Goal: Task Accomplishment & Management: Manage account settings

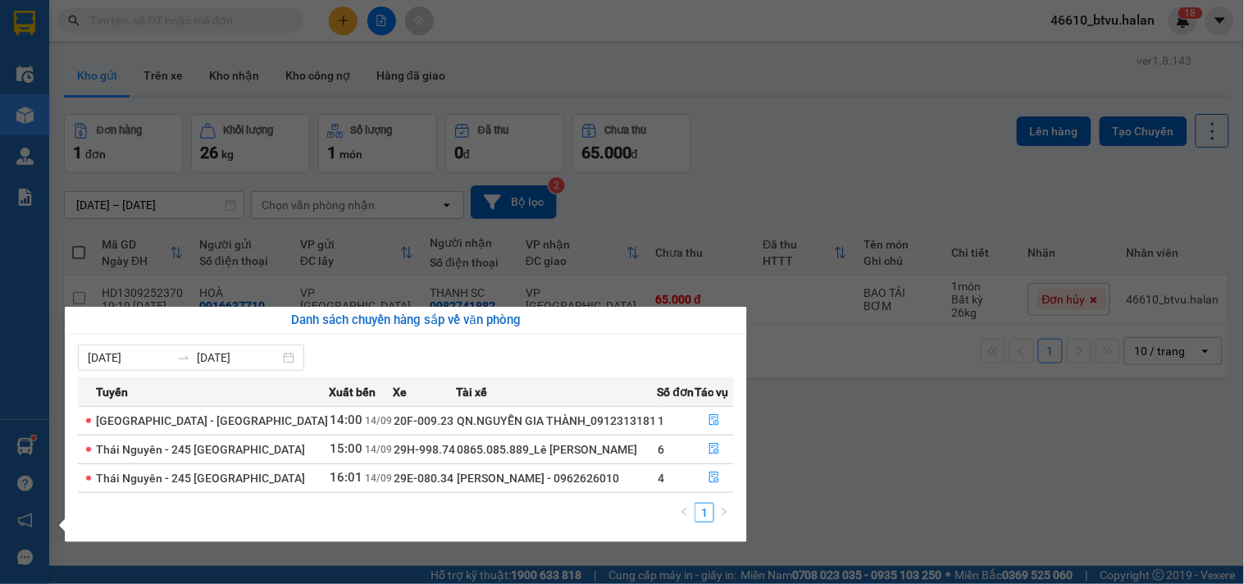
click at [153, 15] on section "Kết quả tìm kiếm ( 0 ) Bộ lọc No Data 46610_btvu.halan 1 8 Điều hành xe Kho hàn…" at bounding box center [622, 292] width 1244 height 584
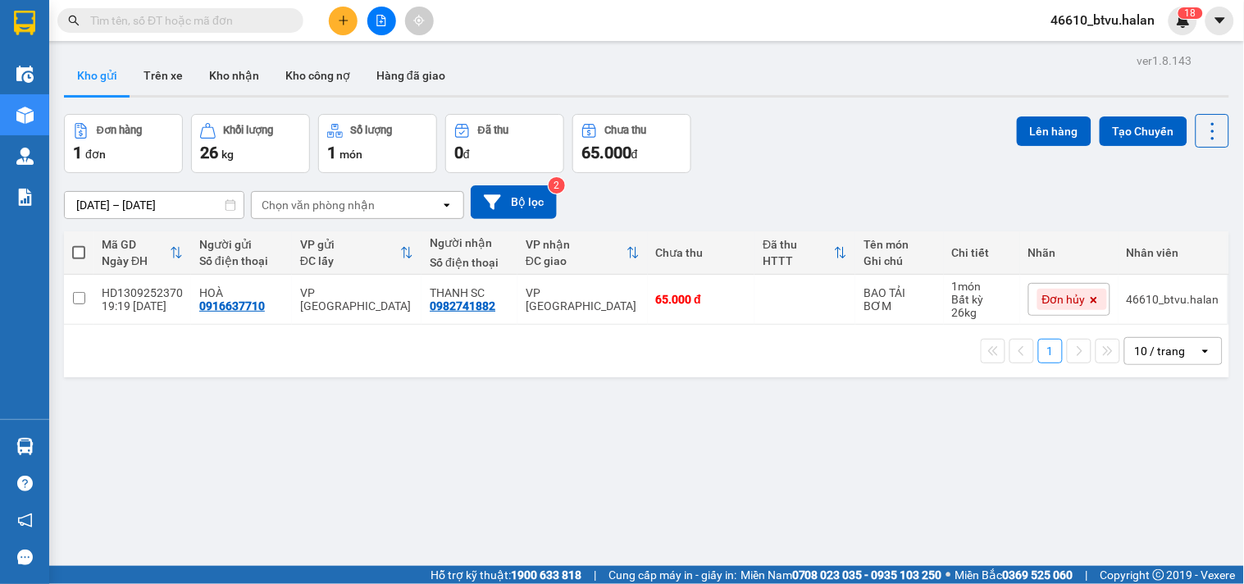
click at [153, 15] on input "text" at bounding box center [187, 20] width 194 height 18
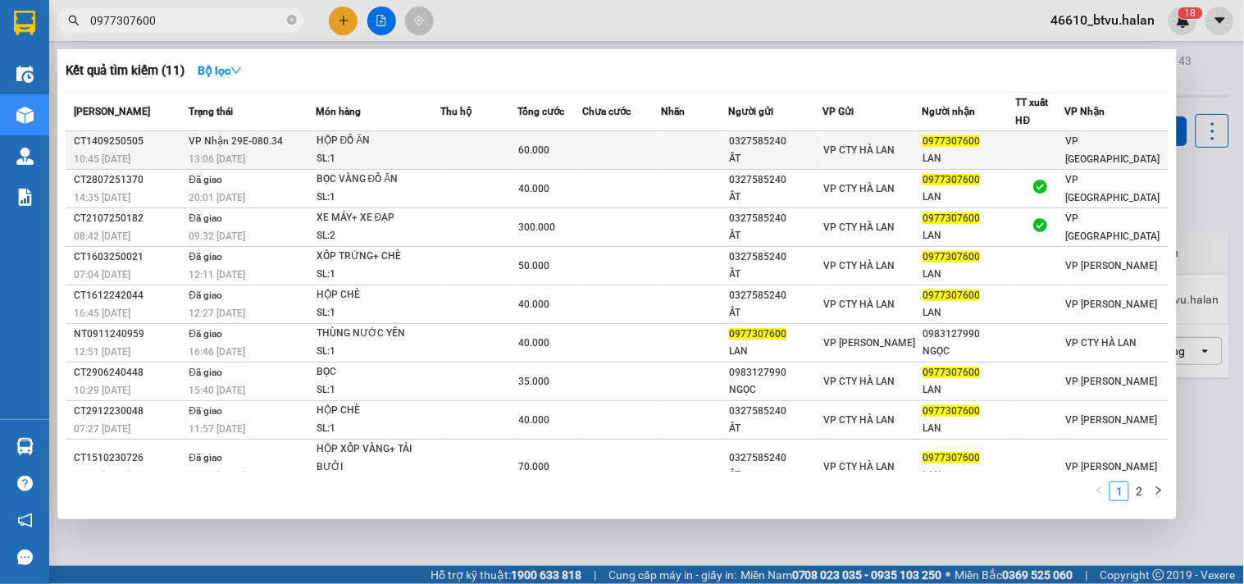
type input "0977307600"
click at [581, 144] on div "60.000" at bounding box center [549, 150] width 63 height 18
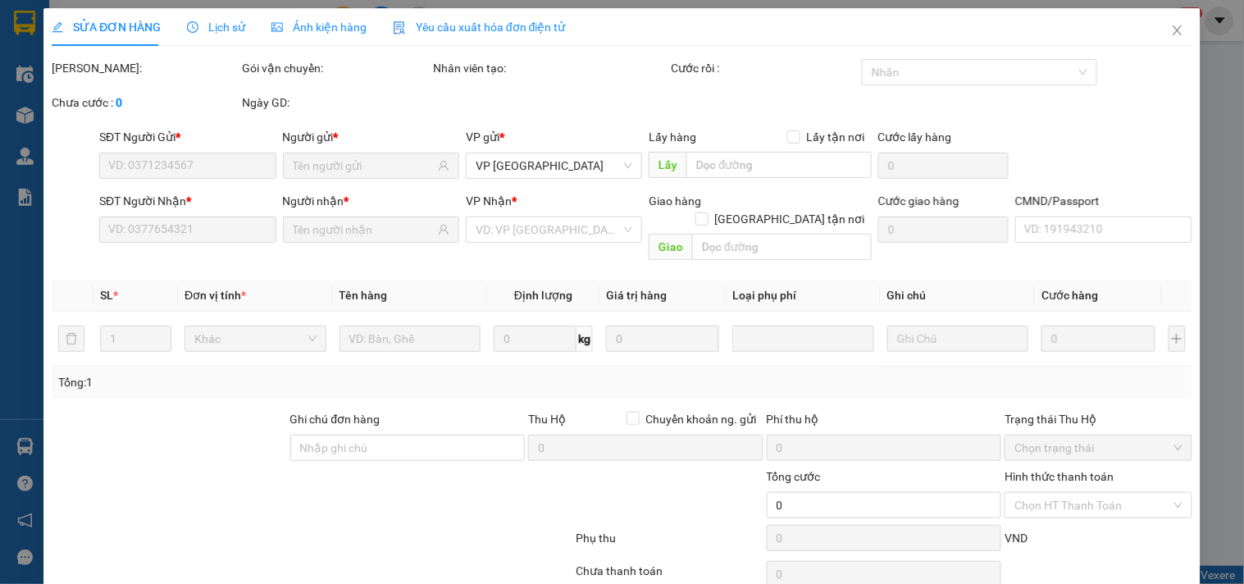
type input "0327585240"
type input "ẤT"
type input "0977307600"
type input "LAN"
type input "60.000"
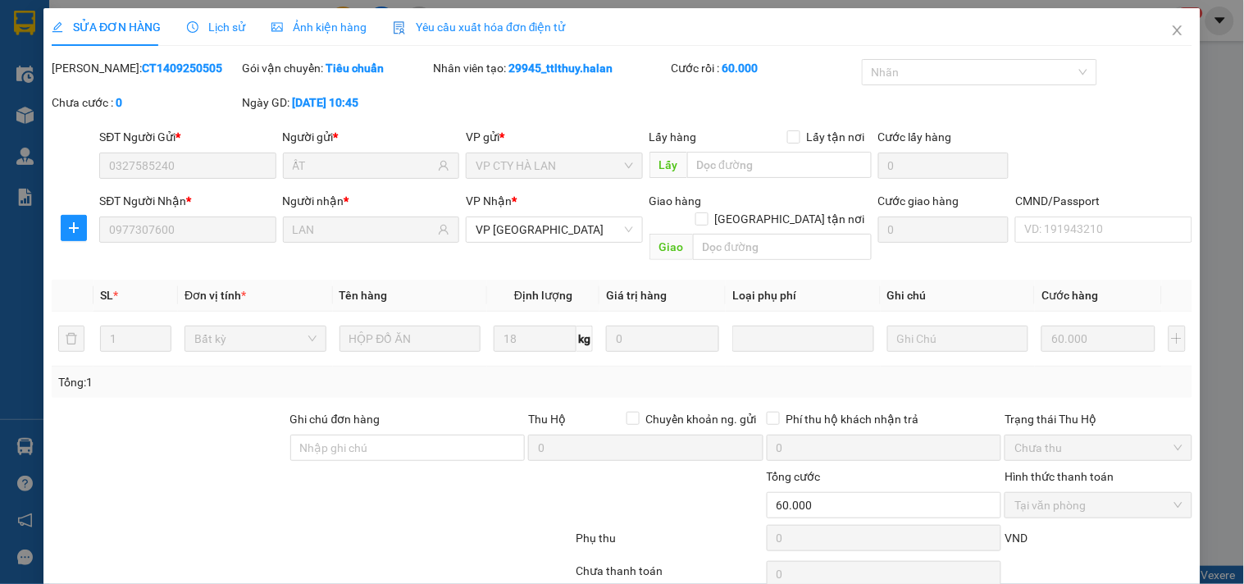
scroll to position [59, 0]
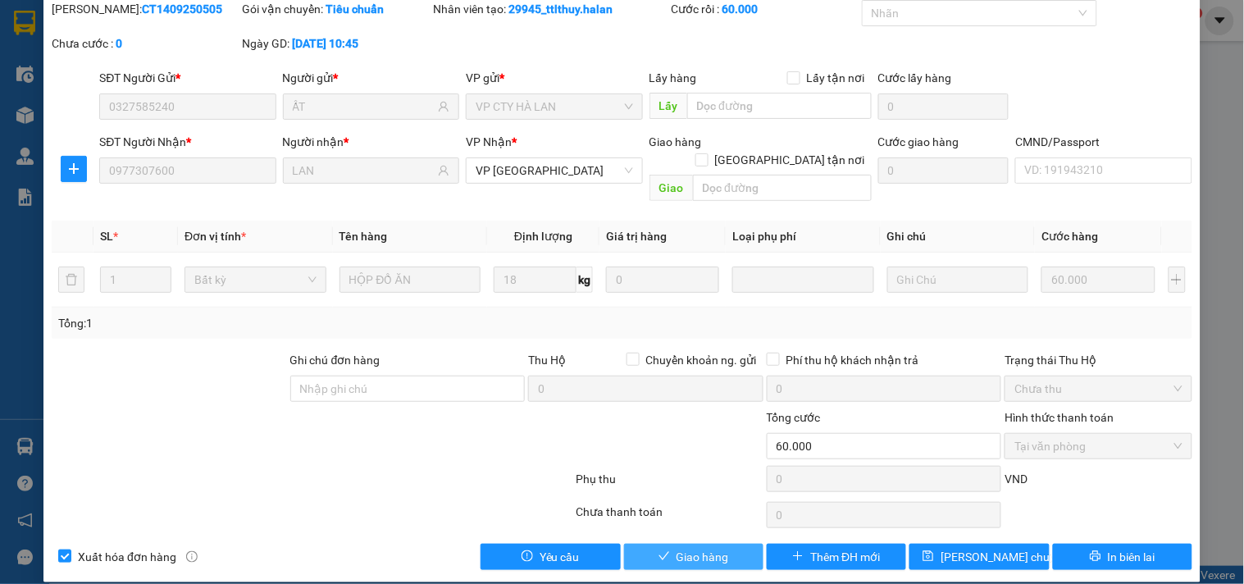
click at [705, 548] on span "Giao hàng" at bounding box center [702, 557] width 52 height 18
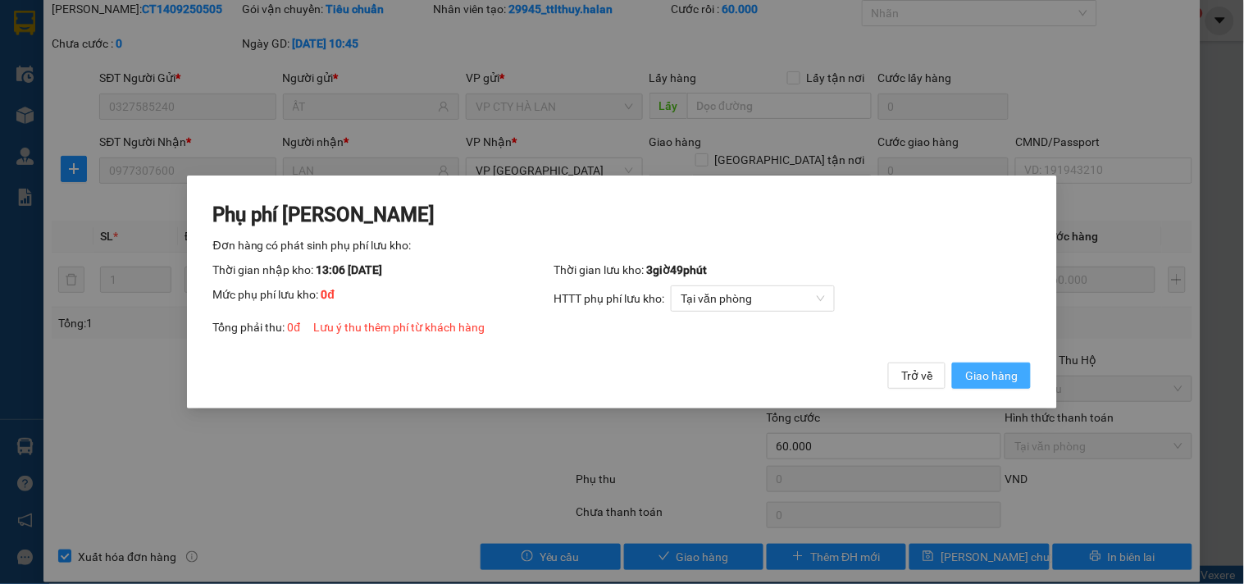
click at [996, 371] on span "Giao hàng" at bounding box center [991, 376] width 52 height 18
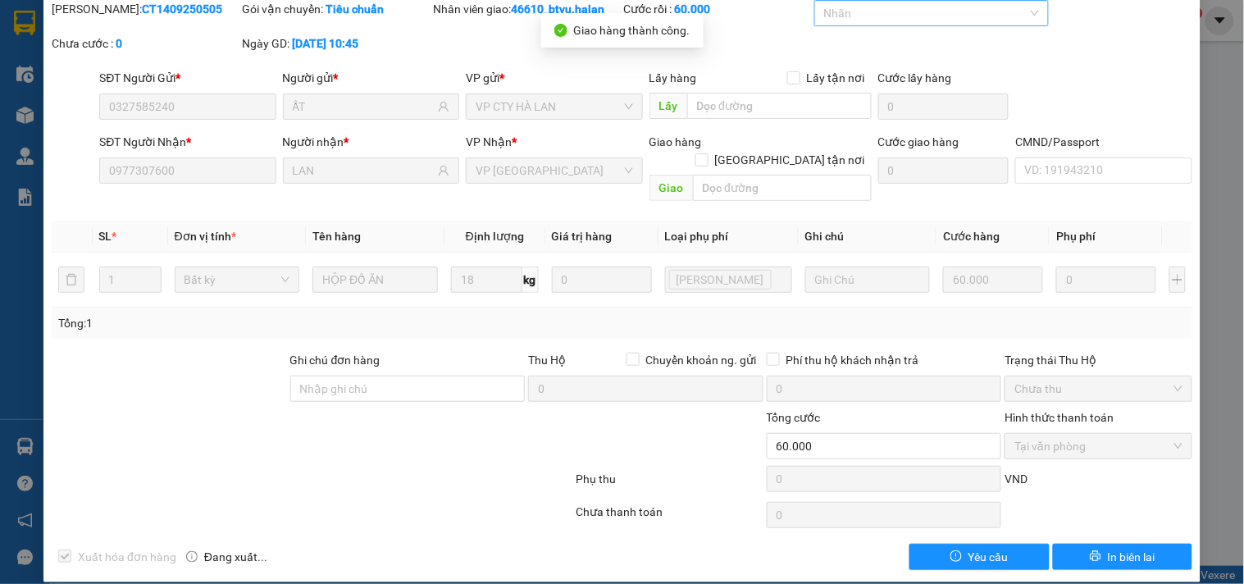
scroll to position [0, 0]
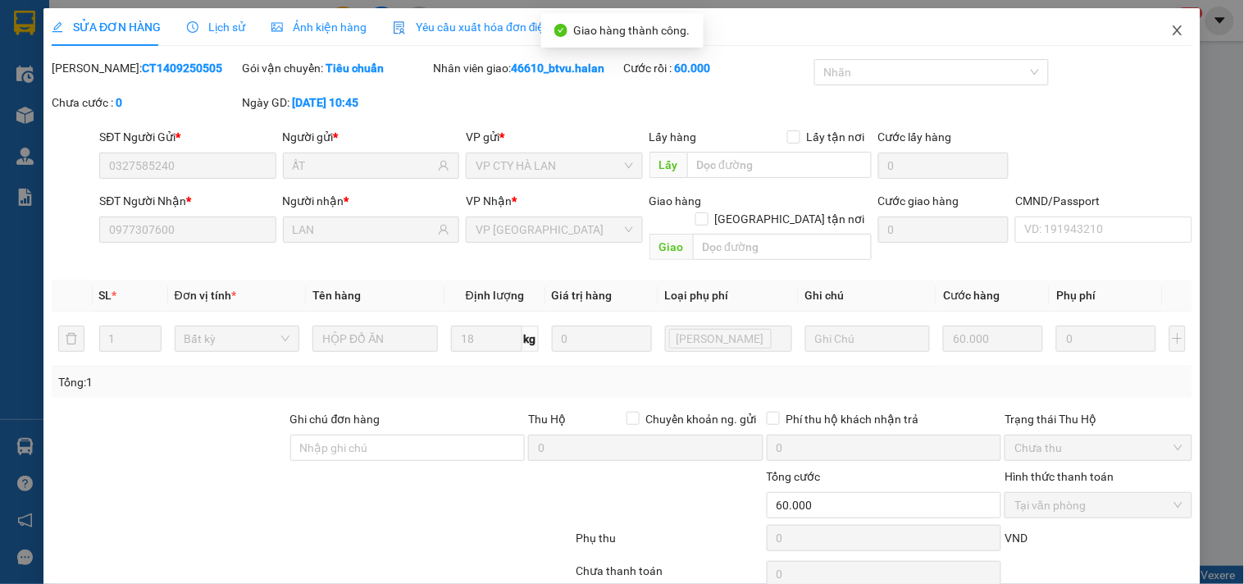
click at [1171, 33] on icon "close" at bounding box center [1177, 30] width 13 height 13
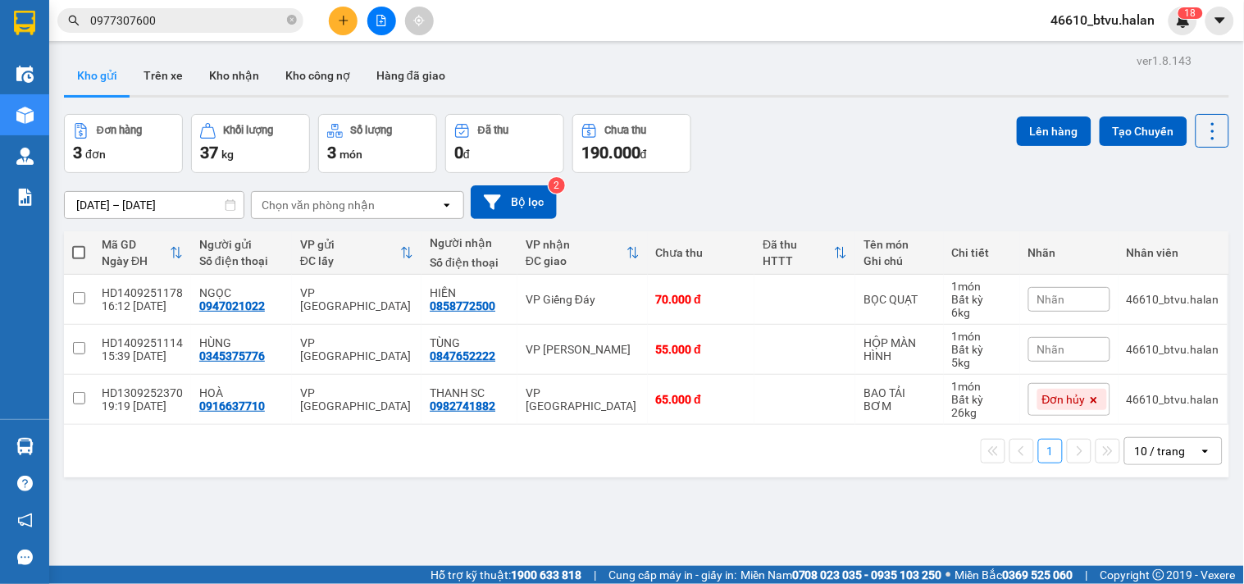
click at [203, 21] on input "0977307600" at bounding box center [187, 20] width 194 height 18
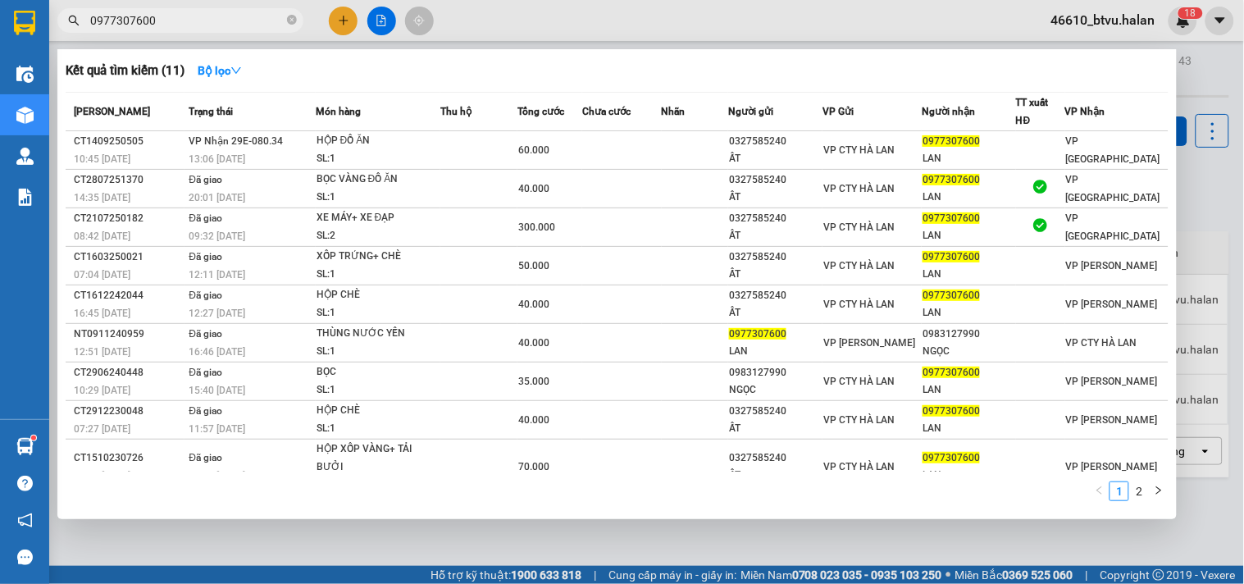
click at [556, 31] on div at bounding box center [622, 292] width 1244 height 584
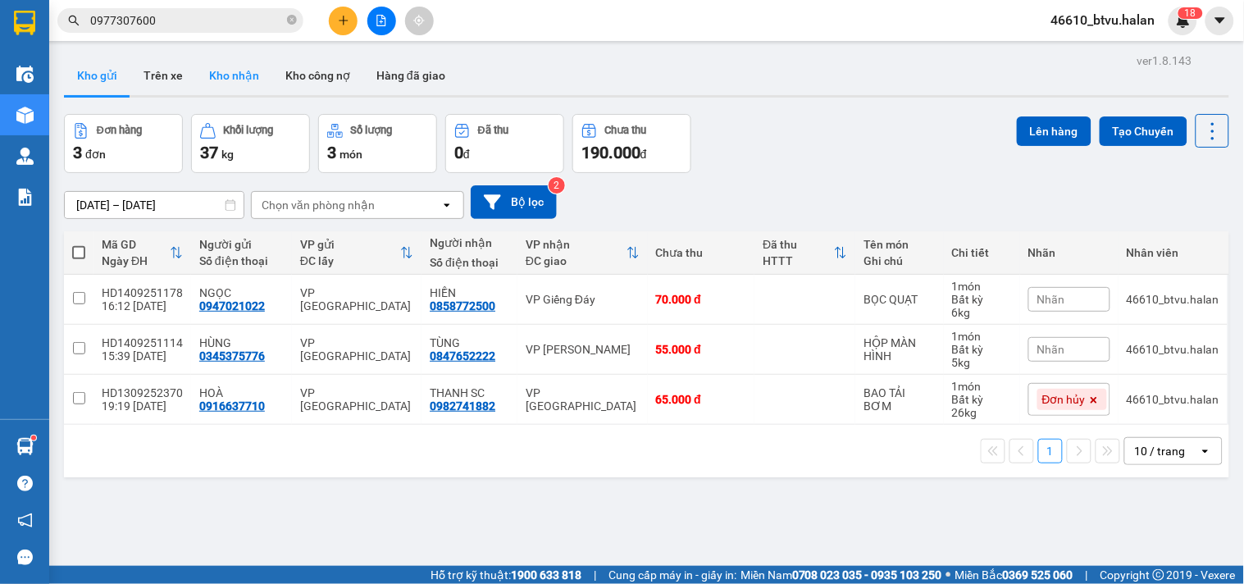
click at [196, 74] on button "Kho nhận" at bounding box center [234, 75] width 76 height 39
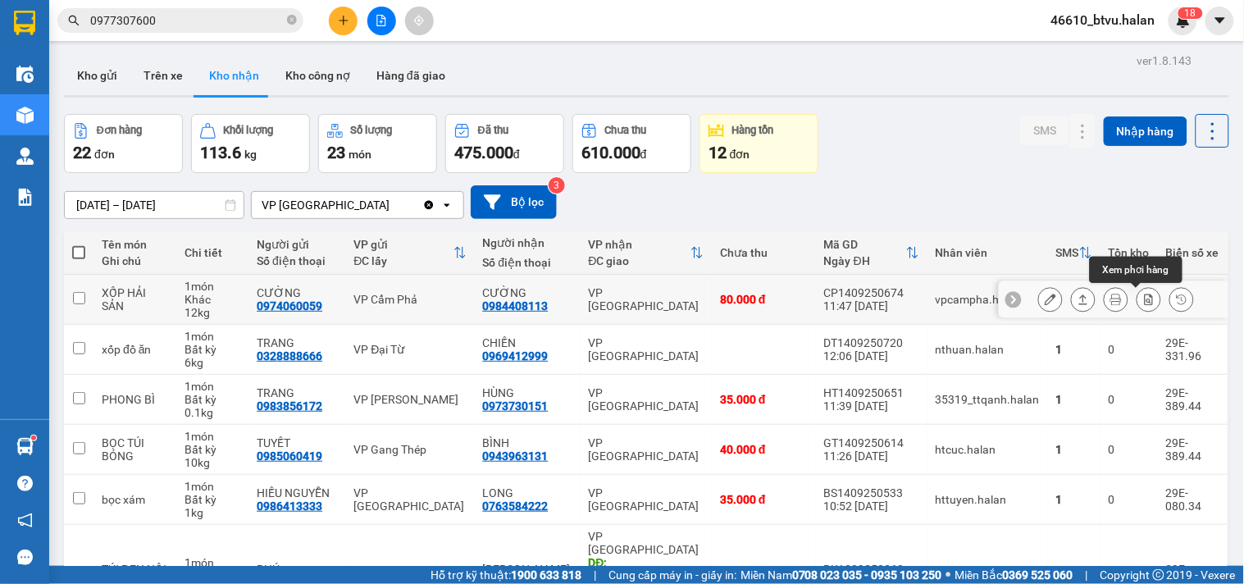
click at [1143, 300] on icon at bounding box center [1148, 299] width 11 height 11
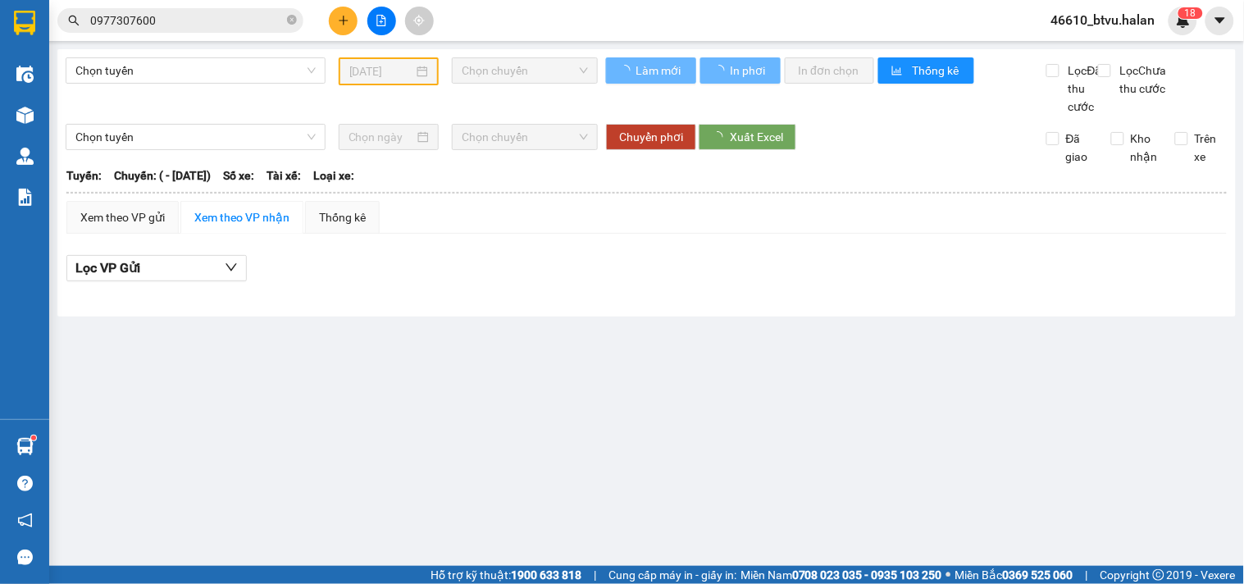
type input "[DATE]"
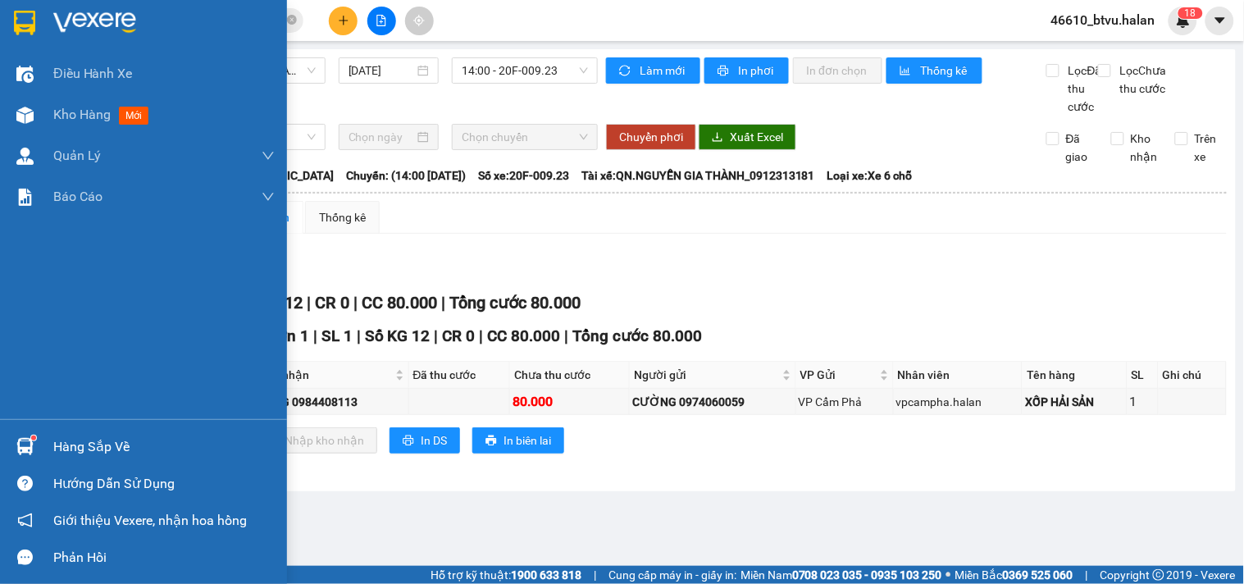
click at [116, 449] on div "Hàng sắp về" at bounding box center [163, 447] width 221 height 25
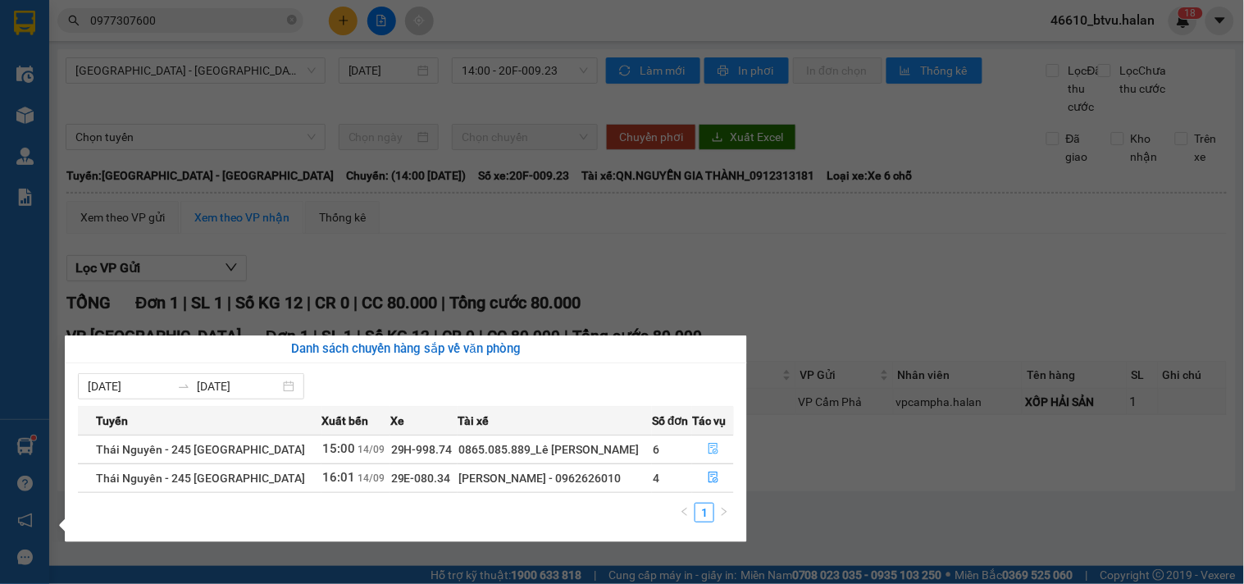
click at [697, 443] on button "button" at bounding box center [713, 449] width 40 height 26
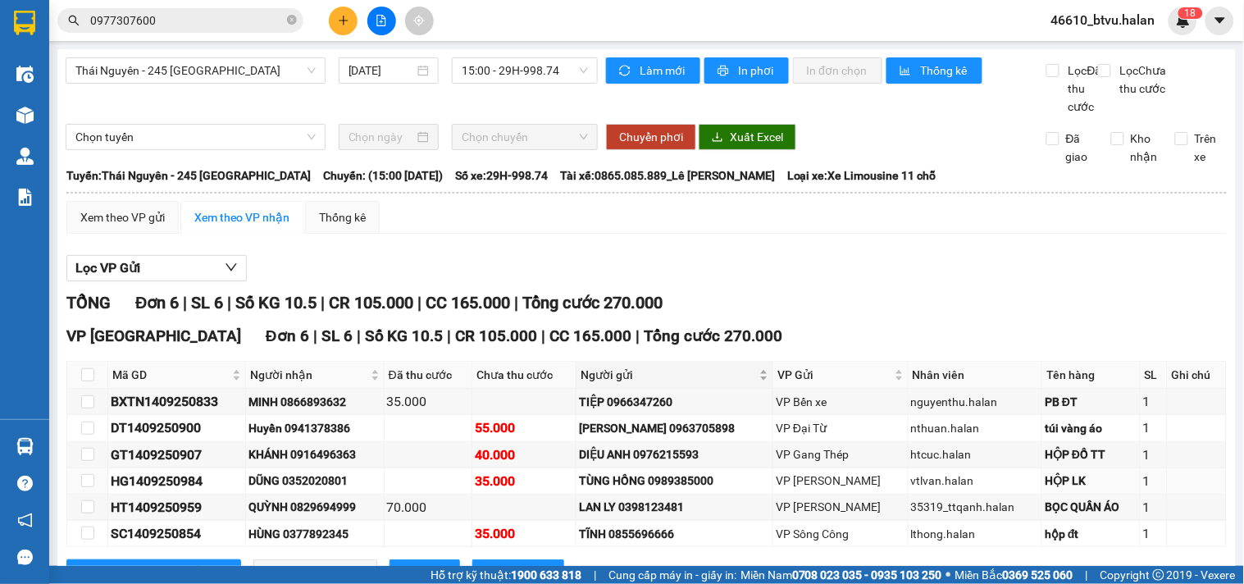
scroll to position [84, 0]
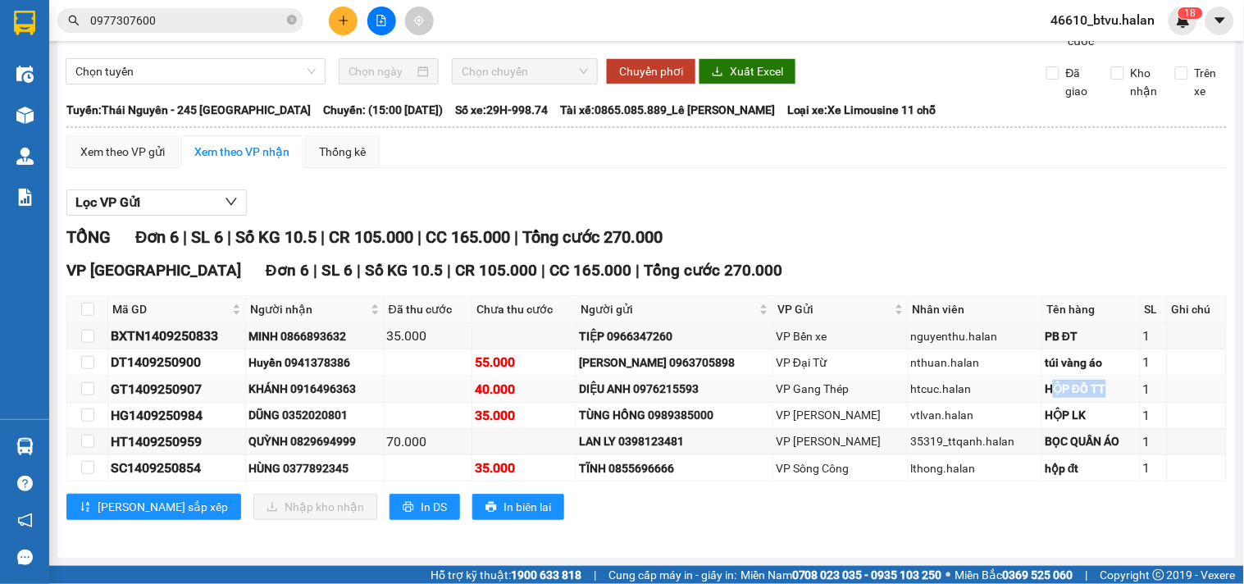
drag, startPoint x: 1095, startPoint y: 377, endPoint x: 1036, endPoint y: 391, distance: 61.5
click at [1042, 391] on td "HỘP ĐỒ TT" at bounding box center [1091, 389] width 98 height 26
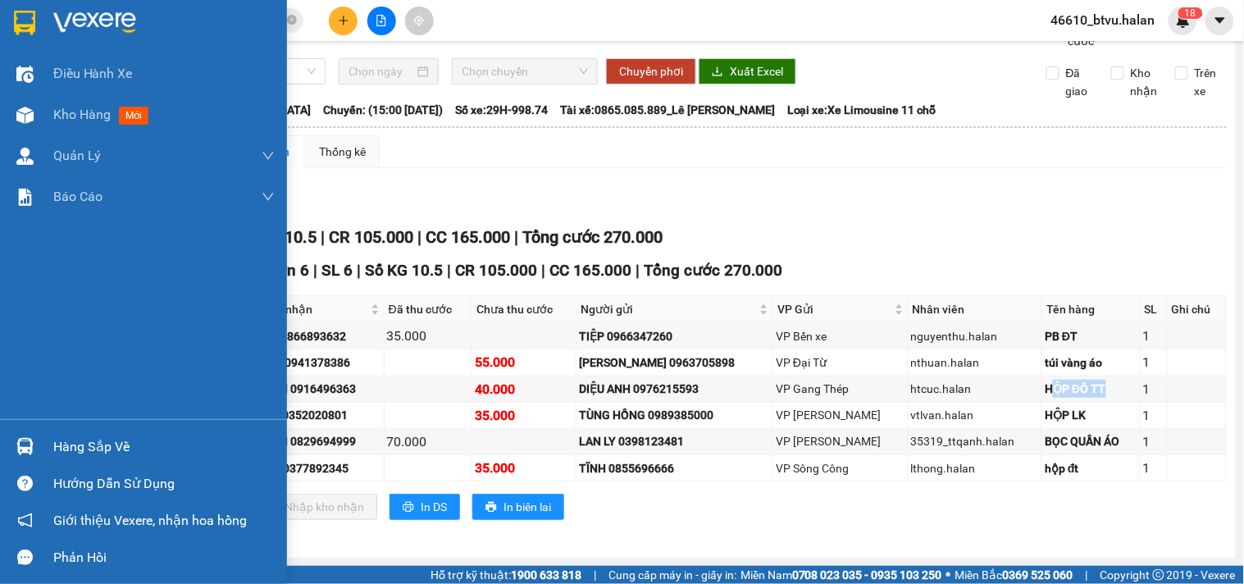
click at [29, 439] on img at bounding box center [24, 446] width 17 height 17
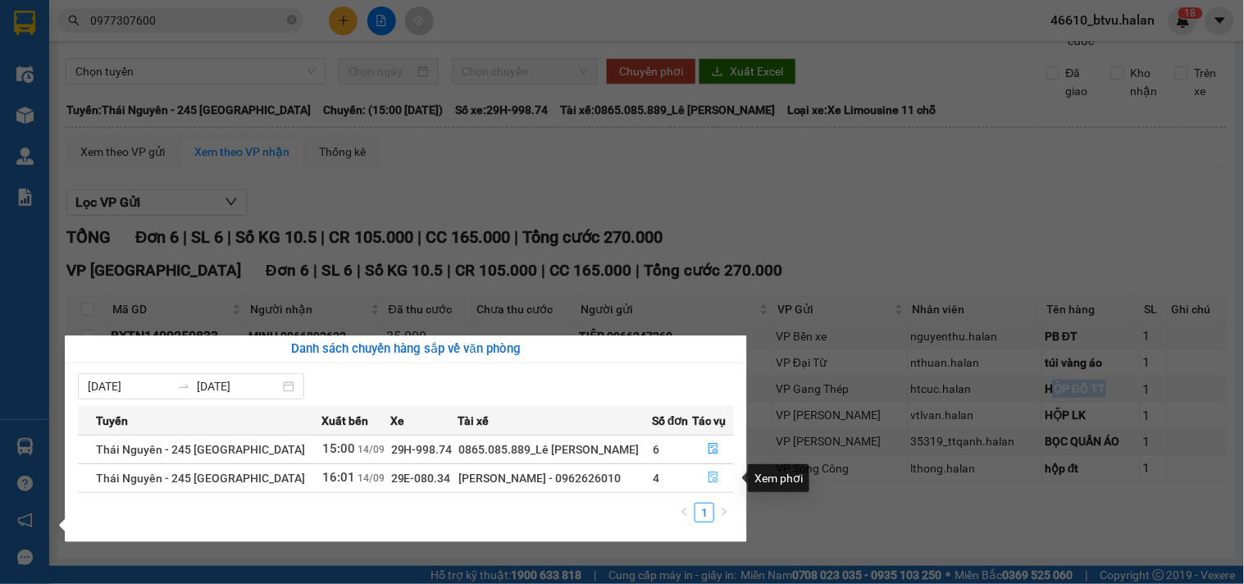
click at [715, 474] on icon "file-done" at bounding box center [713, 476] width 11 height 11
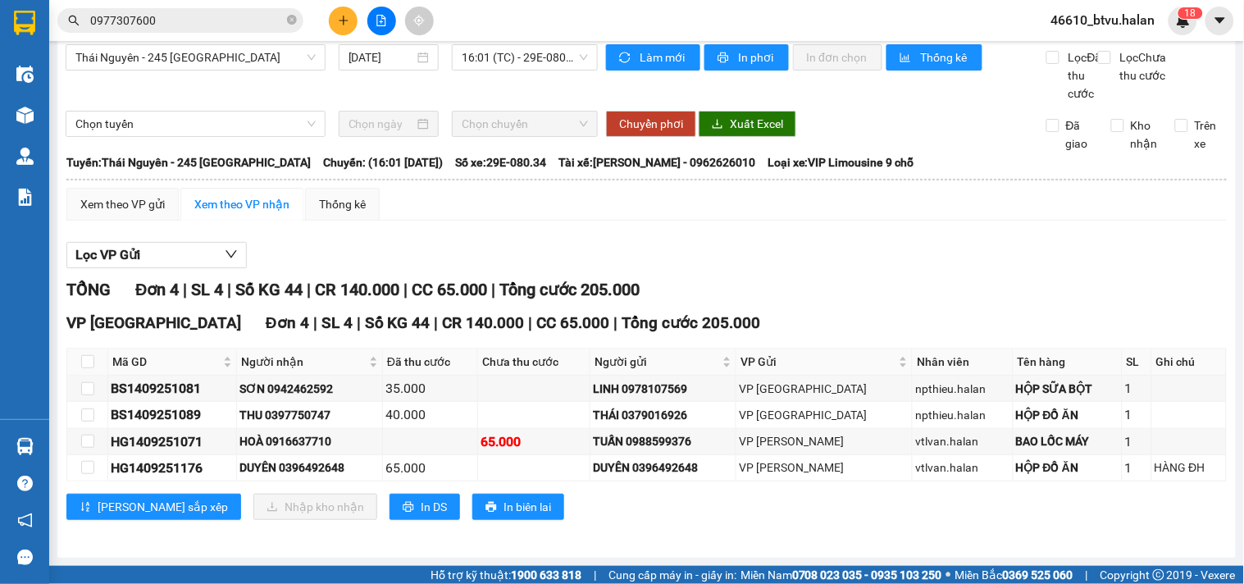
scroll to position [31, 0]
drag, startPoint x: 1076, startPoint y: 403, endPoint x: 988, endPoint y: 417, distance: 88.8
click at [1013, 417] on td "HỘP ĐỒ ĂN" at bounding box center [1067, 415] width 109 height 26
drag, startPoint x: 1013, startPoint y: 472, endPoint x: 993, endPoint y: 471, distance: 19.7
click at [1016, 471] on div "HỘP ĐỒ ĂN" at bounding box center [1067, 467] width 103 height 18
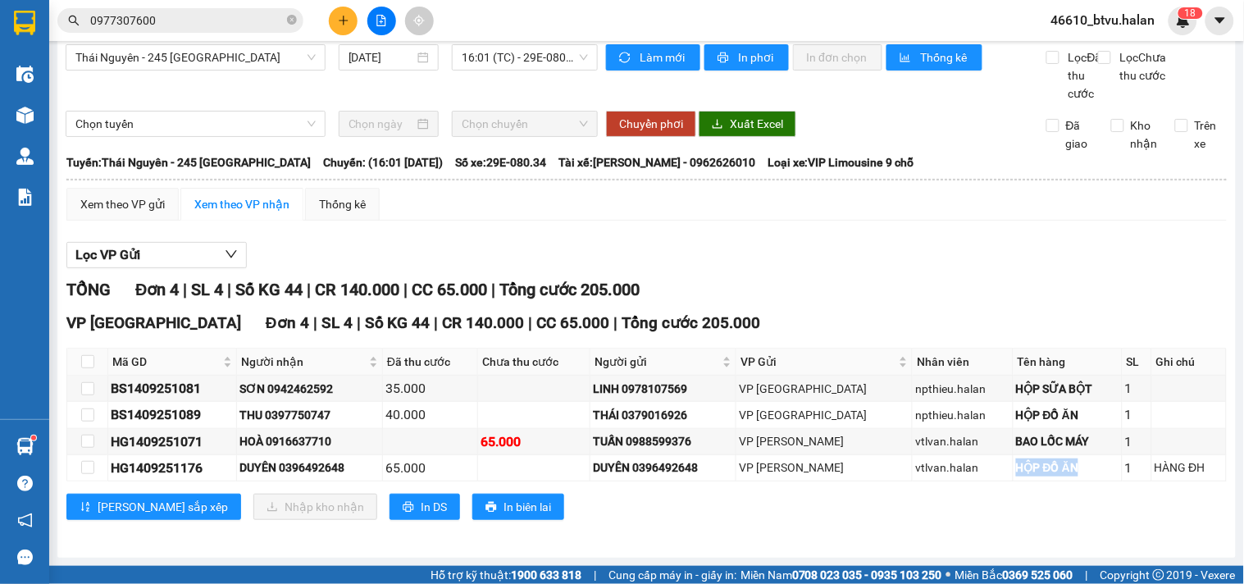
click at [194, 28] on input "0977307600" at bounding box center [187, 20] width 194 height 18
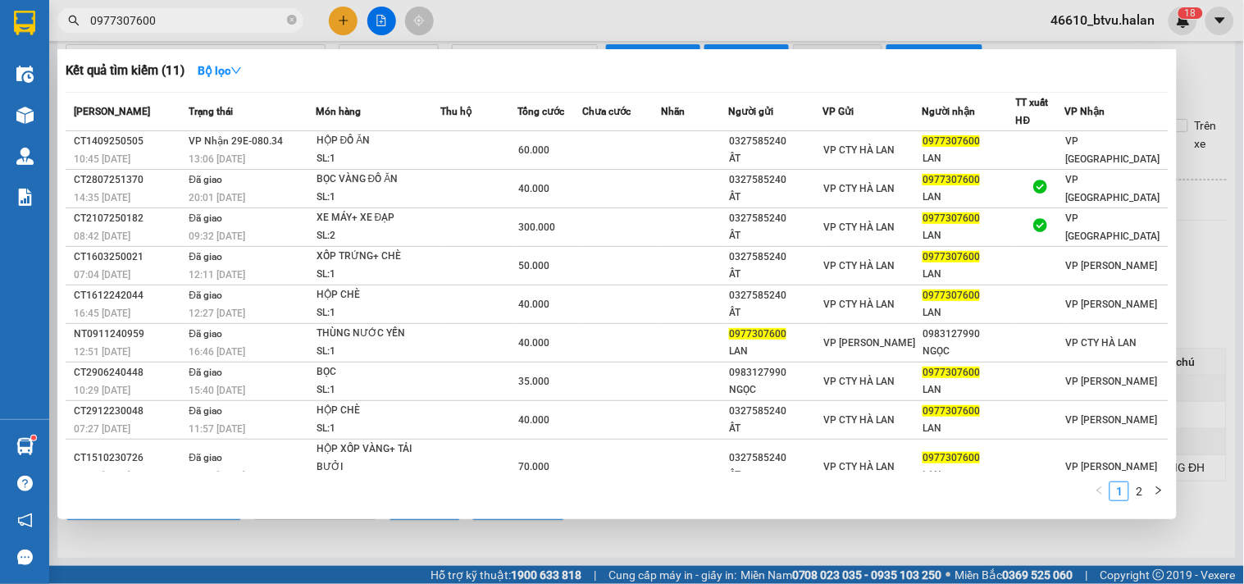
click at [194, 28] on input "0977307600" at bounding box center [187, 20] width 194 height 18
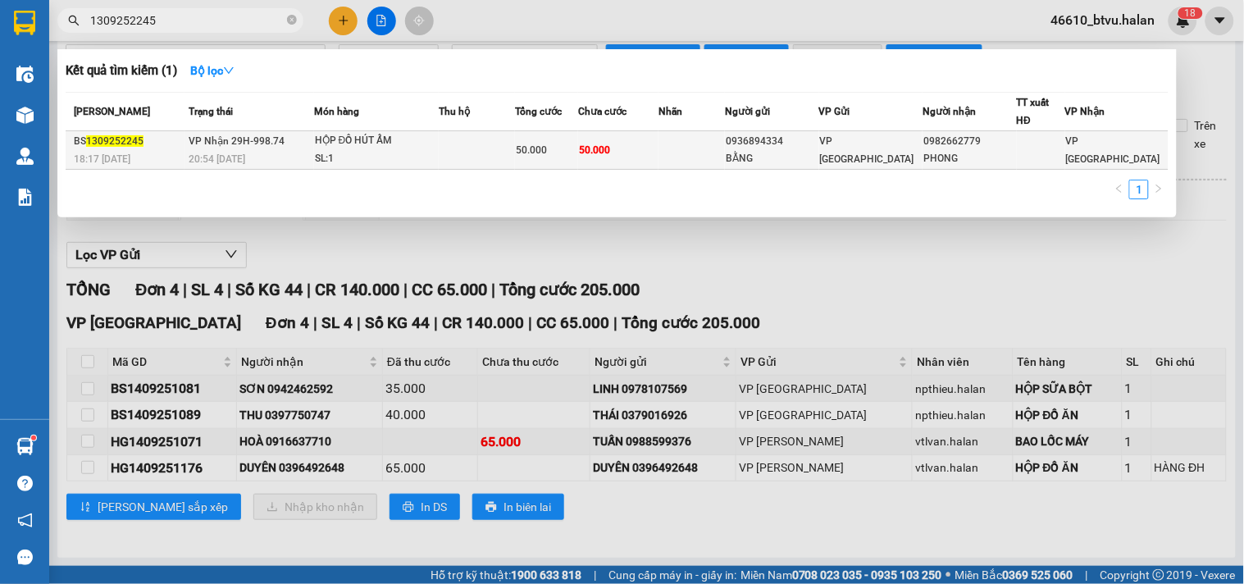
type input "1309252245"
click at [489, 153] on td at bounding box center [477, 150] width 77 height 39
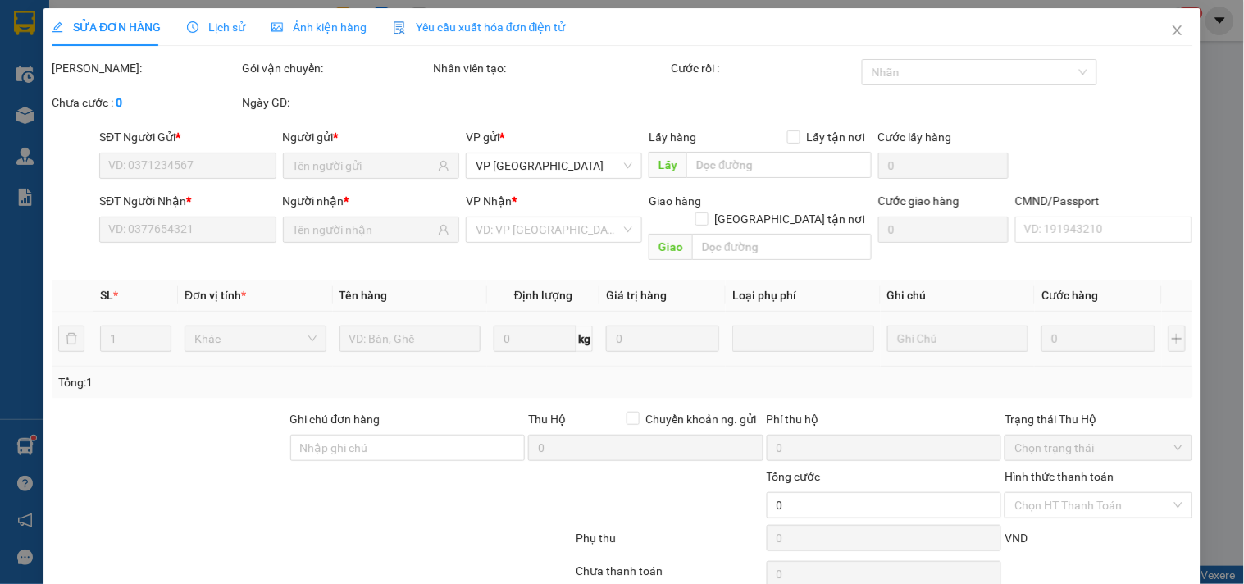
type input "0936894334"
type input "BẰNG"
type input "0982662779"
type input "PHONG"
type input "50.000"
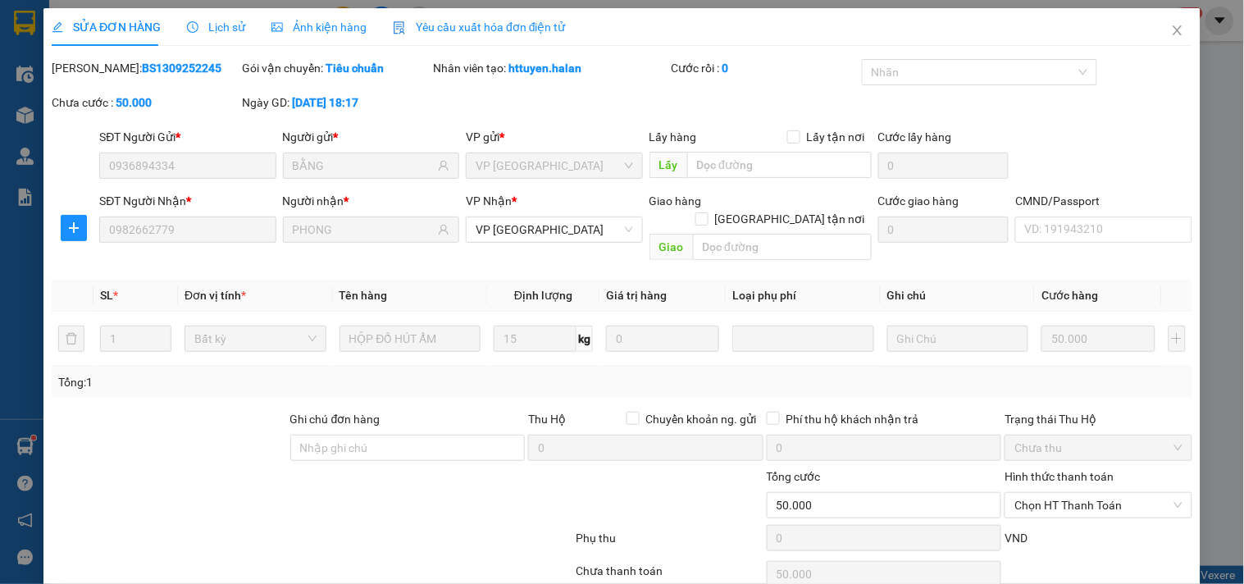
scroll to position [59, 0]
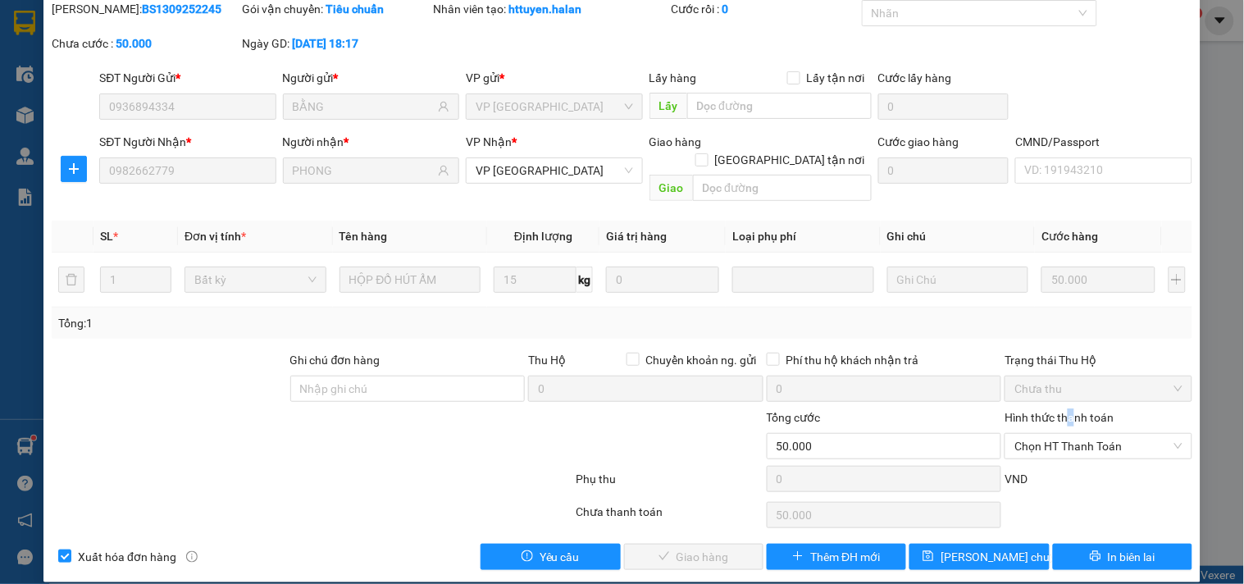
click at [1060, 412] on div "Hình thức thanh toán" at bounding box center [1097, 420] width 187 height 25
click at [1062, 434] on span "Chọn HT Thanh Toán" at bounding box center [1097, 446] width 167 height 25
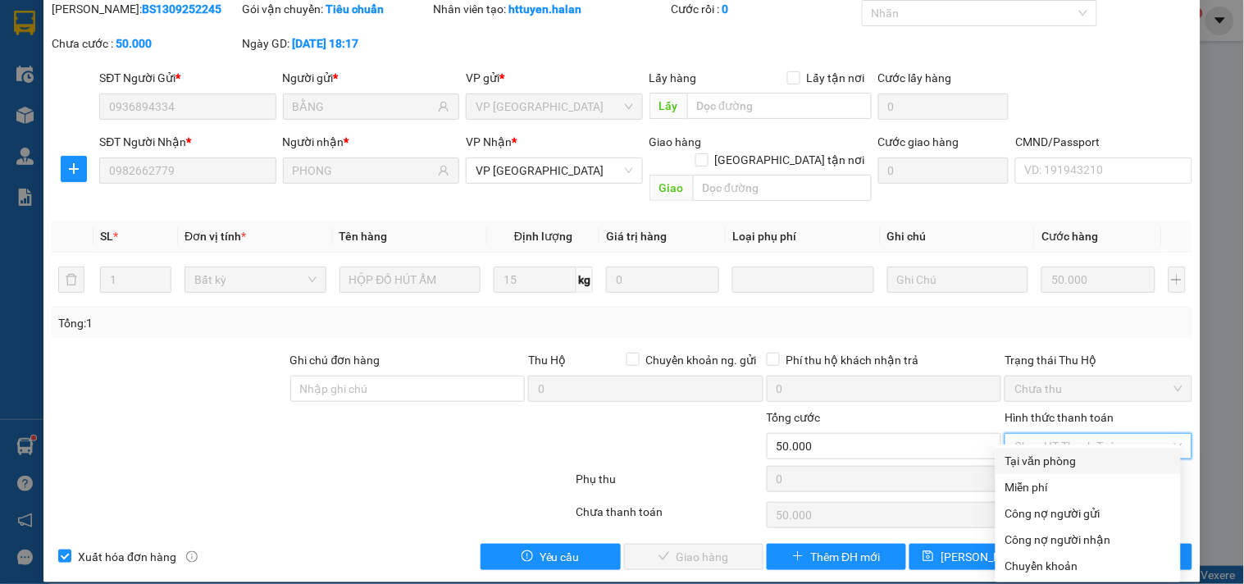
click at [1052, 462] on div "Tại văn phòng" at bounding box center [1088, 461] width 166 height 18
type input "0"
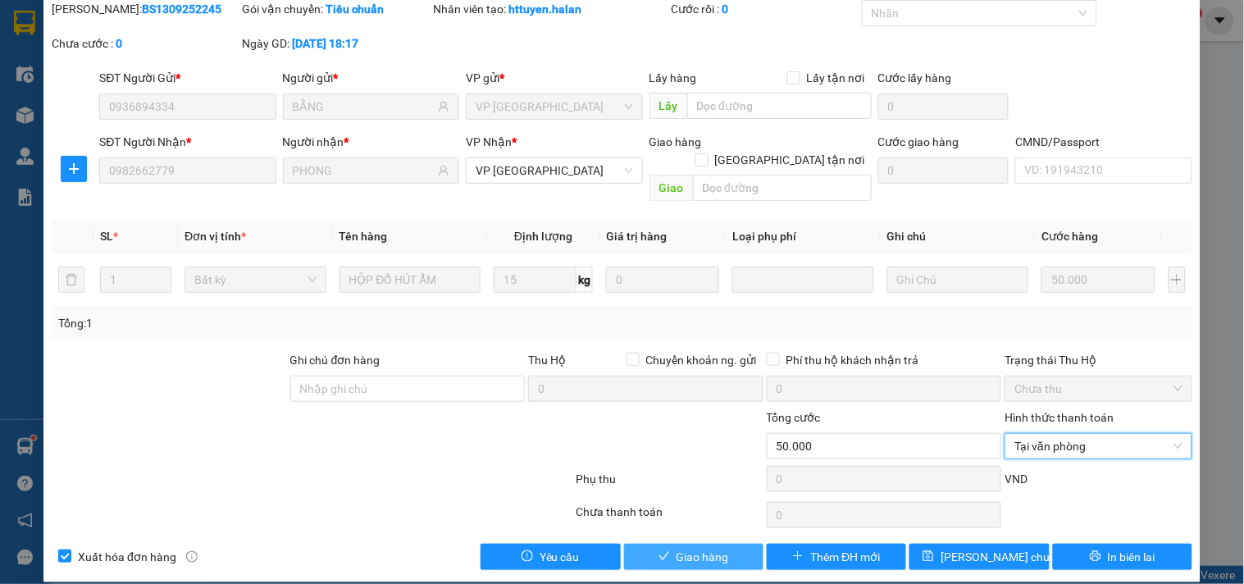
click at [719, 548] on span "Giao hàng" at bounding box center [702, 557] width 52 height 18
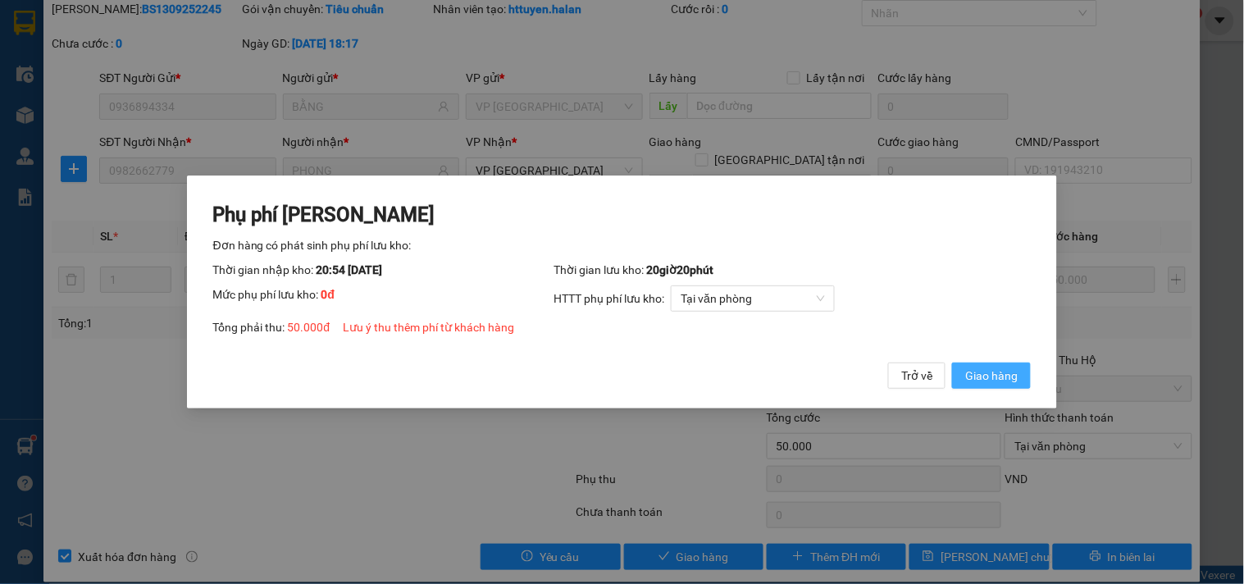
click at [985, 367] on span "Giao hàng" at bounding box center [991, 376] width 52 height 18
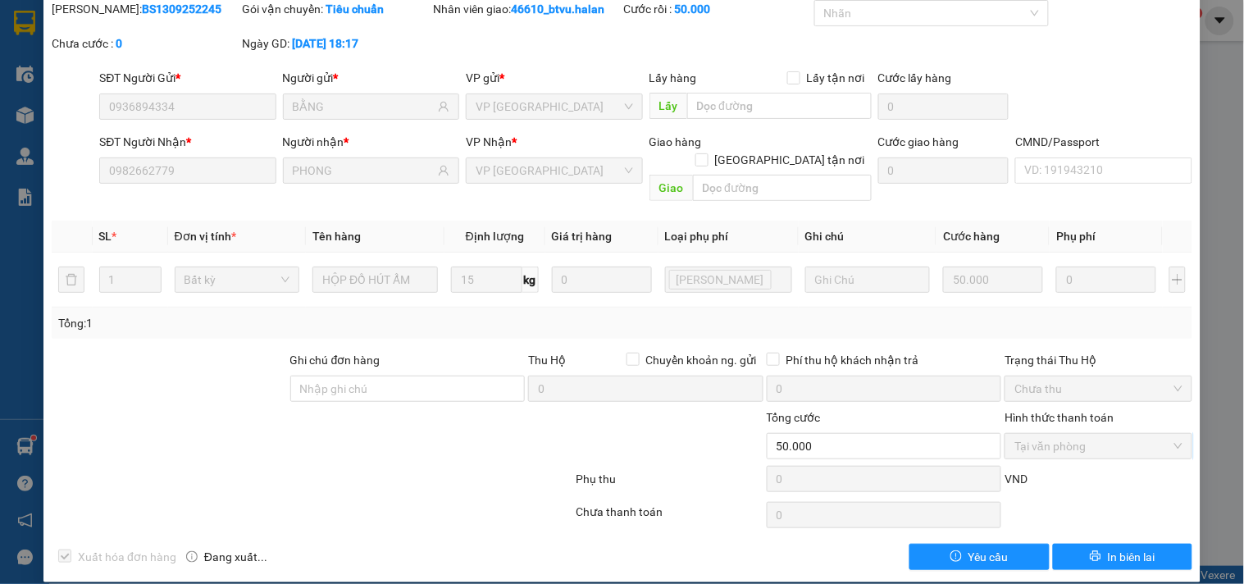
scroll to position [0, 0]
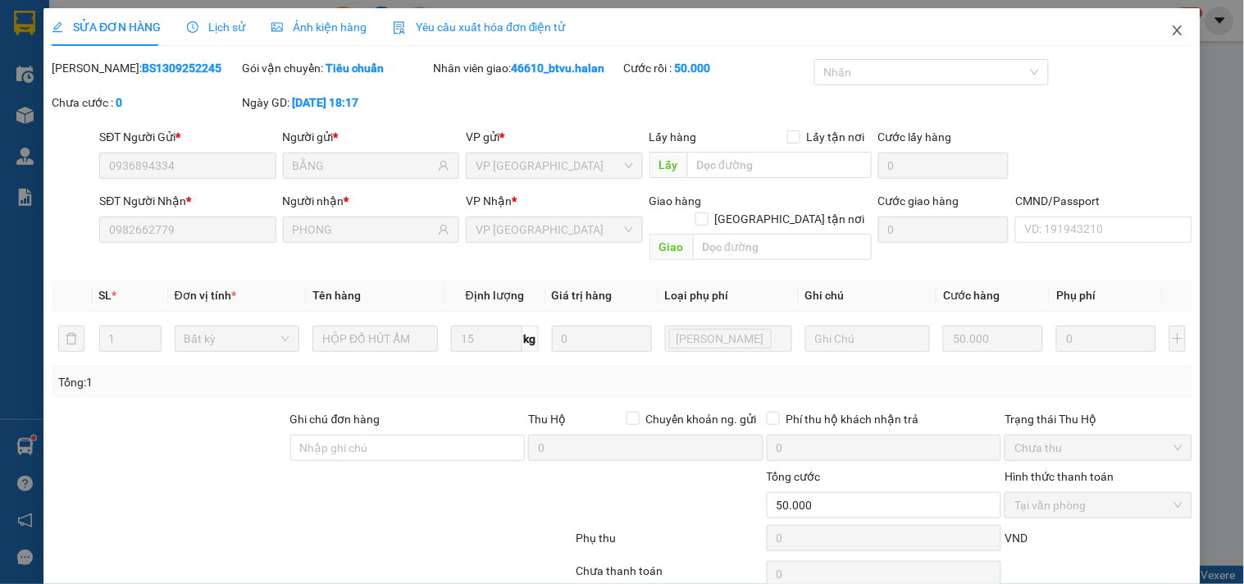
click at [1155, 30] on span "Close" at bounding box center [1178, 31] width 46 height 46
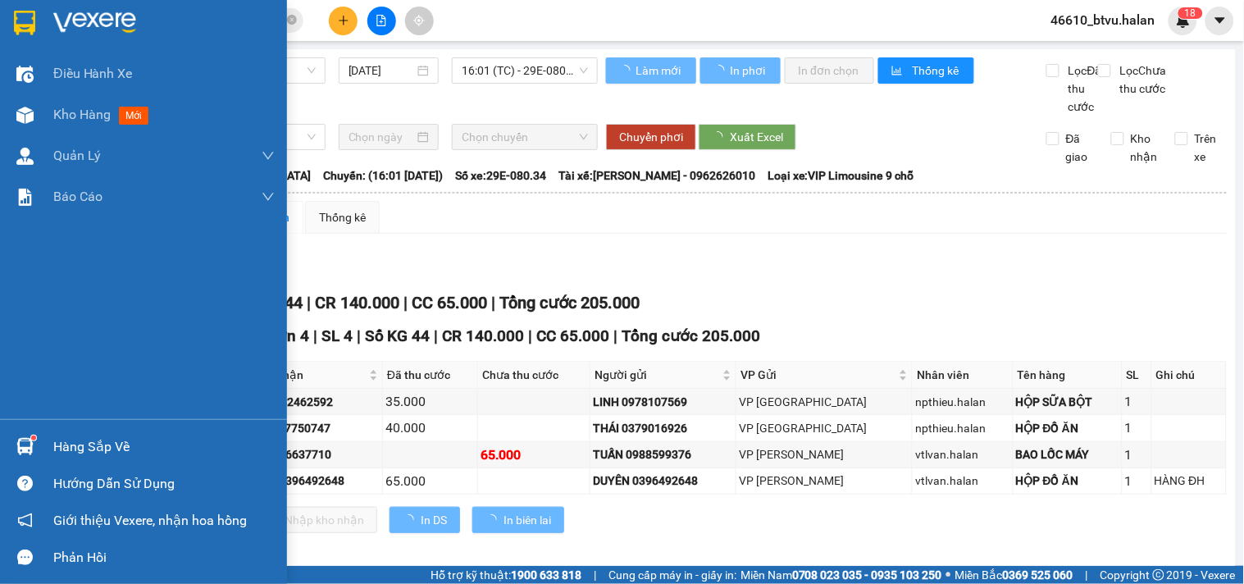
click at [5, 432] on div "Hàng sắp về" at bounding box center [143, 446] width 287 height 37
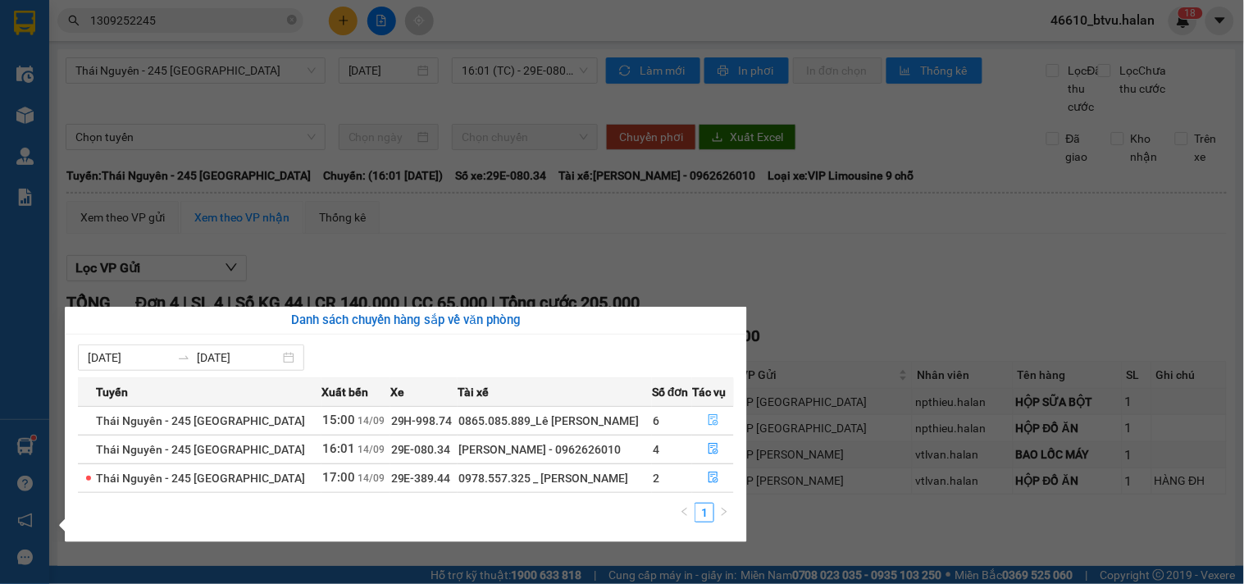
click at [716, 420] on icon "file-done" at bounding box center [713, 419] width 11 height 11
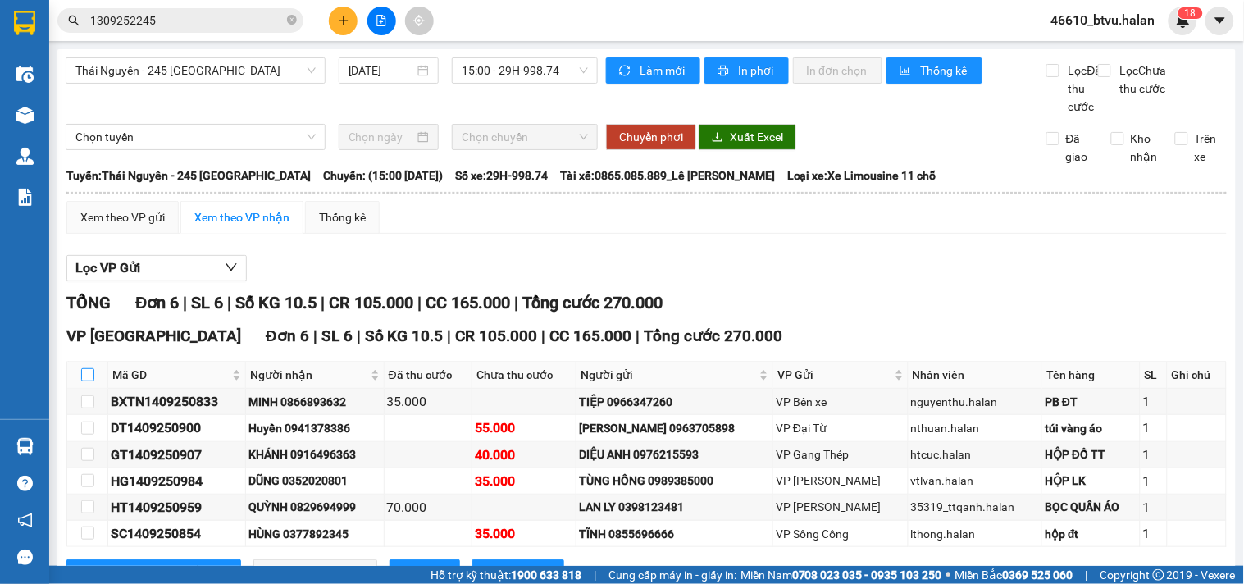
click at [93, 381] on input "checkbox" at bounding box center [87, 374] width 13 height 13
checkbox input "true"
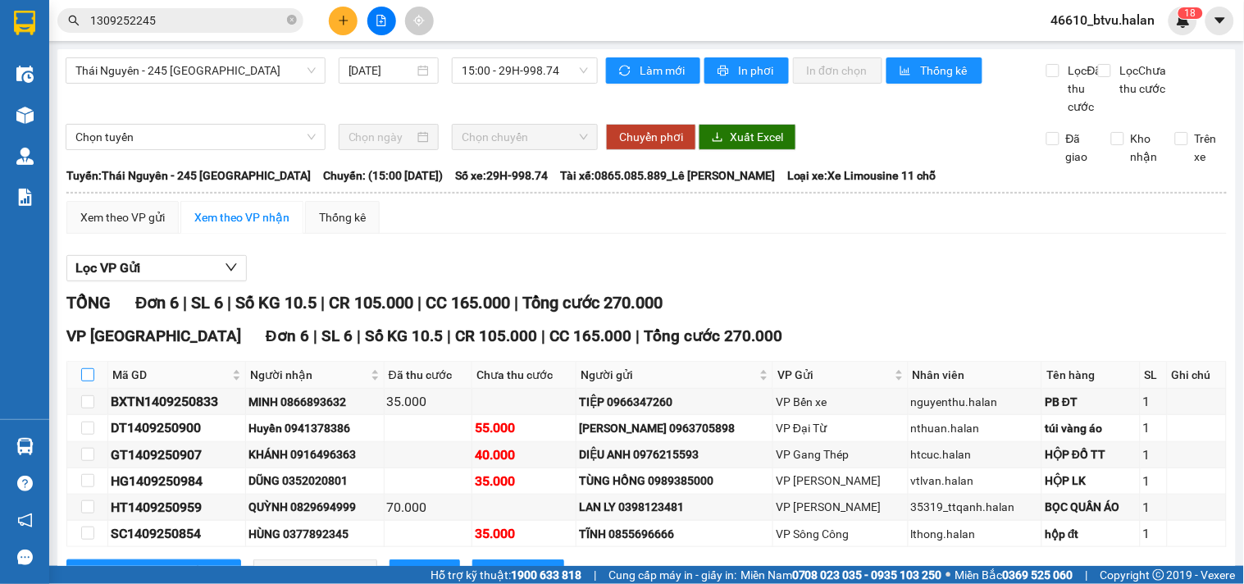
checkbox input "true"
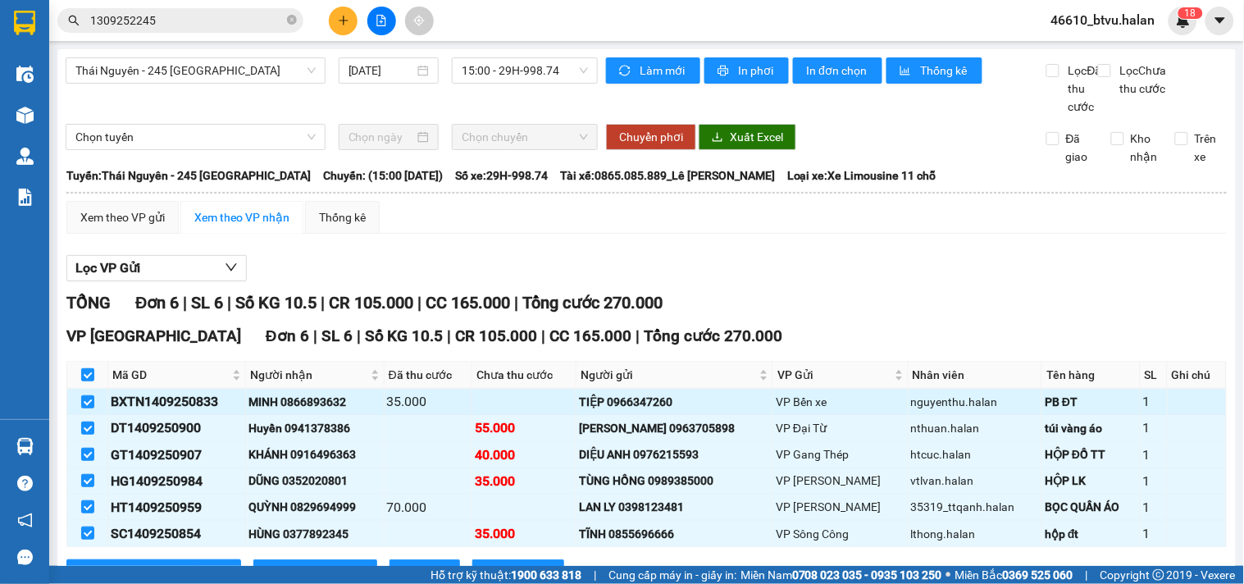
scroll to position [84, 0]
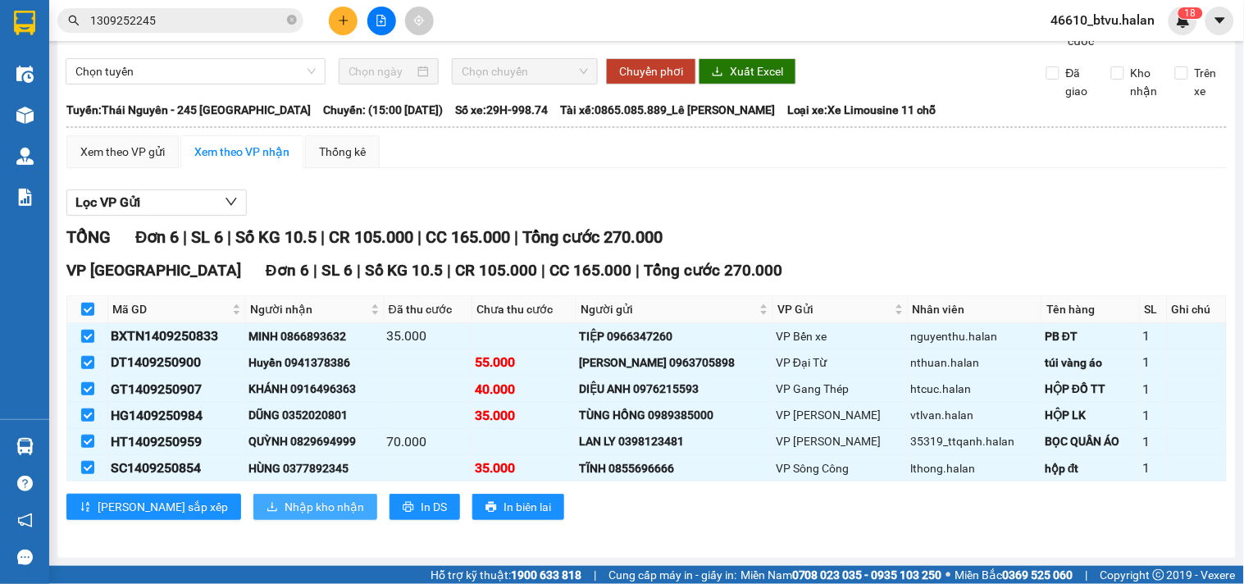
click at [285, 500] on span "Nhập kho nhận" at bounding box center [325, 507] width 80 height 18
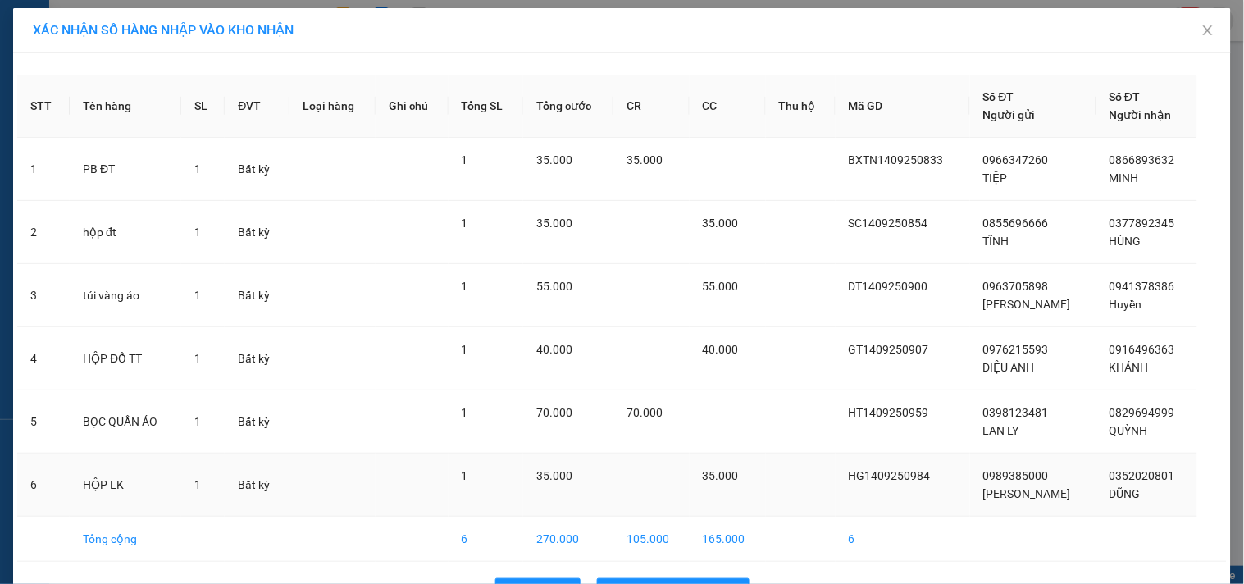
scroll to position [52, 0]
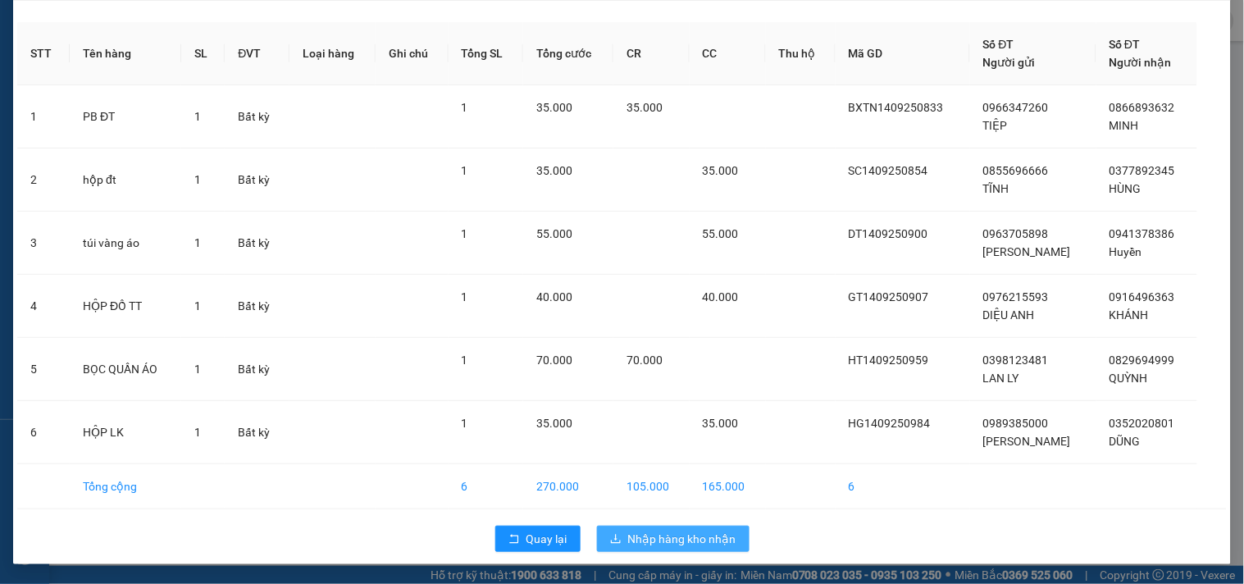
click at [726, 546] on span "Nhập hàng kho nhận" at bounding box center [682, 539] width 108 height 18
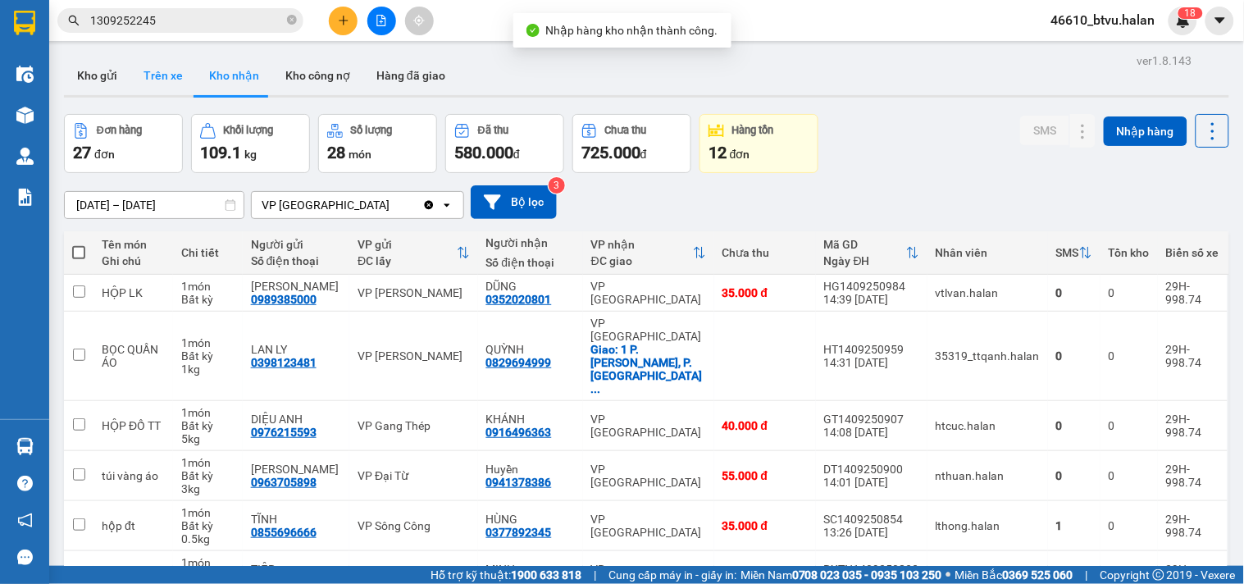
click at [130, 77] on button "Trên xe" at bounding box center [163, 75] width 66 height 39
type input "[DATE] – [DATE]"
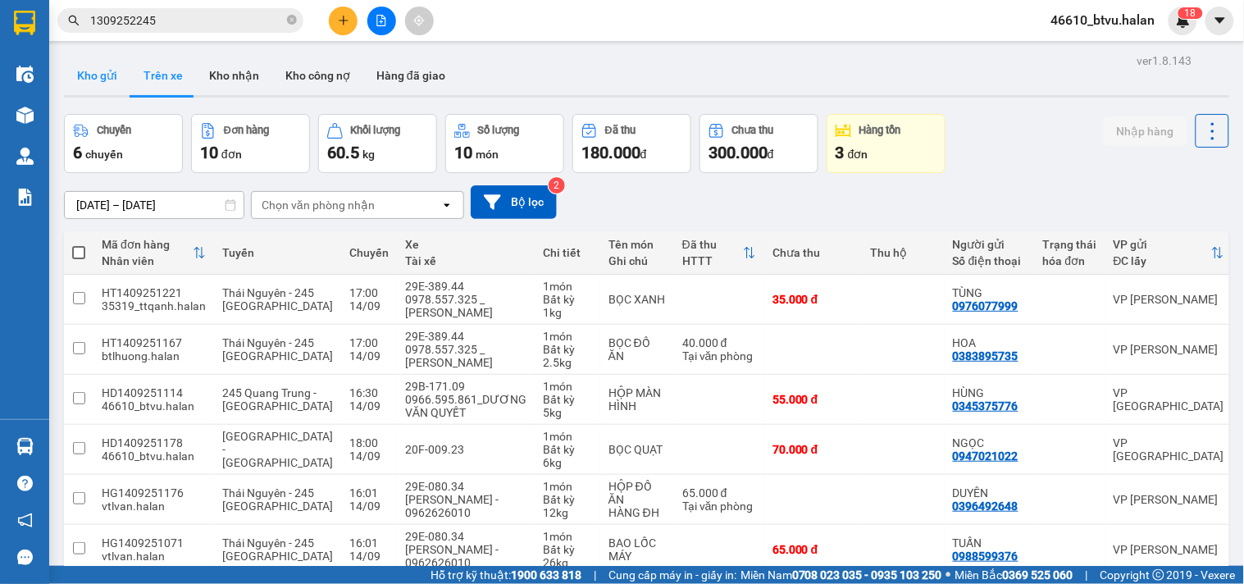
click at [80, 74] on button "Kho gửi" at bounding box center [97, 75] width 66 height 39
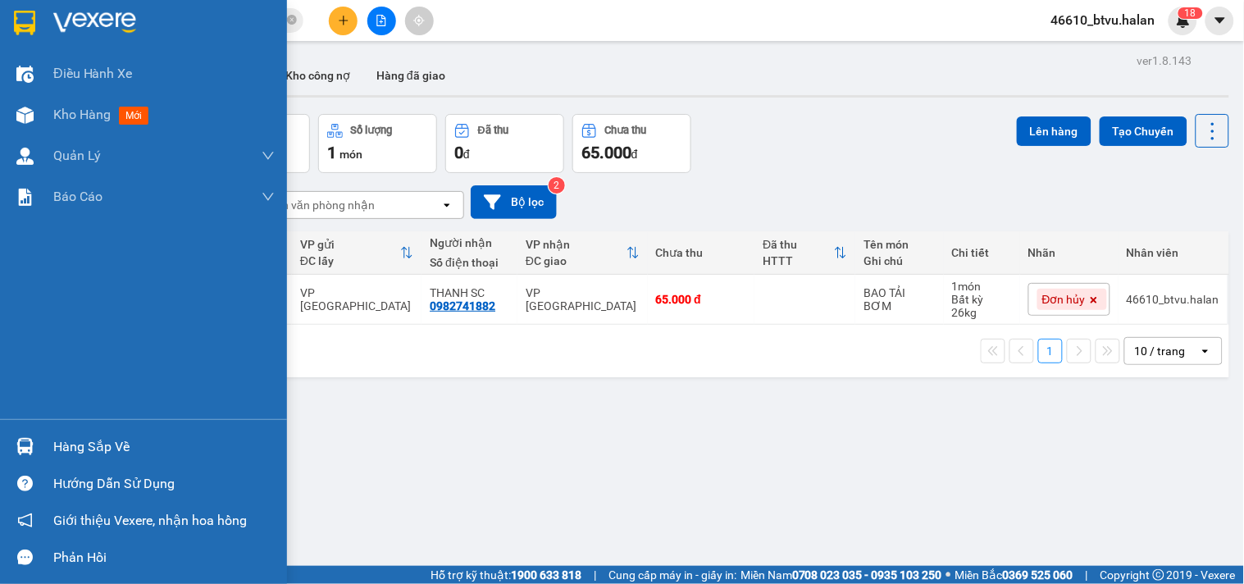
click at [61, 430] on div "Hàng sắp về" at bounding box center [143, 446] width 287 height 37
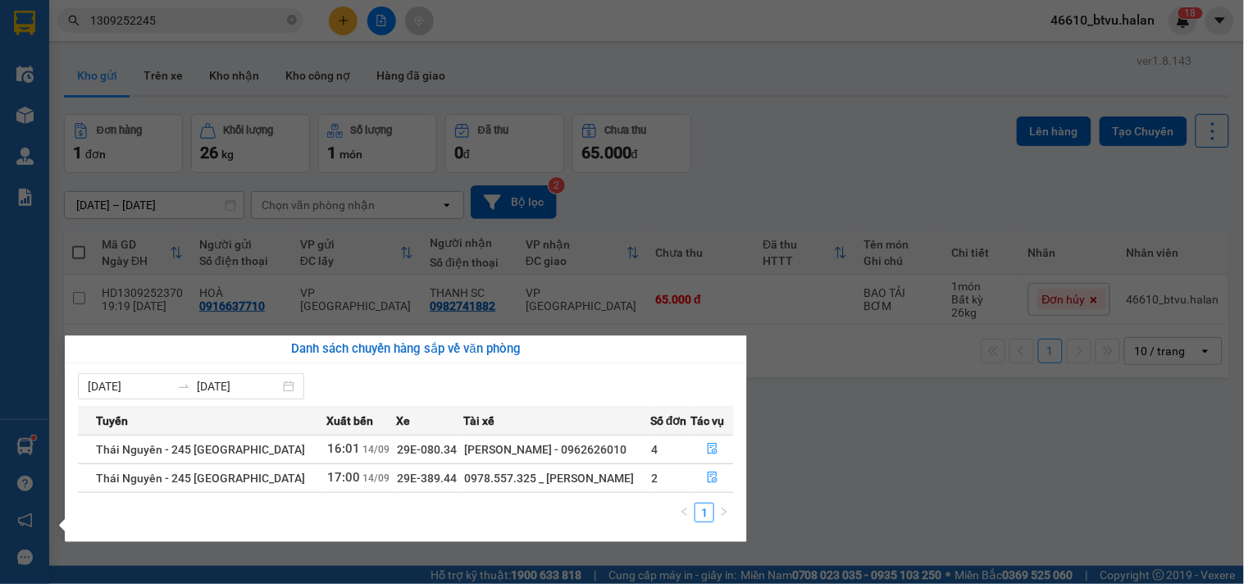
click at [343, 18] on section "Kết quả tìm kiếm ( 1 ) Bộ lọc Mã ĐH Trạng thái Món hàng Thu hộ Tổng cước Chưa c…" at bounding box center [622, 292] width 1244 height 584
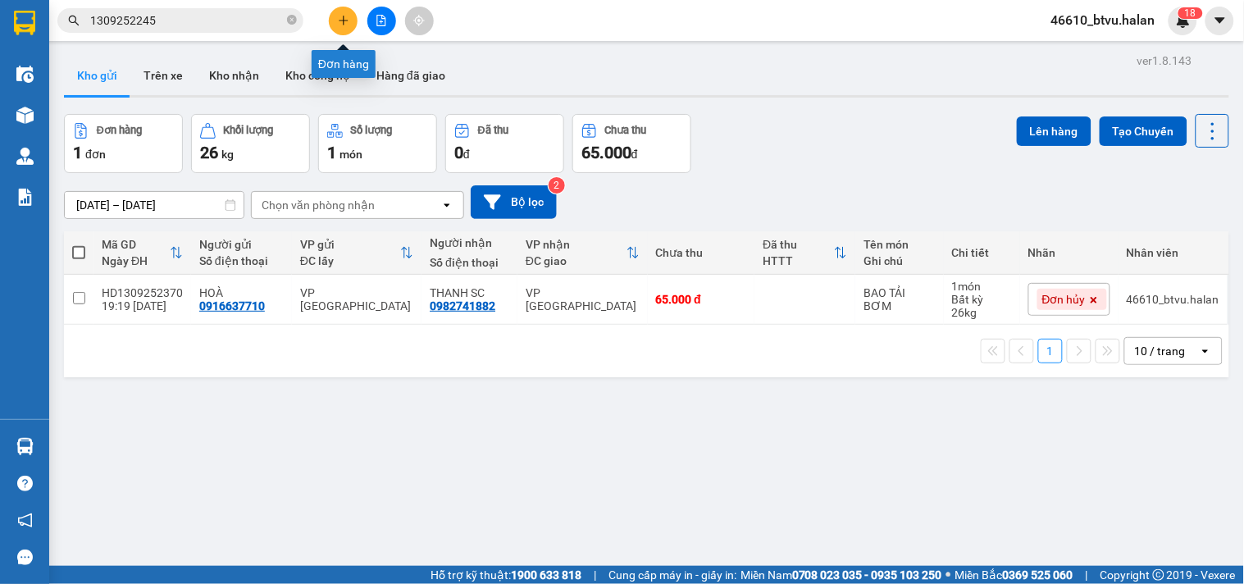
click at [343, 18] on icon "plus" at bounding box center [343, 20] width 1 height 9
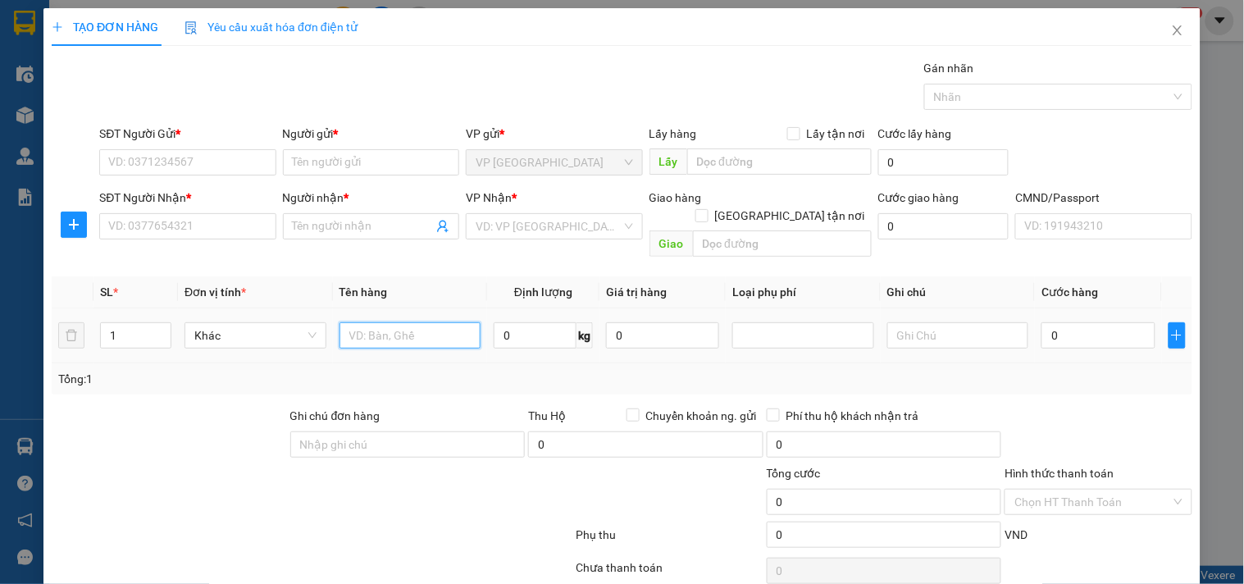
click at [388, 322] on input "text" at bounding box center [410, 335] width 142 height 26
type input "BỌC BÀN PHÍM"
type input "1"
click at [225, 173] on input "SĐT Người Gửi *" at bounding box center [187, 162] width 176 height 26
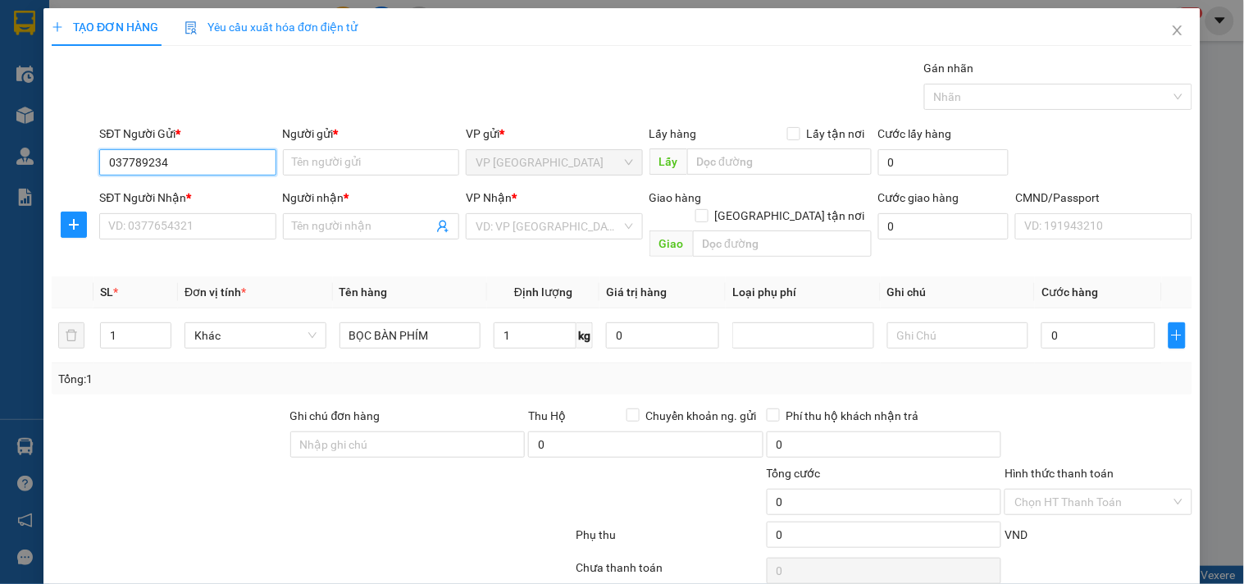
type input "0377892345"
click at [224, 172] on input "0377892345" at bounding box center [187, 162] width 176 height 26
click at [224, 194] on div "0377892345 - HÙNG" at bounding box center [185, 195] width 155 height 18
type input "HÙNG"
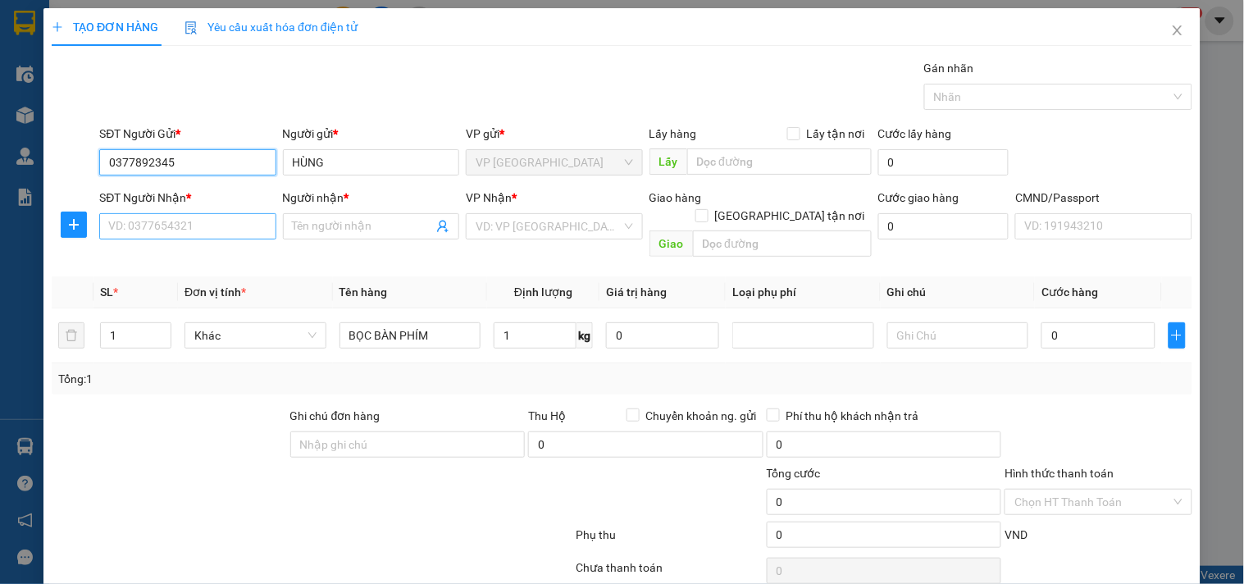
type input "0377892345"
click at [208, 231] on input "SĐT Người Nhận *" at bounding box center [187, 226] width 176 height 26
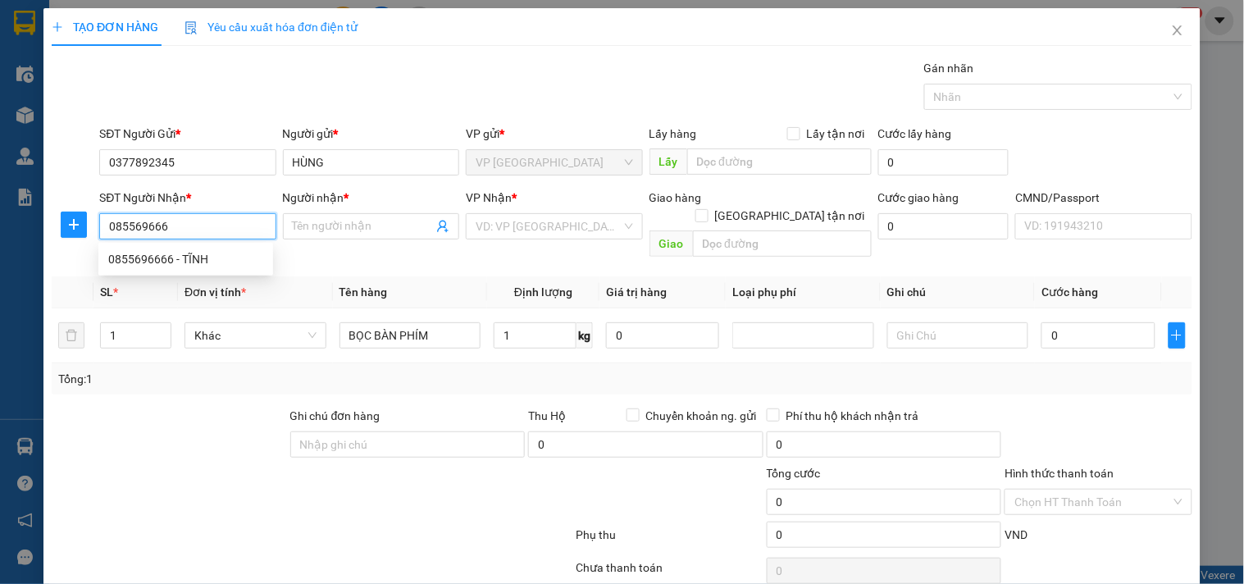
type input "0855696666"
click at [211, 254] on div "0855696666 - TĨNH" at bounding box center [185, 259] width 155 height 18
type input "TĨNH"
type input "0855696666"
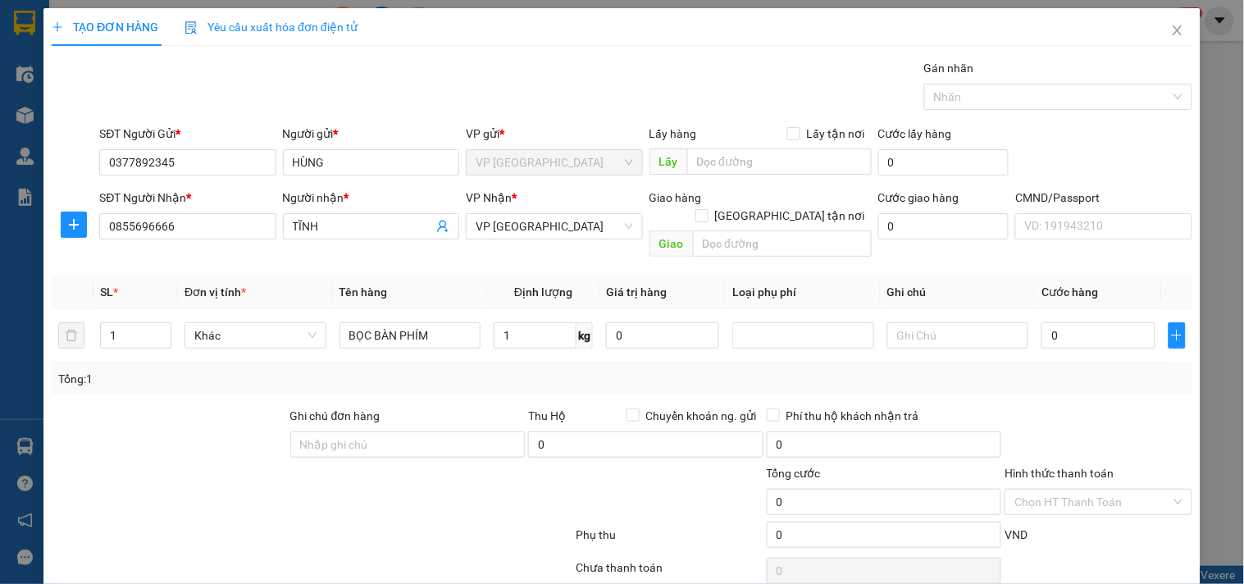
click at [527, 370] on div "Tổng: 1" at bounding box center [621, 379] width 1127 height 18
click at [1097, 322] on input "0" at bounding box center [1097, 335] width 113 height 26
type input "3"
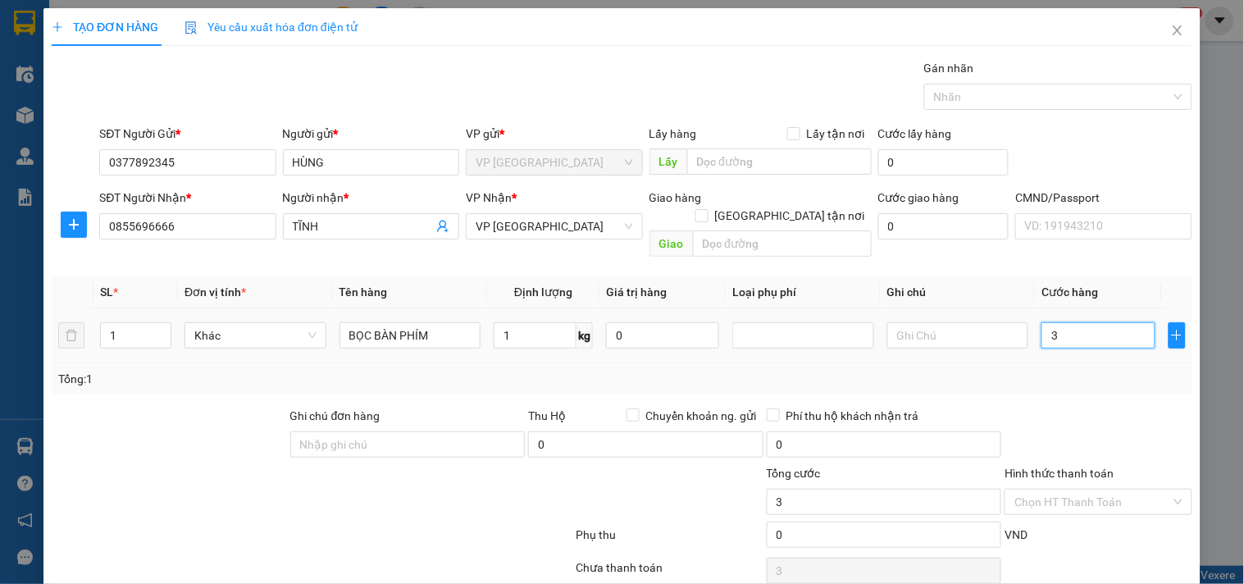
type input "35"
type input "35.000"
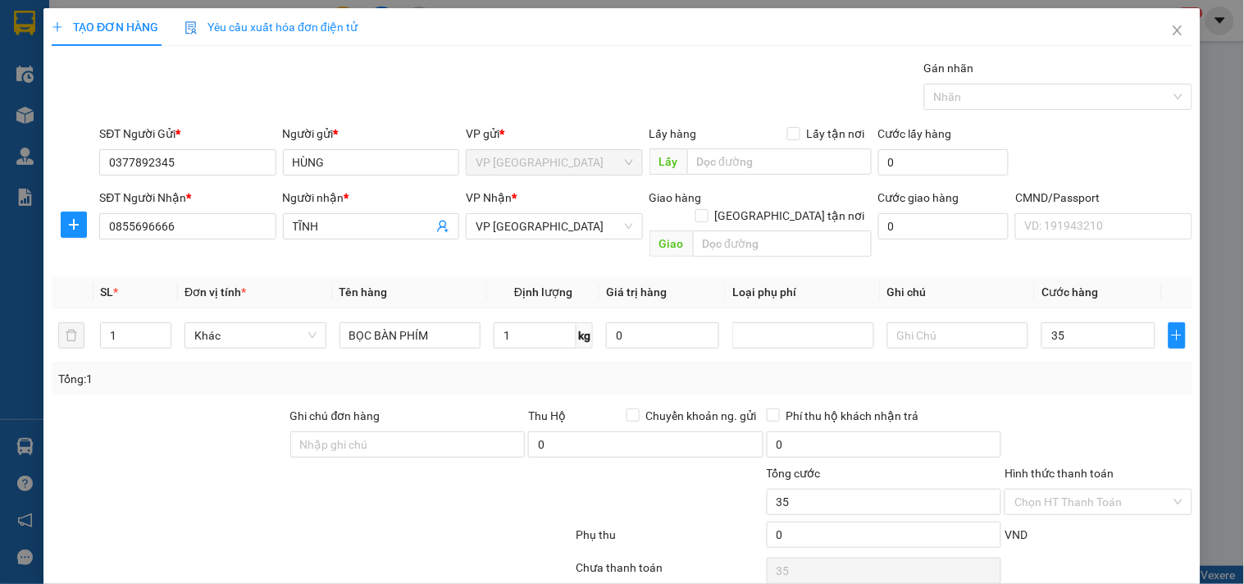
type input "35.000"
click at [1078, 388] on div "Transit Pickup Surcharge Ids Transit Deliver Surcharge Ids Transit Deliver Surc…" at bounding box center [622, 342] width 1141 height 567
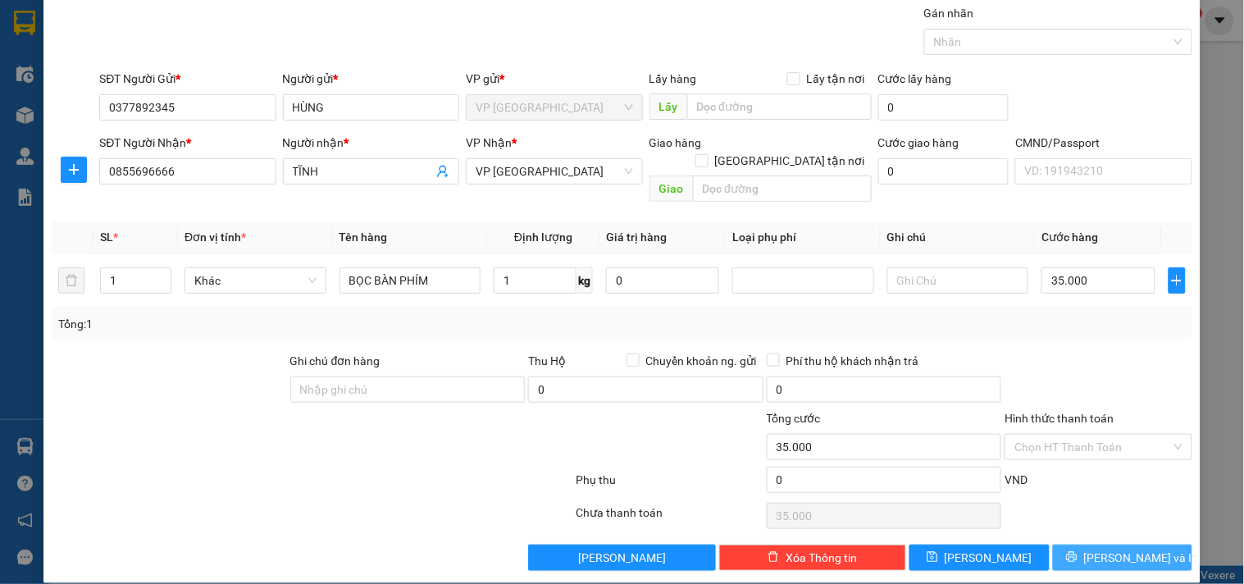
click at [1118, 549] on span "[PERSON_NAME] và In" at bounding box center [1141, 558] width 115 height 18
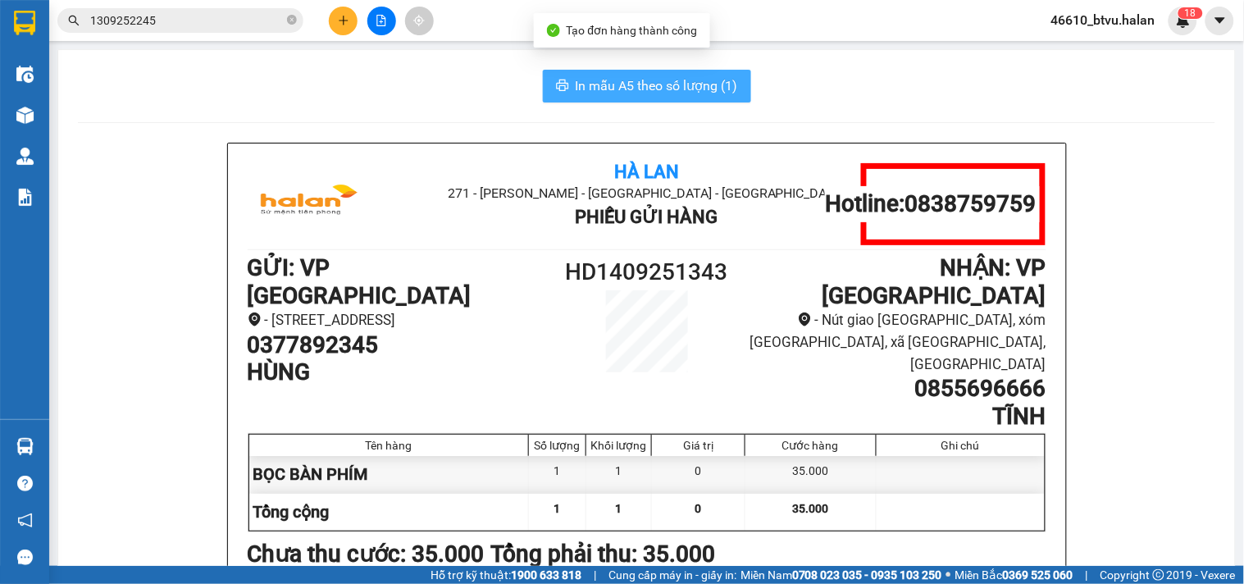
click at [662, 93] on span "In mẫu A5 theo số lượng (1)" at bounding box center [657, 85] width 162 height 20
click at [216, 20] on input "1309252245" at bounding box center [187, 20] width 194 height 18
drag, startPoint x: 719, startPoint y: 135, endPoint x: 216, endPoint y: 20, distance: 516.6
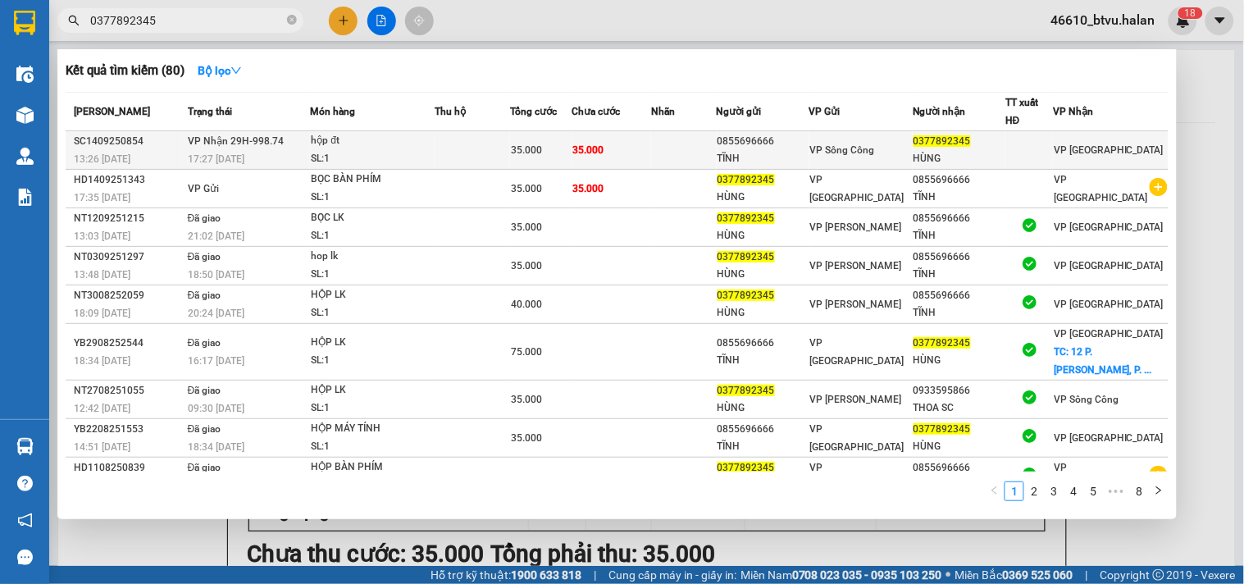
type input "0377892345"
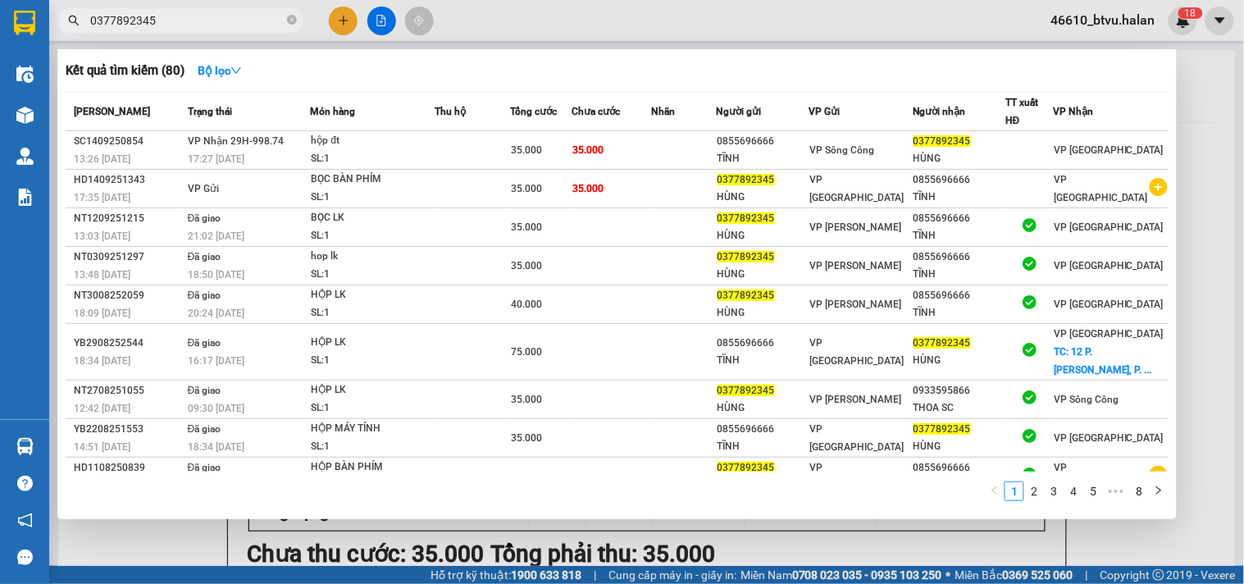
drag, startPoint x: 417, startPoint y: 152, endPoint x: 646, endPoint y: 62, distance: 246.4
click at [646, 62] on div "Kết quả tìm kiếm ( 80 ) Bộ lọc" at bounding box center [617, 70] width 1103 height 26
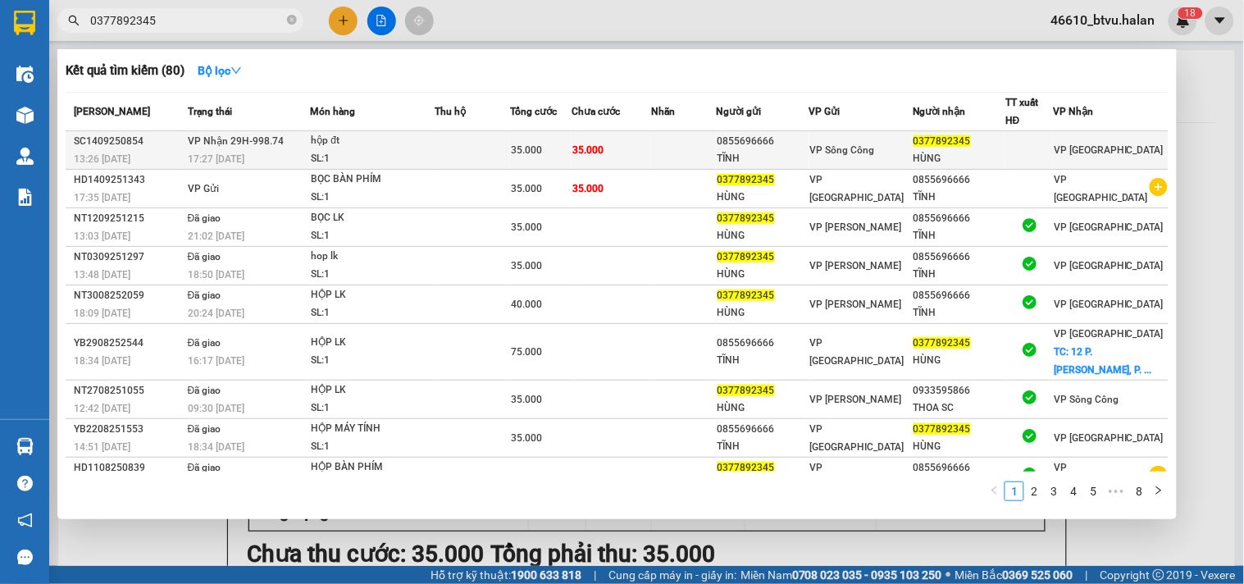
click at [292, 145] on td "VP Nhận 29H-998.74 17:27 [DATE]" at bounding box center [247, 150] width 127 height 39
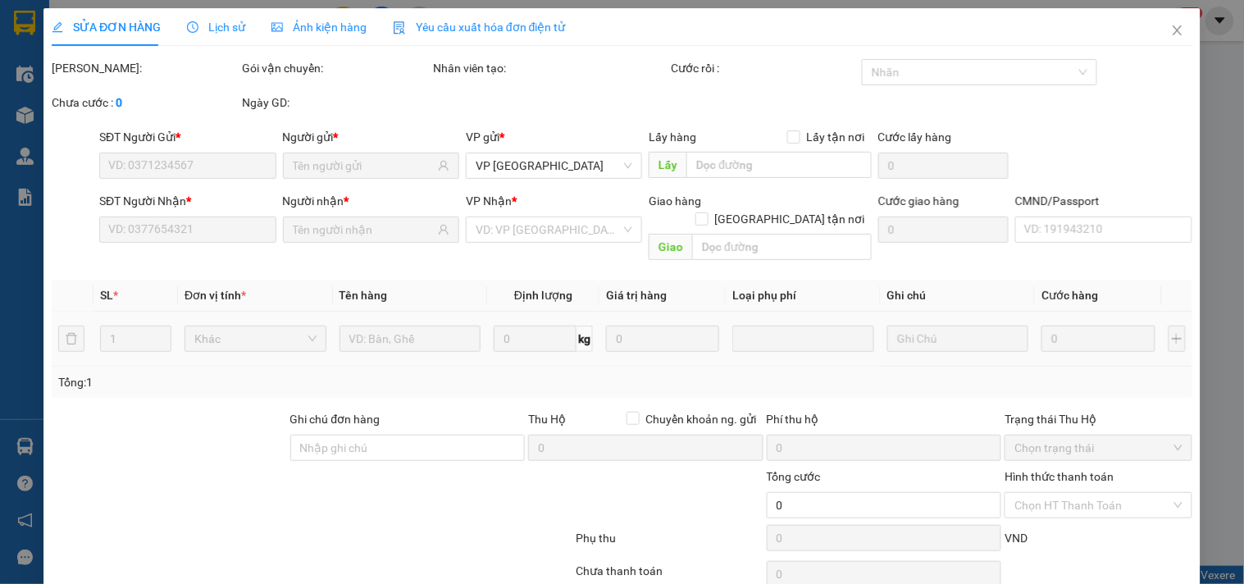
type input "0855696666"
type input "TĨNH"
type input "0377892345"
type input "HÙNG"
type input "35.000"
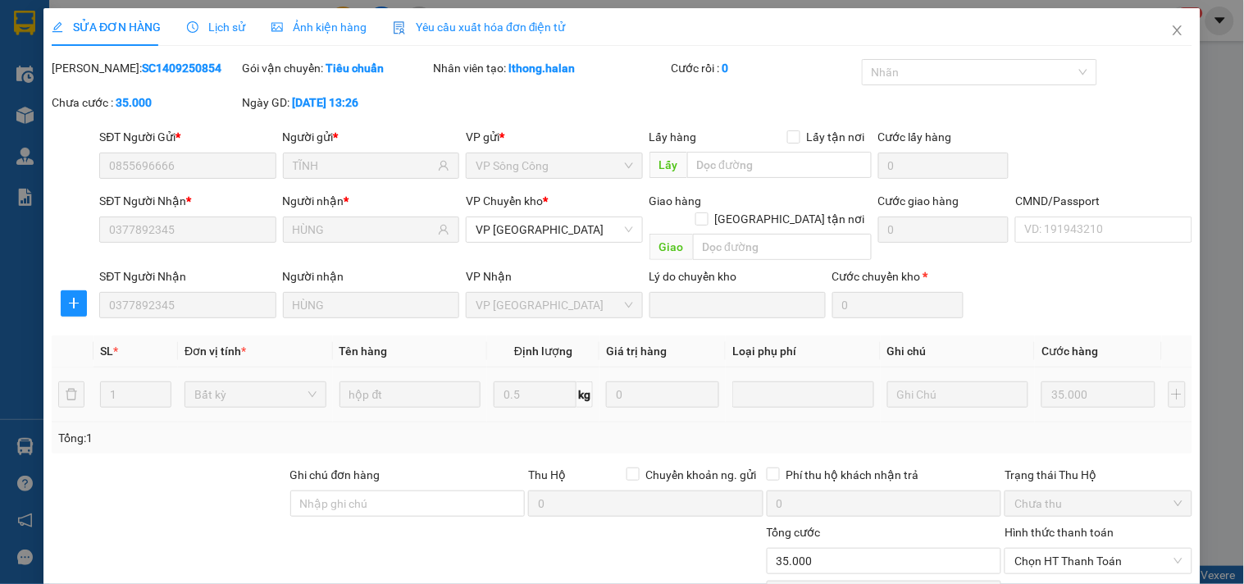
scroll to position [115, 0]
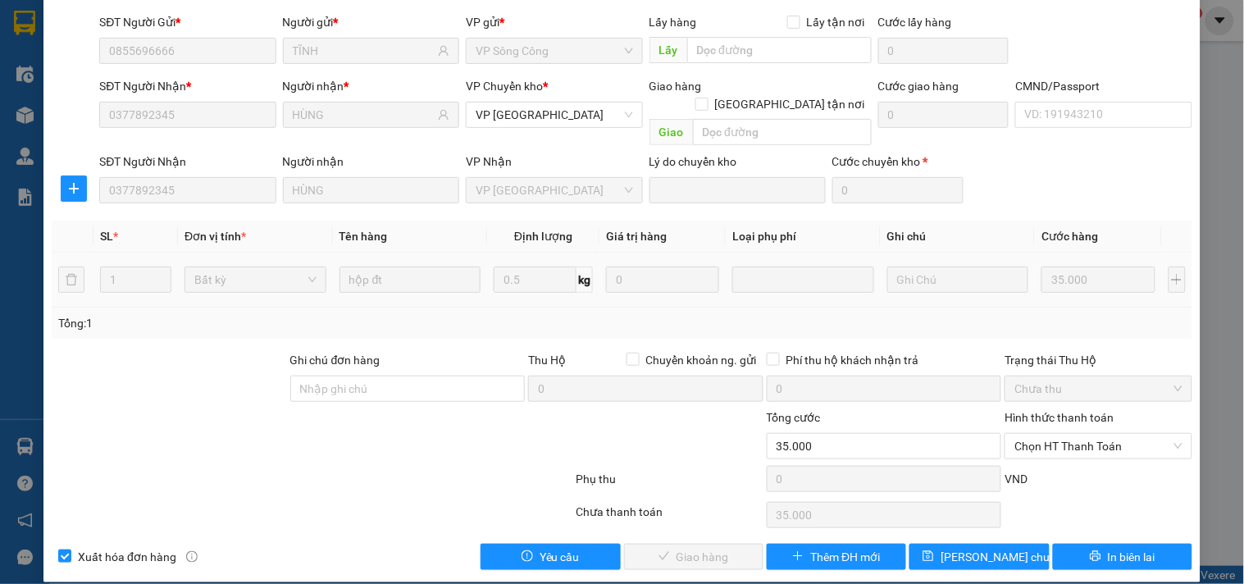
drag, startPoint x: 1072, startPoint y: 430, endPoint x: 1068, endPoint y: 444, distance: 14.3
click at [1071, 435] on span "Chọn HT Thanh Toán" at bounding box center [1097, 446] width 167 height 25
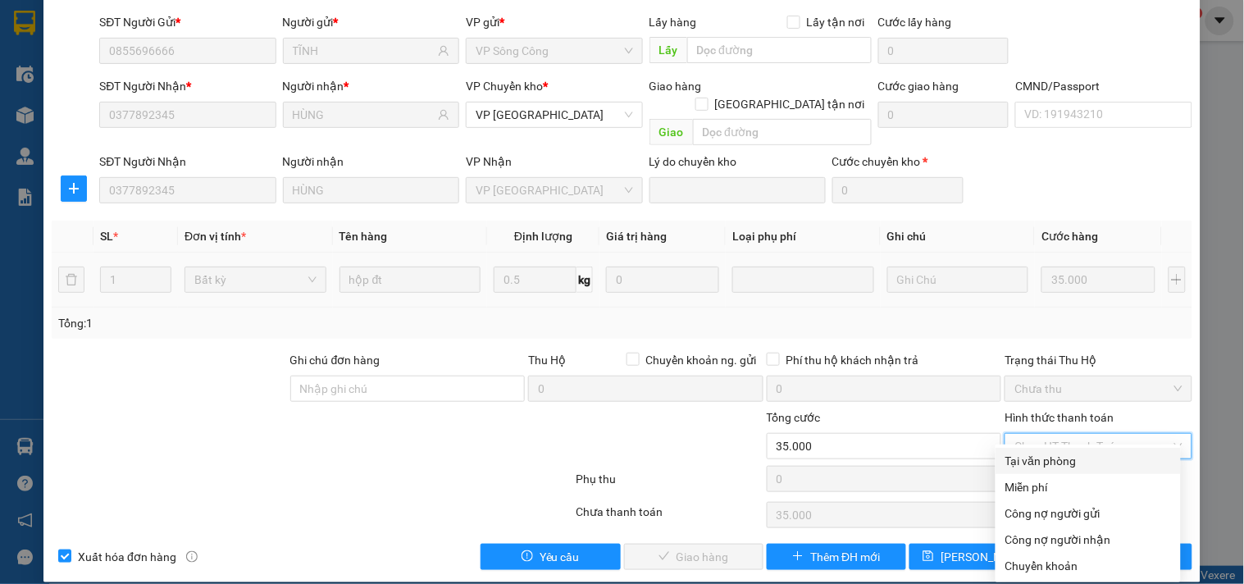
drag, startPoint x: 1061, startPoint y: 461, endPoint x: 913, endPoint y: 522, distance: 160.6
click at [1061, 462] on div "Tại văn phòng" at bounding box center [1088, 461] width 166 height 18
type input "0"
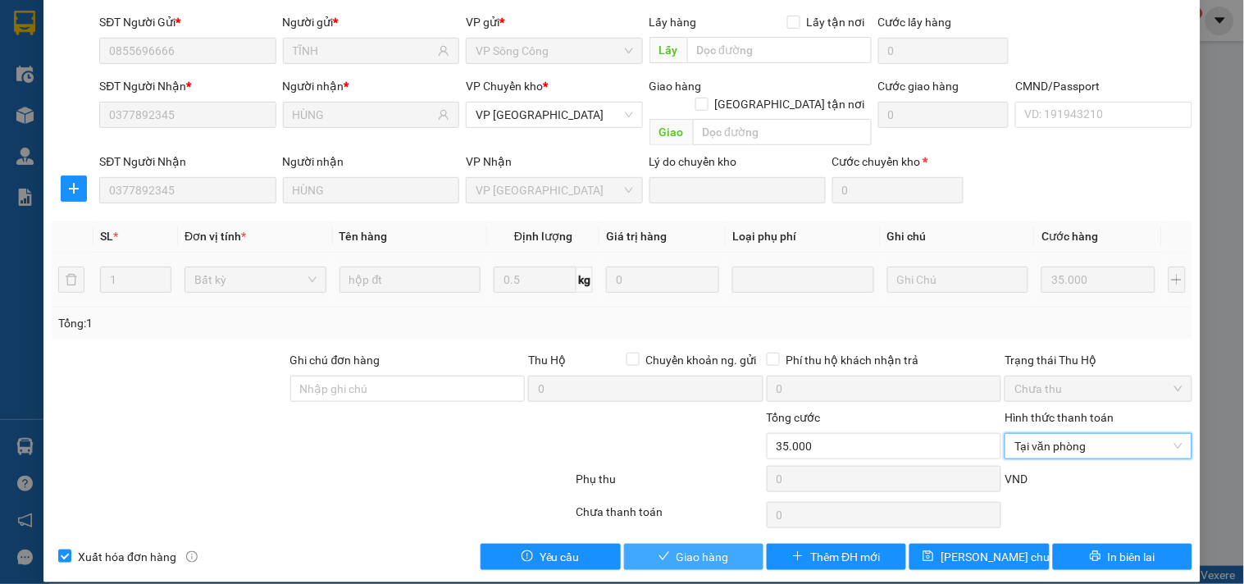
drag, startPoint x: 685, startPoint y: 535, endPoint x: 704, endPoint y: 535, distance: 18.9
click at [685, 548] on span "Giao hàng" at bounding box center [702, 557] width 52 height 18
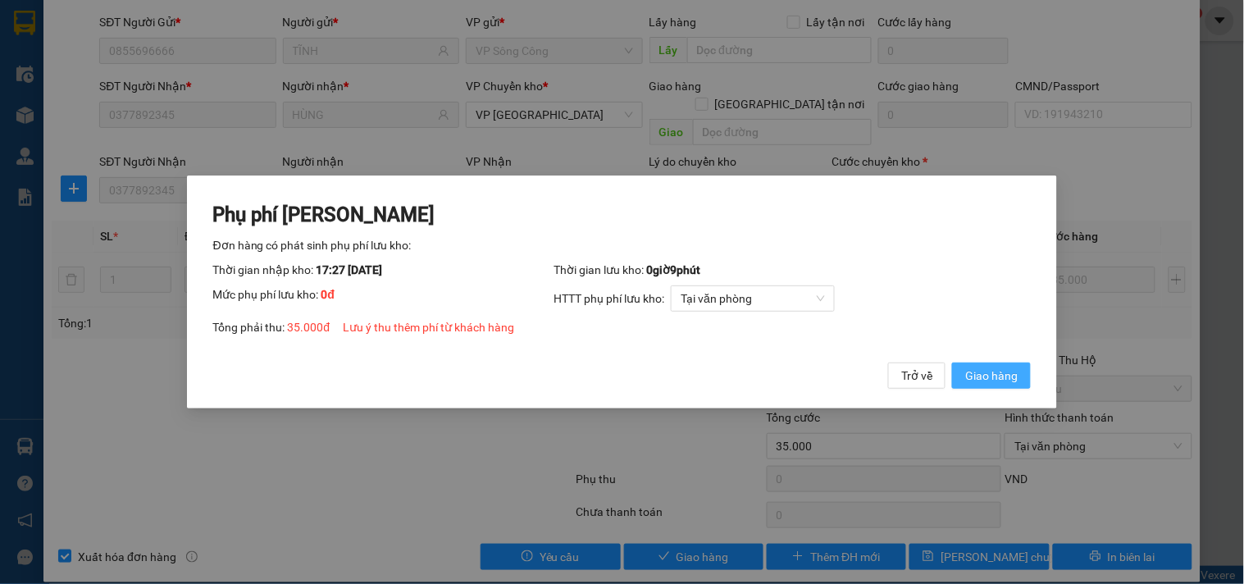
click at [982, 367] on span "Giao hàng" at bounding box center [991, 376] width 52 height 18
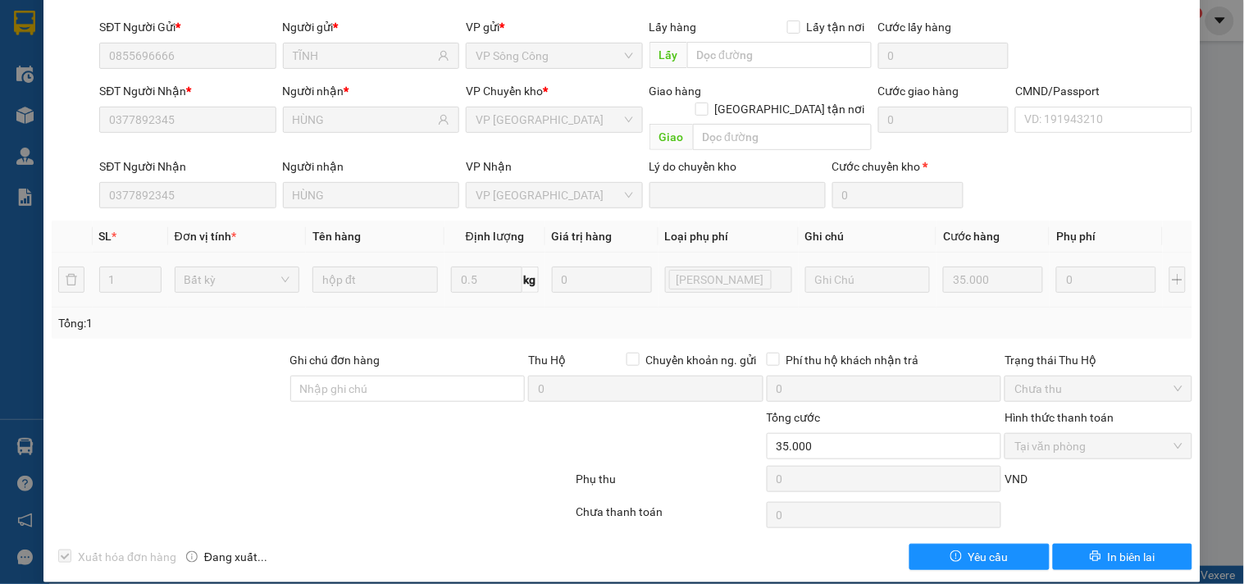
scroll to position [0, 0]
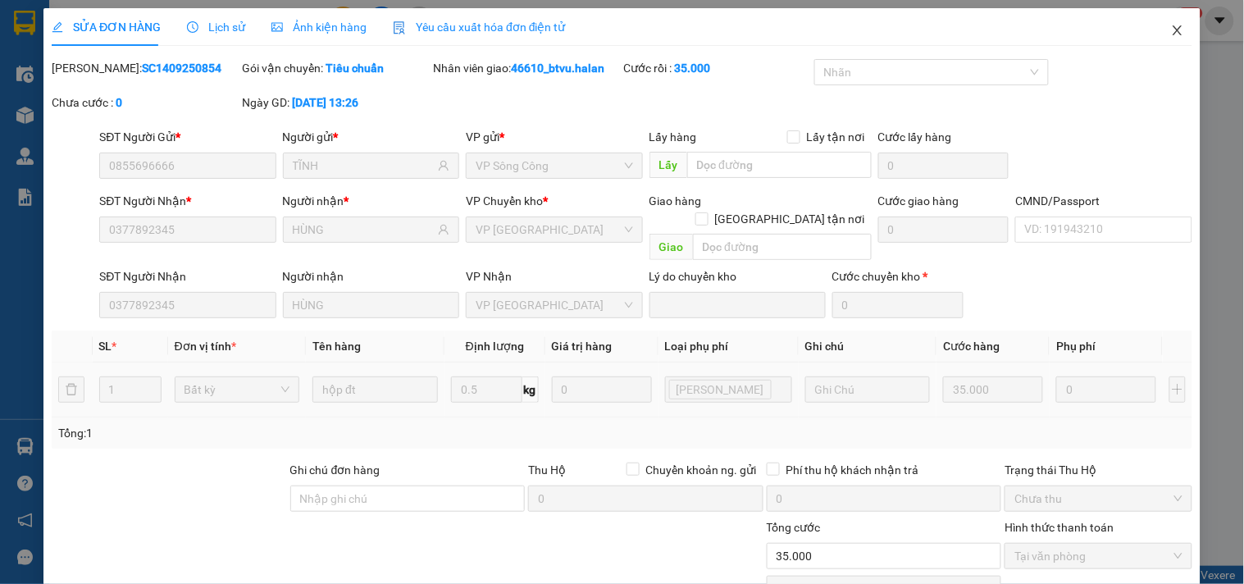
click at [1171, 34] on icon "close" at bounding box center [1177, 30] width 13 height 13
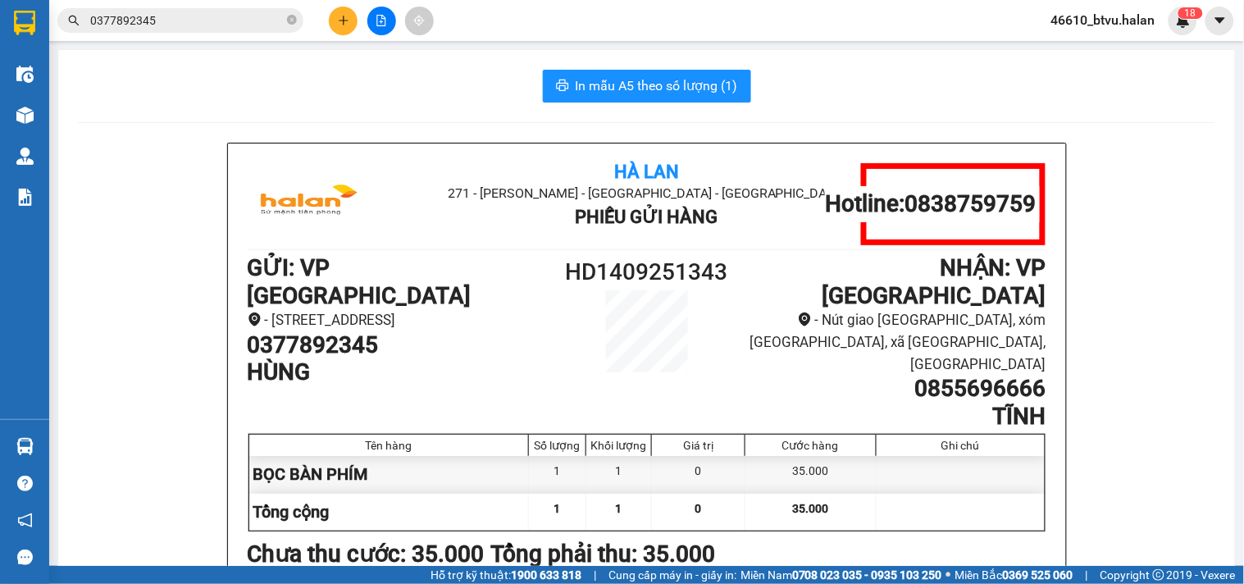
click at [249, 14] on input "0377892345" at bounding box center [187, 20] width 194 height 18
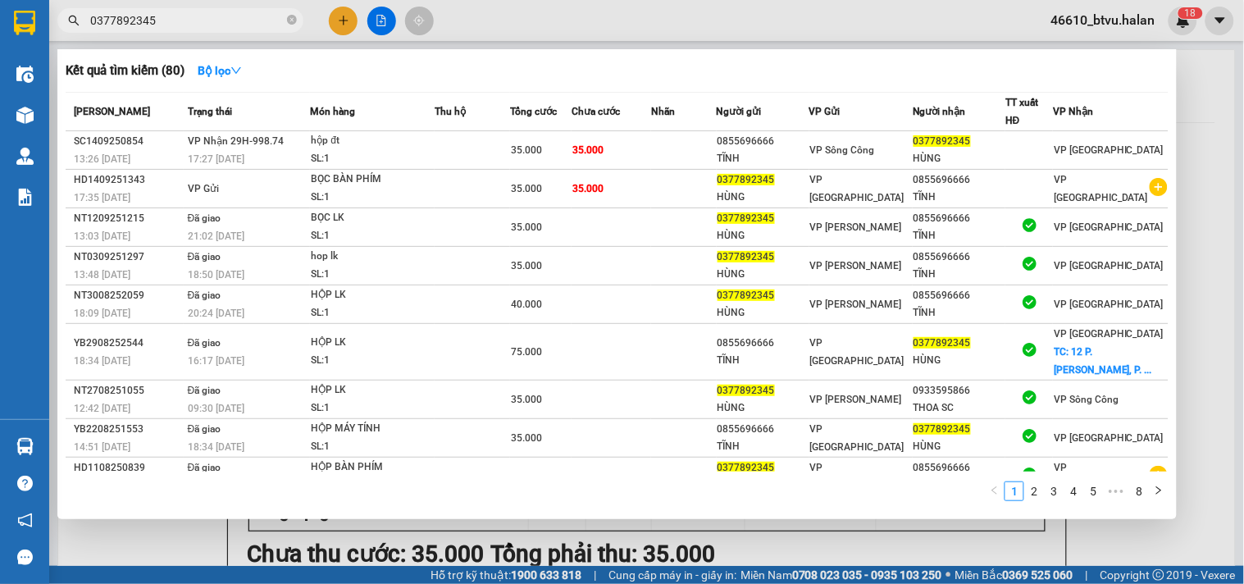
click at [249, 14] on input "0377892345" at bounding box center [187, 20] width 194 height 18
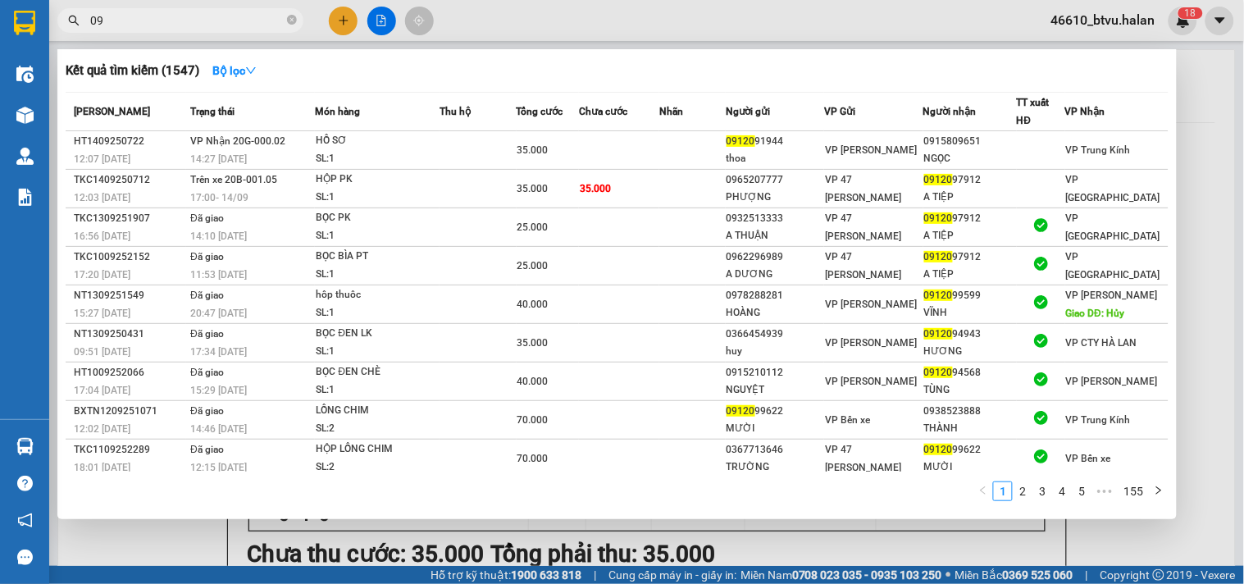
type input "0"
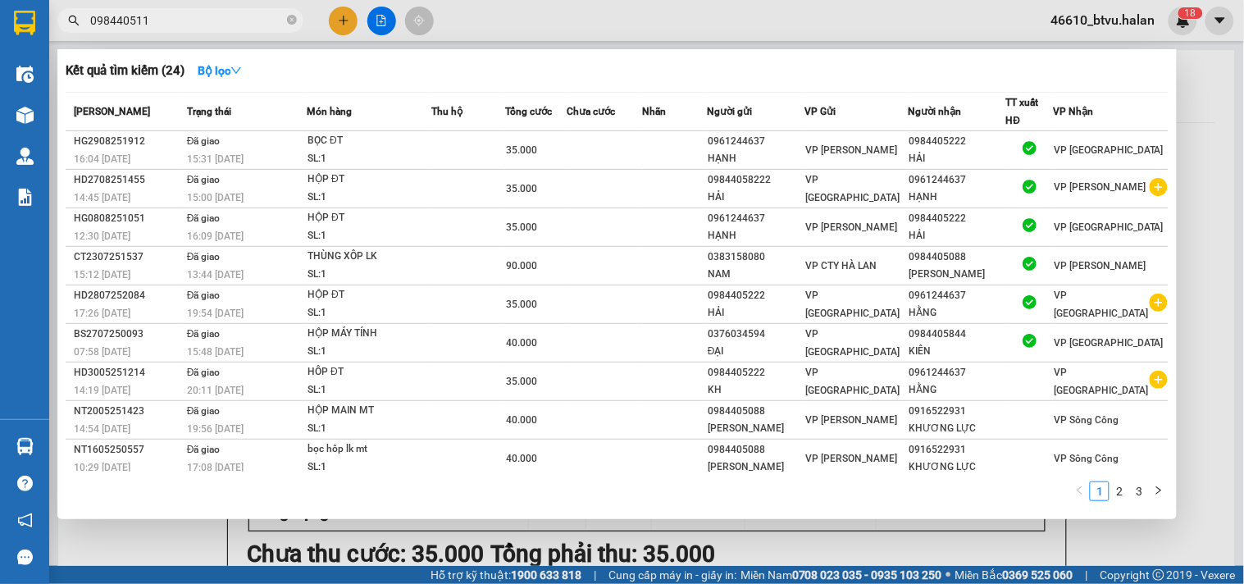
type input "0984405113"
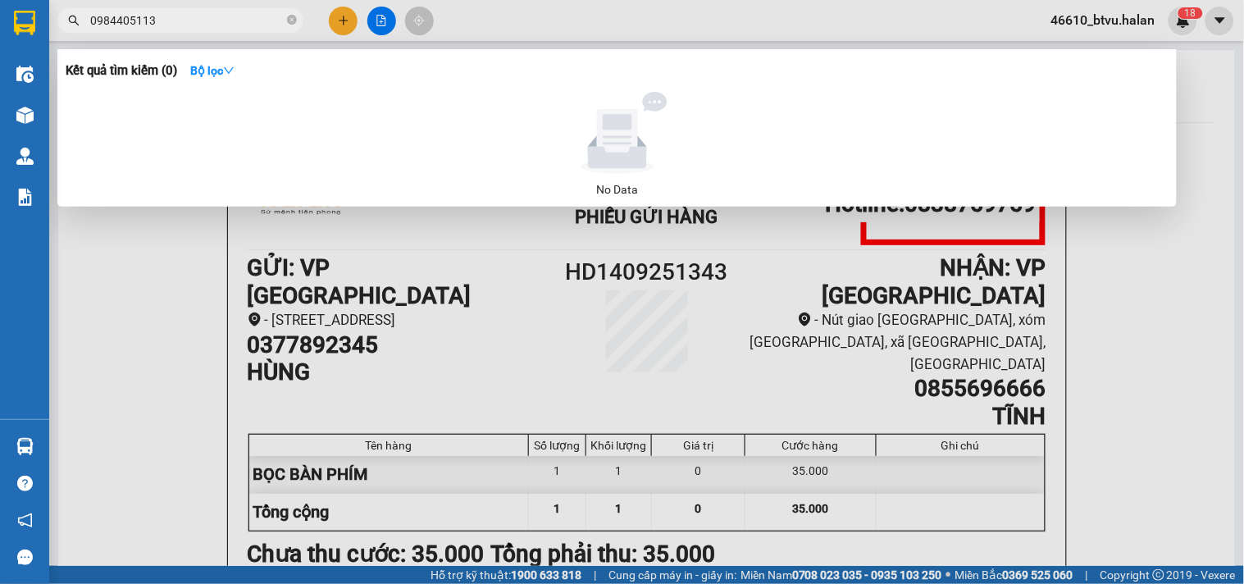
drag, startPoint x: 184, startPoint y: 19, endPoint x: 68, endPoint y: 44, distance: 119.2
click at [69, 35] on div "Kết quả tìm kiếm ( 0 ) Bộ lọc No Data 0984405113" at bounding box center [160, 21] width 320 height 29
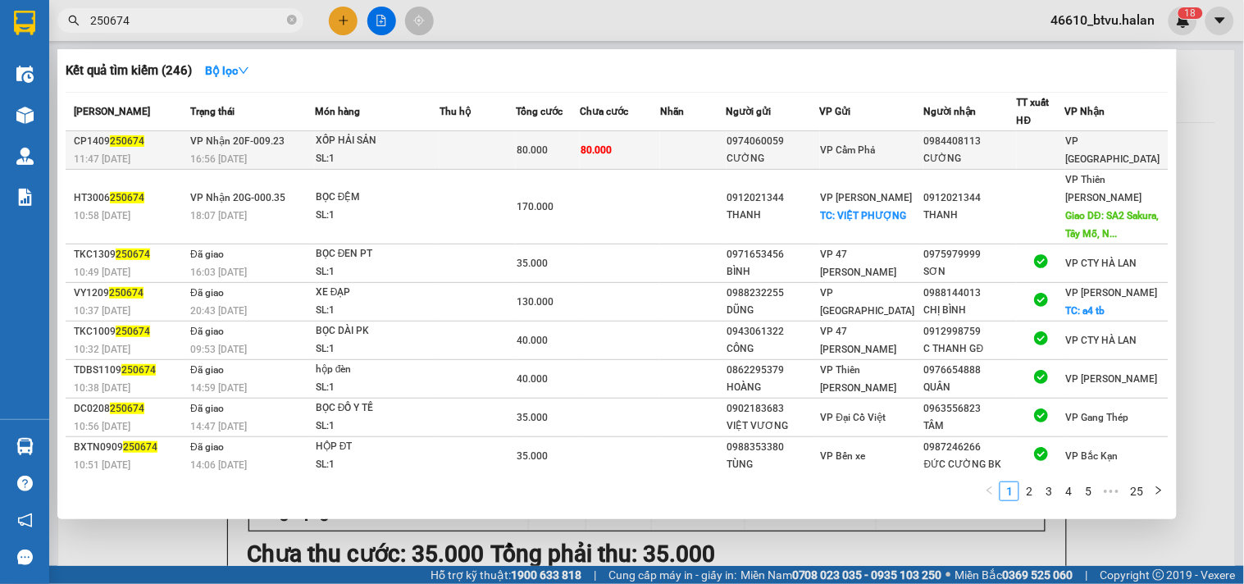
type input "250674"
click at [480, 167] on td at bounding box center [477, 150] width 76 height 39
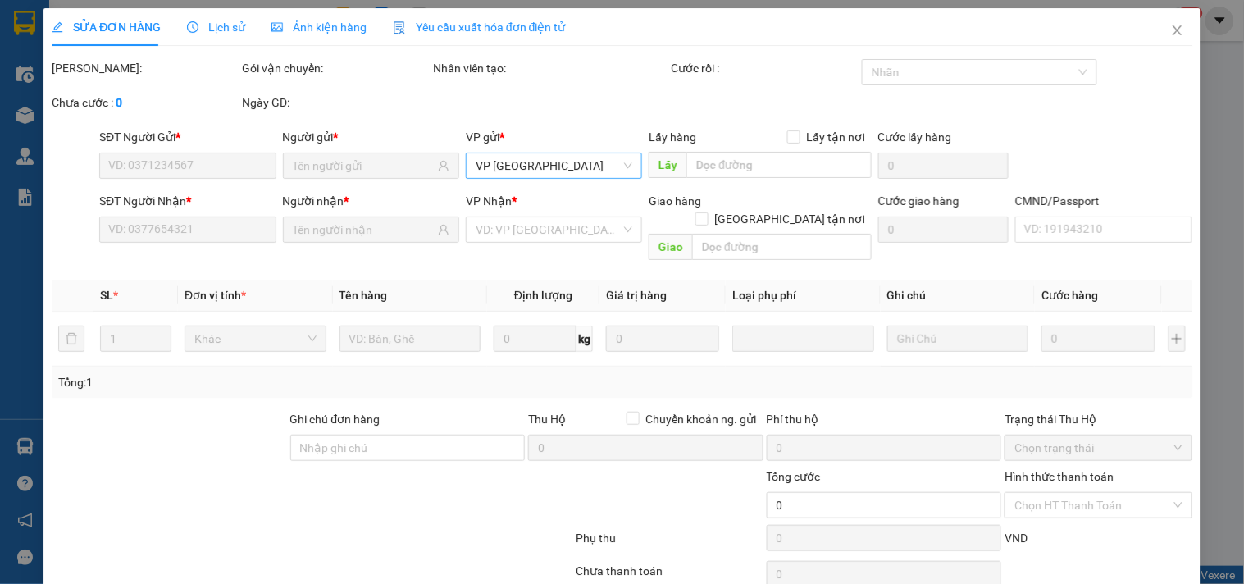
type input "0974060059"
type input "CƯỜNG"
type input "0984408113"
type input "CƯỜNG"
type input "80.000"
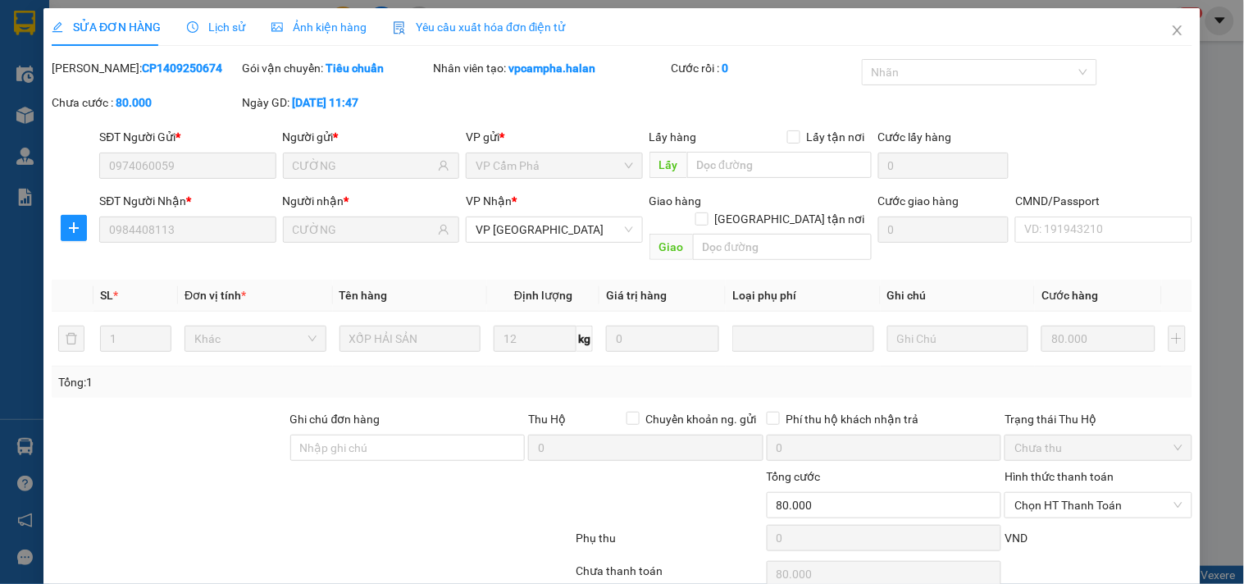
scroll to position [59, 0]
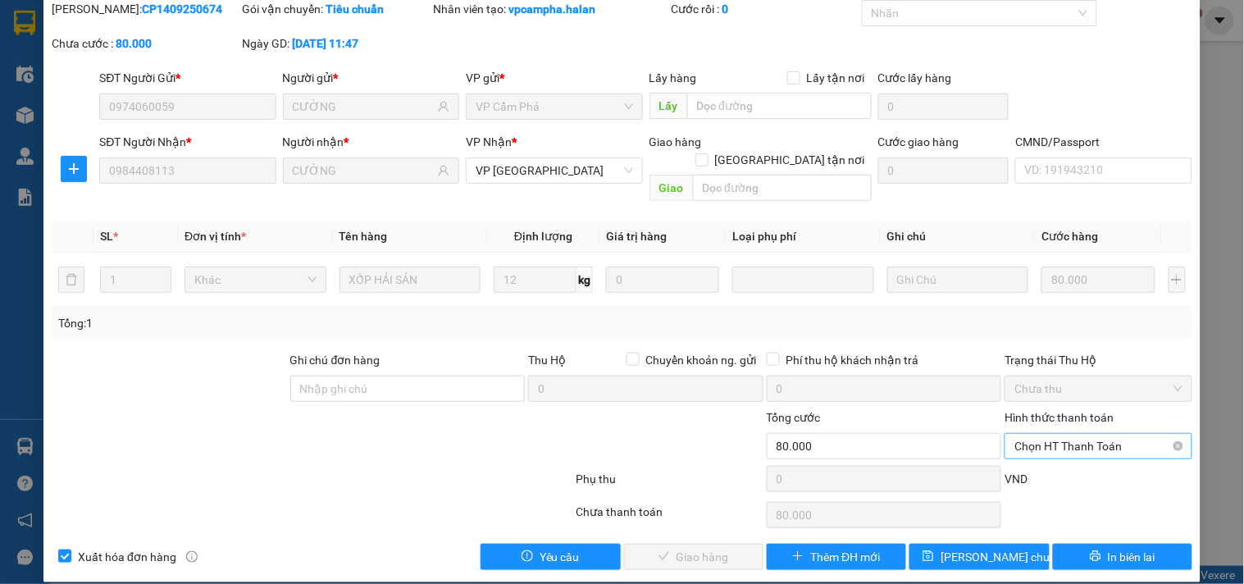
click at [1128, 434] on span "Chọn HT Thanh Toán" at bounding box center [1097, 446] width 167 height 25
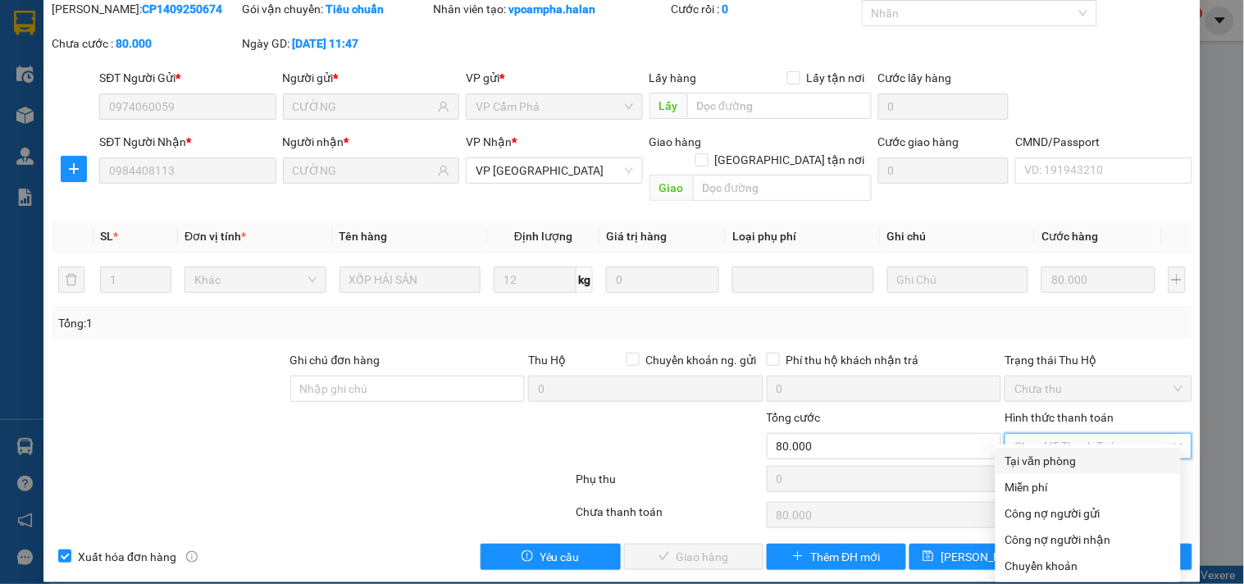
click at [1064, 456] on div "Tại văn phòng" at bounding box center [1088, 461] width 166 height 18
type input "0"
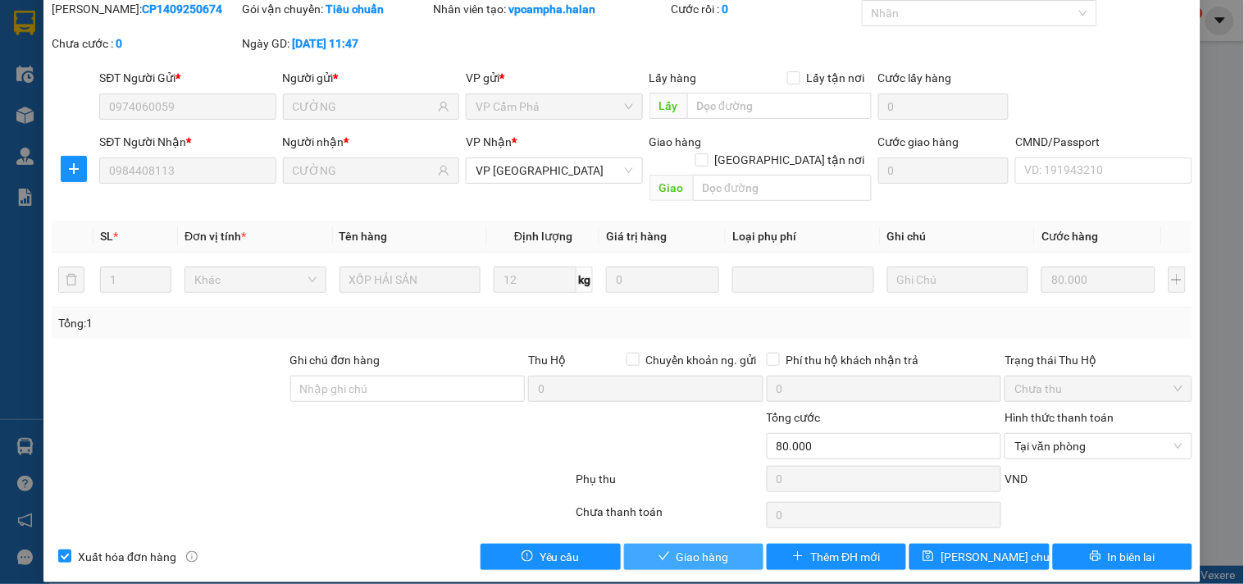
click at [676, 548] on span "Giao hàng" at bounding box center [702, 557] width 52 height 18
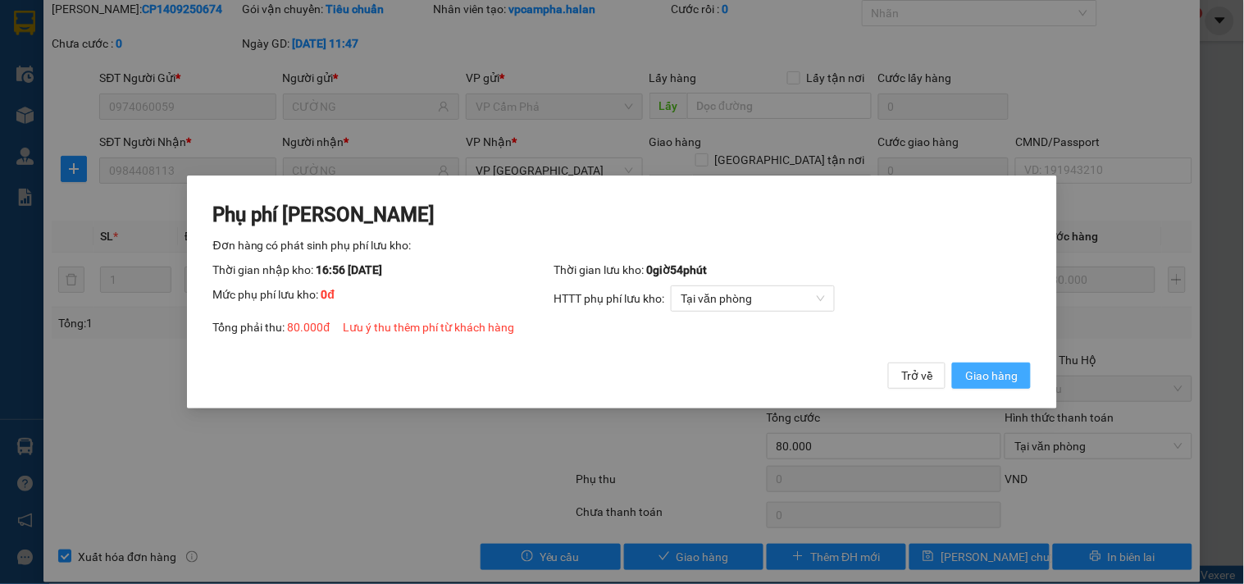
click at [1017, 379] on span "Giao hàng" at bounding box center [991, 376] width 52 height 18
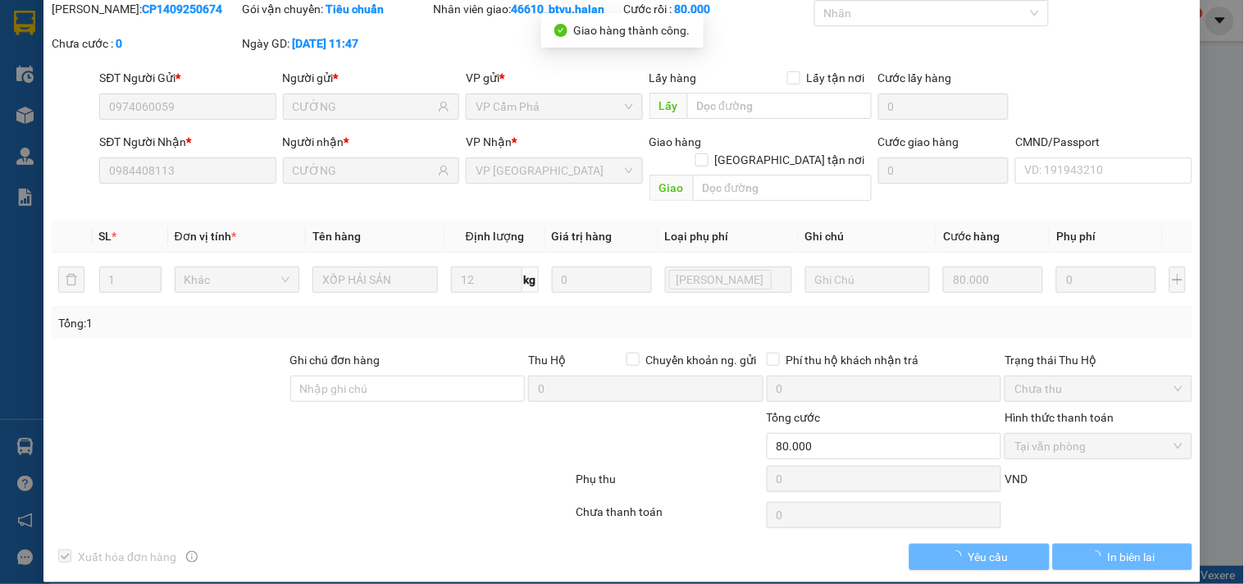
scroll to position [0, 0]
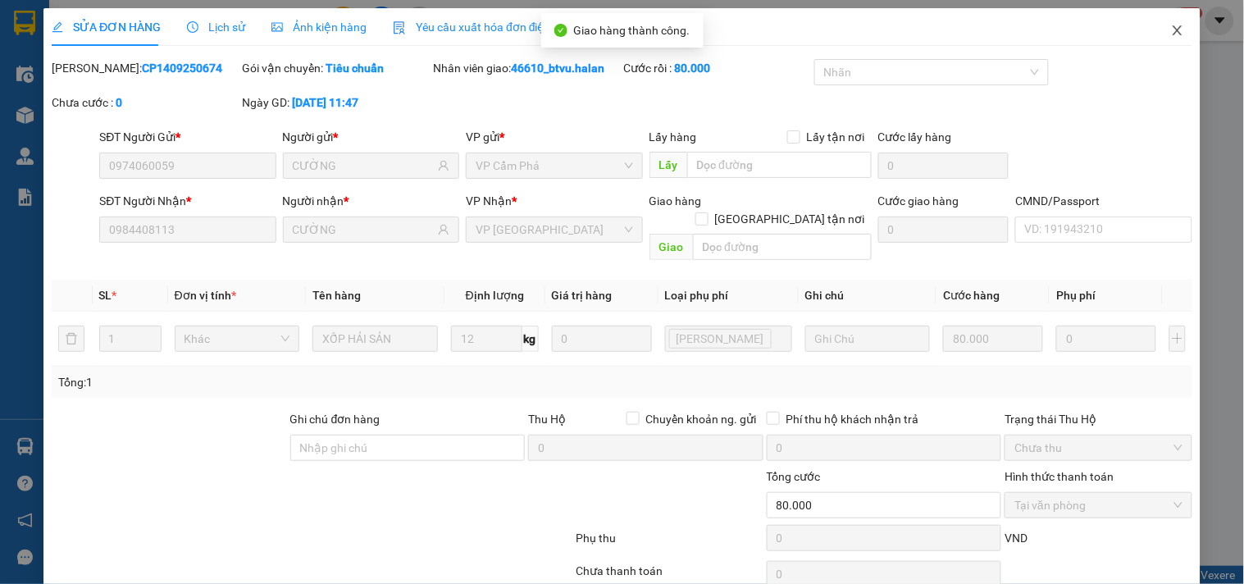
click at [1171, 30] on icon "close" at bounding box center [1177, 30] width 13 height 13
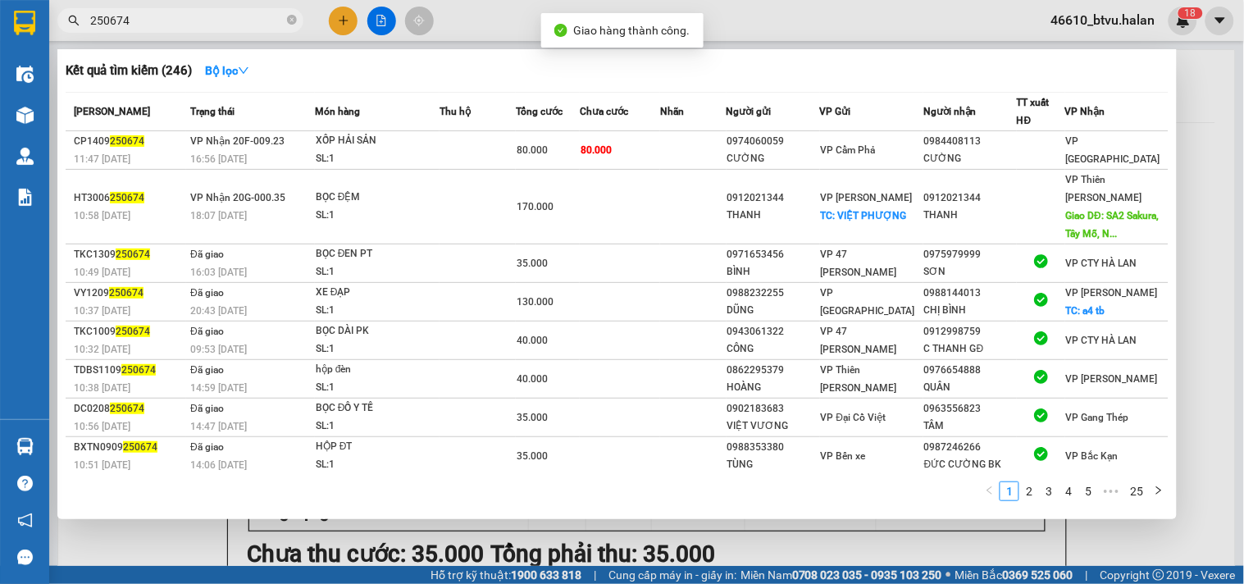
click at [158, 8] on span "250674" at bounding box center [180, 20] width 246 height 25
click at [158, 10] on span "250674" at bounding box center [180, 20] width 246 height 25
click at [158, 25] on input "250674" at bounding box center [187, 20] width 194 height 18
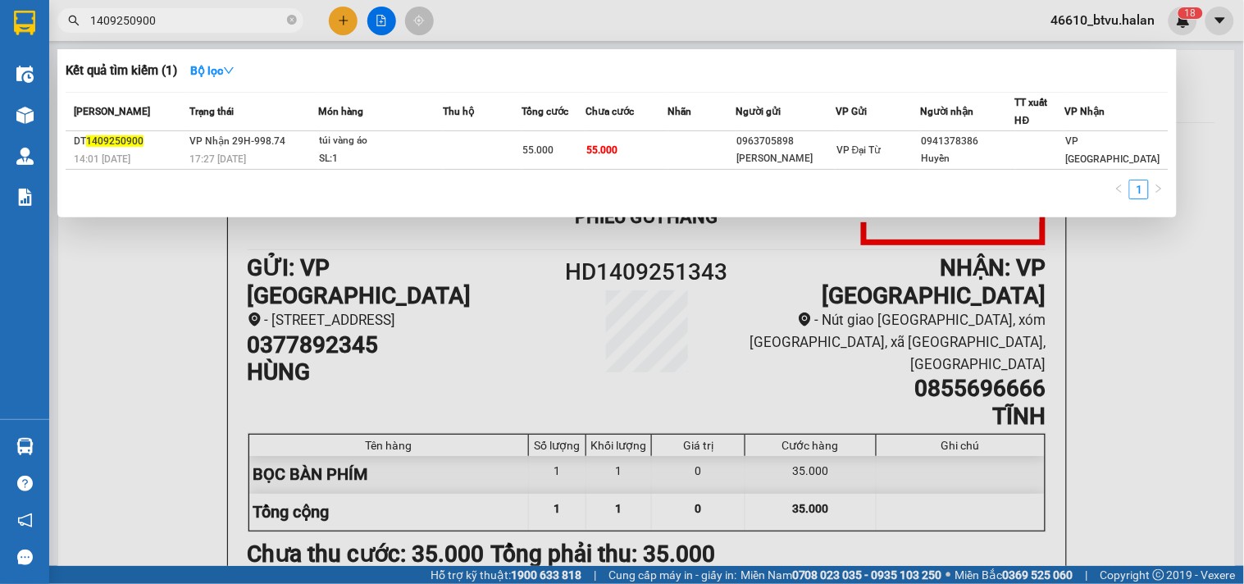
type input "1409250900"
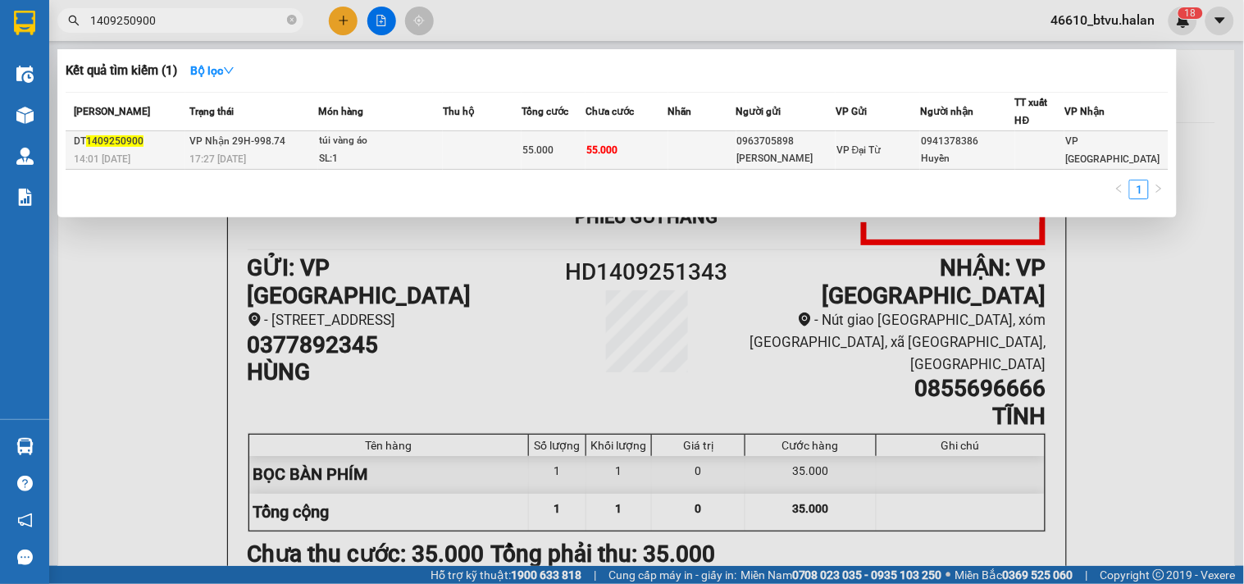
click at [313, 151] on div "17:27 [DATE]" at bounding box center [253, 159] width 128 height 18
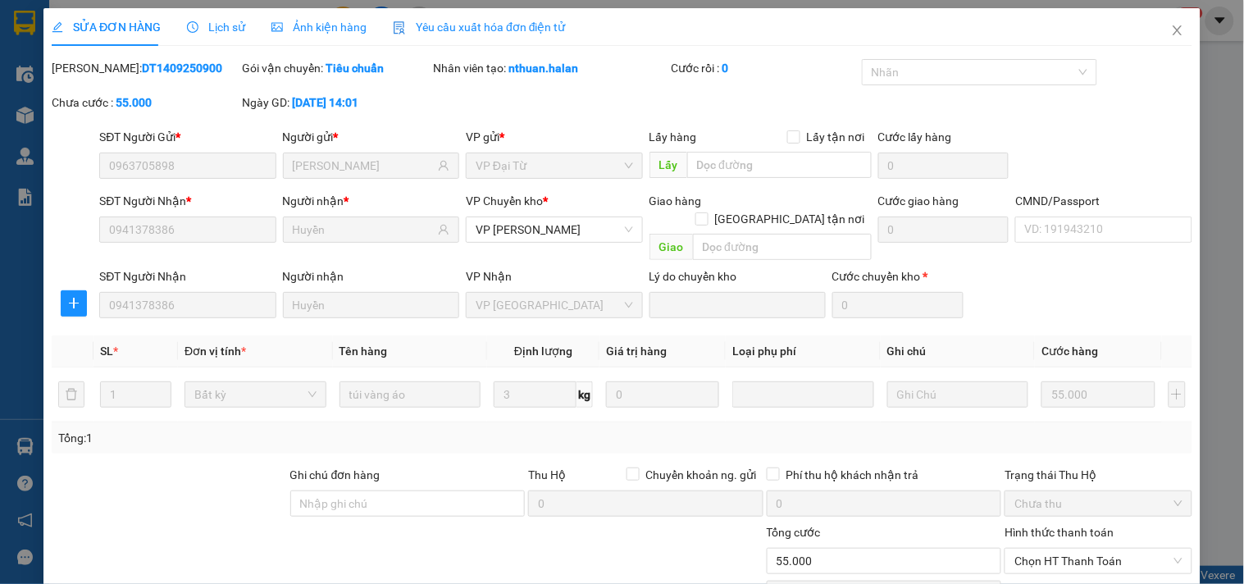
type input "0963705898"
type input "[PERSON_NAME]"
type input "0941378386"
type input "Huyền"
type input "55.000"
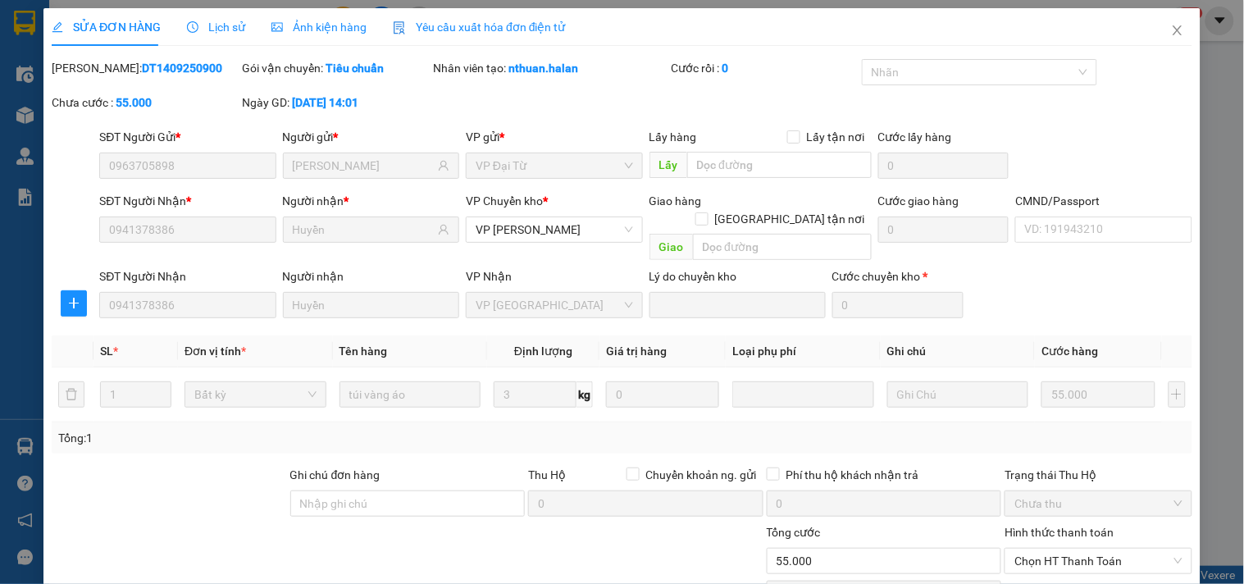
scroll to position [115, 0]
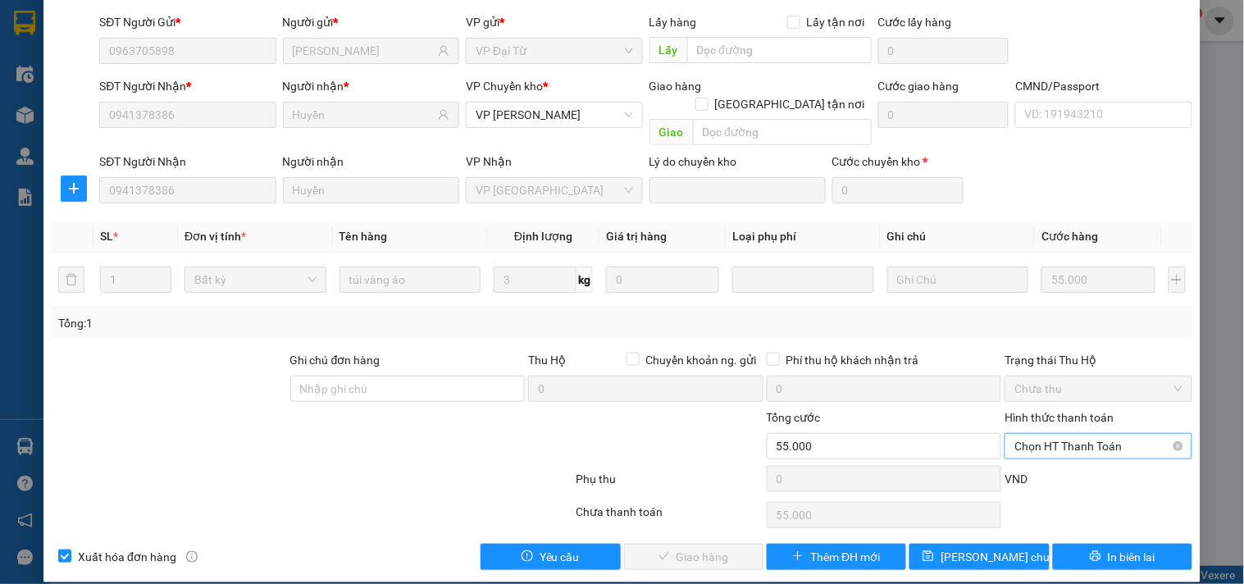
click at [1093, 434] on span "Chọn HT Thanh Toán" at bounding box center [1097, 446] width 167 height 25
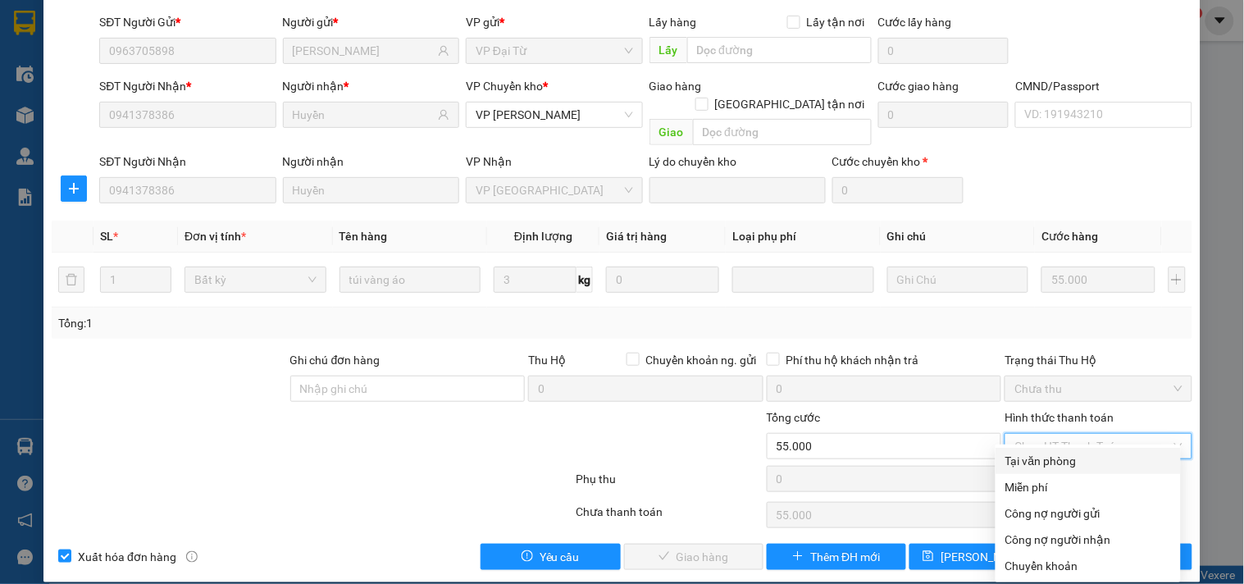
click at [1060, 454] on div "Tại văn phòng" at bounding box center [1088, 461] width 166 height 18
type input "0"
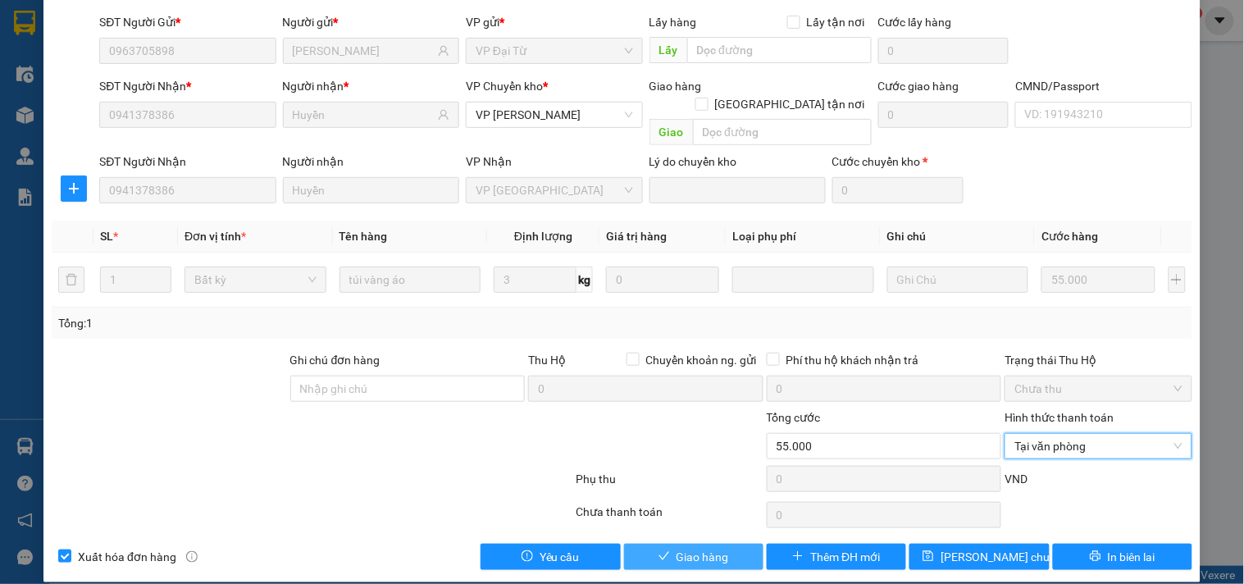
click at [707, 548] on span "Giao hàng" at bounding box center [702, 557] width 52 height 18
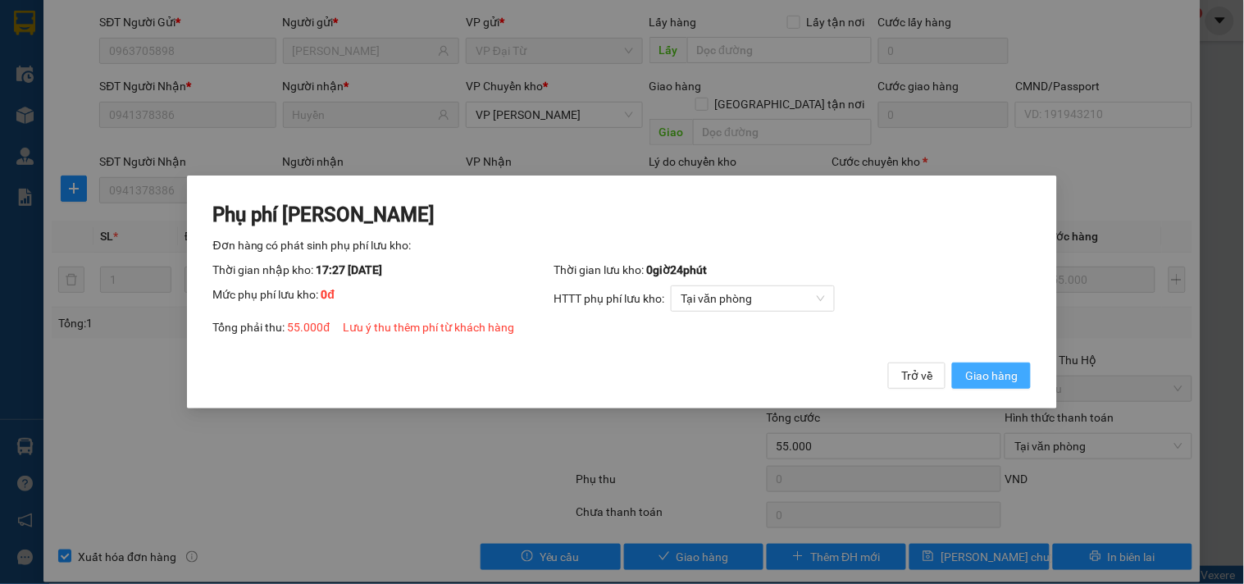
drag, startPoint x: 1003, startPoint y: 379, endPoint x: 997, endPoint y: 372, distance: 8.7
click at [1003, 378] on span "Giao hàng" at bounding box center [991, 376] width 52 height 18
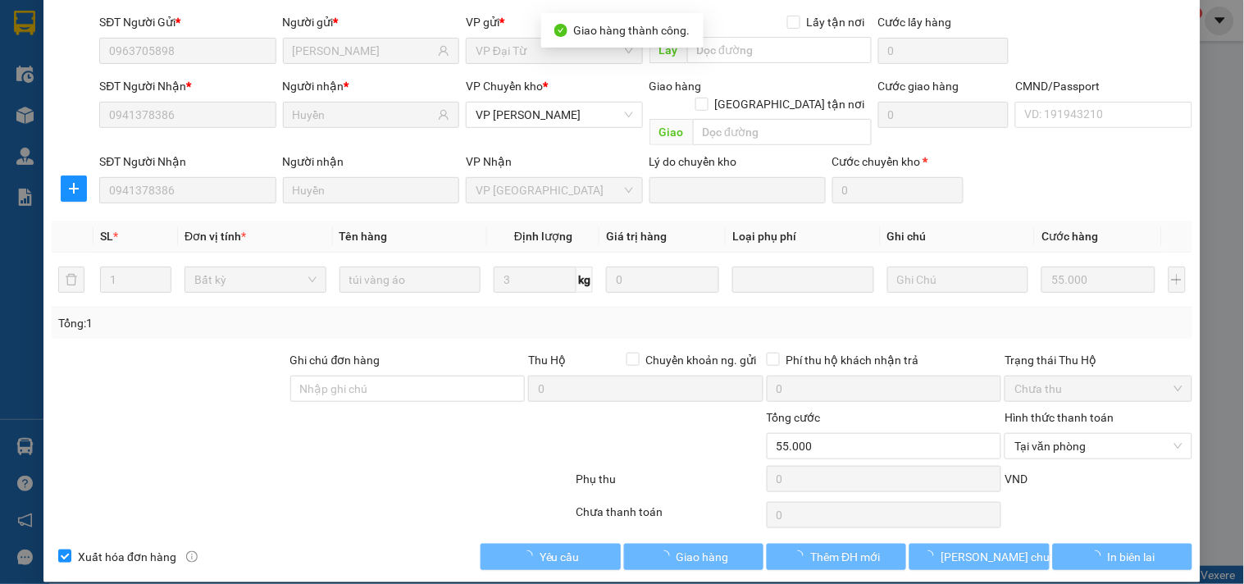
scroll to position [0, 0]
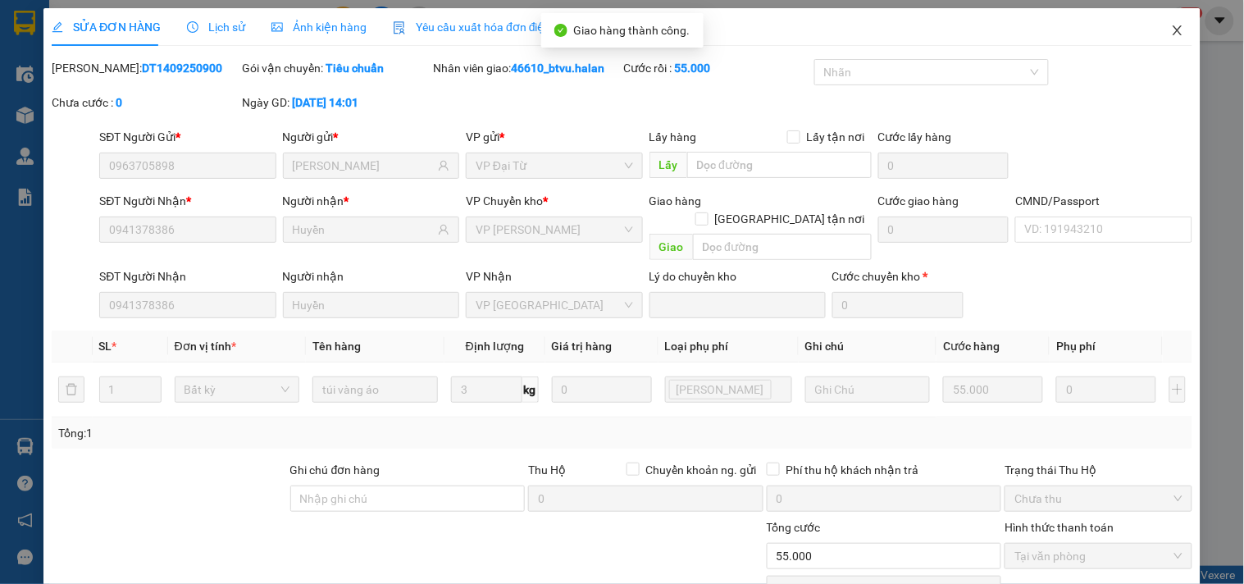
click at [1155, 41] on span "Close" at bounding box center [1178, 31] width 46 height 46
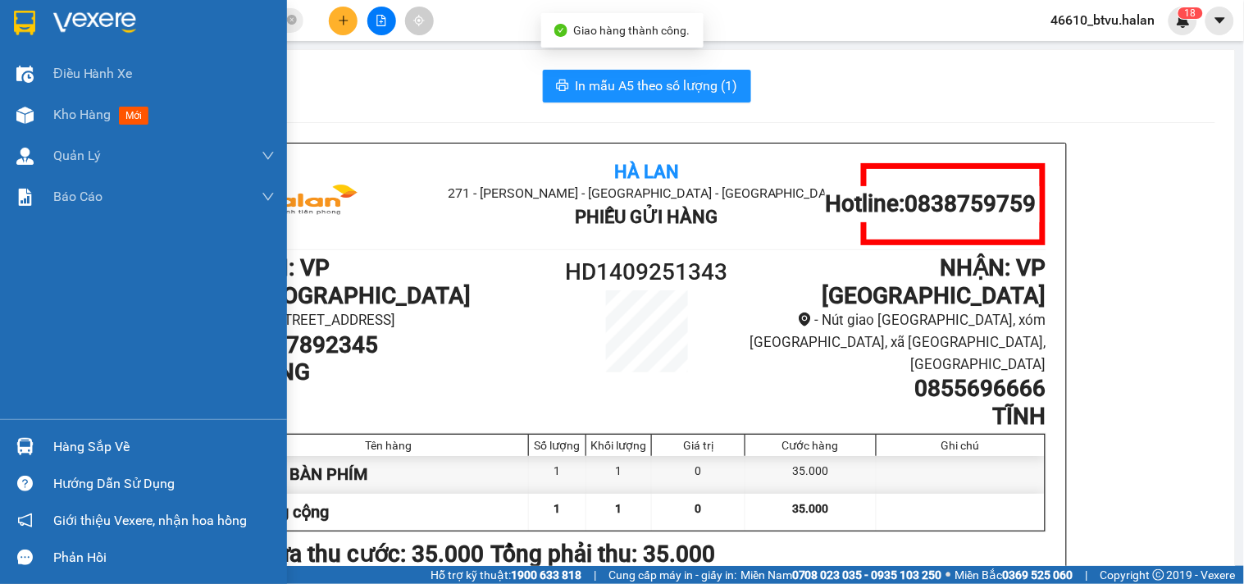
click at [1, 433] on div "Hàng sắp về" at bounding box center [143, 446] width 287 height 37
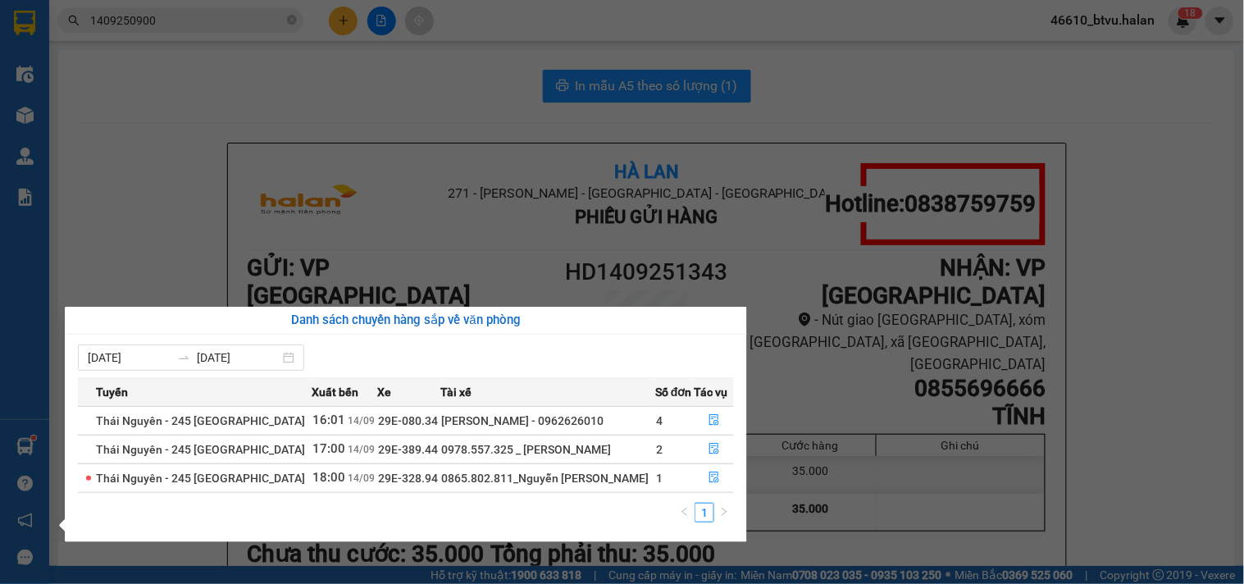
click at [149, 240] on section "Kết quả tìm kiếm ( 1 ) Bộ lọc Mã ĐH Trạng thái Món hàng Thu hộ Tổng cước Chưa c…" at bounding box center [622, 292] width 1244 height 584
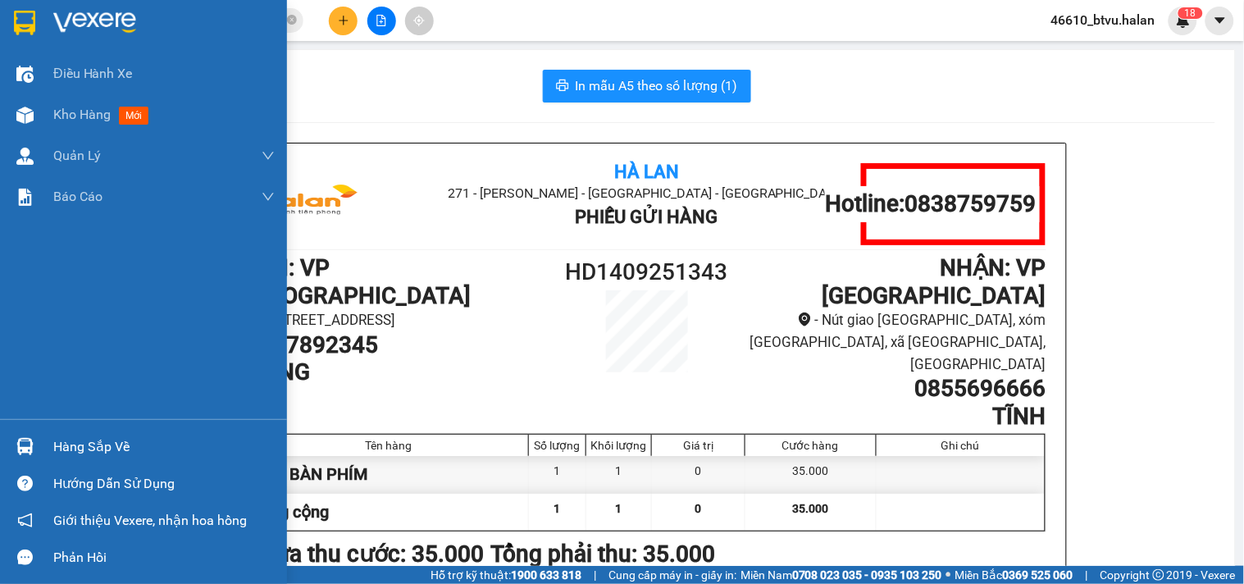
click at [20, 444] on img at bounding box center [24, 446] width 17 height 17
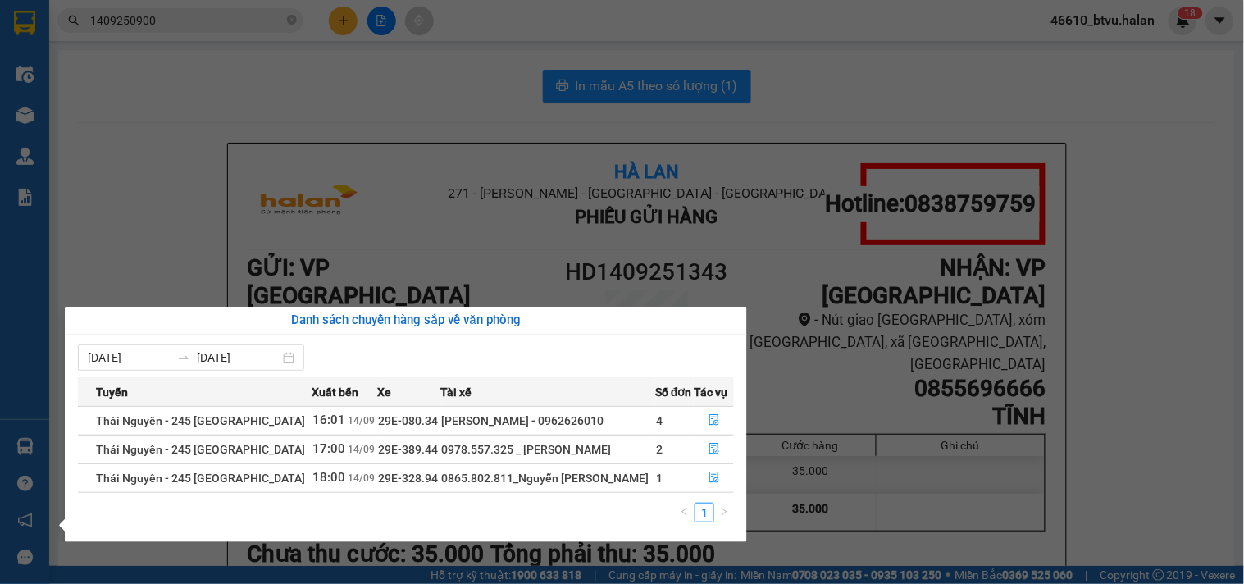
click at [207, 25] on section "Kết quả tìm kiếm ( 1 ) Bộ lọc Mã ĐH Trạng thái Món hàng Thu hộ Tổng cước Chưa c…" at bounding box center [622, 292] width 1244 height 584
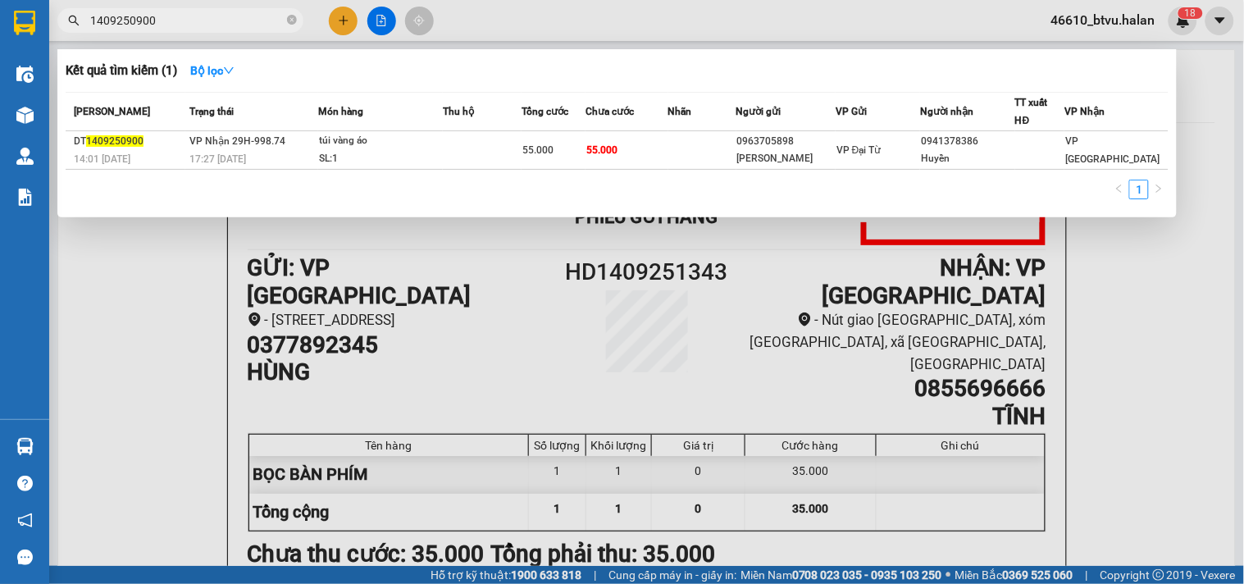
click at [207, 25] on input "1409250900" at bounding box center [187, 20] width 194 height 18
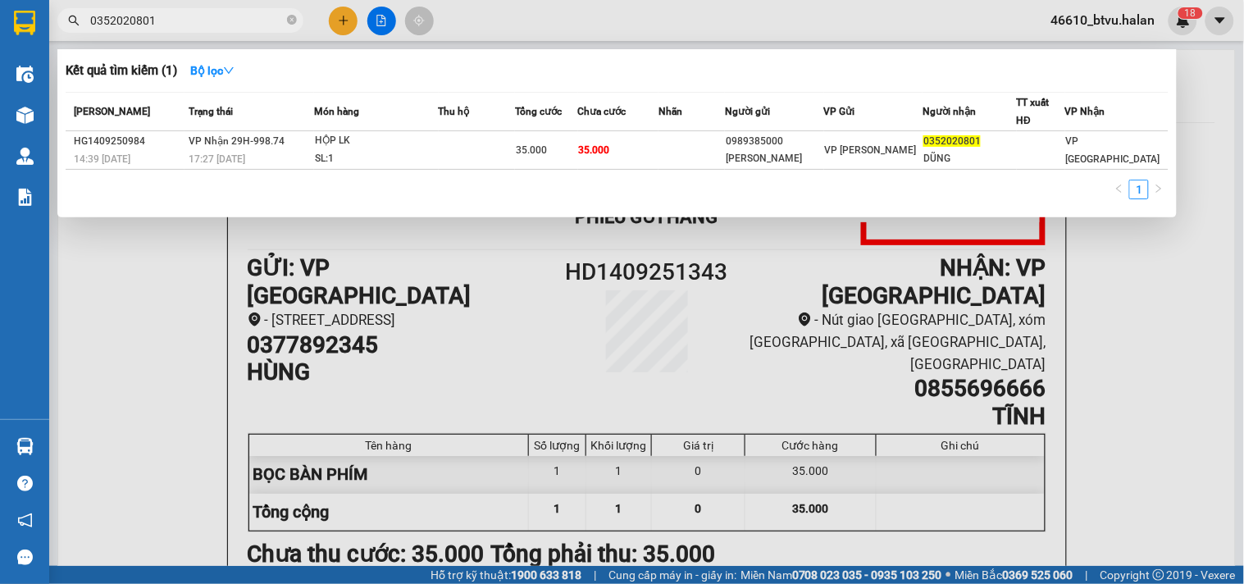
type input "0352020801"
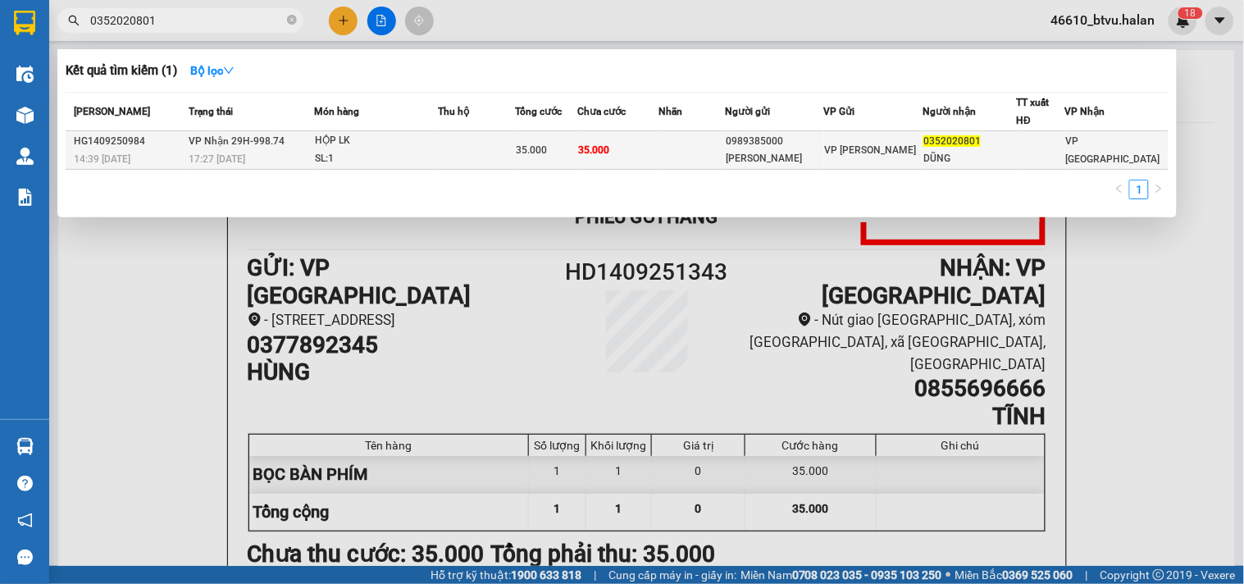
click at [411, 158] on div "SL: 1" at bounding box center [376, 159] width 123 height 18
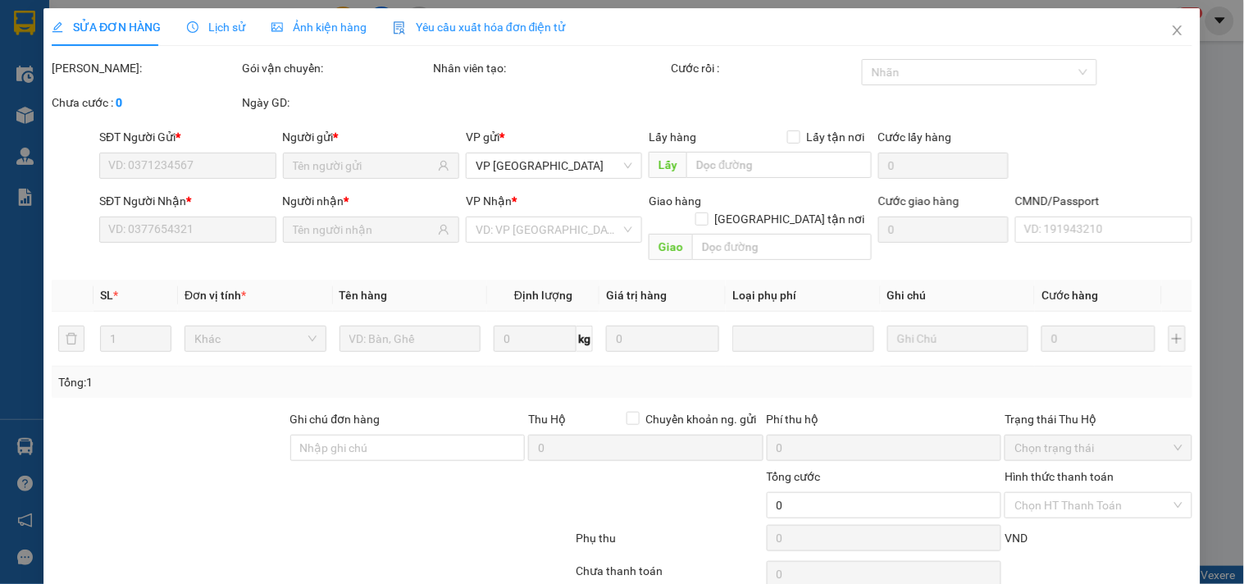
type input "0989385000"
type input "[PERSON_NAME]"
type input "0352020801"
type input "DŨNG"
type input "35.000"
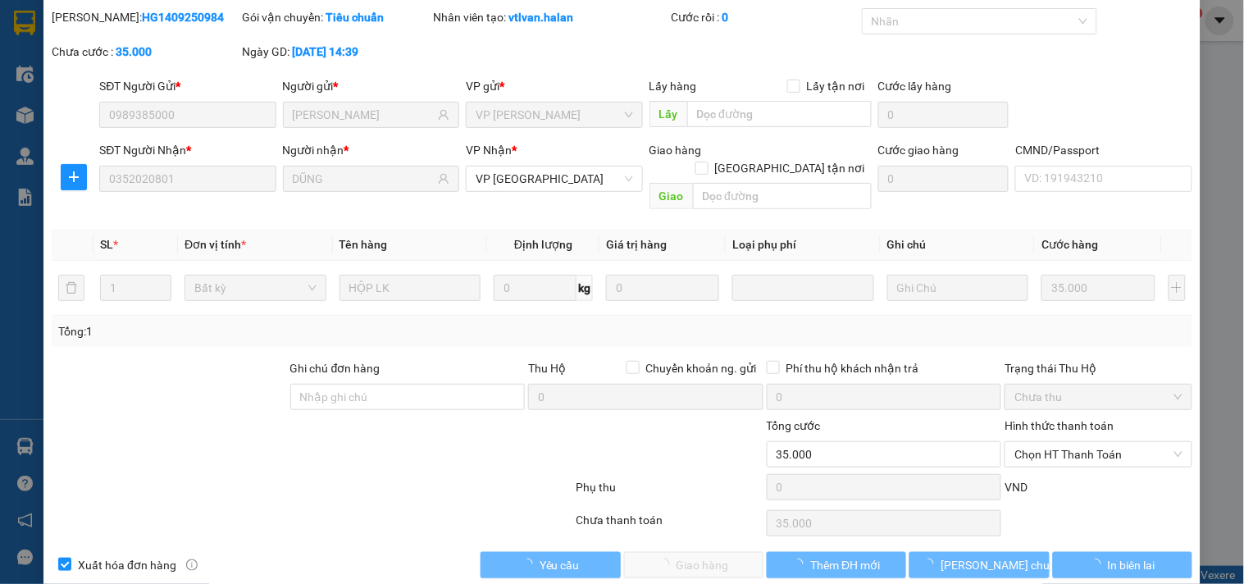
scroll to position [59, 0]
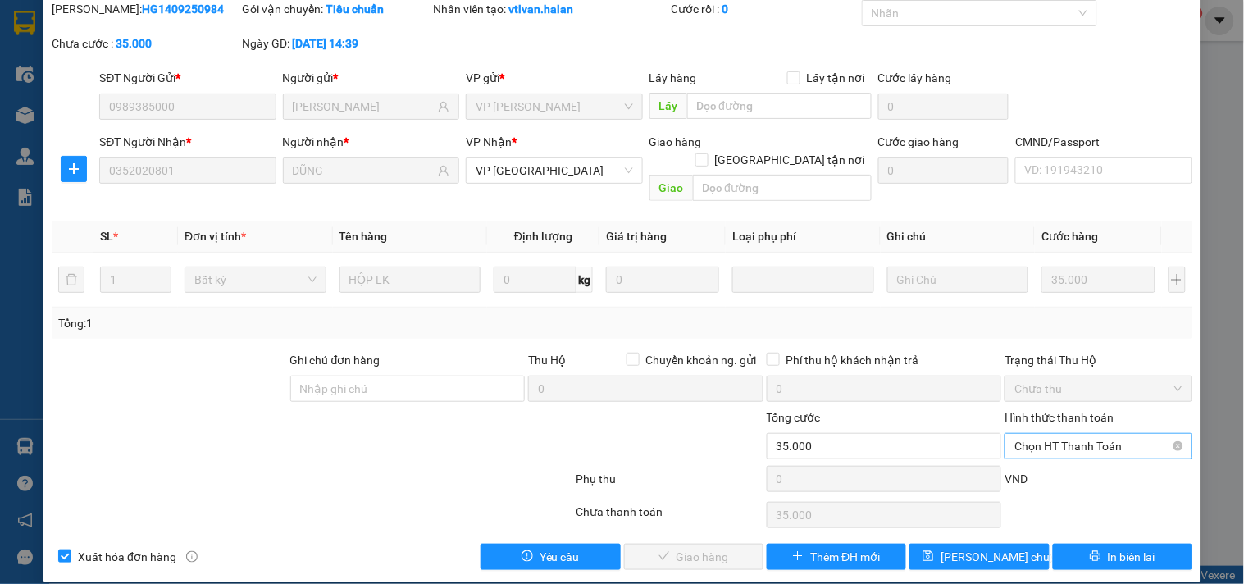
click at [1076, 434] on span "Chọn HT Thanh Toán" at bounding box center [1097, 446] width 167 height 25
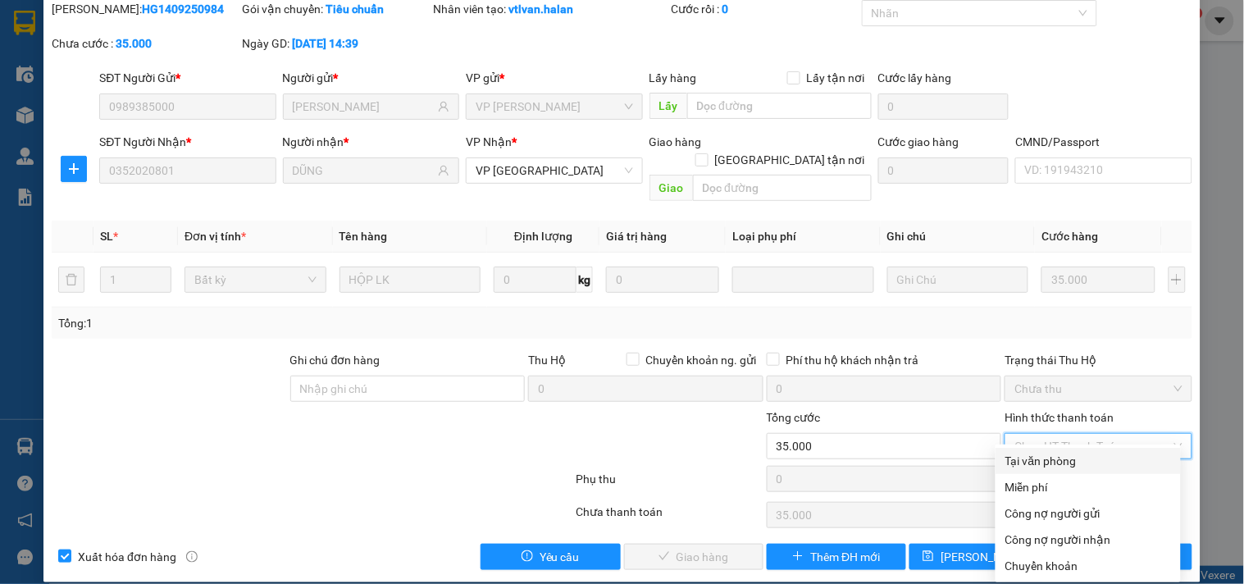
click at [1070, 457] on div "Tại văn phòng" at bounding box center [1088, 461] width 166 height 18
type input "0"
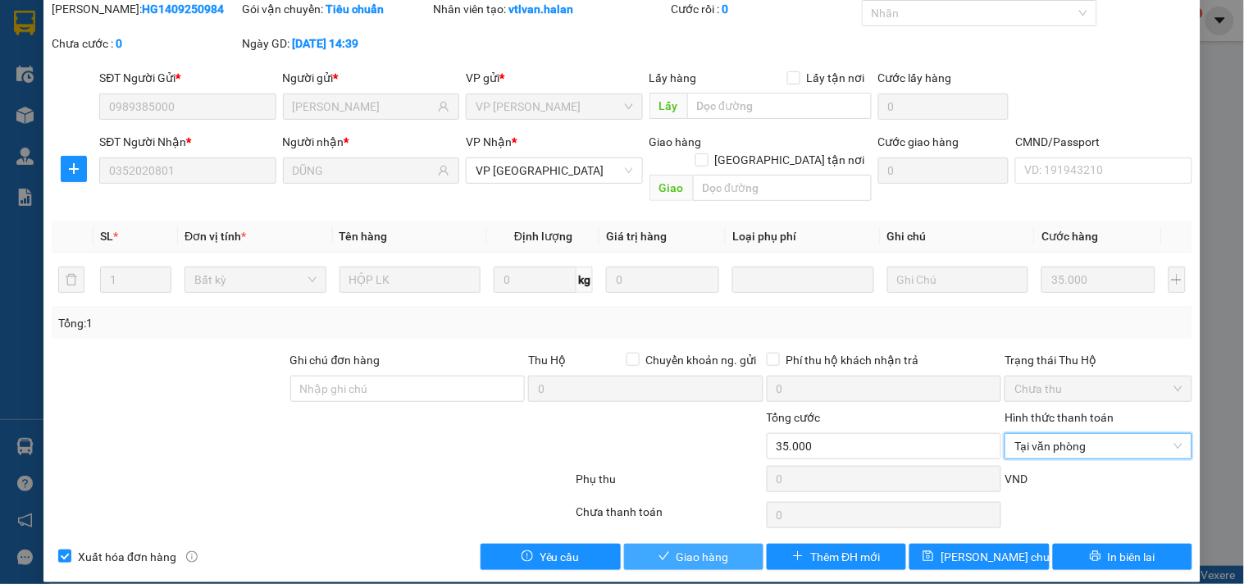
click at [731, 544] on button "Giao hàng" at bounding box center [693, 557] width 139 height 26
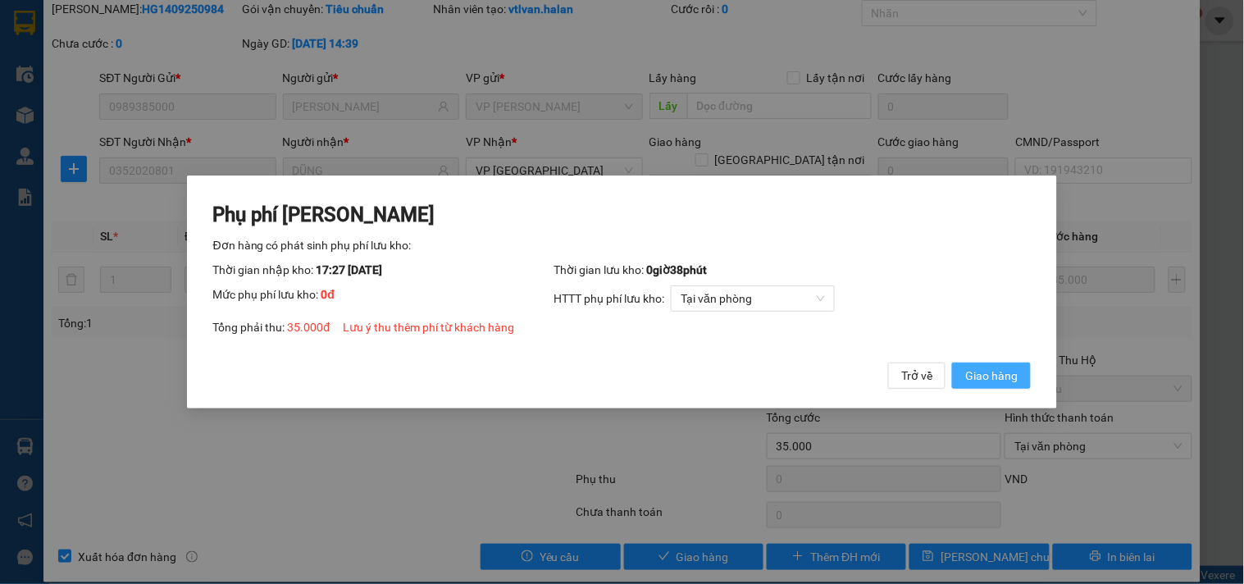
click at [992, 378] on span "Giao hàng" at bounding box center [991, 376] width 52 height 18
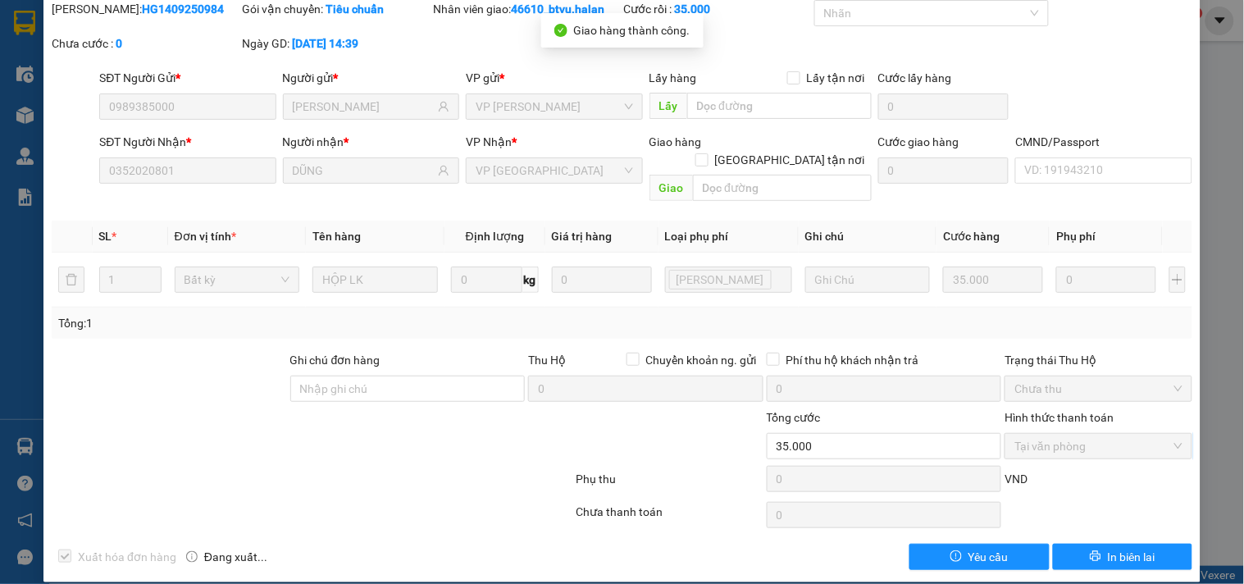
scroll to position [0, 0]
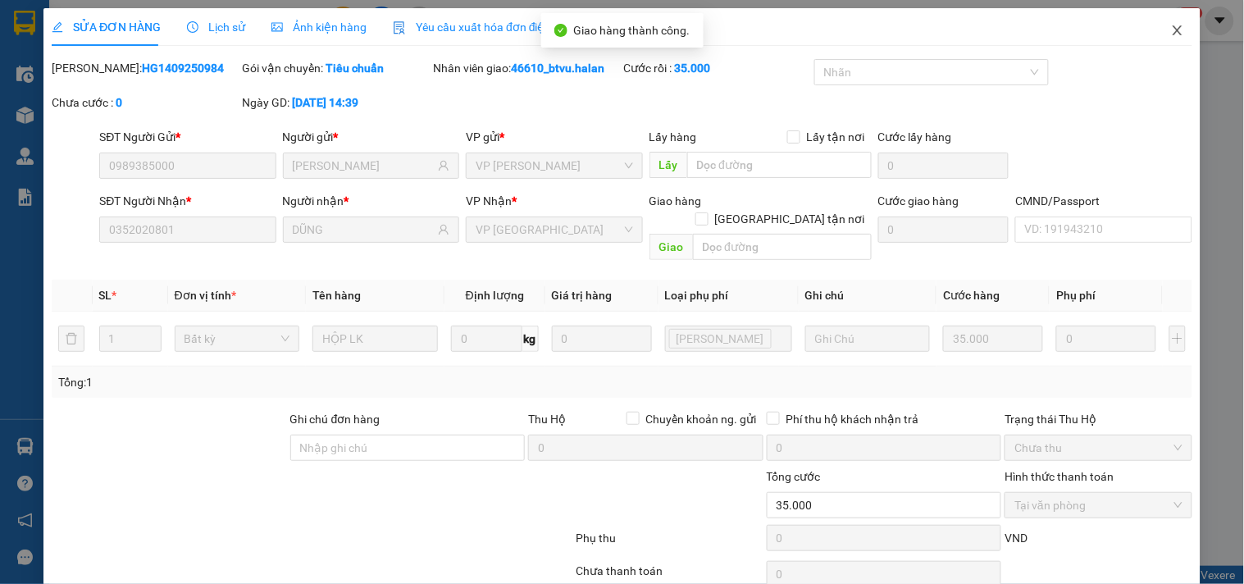
click at [1171, 34] on icon "close" at bounding box center [1177, 30] width 13 height 13
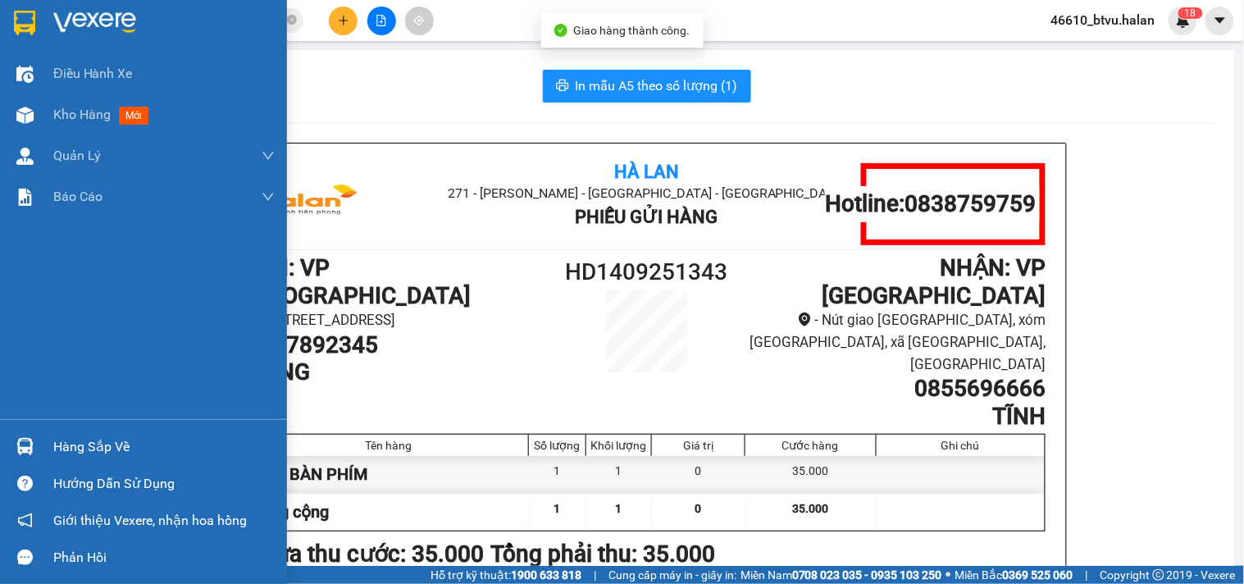
click at [5, 451] on div "Hàng sắp về" at bounding box center [143, 446] width 287 height 37
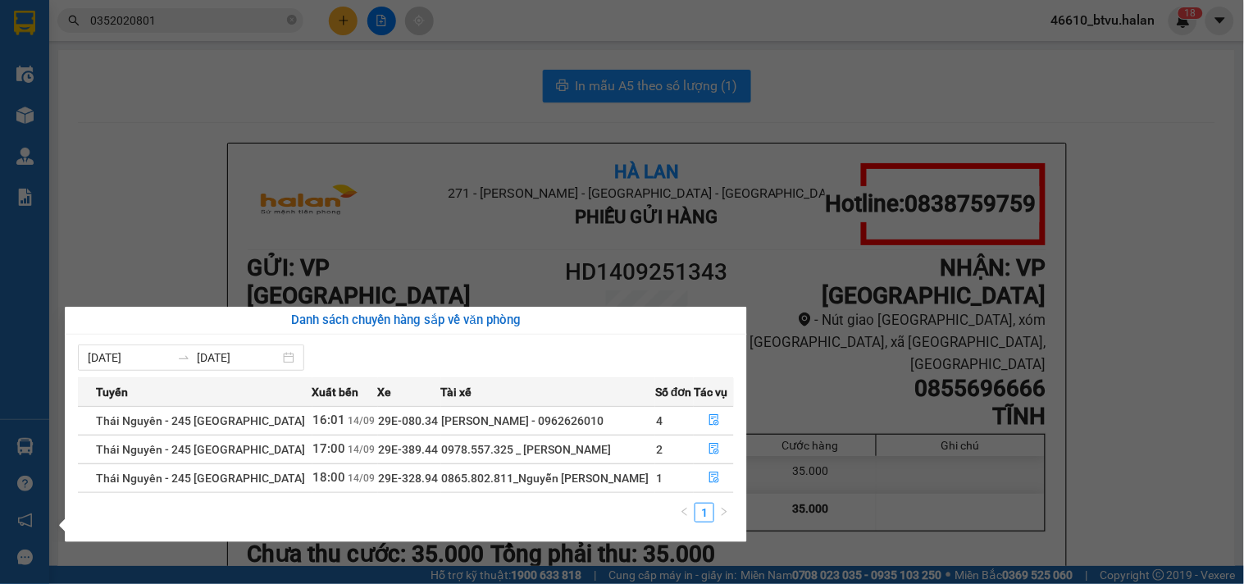
click at [203, 217] on section "Kết quả tìm kiếm ( 1 ) Bộ lọc Mã ĐH Trạng thái Món hàng Thu hộ Tổng cước Chưa c…" at bounding box center [622, 292] width 1244 height 584
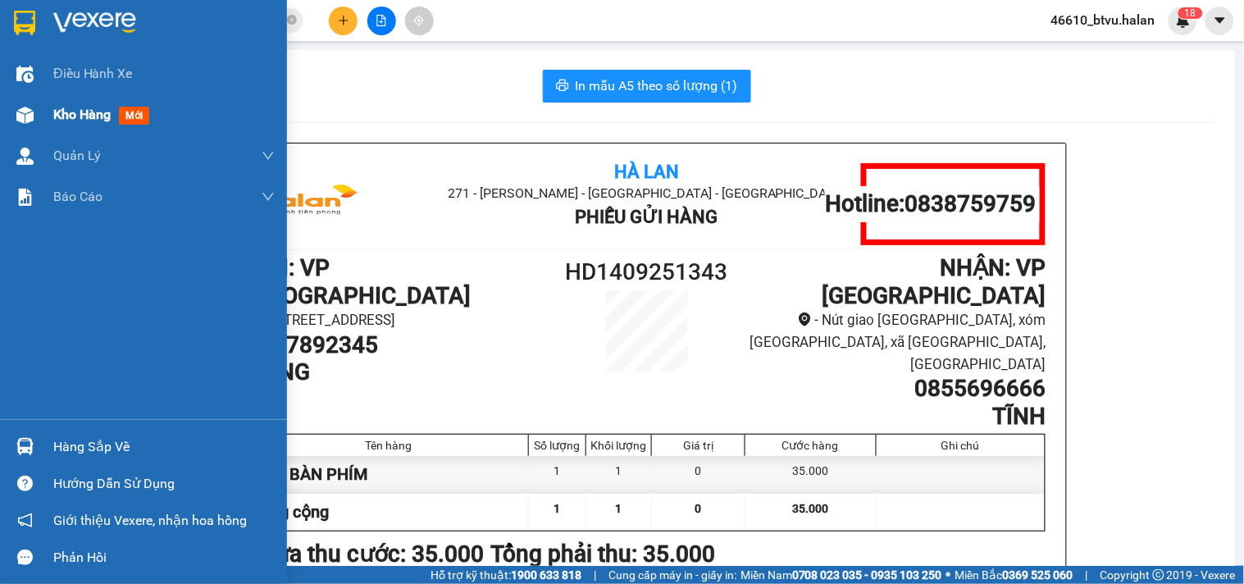
click at [34, 107] on div at bounding box center [25, 115] width 29 height 29
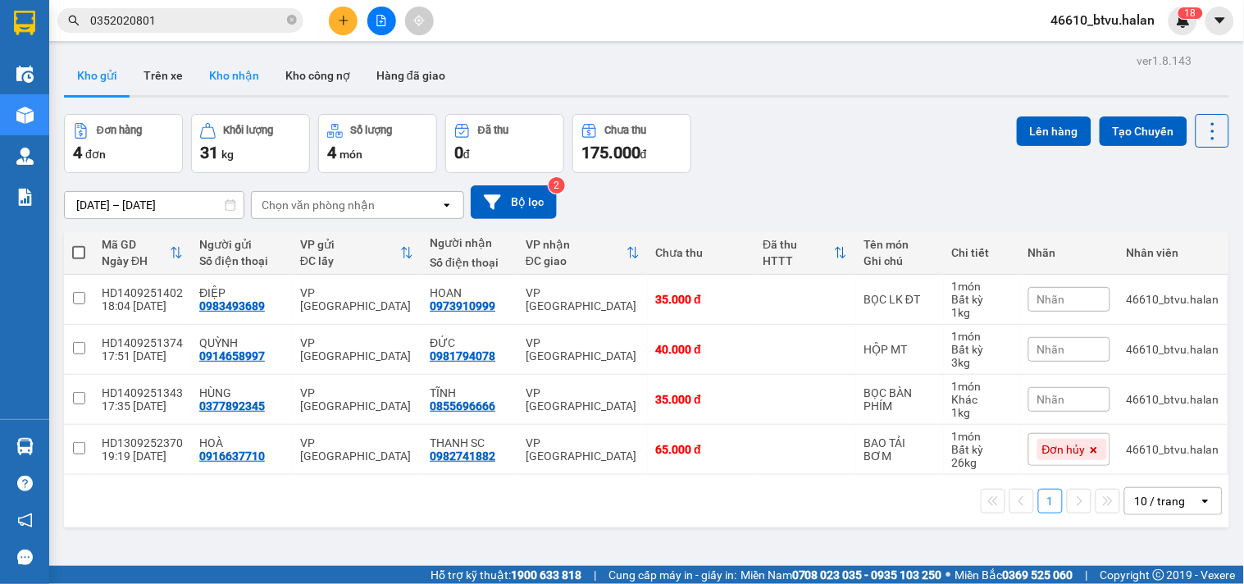
click at [207, 71] on button "Kho nhận" at bounding box center [234, 75] width 76 height 39
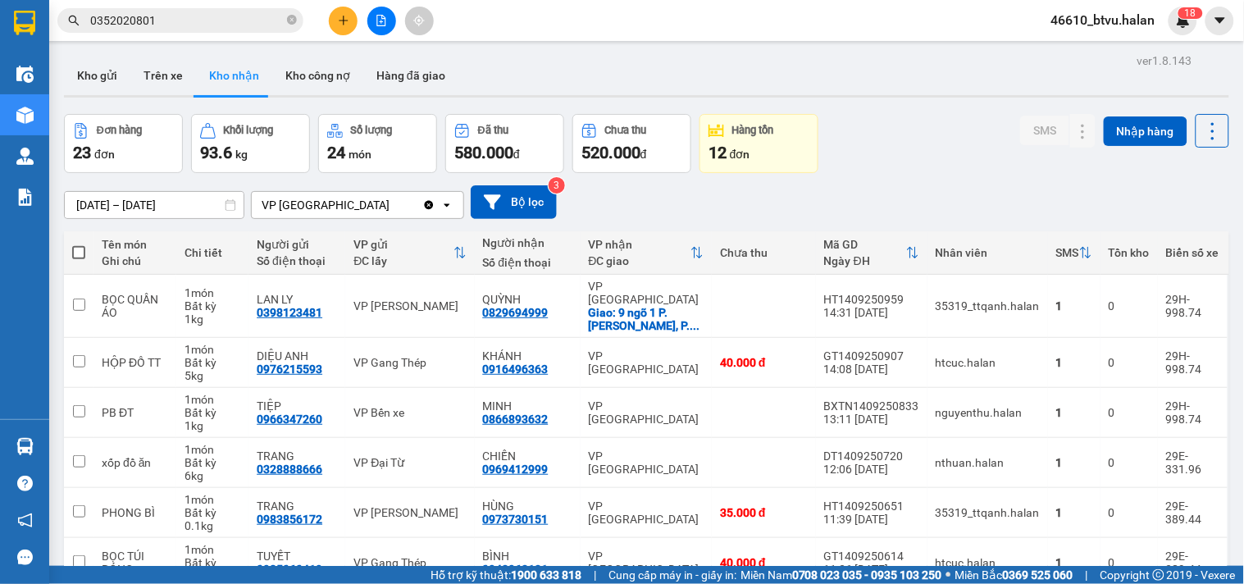
click at [210, 20] on input "0352020801" at bounding box center [187, 20] width 194 height 18
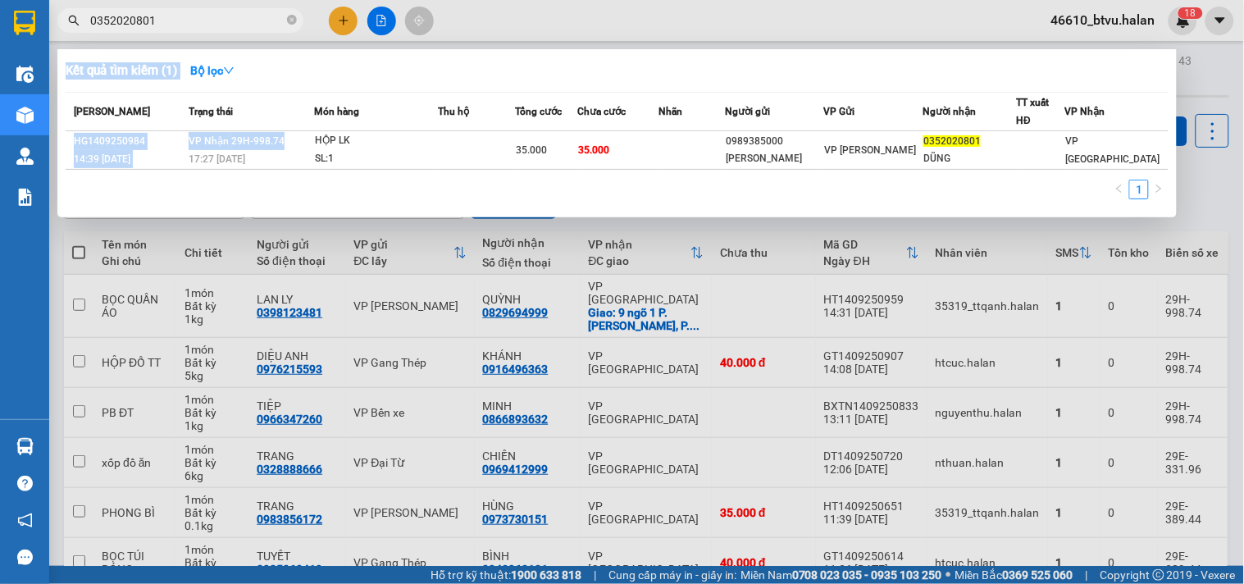
drag, startPoint x: 293, startPoint y: 143, endPoint x: 531, endPoint y: 35, distance: 260.9
click at [0, 20] on div "Kết quả tìm kiếm ( 1 ) Bộ lọc Mã ĐH Trạng thái Món hàng Thu hộ Tổng cước Chưa c…" at bounding box center [0, 20] width 0 height 0
click at [314, 265] on div at bounding box center [622, 292] width 1244 height 584
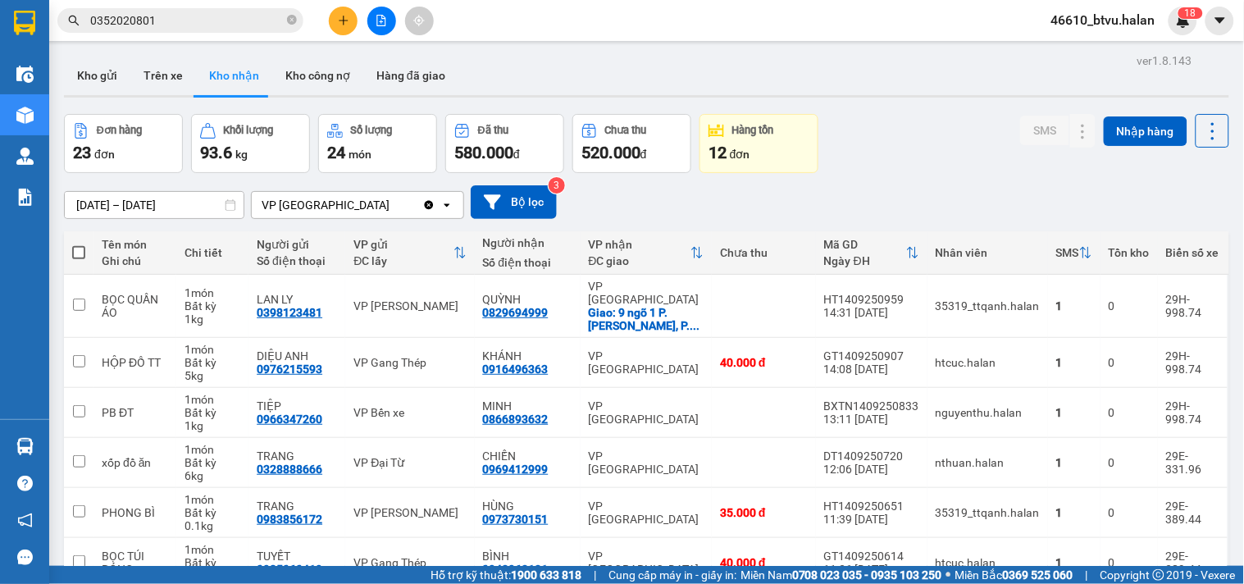
click at [335, 18] on button at bounding box center [343, 21] width 29 height 29
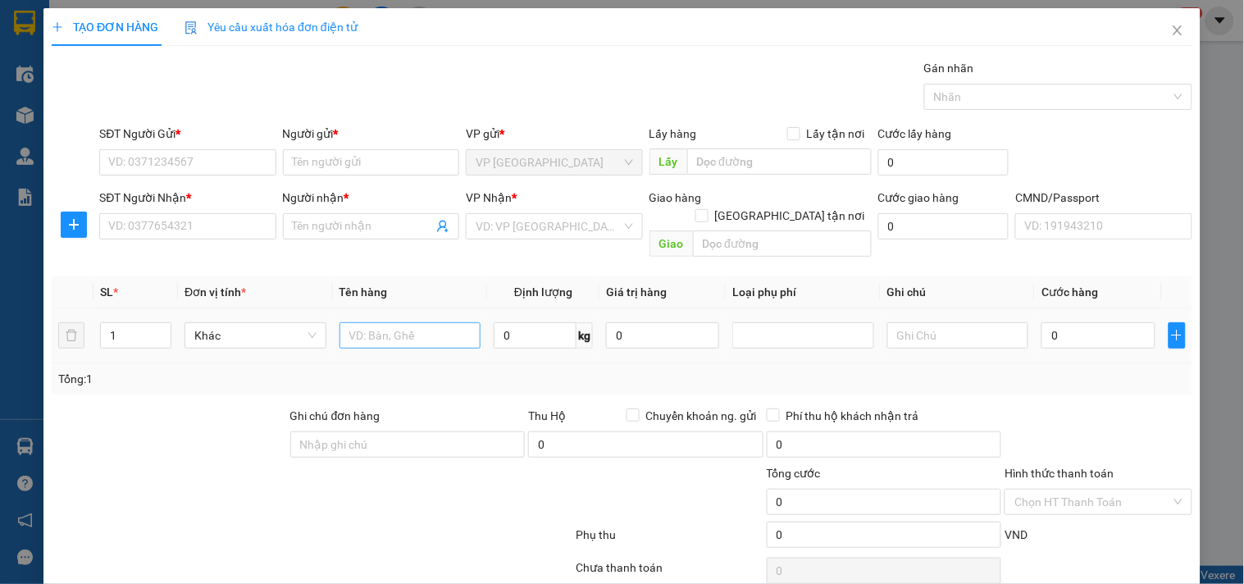
click at [412, 323] on div at bounding box center [410, 335] width 142 height 33
click at [412, 323] on input "text" at bounding box center [410, 335] width 142 height 26
type input "HỘP PT"
type input "2"
click at [172, 164] on input "SĐT Người Gửi *" at bounding box center [187, 162] width 176 height 26
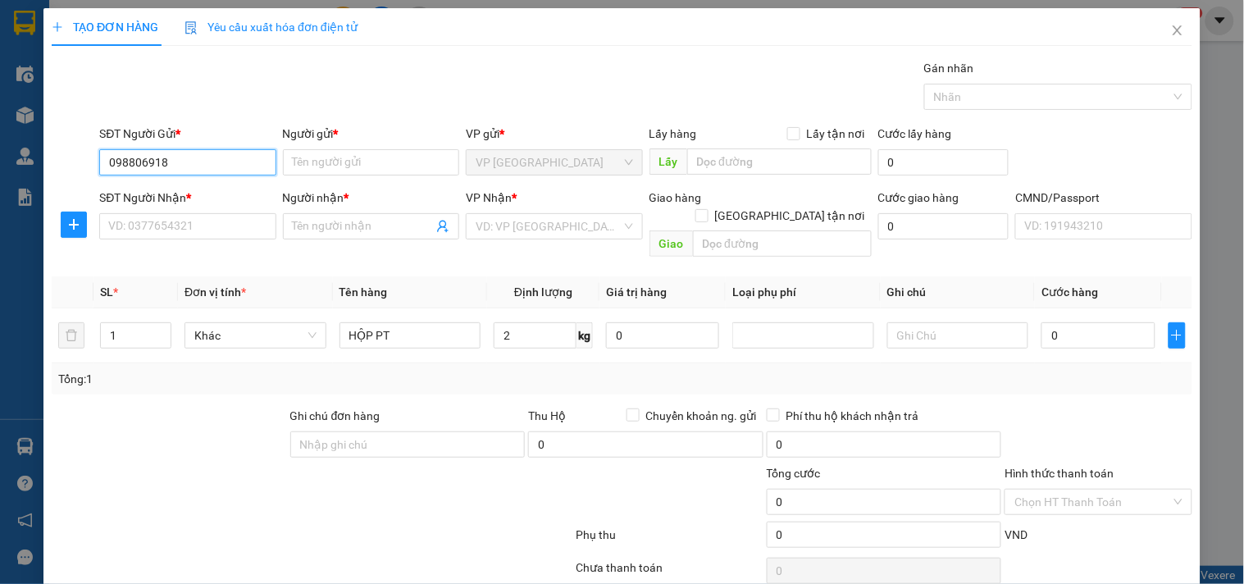
type input "0988069183"
click at [180, 164] on input "0988069183" at bounding box center [187, 162] width 176 height 26
drag, startPoint x: 180, startPoint y: 192, endPoint x: 189, endPoint y: 227, distance: 36.4
click at [181, 193] on div "0988069183 - [PERSON_NAME]" at bounding box center [189, 195] width 162 height 18
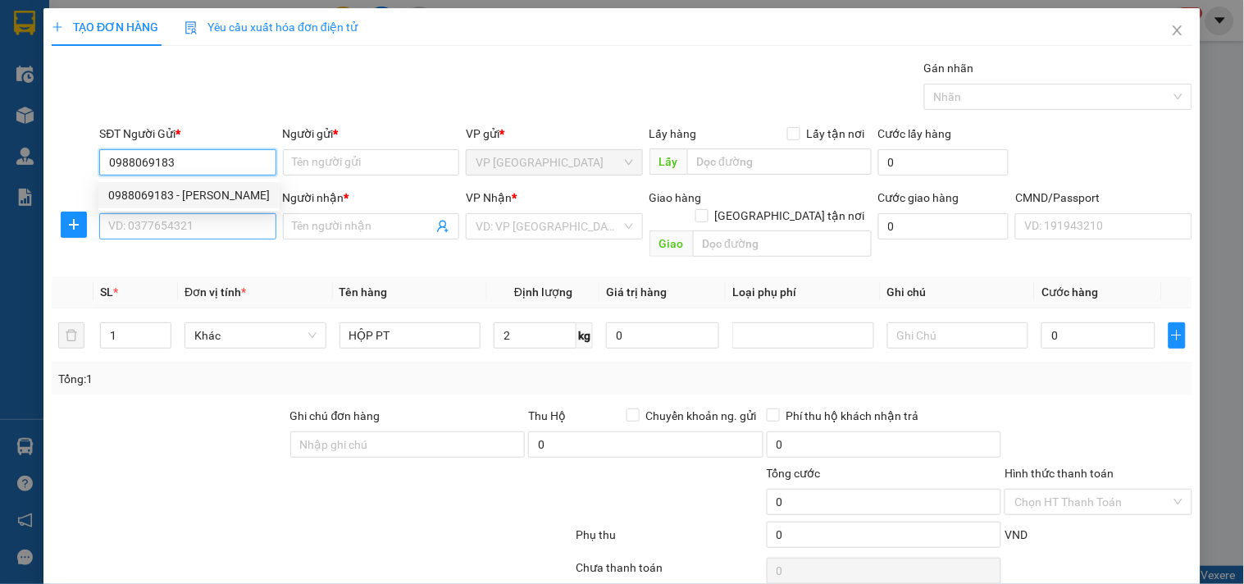
type input "[PERSON_NAME]"
type input "0988069183"
click at [189, 227] on input "SĐT Người Nhận *" at bounding box center [187, 226] width 176 height 26
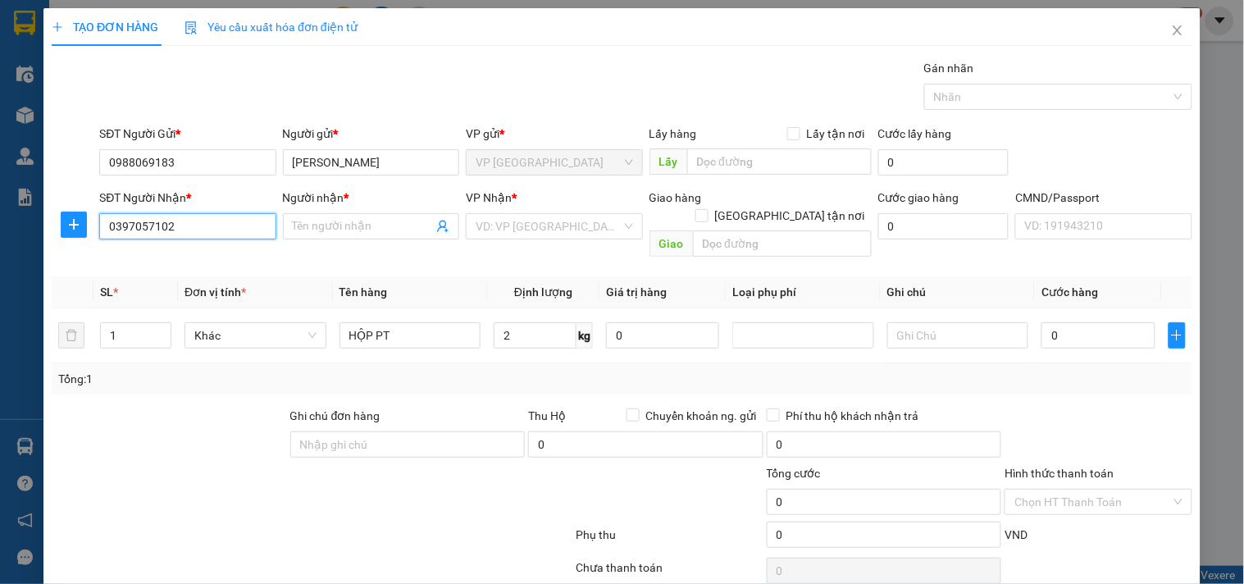
click at [197, 235] on input "0397057102" at bounding box center [187, 226] width 176 height 26
type input "0397057102"
click at [307, 225] on input "Người nhận *" at bounding box center [363, 226] width 140 height 18
type input "F"
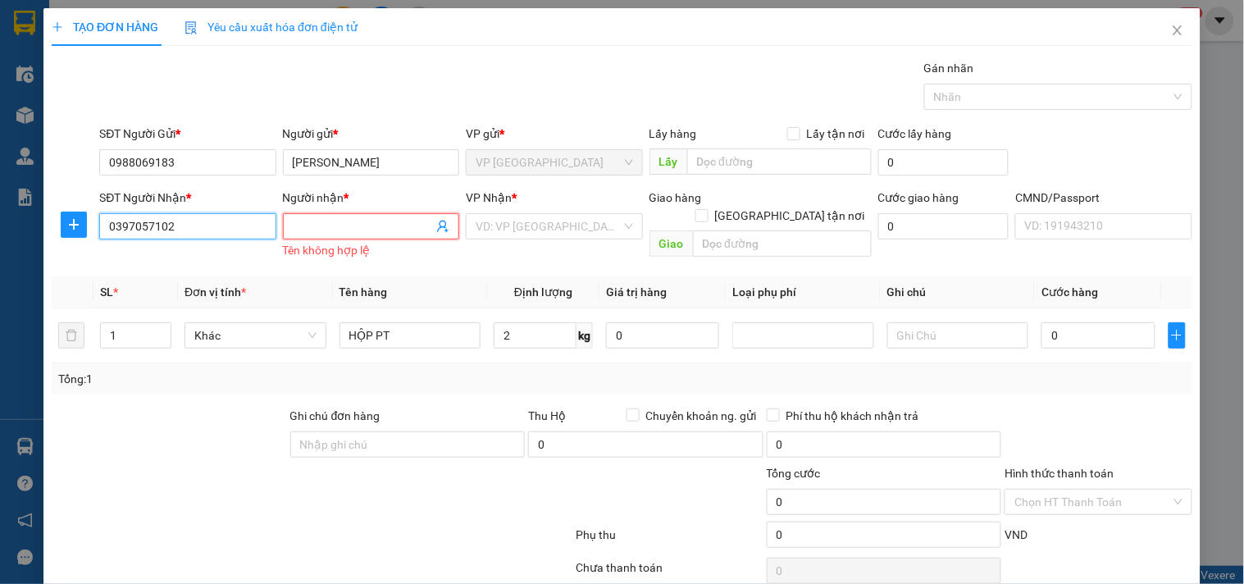
click at [224, 223] on input "0397057102" at bounding box center [187, 226] width 176 height 26
click at [331, 234] on input "Người nhận *" at bounding box center [363, 226] width 140 height 18
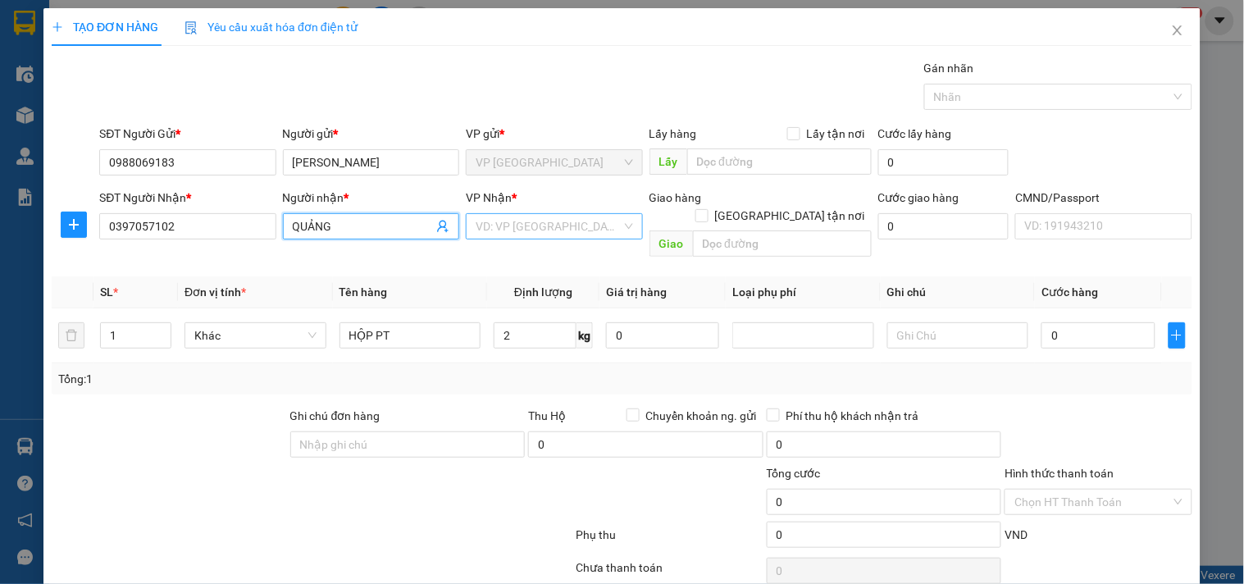
type input "QUẢNG"
click at [513, 227] on input "search" at bounding box center [548, 226] width 145 height 25
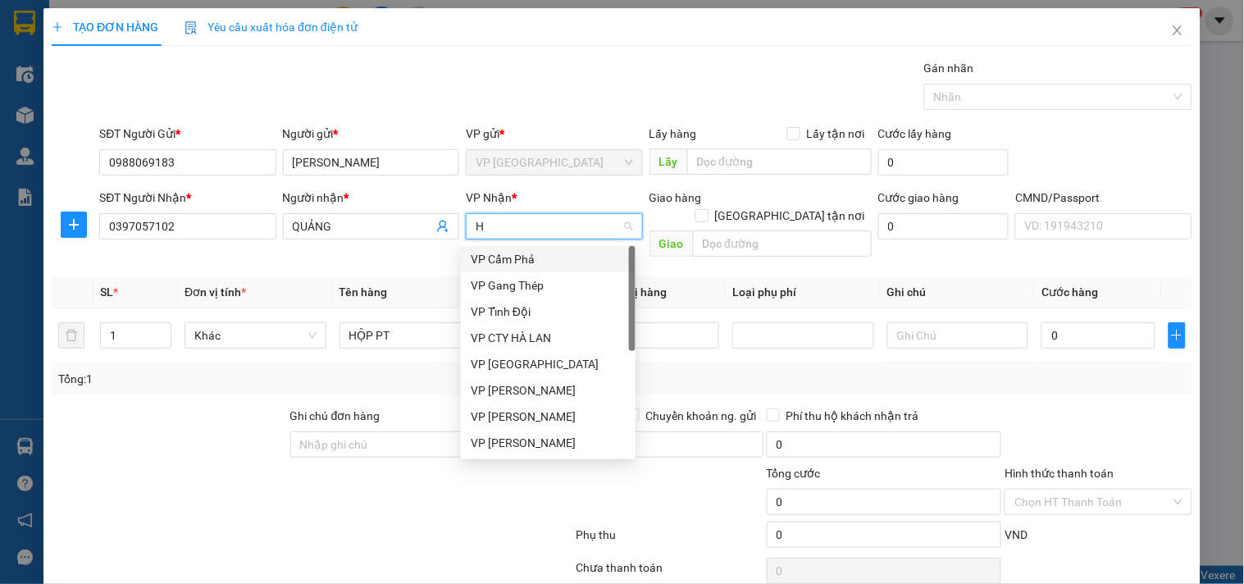
type input "HG"
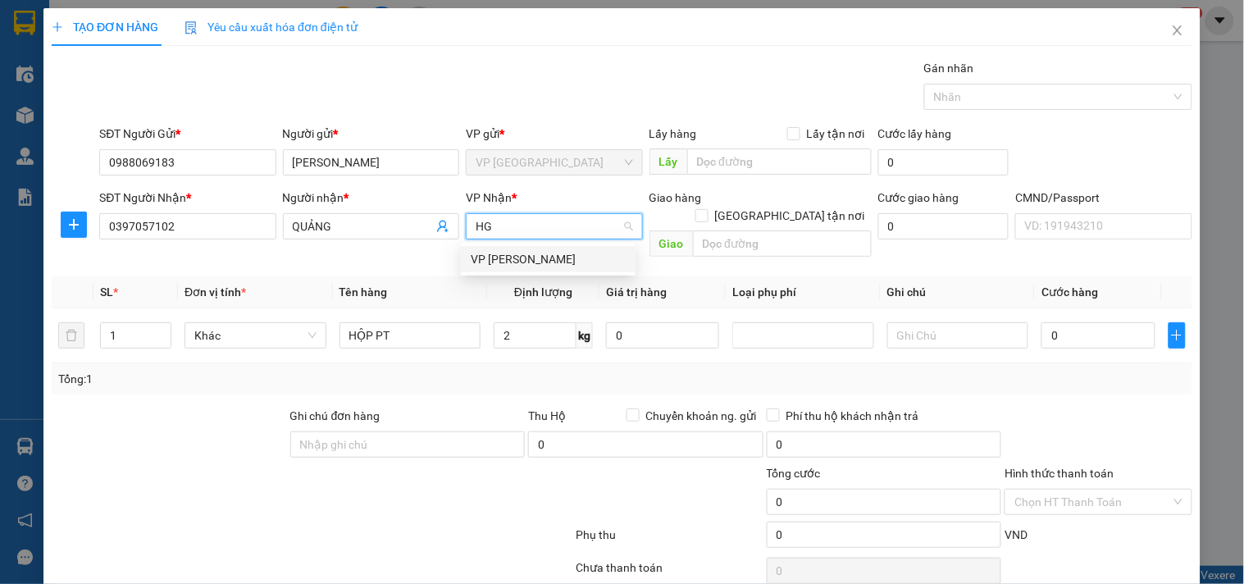
drag, startPoint x: 513, startPoint y: 251, endPoint x: 222, endPoint y: 242, distance: 291.2
click at [512, 251] on div "VP [PERSON_NAME]" at bounding box center [548, 259] width 155 height 18
click at [57, 219] on div at bounding box center [74, 225] width 44 height 26
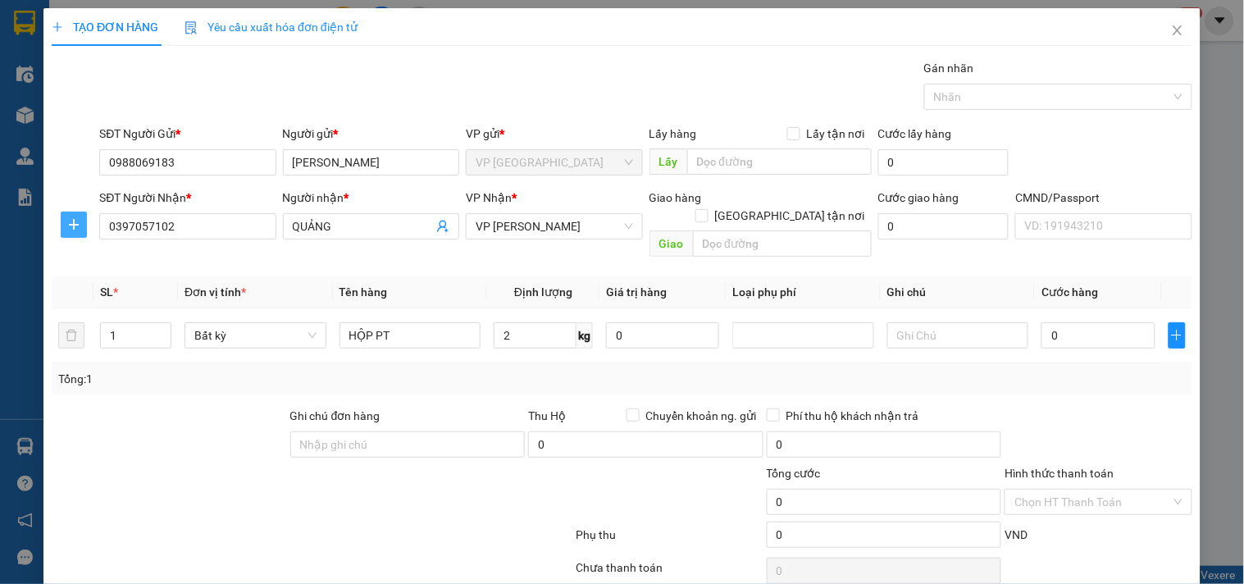
click at [78, 223] on icon "plus" at bounding box center [73, 224] width 13 height 13
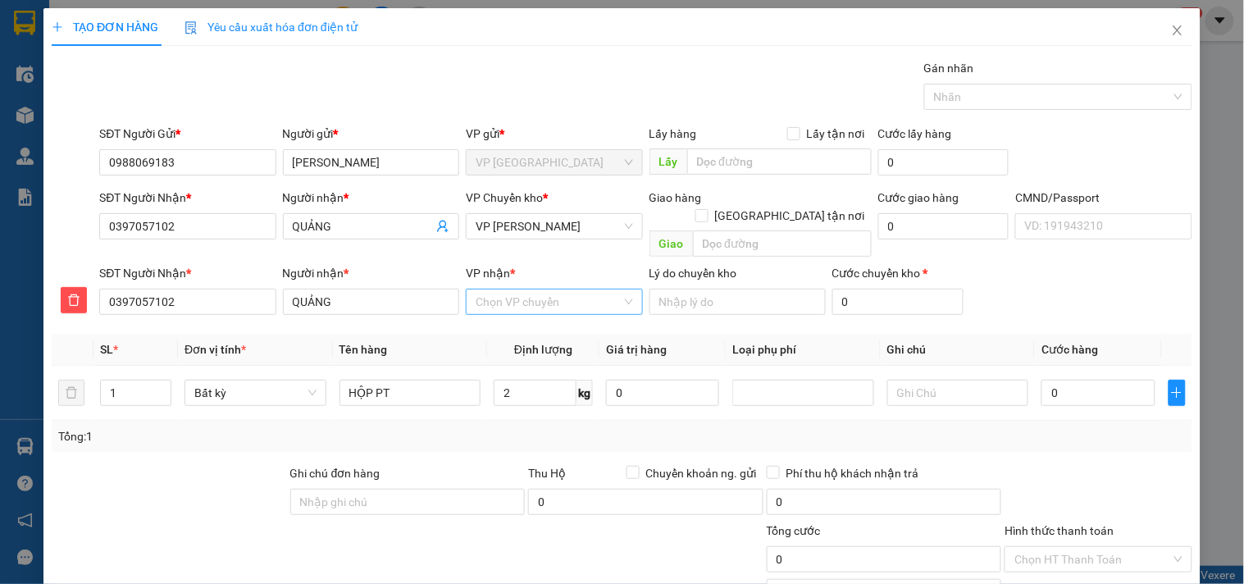
click at [541, 289] on input "VP nhận *" at bounding box center [548, 301] width 145 height 25
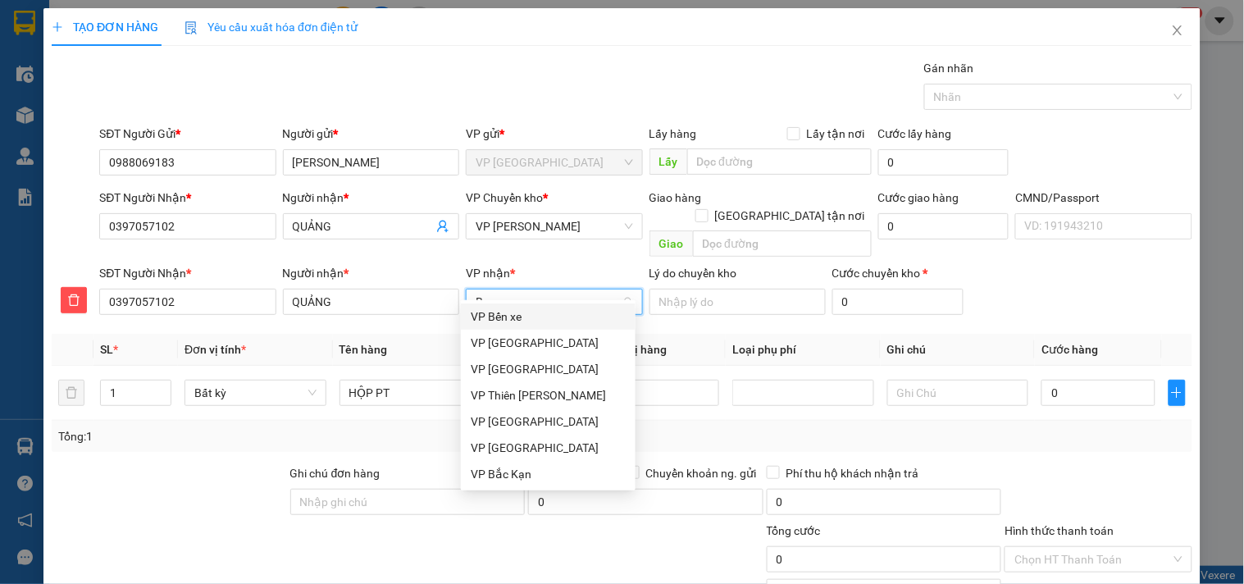
type input "BT"
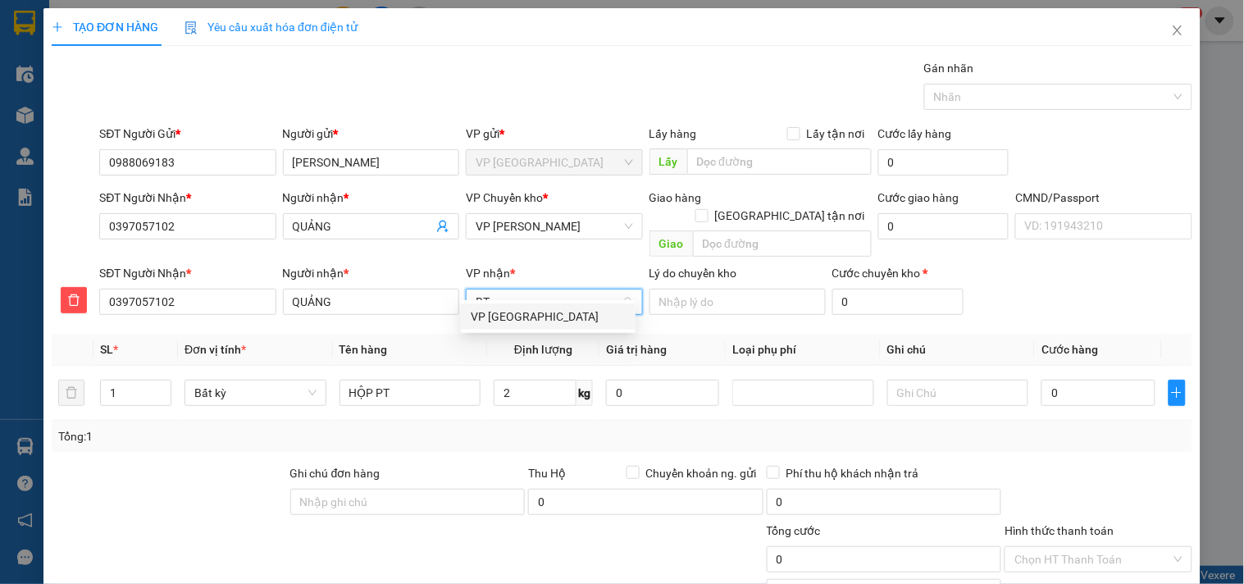
click at [537, 315] on div "VP [GEOGRAPHIC_DATA]" at bounding box center [548, 316] width 155 height 18
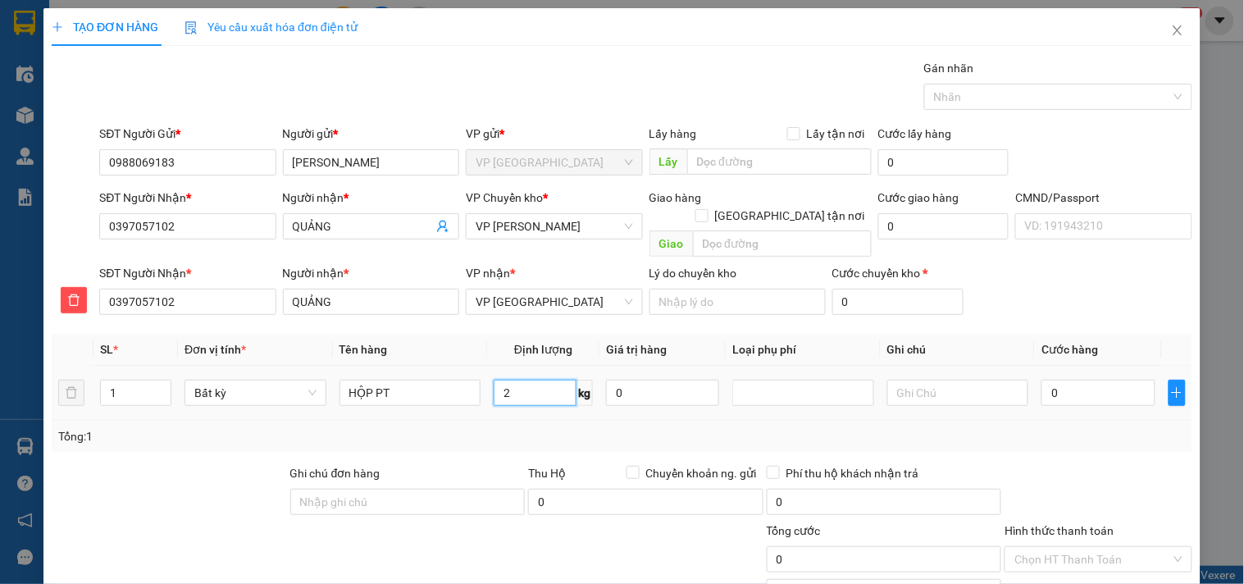
drag, startPoint x: 522, startPoint y: 367, endPoint x: 526, endPoint y: 425, distance: 57.5
click at [522, 380] on input "2" at bounding box center [535, 393] width 83 height 26
click at [526, 427] on div "Tổng: 1" at bounding box center [621, 436] width 1127 height 18
type input "35.000"
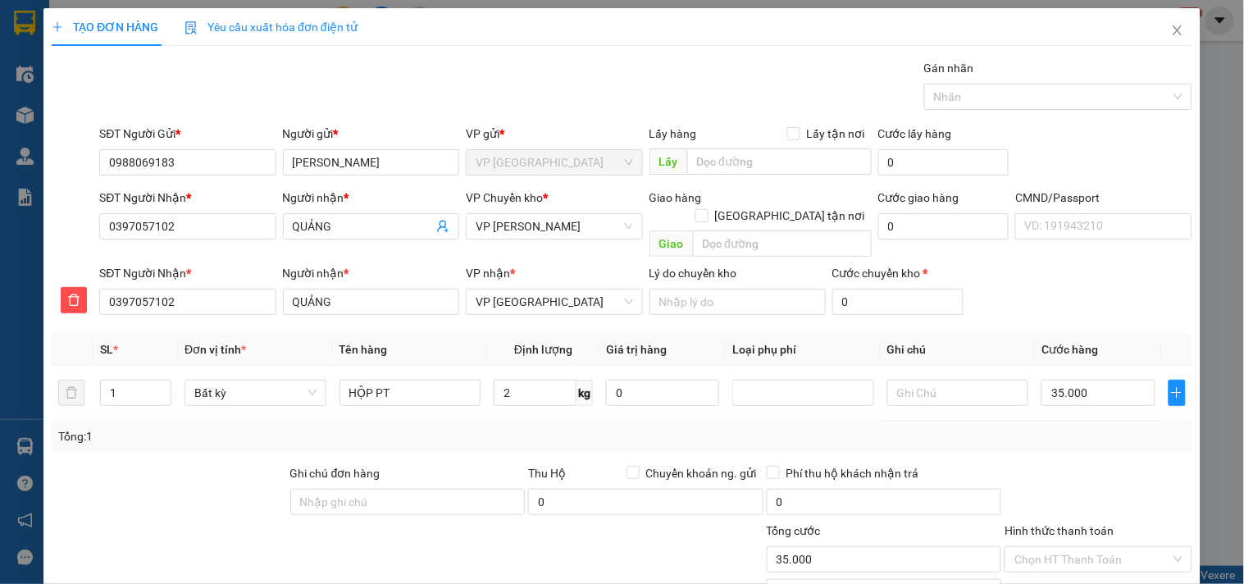
type input "35.000"
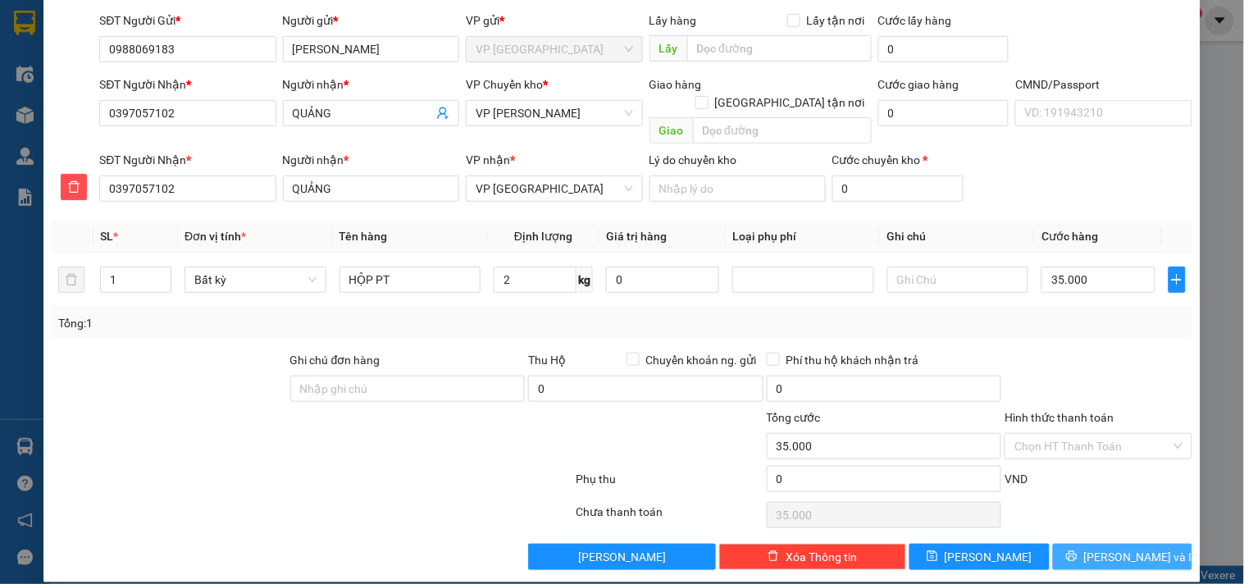
click at [1107, 548] on span "[PERSON_NAME] và In" at bounding box center [1141, 557] width 115 height 18
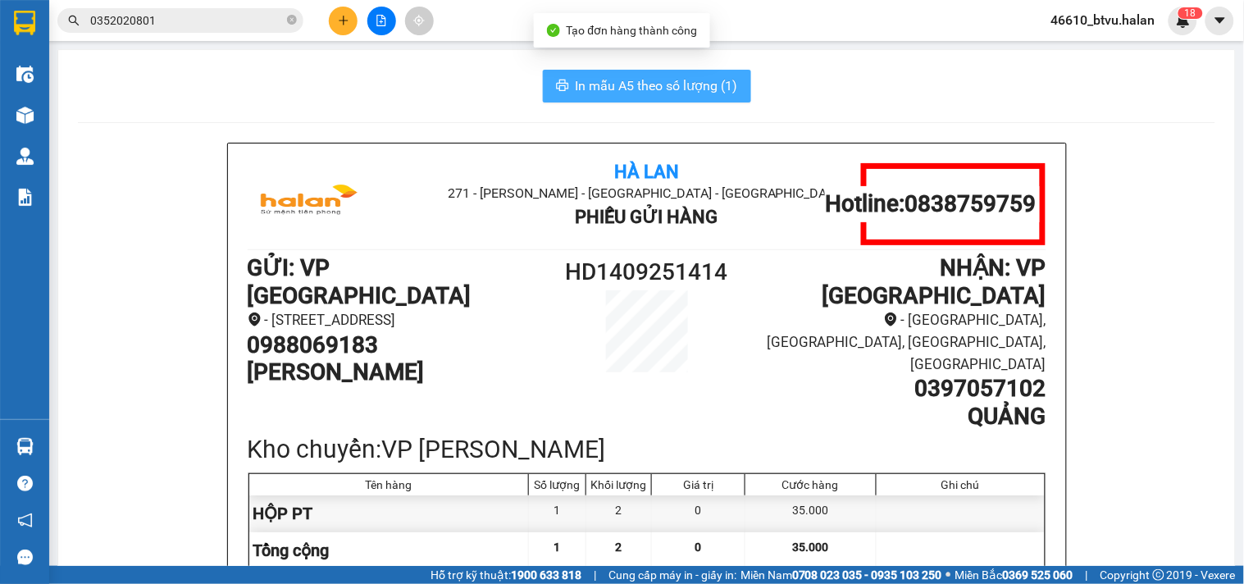
click at [603, 80] on span "In mẫu A5 theo số lượng (1)" at bounding box center [657, 85] width 162 height 20
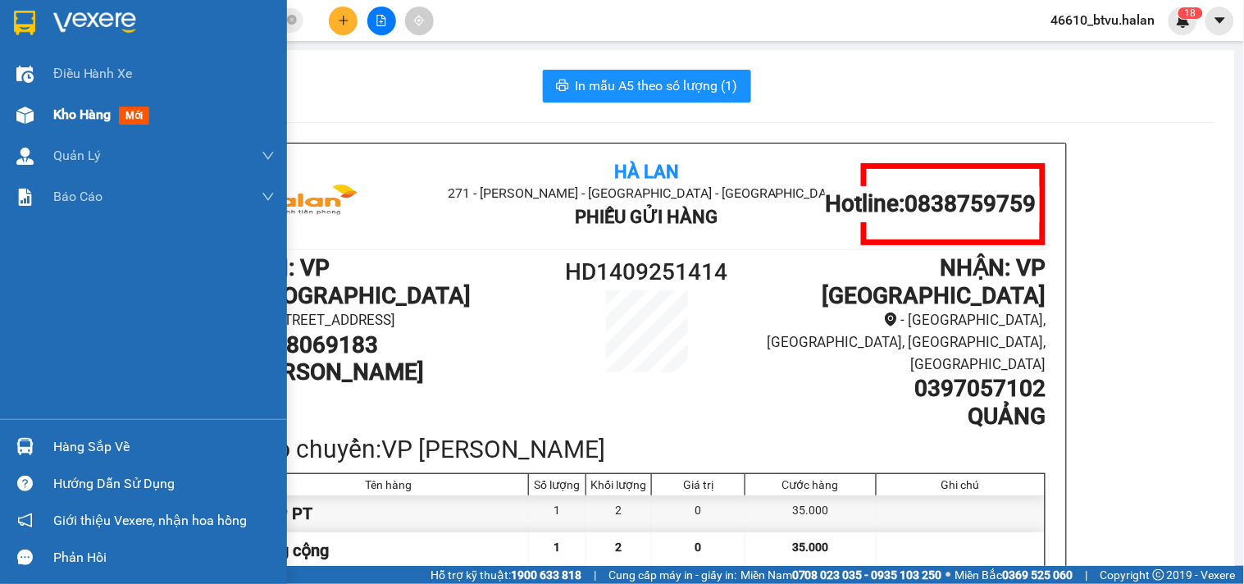
click at [31, 103] on div at bounding box center [25, 115] width 29 height 29
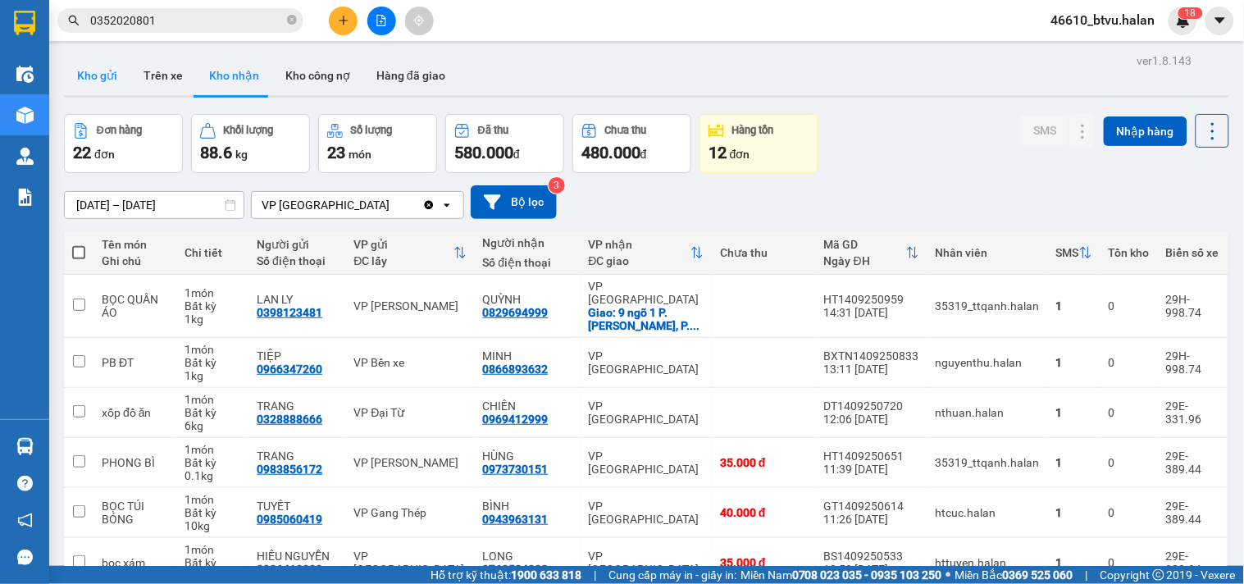
click at [94, 80] on button "Kho gửi" at bounding box center [97, 75] width 66 height 39
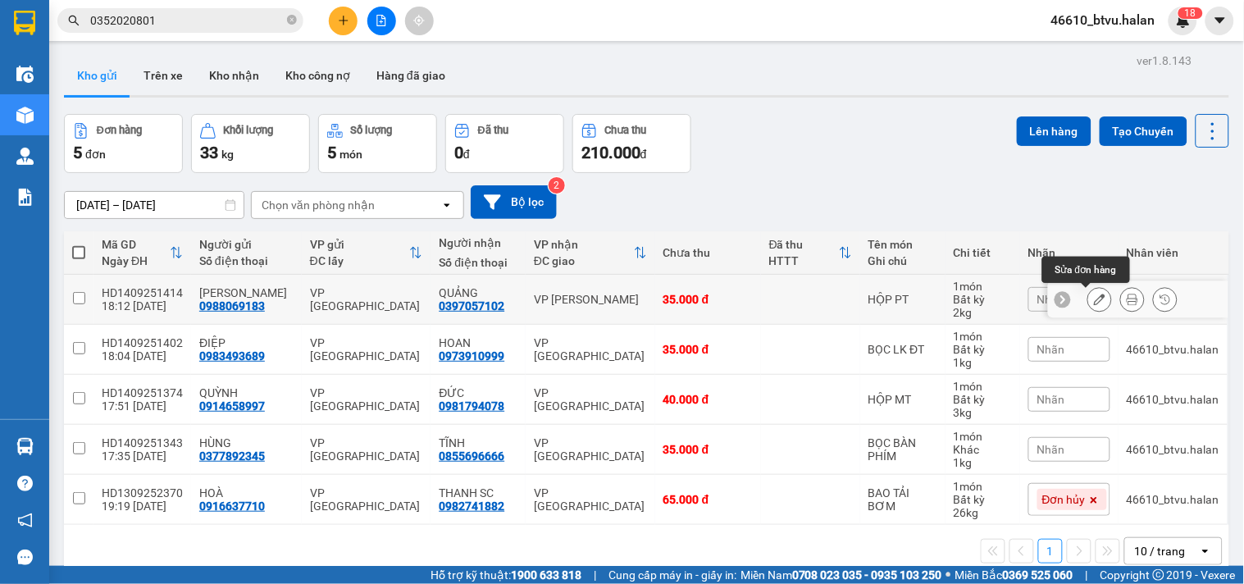
click at [1094, 303] on icon at bounding box center [1099, 299] width 11 height 11
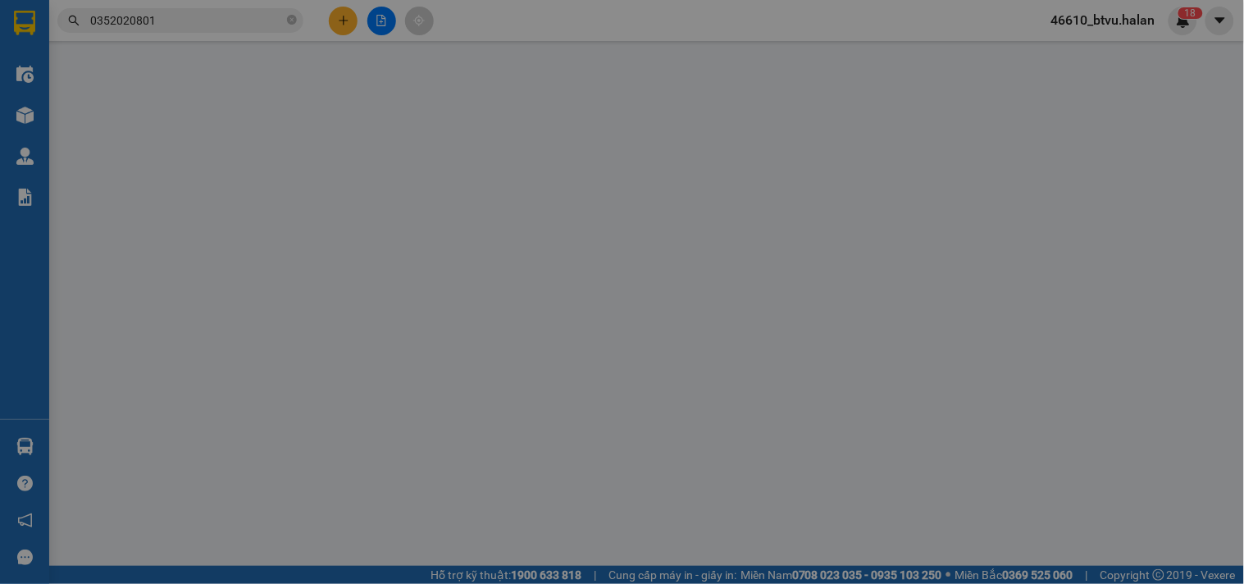
type input "0988069183"
type input "0397057102"
type input "35.000"
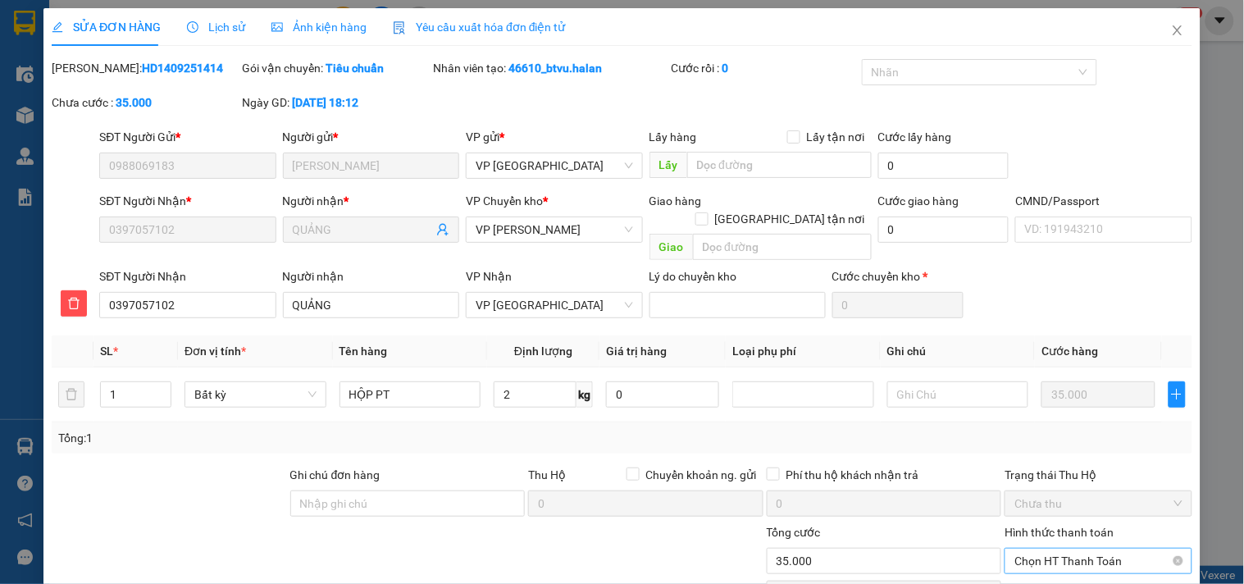
click at [1076, 549] on span "Chọn HT Thanh Toán" at bounding box center [1097, 561] width 167 height 25
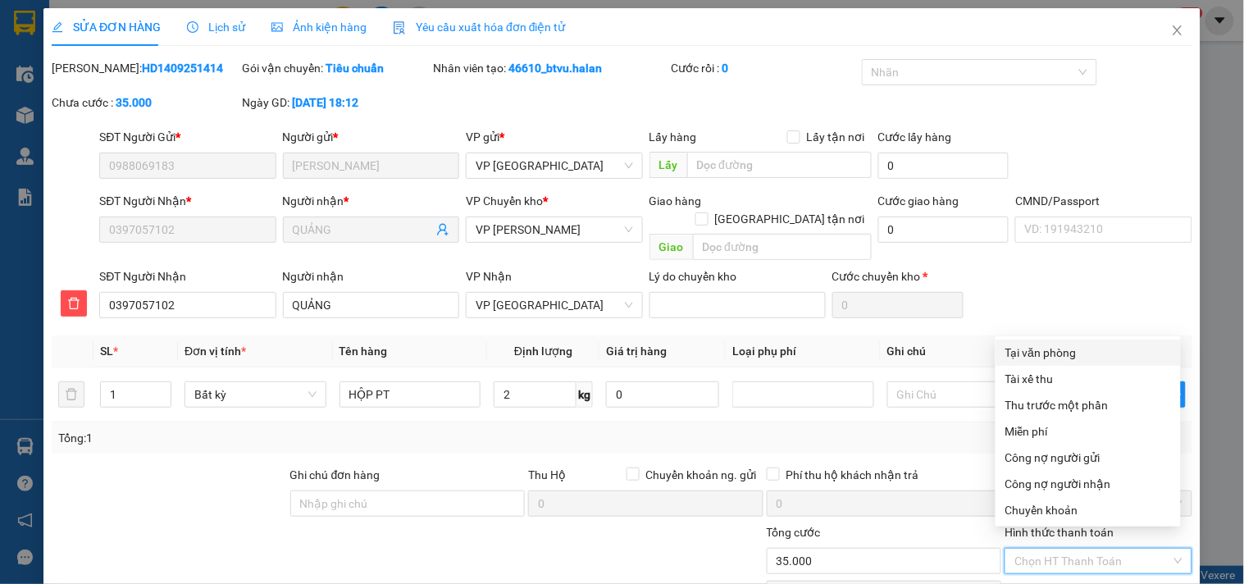
click at [1034, 344] on div "Tại văn phòng" at bounding box center [1088, 353] width 166 height 18
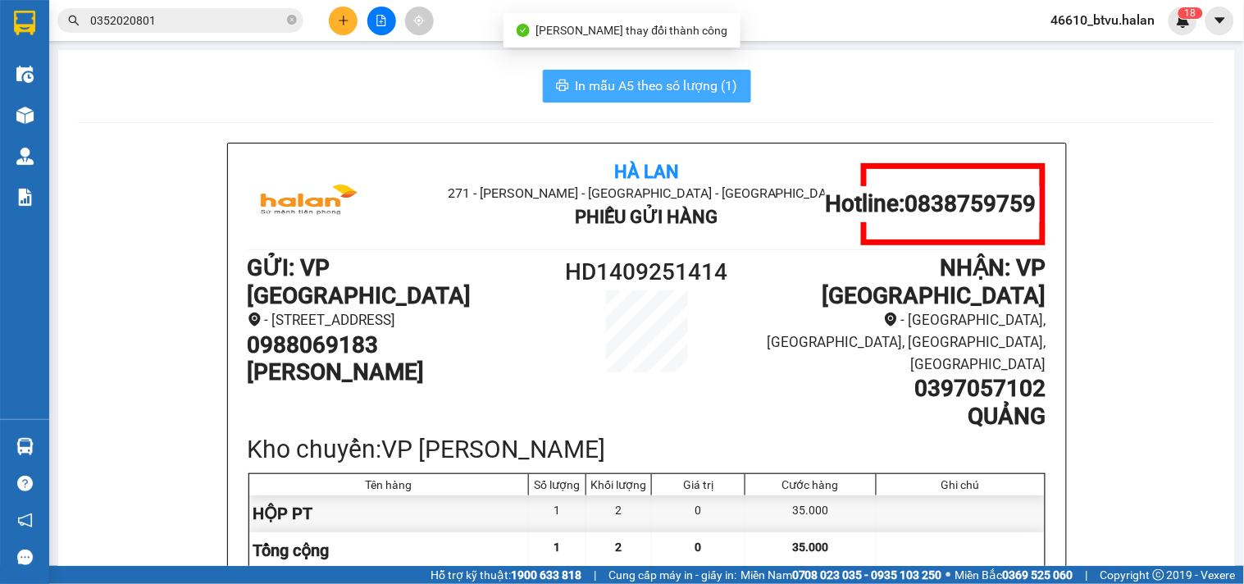
click at [675, 83] on span "In mẫu A5 theo số lượng (1)" at bounding box center [657, 85] width 162 height 20
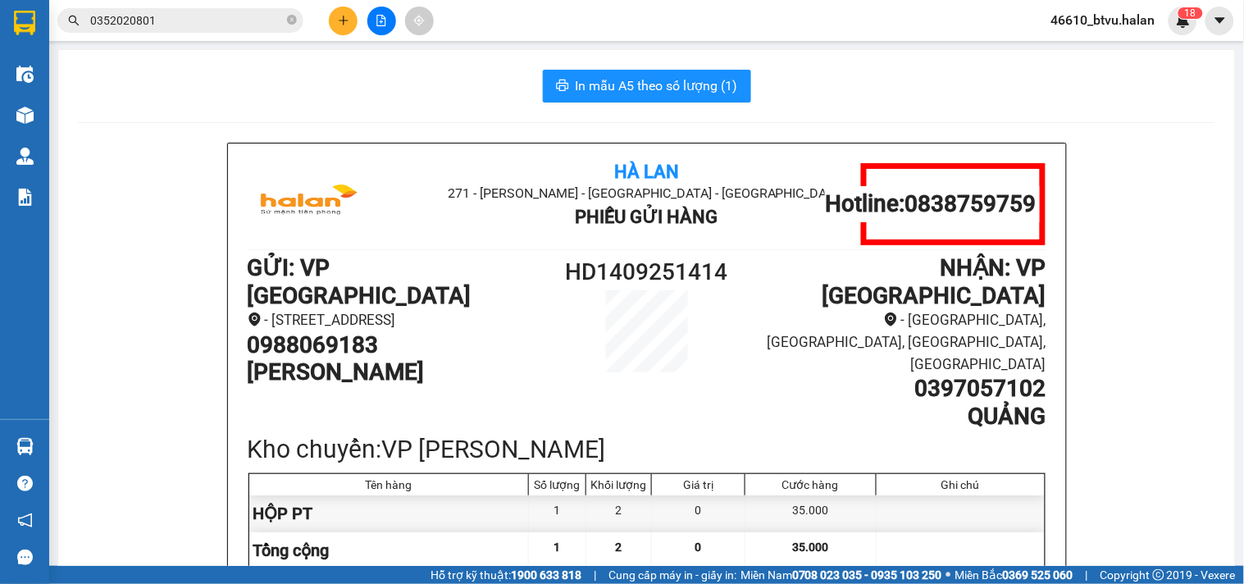
drag, startPoint x: 381, startPoint y: 339, endPoint x: 235, endPoint y: 341, distance: 146.8
click at [235, 341] on div "Hà Lan 271 - [PERSON_NAME] - [GEOGRAPHIC_DATA] - [GEOGRAPHIC_DATA] Phiếu Gửi Hà…" at bounding box center [647, 465] width 838 height 644
click at [186, 20] on input "0352020801" at bounding box center [187, 20] width 194 height 18
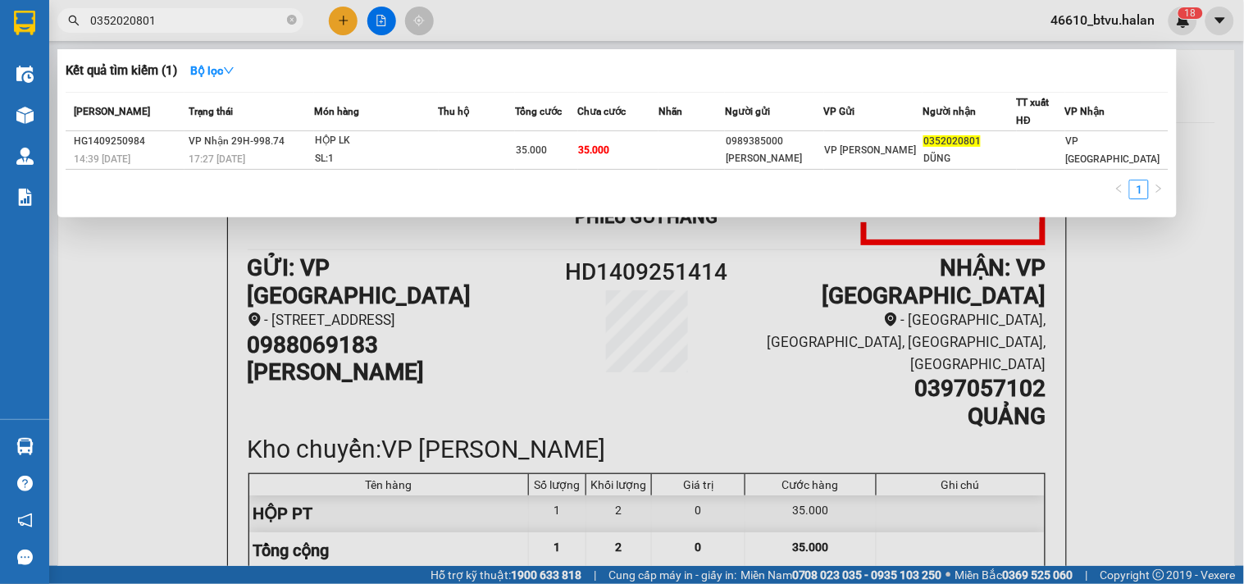
click at [186, 20] on input "0352020801" at bounding box center [187, 20] width 194 height 18
paste input "988069183"
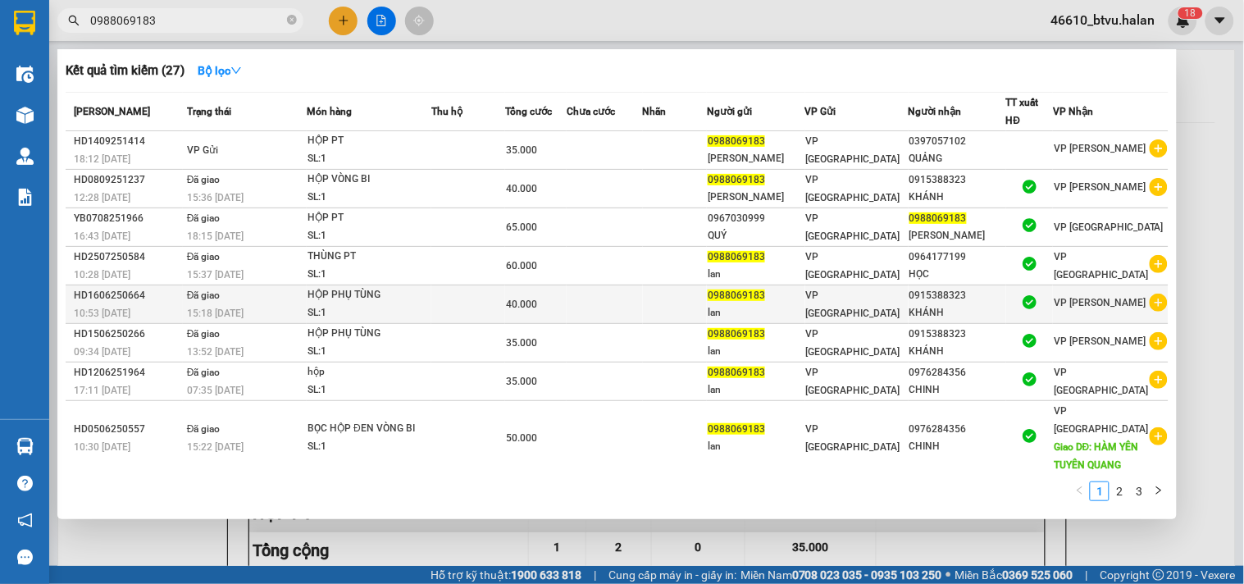
type input "0988069183"
click at [793, 401] on td "0988069183 lan" at bounding box center [756, 438] width 98 height 75
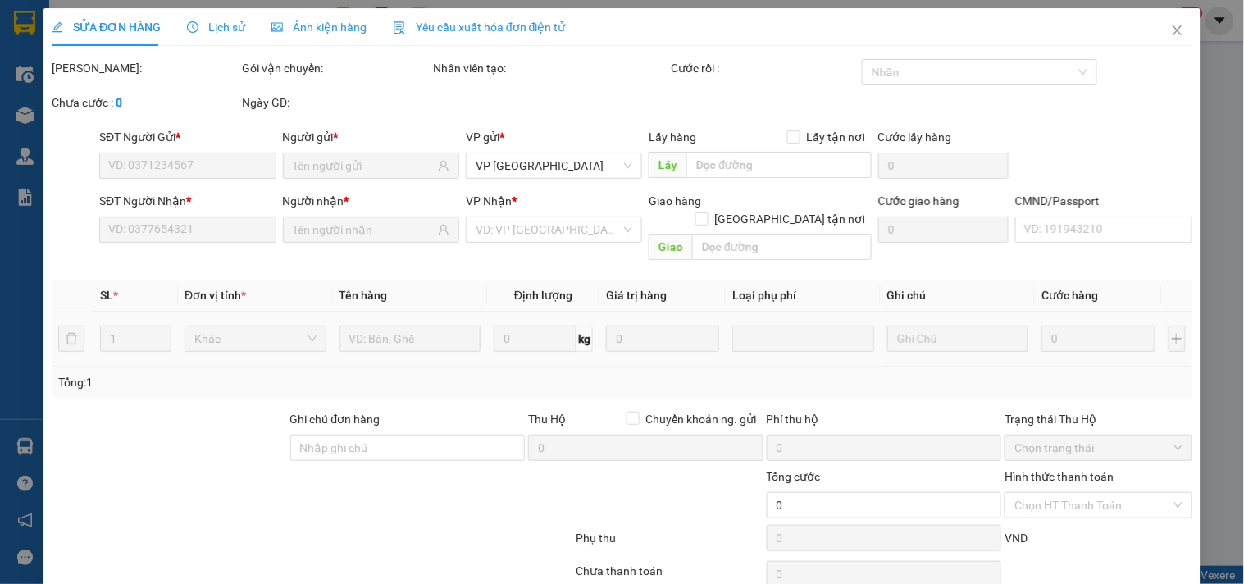
type input "0988069183"
type input "0976284356"
type input "HÀM YÊN TUYÊN QUANG"
type input "50.000"
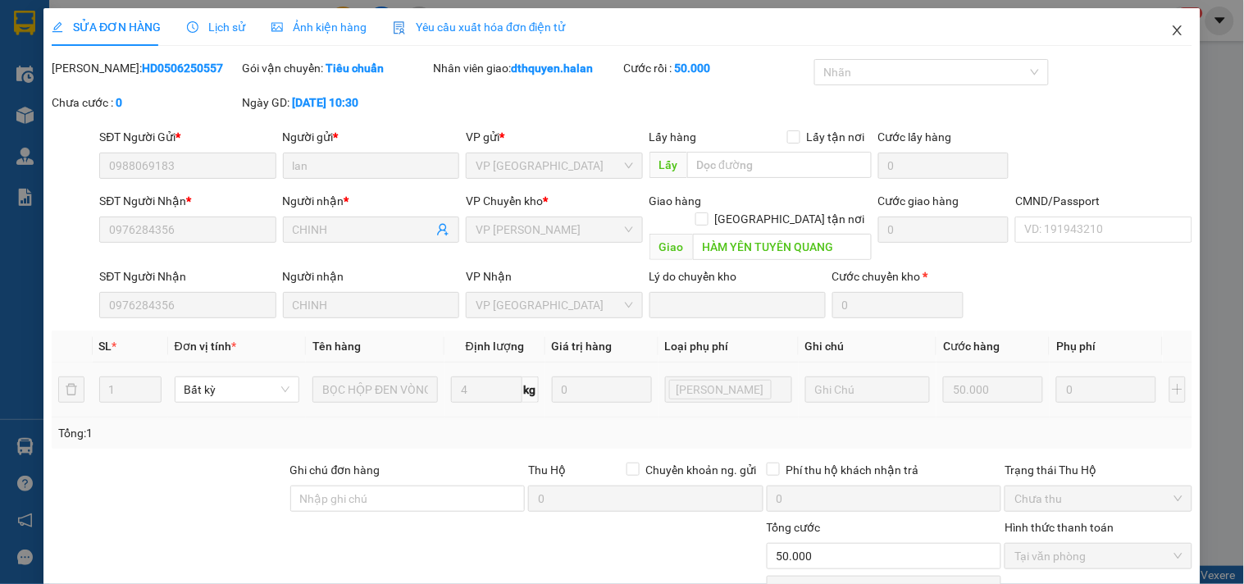
click at [1173, 34] on icon "close" at bounding box center [1177, 30] width 9 height 10
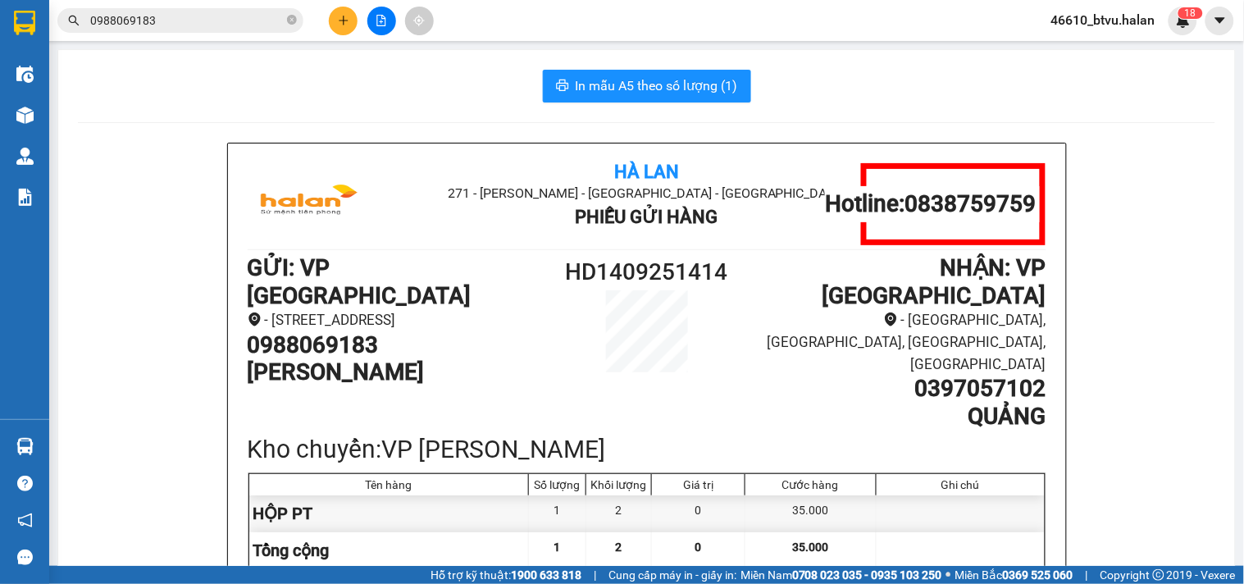
click at [349, 20] on button at bounding box center [343, 21] width 29 height 29
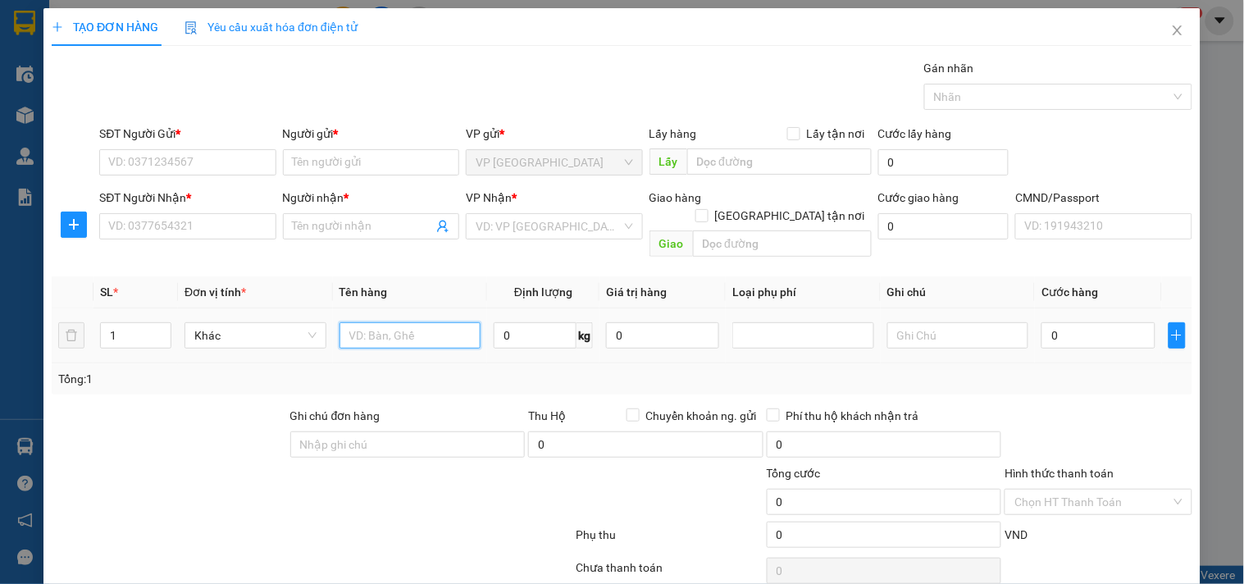
click at [405, 322] on input "text" at bounding box center [410, 335] width 142 height 26
type input "HỘP PT"
type input "5"
click at [250, 154] on input "SĐT Người Gửi *" at bounding box center [187, 162] width 176 height 26
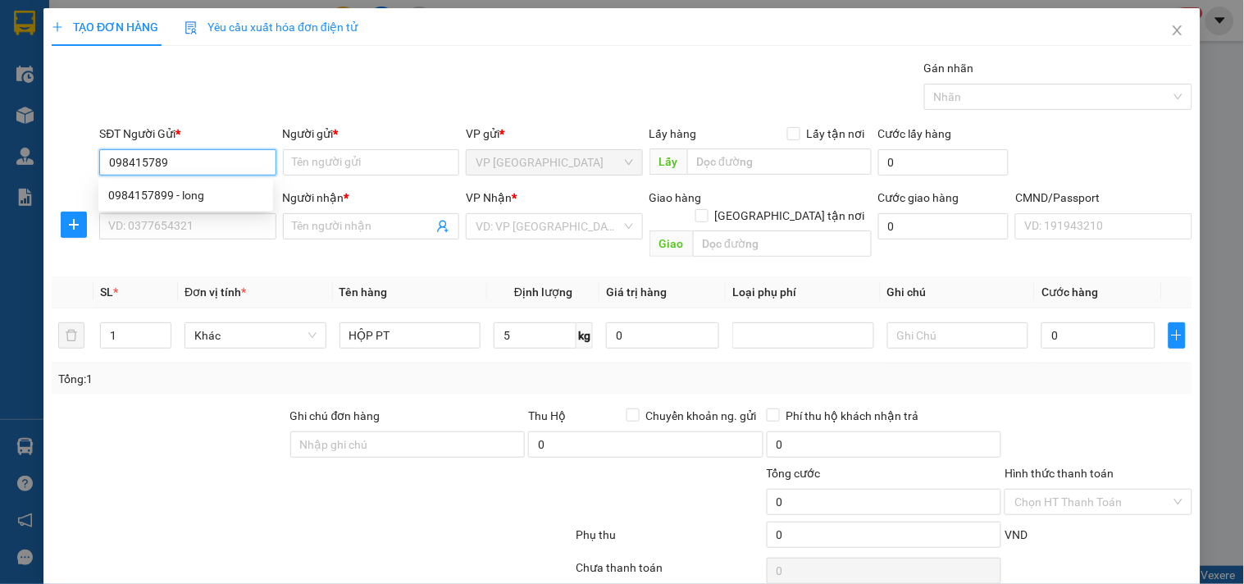
type input "0984157899"
click at [254, 199] on div "0984157899 - long" at bounding box center [185, 195] width 155 height 18
type input "long"
type input "0984157899"
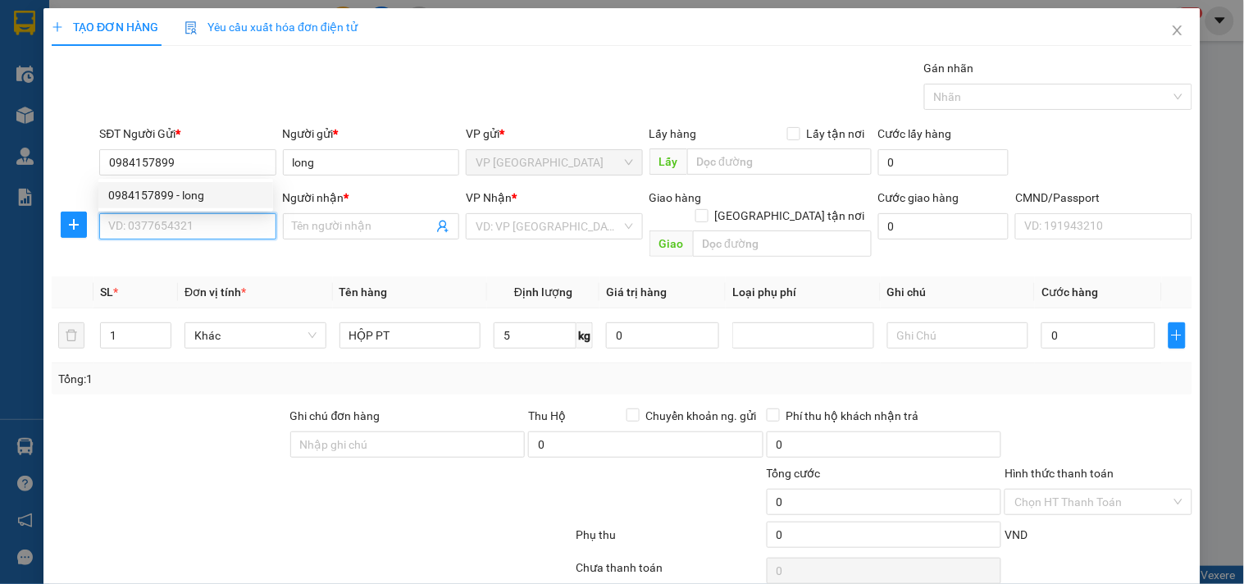
click at [239, 230] on input "SĐT Người Nhận *" at bounding box center [187, 226] width 176 height 26
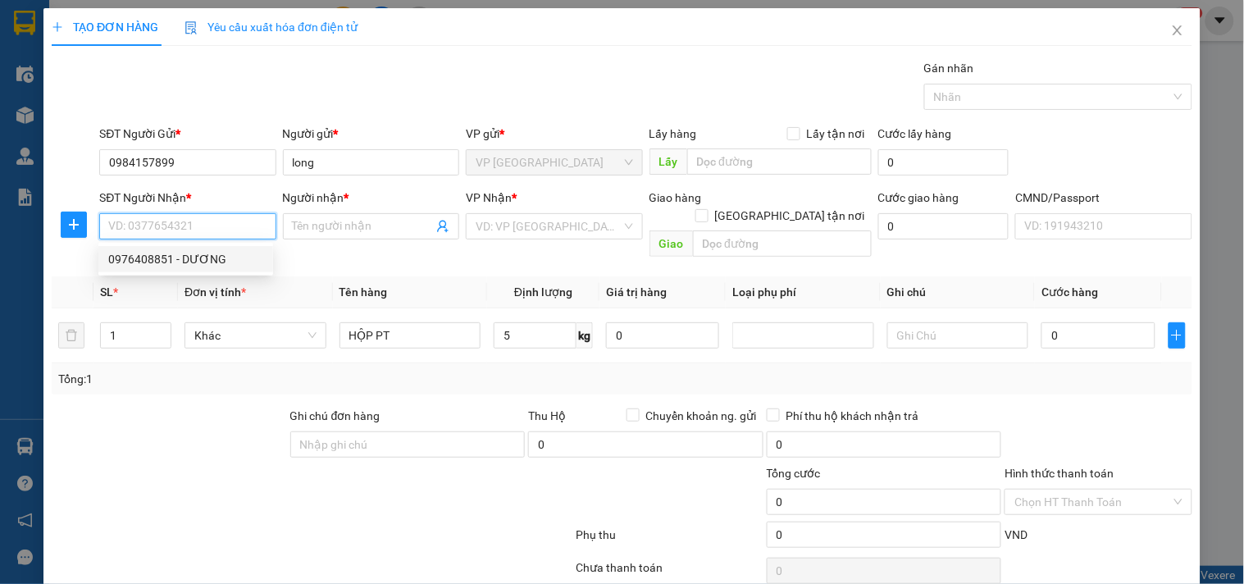
click at [239, 255] on div "0976408851 - DƯƠNG" at bounding box center [185, 259] width 155 height 18
type input "0976408851"
type input "DƯƠNG"
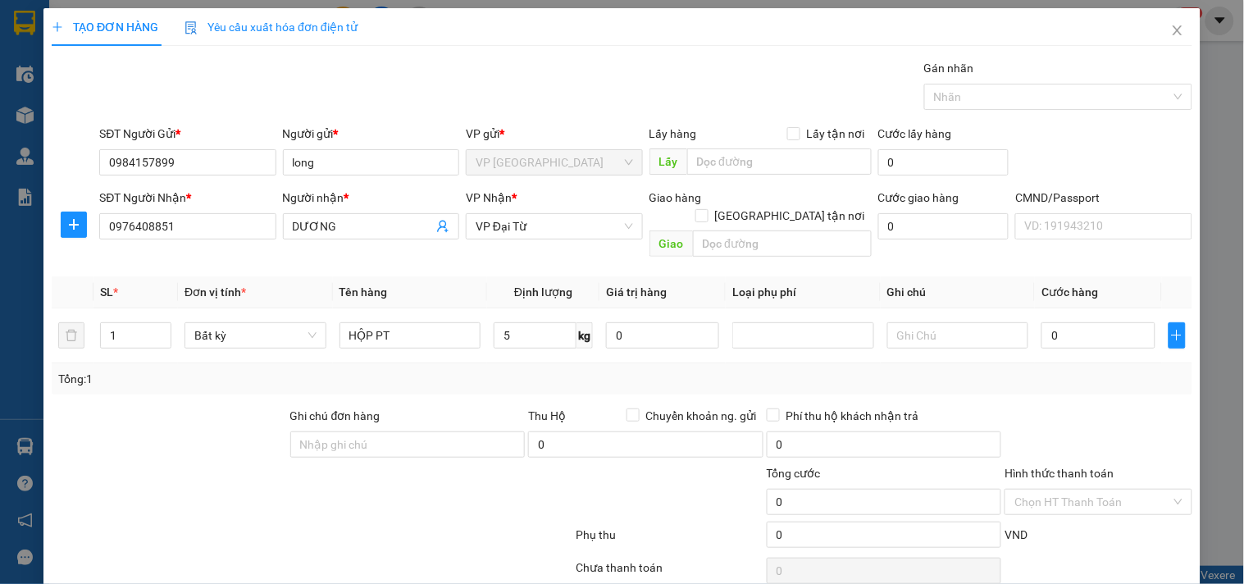
click at [544, 370] on div "Tổng: 1" at bounding box center [621, 379] width 1127 height 18
type input "55.000"
click at [79, 227] on icon "plus" at bounding box center [73, 224] width 13 height 13
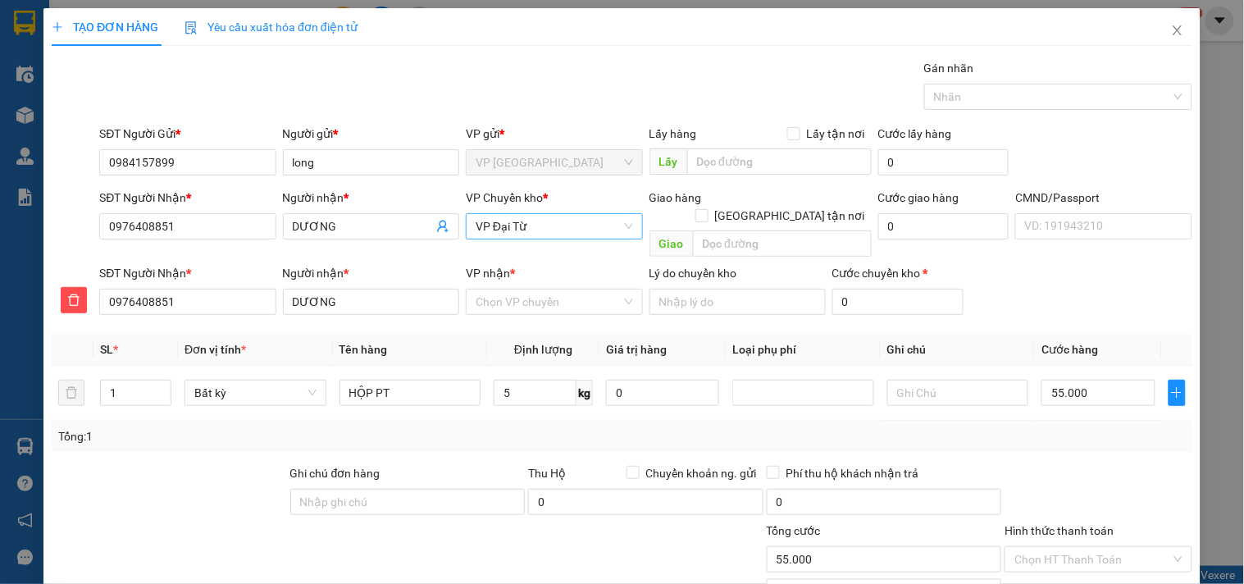
click at [487, 218] on span "VP Đại Từ" at bounding box center [554, 226] width 157 height 25
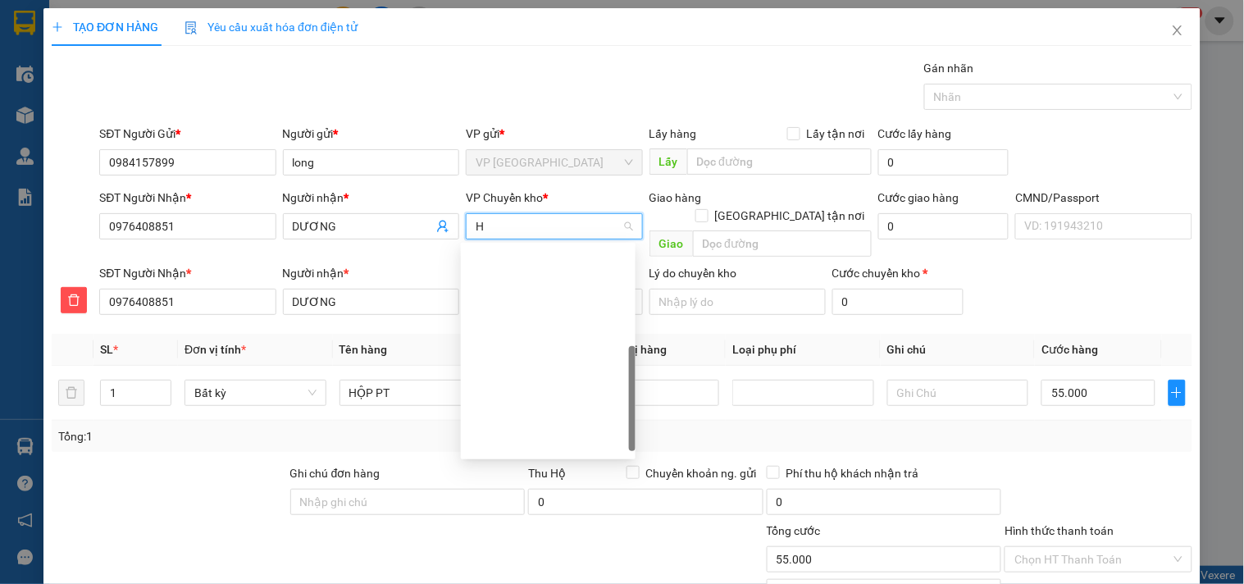
type input "HG"
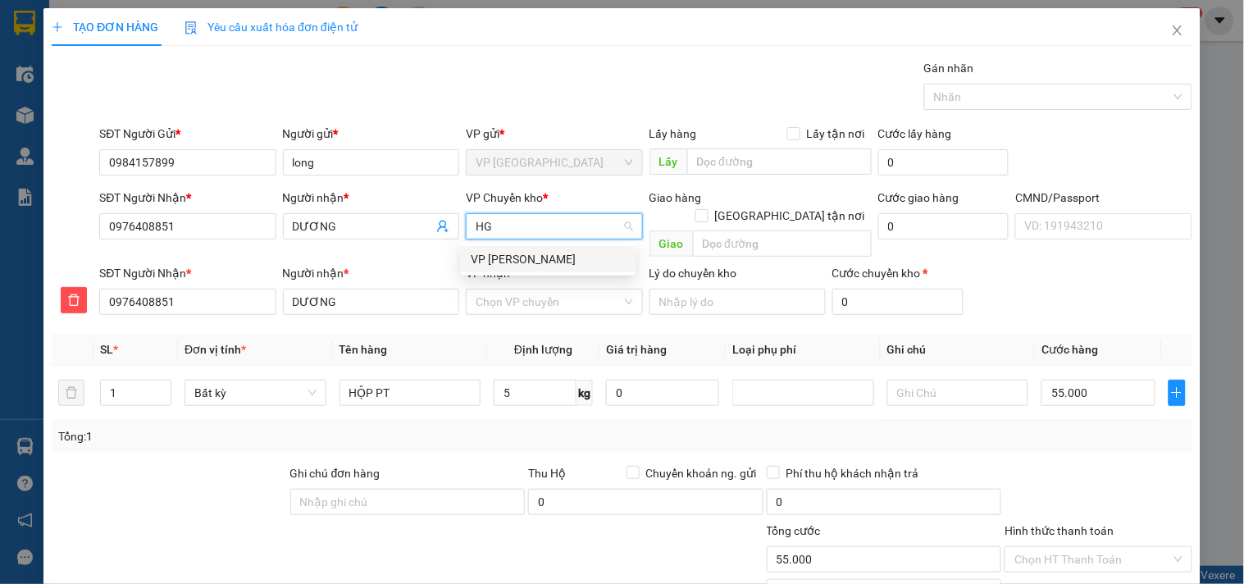
click at [501, 254] on div "VP [PERSON_NAME]" at bounding box center [548, 259] width 155 height 18
click at [503, 289] on input "VP nhận *" at bounding box center [548, 301] width 145 height 25
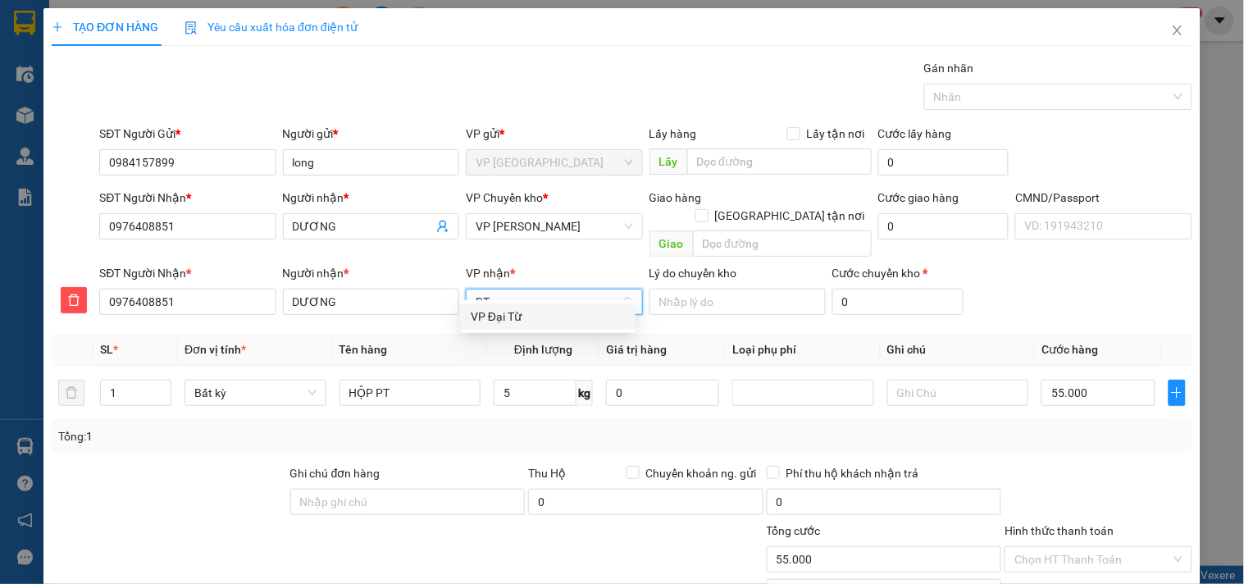
click at [514, 320] on div "VP Đại Từ" at bounding box center [548, 316] width 155 height 18
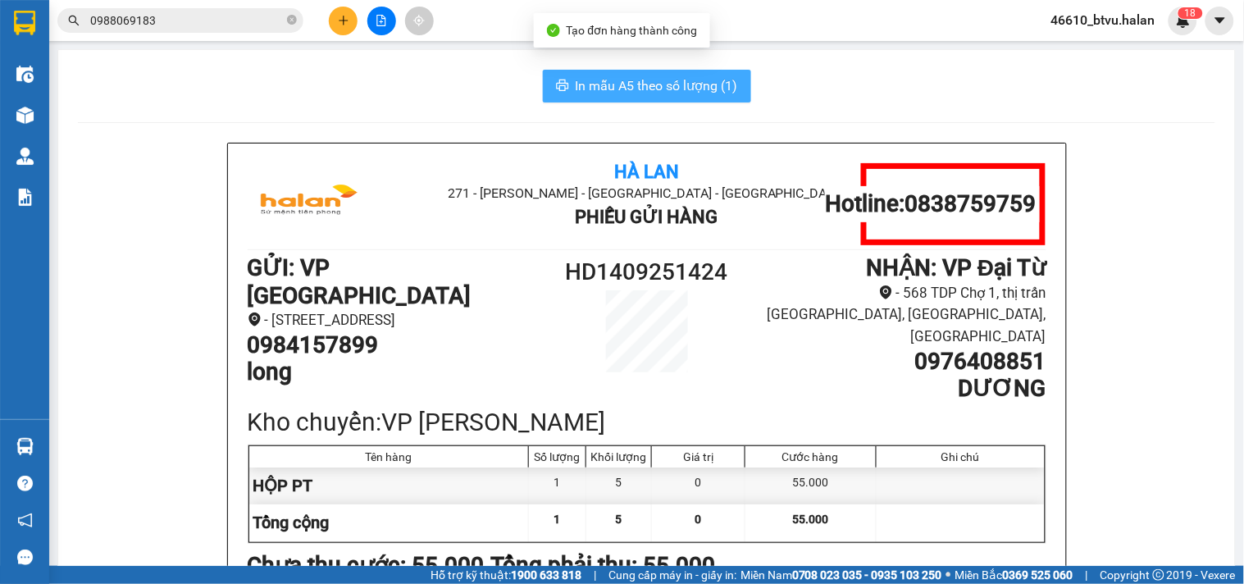
click at [689, 98] on button "In mẫu A5 theo số lượng (1)" at bounding box center [647, 86] width 208 height 33
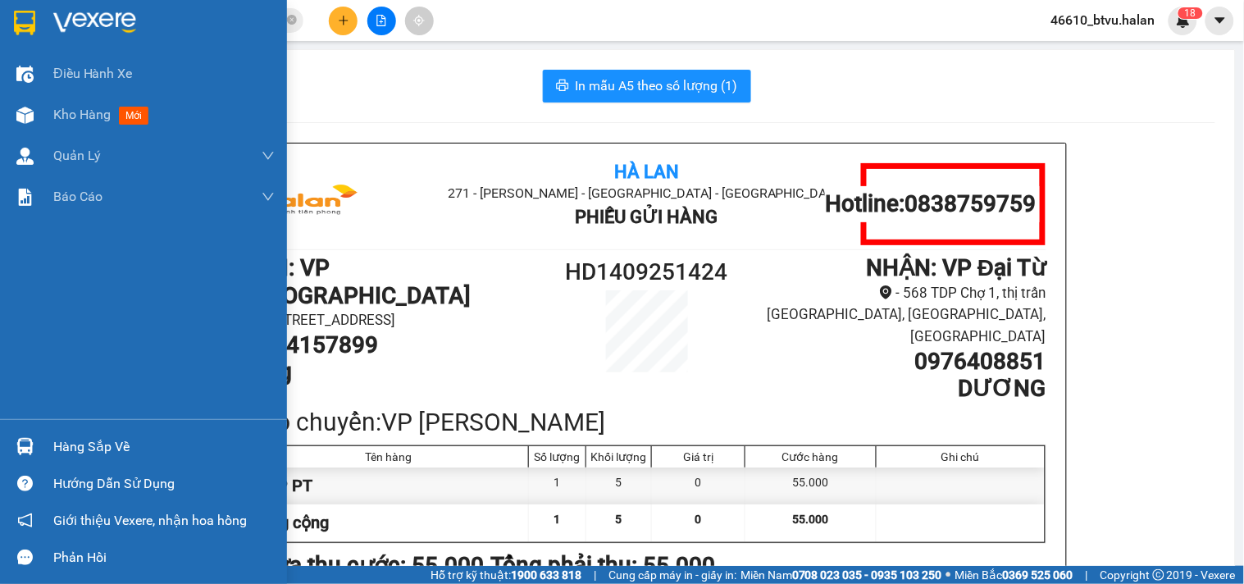
click at [25, 455] on div at bounding box center [25, 446] width 29 height 29
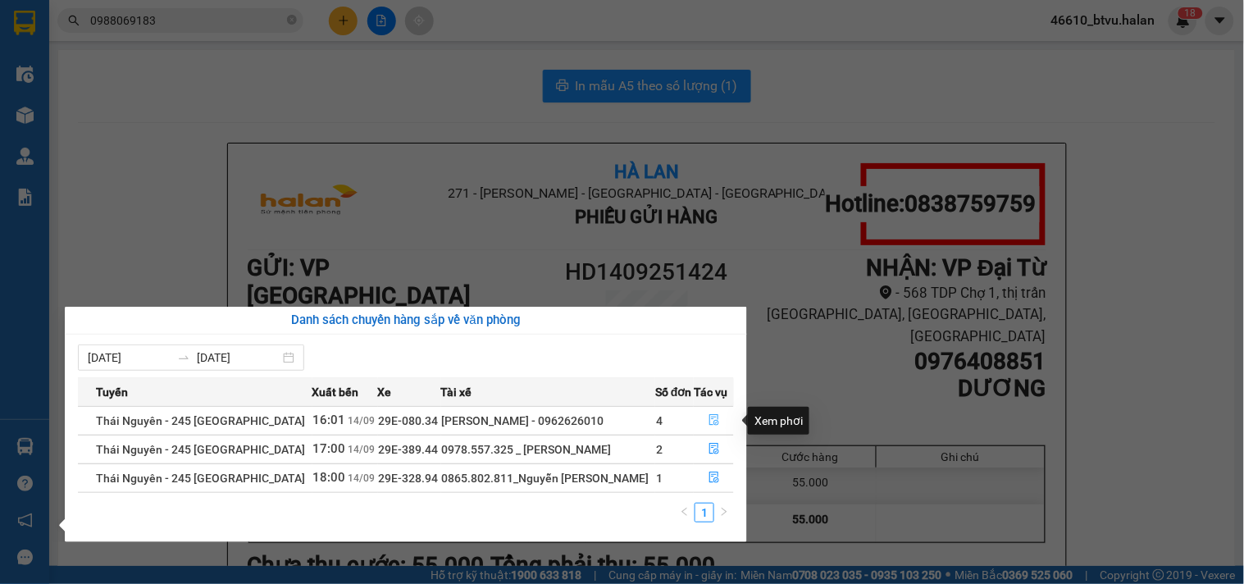
click at [702, 422] on button "button" at bounding box center [714, 421] width 39 height 26
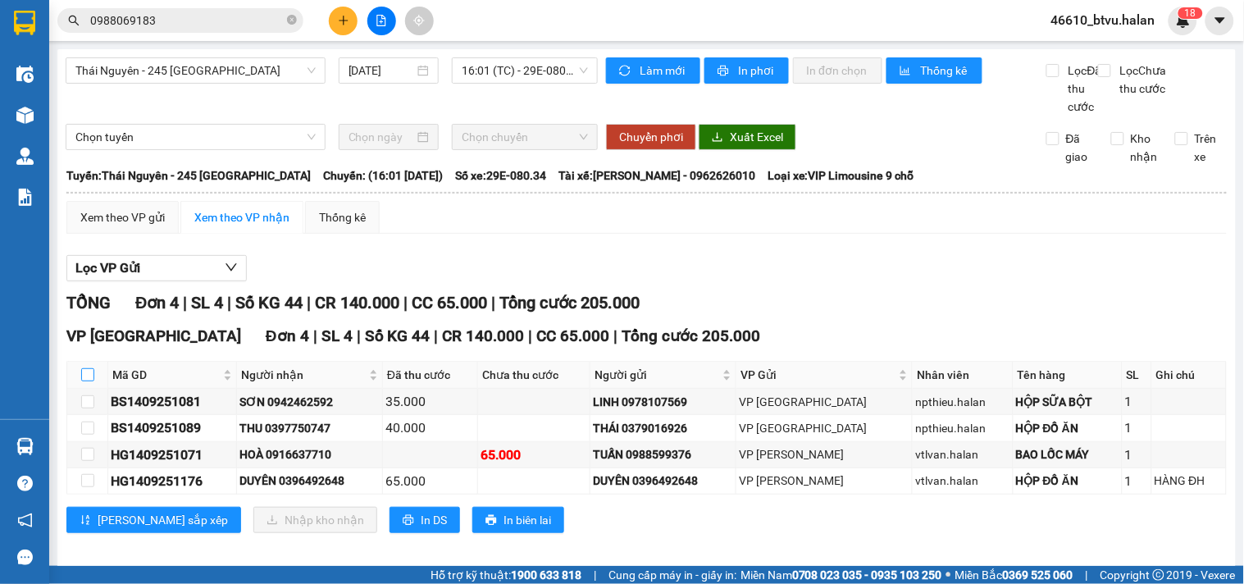
click at [87, 381] on input "checkbox" at bounding box center [87, 374] width 13 height 13
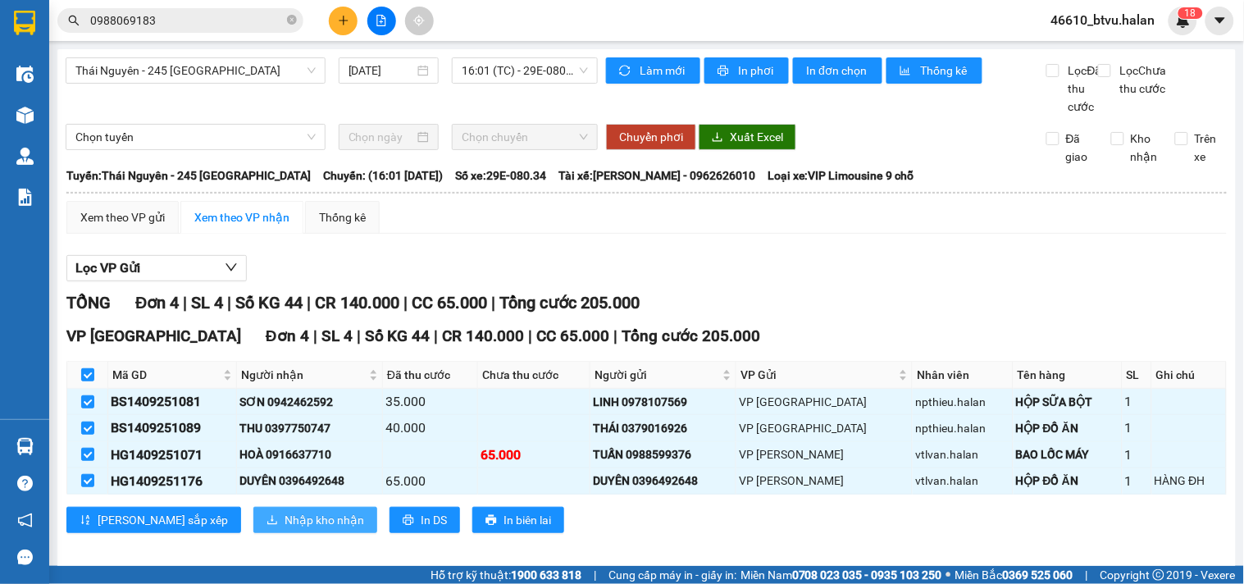
click at [285, 529] on span "Nhập kho nhận" at bounding box center [325, 520] width 80 height 18
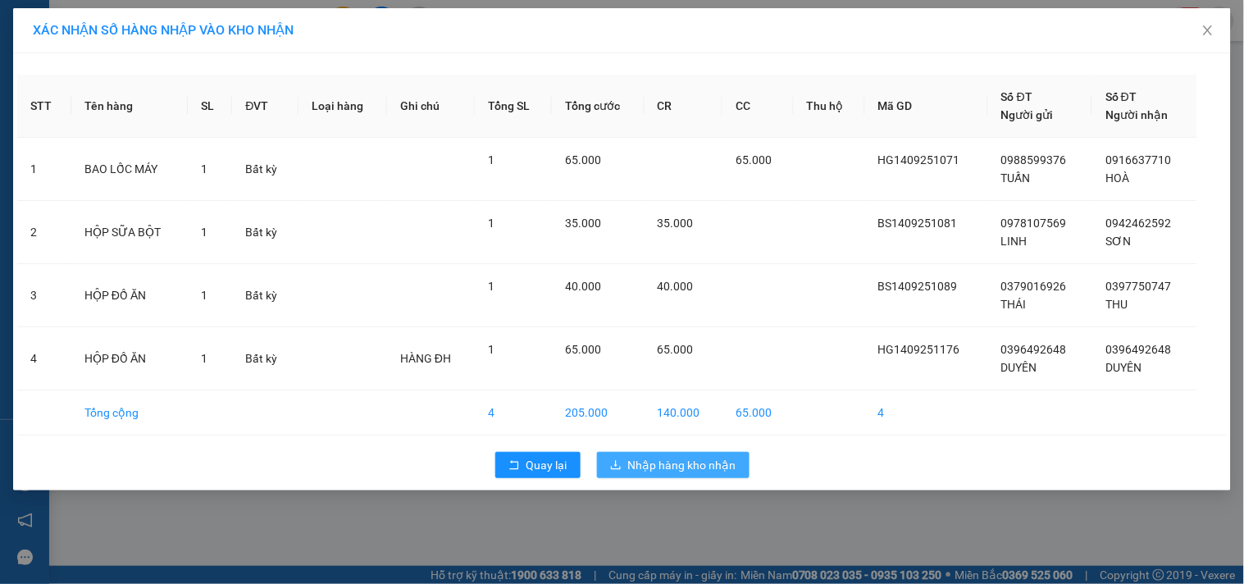
click at [640, 472] on span "Nhập hàng kho nhận" at bounding box center [682, 465] width 108 height 18
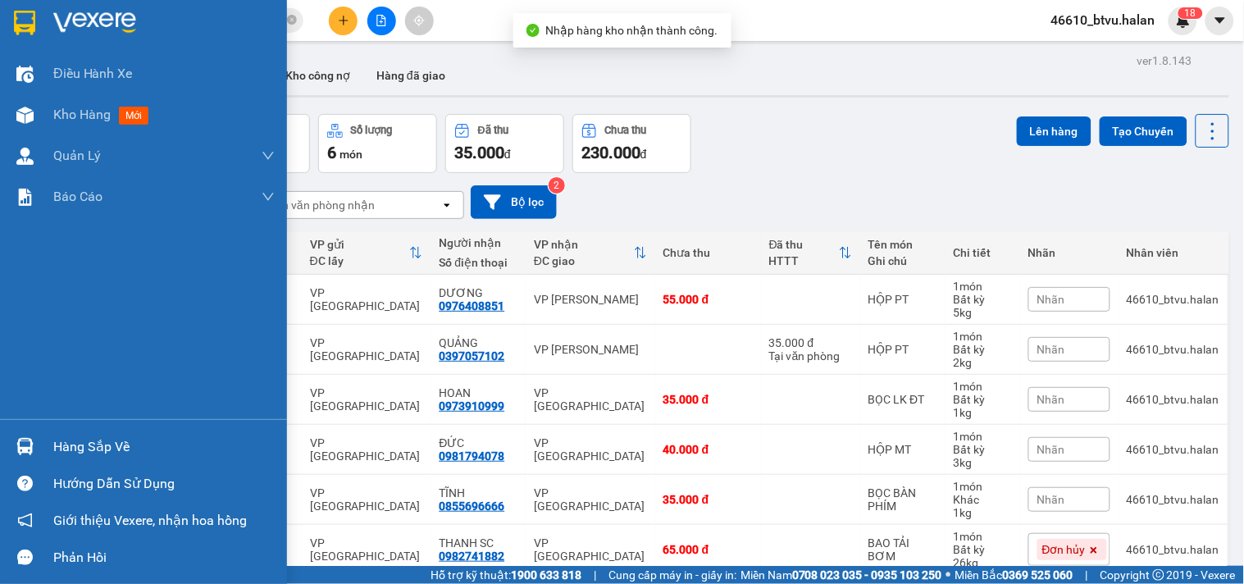
click at [27, 432] on div at bounding box center [25, 446] width 29 height 29
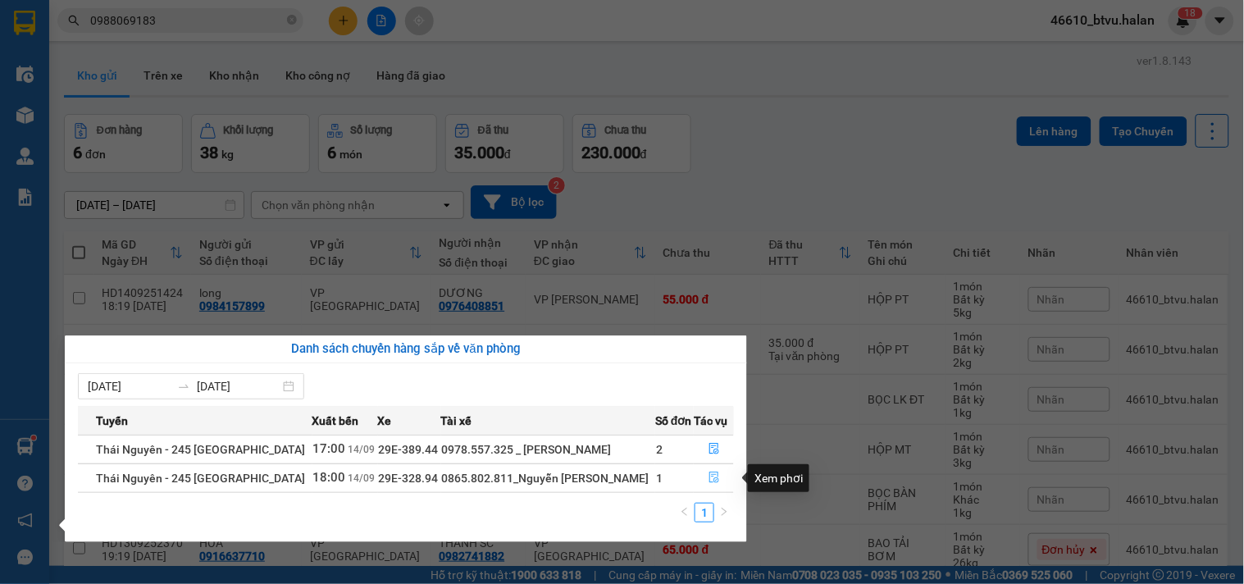
click at [703, 472] on button "button" at bounding box center [714, 478] width 39 height 26
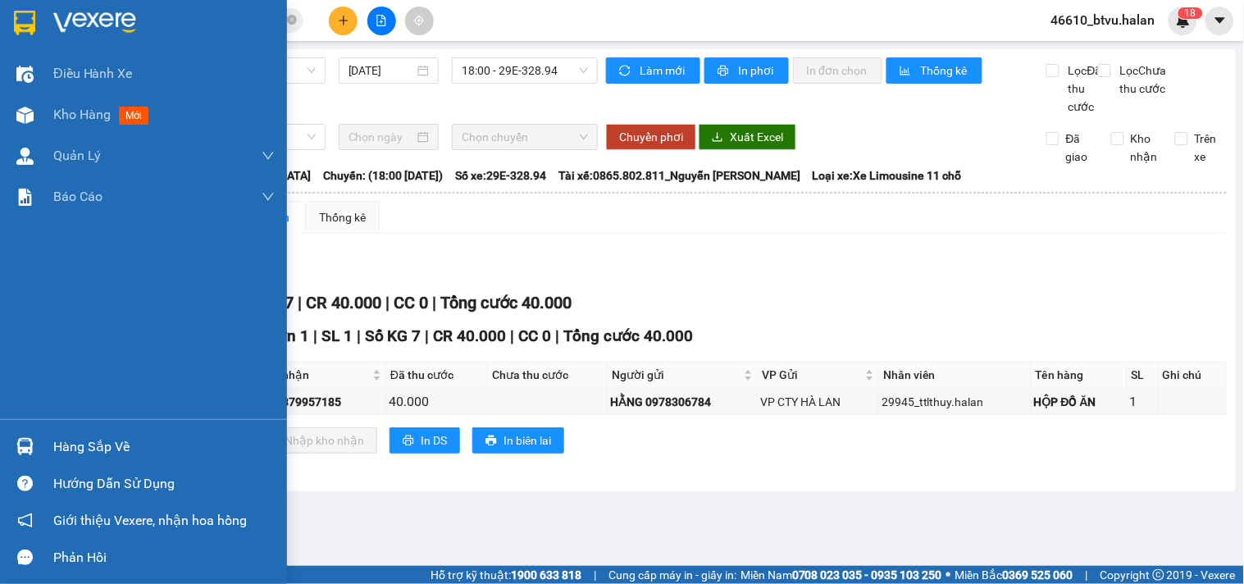
drag, startPoint x: 39, startPoint y: 445, endPoint x: 182, endPoint y: 444, distance: 142.7
click at [36, 444] on div at bounding box center [25, 446] width 29 height 29
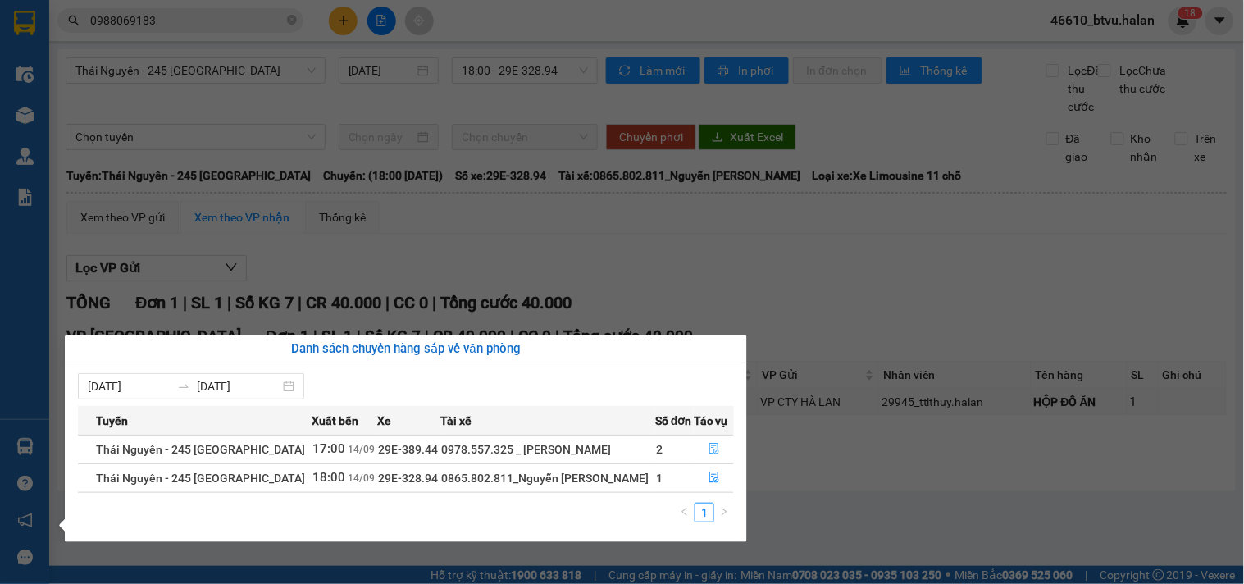
click at [732, 448] on button "button" at bounding box center [714, 449] width 39 height 26
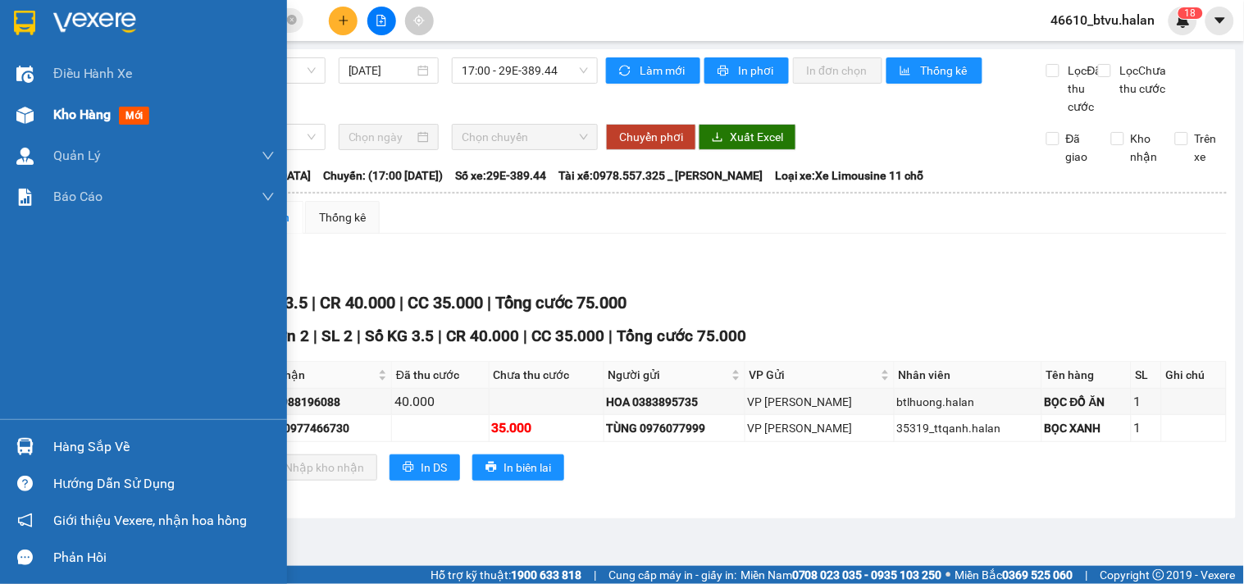
click at [39, 126] on div "Kho hàng mới" at bounding box center [143, 114] width 287 height 41
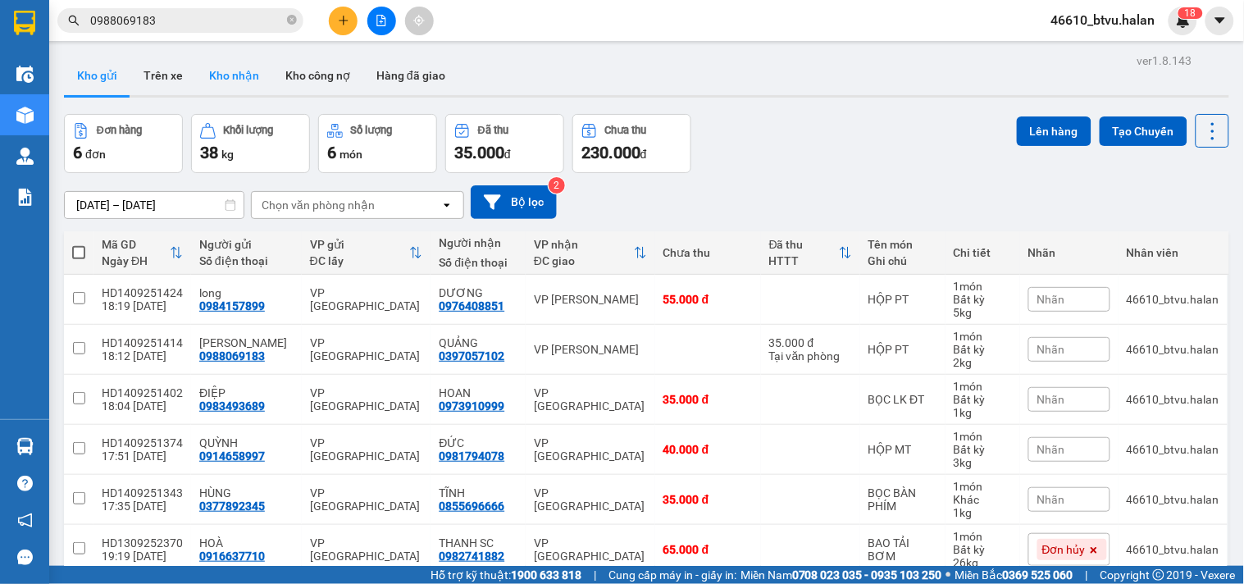
click at [209, 67] on button "Kho nhận" at bounding box center [234, 75] width 76 height 39
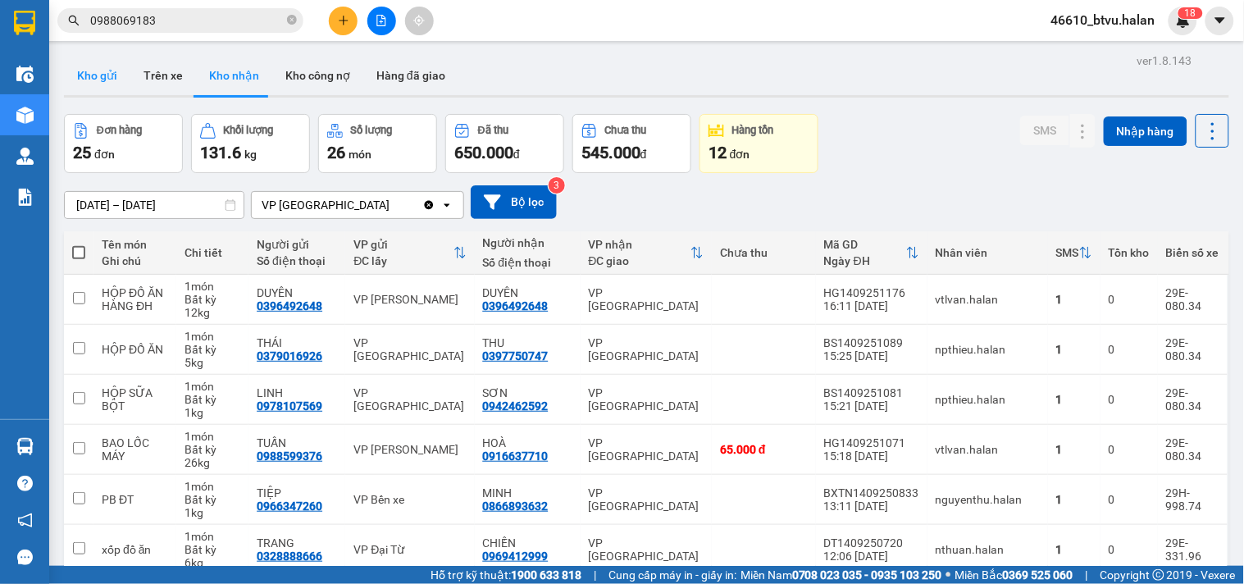
click at [95, 82] on button "Kho gửi" at bounding box center [97, 75] width 66 height 39
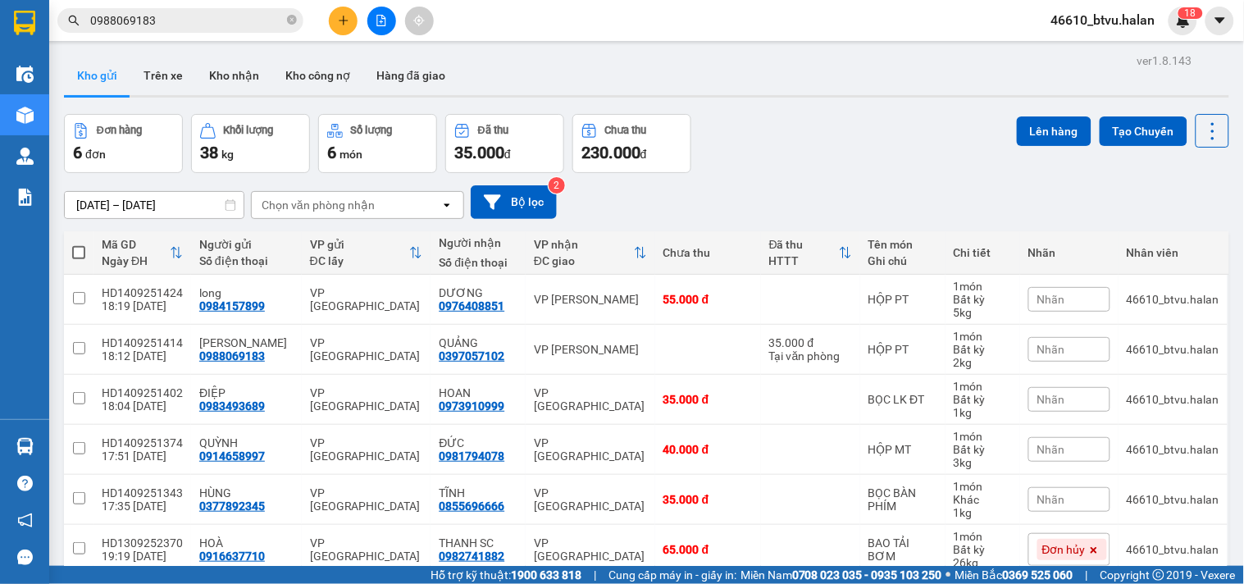
click at [80, 248] on span at bounding box center [78, 252] width 13 height 13
click at [79, 244] on input "checkbox" at bounding box center [79, 244] width 0 height 0
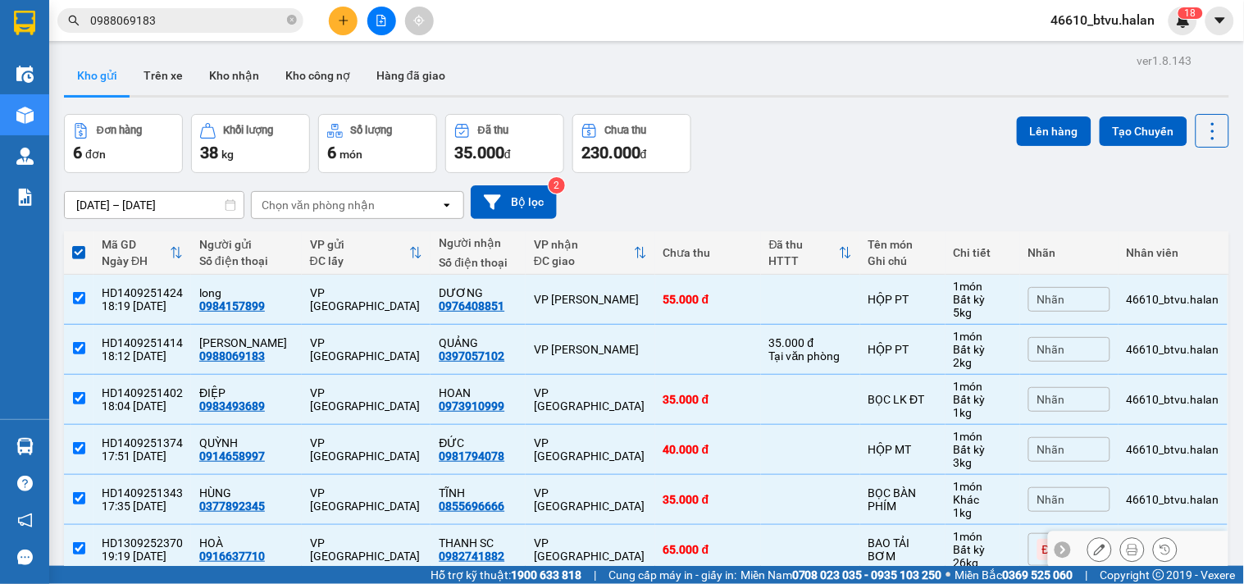
click at [814, 525] on td at bounding box center [810, 550] width 99 height 50
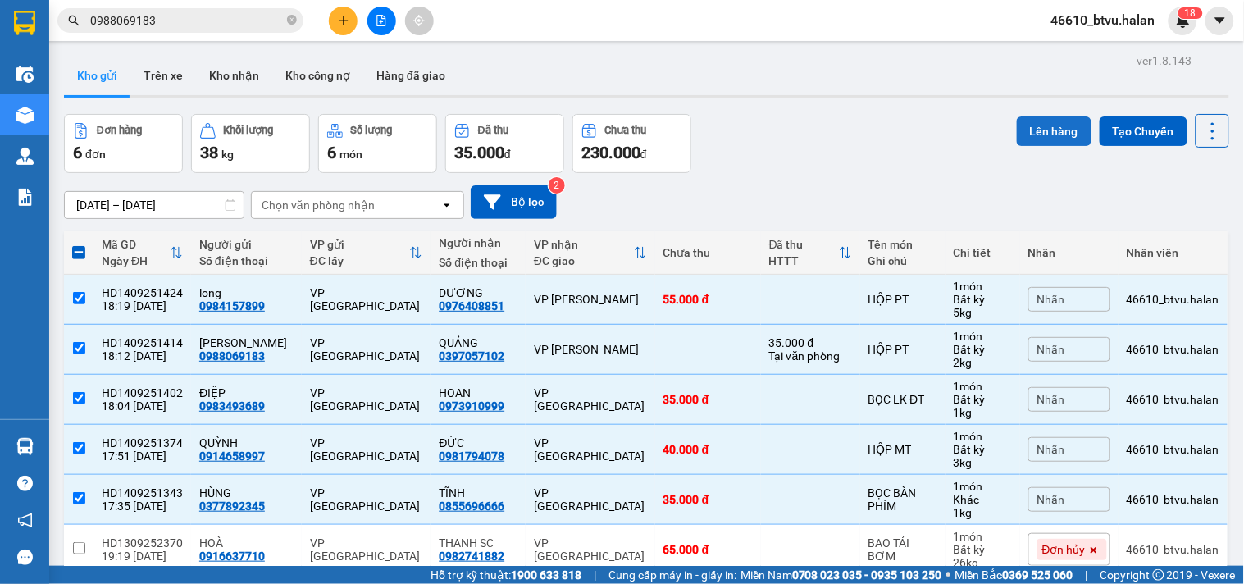
click at [1023, 116] on button "Lên hàng" at bounding box center [1054, 131] width 75 height 30
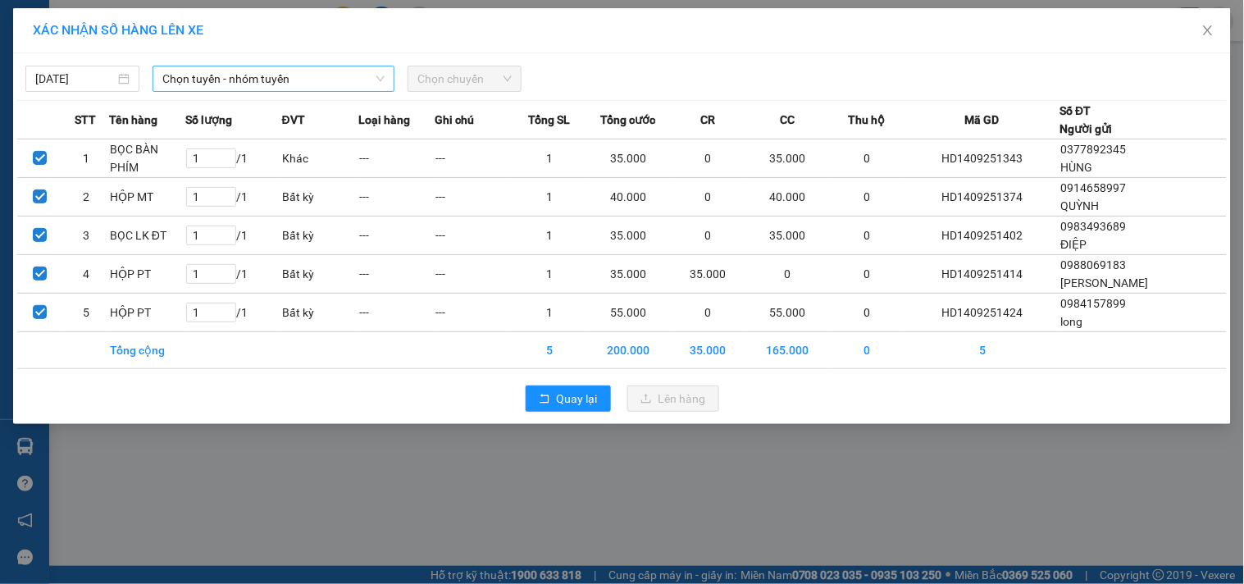
drag, startPoint x: 225, startPoint y: 80, endPoint x: 244, endPoint y: 88, distance: 20.3
click at [228, 82] on span "Chọn tuyến - nhóm tuyến" at bounding box center [273, 78] width 222 height 25
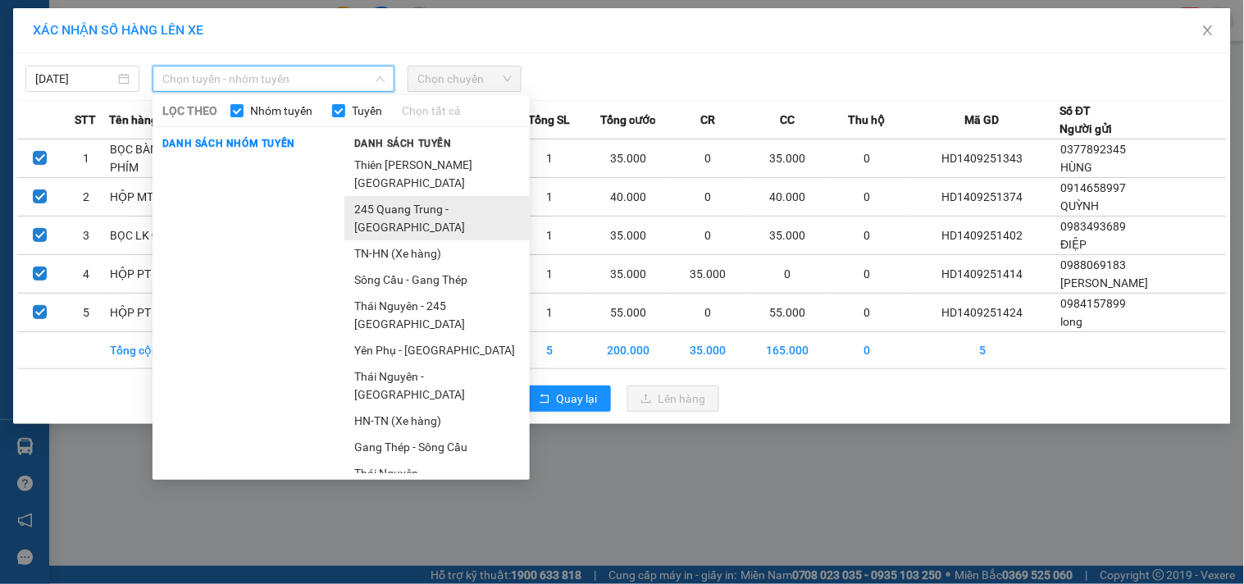
click at [385, 217] on li "245 Quang Trung - [GEOGRAPHIC_DATA]" at bounding box center [436, 218] width 185 height 44
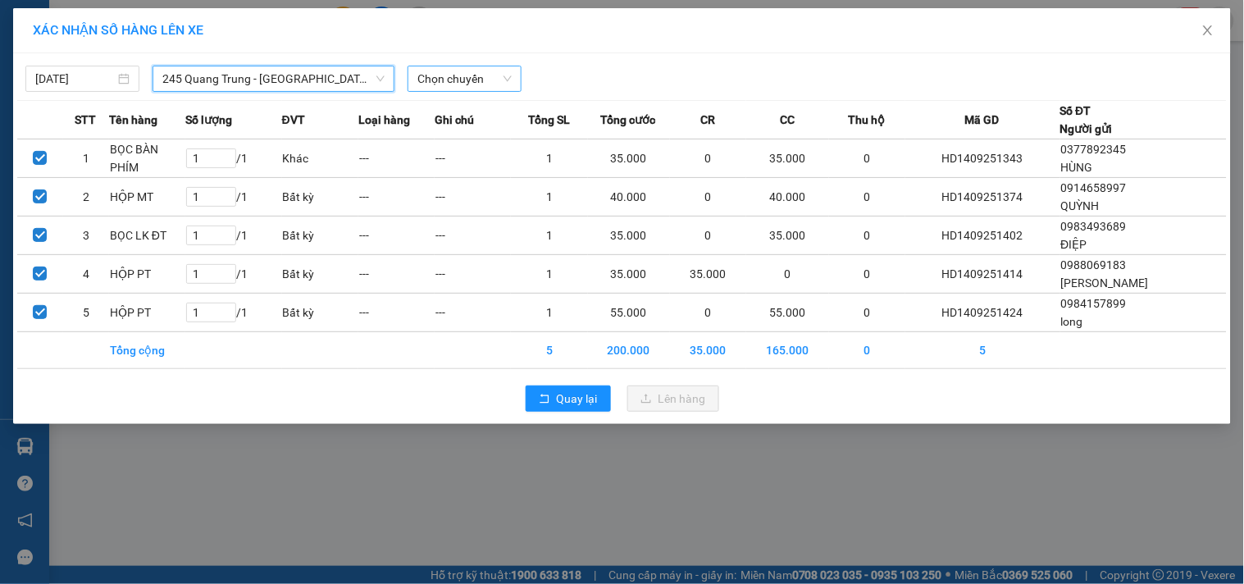
click at [481, 68] on div "[DATE] 245 [GEOGRAPHIC_DATA] - [GEOGRAPHIC_DATA] 245 [GEOGRAPHIC_DATA] - [GEOGR…" at bounding box center [621, 74] width 1209 height 34
drag, startPoint x: 480, startPoint y: 71, endPoint x: 485, endPoint y: 89, distance: 18.5
click at [480, 72] on span "Chọn chuyến" at bounding box center [464, 78] width 94 height 25
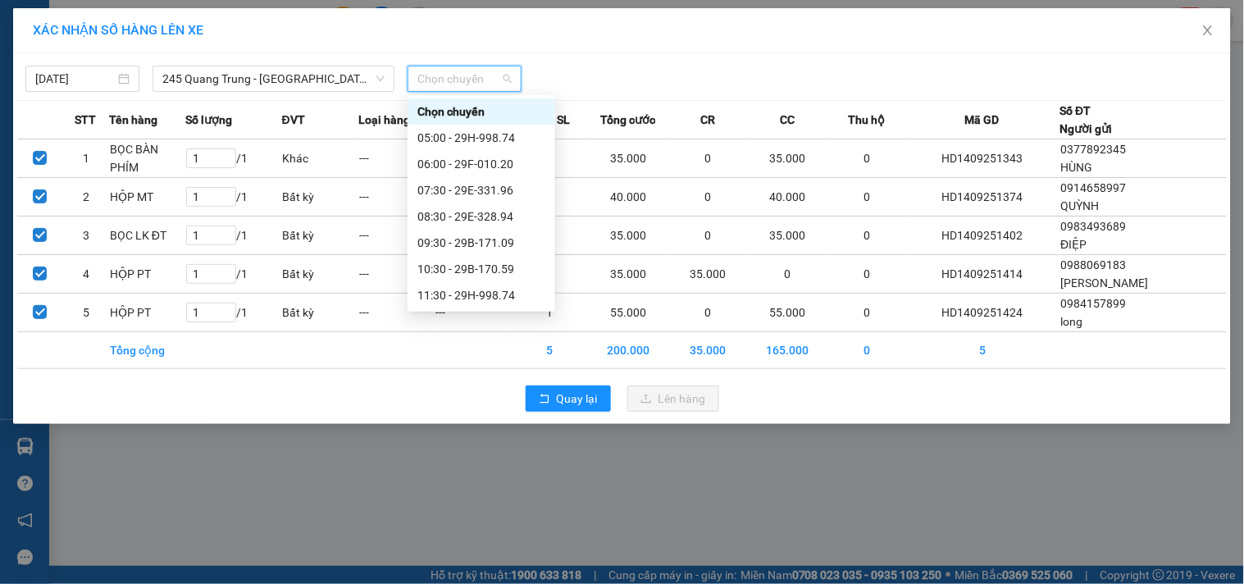
click at [526, 549] on div "18:31 (TC) - 29E-080.34" at bounding box center [481, 558] width 128 height 18
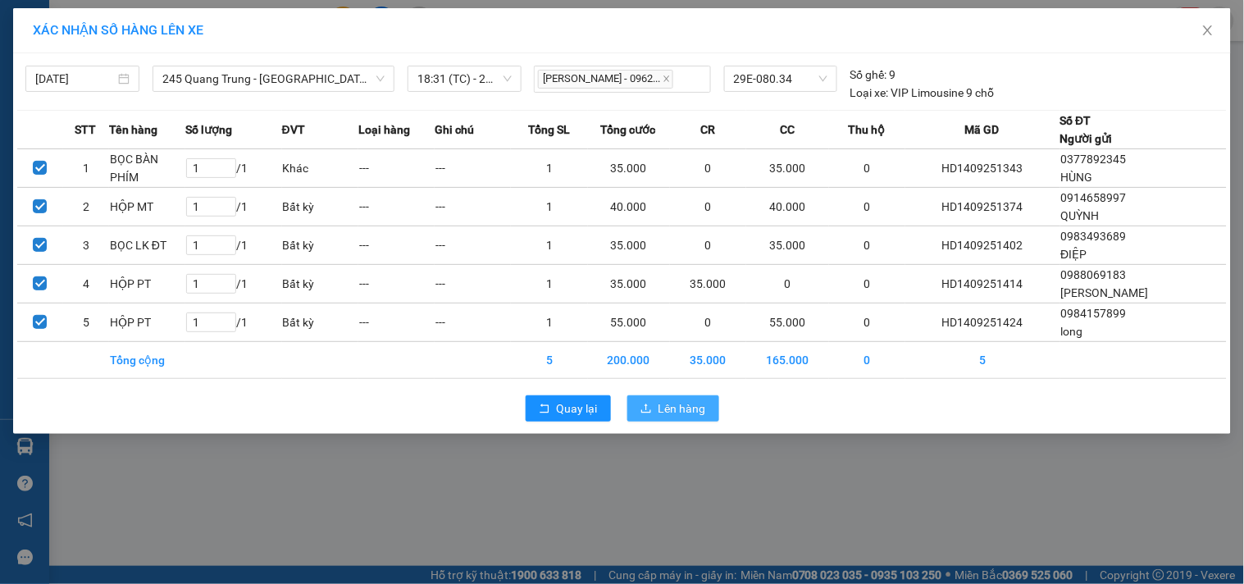
click at [665, 400] on span "Lên hàng" at bounding box center [682, 408] width 48 height 18
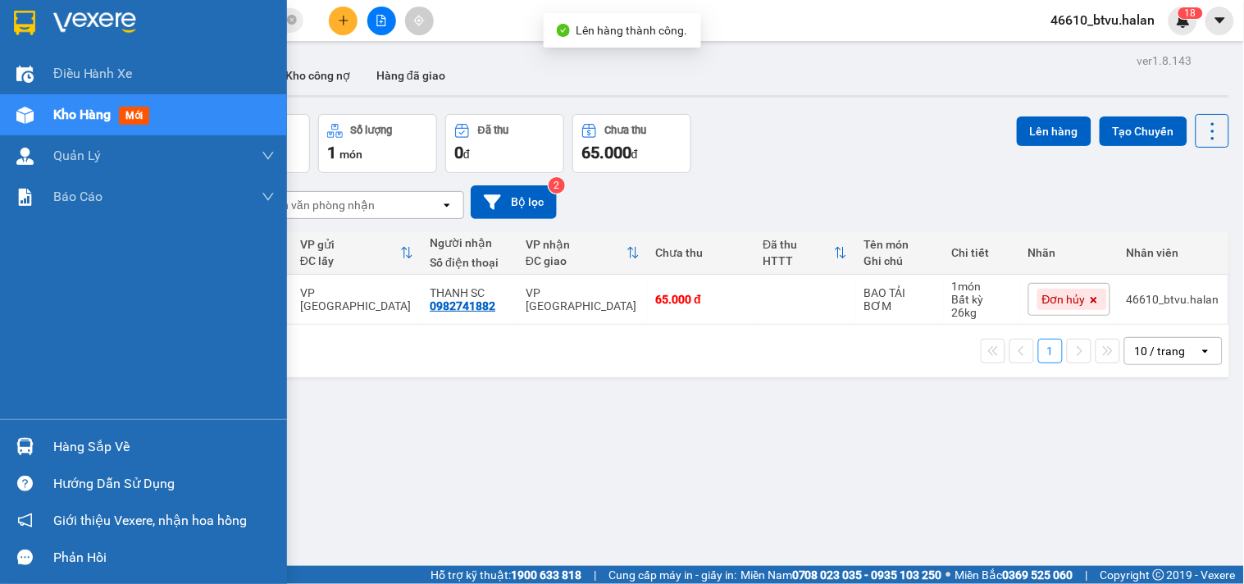
click at [1, 439] on div "Hàng sắp về" at bounding box center [143, 446] width 287 height 37
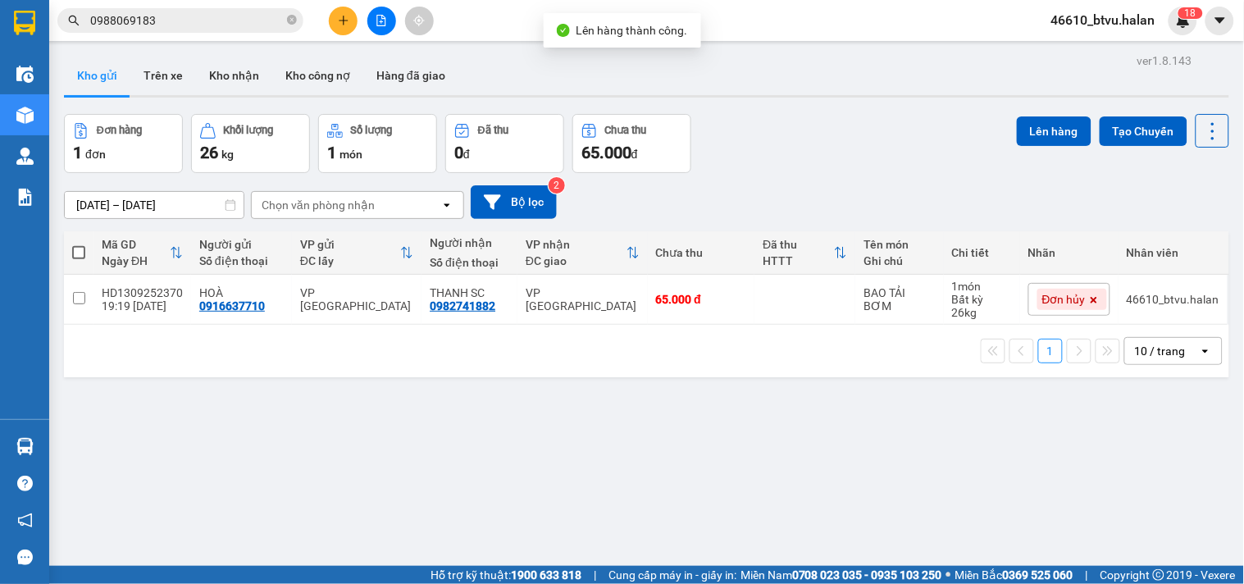
click at [853, 463] on section "Kết quả tìm kiếm ( 27 ) Bộ lọc Mã ĐH Trạng thái Món hàng Thu hộ Tổng cước Chưa …" at bounding box center [622, 292] width 1244 height 584
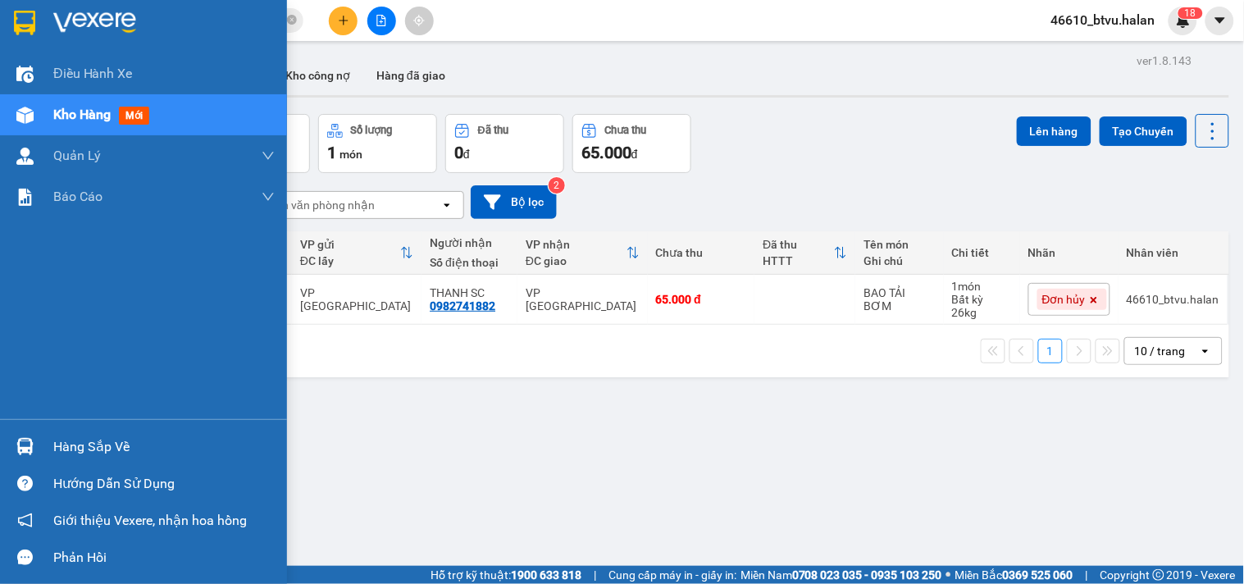
click at [0, 439] on div "Hàng sắp về" at bounding box center [143, 446] width 287 height 37
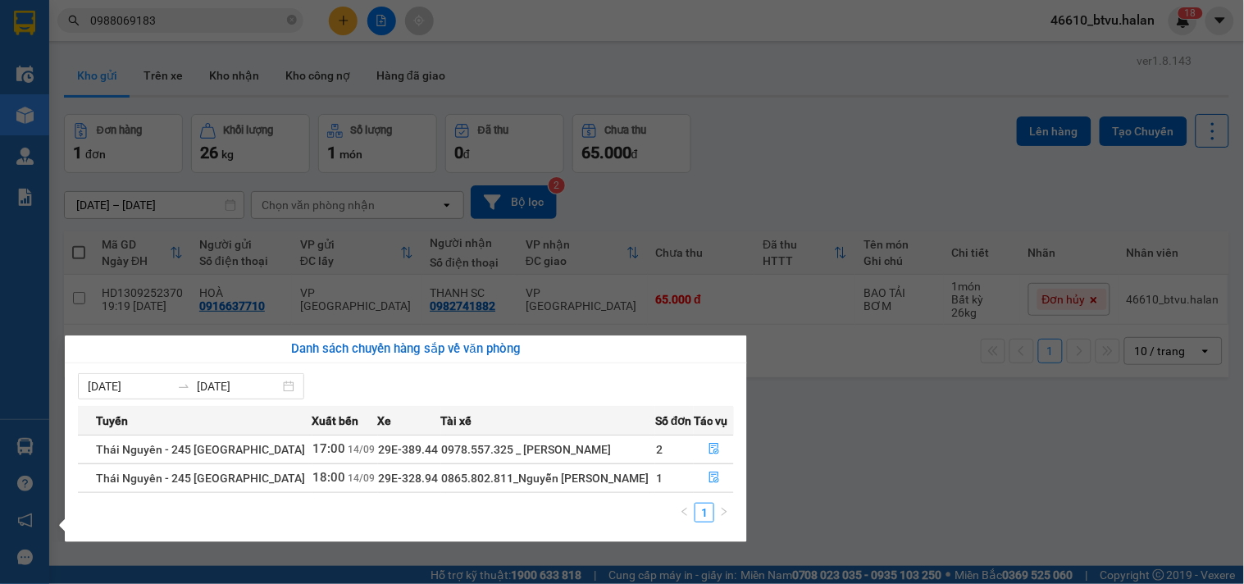
click at [786, 441] on section "Kết quả tìm kiếm ( 27 ) Bộ lọc Mã ĐH Trạng thái Món hàng Thu hộ Tổng cước Chưa …" at bounding box center [622, 292] width 1244 height 584
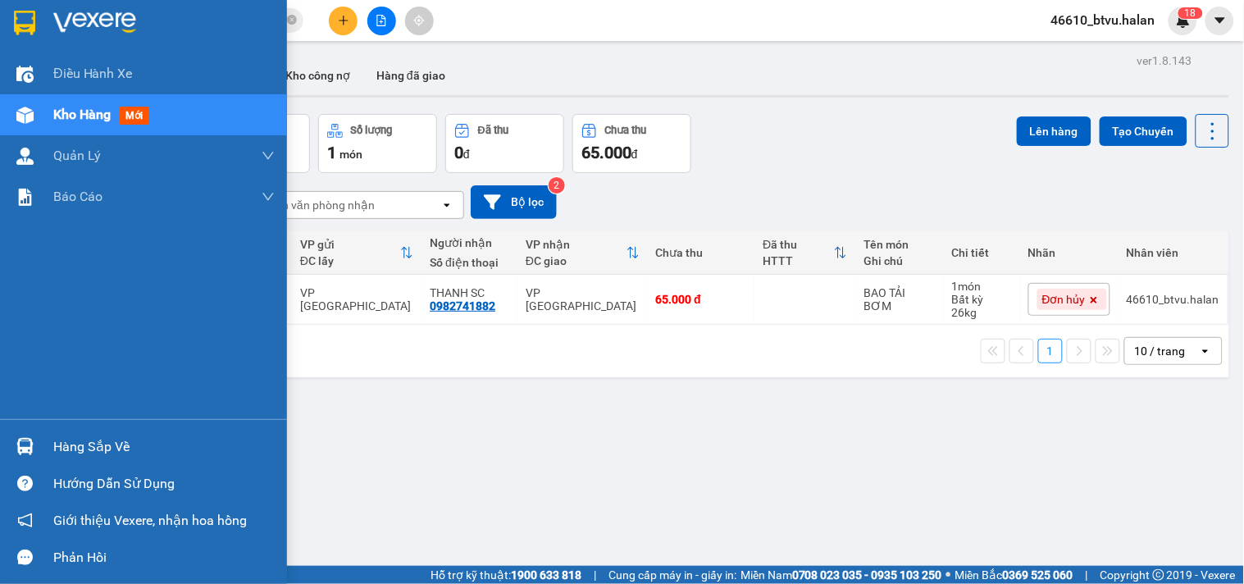
click at [23, 444] on img at bounding box center [24, 446] width 17 height 17
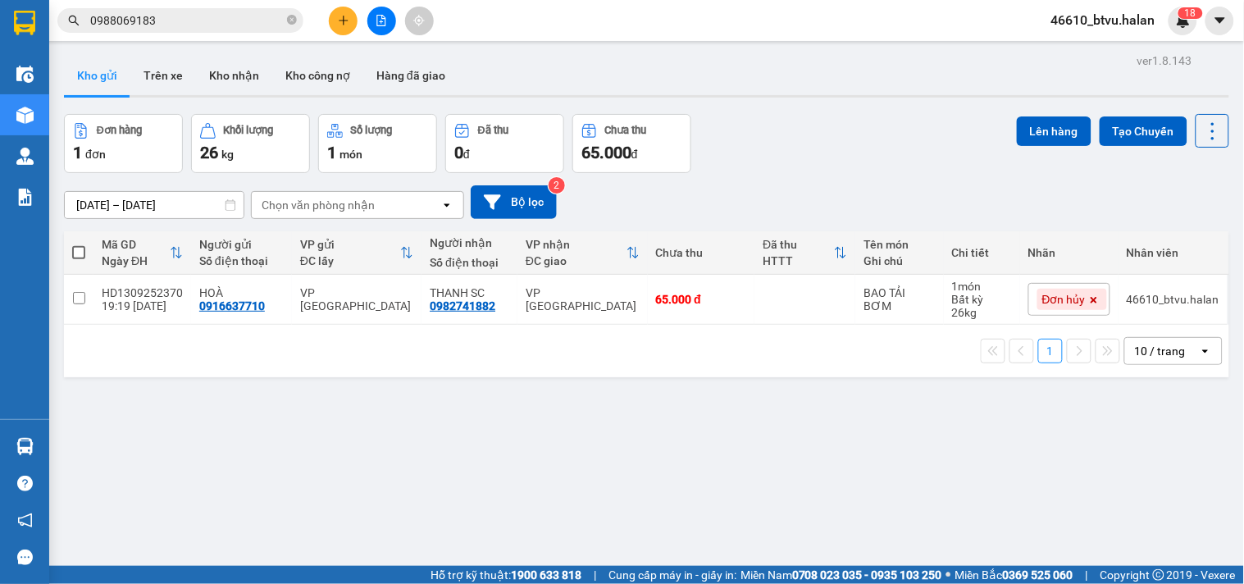
click at [252, 78] on section "Kết quả tìm kiếm ( 27 ) Bộ lọc Mã ĐH Trạng thái Món hàng Thu hộ Tổng cước Chưa …" at bounding box center [622, 292] width 1244 height 584
click at [252, 78] on button "Kho nhận" at bounding box center [234, 75] width 76 height 39
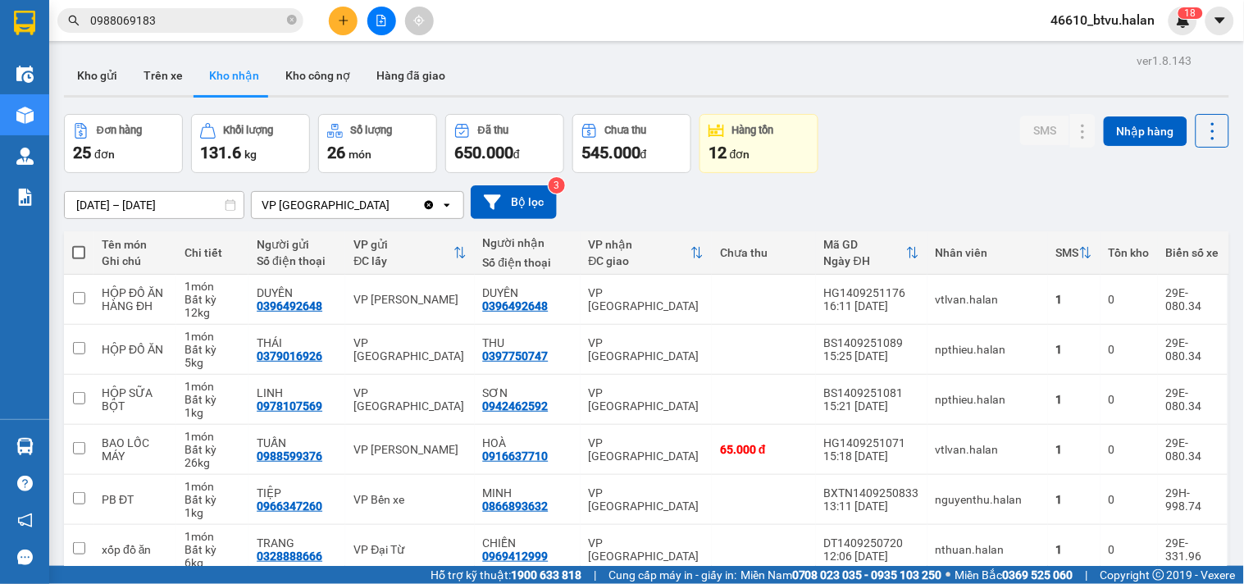
click at [222, 23] on input "0988069183" at bounding box center [187, 20] width 194 height 18
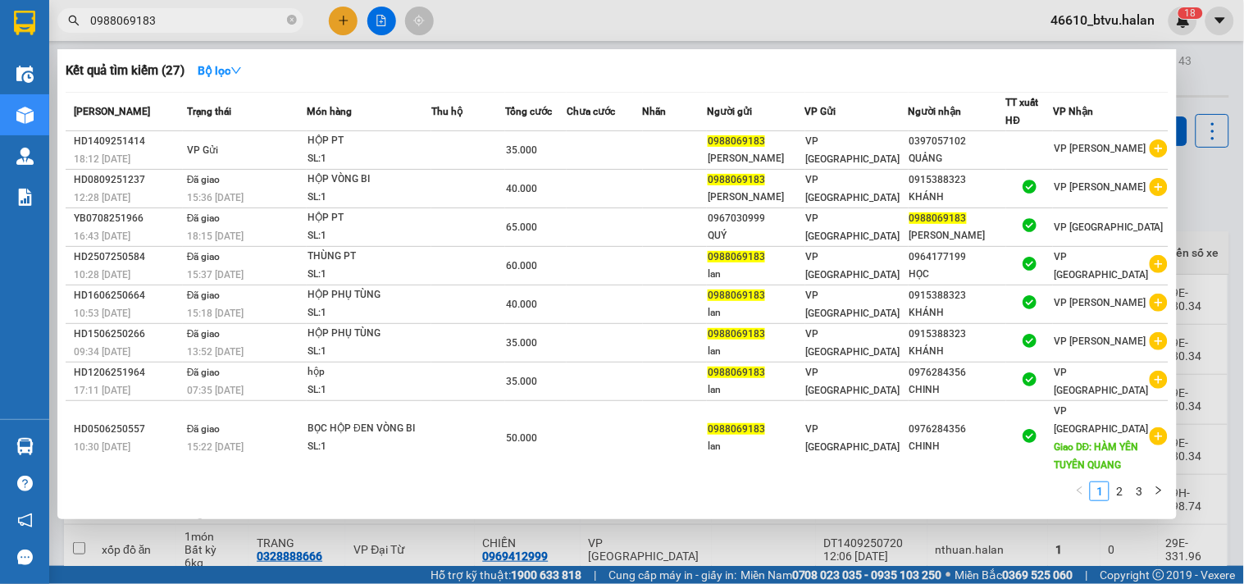
click at [222, 23] on input "0988069183" at bounding box center [187, 20] width 194 height 18
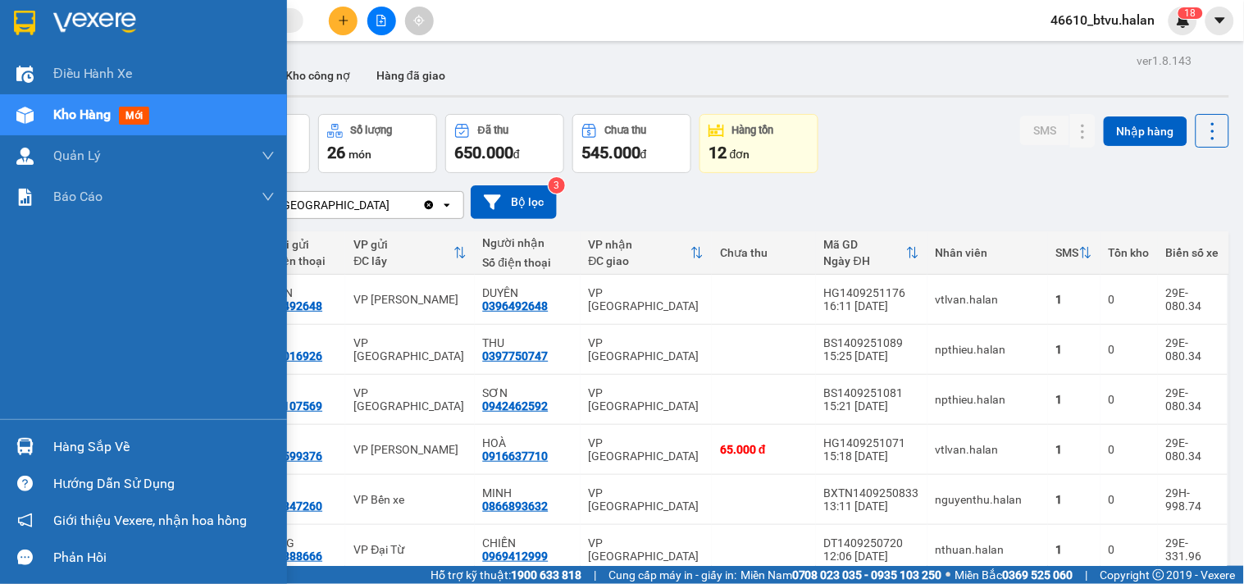
click at [25, 444] on img at bounding box center [24, 446] width 17 height 17
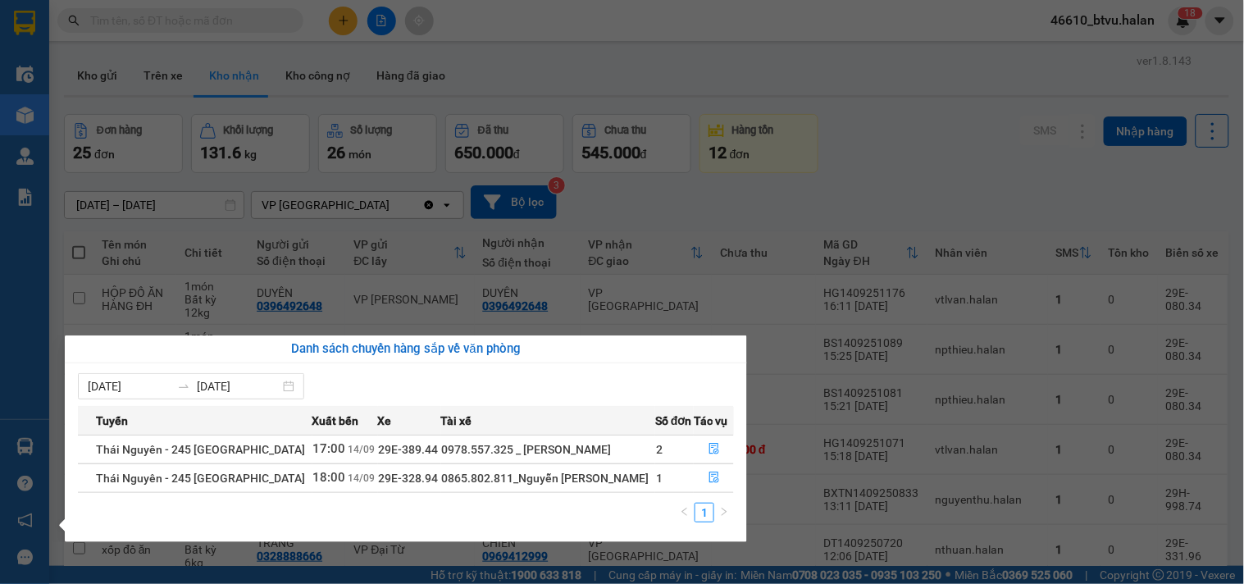
click at [193, 18] on section "Kết quả tìm kiếm ( 27 ) Bộ lọc Mã ĐH Trạng thái Món hàng Thu hộ Tổng cước Chưa …" at bounding box center [622, 292] width 1244 height 584
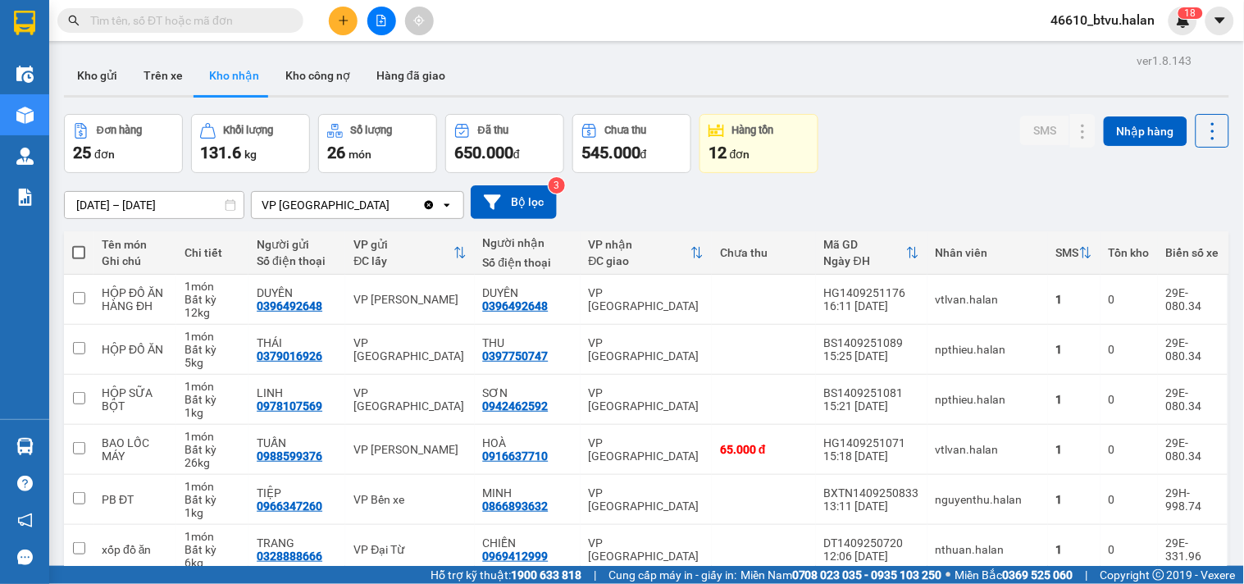
click at [193, 18] on input "text" at bounding box center [187, 20] width 194 height 18
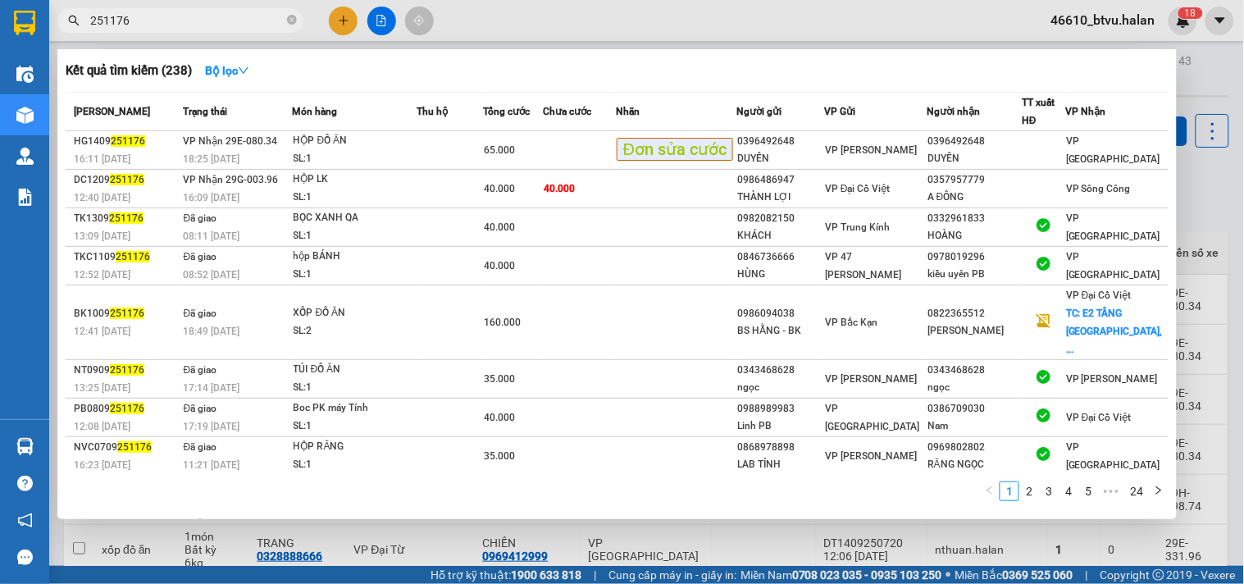
type input "251176"
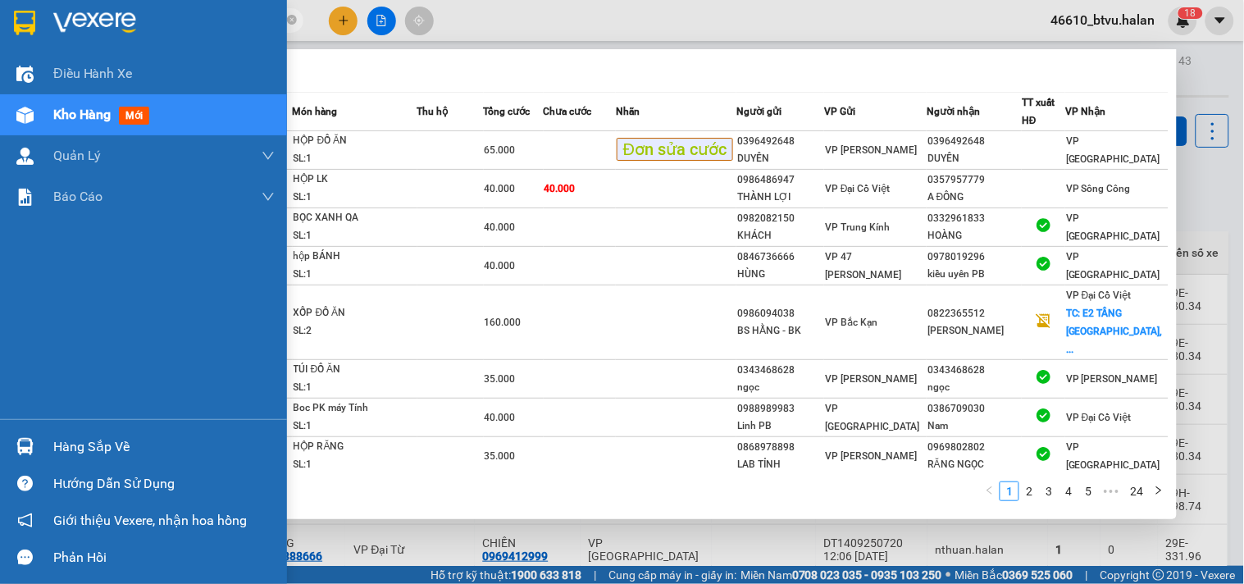
click at [7, 462] on div "Hàng sắp về" at bounding box center [143, 446] width 287 height 37
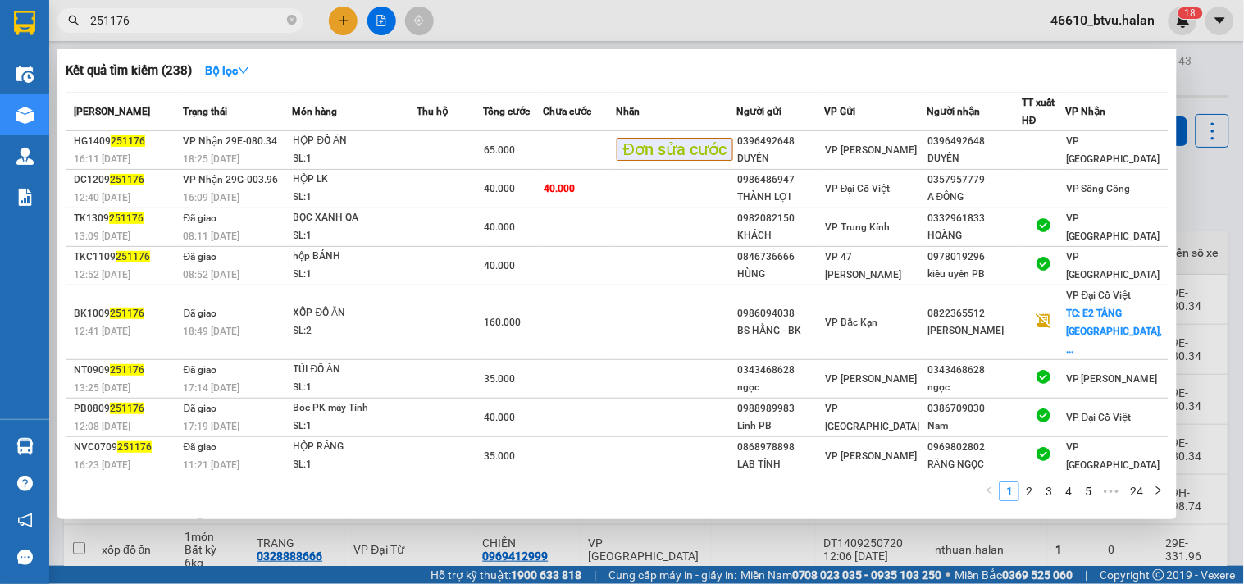
click at [198, 11] on section "Kết quả tìm kiếm ( 238 ) Bộ lọc Mã ĐH Trạng thái Món hàng Thu hộ Tổng cước Chưa…" at bounding box center [622, 292] width 1244 height 584
click at [198, 11] on input "251176" at bounding box center [187, 20] width 194 height 18
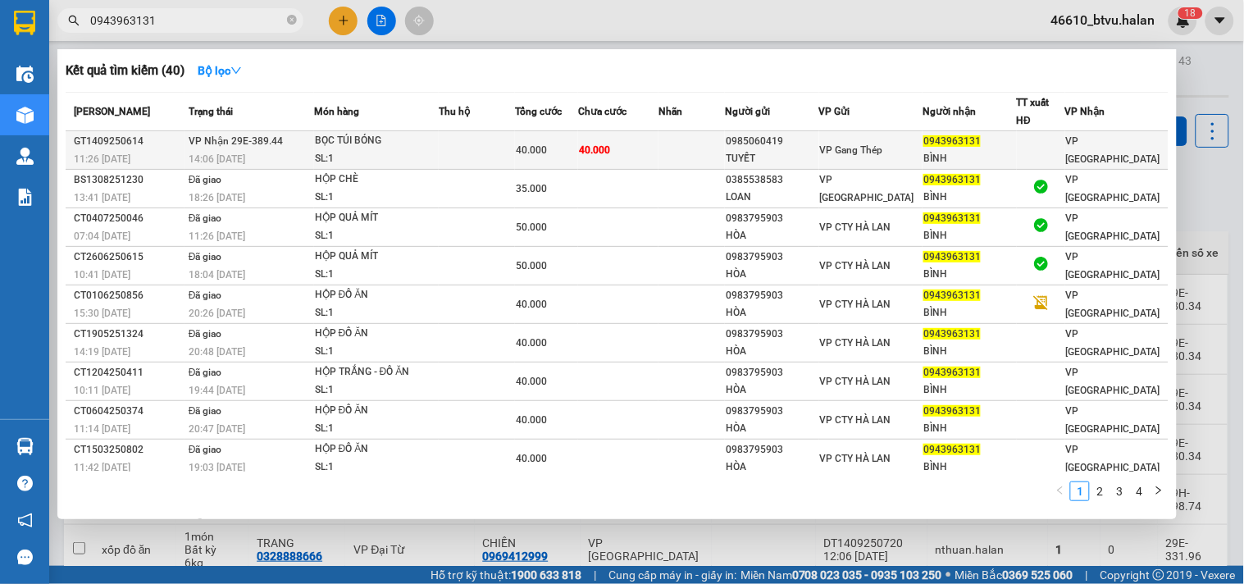
type input "0943963131"
click at [486, 164] on td at bounding box center [477, 150] width 77 height 39
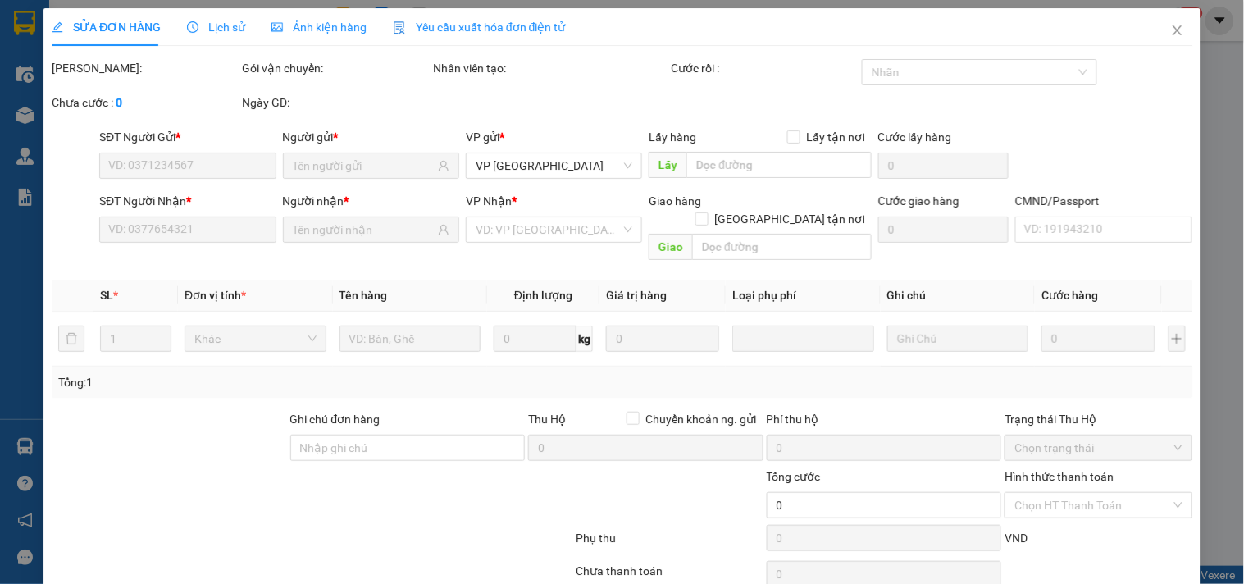
type input "0985060419"
type input "TUYẾT"
type input "0943963131"
type input "BÌNH"
type input "40.000"
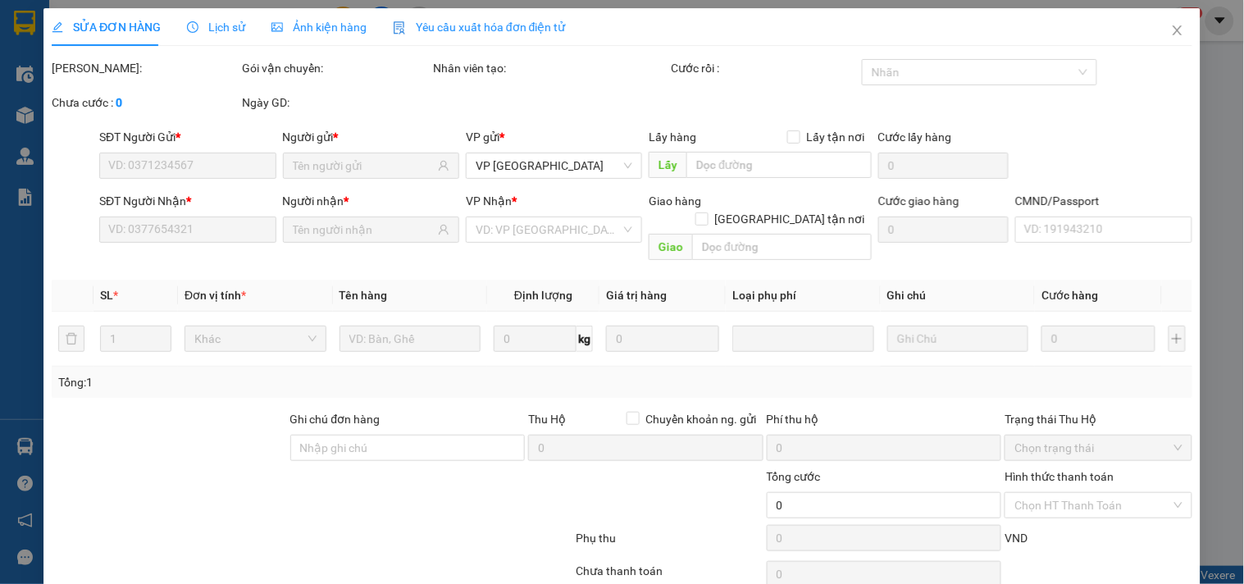
type input "40.000"
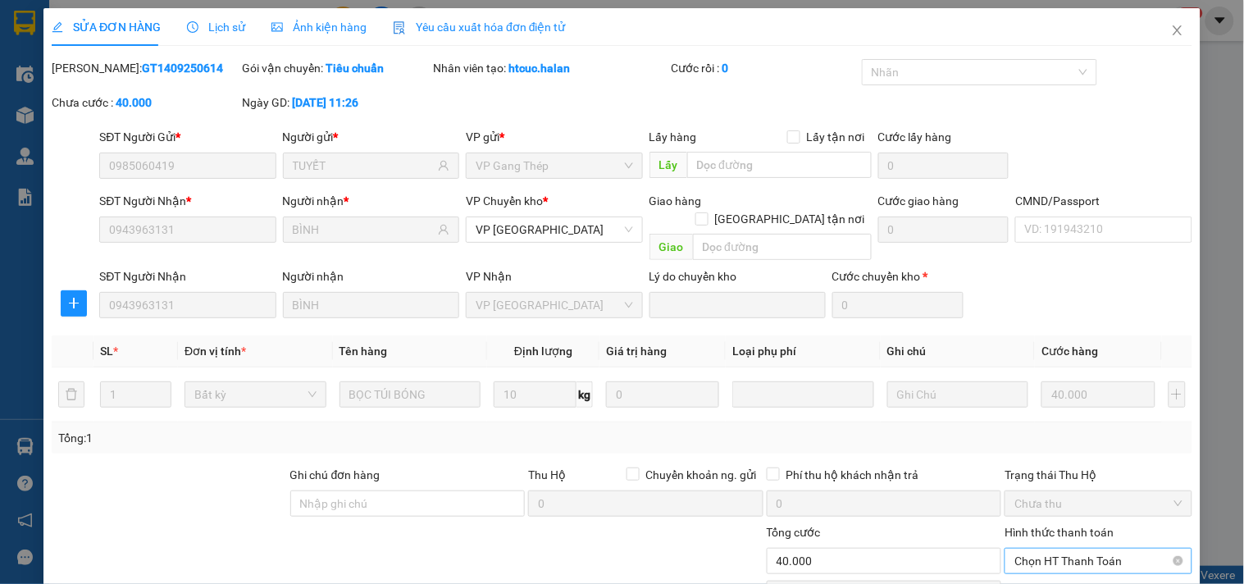
click at [1064, 549] on span "Chọn HT Thanh Toán" at bounding box center [1097, 561] width 167 height 25
click at [1051, 567] on div "Tại văn phòng" at bounding box center [1088, 576] width 166 height 18
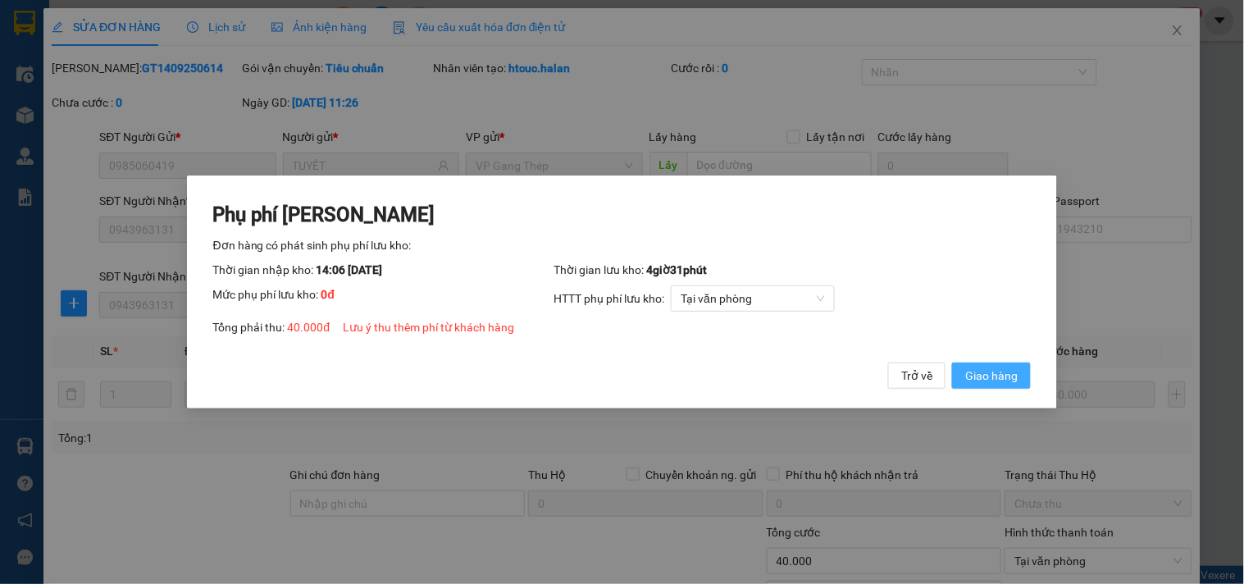
click at [988, 374] on span "Giao hàng" at bounding box center [991, 376] width 52 height 18
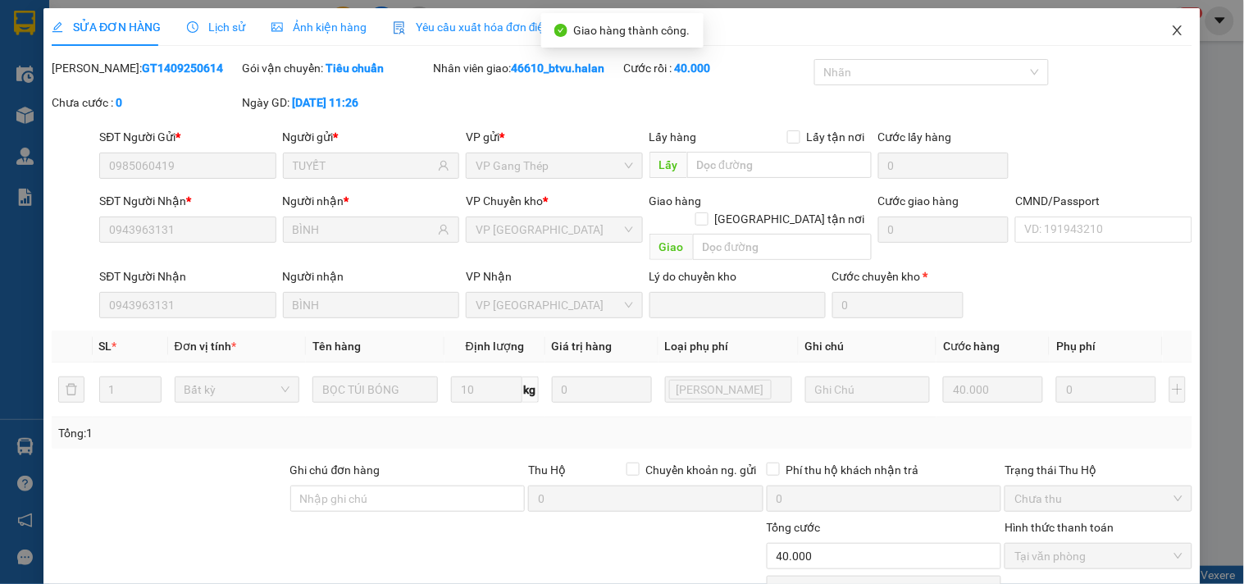
click at [1155, 27] on span "Close" at bounding box center [1178, 31] width 46 height 46
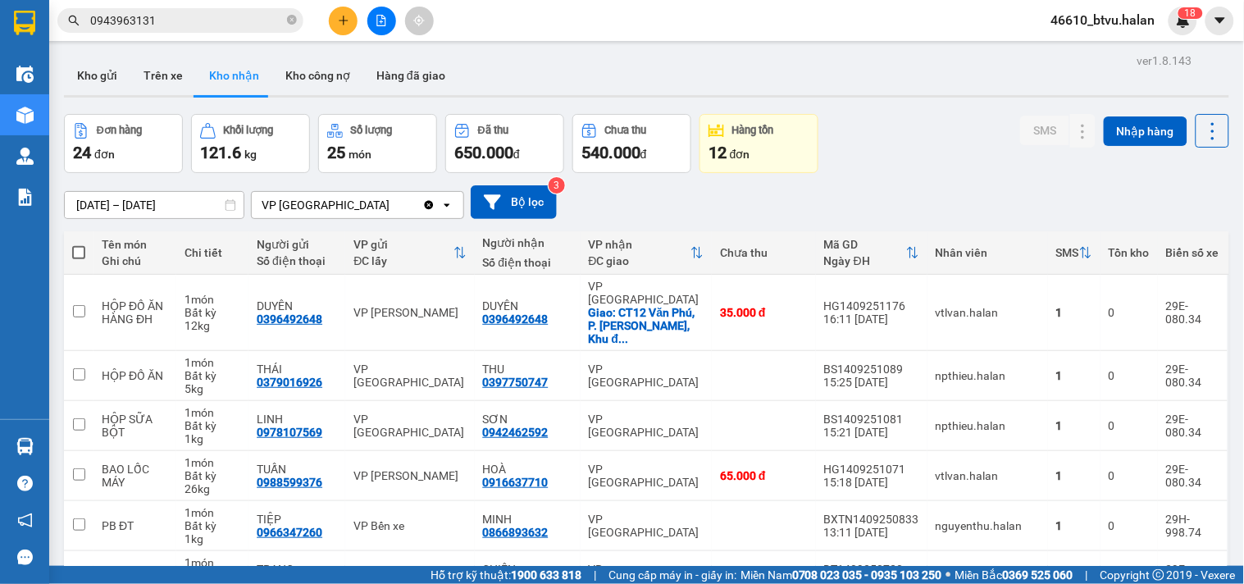
click at [339, 20] on icon "plus" at bounding box center [343, 20] width 11 height 11
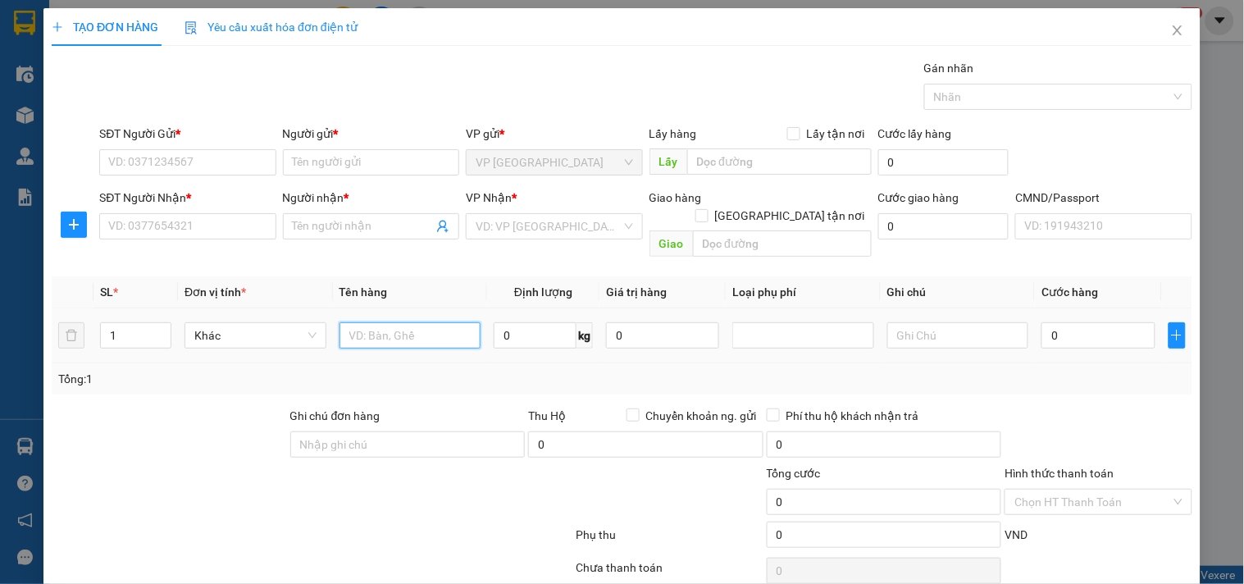
click at [376, 330] on input "text" at bounding box center [410, 335] width 142 height 26
type input "HỘP RĂNG"
type input "11"
click at [207, 169] on input "SĐT Người Gửi *" at bounding box center [187, 162] width 176 height 26
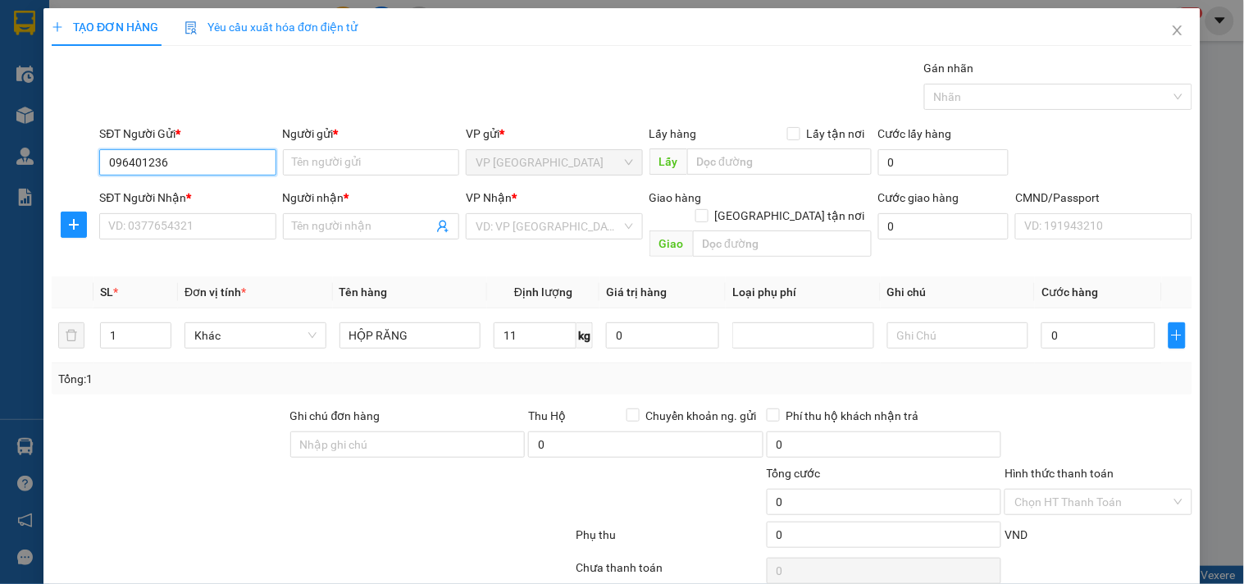
type input "0964012368"
click at [202, 169] on input "0964012368" at bounding box center [187, 162] width 176 height 26
click at [203, 191] on div "0964012368 - BEAUTY SMILE" at bounding box center [185, 195] width 155 height 18
type input "BEAUTY SMILE"
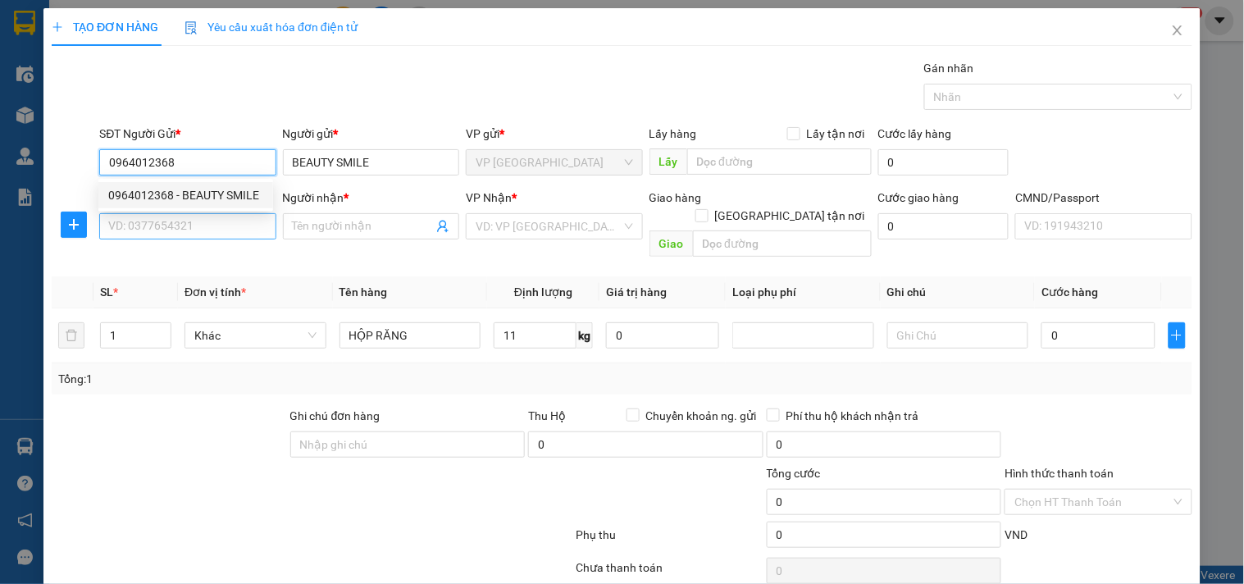
type input "0964012368"
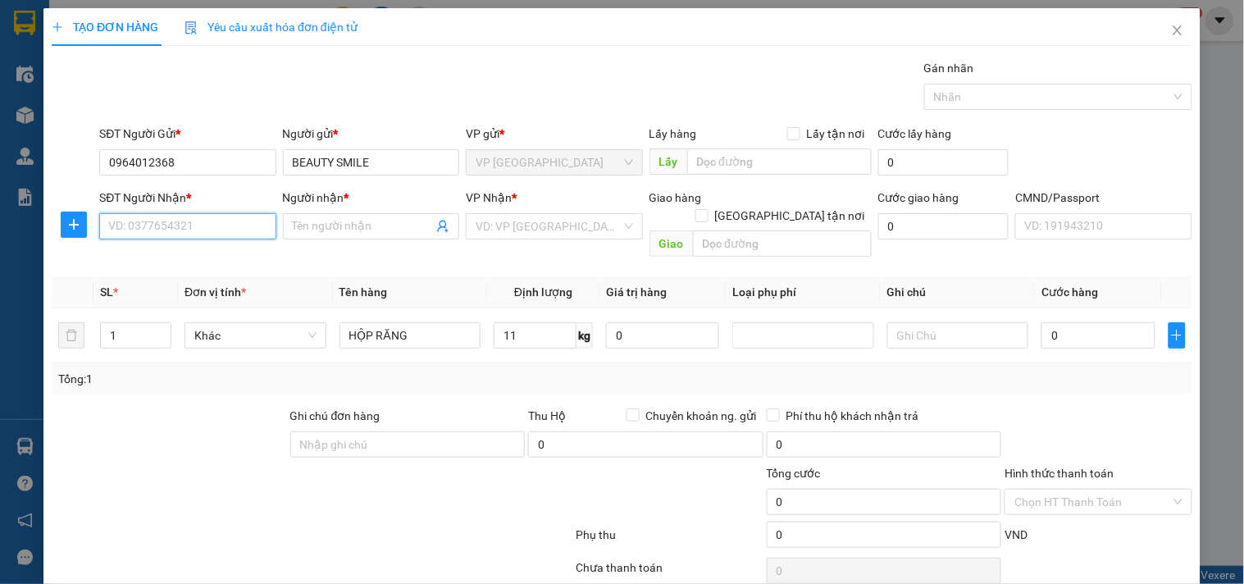
click at [203, 227] on input "SĐT Người Nhận *" at bounding box center [187, 226] width 176 height 26
type input "0975969498"
click at [210, 255] on div "0975969498 - BS TÚ (NK BẢO AN)" at bounding box center [195, 259] width 174 height 18
type input "BS TÚ (NK BẢO AN)"
type input "0975969498"
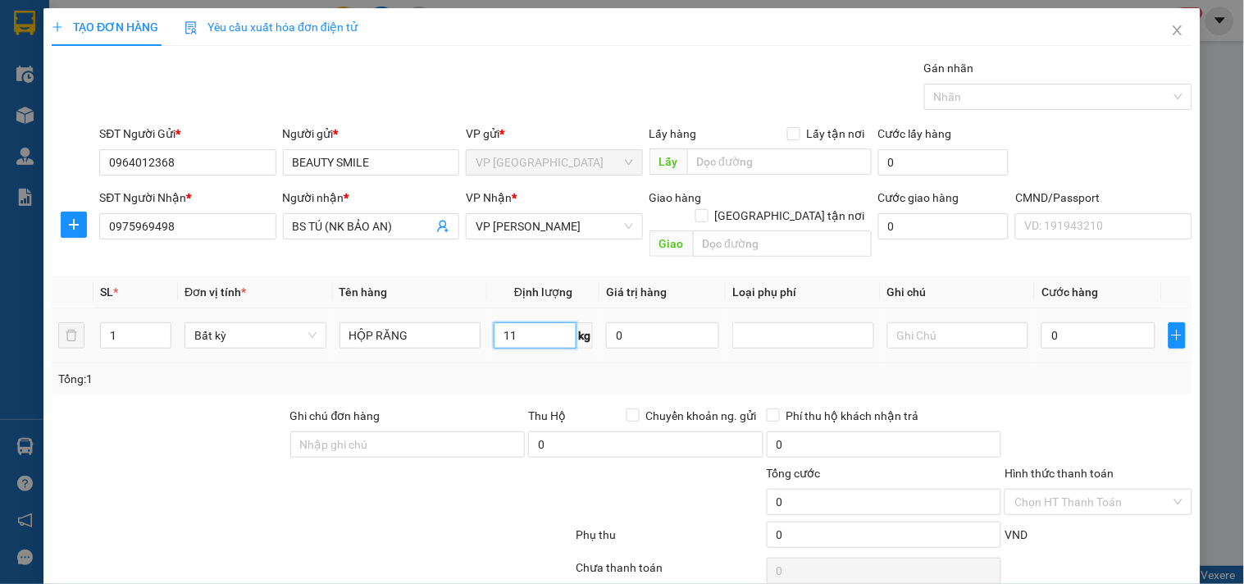
click at [539, 323] on input "11" at bounding box center [535, 335] width 83 height 26
type input "1"
click at [553, 370] on div "Tổng: 1" at bounding box center [621, 379] width 1127 height 18
type input "35.000"
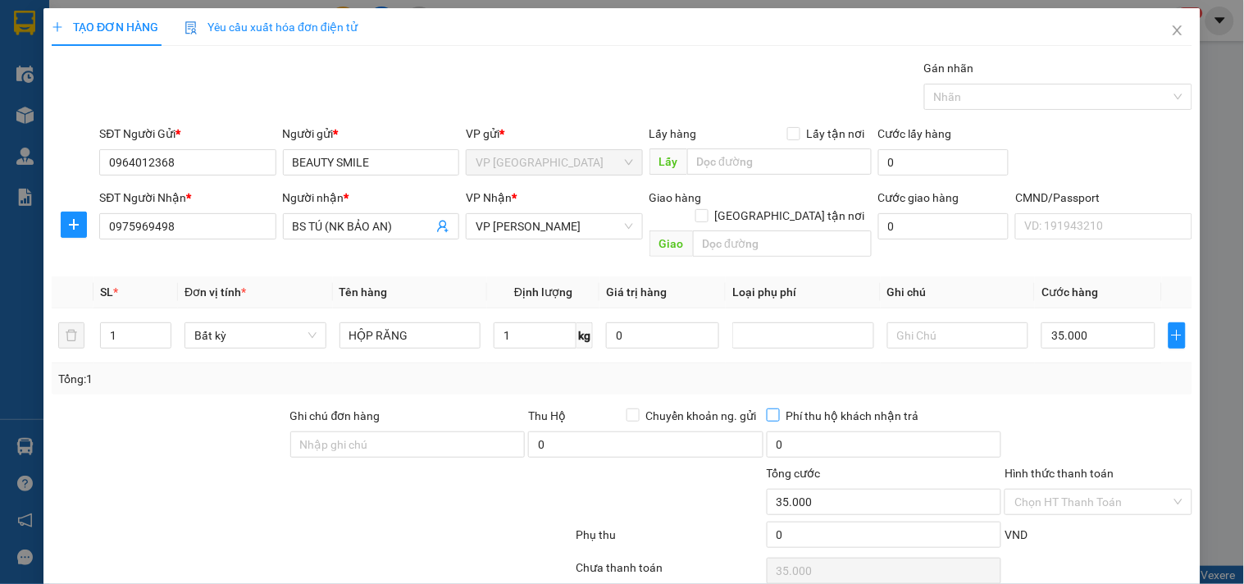
type input "35.000"
click at [1086, 490] on input "Hình thức thanh toán" at bounding box center [1092, 502] width 156 height 25
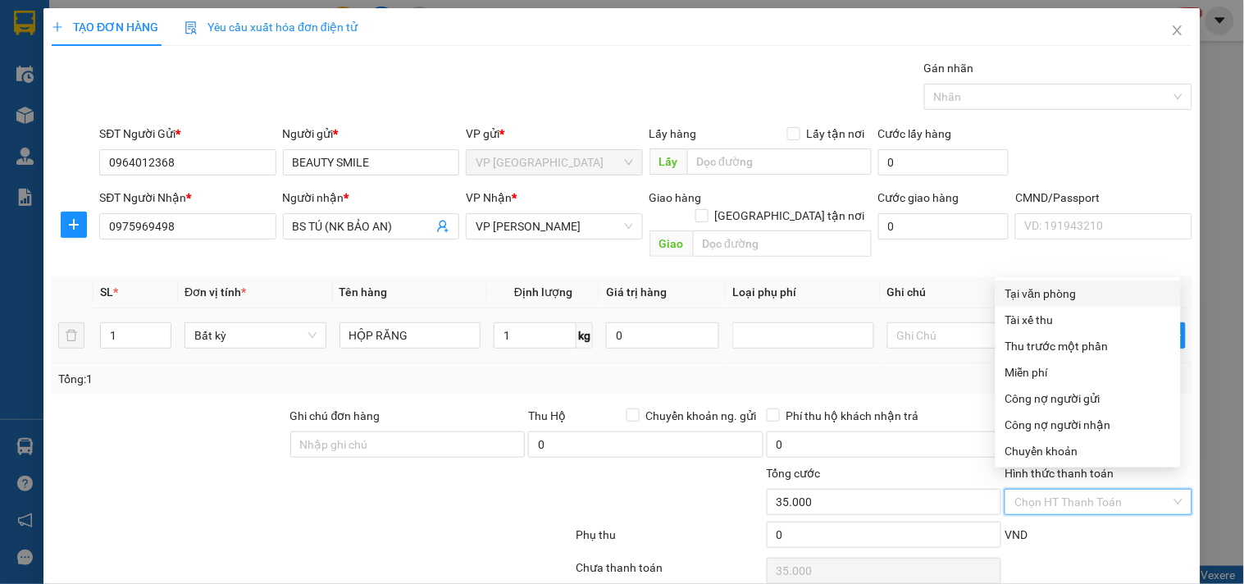
click at [1036, 285] on div "Tại văn phòng" at bounding box center [1088, 294] width 166 height 18
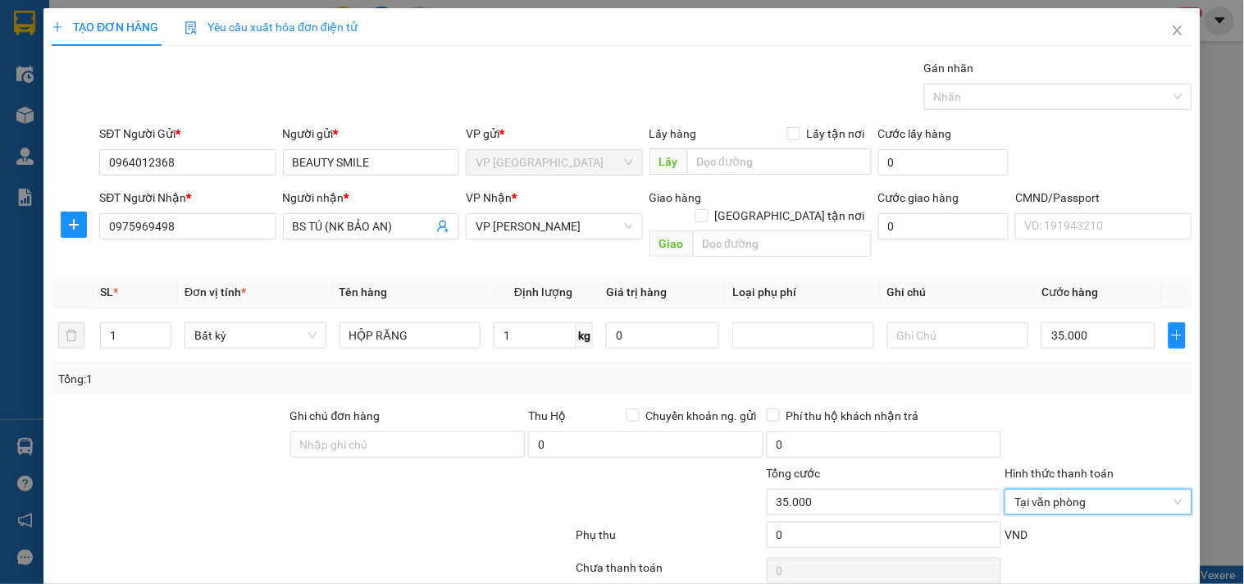
drag, startPoint x: 1140, startPoint y: 549, endPoint x: 1136, endPoint y: 542, distance: 8.4
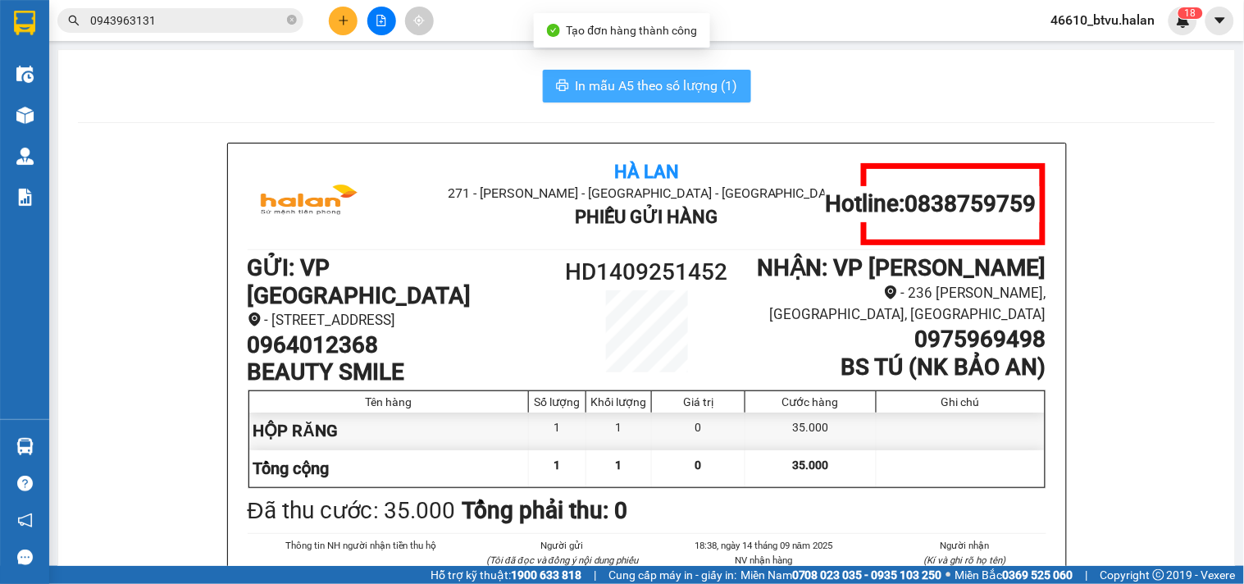
click at [636, 77] on span "In mẫu A5 theo số lượng (1)" at bounding box center [657, 85] width 162 height 20
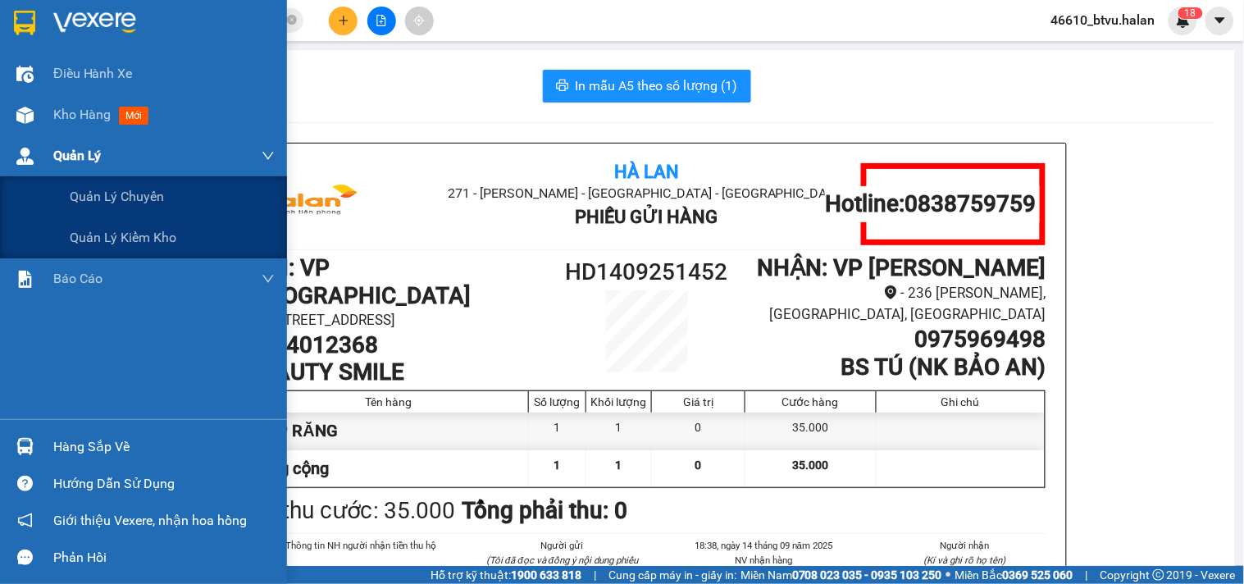
click at [39, 135] on div "Quản Lý" at bounding box center [143, 155] width 287 height 41
click at [62, 134] on div "Kho hàng mới" at bounding box center [163, 114] width 221 height 41
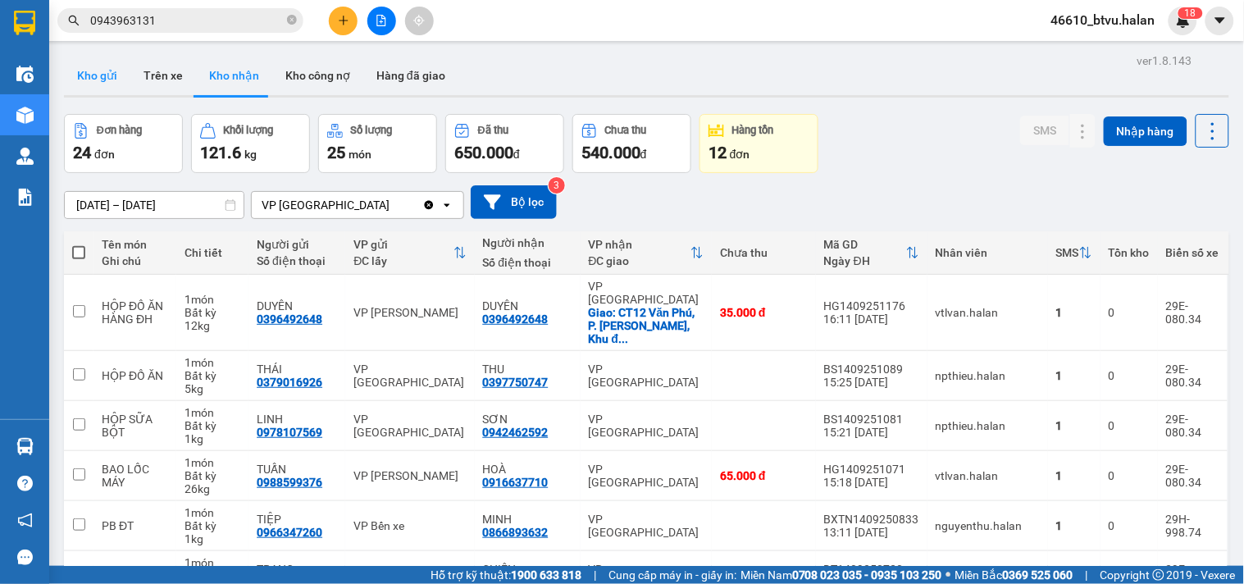
click at [84, 58] on button "Kho gửi" at bounding box center [97, 75] width 66 height 39
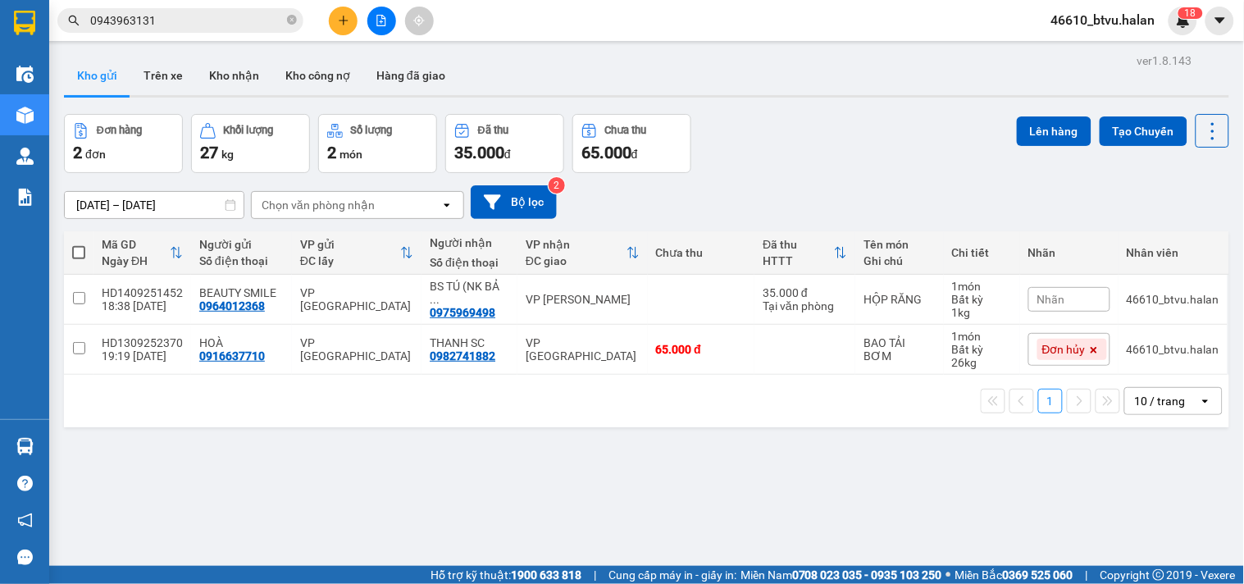
click at [222, 25] on input "0943963131" at bounding box center [187, 20] width 194 height 18
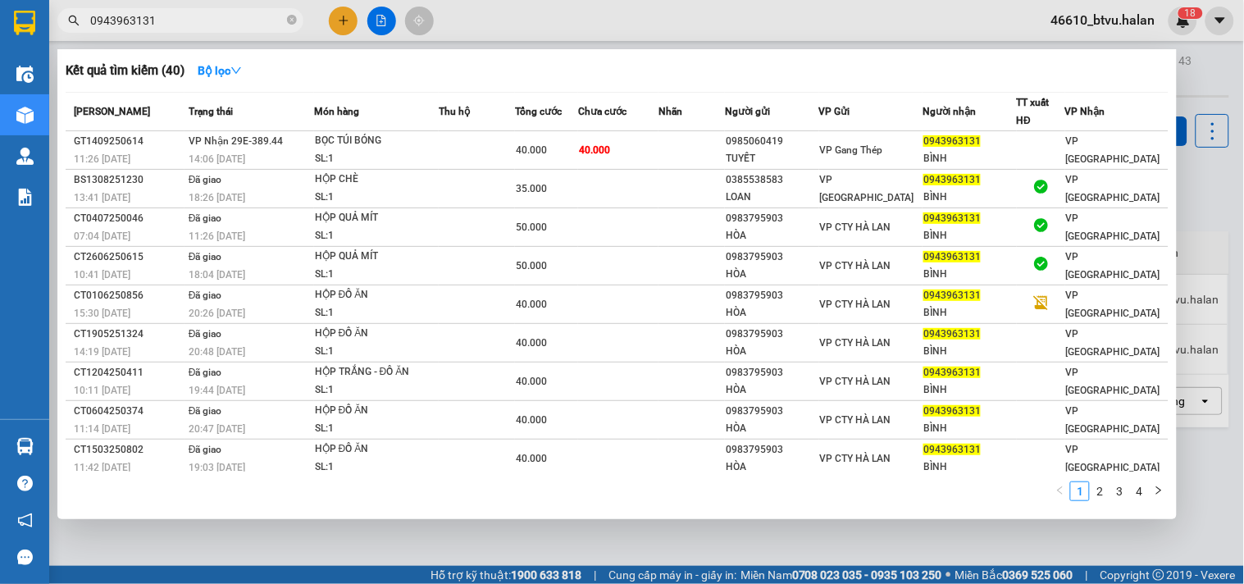
click at [222, 25] on input "0943963131" at bounding box center [187, 20] width 194 height 18
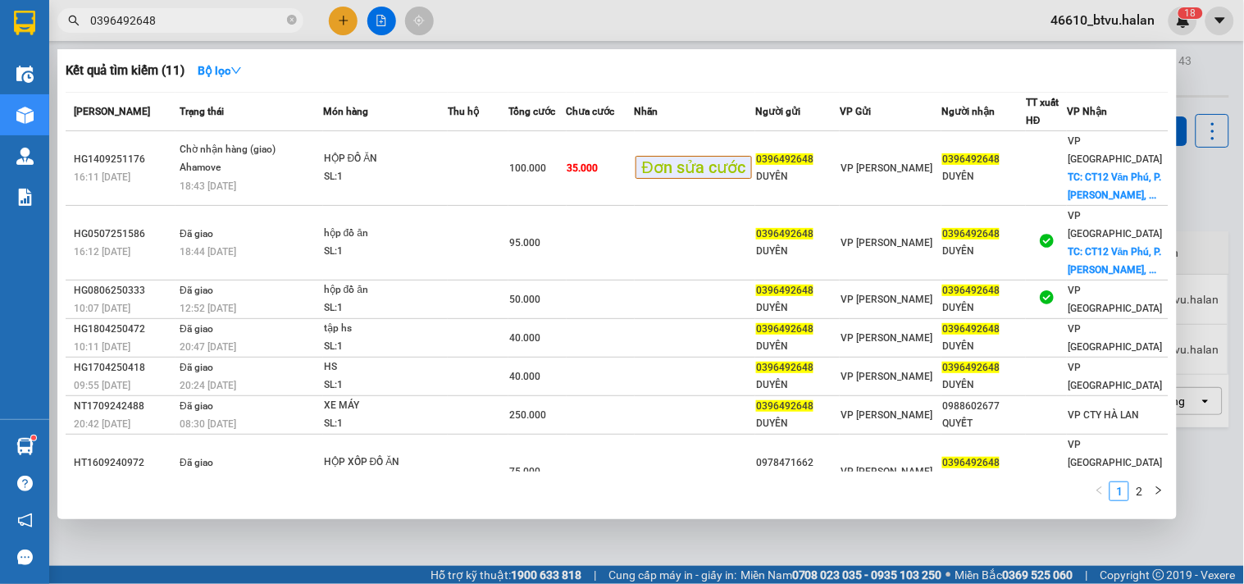
click at [221, 6] on div at bounding box center [622, 292] width 1244 height 584
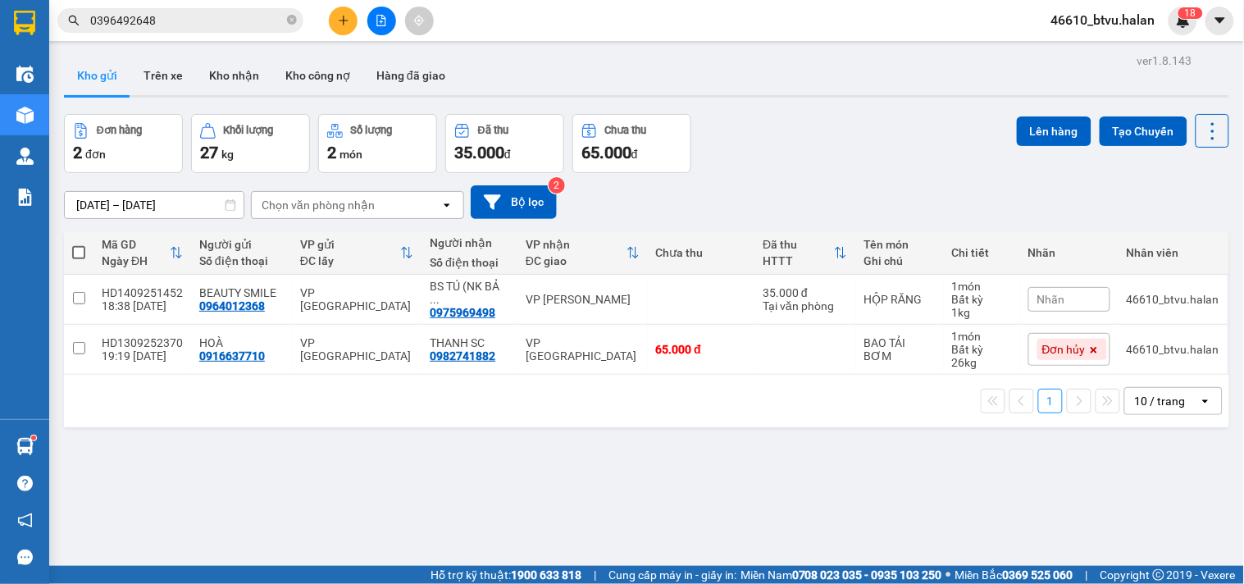
click at [218, 11] on input "0396492648" at bounding box center [187, 20] width 194 height 18
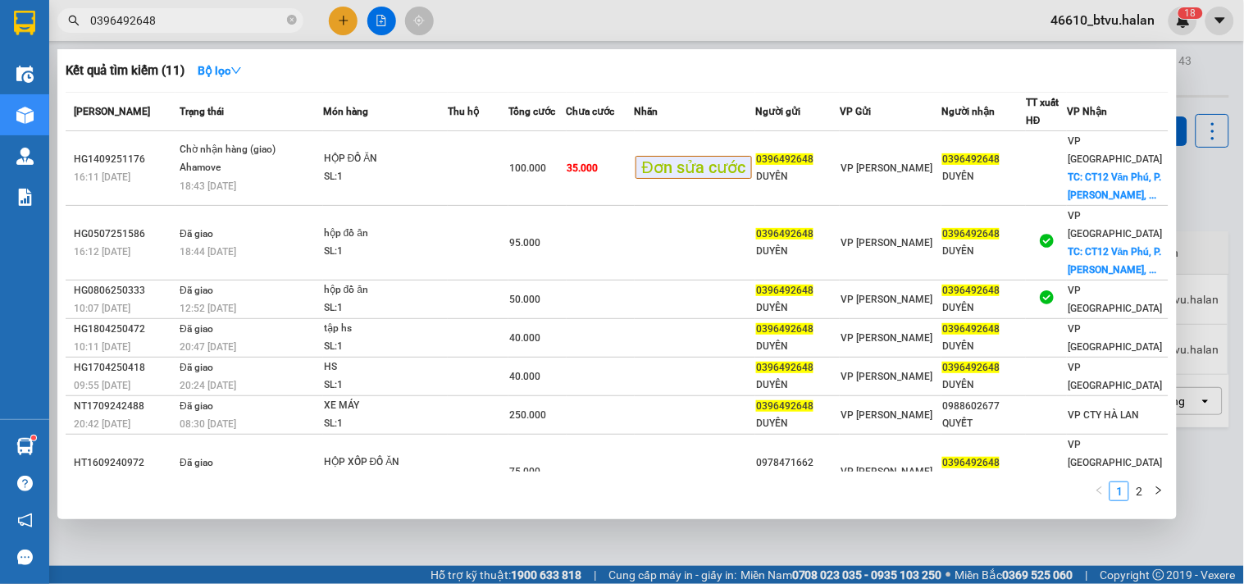
click at [218, 11] on input "0396492648" at bounding box center [187, 20] width 194 height 18
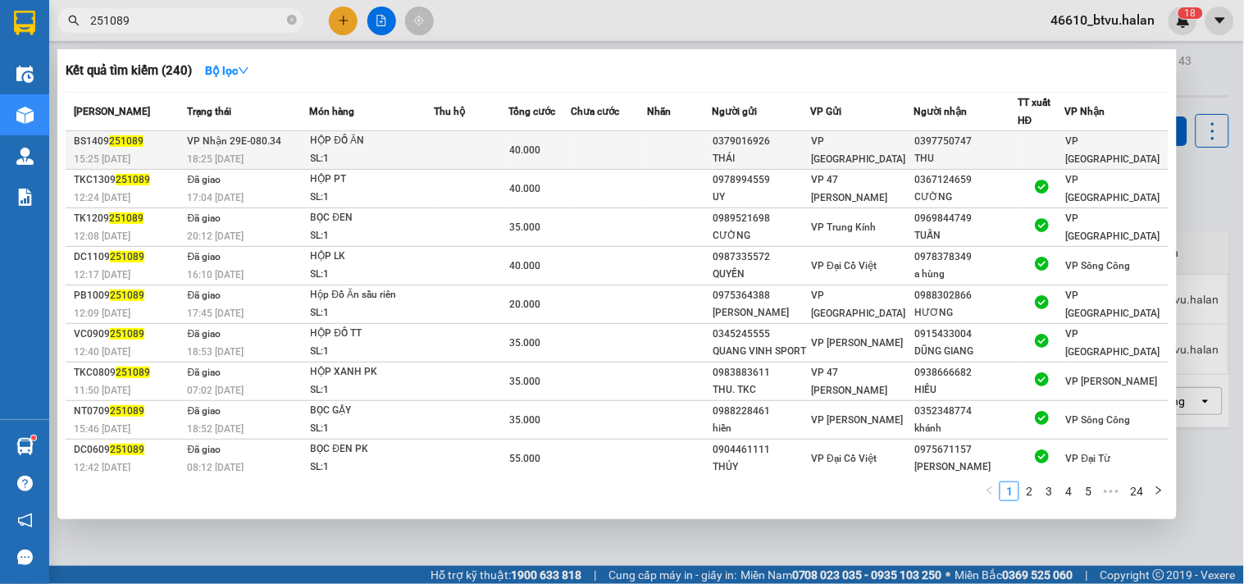
type input "251089"
click at [434, 148] on div "HỘP ĐỒ ĂN" at bounding box center [372, 141] width 123 height 18
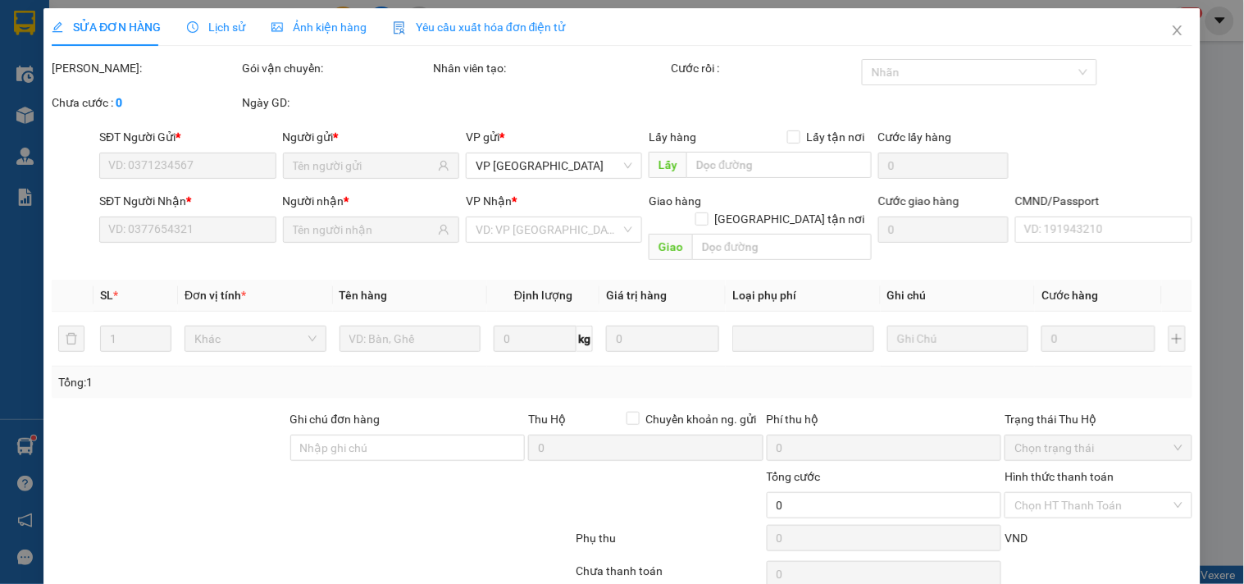
type input "0379016926"
type input "THÁI"
type input "0397750747"
type input "THU"
type input "40.000"
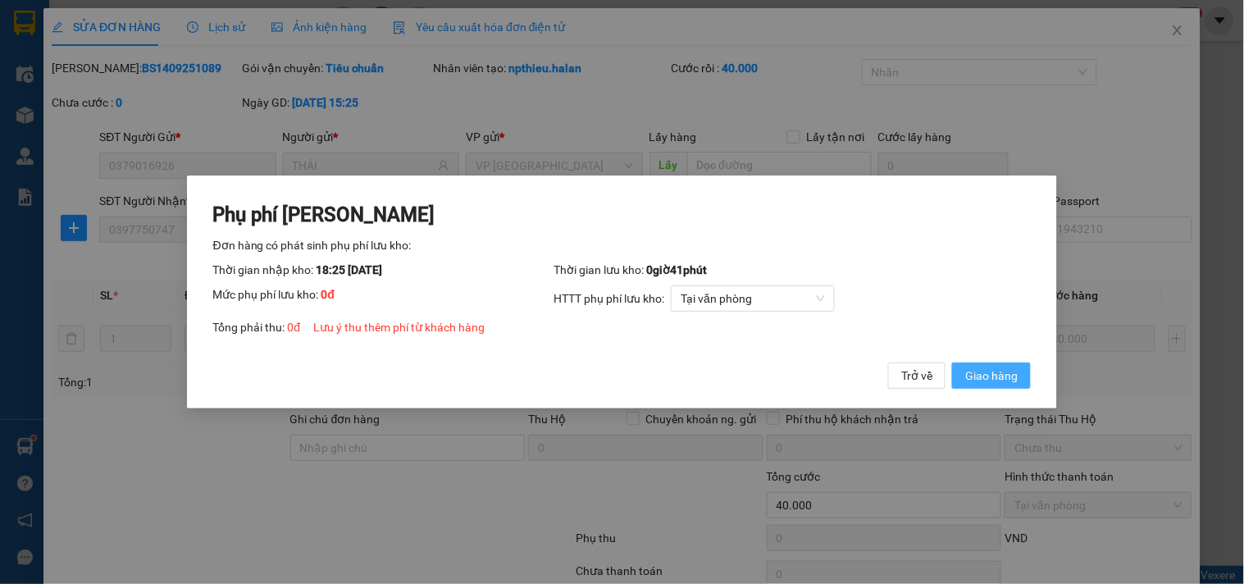
click at [1010, 373] on span "Giao hàng" at bounding box center [991, 376] width 52 height 18
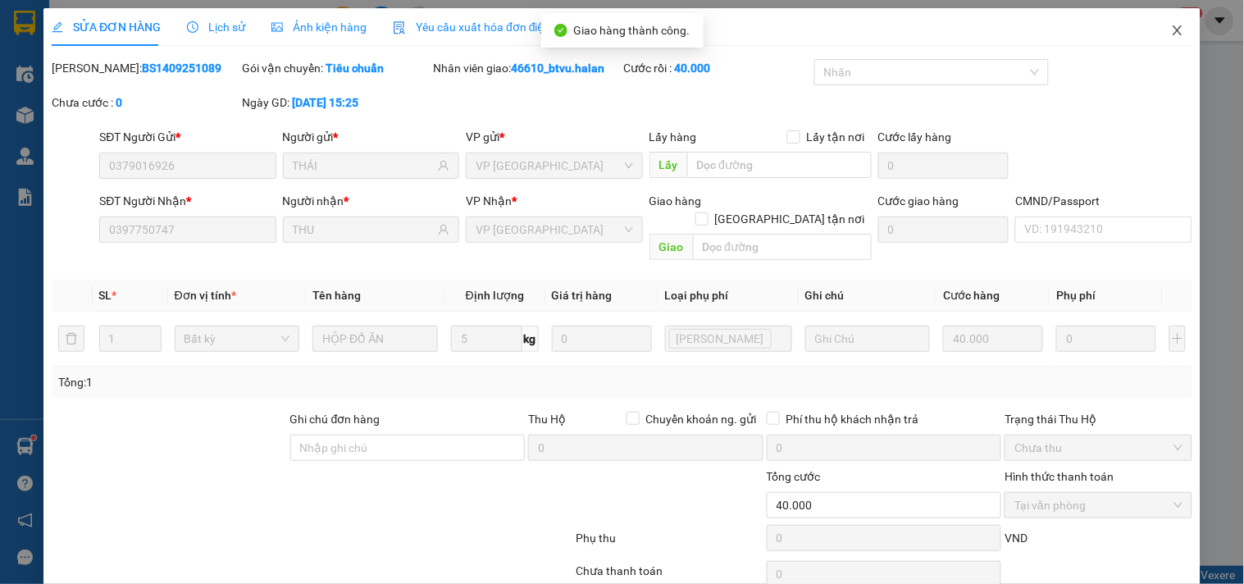
click at [1159, 16] on span "Close" at bounding box center [1178, 31] width 46 height 46
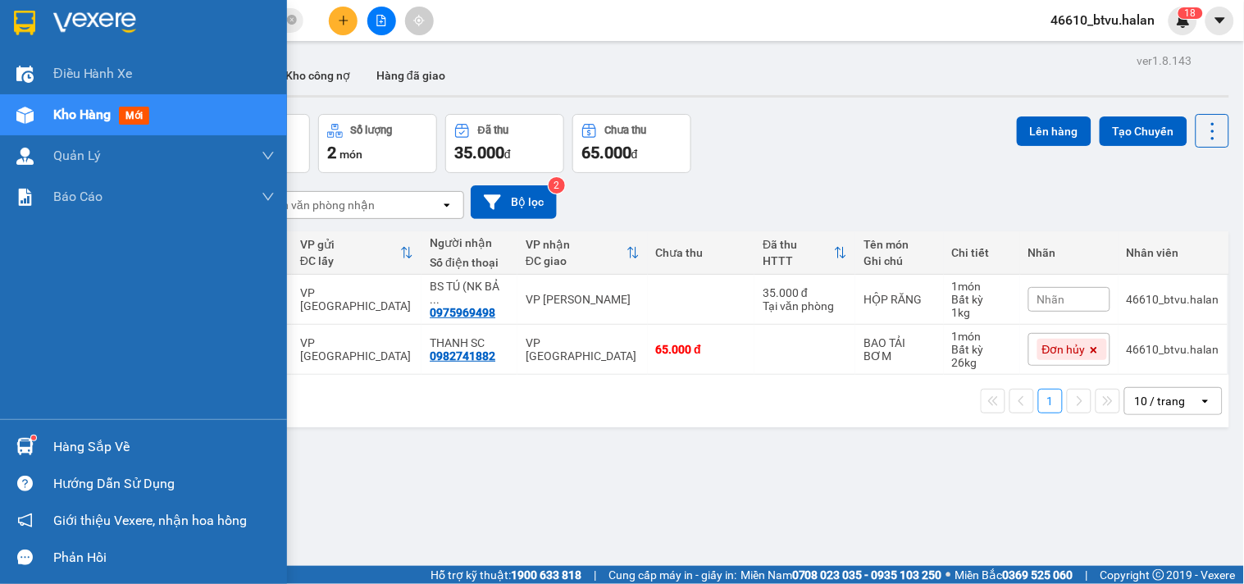
click at [0, 440] on div "Hàng sắp về" at bounding box center [143, 446] width 287 height 37
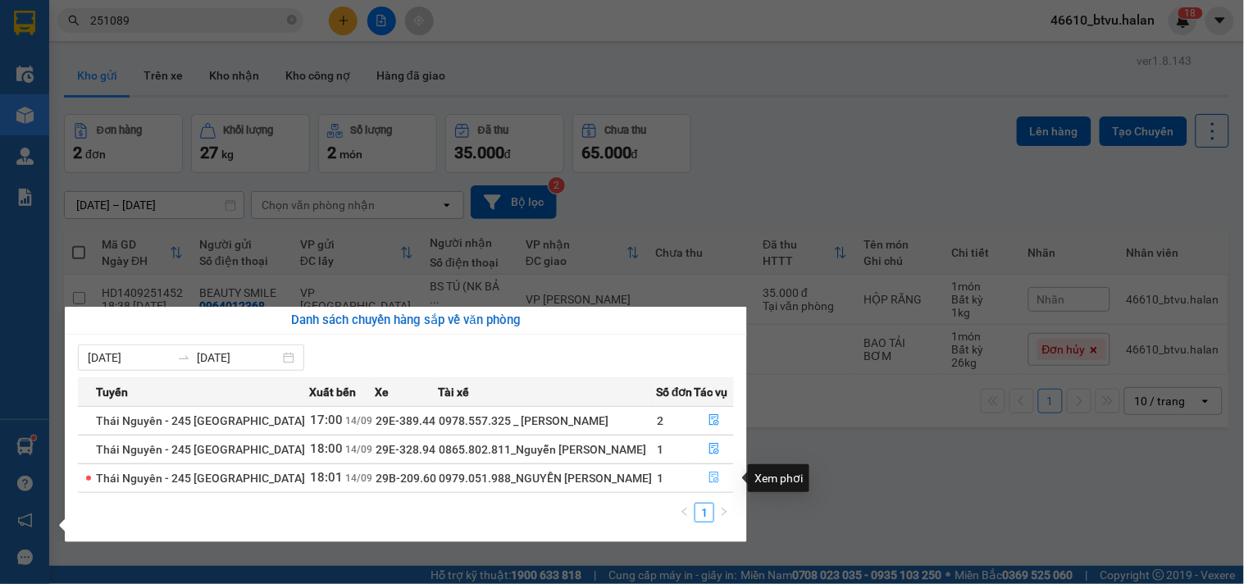
click at [727, 485] on button "button" at bounding box center [714, 478] width 39 height 26
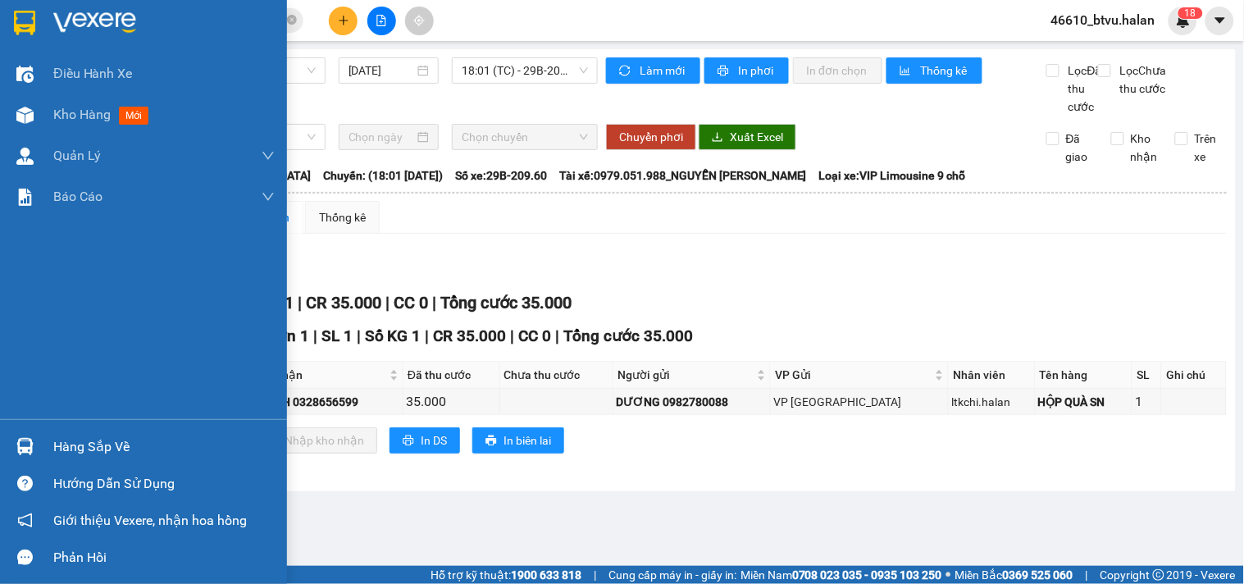
click at [34, 439] on div at bounding box center [25, 446] width 29 height 29
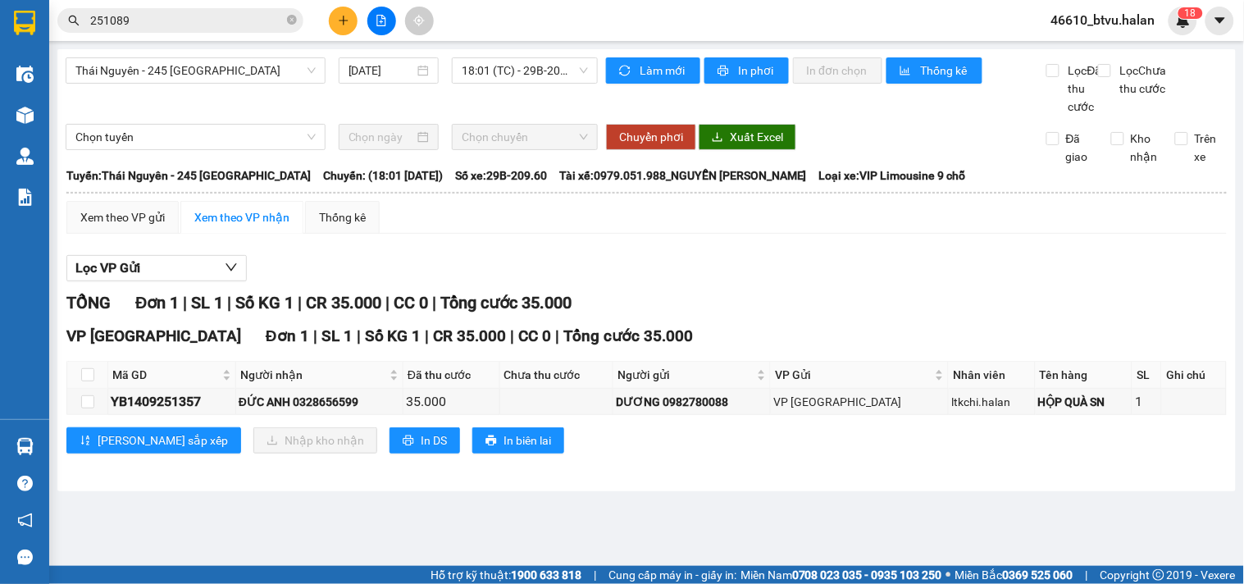
click at [538, 236] on section "Kết quả tìm kiếm ( 240 ) Bộ lọc Mã ĐH Trạng thái Món hàng Thu hộ Tổng cước Chưa…" at bounding box center [622, 292] width 1244 height 584
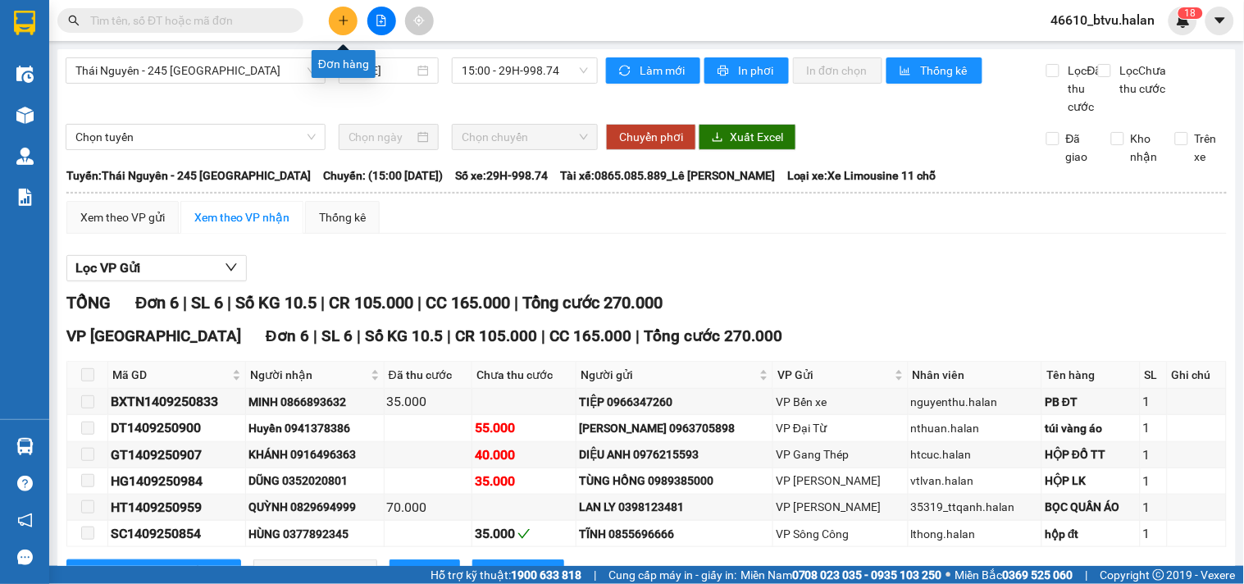
click at [339, 14] on button at bounding box center [343, 21] width 29 height 29
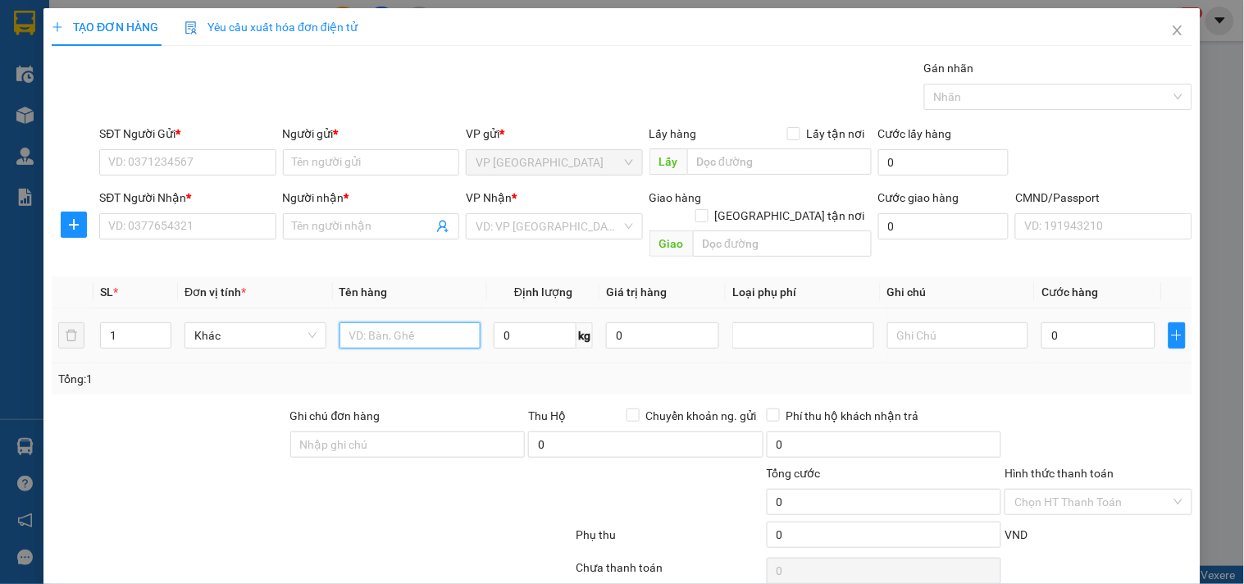
click at [421, 322] on input "text" at bounding box center [410, 335] width 142 height 26
type input "HỘP MT"
type input "3"
click at [197, 157] on input "SĐT Người Gửi *" at bounding box center [187, 162] width 176 height 26
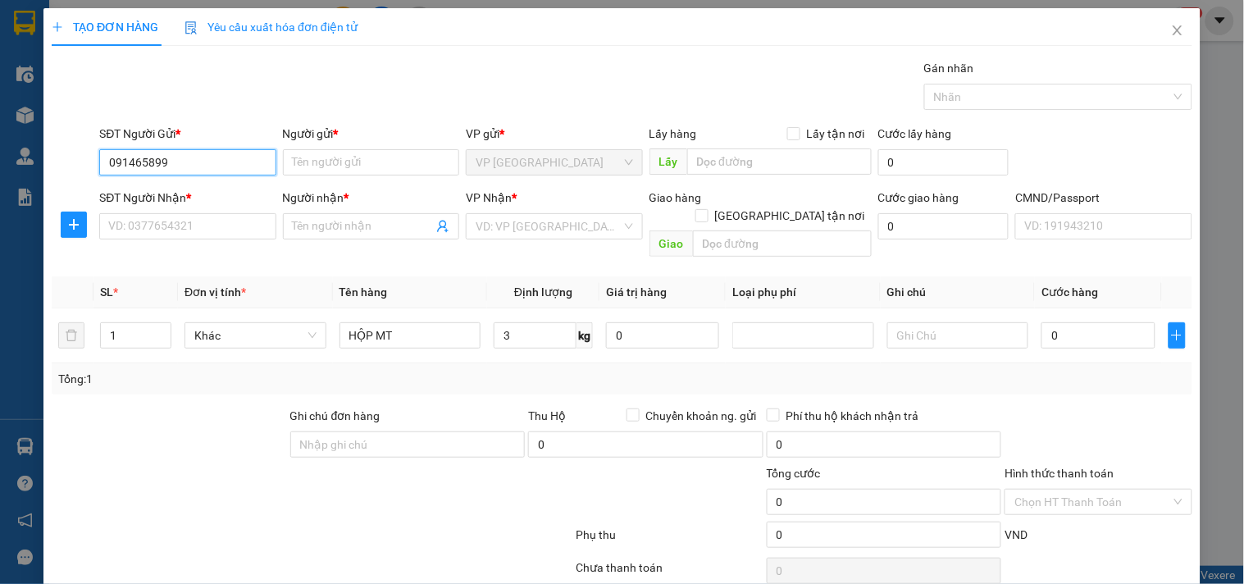
type input "0914658997"
click at [198, 158] on input "0914658997" at bounding box center [187, 162] width 176 height 26
click at [194, 198] on div "0914658997 - QUỲNH" at bounding box center [189, 195] width 162 height 18
type input "QUỲNH"
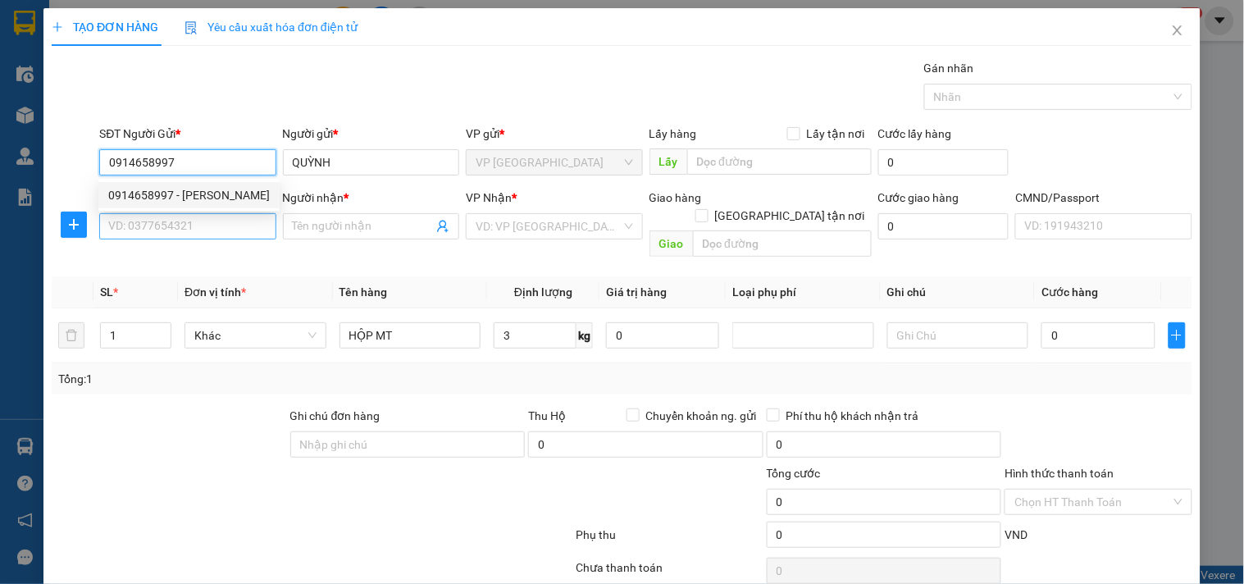
type input "0914658997"
click at [198, 227] on input "SĐT Người Nhận *" at bounding box center [187, 226] width 176 height 26
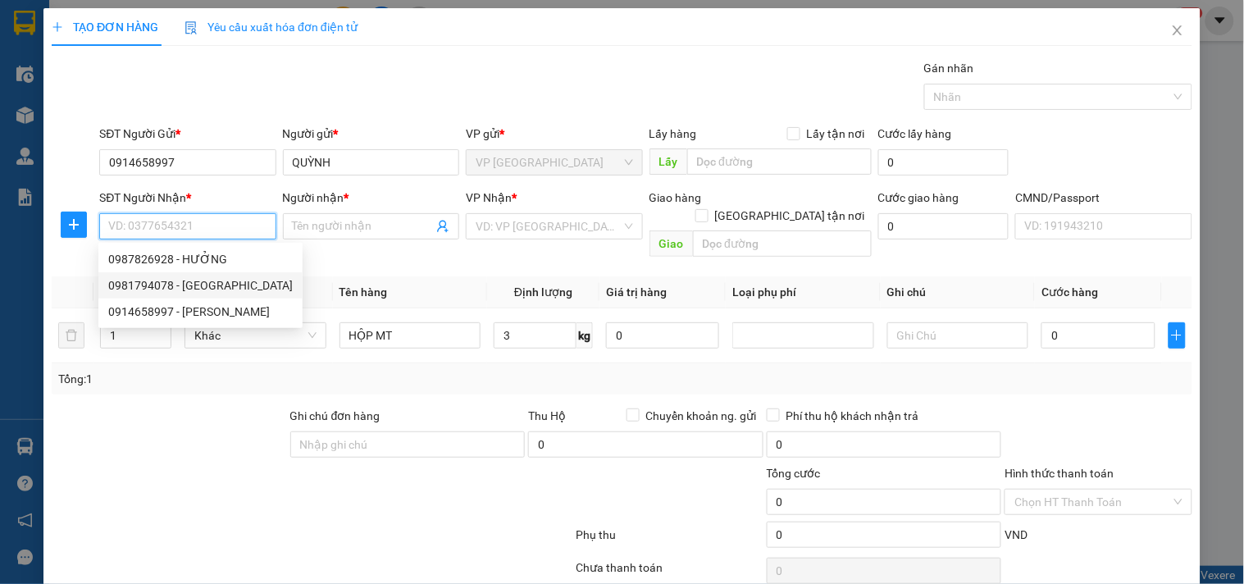
click at [210, 289] on div "0981794078 - ĐỨC" at bounding box center [200, 285] width 184 height 18
type input "0981794078"
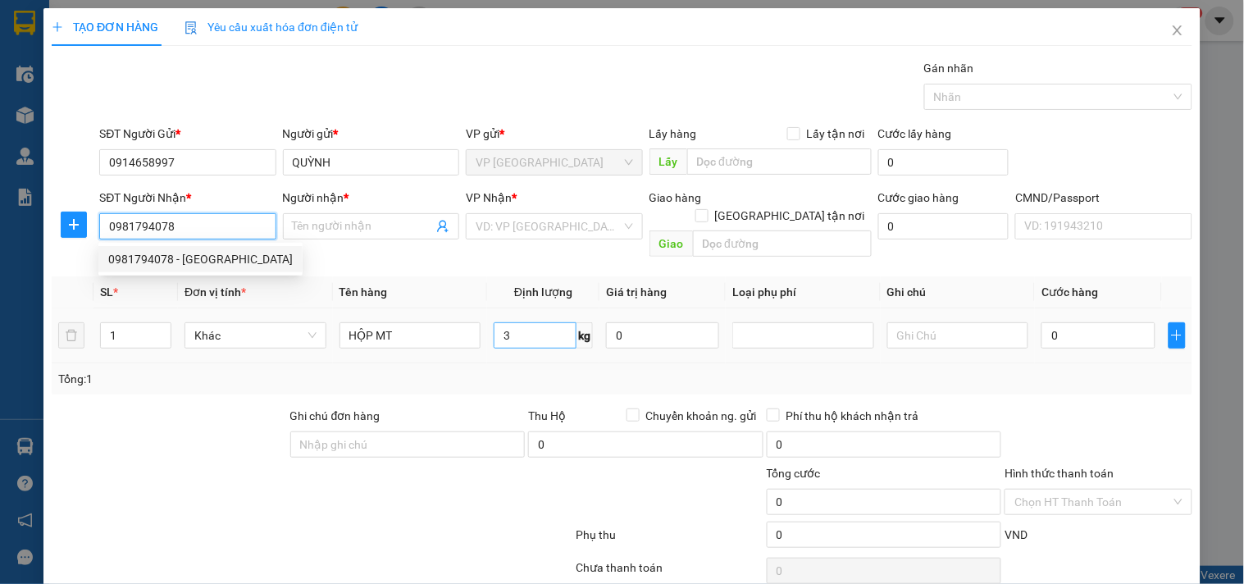
type input "ĐỨC"
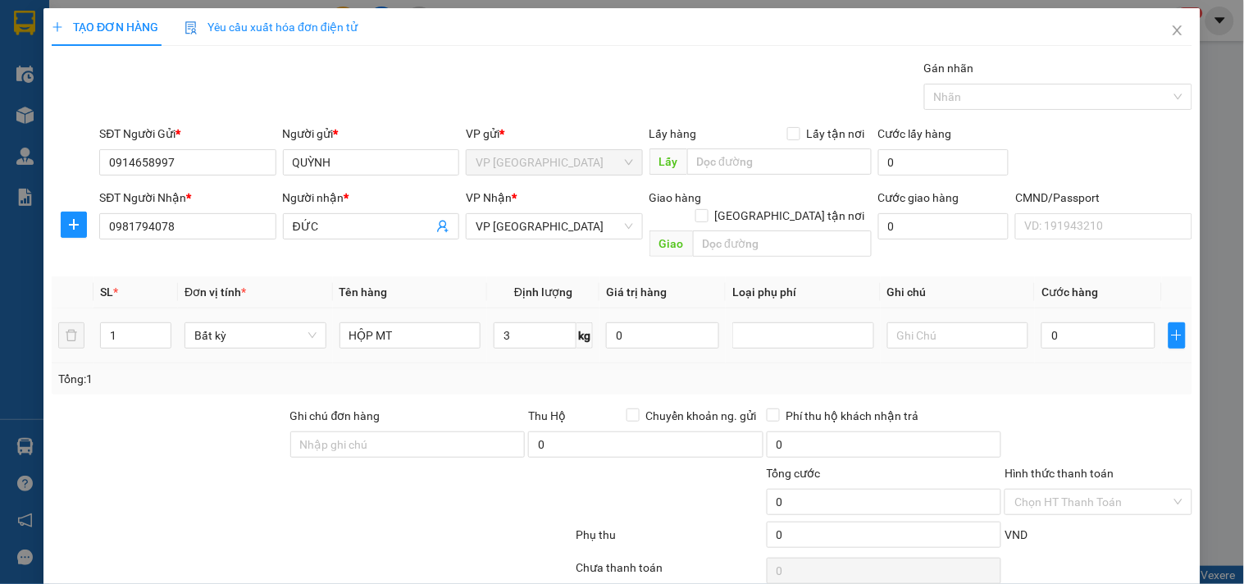
click at [517, 370] on div "Tổng: 1" at bounding box center [621, 379] width 1127 height 18
type input "40.000"
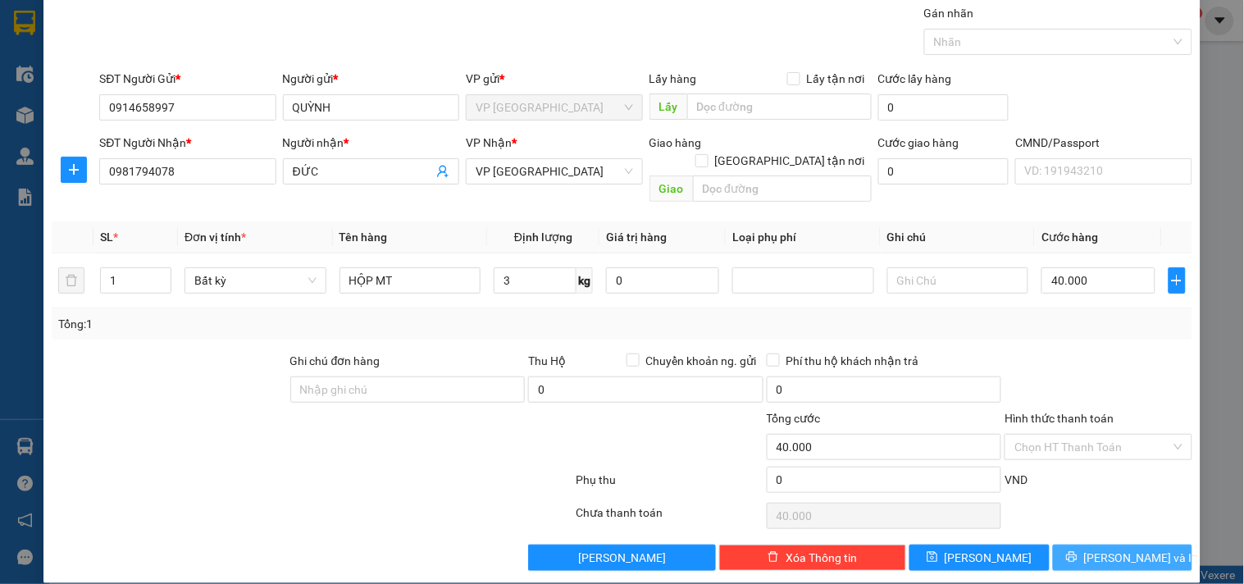
click at [1097, 544] on button "[PERSON_NAME] và In" at bounding box center [1122, 557] width 139 height 26
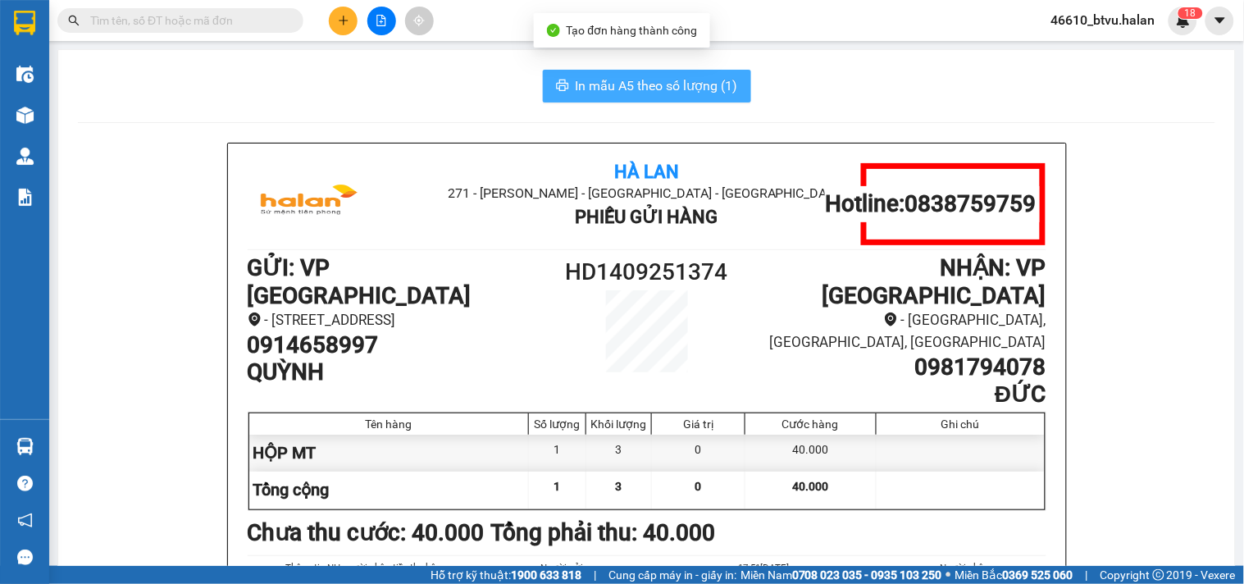
click at [665, 97] on button "In mẫu A5 theo số lượng (1)" at bounding box center [647, 86] width 208 height 33
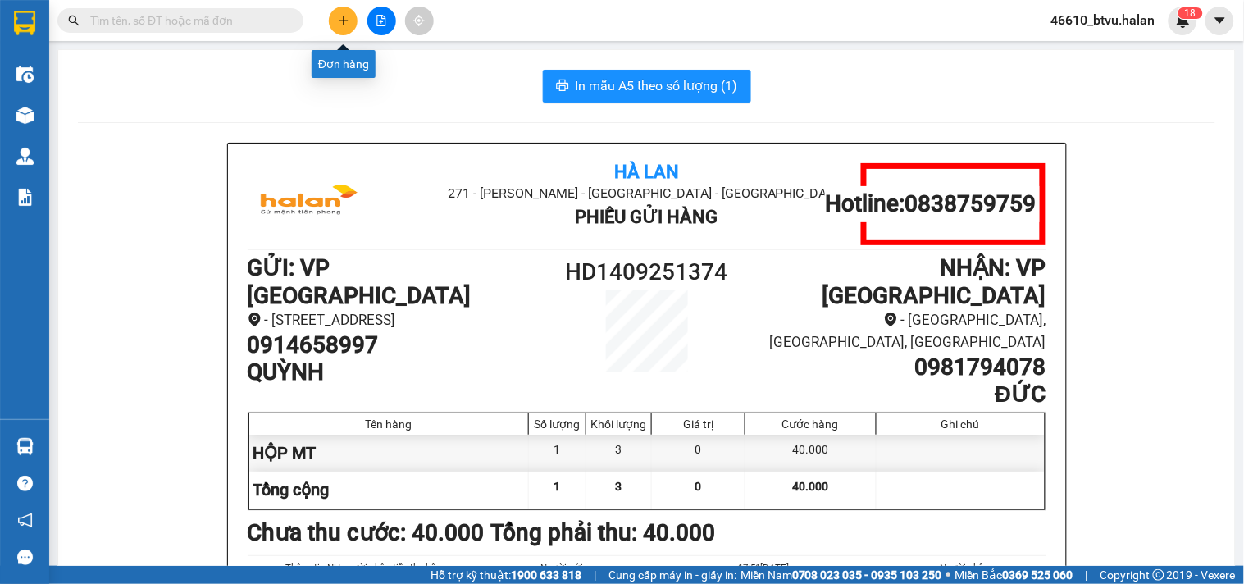
click at [333, 10] on button at bounding box center [343, 21] width 29 height 29
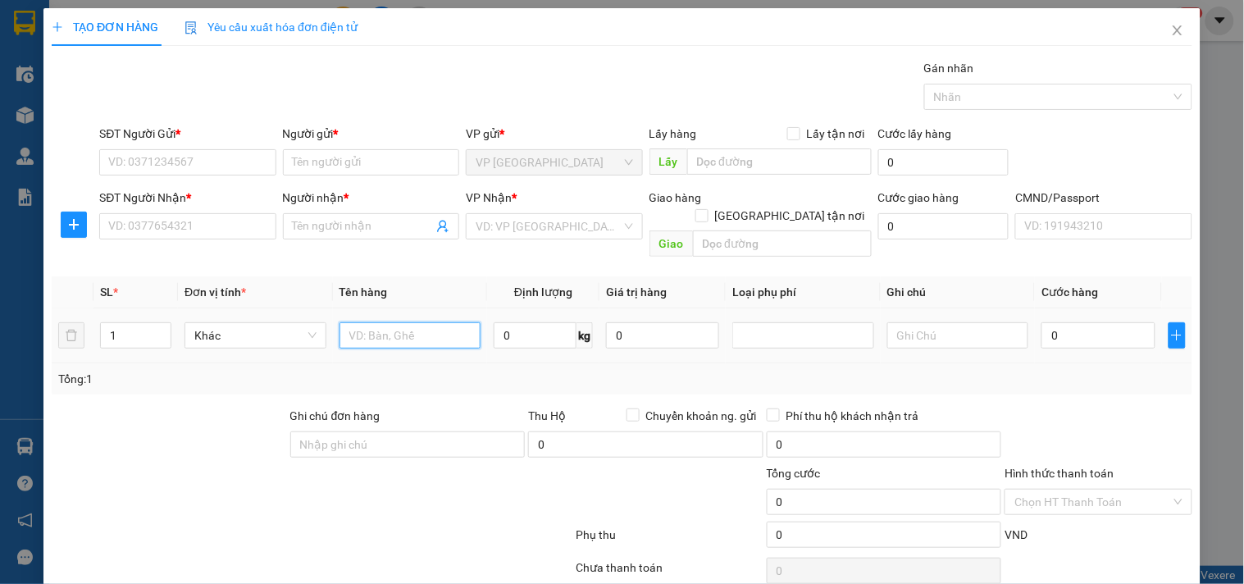
click at [399, 329] on input "text" at bounding box center [410, 335] width 142 height 26
type input "BỌC LK ĐT"
type input "1"
click at [238, 166] on input "SĐT Người Gửi *" at bounding box center [187, 162] width 176 height 26
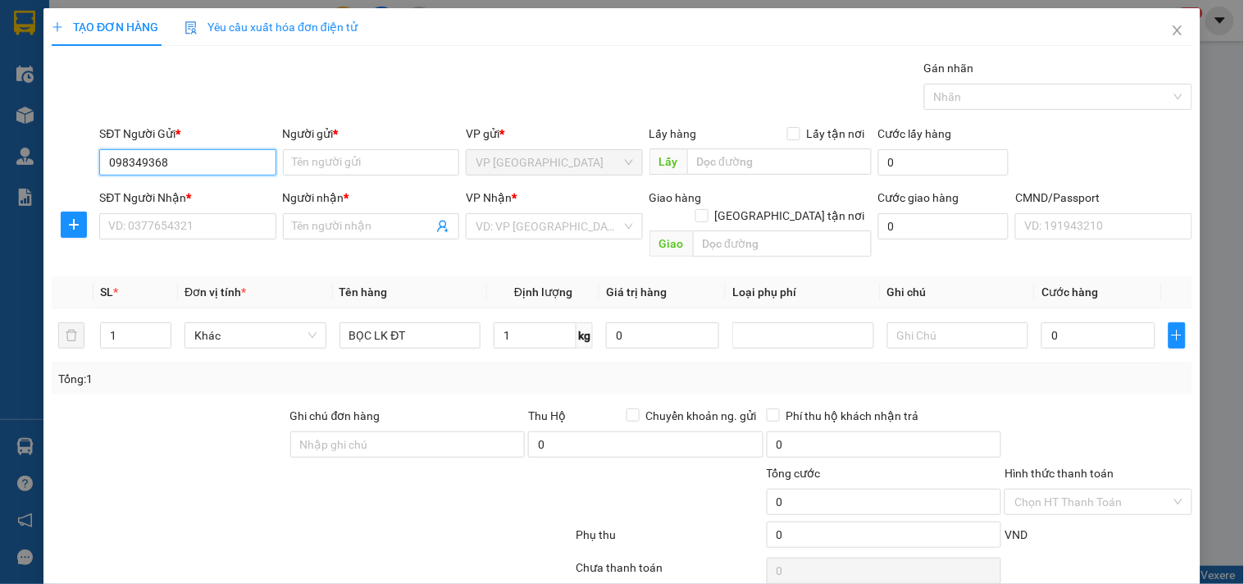
type input "0983493689"
click at [239, 164] on input "0983493689" at bounding box center [187, 162] width 176 height 26
drag, startPoint x: 223, startPoint y: 185, endPoint x: 201, endPoint y: 238, distance: 57.0
click at [221, 191] on div "0983493689 - ĐIỆP" at bounding box center [185, 195] width 155 height 18
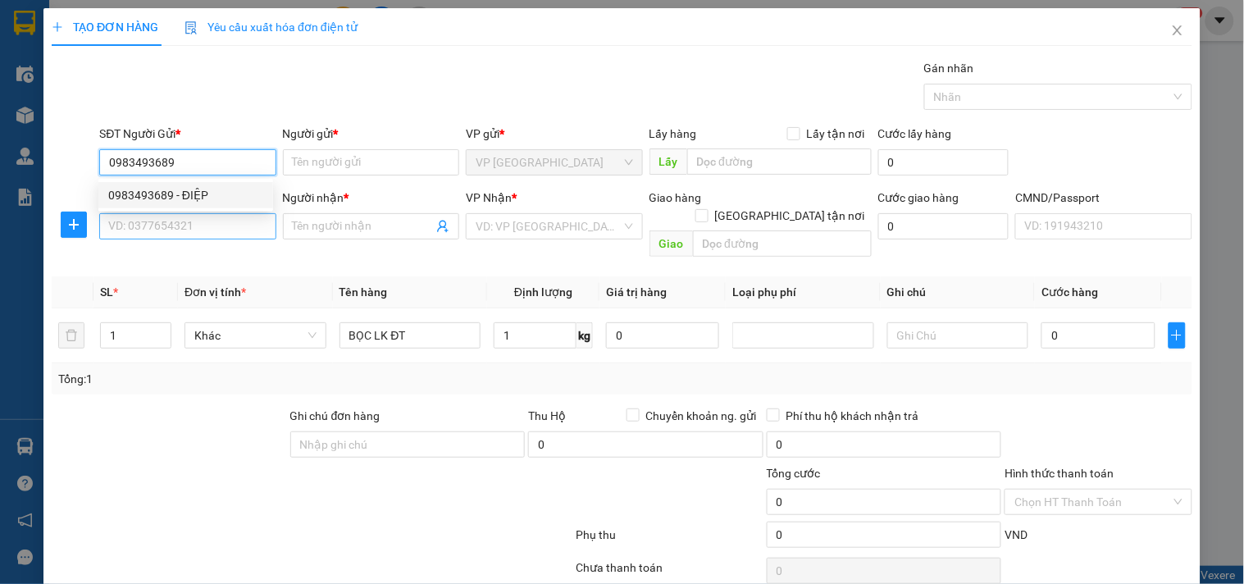
type input "ĐIỆP"
type input "0983493689"
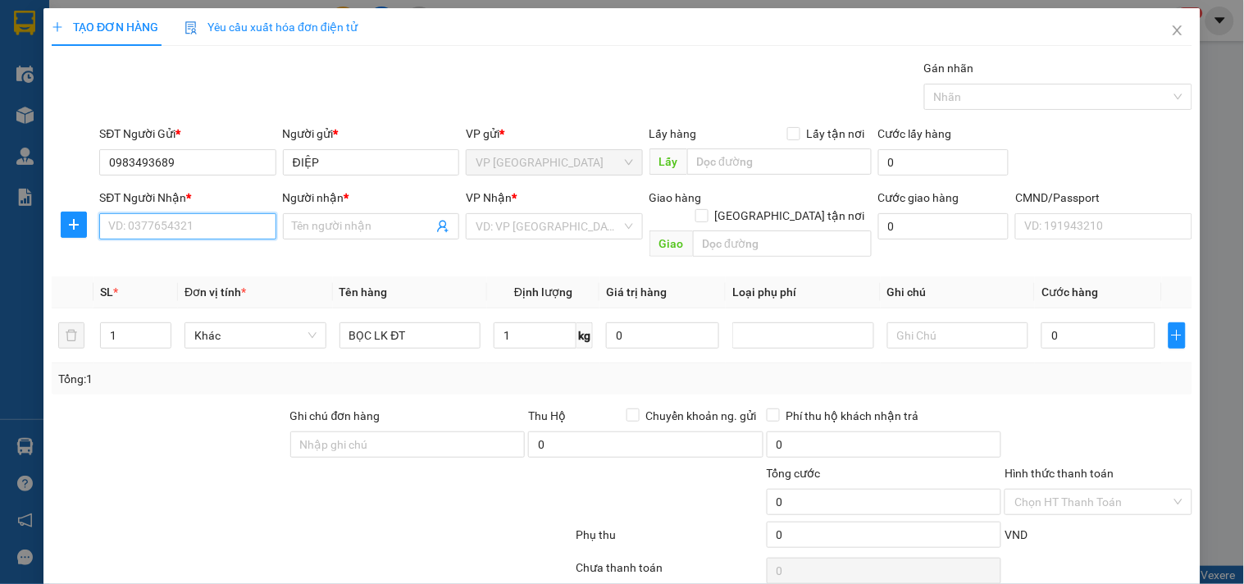
click at [203, 230] on input "SĐT Người Nhận *" at bounding box center [187, 226] width 176 height 26
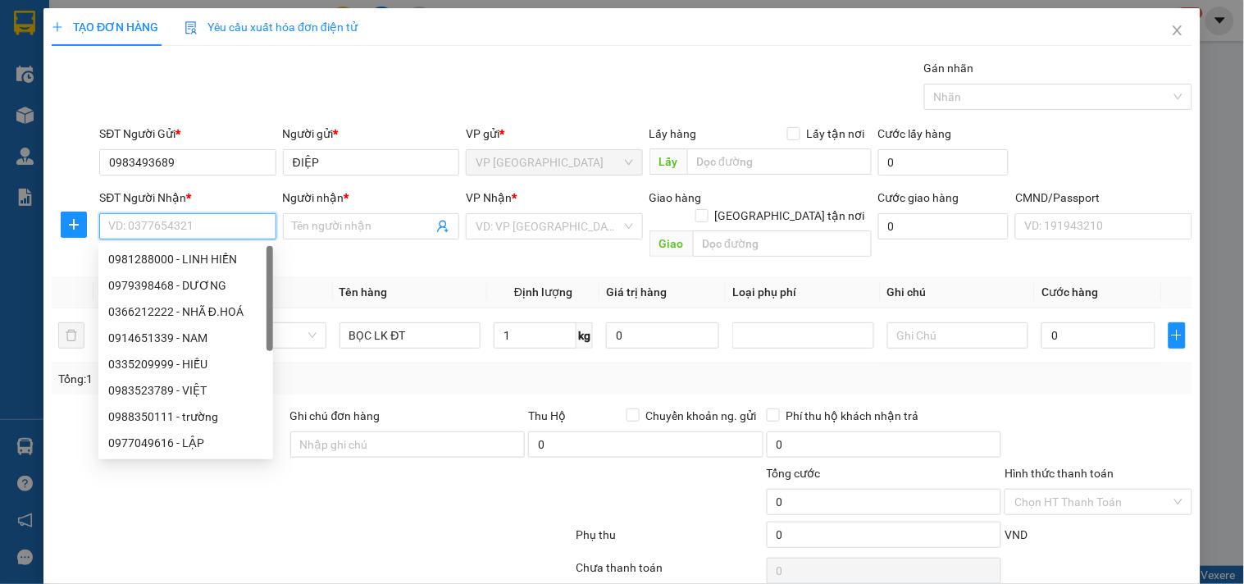
type input "1"
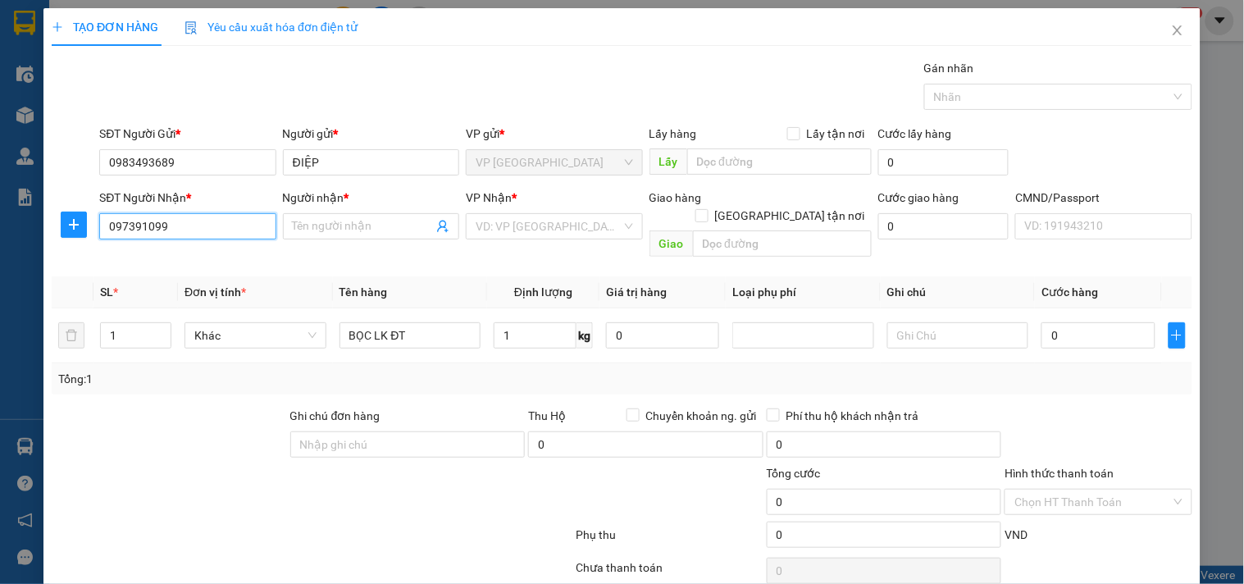
type input "0973910999"
click at [203, 230] on input "0973910999" at bounding box center [187, 226] width 176 height 26
drag, startPoint x: 207, startPoint y: 259, endPoint x: 403, endPoint y: 320, distance: 205.1
click at [214, 262] on div "0973910999 - HOAN" at bounding box center [185, 259] width 155 height 18
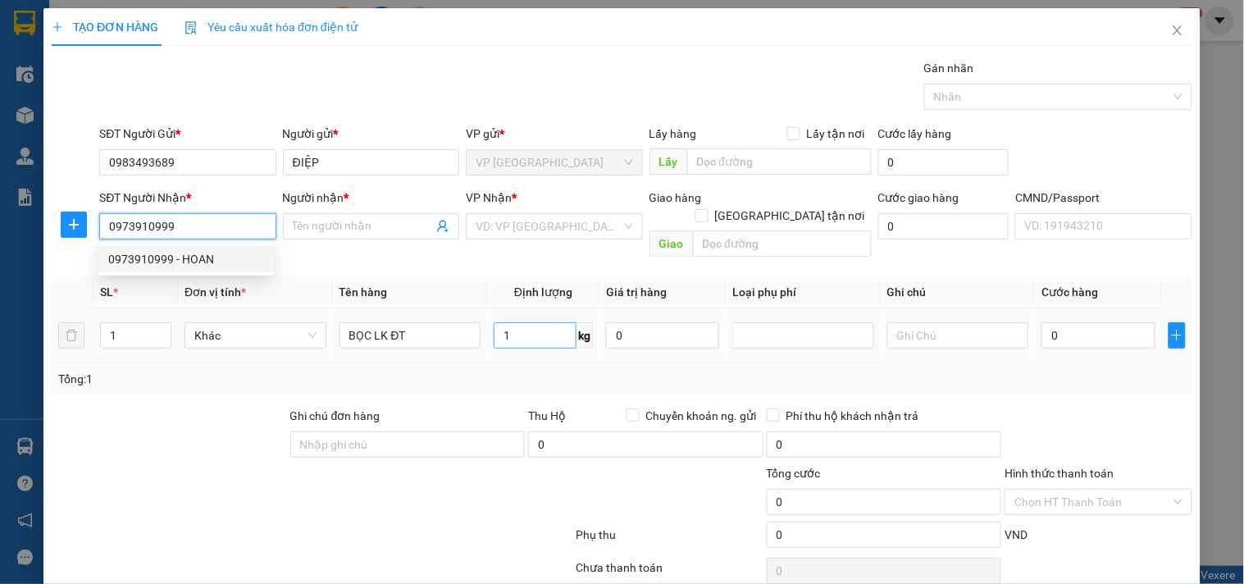
type input "HOAN"
type input "0973910999"
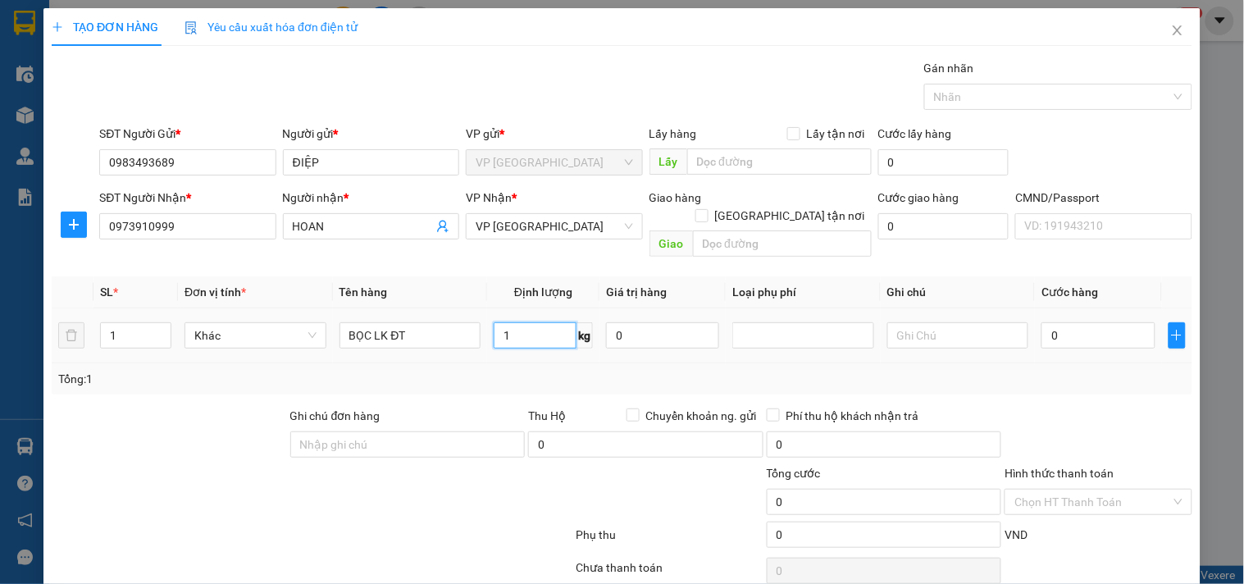
click at [540, 324] on input "1" at bounding box center [535, 335] width 83 height 26
click at [514, 407] on div "Ghi chú đơn hàng" at bounding box center [407, 419] width 235 height 25
type input "35.000"
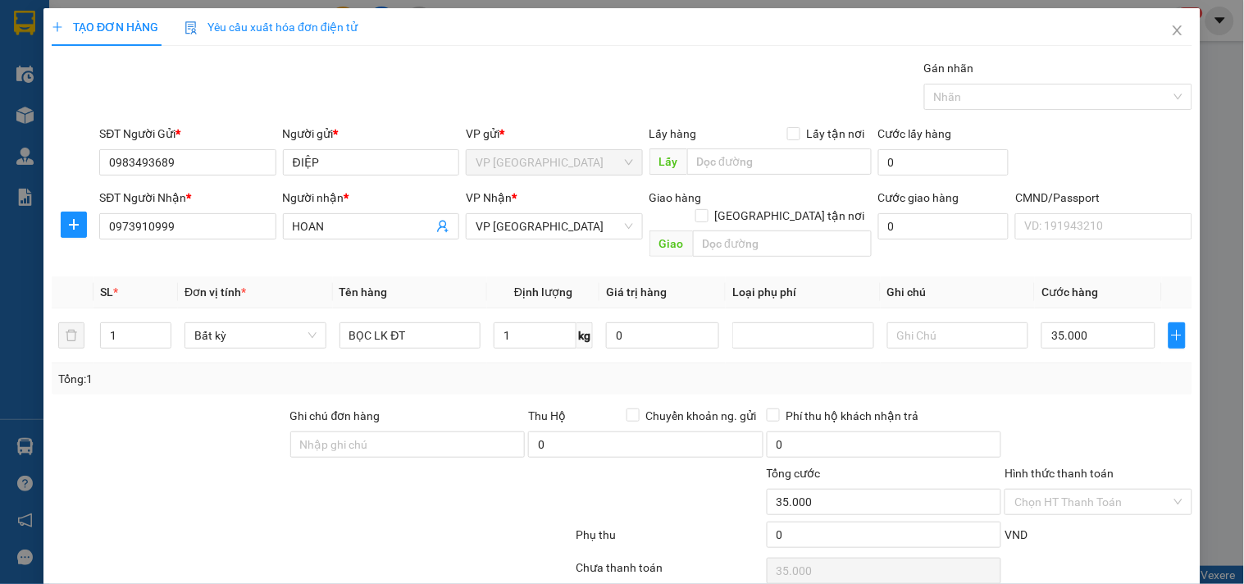
scroll to position [55, 0]
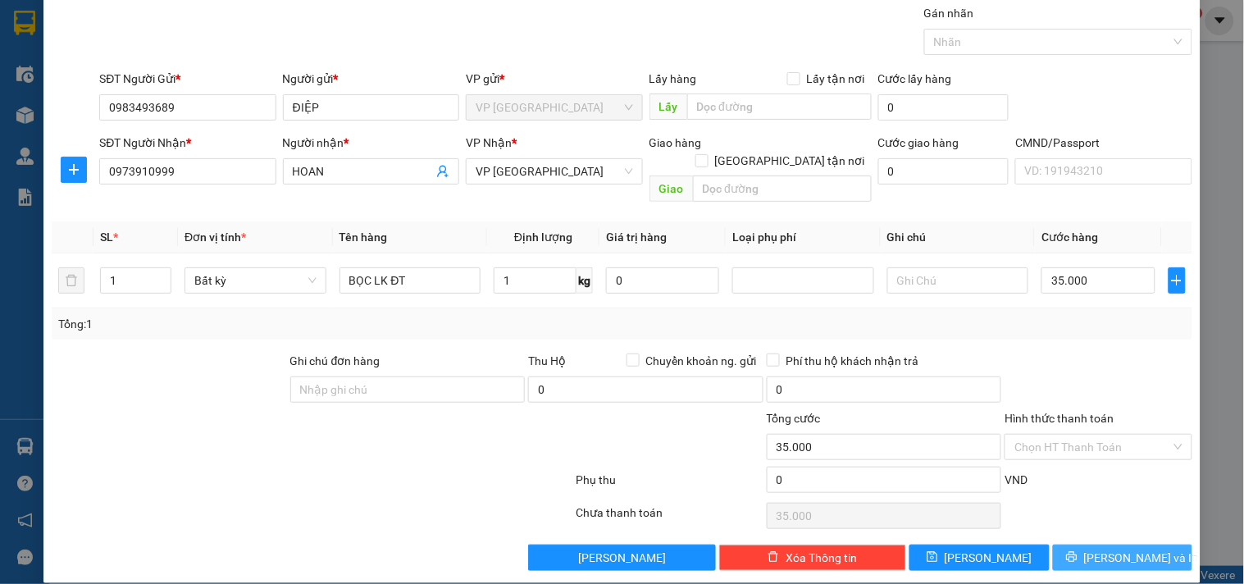
click at [1115, 544] on button "[PERSON_NAME] và In" at bounding box center [1122, 557] width 139 height 26
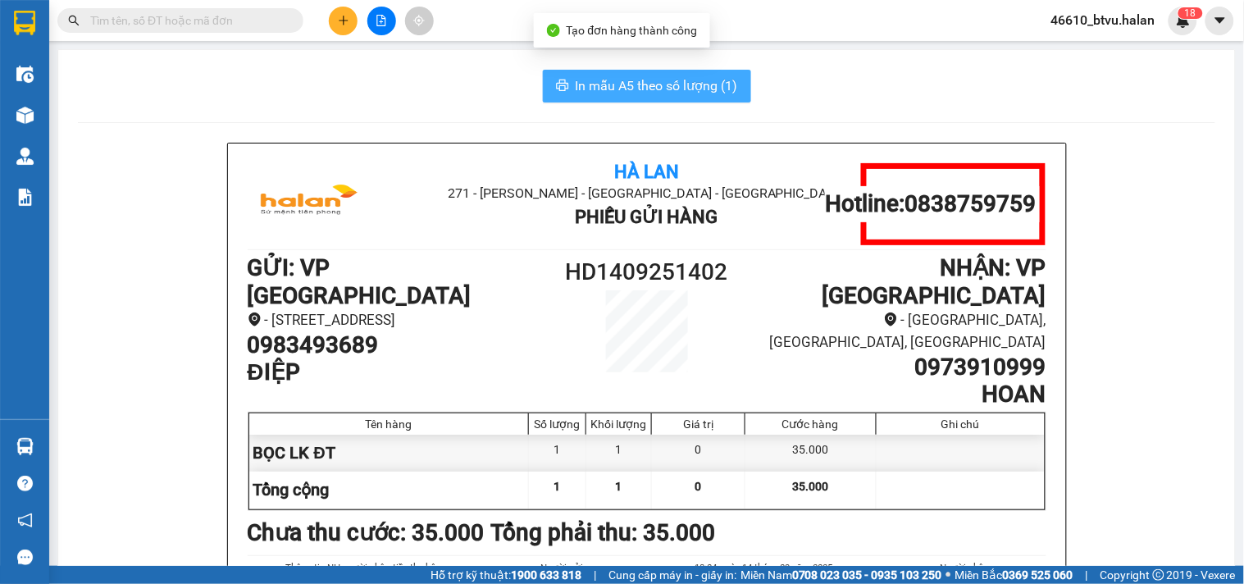
click at [629, 86] on span "In mẫu A5 theo số lượng (1)" at bounding box center [657, 85] width 162 height 20
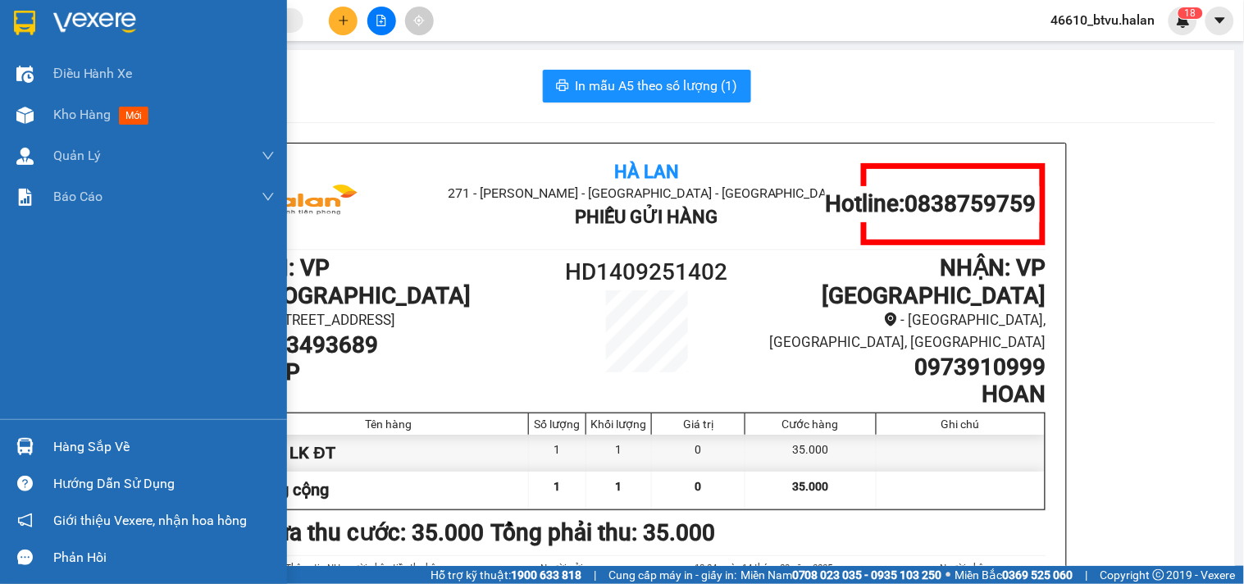
click at [0, 443] on div "Hàng sắp về" at bounding box center [143, 446] width 287 height 37
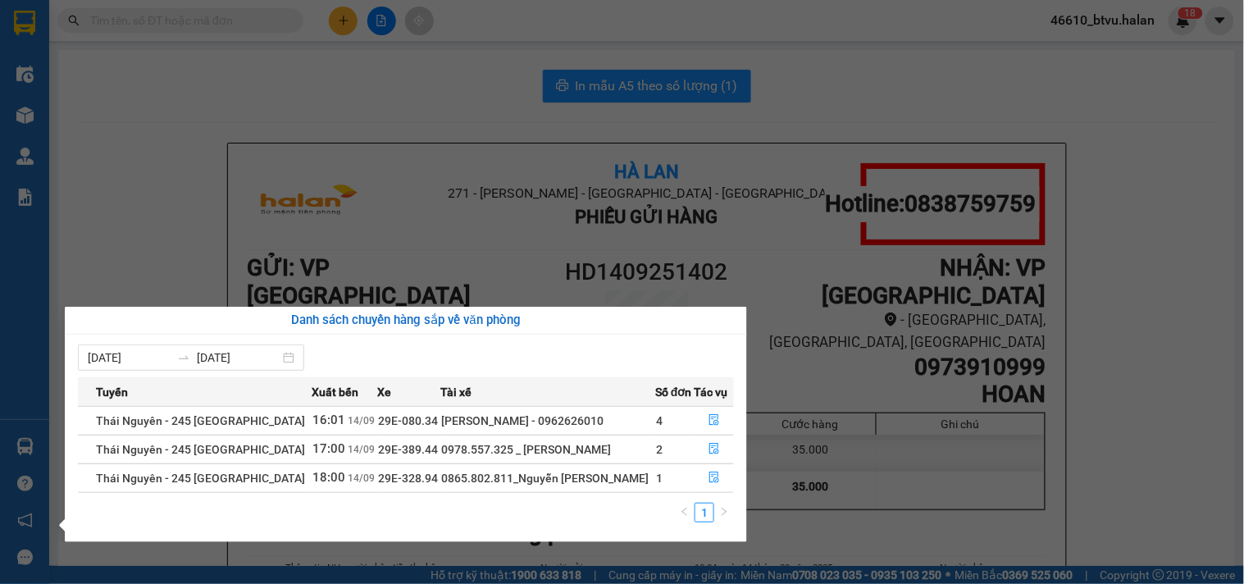
drag, startPoint x: 194, startPoint y: 262, endPoint x: 198, endPoint y: 271, distance: 9.6
click at [194, 266] on section "Kết quả tìm kiếm ( 0 ) Bộ lọc No Data 46610_btvu.halan 1 8 Điều hành xe Kho hàn…" at bounding box center [622, 292] width 1244 height 584
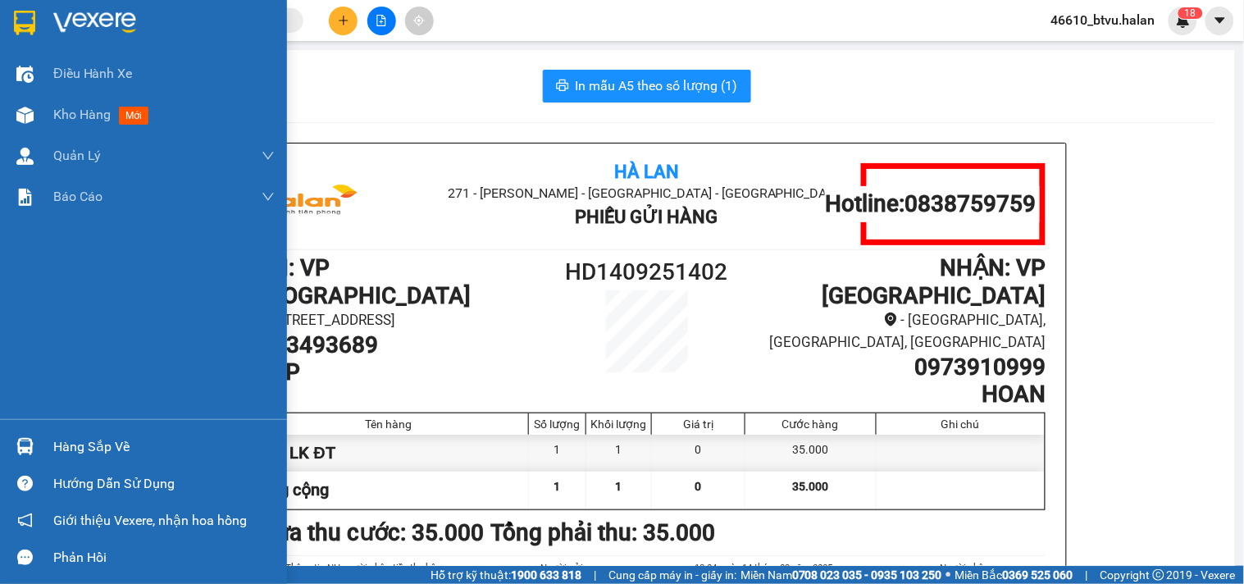
click at [7, 426] on div "Hàng sắp về Hướng dẫn sử dụng Giới thiệu Vexere, nhận hoa hồng Phản hồi" at bounding box center [143, 497] width 287 height 157
click at [6, 428] on div "Hàng sắp về" at bounding box center [143, 446] width 287 height 37
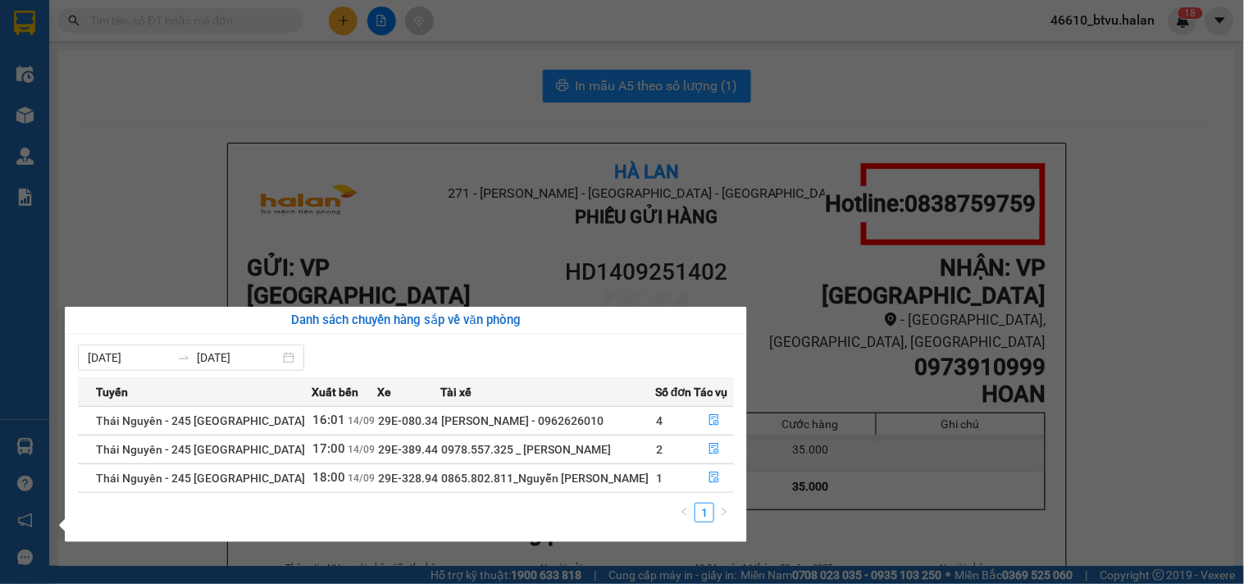
click at [176, 45] on section "Kết quả tìm kiếm ( 0 ) Bộ lọc No Data 46610_btvu.halan 1 8 Điều hành xe Kho hàn…" at bounding box center [622, 292] width 1244 height 584
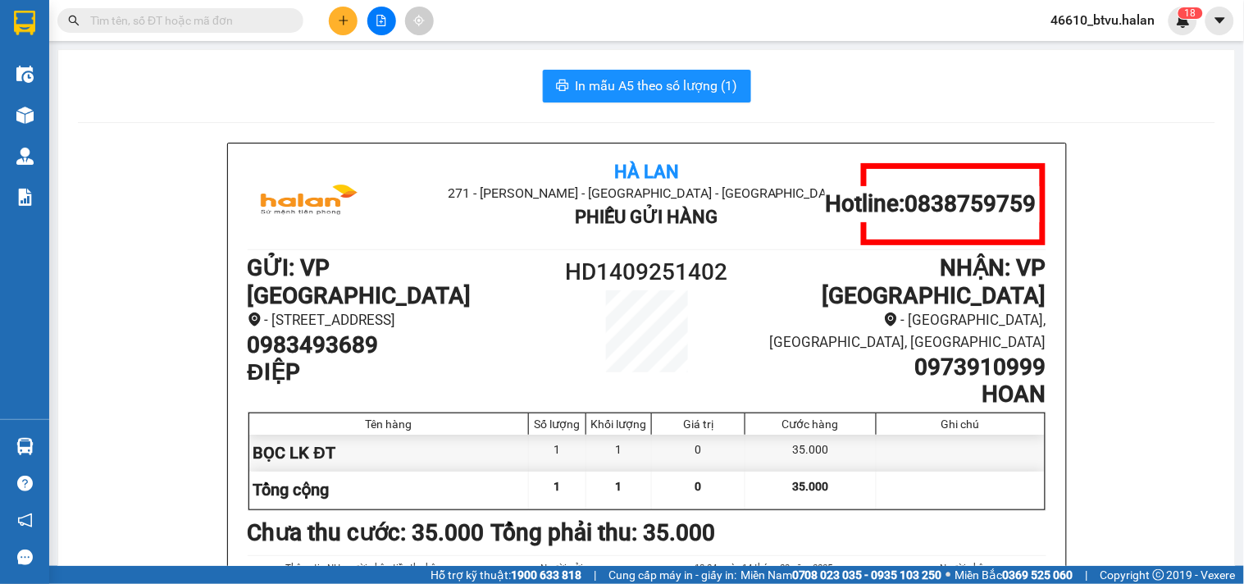
click at [185, 26] on input "text" at bounding box center [187, 20] width 194 height 18
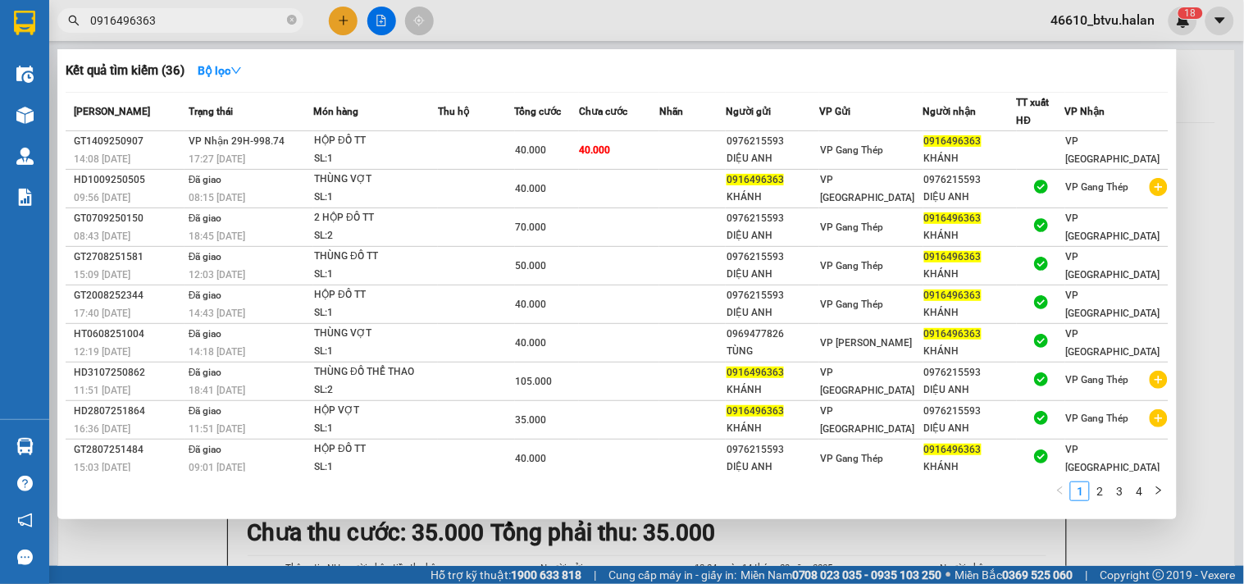
type input "0916496363"
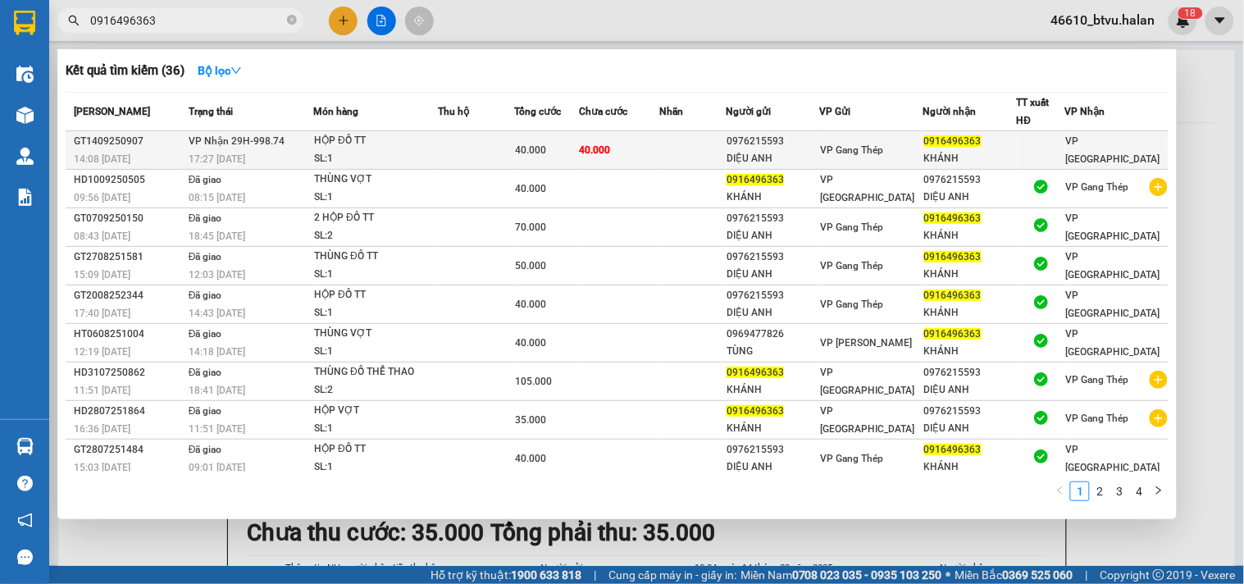
click at [506, 133] on td at bounding box center [476, 150] width 76 height 39
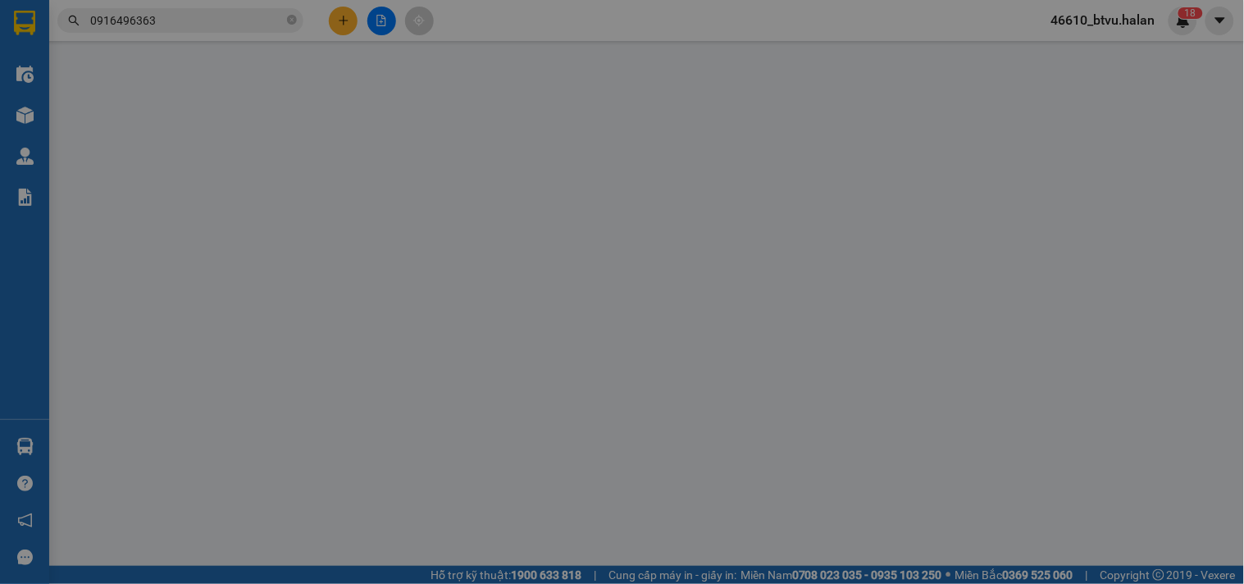
type input "0976215593"
type input "DIỆU ANH"
type input "0916496363"
type input "KHÁNH"
type input "40.000"
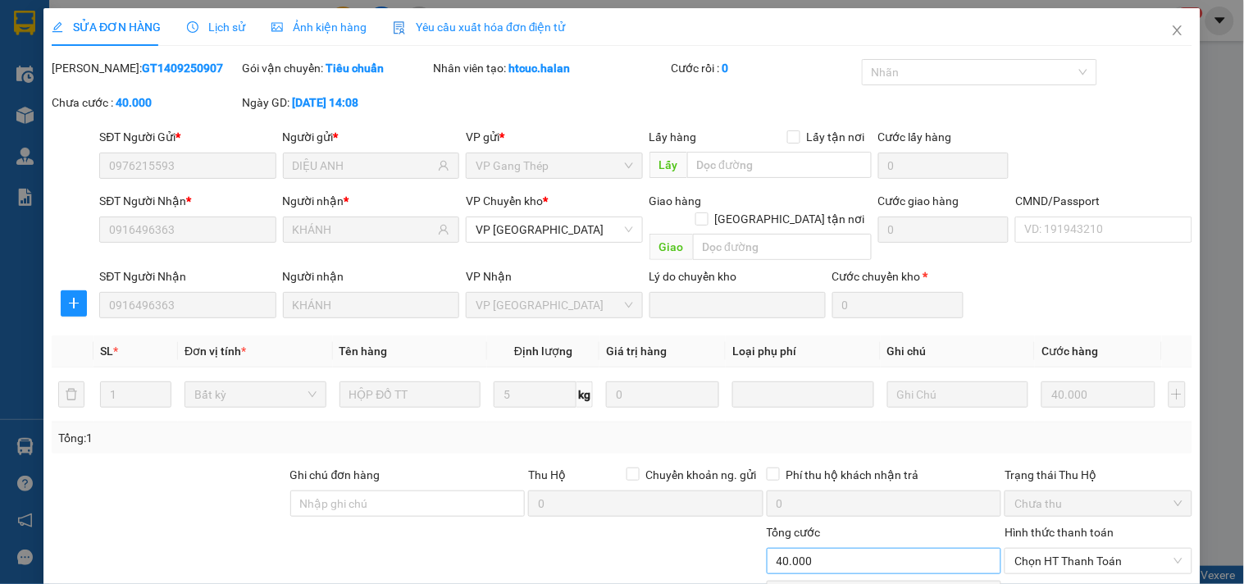
scroll to position [115, 0]
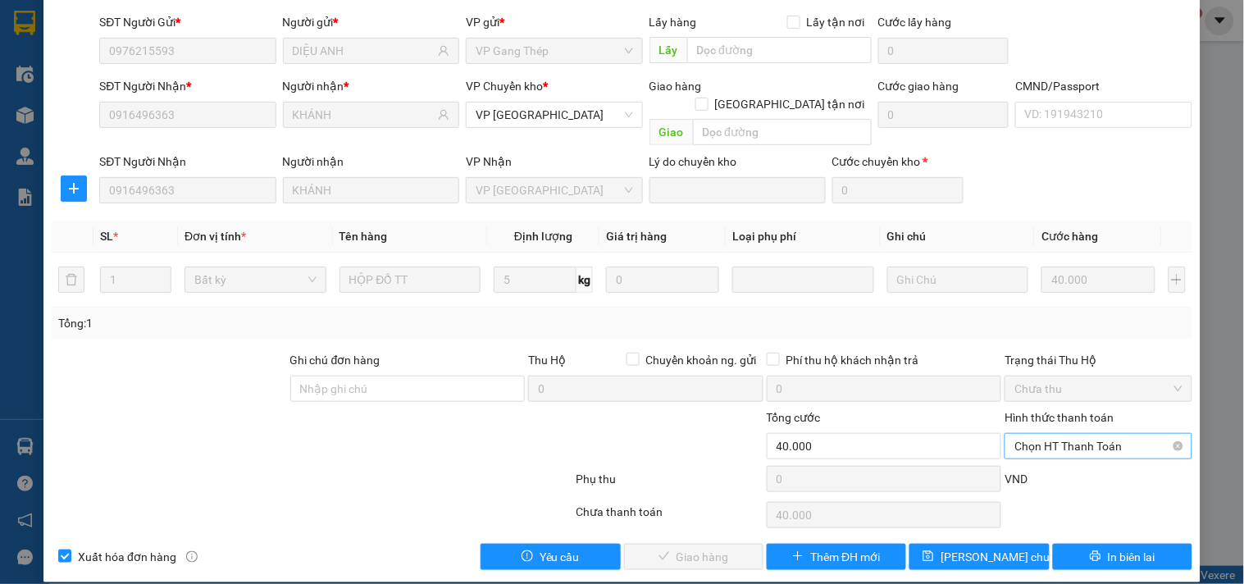
click at [1054, 437] on span "Chọn HT Thanh Toán" at bounding box center [1097, 446] width 167 height 25
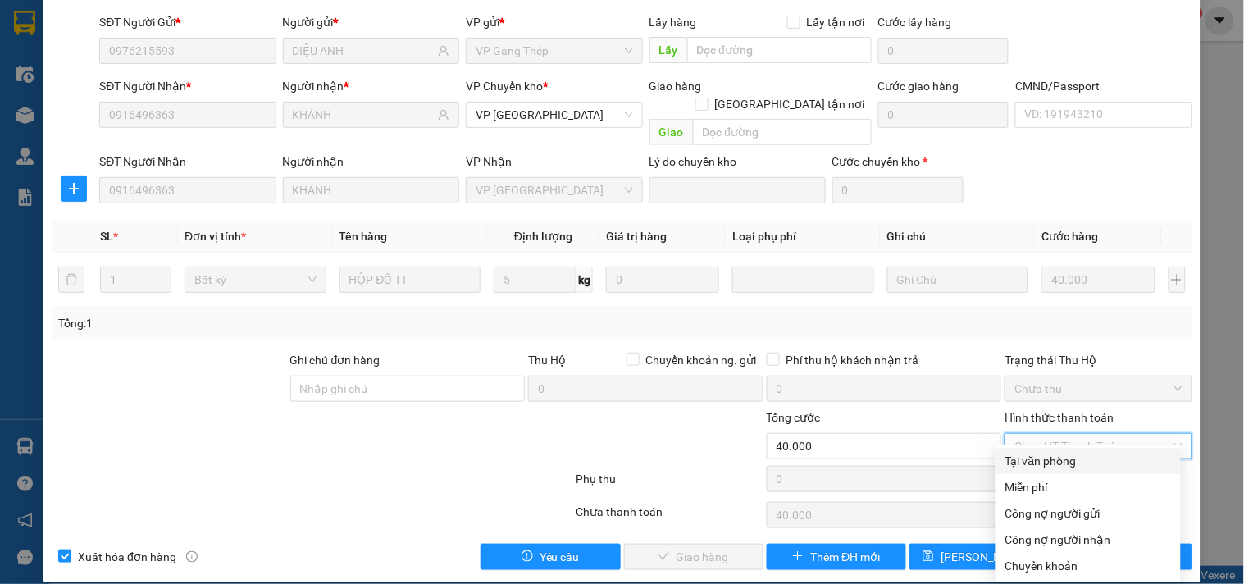
click at [1052, 460] on div "Tại văn phòng" at bounding box center [1088, 461] width 166 height 18
type input "0"
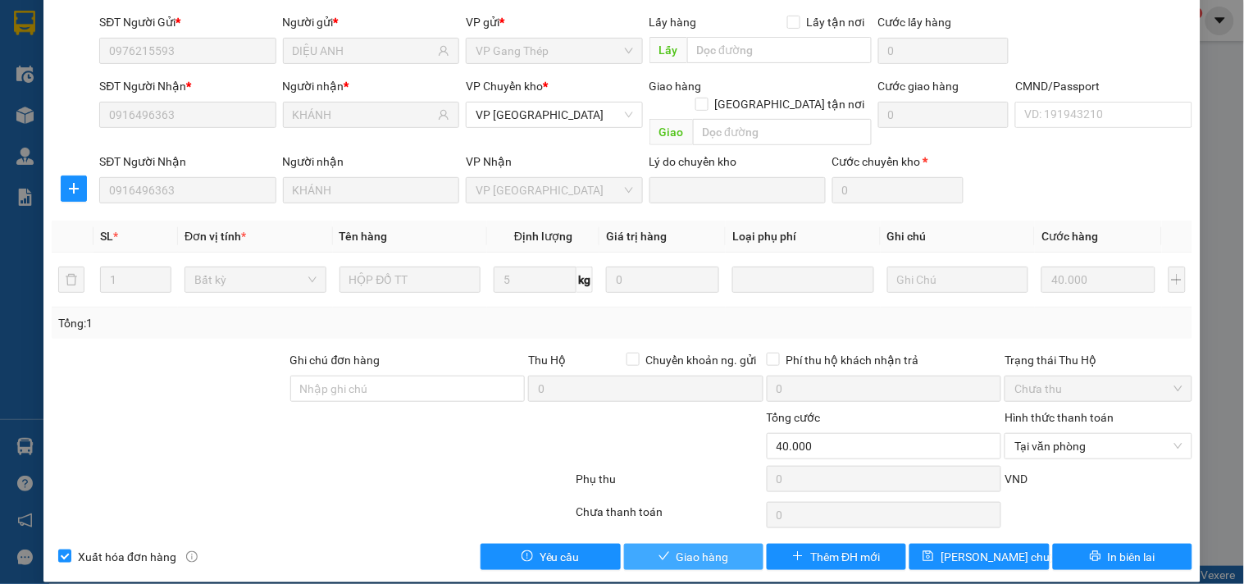
click at [706, 548] on span "Giao hàng" at bounding box center [702, 557] width 52 height 18
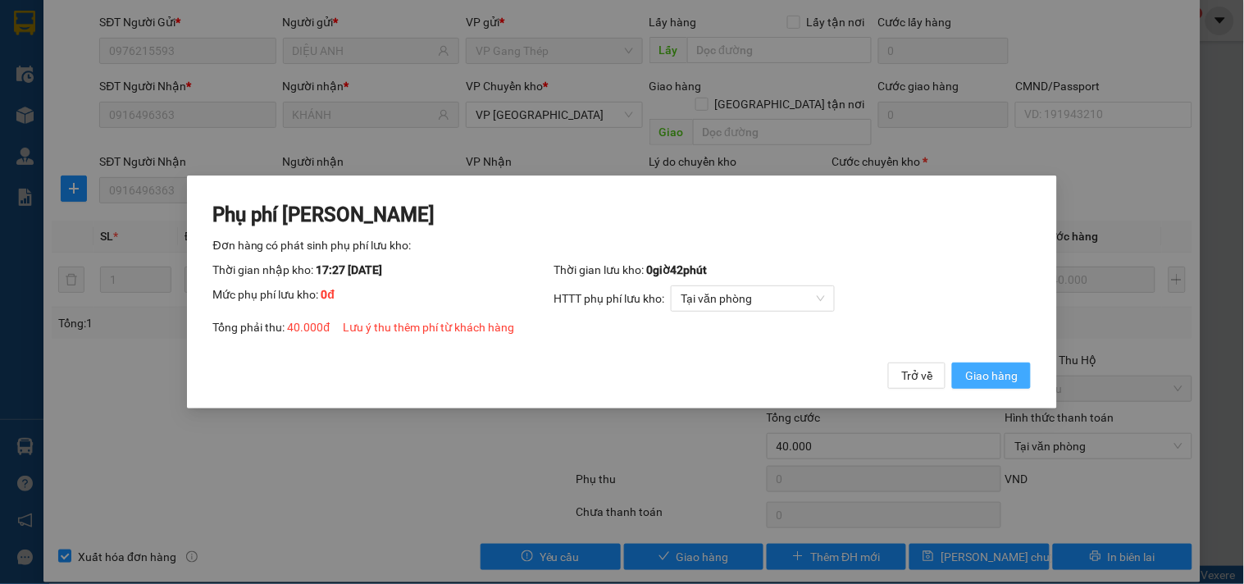
click at [1020, 384] on button "Giao hàng" at bounding box center [991, 375] width 79 height 26
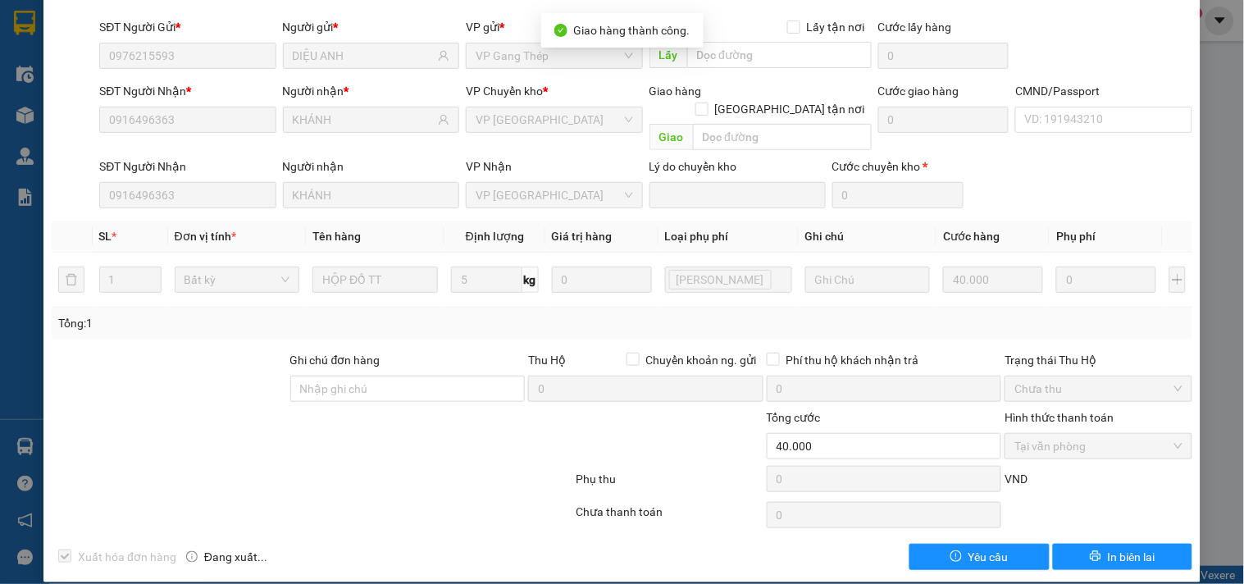
scroll to position [0, 0]
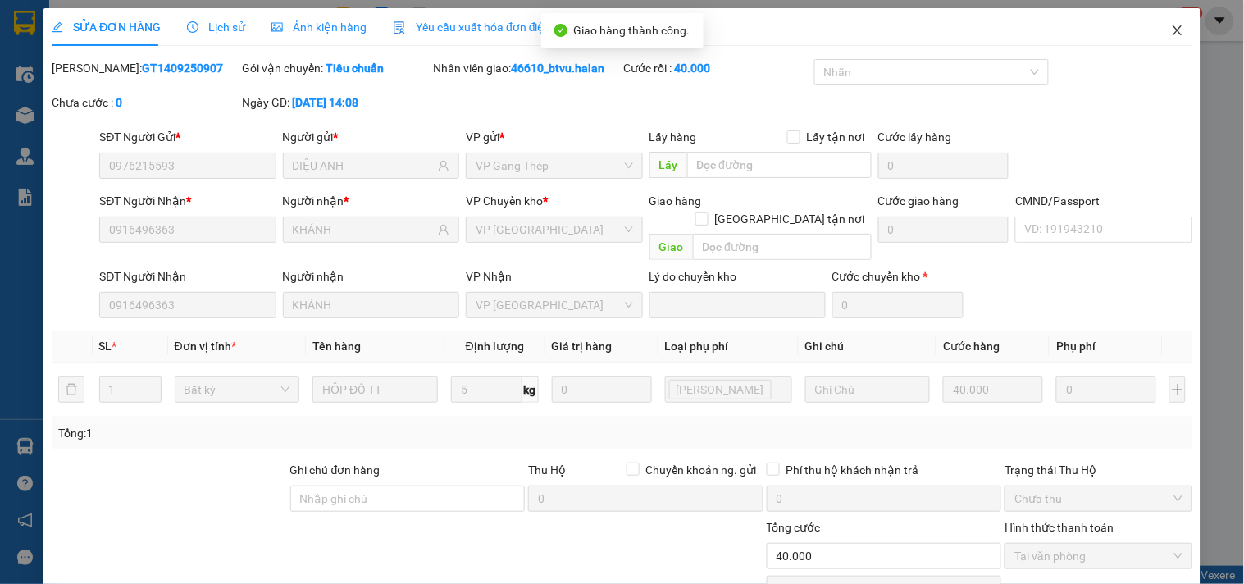
click at [1171, 30] on icon "close" at bounding box center [1177, 30] width 13 height 13
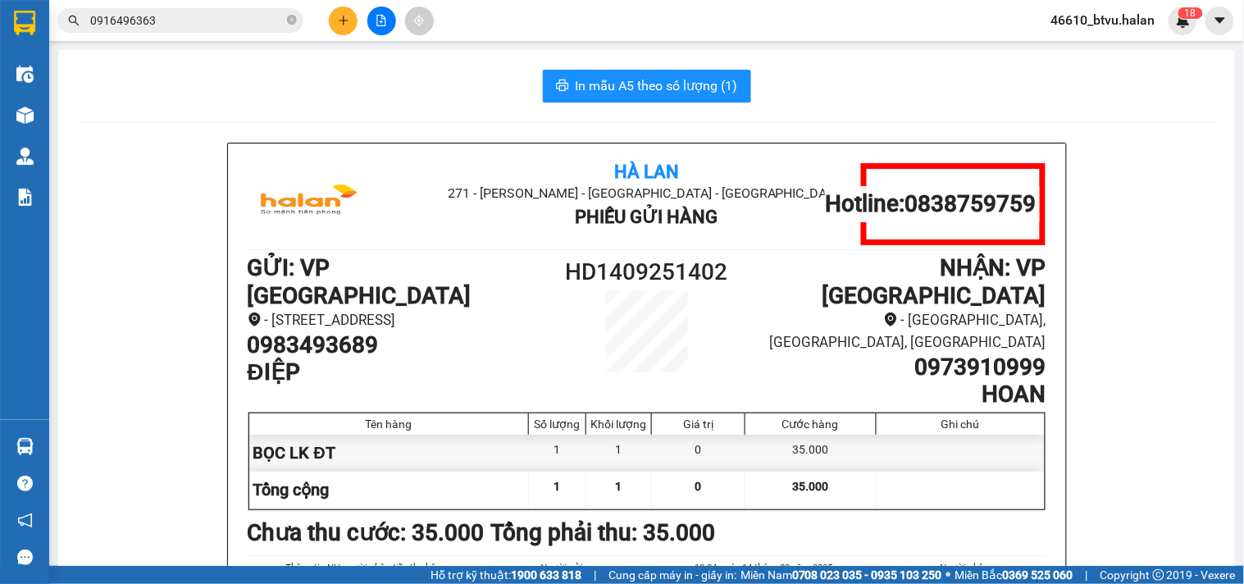
click at [192, 31] on span "0916496363" at bounding box center [180, 20] width 246 height 25
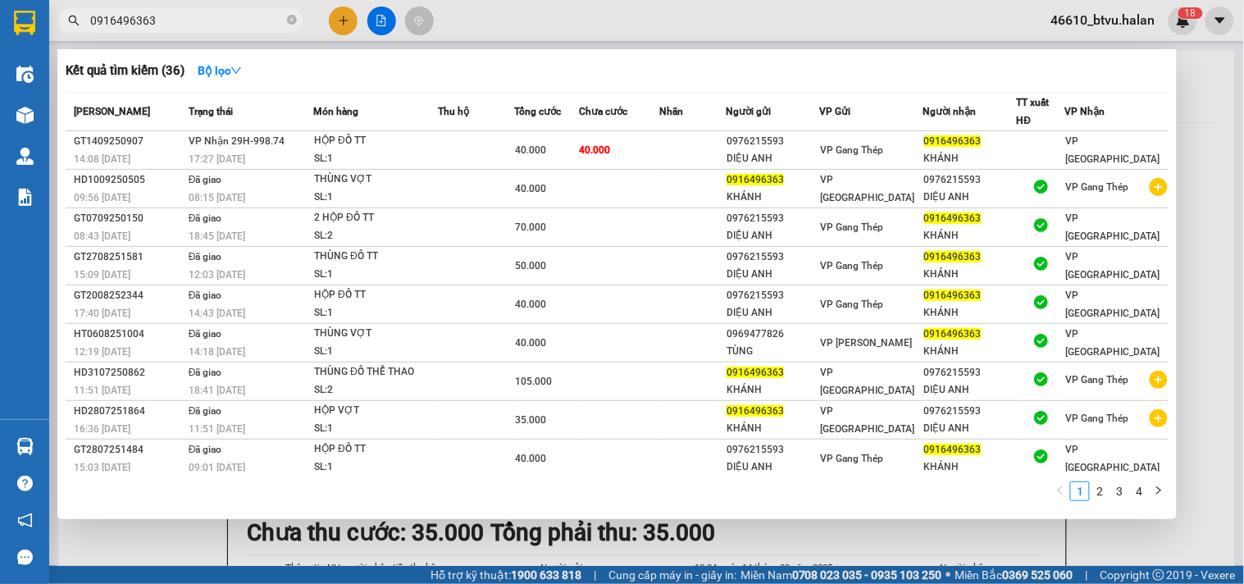
click at [192, 23] on input "0916496363" at bounding box center [187, 20] width 194 height 18
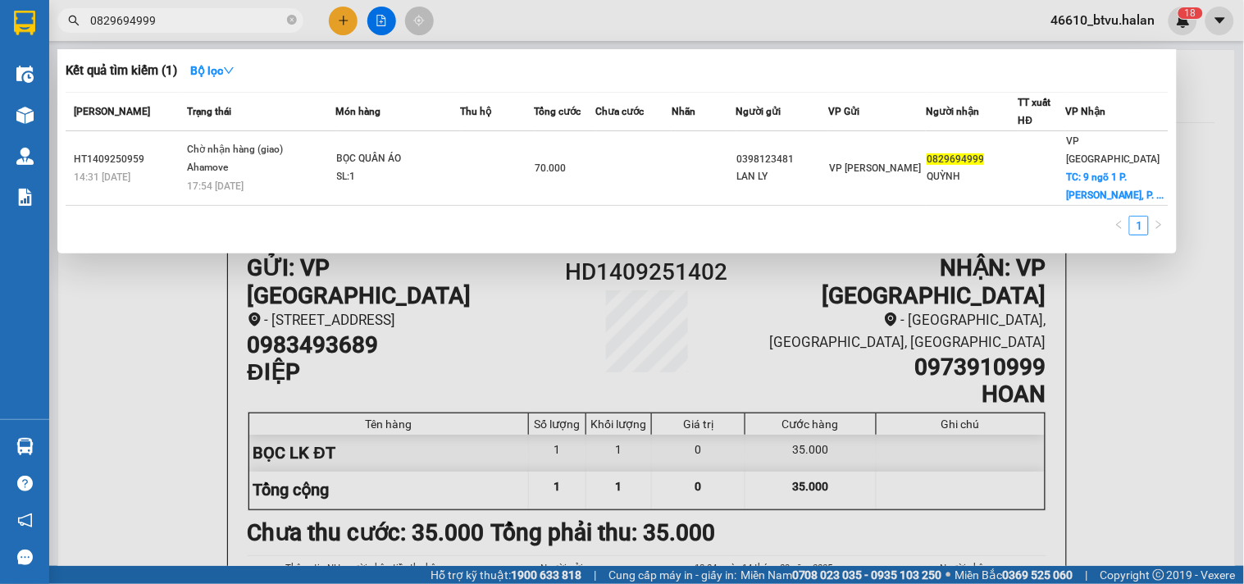
type input "0829694999"
click at [197, 17] on input "0829694999" at bounding box center [187, 20] width 194 height 18
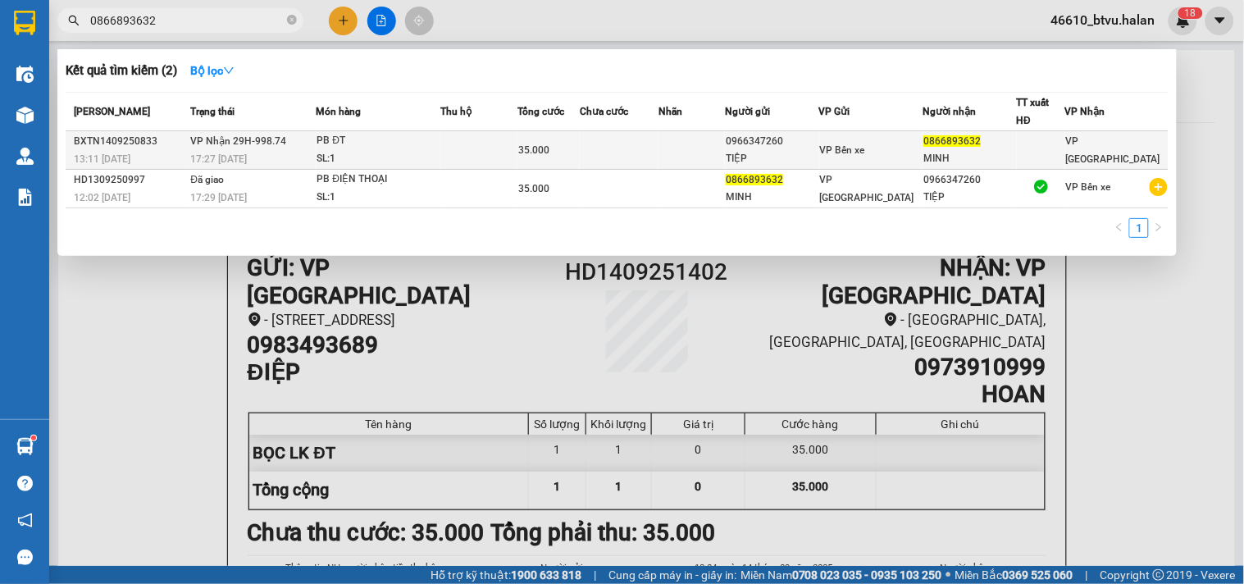
type input "0866893632"
click at [508, 159] on td at bounding box center [478, 150] width 77 height 39
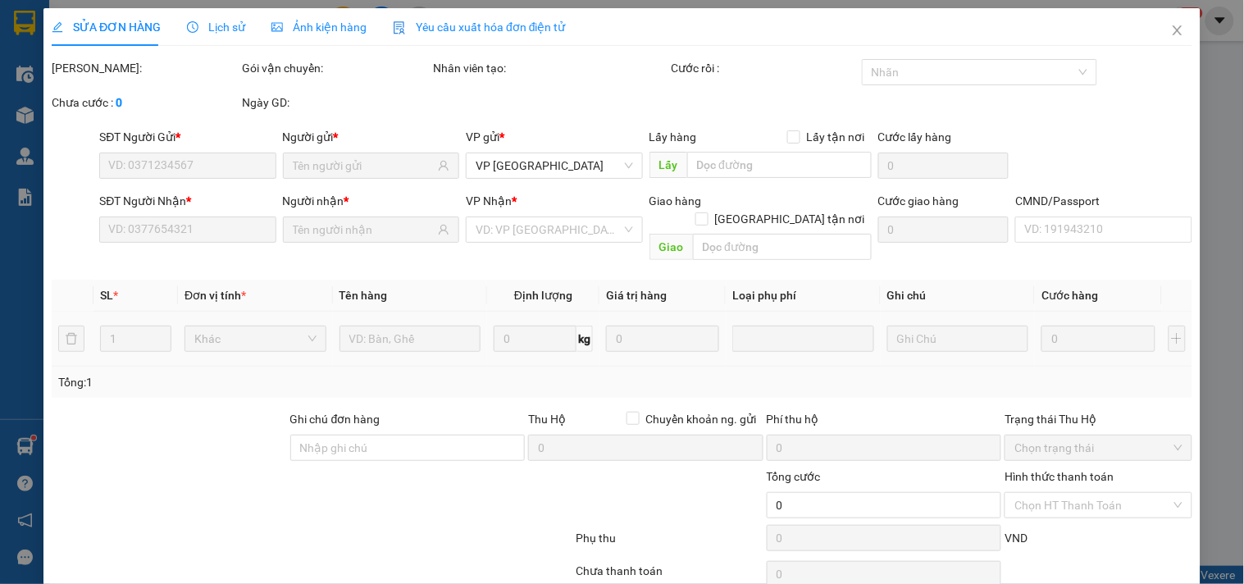
type input "0966347260"
type input "TIỆP"
type input "0866893632"
type input "MINH"
type input "35.000"
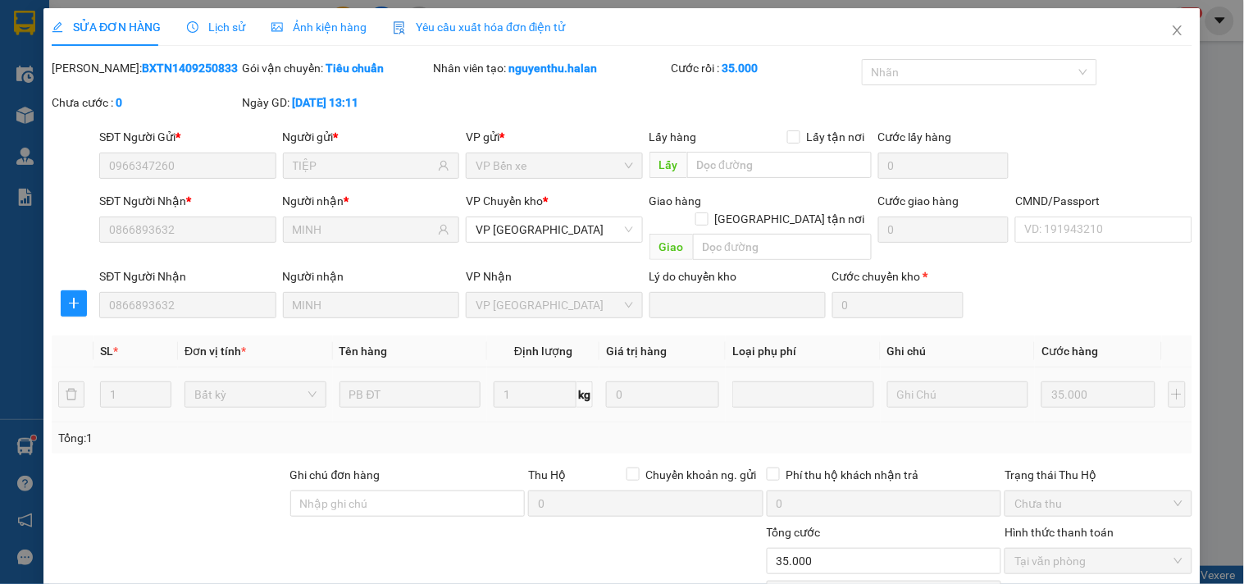
scroll to position [115, 0]
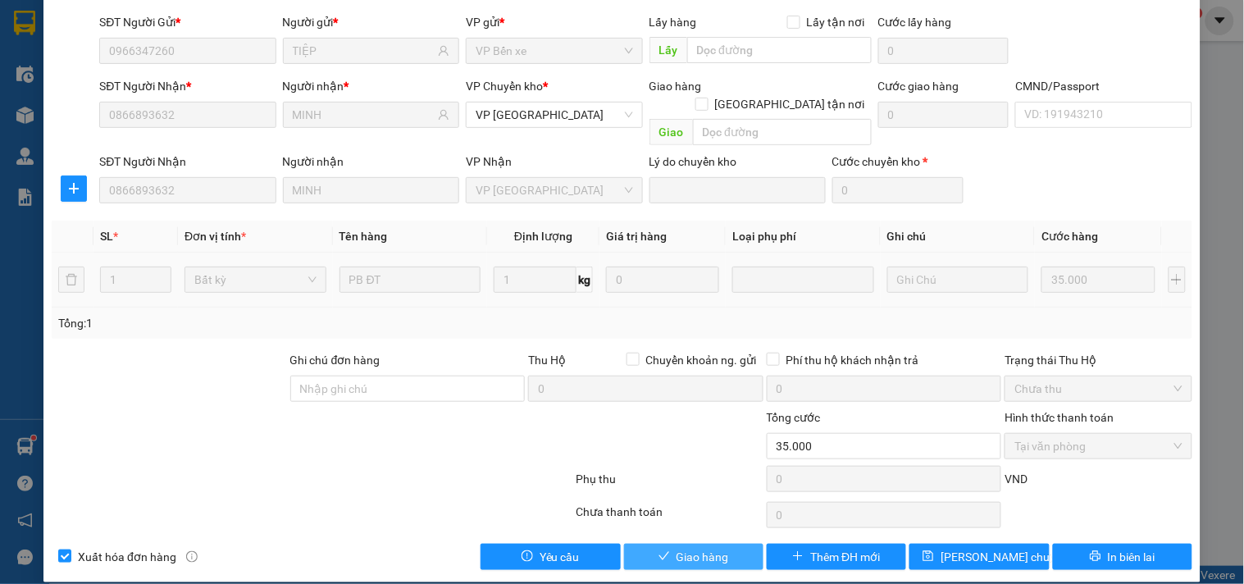
click at [682, 548] on span "Giao hàng" at bounding box center [702, 557] width 52 height 18
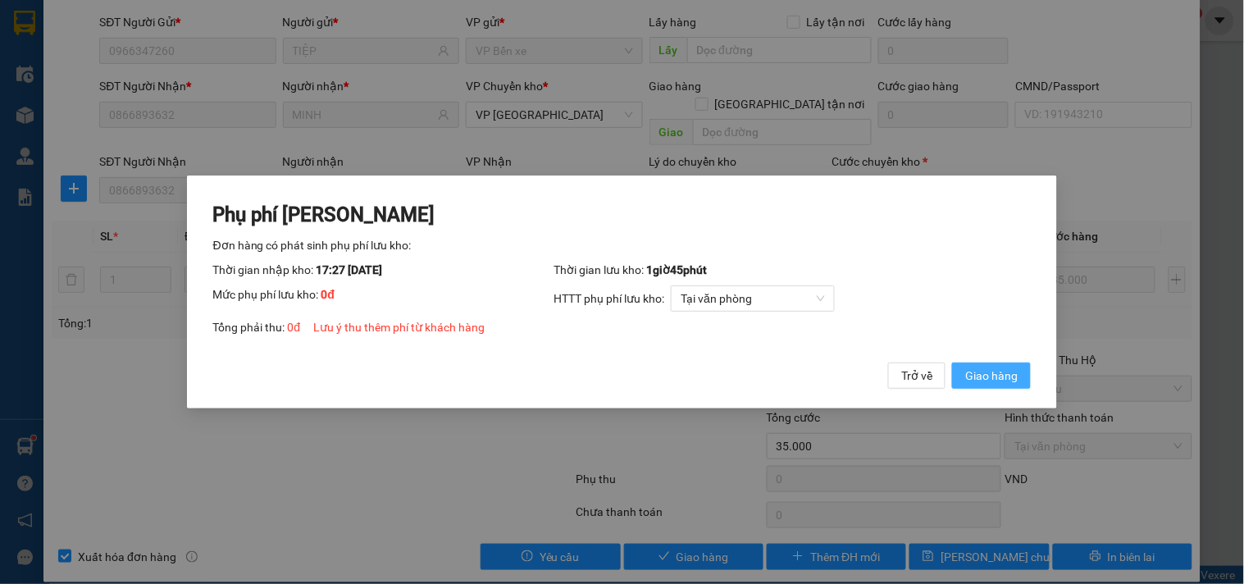
click at [970, 369] on span "Giao hàng" at bounding box center [991, 376] width 52 height 18
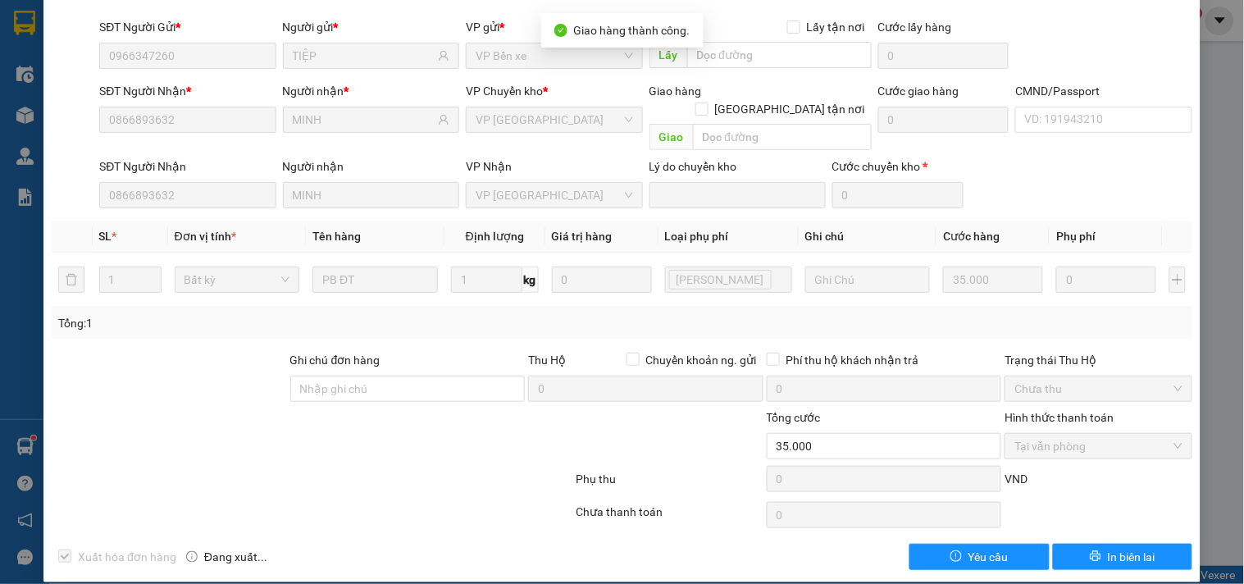
scroll to position [0, 0]
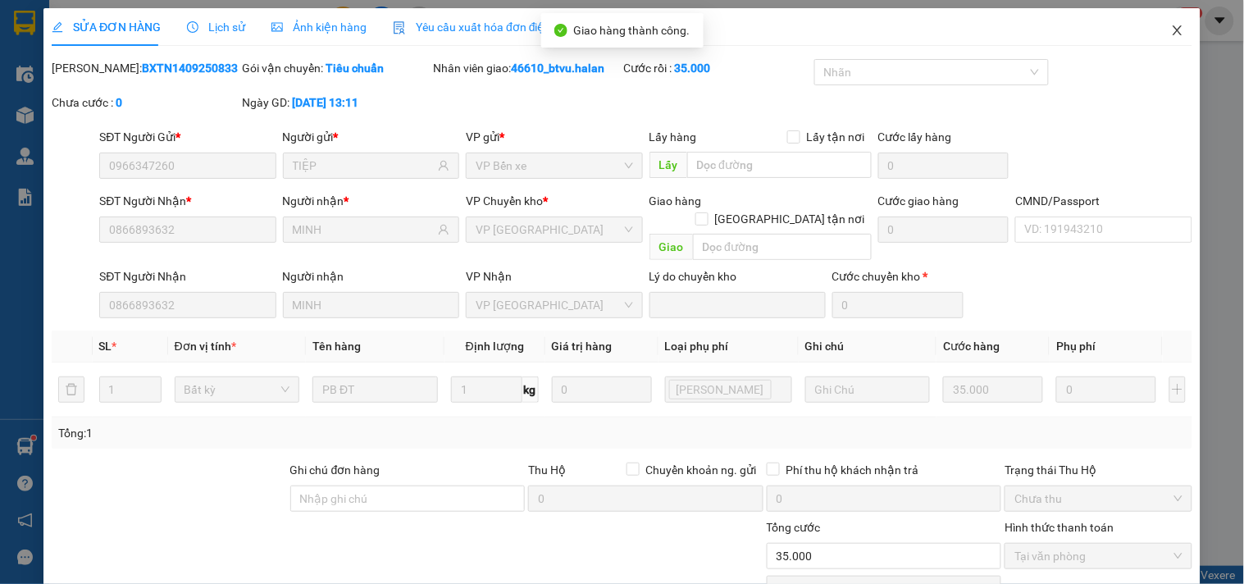
click at [1159, 22] on span "Close" at bounding box center [1178, 31] width 46 height 46
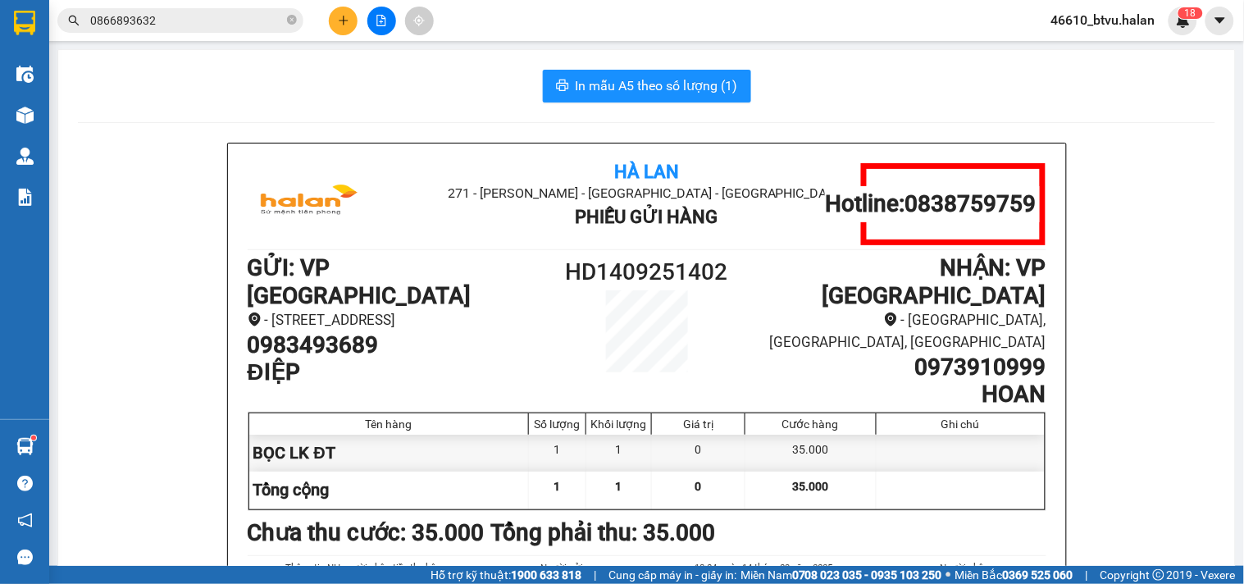
click at [172, 12] on input "0866893632" at bounding box center [187, 20] width 194 height 18
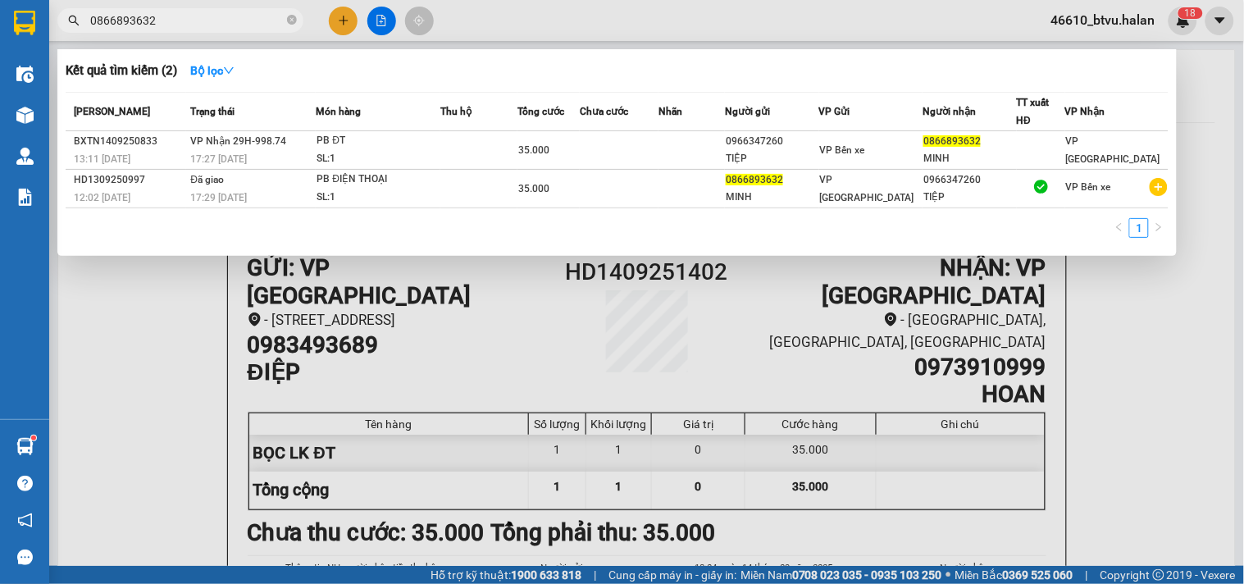
click at [172, 12] on input "0866893632" at bounding box center [187, 20] width 194 height 18
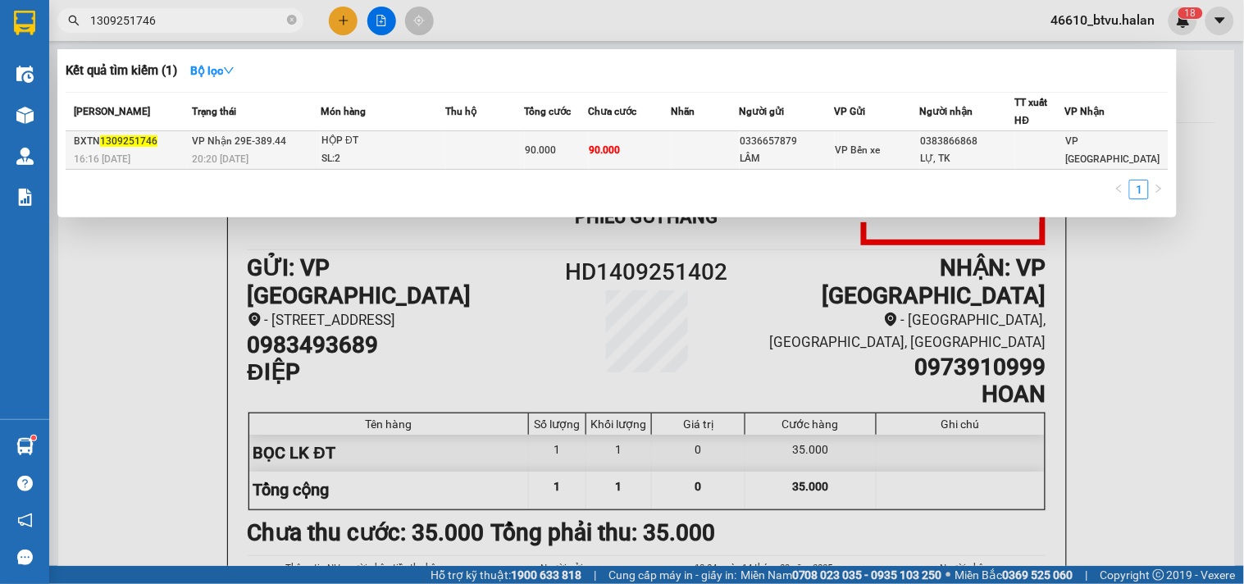
type input "1309251746"
click at [396, 146] on div "HỘP ĐT" at bounding box center [382, 141] width 123 height 18
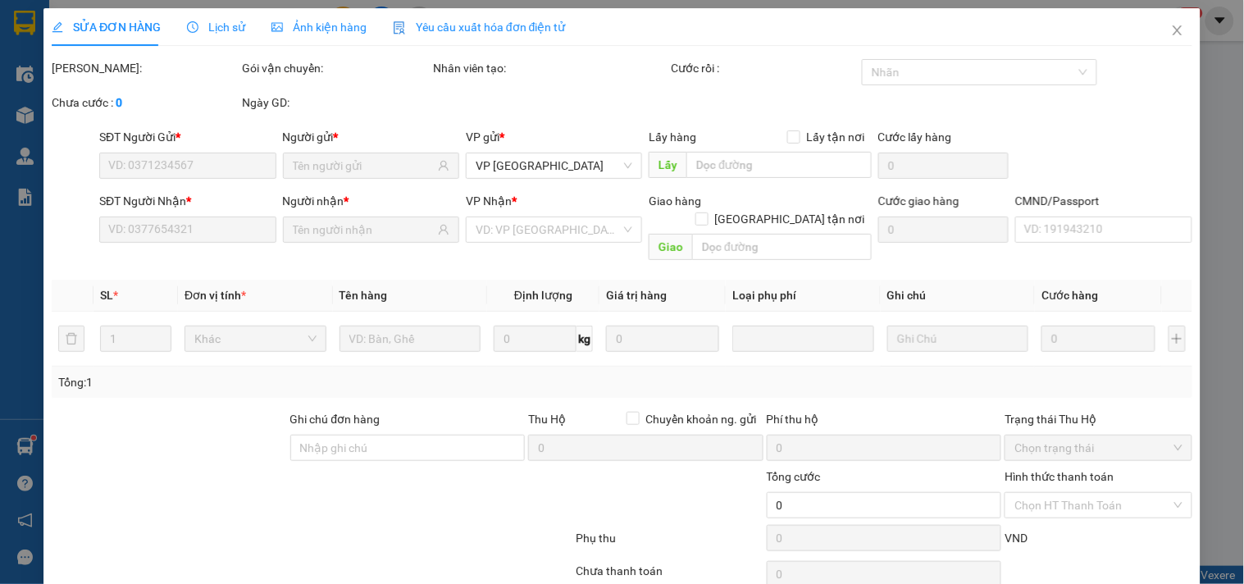
type input "0336657879"
type input "LÂM"
type input "0383866868"
type input "LỰ, TK"
type input "90.000"
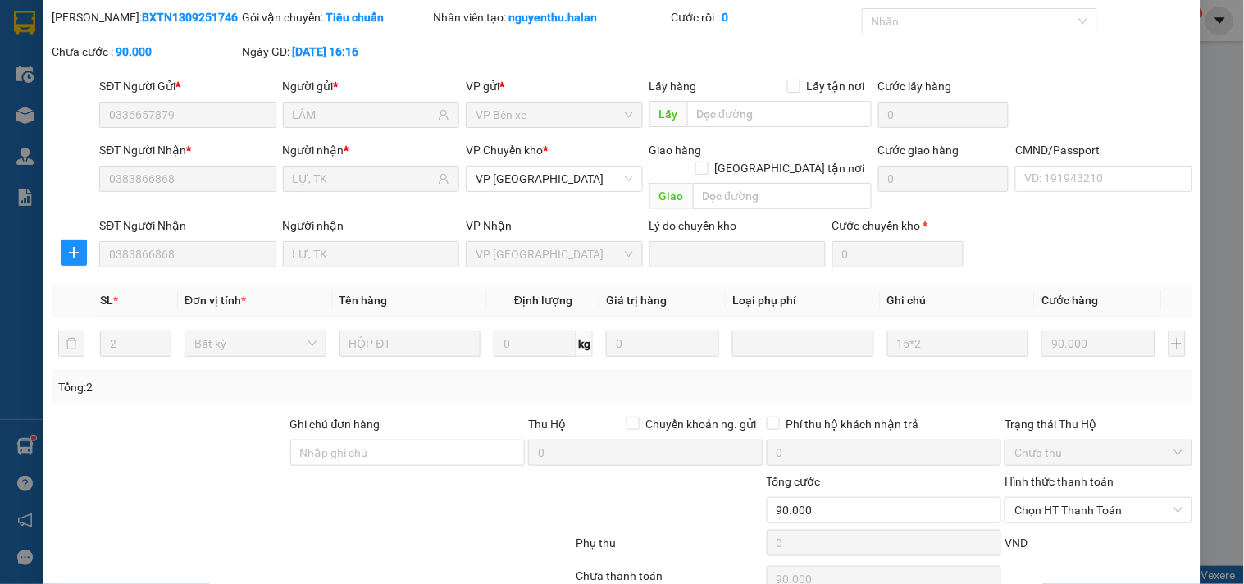
scroll to position [115, 0]
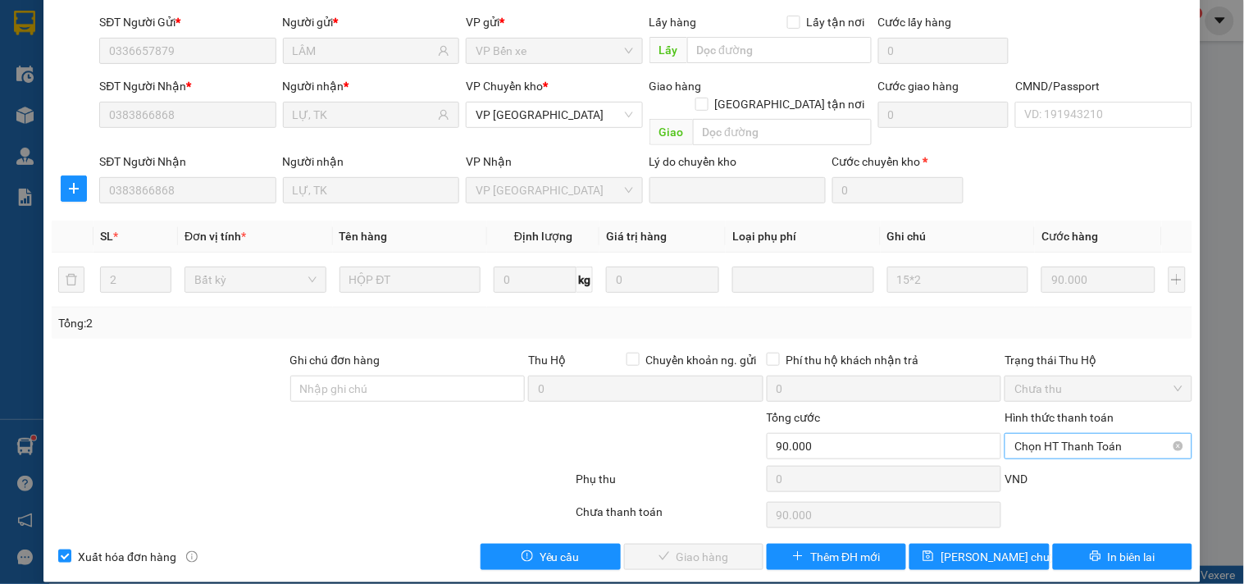
click at [1030, 434] on span "Chọn HT Thanh Toán" at bounding box center [1097, 446] width 167 height 25
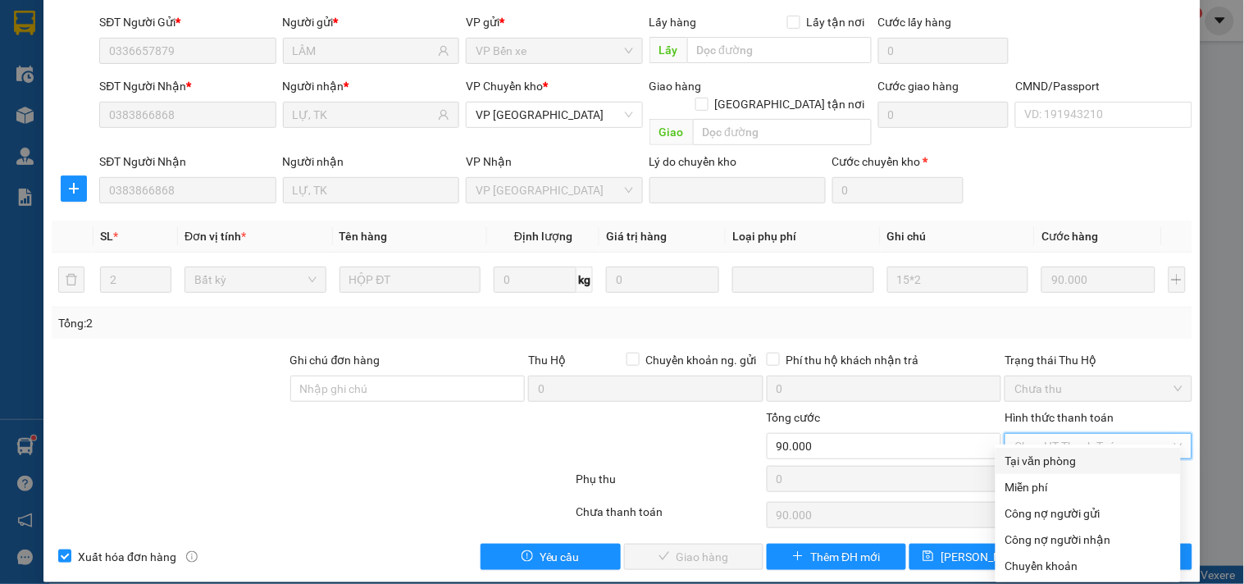
click at [1030, 467] on div "Tại văn phòng" at bounding box center [1088, 461] width 166 height 18
type input "0"
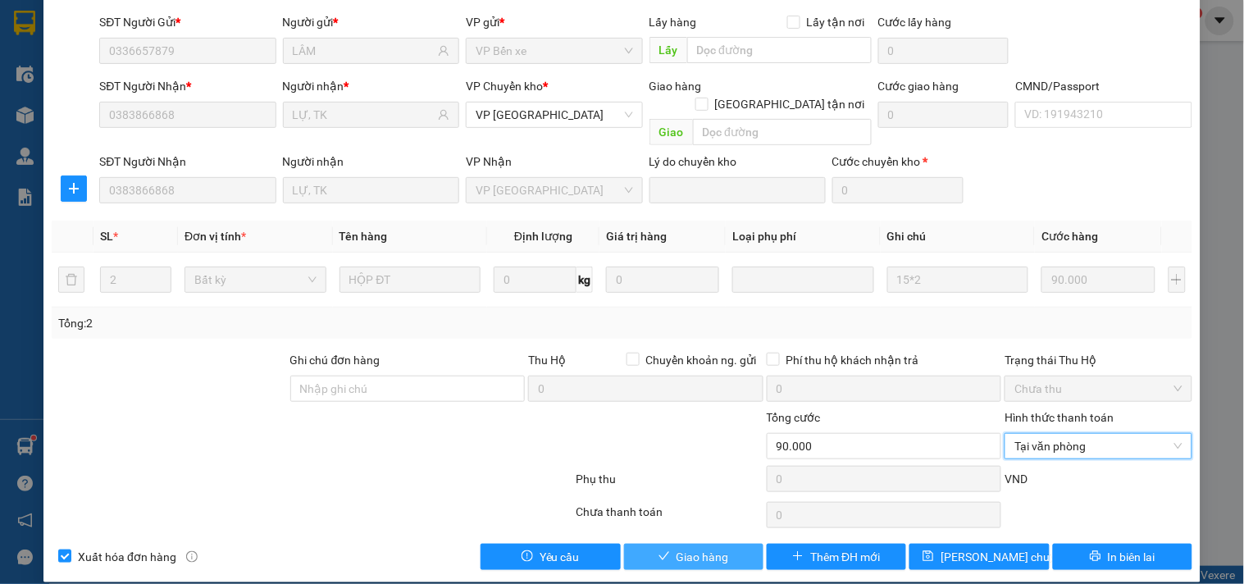
click at [686, 548] on span "Giao hàng" at bounding box center [702, 557] width 52 height 18
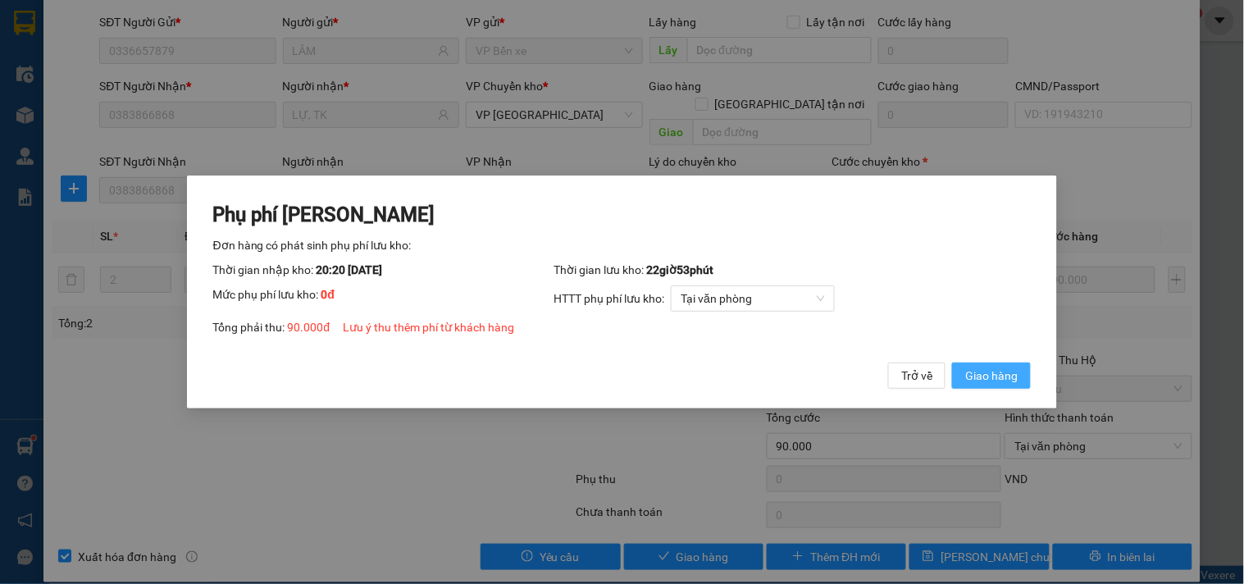
click at [964, 365] on button "Giao hàng" at bounding box center [991, 375] width 79 height 26
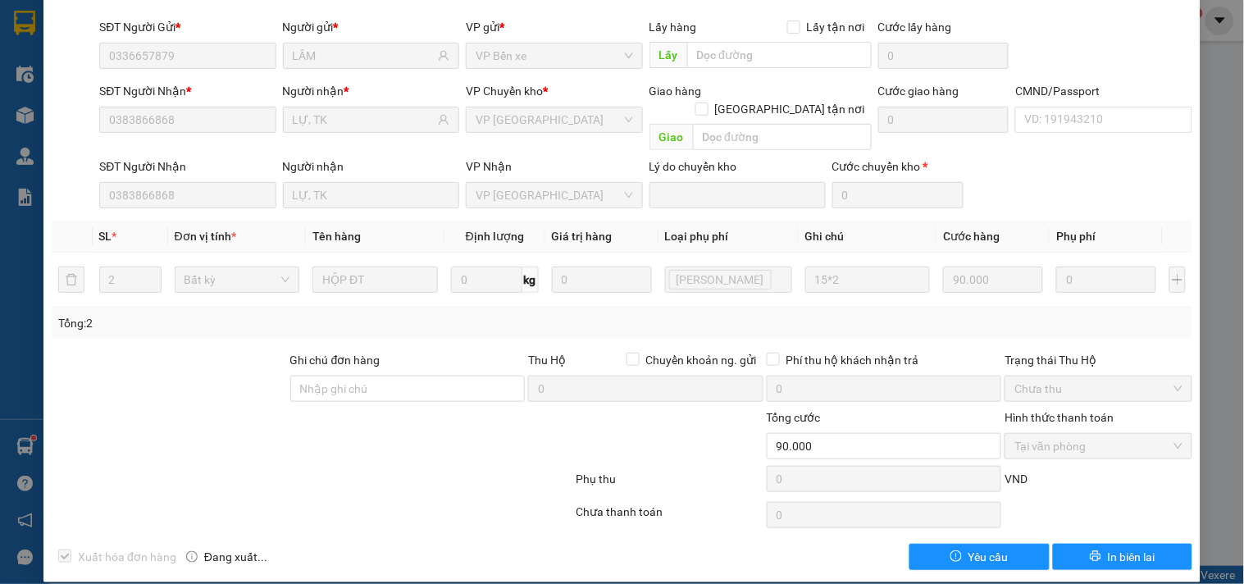
scroll to position [0, 0]
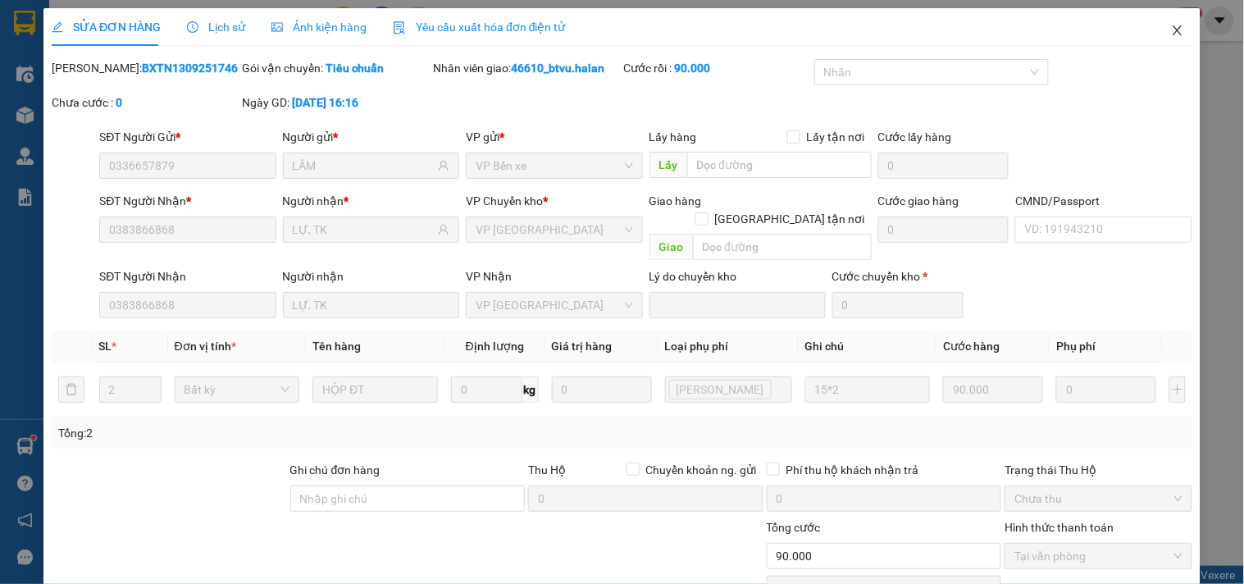
click at [1173, 34] on icon "close" at bounding box center [1177, 30] width 9 height 10
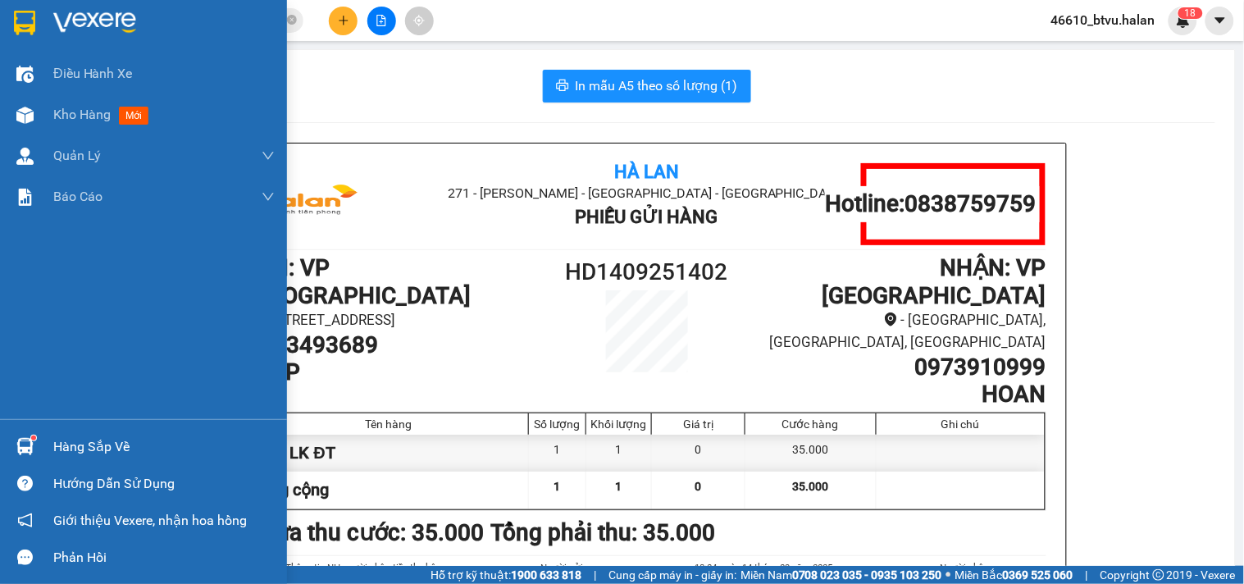
click at [22, 451] on img at bounding box center [24, 446] width 17 height 17
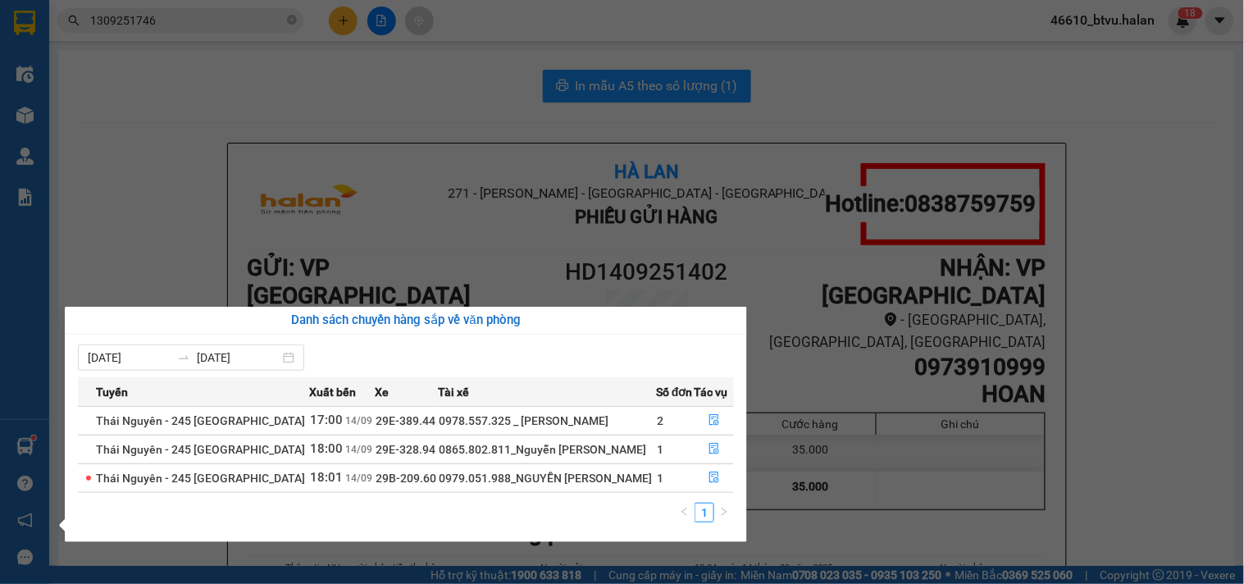
click at [200, 243] on section "Kết quả tìm kiếm ( 1 ) Bộ lọc Mã ĐH Trạng thái Món hàng Thu hộ Tổng cước Chưa c…" at bounding box center [622, 292] width 1244 height 584
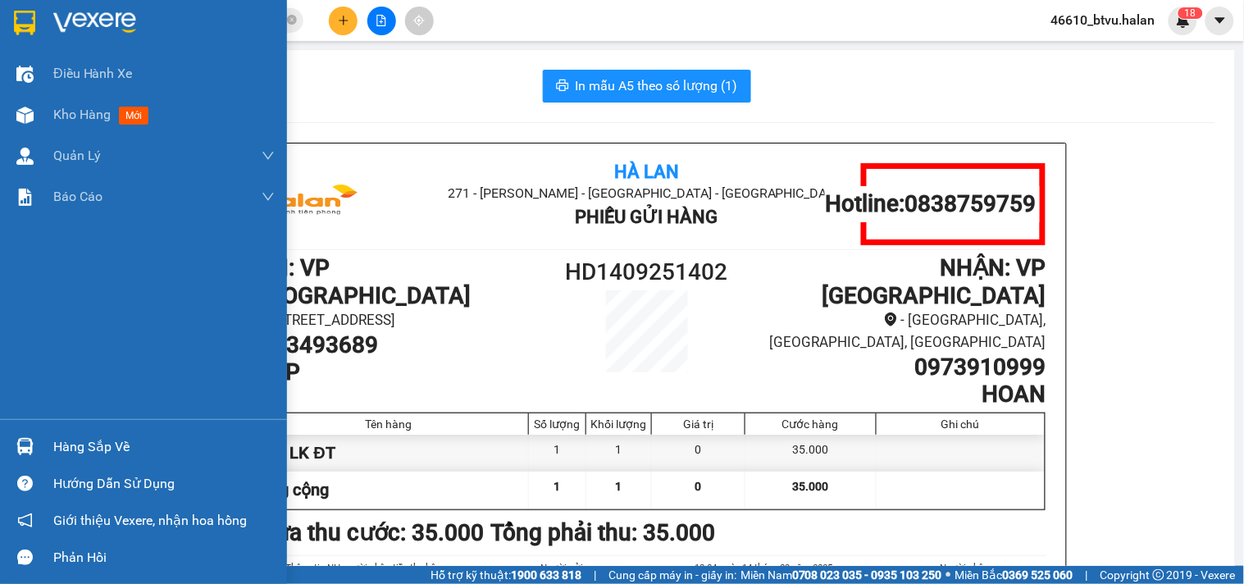
click at [11, 447] on div at bounding box center [25, 446] width 29 height 29
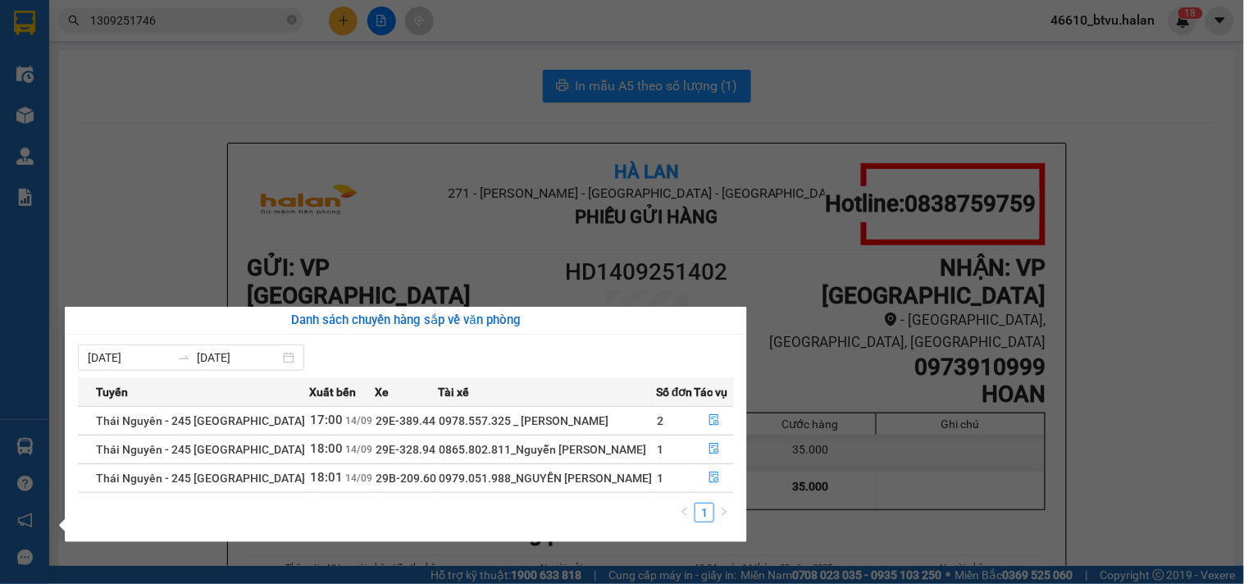
click at [158, 169] on section "Kết quả tìm kiếm ( 1 ) Bộ lọc Mã ĐH Trạng thái Món hàng Thu hộ Tổng cước Chưa c…" at bounding box center [622, 292] width 1244 height 584
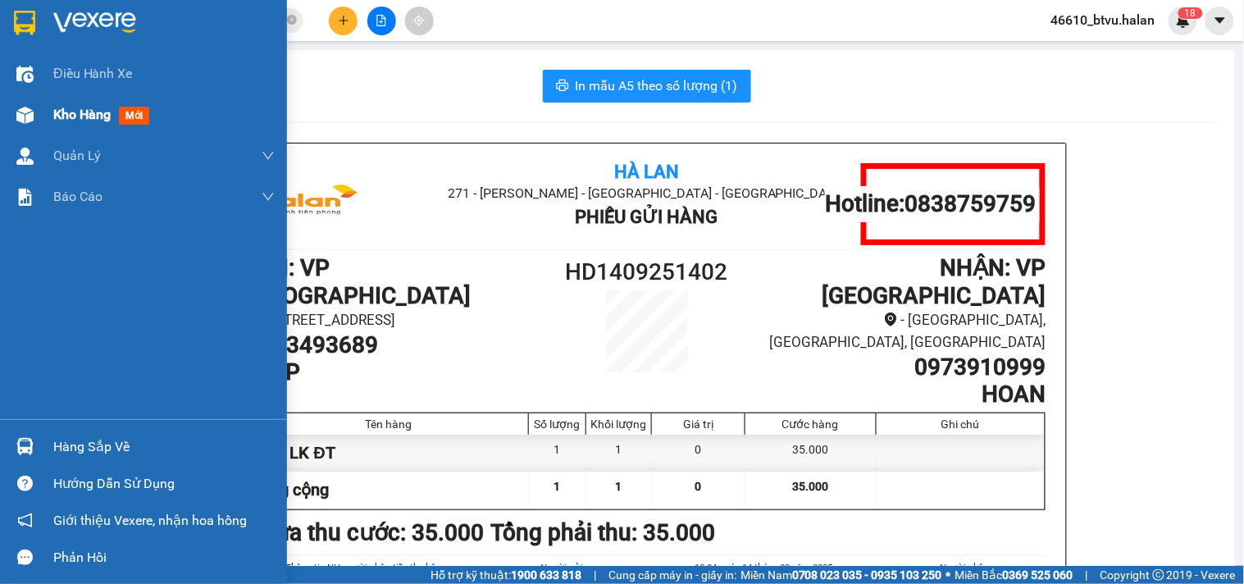
click at [37, 118] on div at bounding box center [25, 115] width 29 height 29
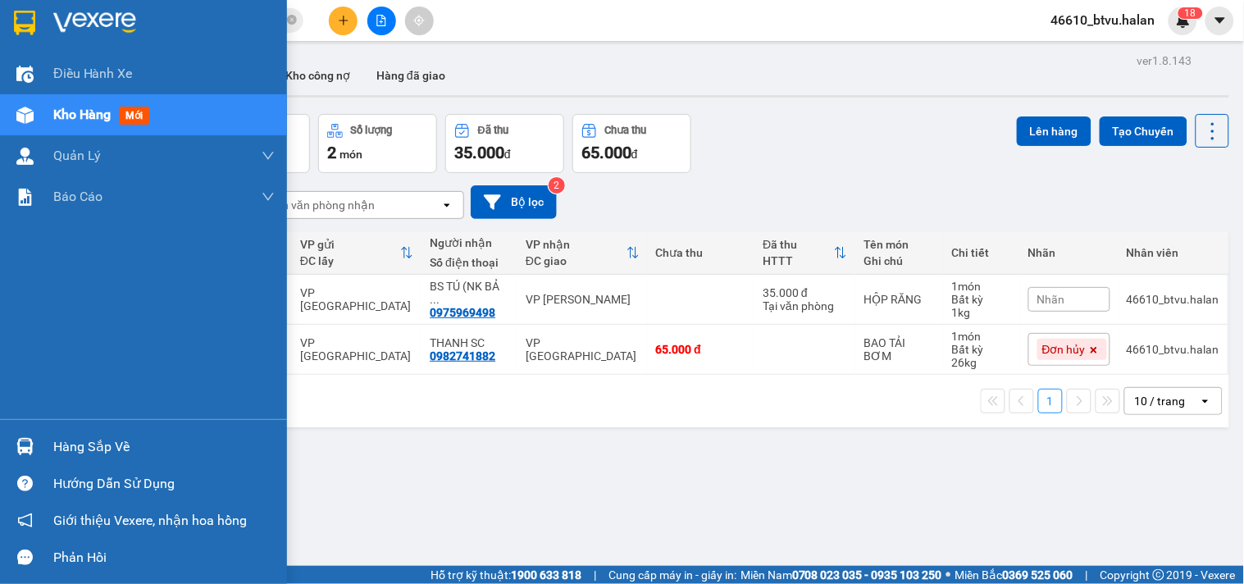
drag, startPoint x: 20, startPoint y: 457, endPoint x: 39, endPoint y: 455, distance: 19.7
click at [20, 456] on div at bounding box center [25, 446] width 29 height 29
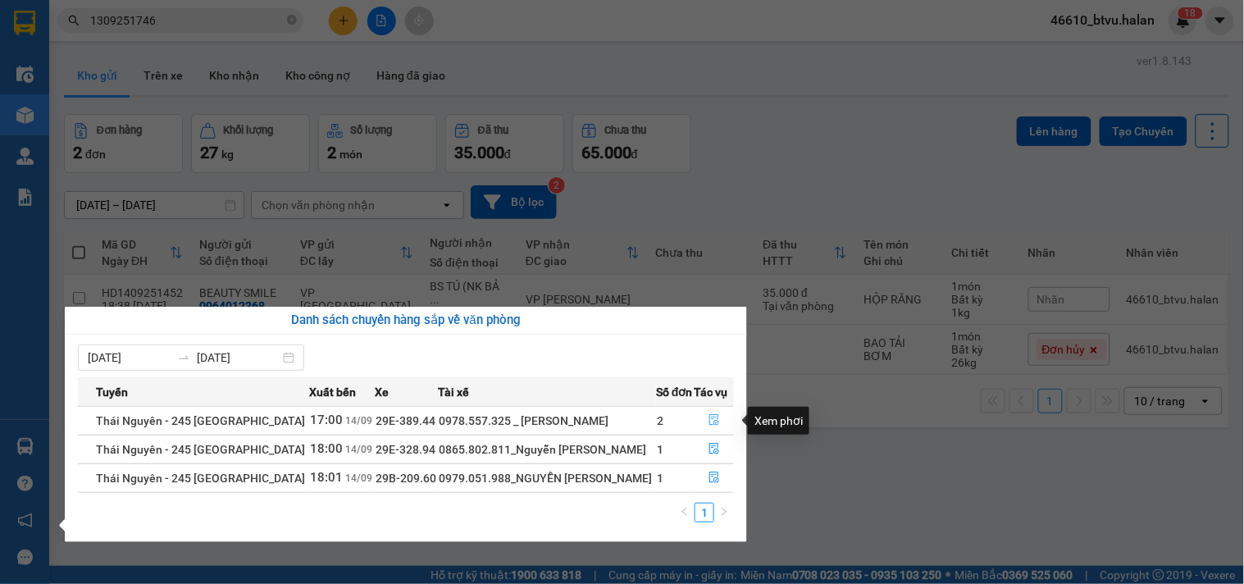
click at [713, 423] on icon "file-done" at bounding box center [714, 419] width 10 height 11
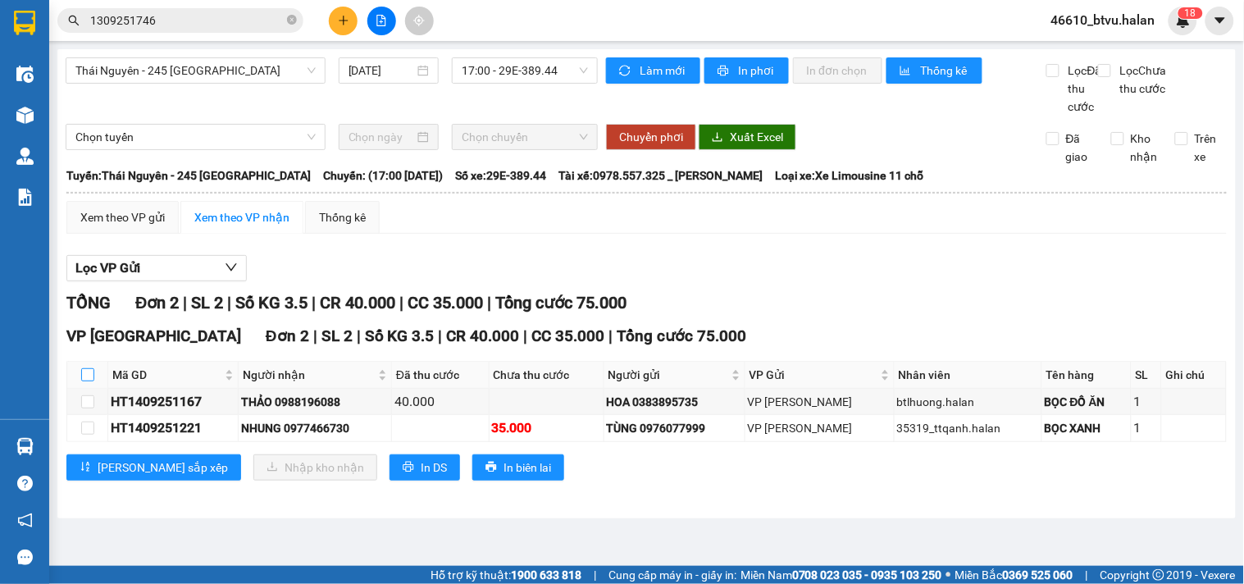
click at [93, 381] on input "checkbox" at bounding box center [87, 374] width 13 height 13
checkbox input "true"
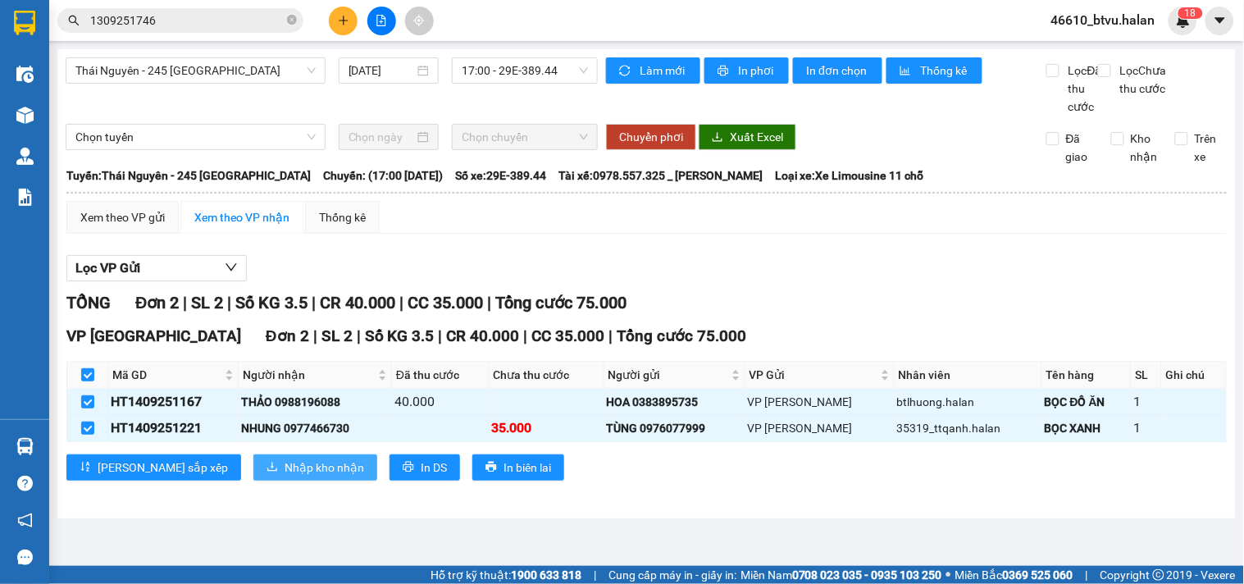
click at [253, 474] on button "Nhập kho nhận" at bounding box center [315, 467] width 124 height 26
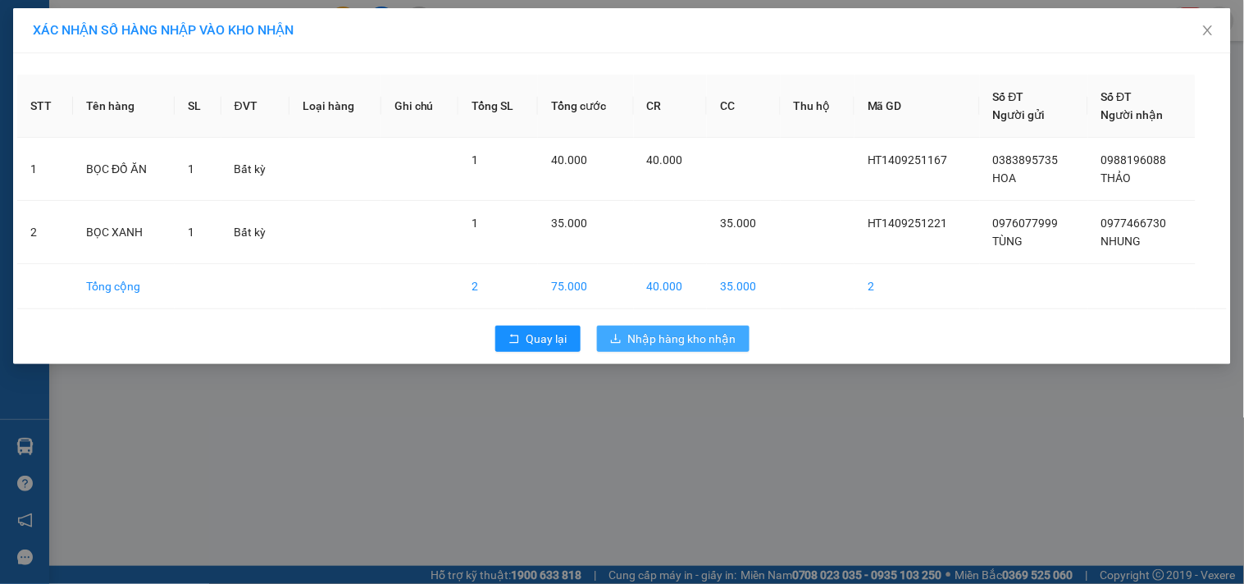
click at [631, 328] on button "Nhập hàng kho nhận" at bounding box center [673, 339] width 153 height 26
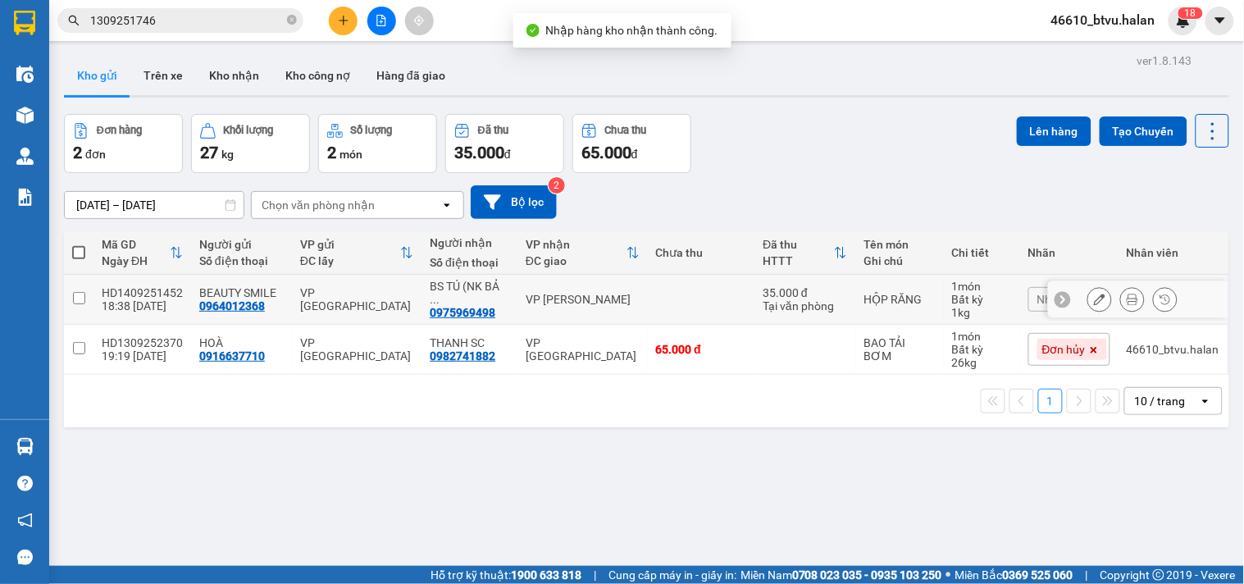
click at [436, 290] on div "BS TÚ (NK BẢ ..." at bounding box center [470, 293] width 80 height 26
checkbox input "true"
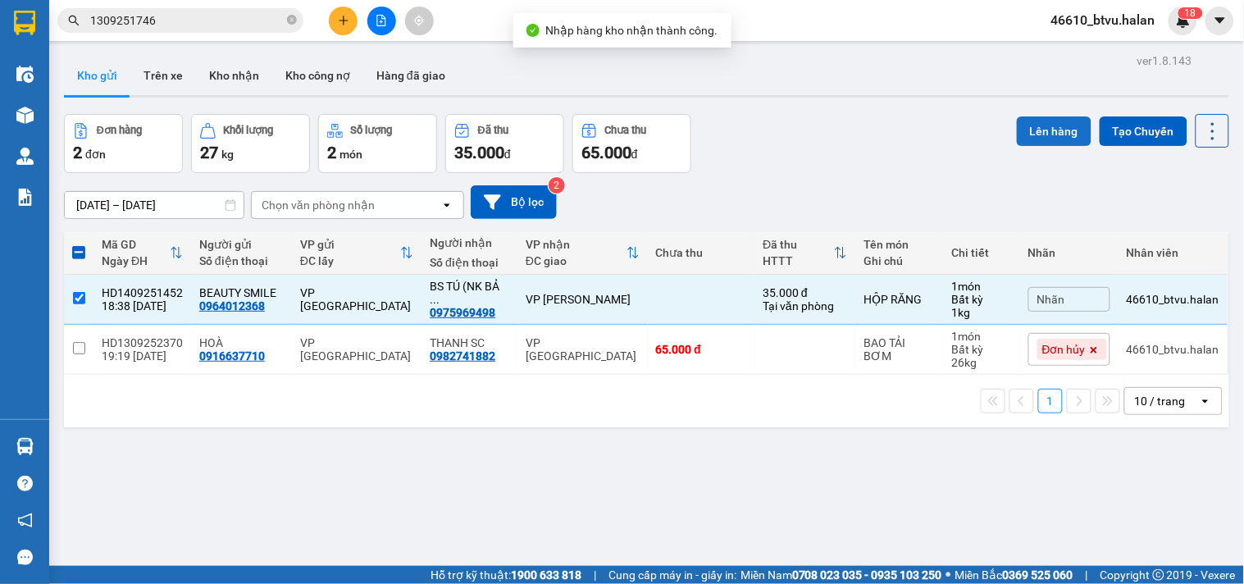
click at [1046, 134] on button "Lên hàng" at bounding box center [1054, 131] width 75 height 30
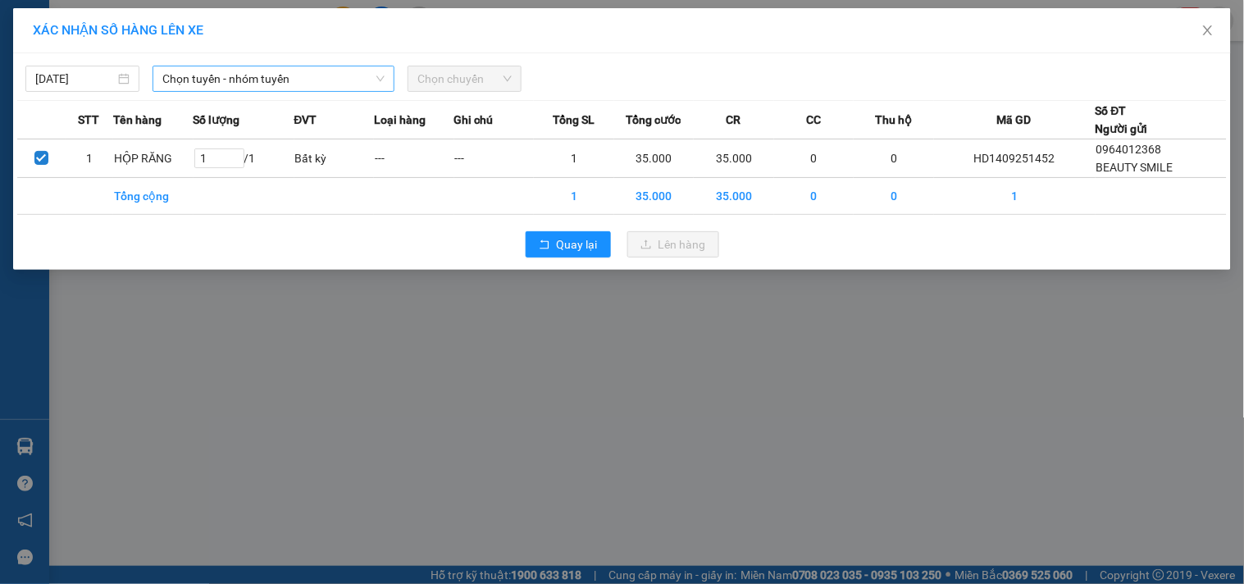
click at [273, 66] on div "Chọn tuyến - nhóm tuyến" at bounding box center [274, 79] width 242 height 26
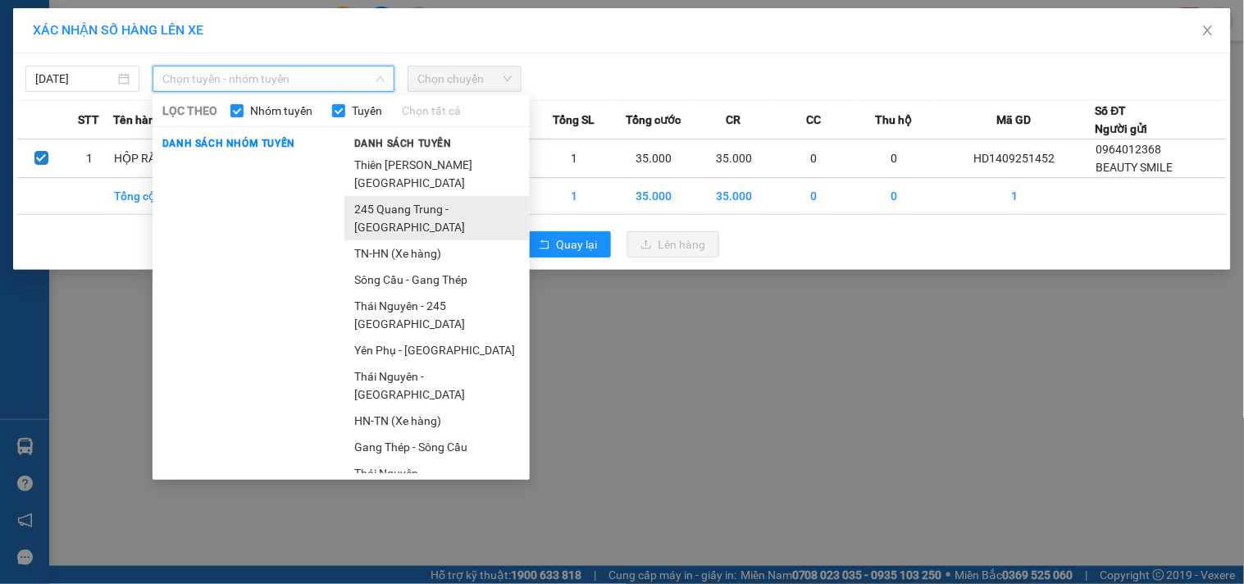
click at [367, 211] on li "245 Quang Trung - [GEOGRAPHIC_DATA]" at bounding box center [436, 218] width 185 height 44
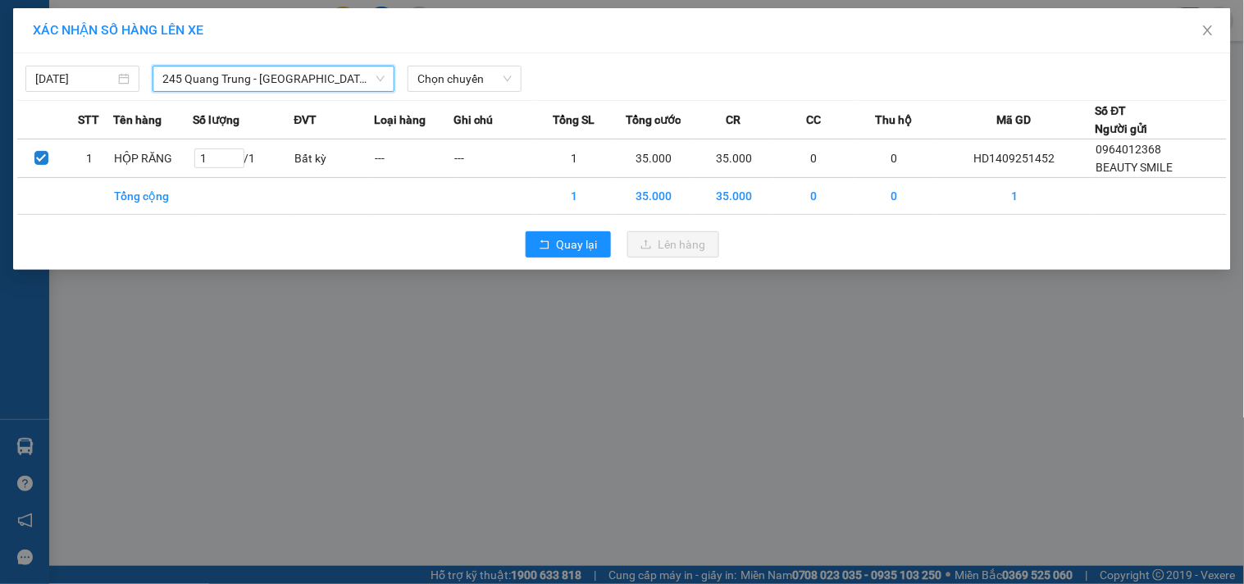
click at [503, 86] on span "Chọn chuyến" at bounding box center [464, 78] width 94 height 25
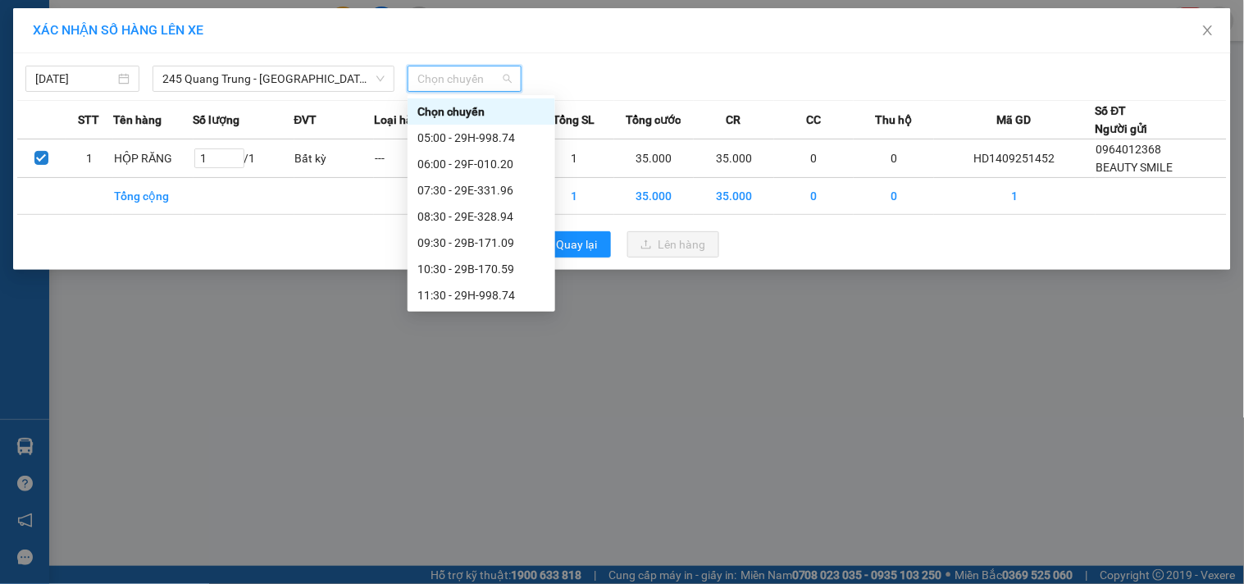
scroll to position [315, 0]
click at [513, 272] on div "19:30 - 29E-389.44" at bounding box center [481, 269] width 128 height 18
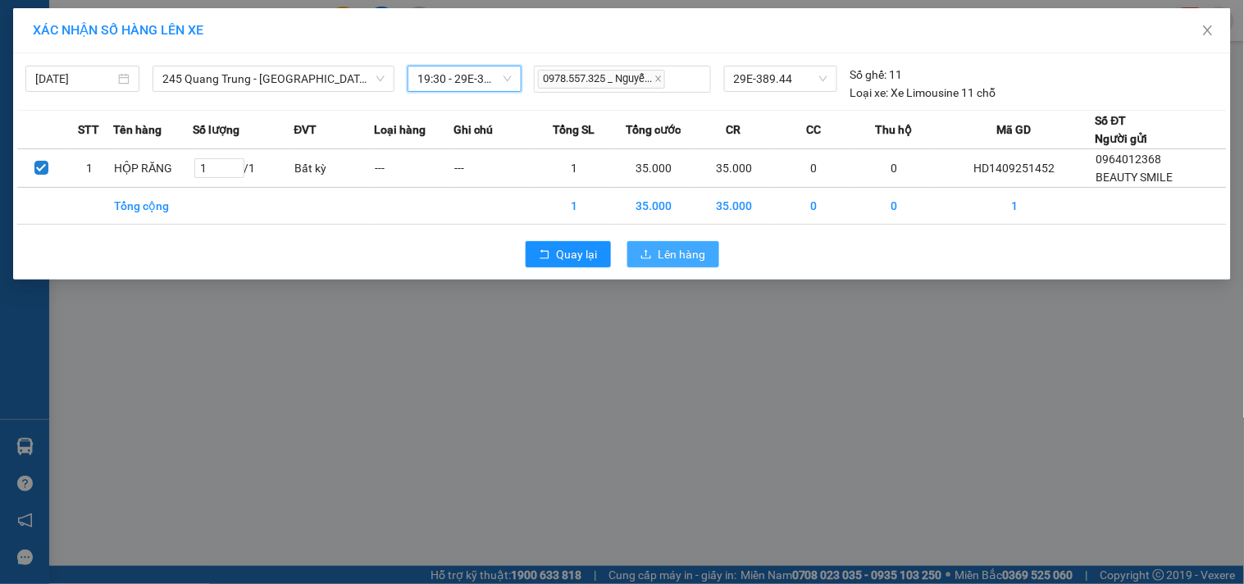
click at [678, 244] on button "Lên hàng" at bounding box center [673, 254] width 92 height 26
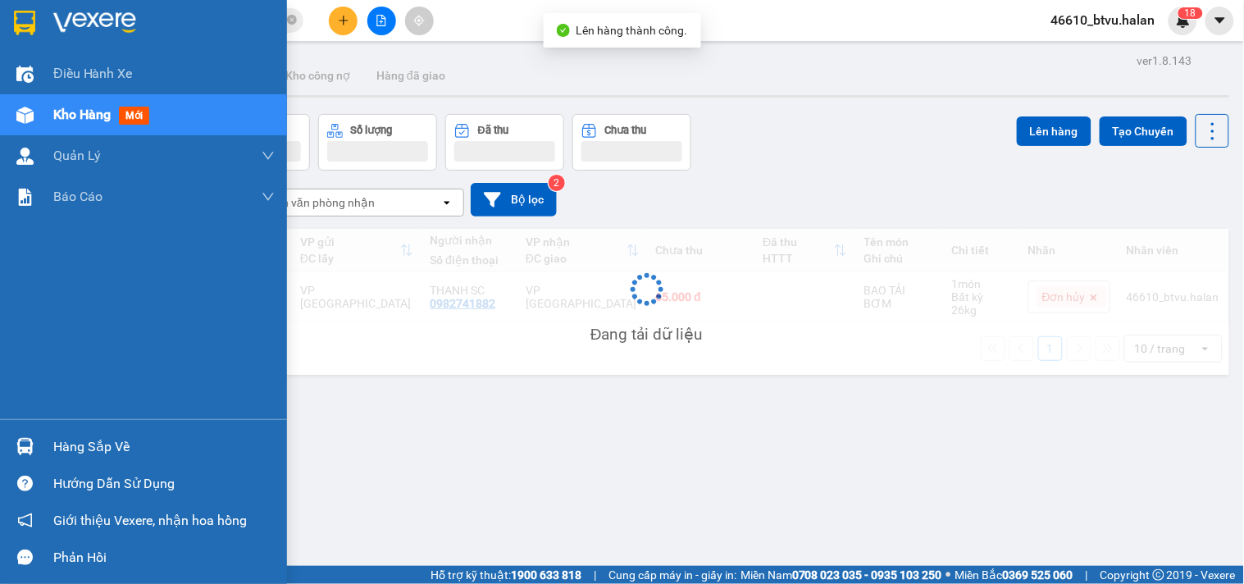
click at [37, 455] on div at bounding box center [25, 446] width 29 height 29
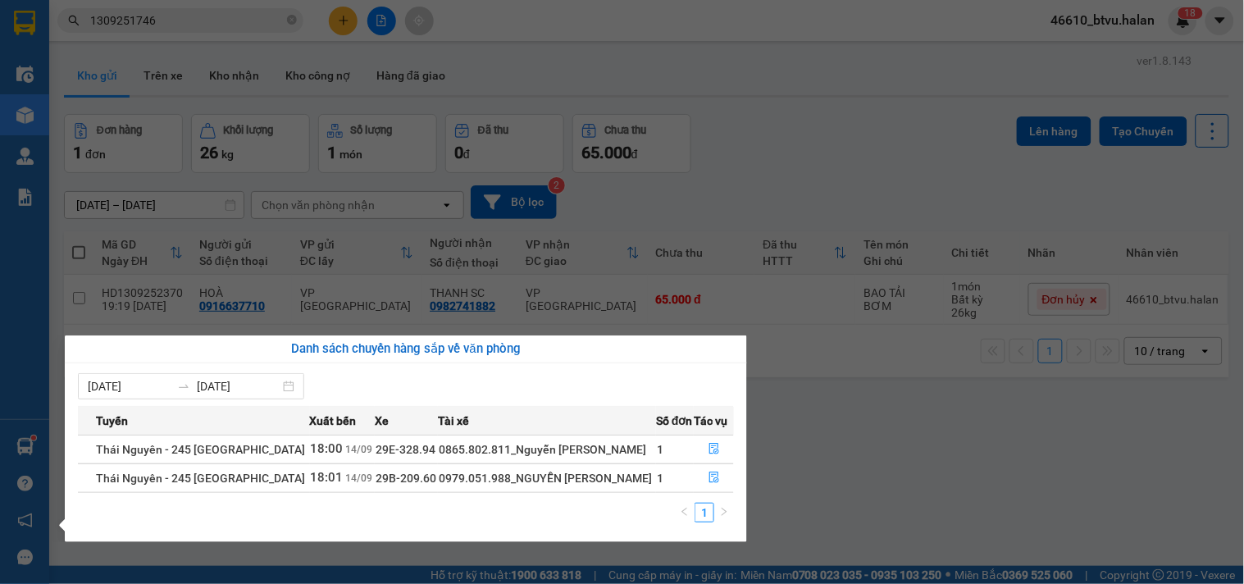
click at [740, 338] on div "Danh sách chuyến hàng sắp về văn phòng" at bounding box center [406, 349] width 682 height 28
click at [858, 337] on section "Kết quả tìm kiếm ( 1 ) Bộ lọc Mã ĐH Trạng thái Món hàng Thu hộ Tổng cước Chưa c…" at bounding box center [622, 292] width 1244 height 584
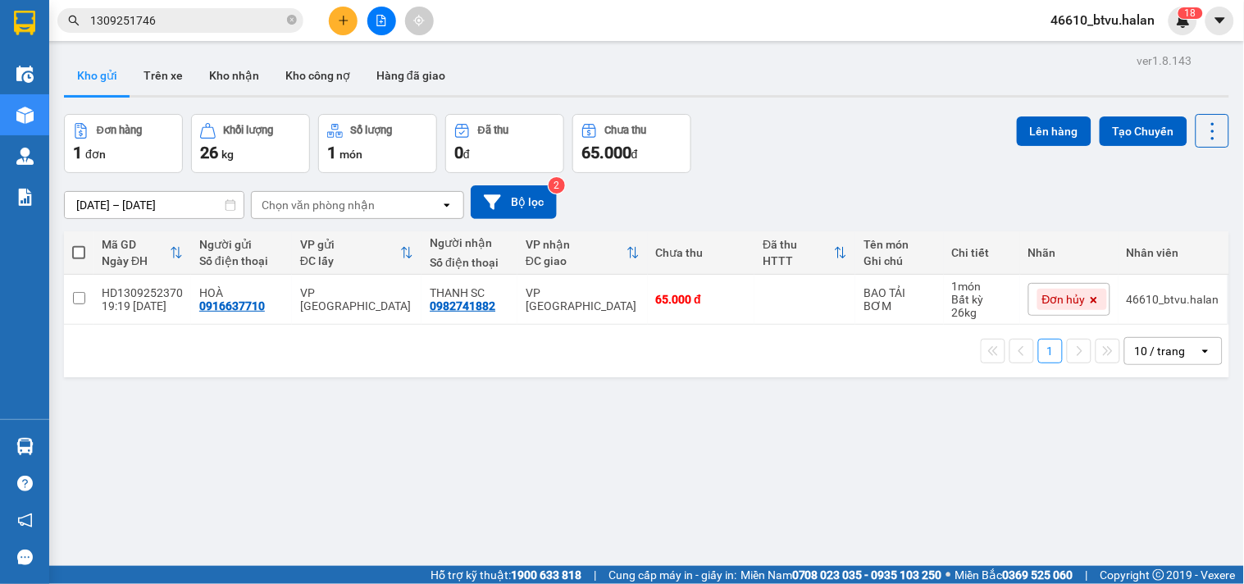
click at [37, 452] on div at bounding box center [25, 446] width 29 height 29
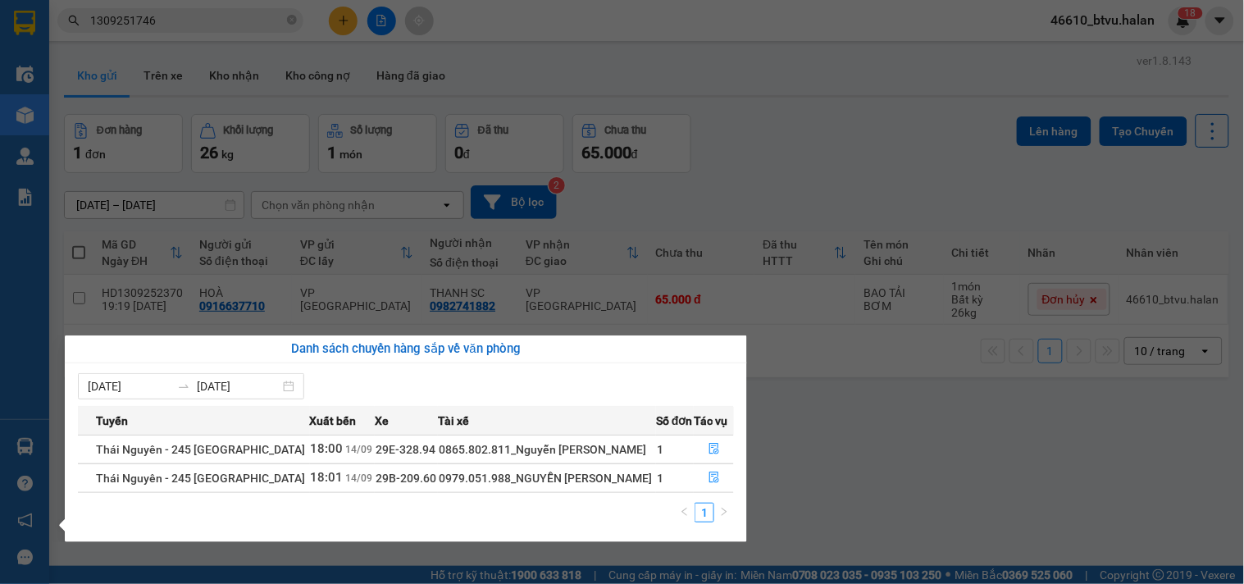
click at [0, 447] on div "Điều hành xe Kho hàng mới Quản Lý Quản lý chuyến Quản lý kiểm kho Báo cáo 12. T…" at bounding box center [24, 292] width 49 height 584
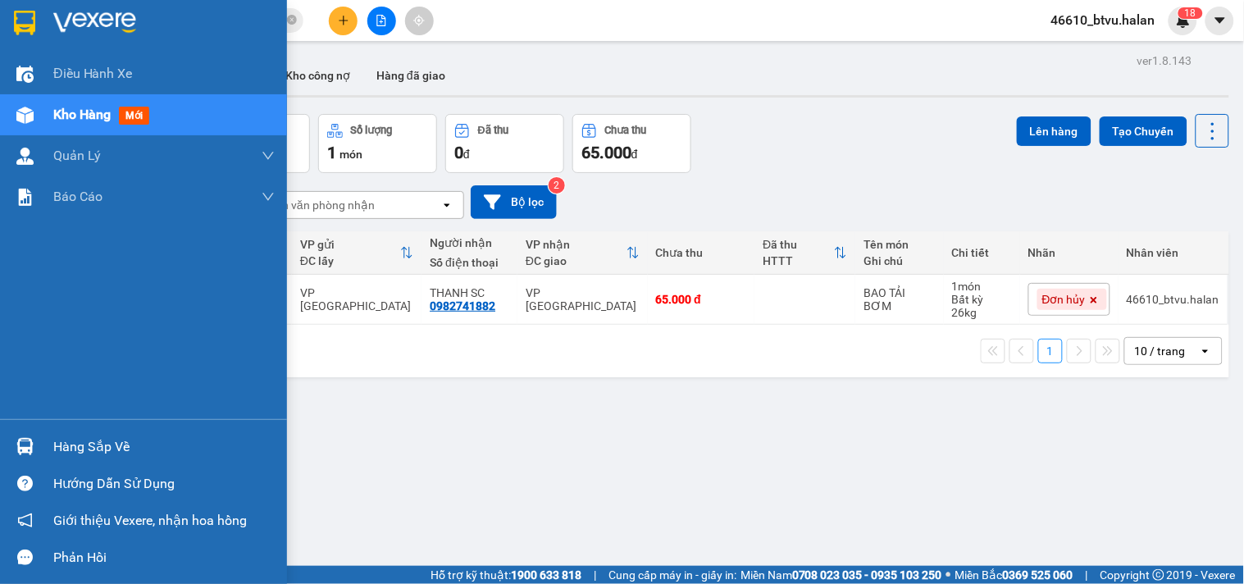
click at [7, 451] on div "Hàng sắp về" at bounding box center [143, 446] width 287 height 37
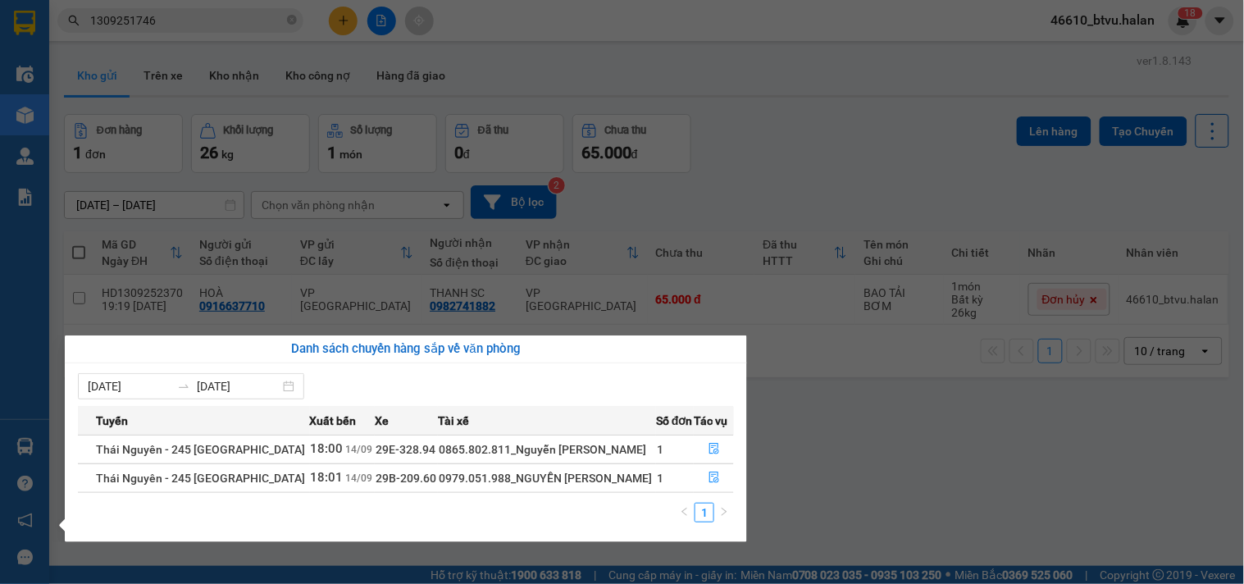
click at [34, 447] on div "Điều hành xe Kho hàng mới Quản Lý Quản lý chuyến Quản lý kiểm kho Báo cáo 12. T…" at bounding box center [24, 292] width 49 height 584
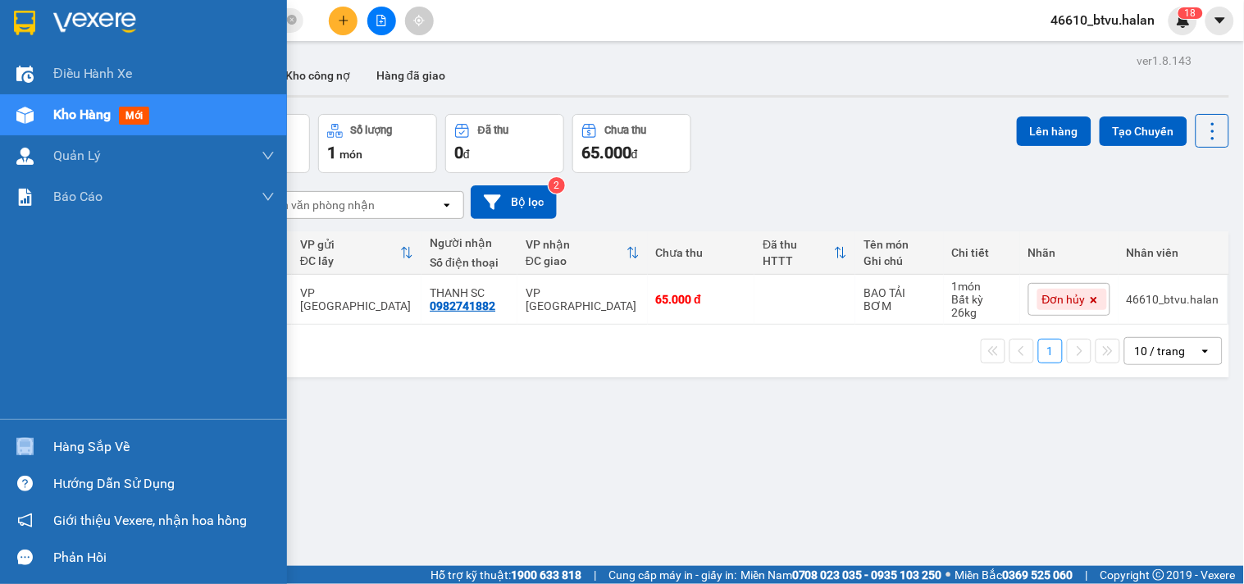
click at [34, 447] on div at bounding box center [25, 446] width 29 height 29
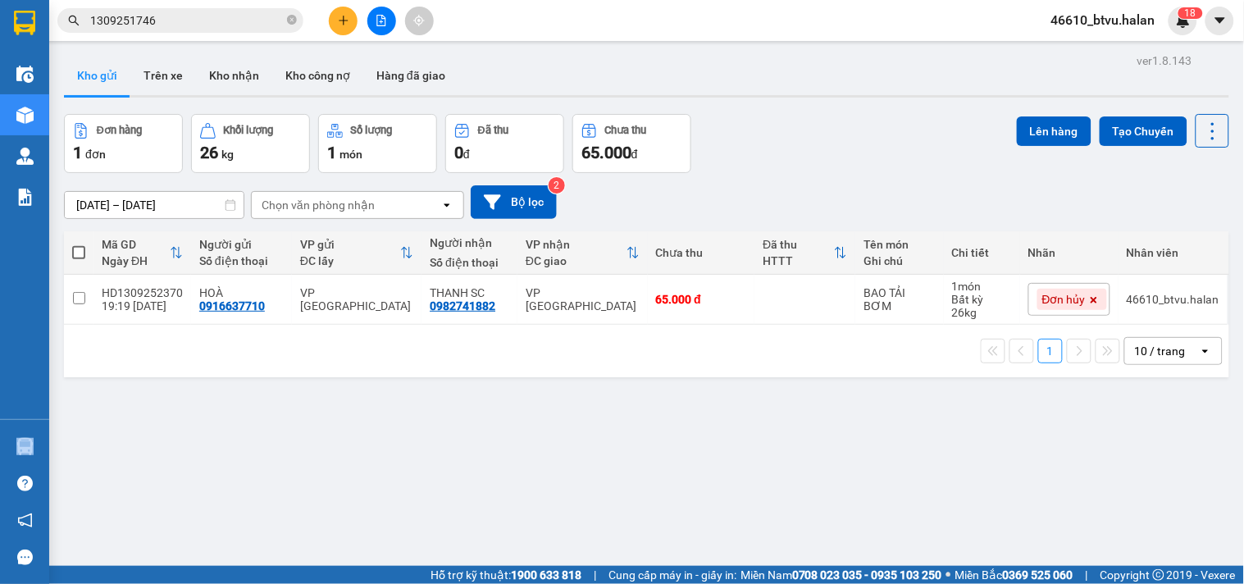
click at [834, 438] on section "Kết quả tìm kiếm ( 1 ) Bộ lọc Mã ĐH Trạng thái Món hàng Thu hộ Tổng cước Chưa c…" at bounding box center [622, 292] width 1244 height 584
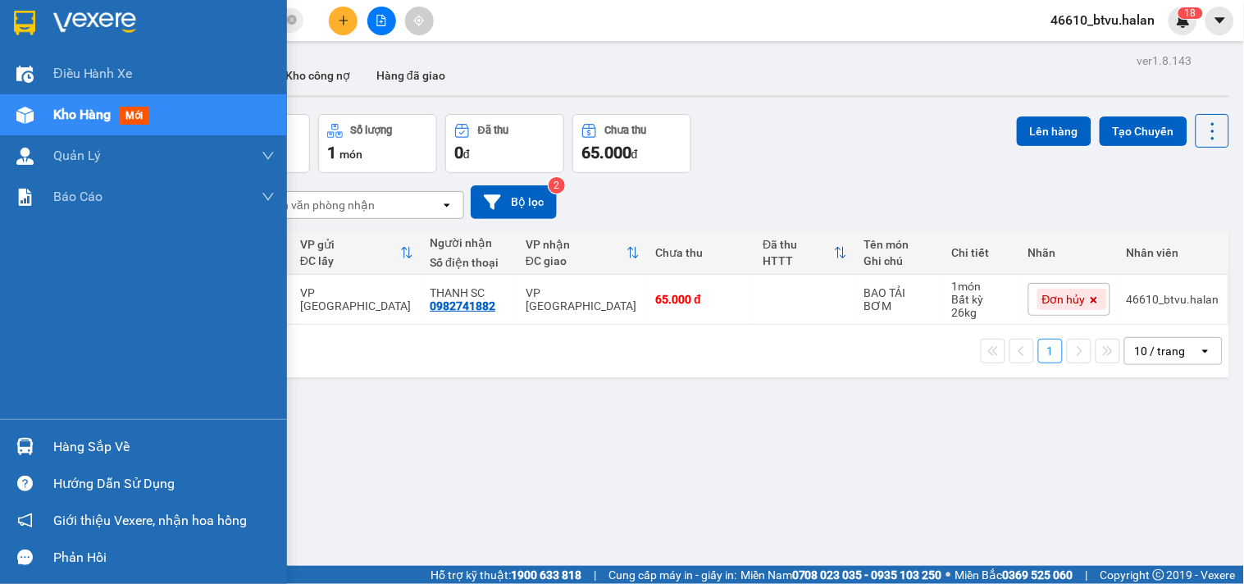
click at [0, 435] on div "Hàng sắp về" at bounding box center [143, 446] width 287 height 37
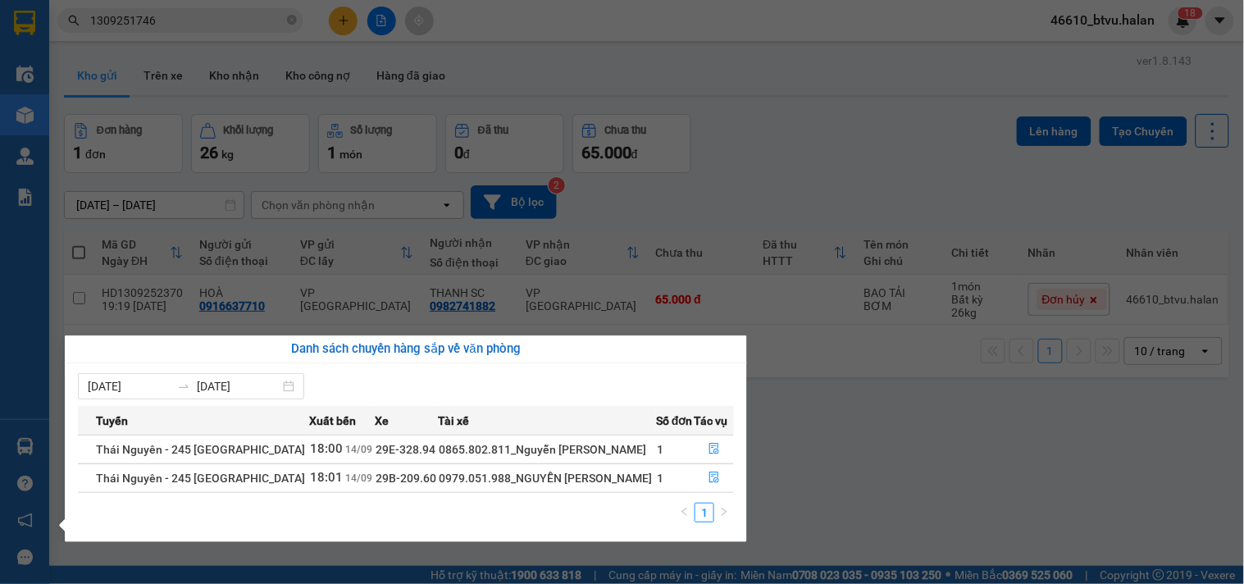
click at [810, 395] on section "Kết quả tìm kiếm ( 1 ) Bộ lọc Mã ĐH Trạng thái Món hàng Thu hộ Tổng cước Chưa c…" at bounding box center [622, 292] width 1244 height 584
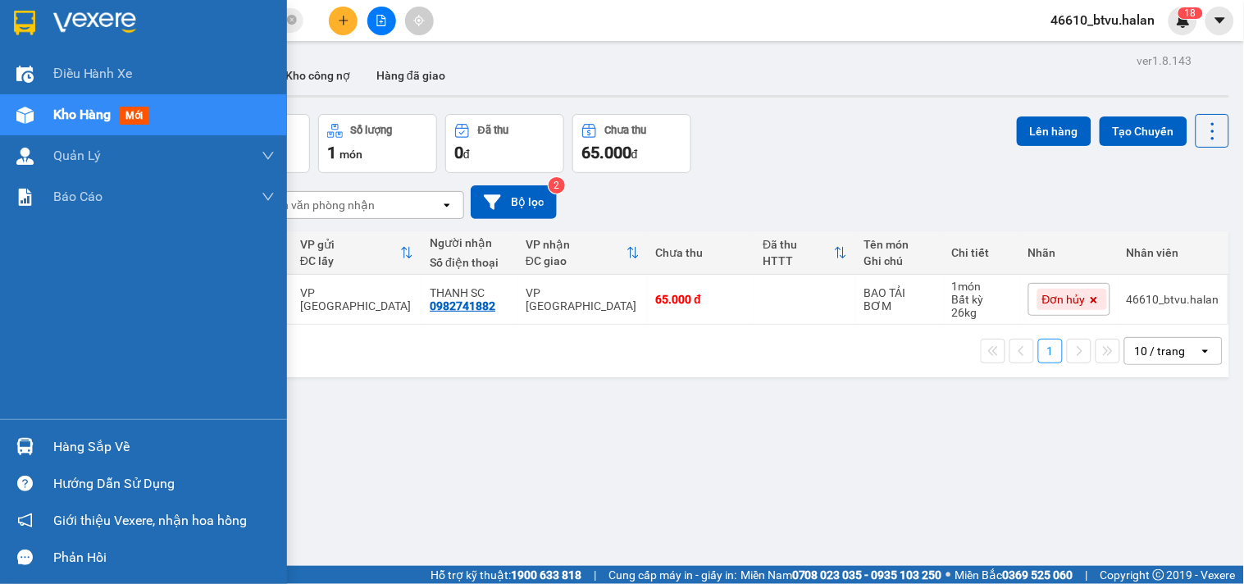
click at [35, 449] on div at bounding box center [25, 446] width 29 height 29
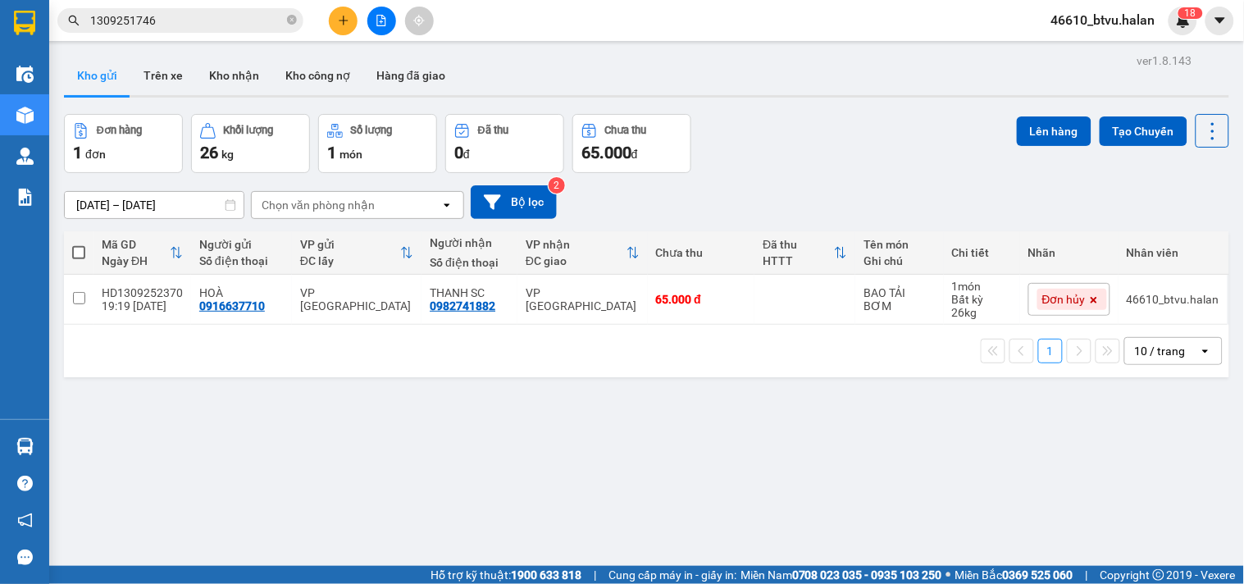
click at [767, 375] on section "Kết quả tìm kiếm ( 1 ) Bộ lọc Mã ĐH Trạng thái Món hàng Thu hộ Tổng cước Chưa c…" at bounding box center [622, 292] width 1244 height 584
click at [1093, 295] on button at bounding box center [1099, 299] width 23 height 29
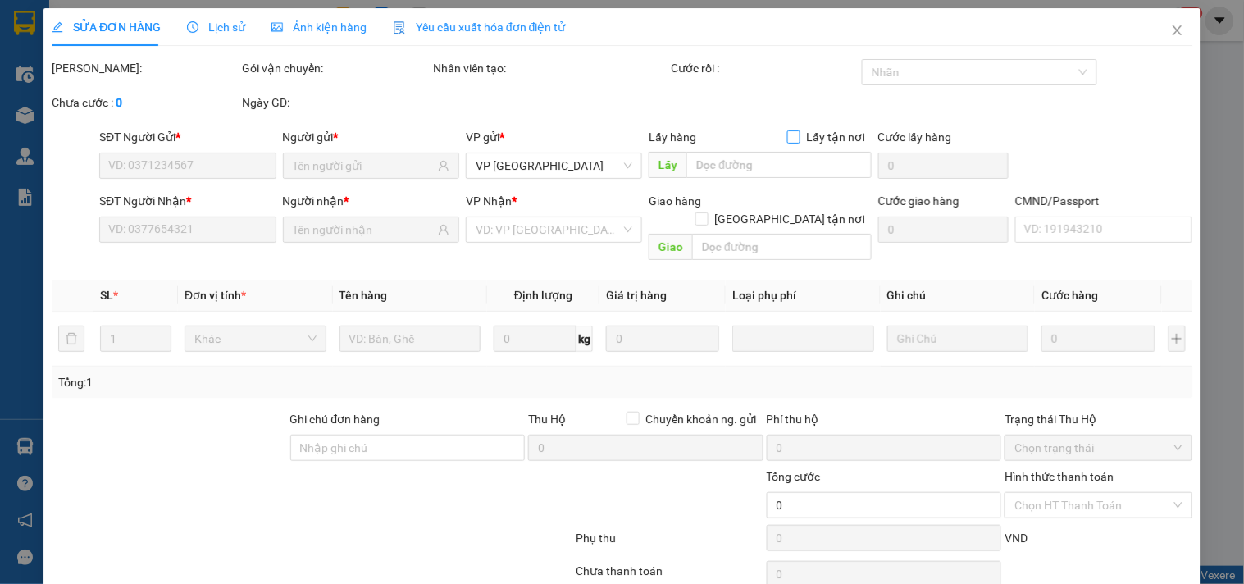
type input "0916637710"
type input "0982741882"
type input "65.000"
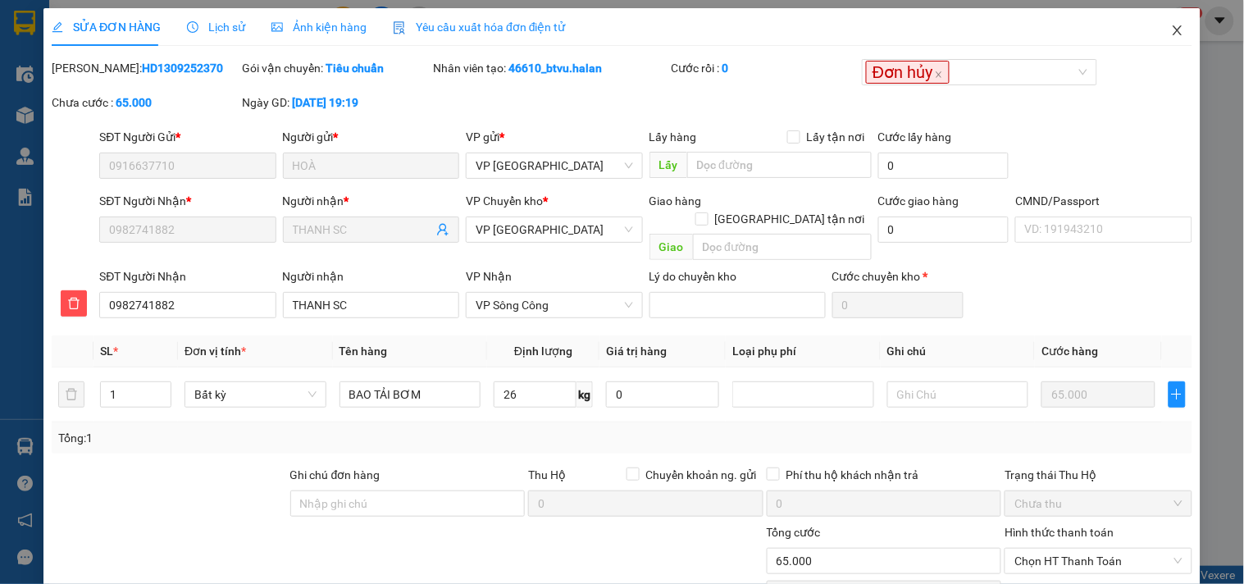
click at [1166, 38] on span "Close" at bounding box center [1178, 31] width 46 height 46
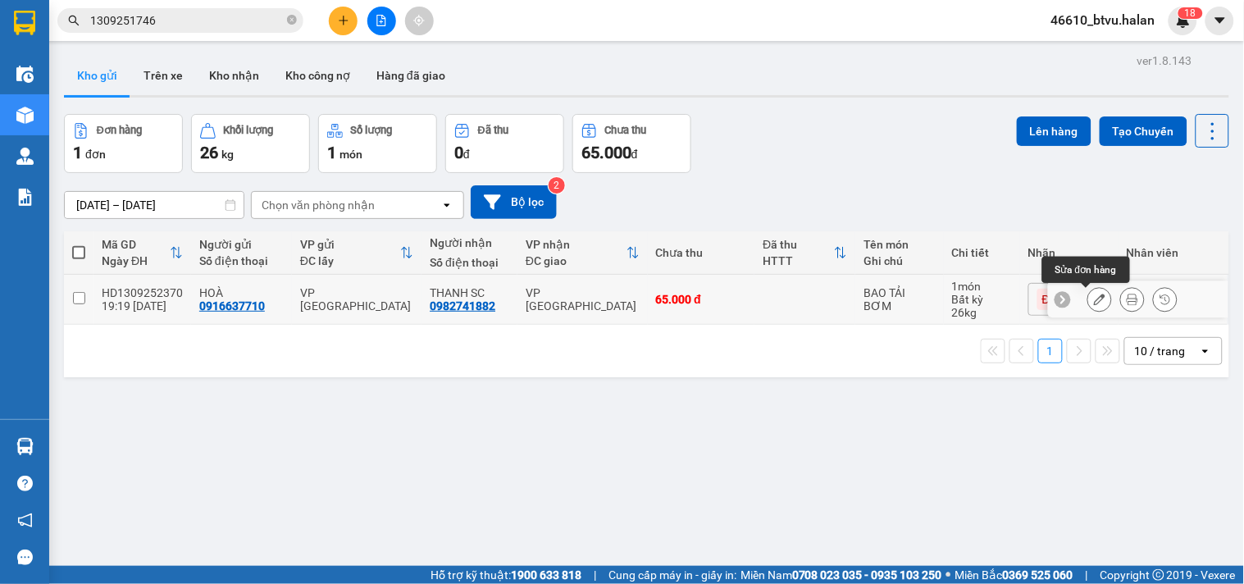
click at [1094, 301] on icon at bounding box center [1099, 299] width 11 height 11
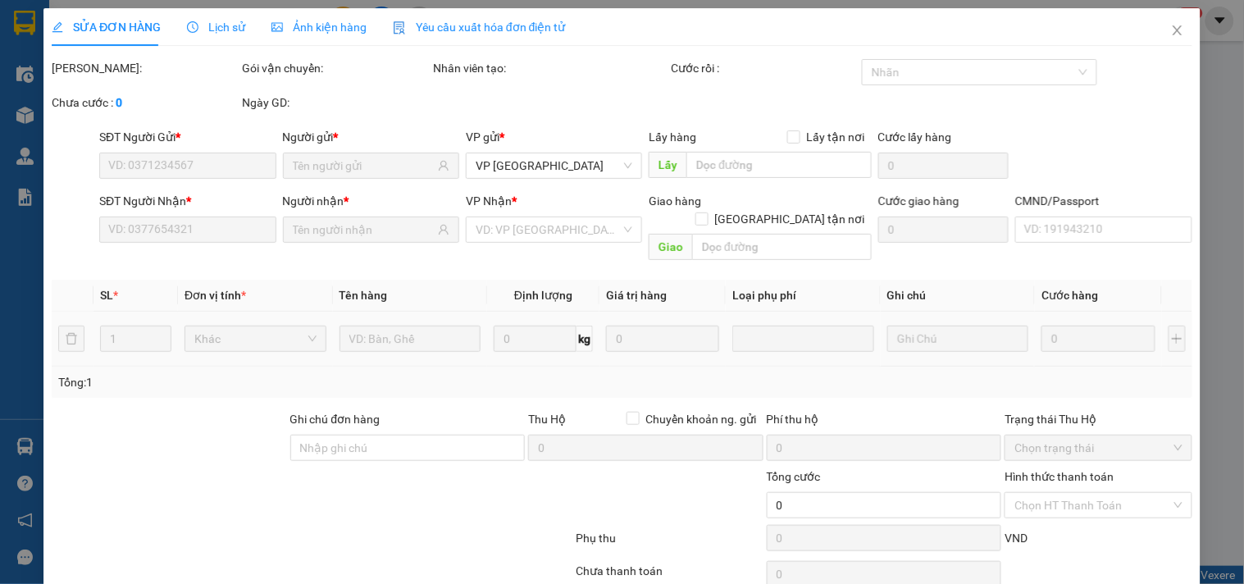
type input "0916637710"
type input "0982741882"
type input "65.000"
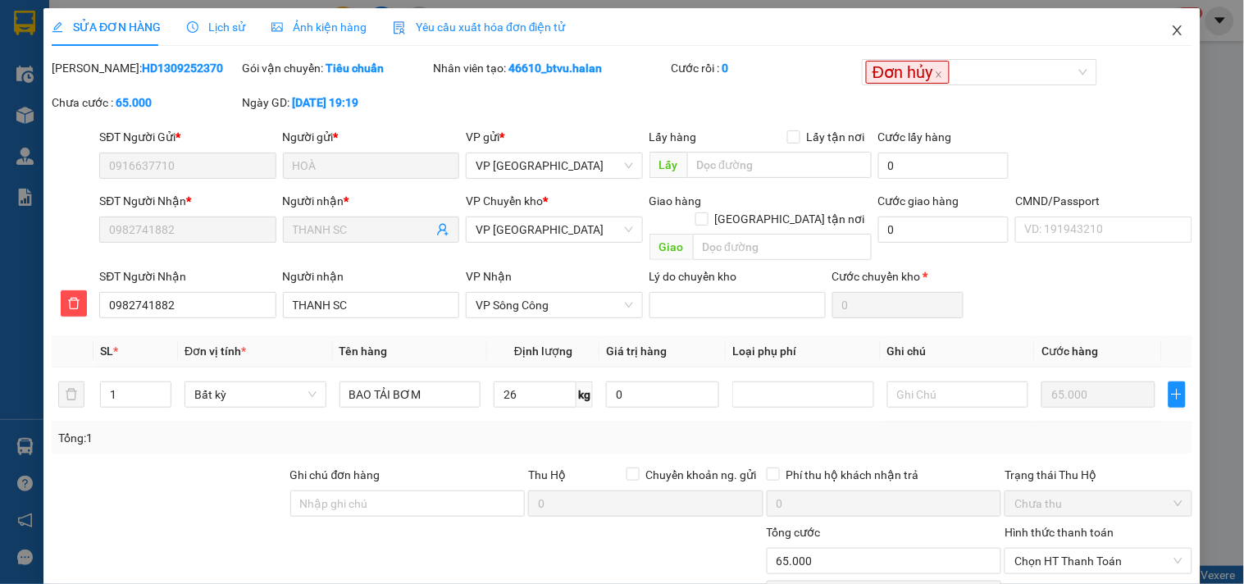
click at [1182, 29] on span "Close" at bounding box center [1178, 31] width 46 height 46
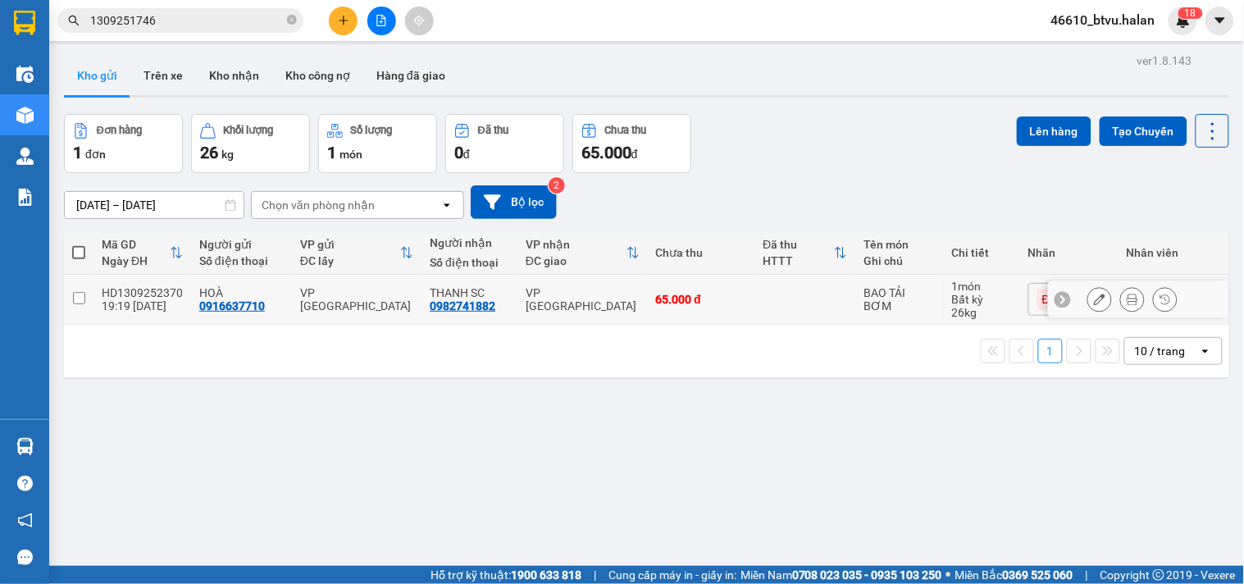
click at [717, 298] on div "65.000 đ" at bounding box center [701, 299] width 91 height 13
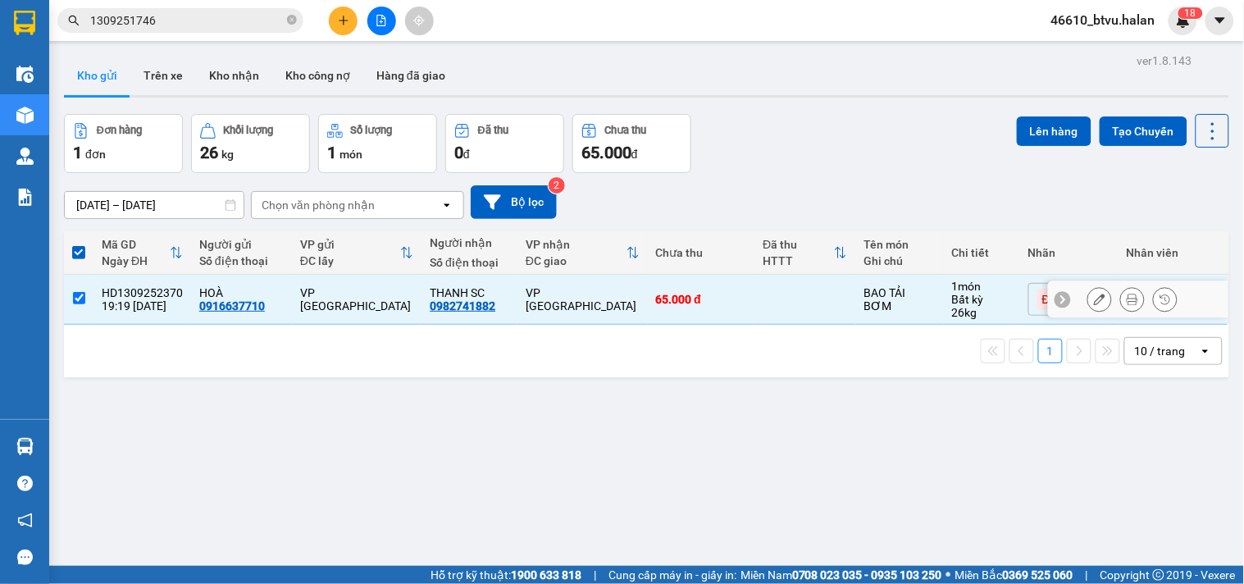
click at [717, 298] on div "65.000 đ" at bounding box center [701, 299] width 91 height 13
checkbox input "false"
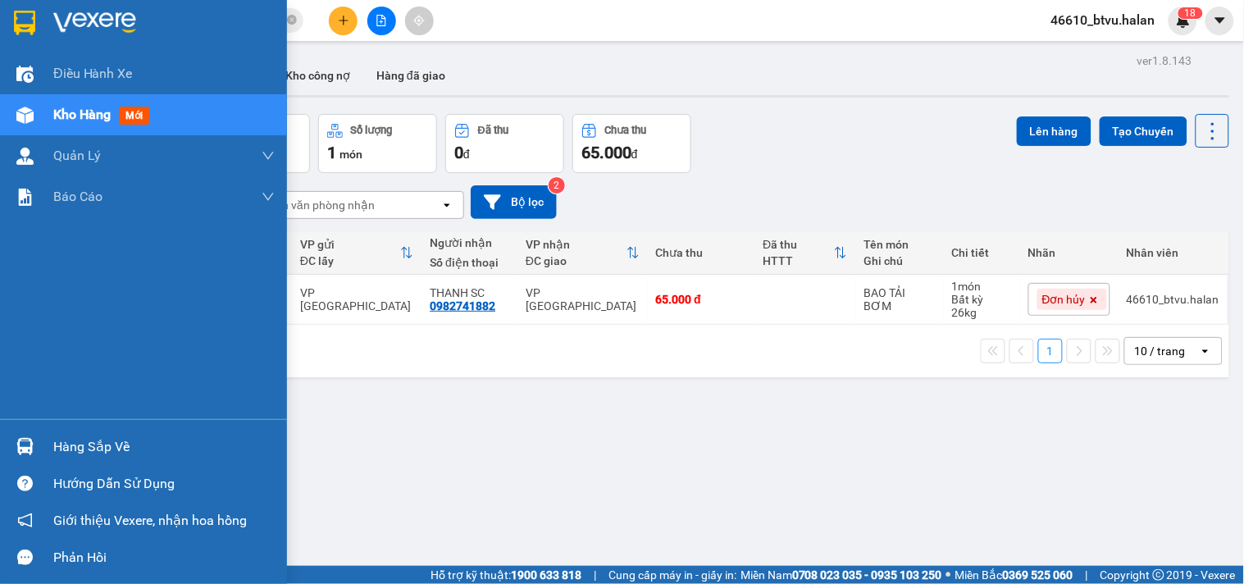
click at [26, 444] on img at bounding box center [24, 446] width 17 height 17
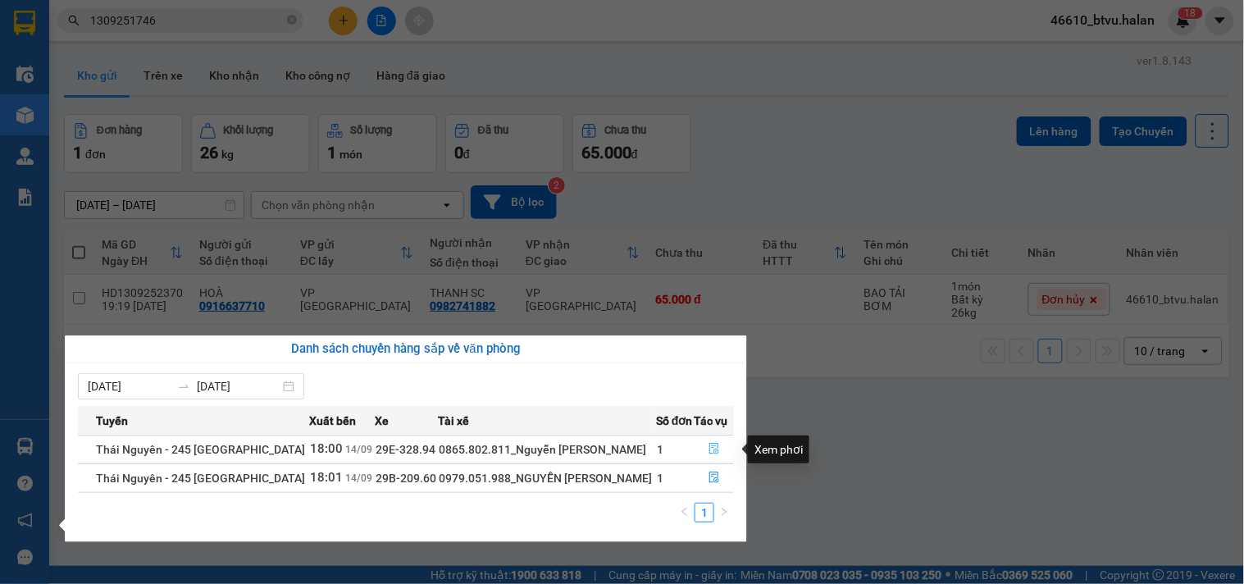
click at [728, 441] on button "button" at bounding box center [714, 449] width 39 height 26
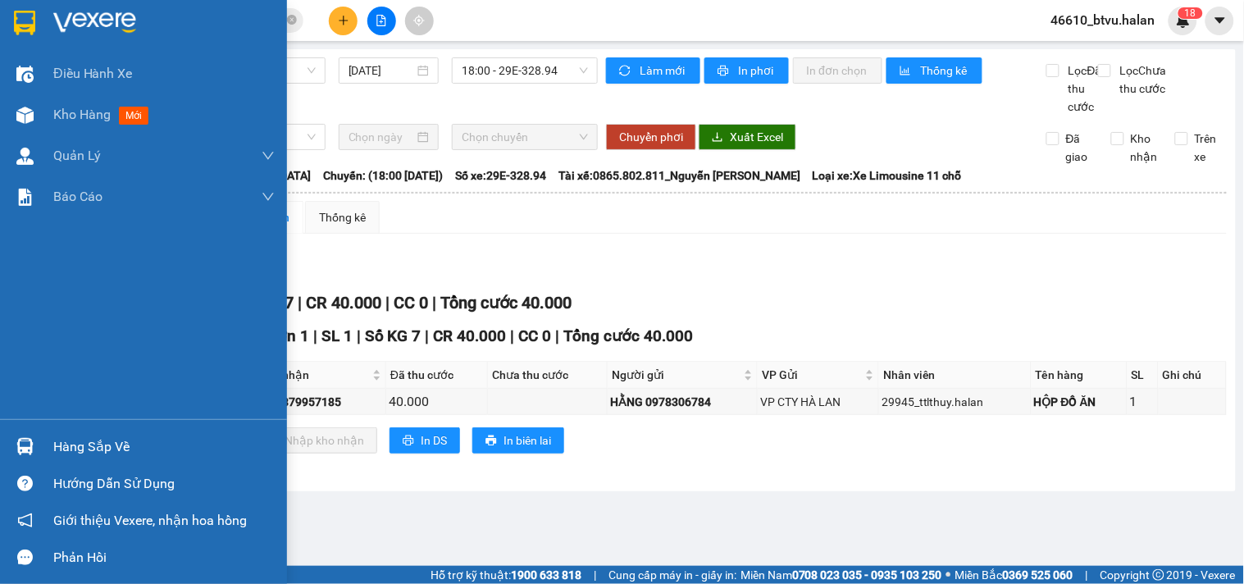
click at [39, 436] on div "Hàng sắp về" at bounding box center [143, 446] width 287 height 37
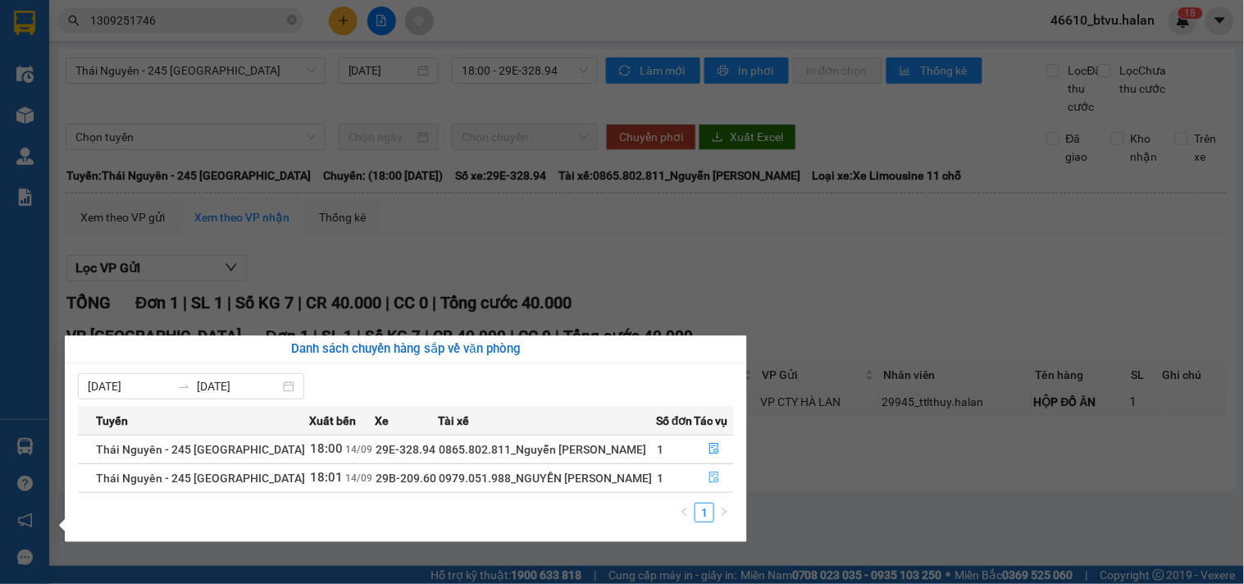
click at [717, 477] on icon "file-done" at bounding box center [713, 476] width 11 height 11
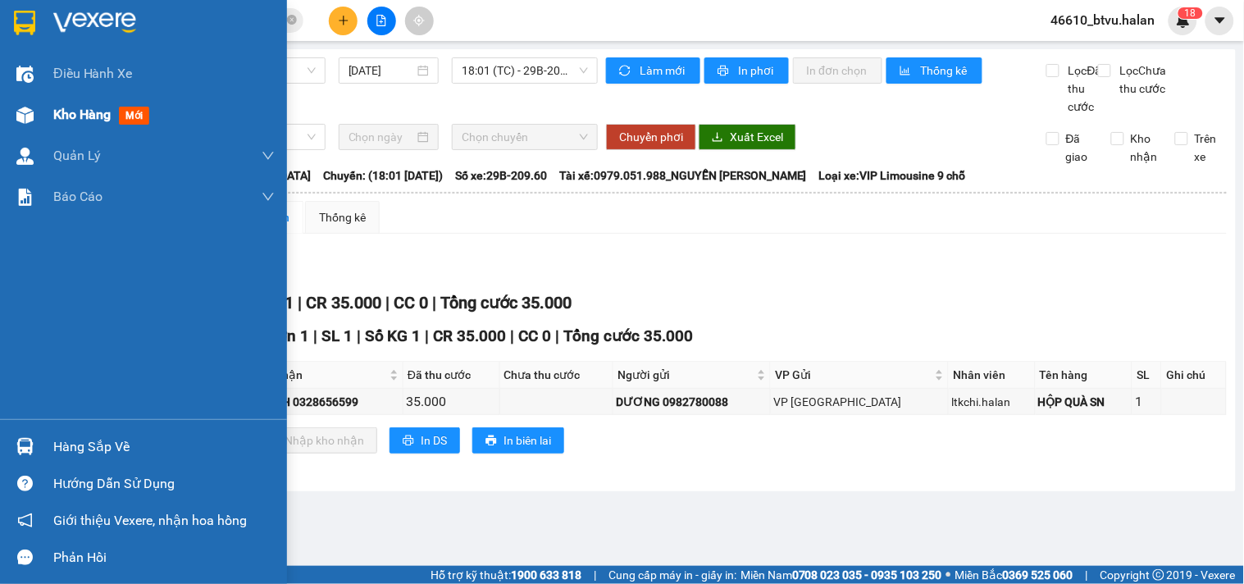
click at [45, 125] on div "Kho hàng mới" at bounding box center [143, 114] width 287 height 41
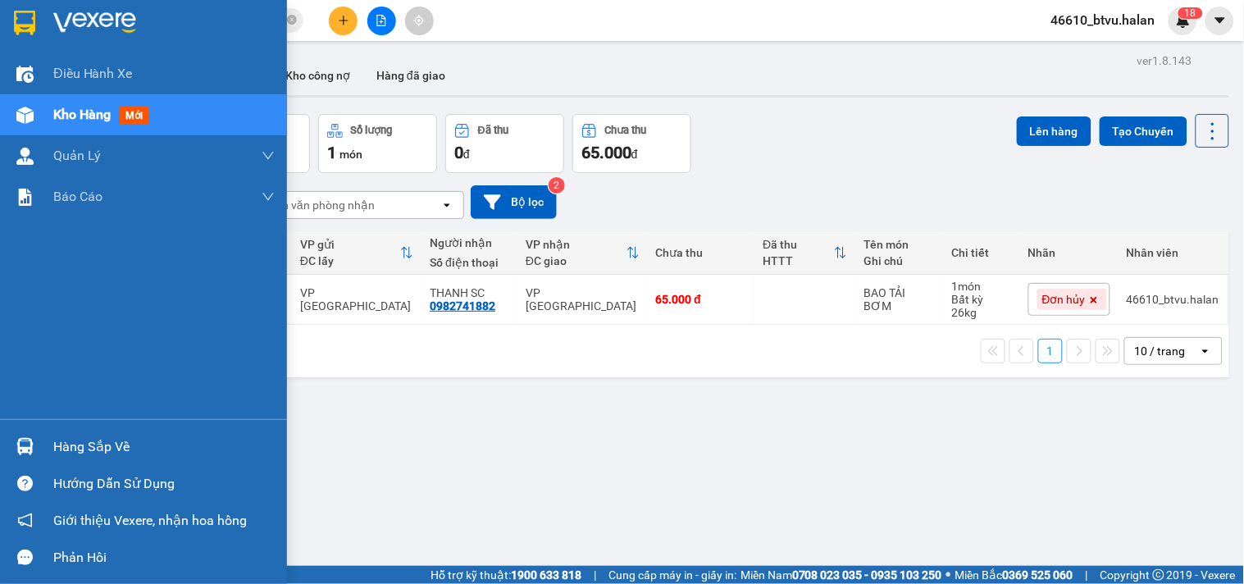
click at [37, 436] on div at bounding box center [25, 446] width 29 height 29
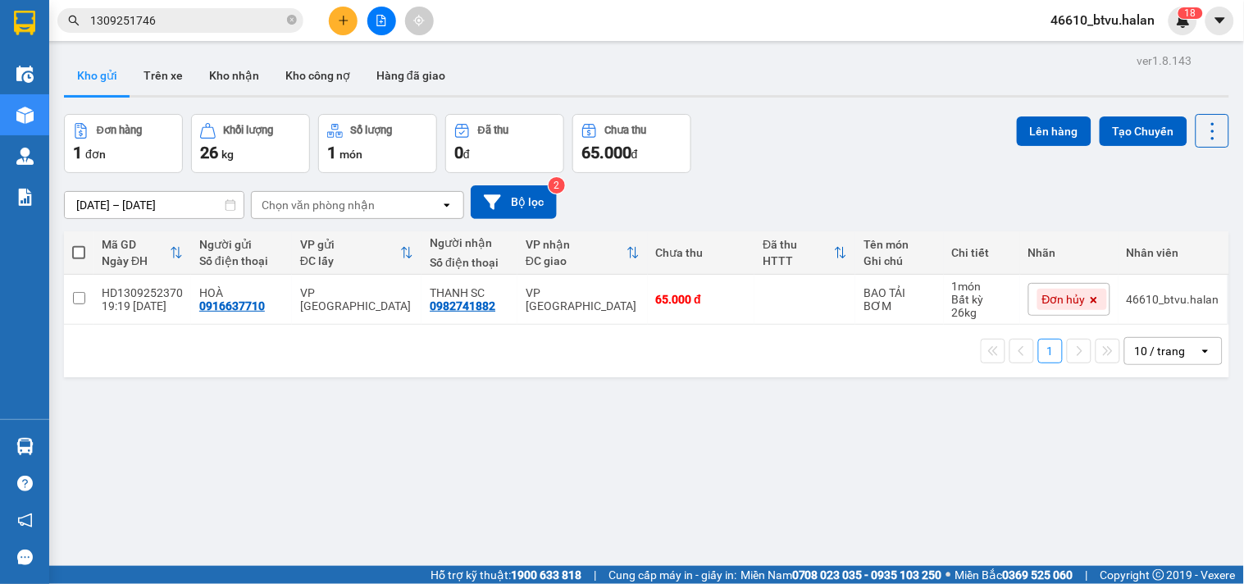
click at [234, 26] on section "Kết quả tìm kiếm ( 1 ) Bộ lọc Mã ĐH Trạng thái Món hàng Thu hộ Tổng cước Chưa c…" at bounding box center [622, 292] width 1244 height 584
click at [234, 26] on input "1309251746" at bounding box center [187, 20] width 194 height 18
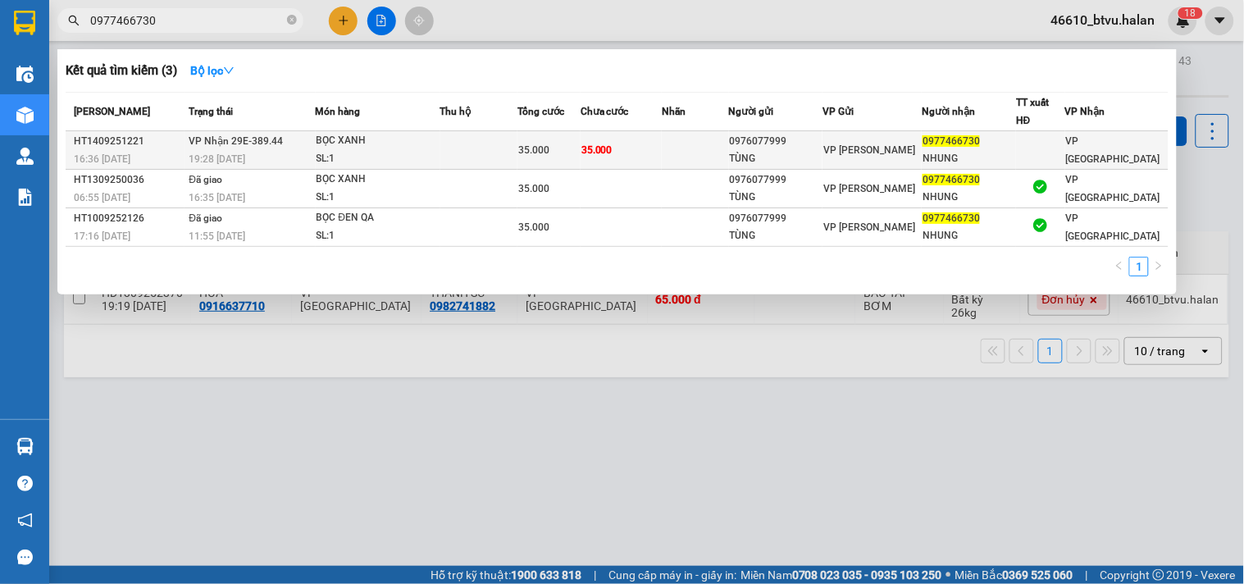
type input "0977466730"
click at [460, 148] on td at bounding box center [478, 150] width 77 height 39
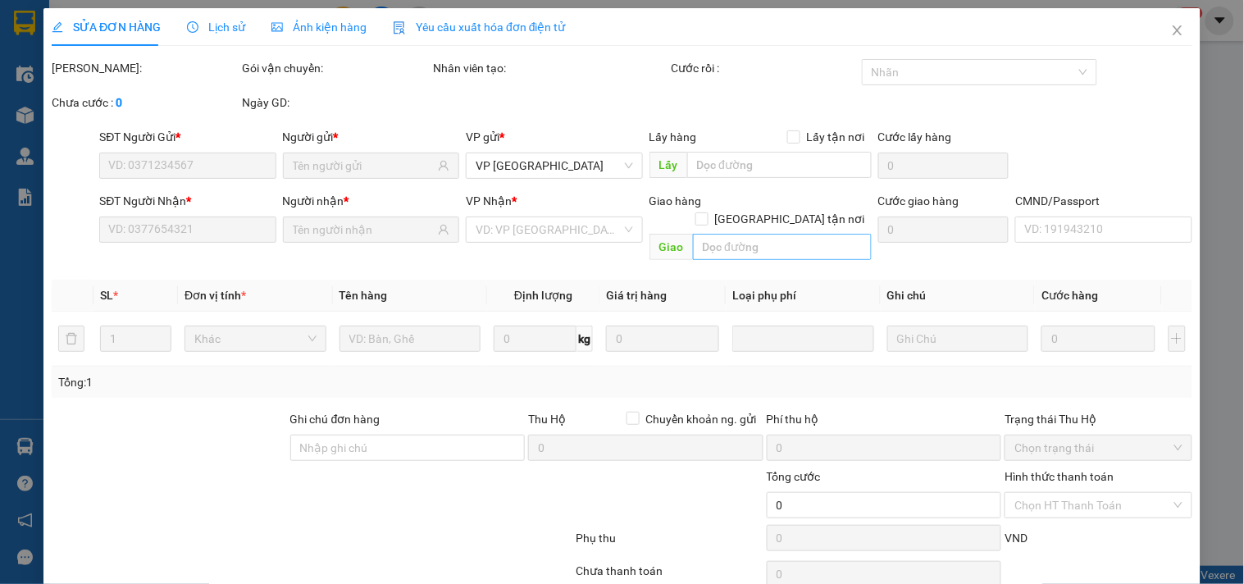
type input "0976077999"
type input "TÙNG"
type input "0977466730"
type input "NHUNG"
type input "35.000"
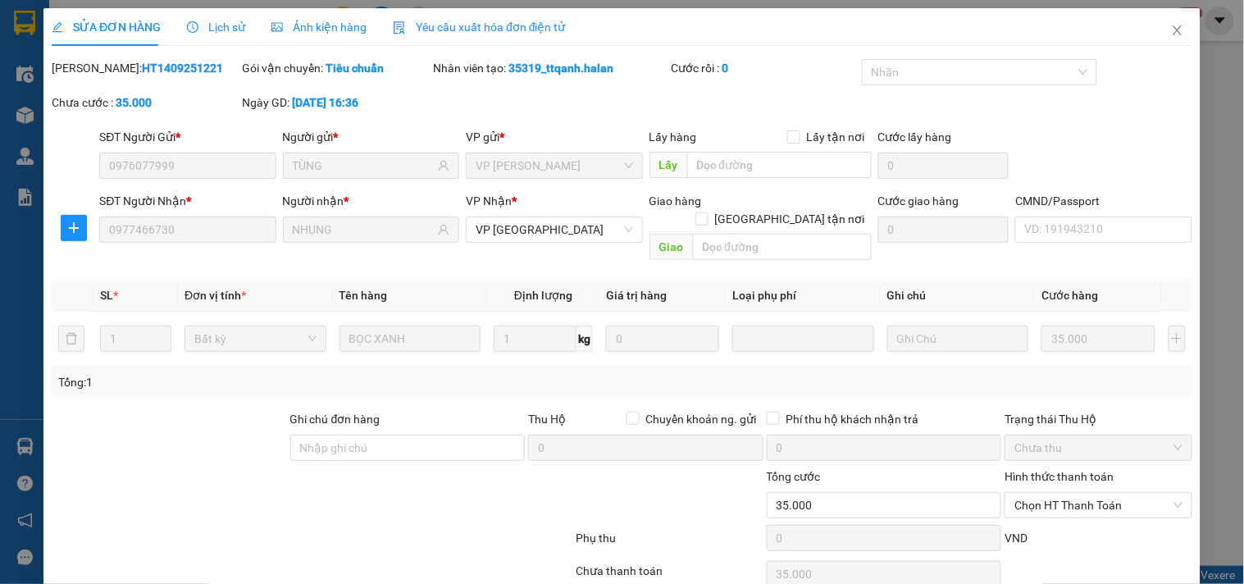
scroll to position [59, 0]
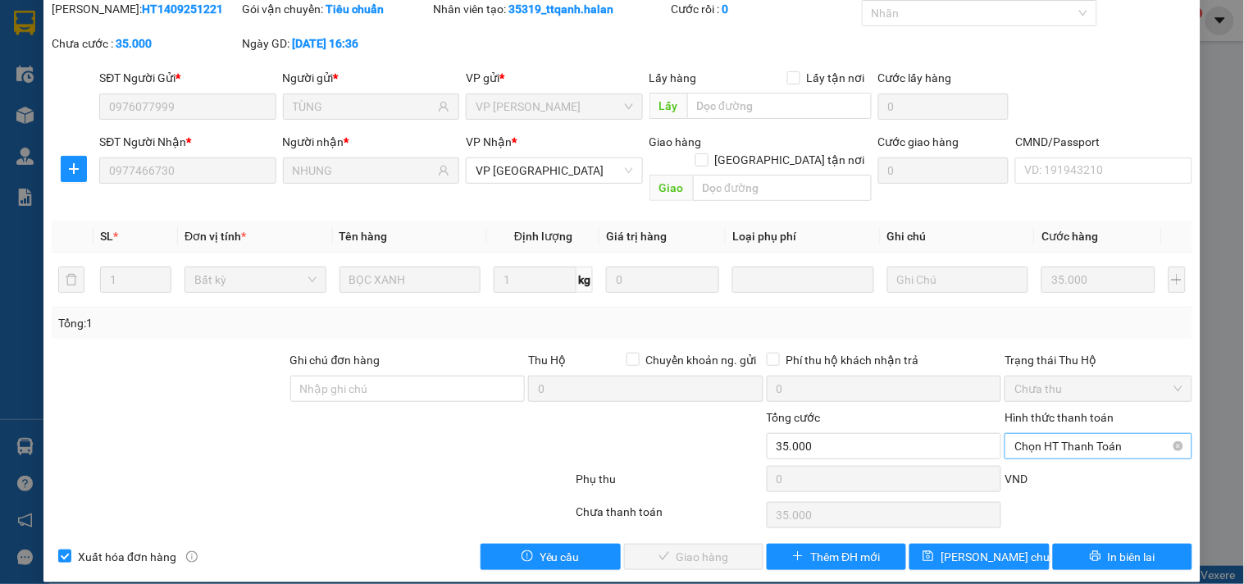
click at [1095, 434] on span "Chọn HT Thanh Toán" at bounding box center [1097, 446] width 167 height 25
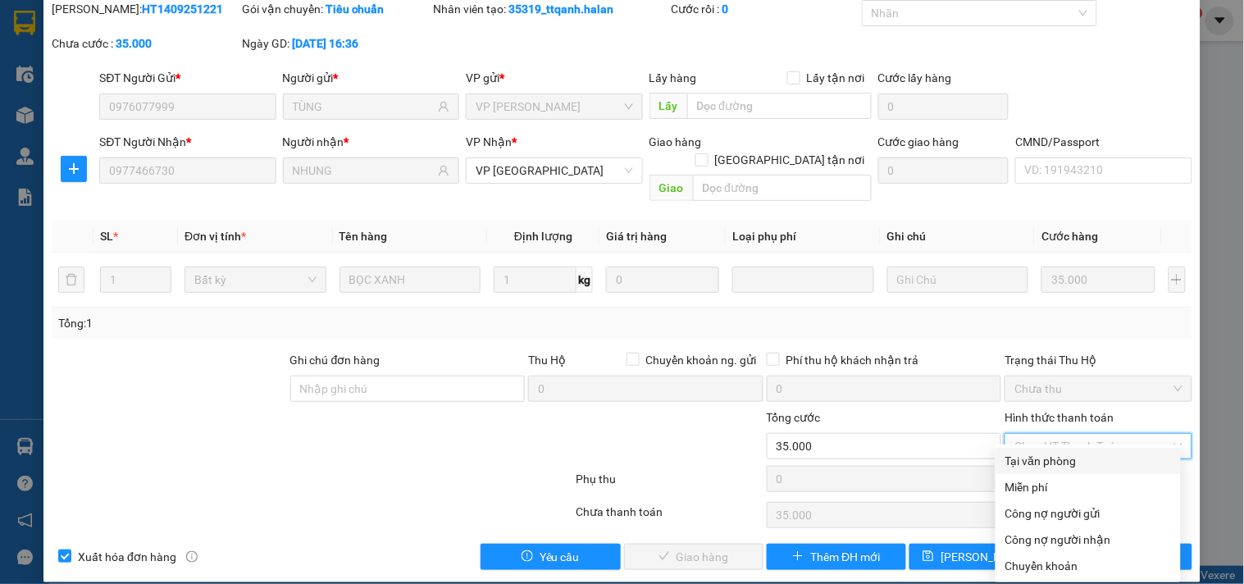
click at [1054, 448] on div "Tại văn phòng" at bounding box center [1087, 461] width 185 height 26
type input "0"
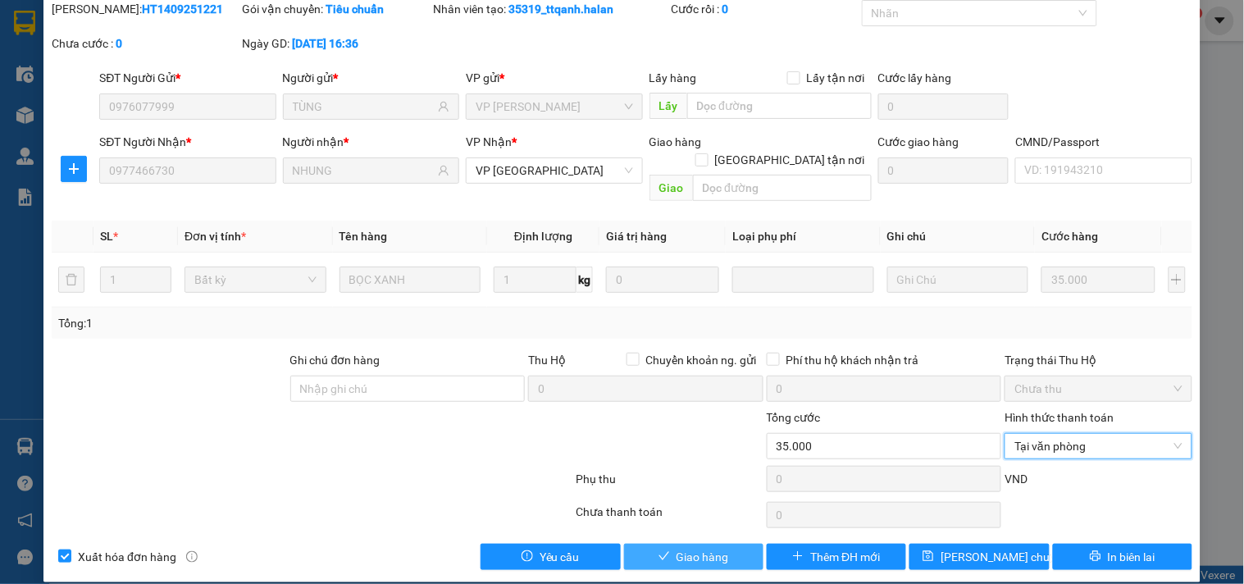
click at [704, 548] on span "Giao hàng" at bounding box center [702, 557] width 52 height 18
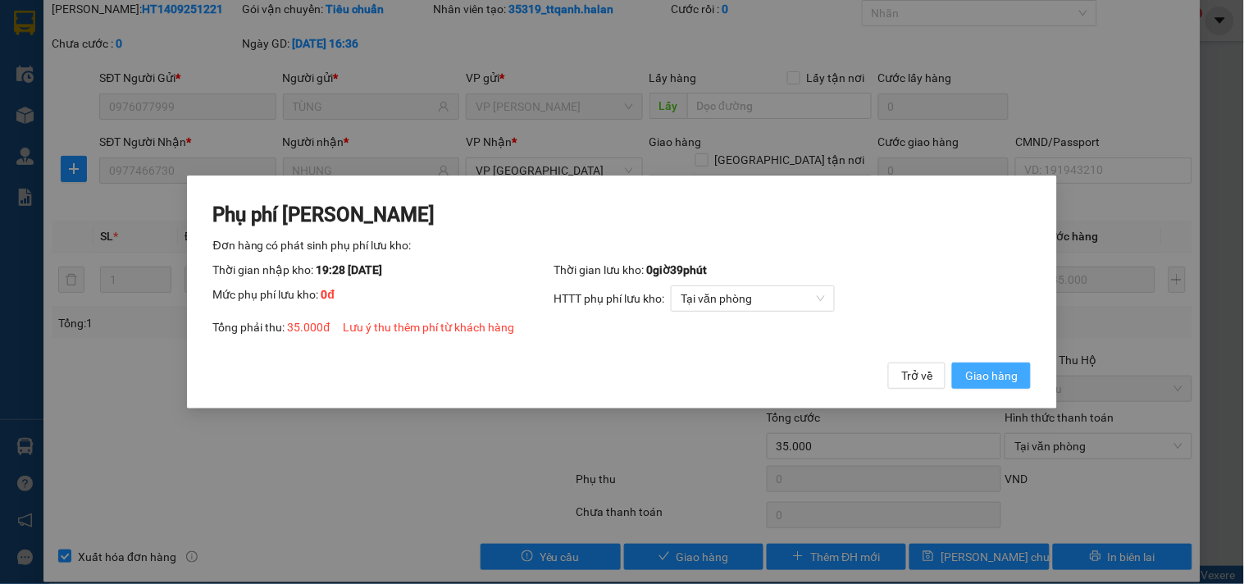
drag, startPoint x: 977, startPoint y: 382, endPoint x: 963, endPoint y: 367, distance: 20.3
click at [976, 381] on span "Giao hàng" at bounding box center [991, 376] width 52 height 18
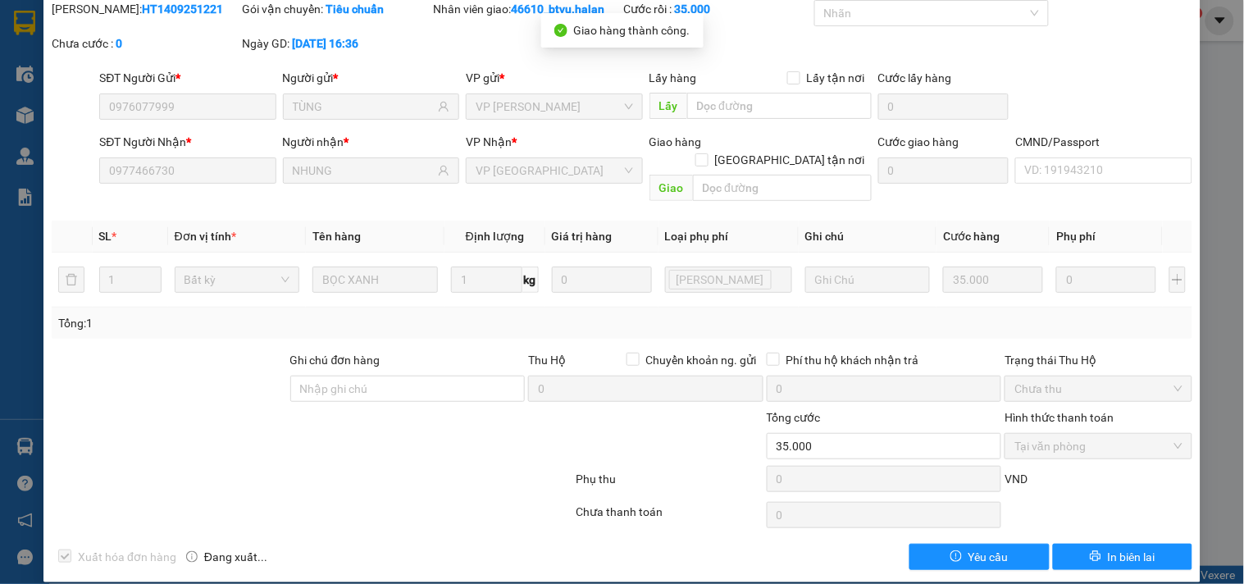
scroll to position [0, 0]
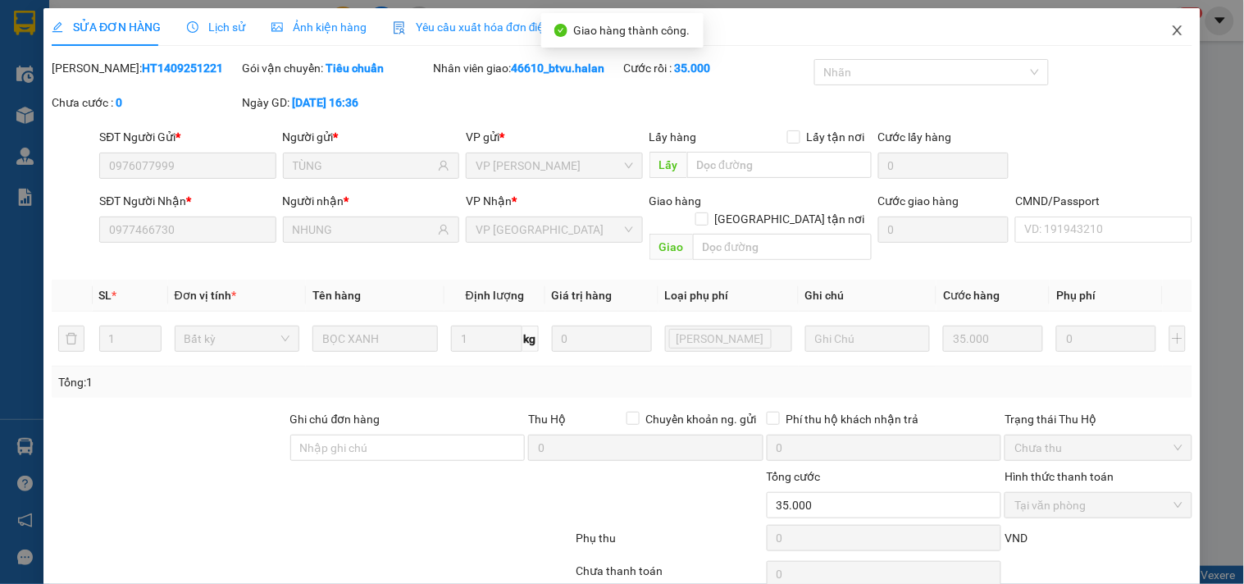
click at [1156, 34] on span "Close" at bounding box center [1178, 31] width 46 height 46
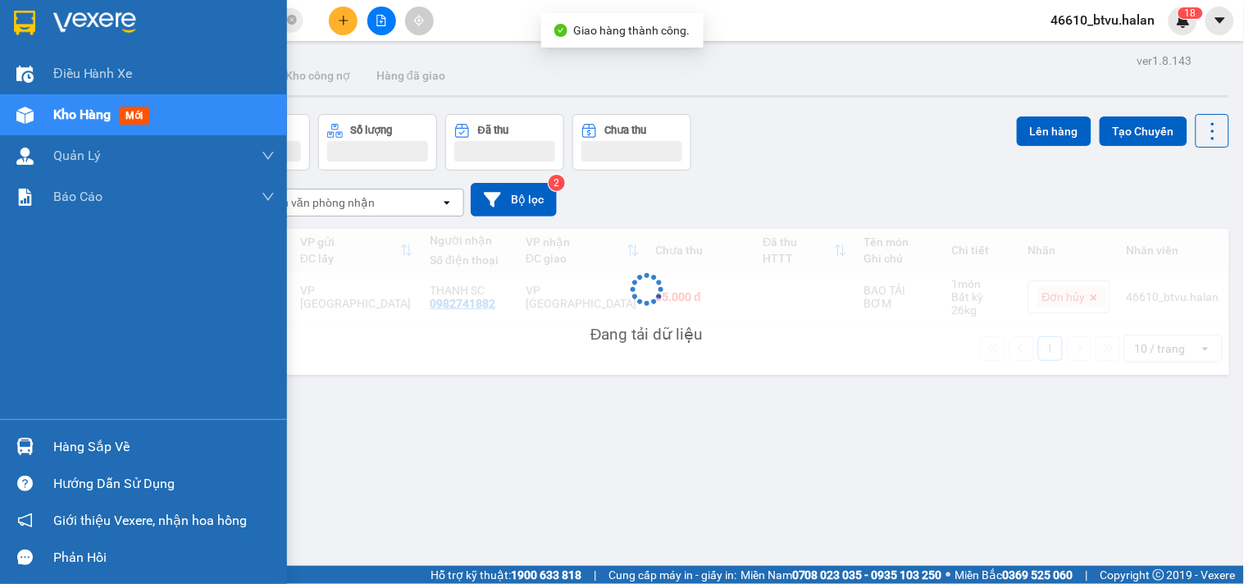
click at [11, 435] on div at bounding box center [25, 446] width 29 height 29
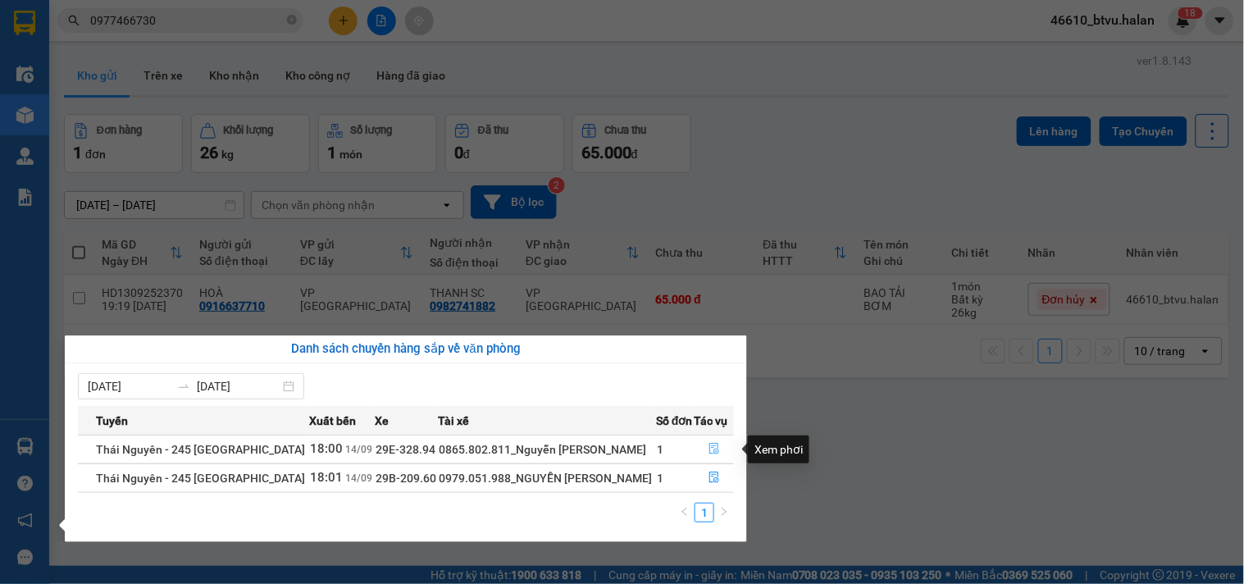
click at [717, 445] on button "button" at bounding box center [714, 449] width 39 height 26
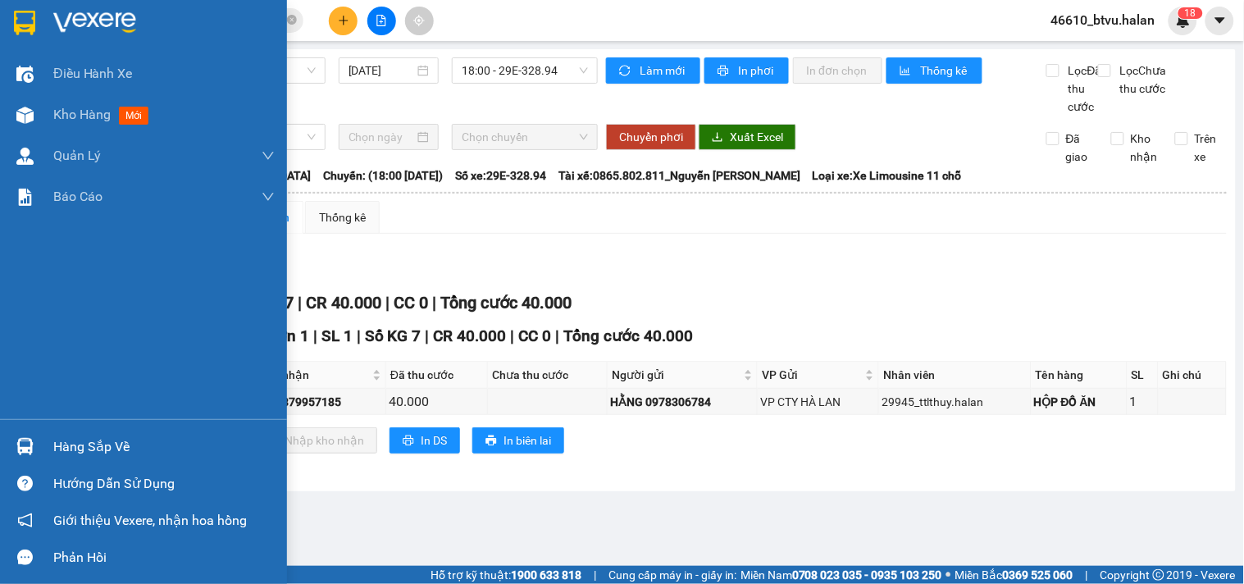
click at [12, 438] on div at bounding box center [25, 446] width 29 height 29
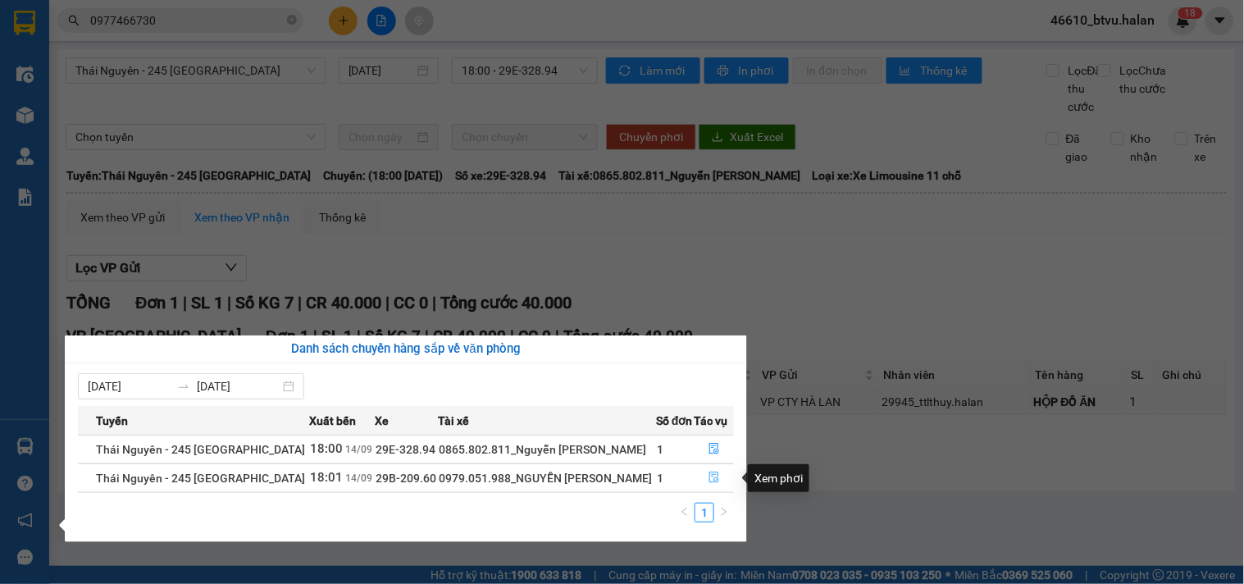
click at [716, 480] on icon "file-done" at bounding box center [714, 476] width 10 height 11
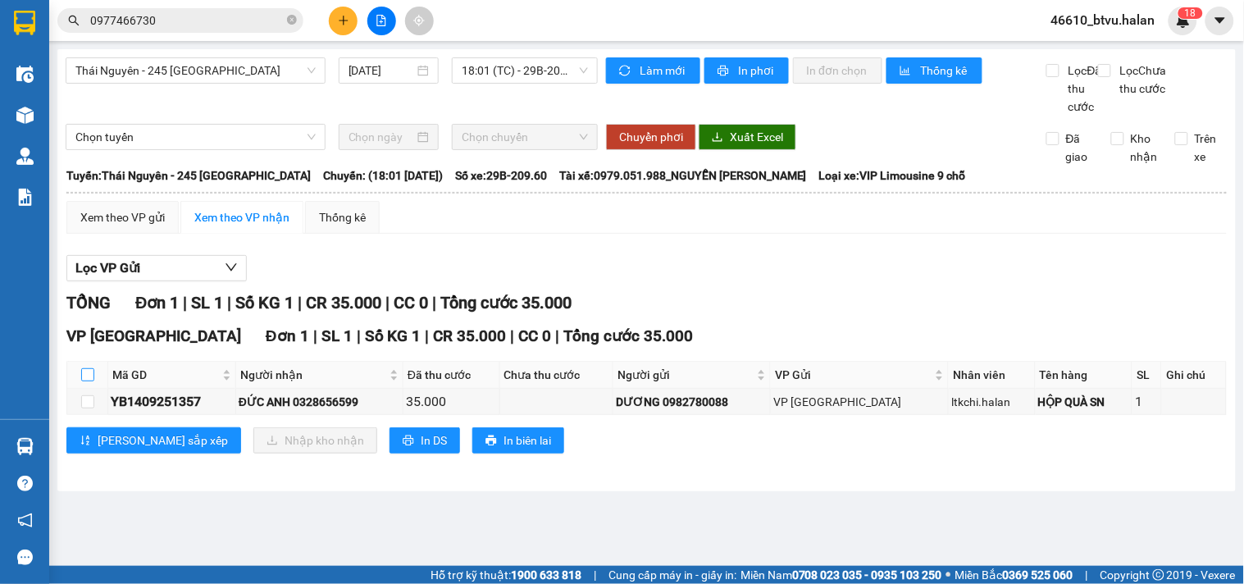
click at [82, 381] on input "checkbox" at bounding box center [87, 374] width 13 height 13
checkbox input "true"
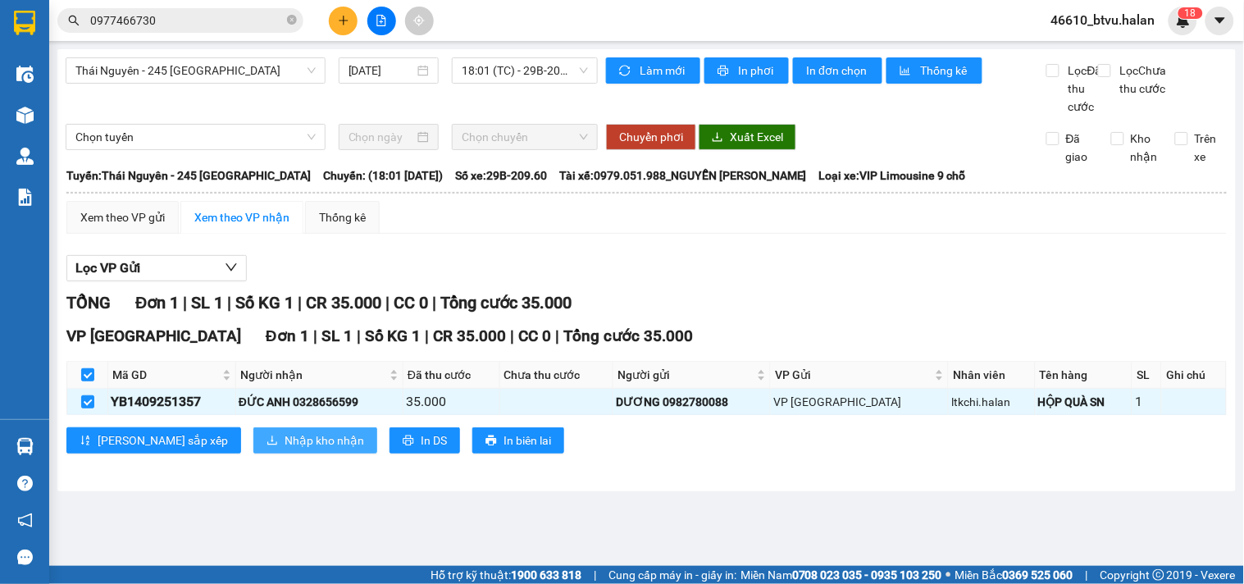
click at [285, 449] on span "Nhập kho nhận" at bounding box center [325, 440] width 80 height 18
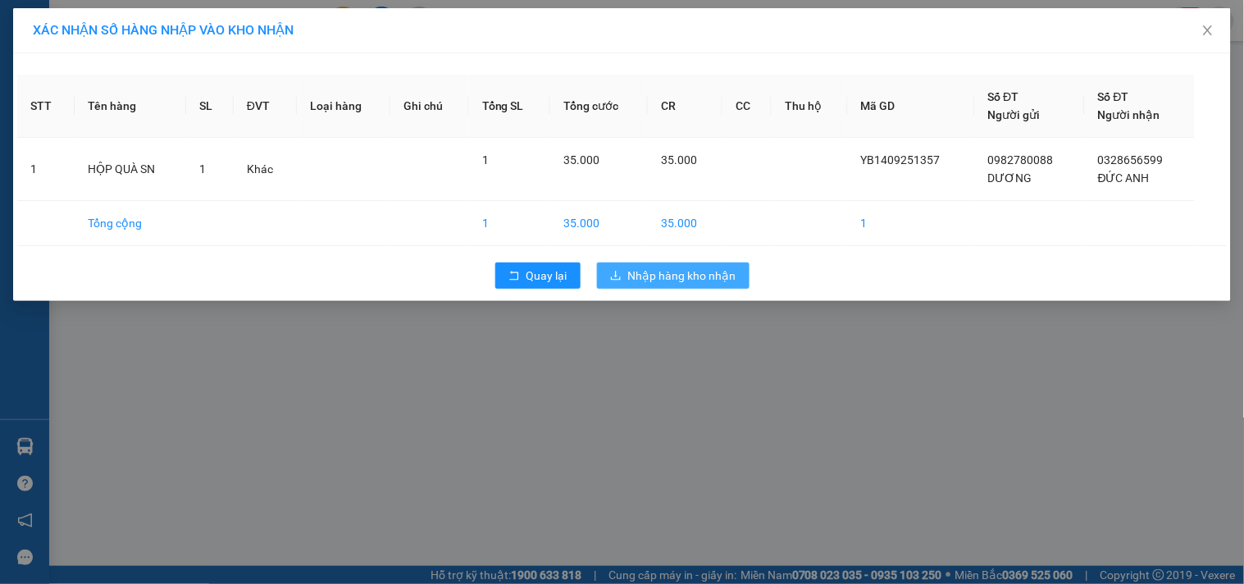
click at [700, 280] on span "Nhập hàng kho nhận" at bounding box center [682, 275] width 108 height 18
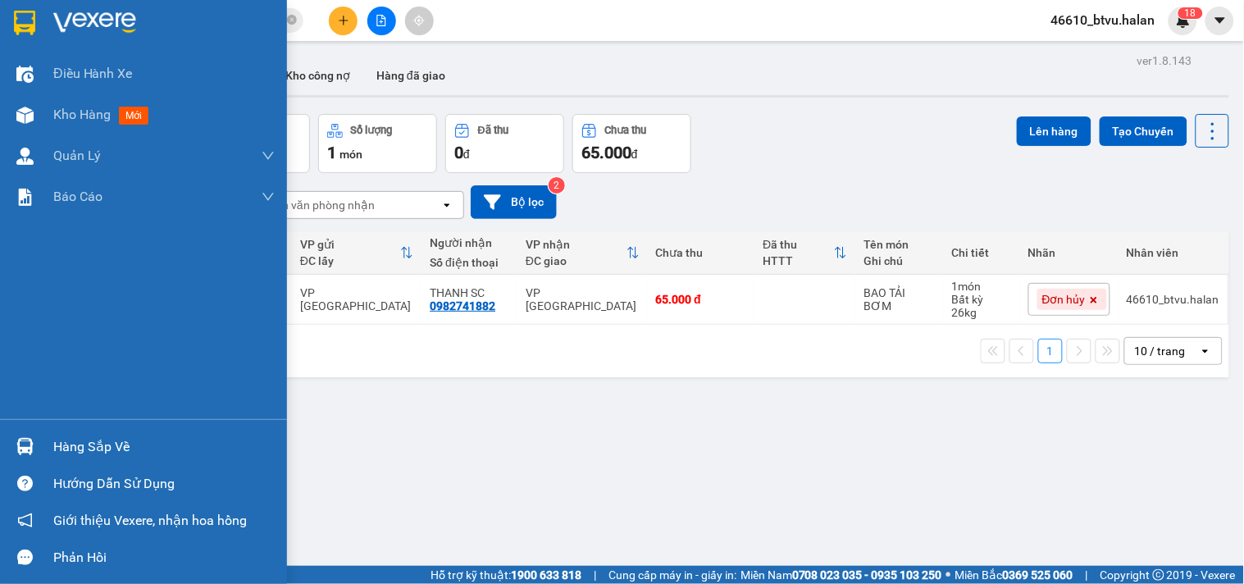
drag, startPoint x: 7, startPoint y: 447, endPoint x: 39, endPoint y: 444, distance: 32.1
click at [7, 446] on div "Hàng sắp về" at bounding box center [143, 446] width 287 height 37
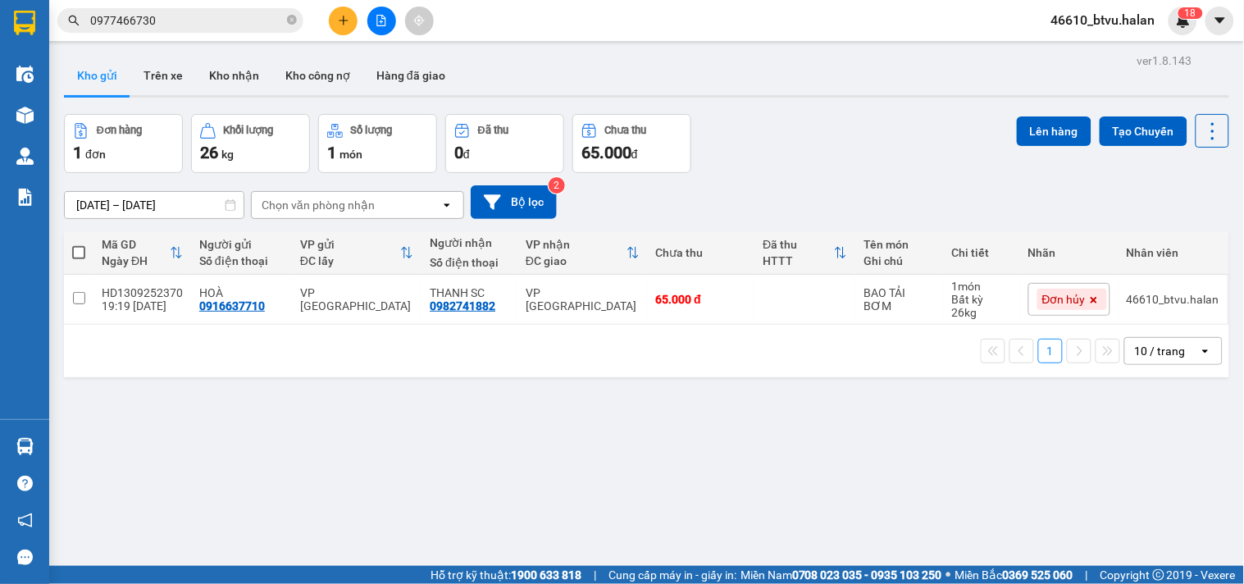
drag, startPoint x: 843, startPoint y: 470, endPoint x: 462, endPoint y: 430, distance: 382.6
click at [842, 470] on section "Kết quả tìm kiếm ( 3 ) Bộ lọc Mã ĐH Trạng thái Món hàng Thu hộ Tổng cước Chưa c…" at bounding box center [622, 292] width 1244 height 584
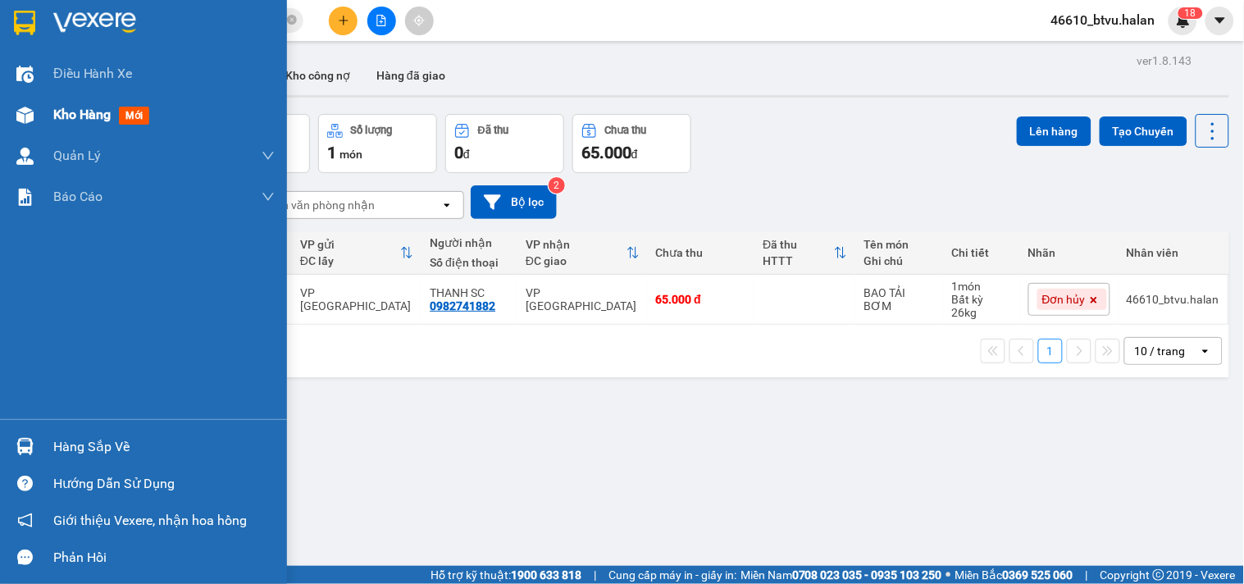
click at [20, 118] on img at bounding box center [24, 115] width 17 height 17
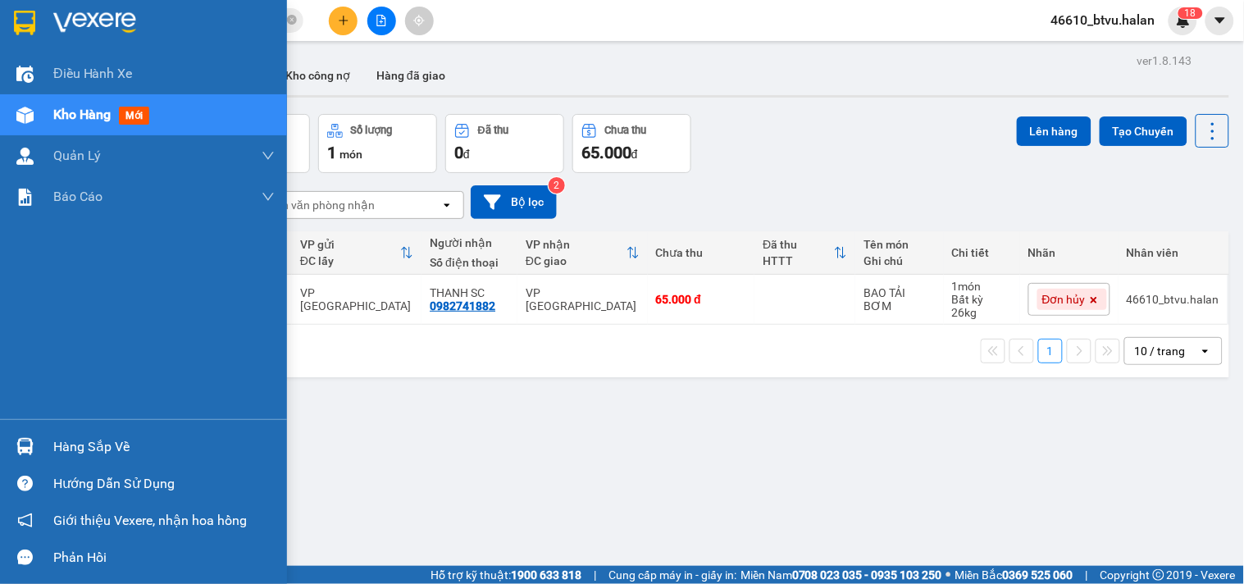
click at [11, 435] on div at bounding box center [25, 446] width 29 height 29
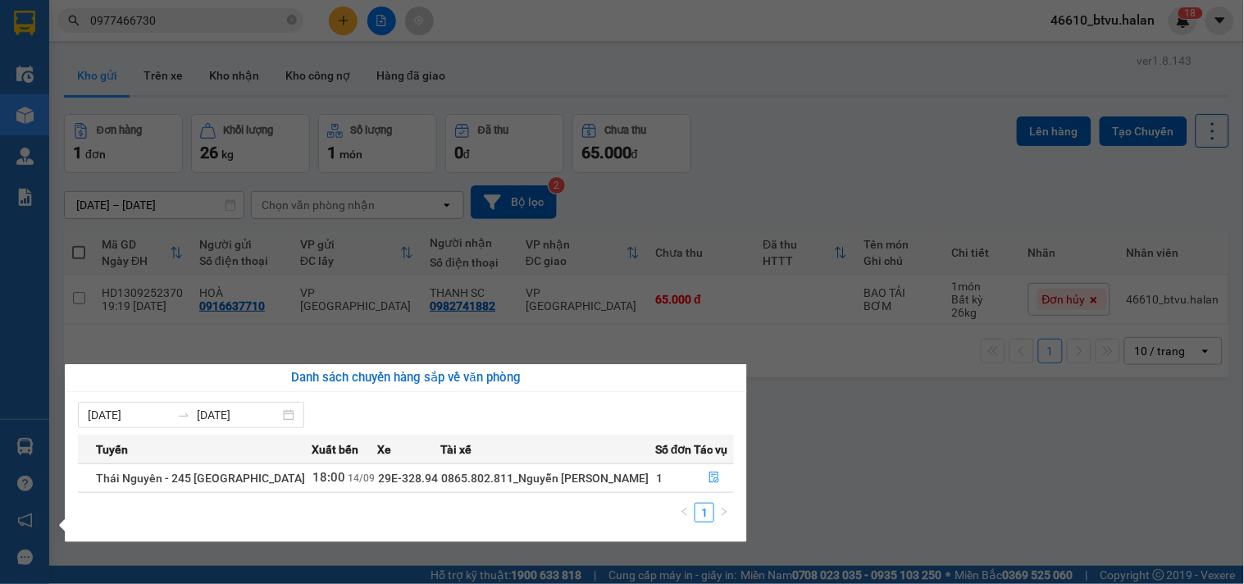
click at [53, 431] on div "Danh sách chuyến hàng sắp về văn phòng 08/09/2025 14/09/2025 Tuyến Xuất bến Xe …" at bounding box center [399, 453] width 695 height 178
click at [19, 439] on div "Điều hành xe Kho hàng mới Quản Lý Quản lý chuyến Quản lý kiểm kho Báo cáo 12. T…" at bounding box center [24, 292] width 49 height 584
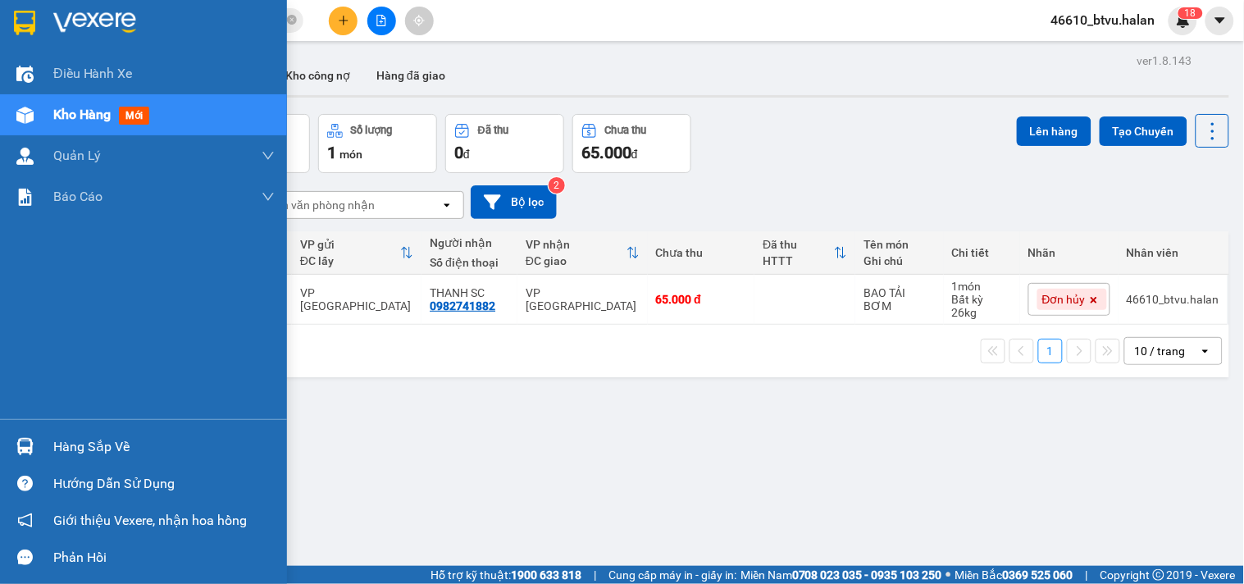
click at [19, 439] on img at bounding box center [24, 446] width 17 height 17
click at [25, 417] on div "Điều hành xe Kho hàng mới Quản Lý Quản lý chuyến Quản lý kiểm kho Báo cáo 12. T…" at bounding box center [143, 292] width 287 height 584
click at [84, 122] on span "Kho hàng" at bounding box center [81, 115] width 57 height 16
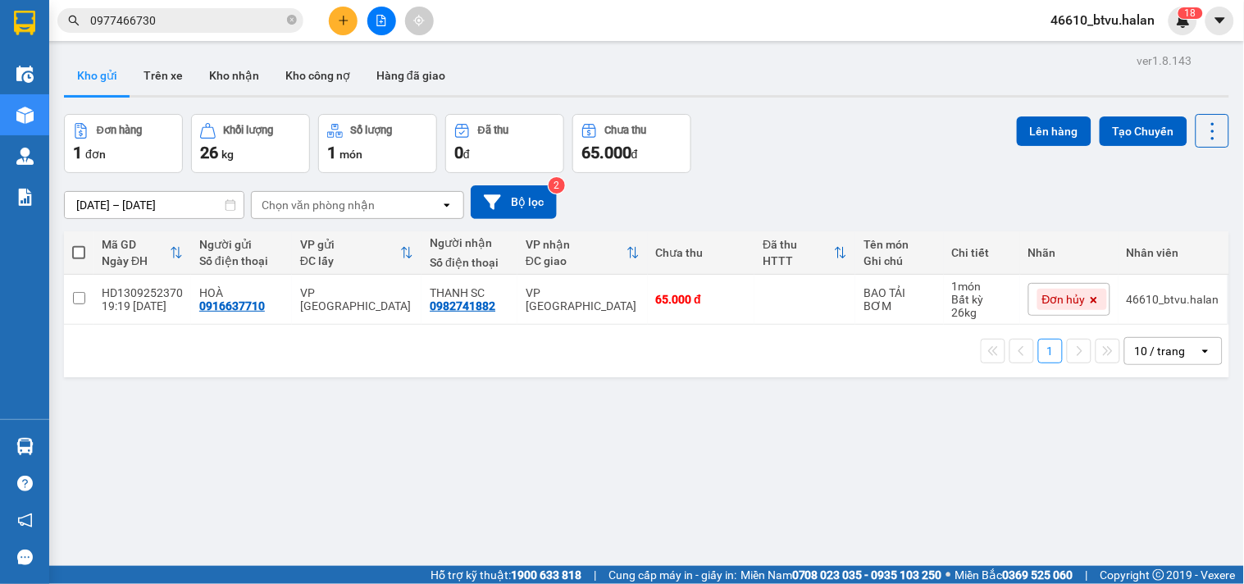
click at [528, 79] on div "Kho gửi Trên xe Kho nhận Kho công nợ Hàng đã giao" at bounding box center [646, 77] width 1165 height 43
click at [339, 27] on button at bounding box center [343, 21] width 29 height 29
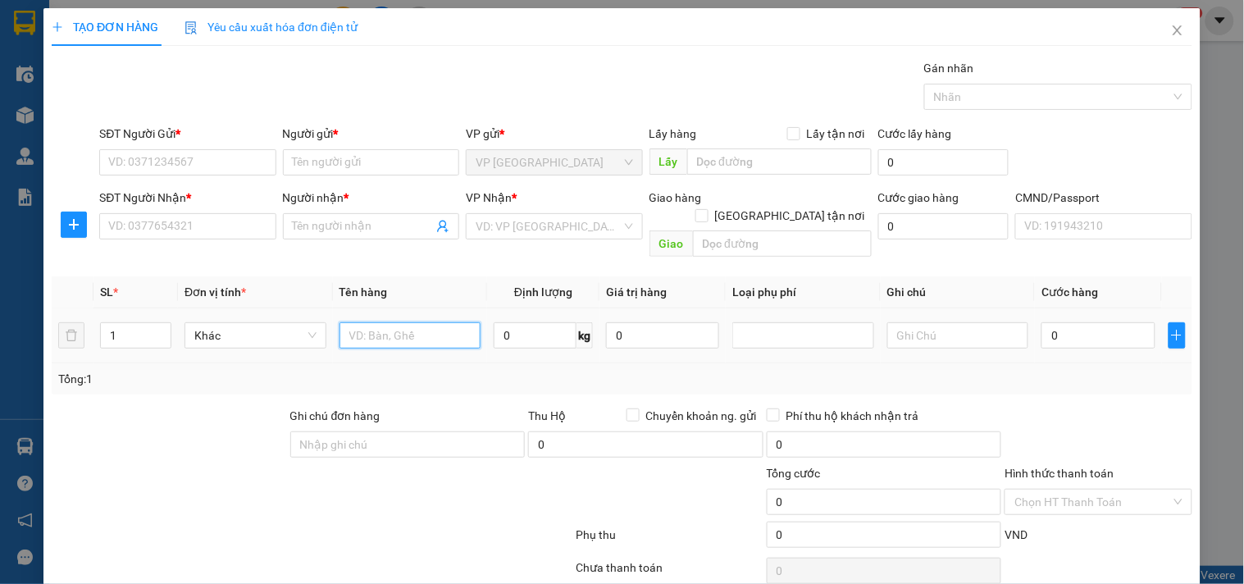
click at [376, 322] on input "text" at bounding box center [410, 335] width 142 height 26
click at [389, 322] on input "BOJC" at bounding box center [410, 335] width 142 height 26
click at [388, 322] on input "BOJC" at bounding box center [410, 335] width 142 height 26
type input "BỌC LK ĐT"
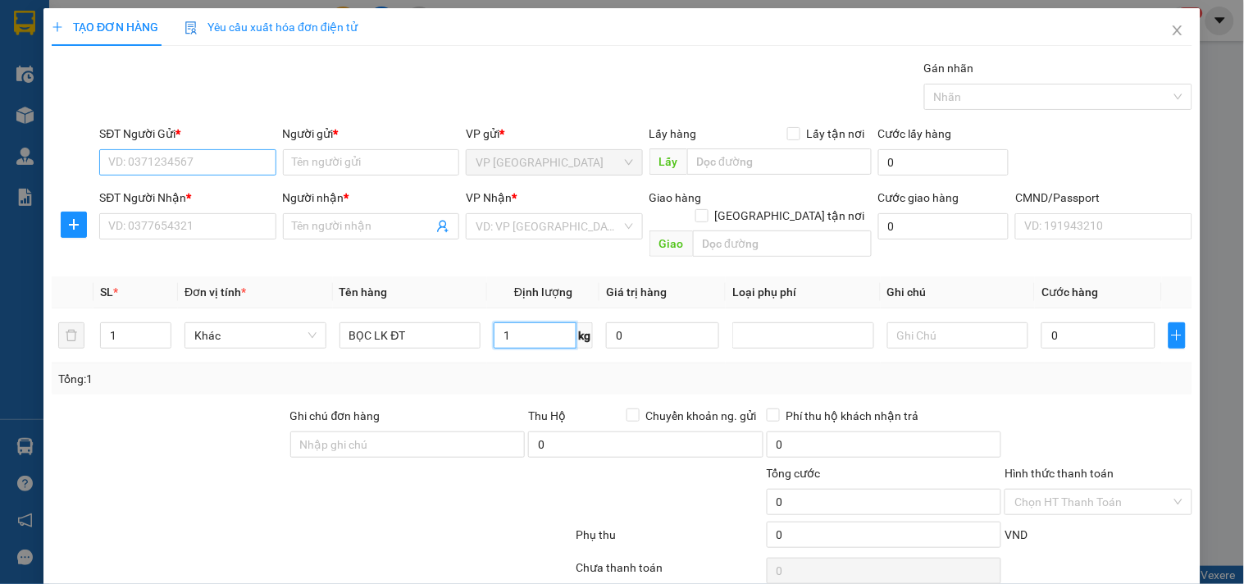
type input "1"
click at [232, 162] on input "SĐT Người Gửi *" at bounding box center [187, 162] width 176 height 26
type input "0915878585"
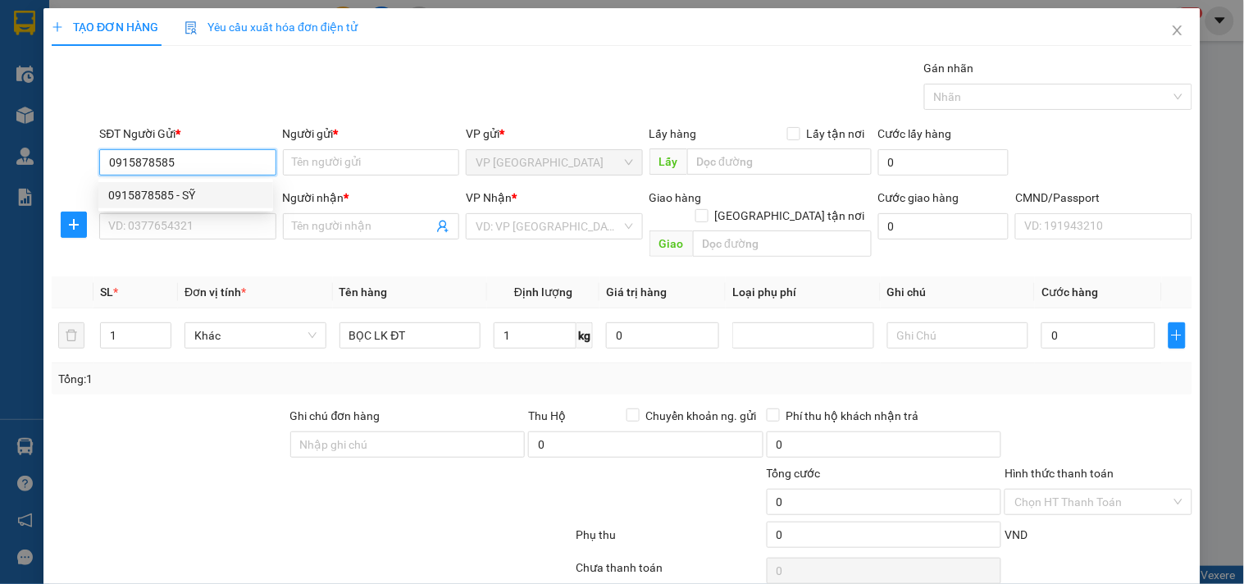
click at [231, 198] on div "0915878585 - SỸ" at bounding box center [185, 195] width 155 height 18
type input "SỸ"
type input "0915878585"
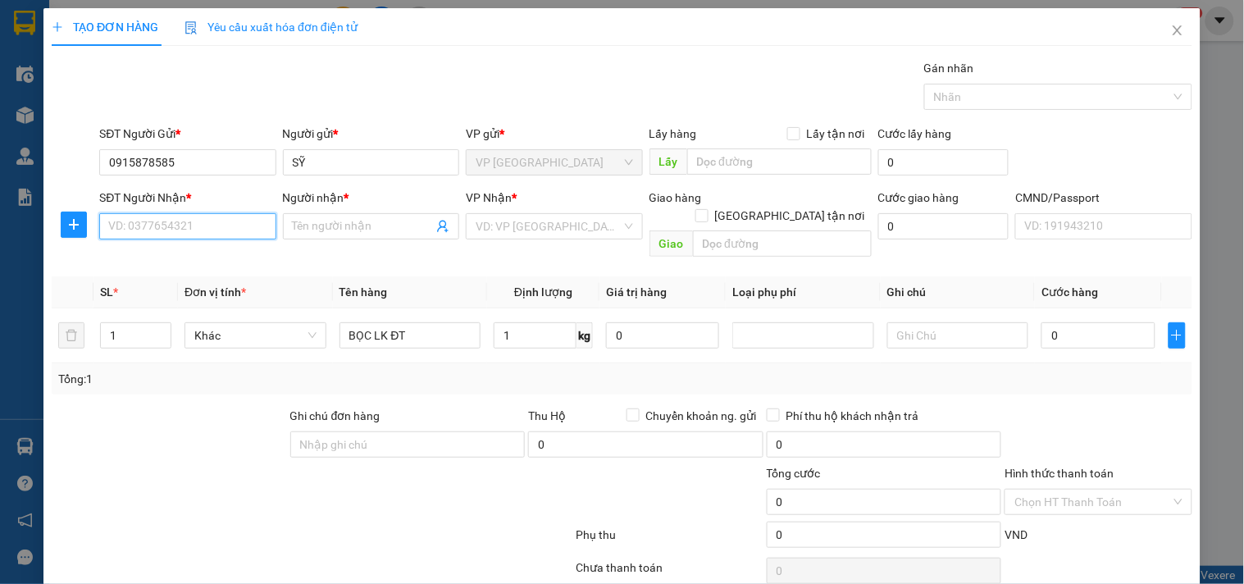
click at [226, 227] on input "SĐT Người Nhận *" at bounding box center [187, 226] width 176 height 26
type input "0913073572"
click at [226, 227] on input "0913073572" at bounding box center [187, 226] width 176 height 26
click at [228, 260] on div "0913073572 - CƯỜNG 314.TC" at bounding box center [212, 259] width 208 height 18
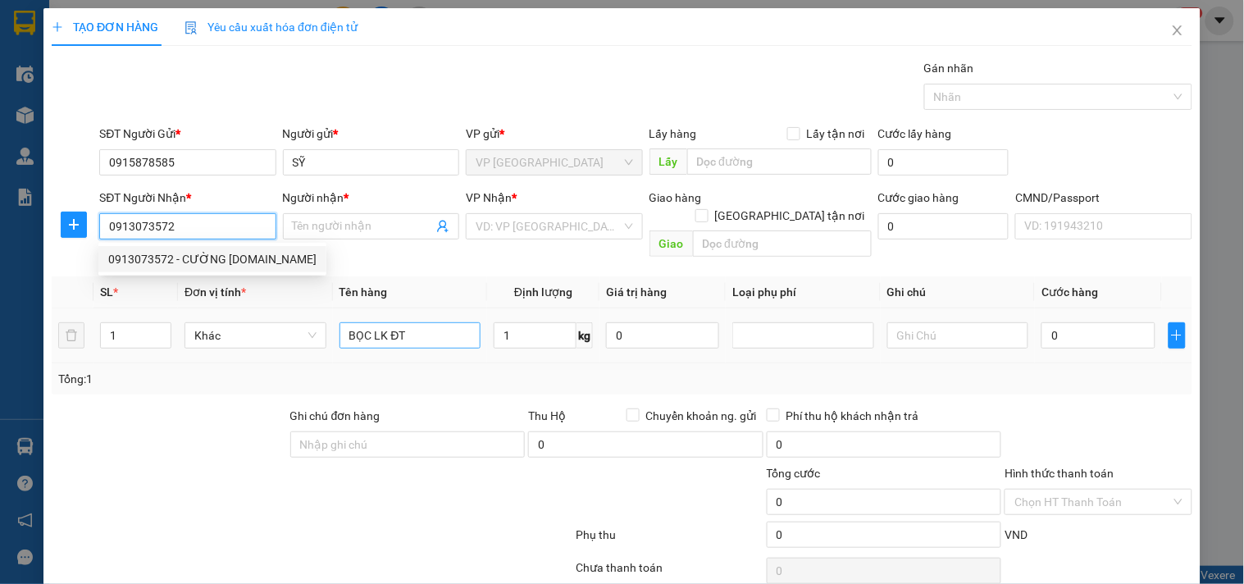
type input "CƯỜNG 314.TC"
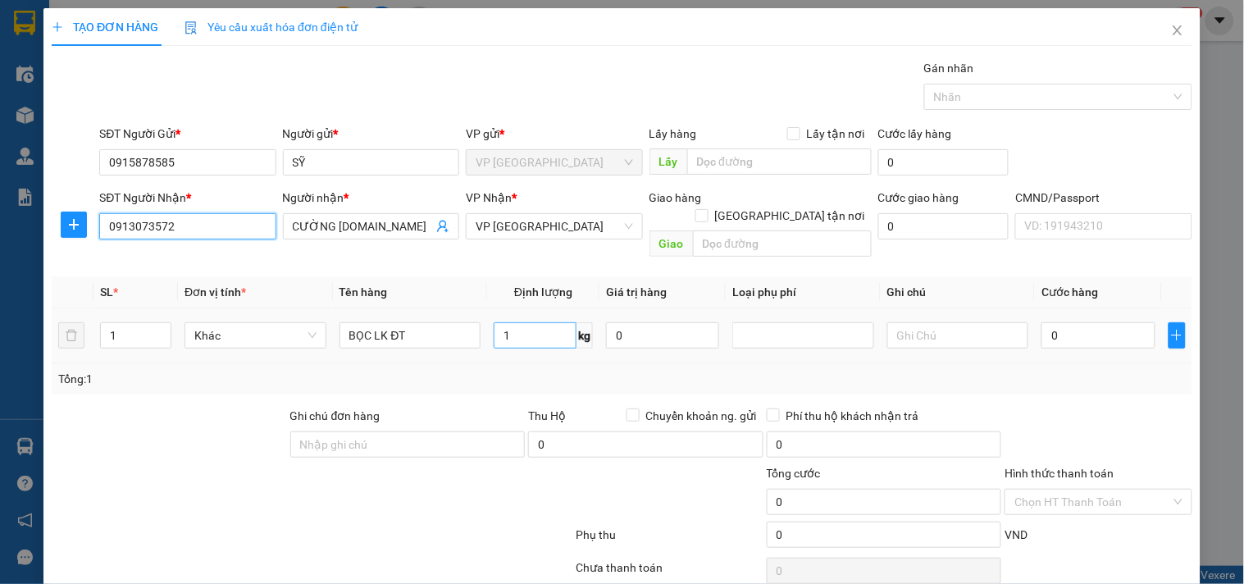
type input "0913073572"
drag, startPoint x: 500, startPoint y: 362, endPoint x: 84, endPoint y: 241, distance: 432.8
click at [501, 370] on div "Tổng: 1" at bounding box center [621, 379] width 1127 height 18
type input "35.000"
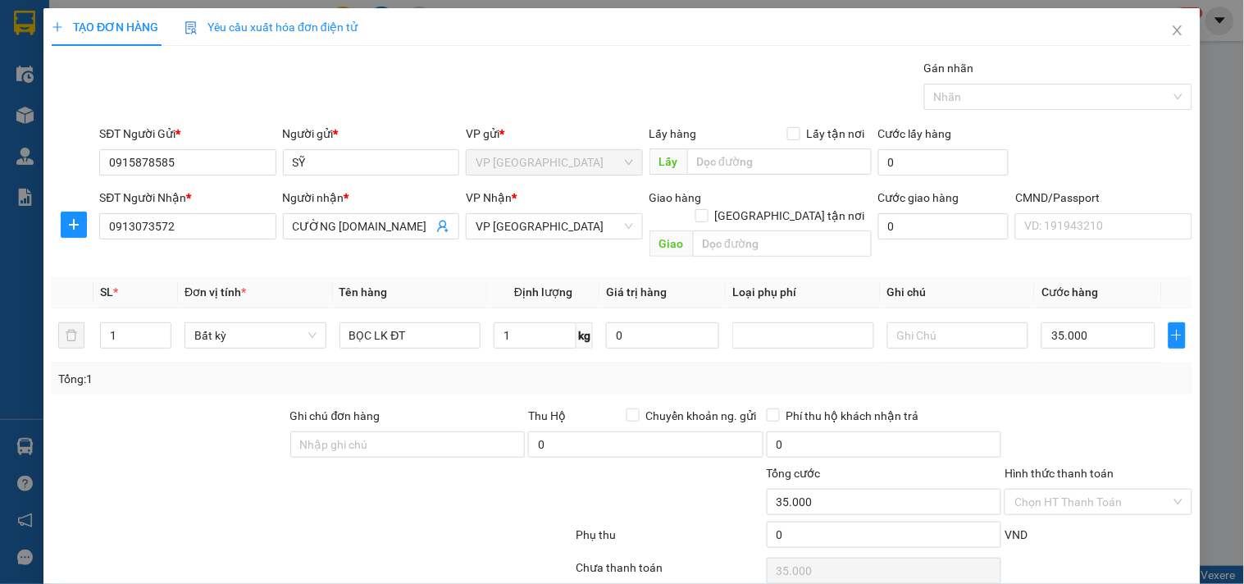
type input "35.000"
click at [76, 226] on icon "plus" at bounding box center [73, 224] width 13 height 13
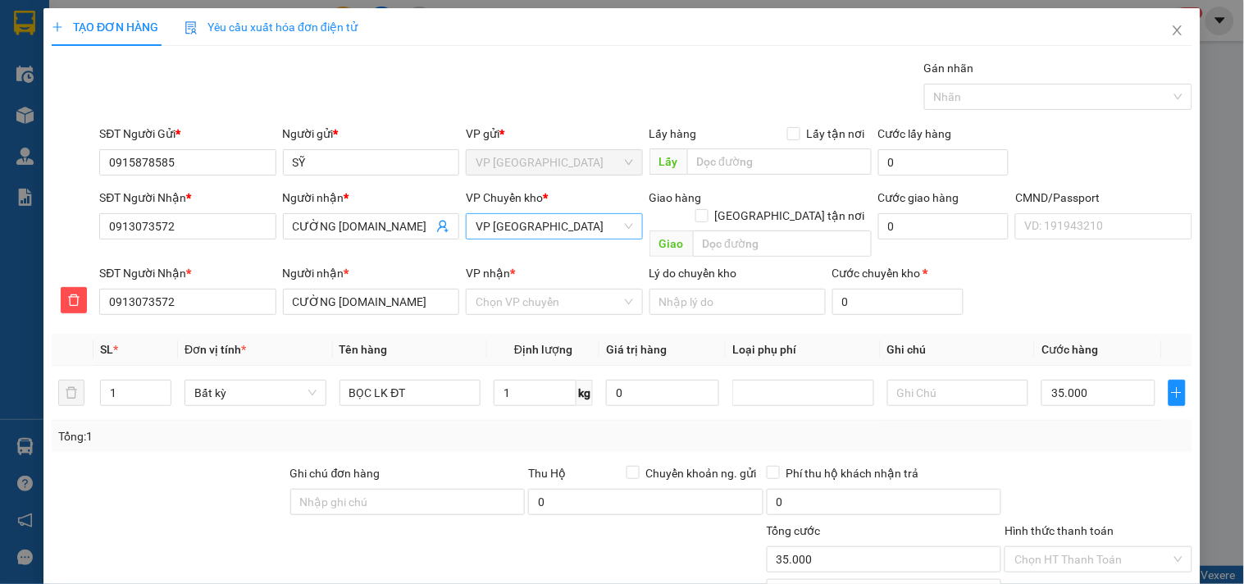
click at [520, 216] on span "VP [GEOGRAPHIC_DATA]" at bounding box center [554, 226] width 157 height 25
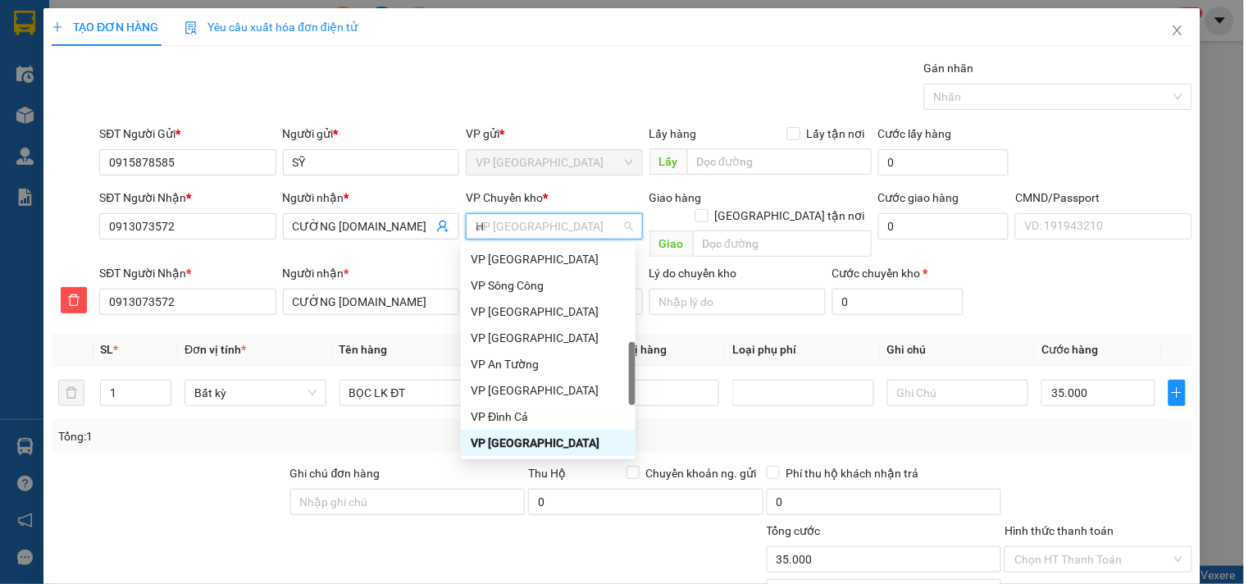
scroll to position [268, 0]
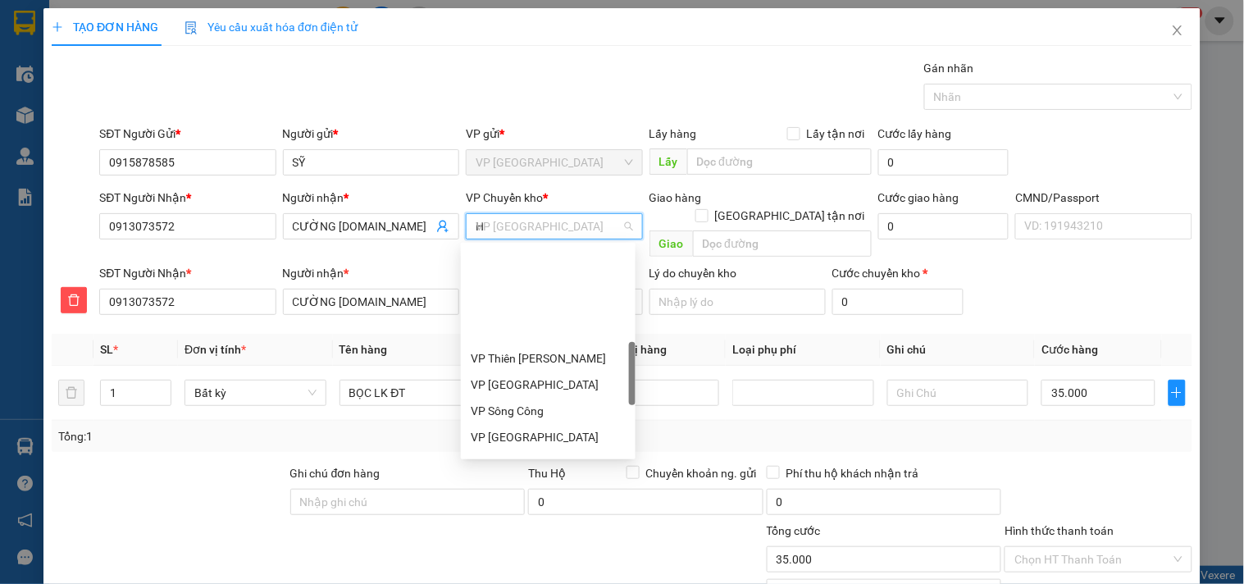
type input "HG"
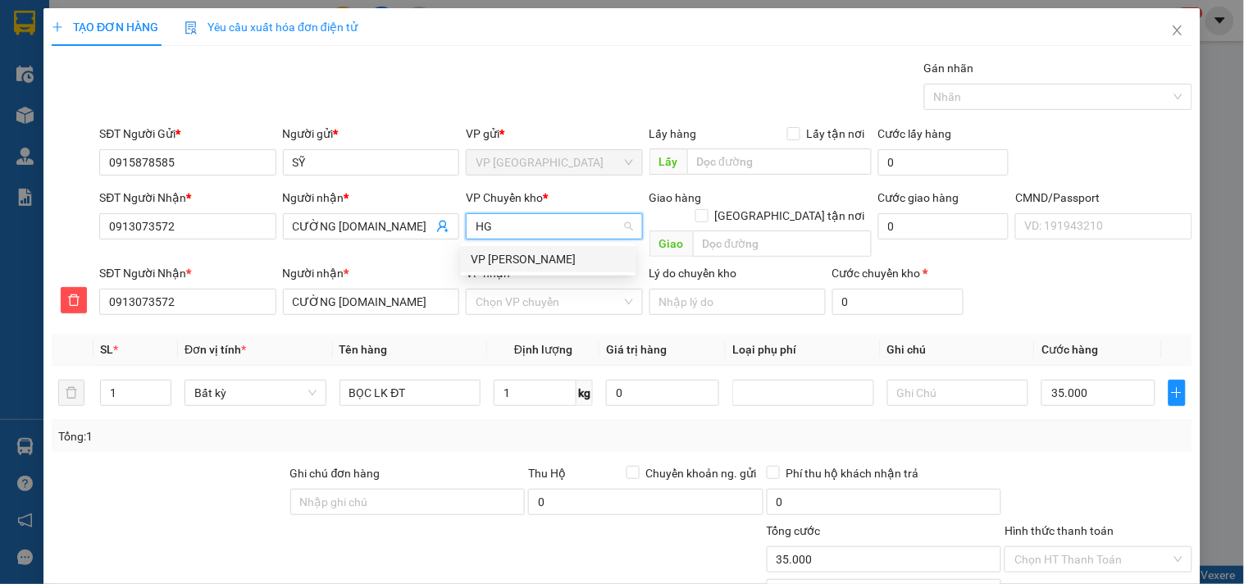
scroll to position [0, 0]
drag, startPoint x: 528, startPoint y: 256, endPoint x: 527, endPoint y: 292, distance: 36.1
click at [529, 257] on div "VP [PERSON_NAME]" at bounding box center [548, 259] width 155 height 18
click at [522, 301] on div "VP nhận * Chọn VP chuyển" at bounding box center [554, 292] width 176 height 57
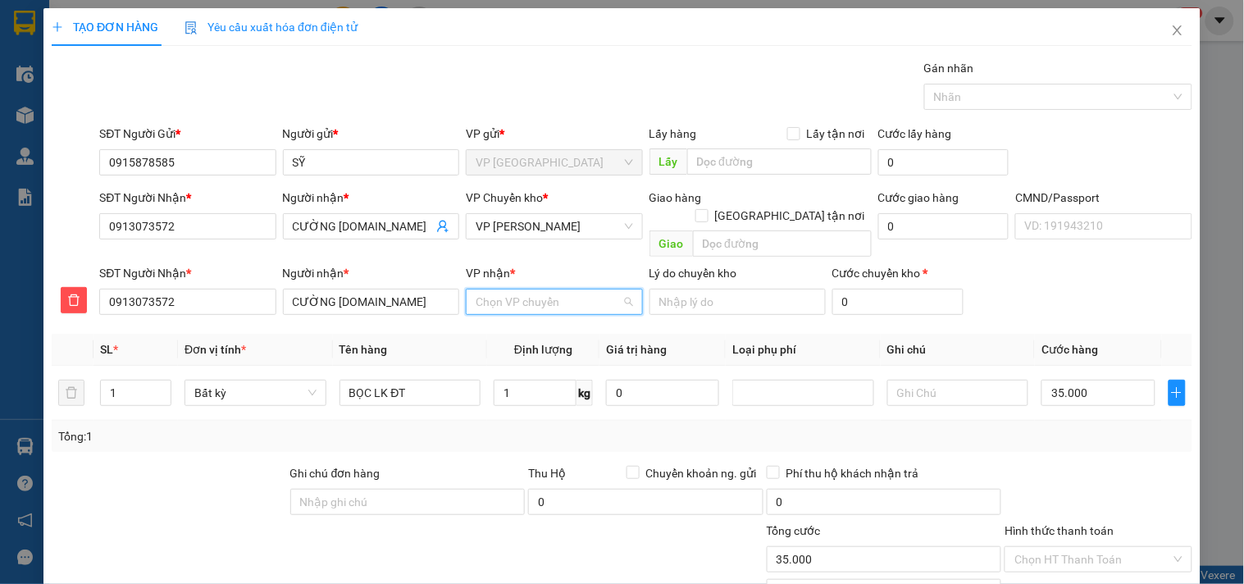
click at [526, 289] on input "VP nhận *" at bounding box center [548, 301] width 145 height 25
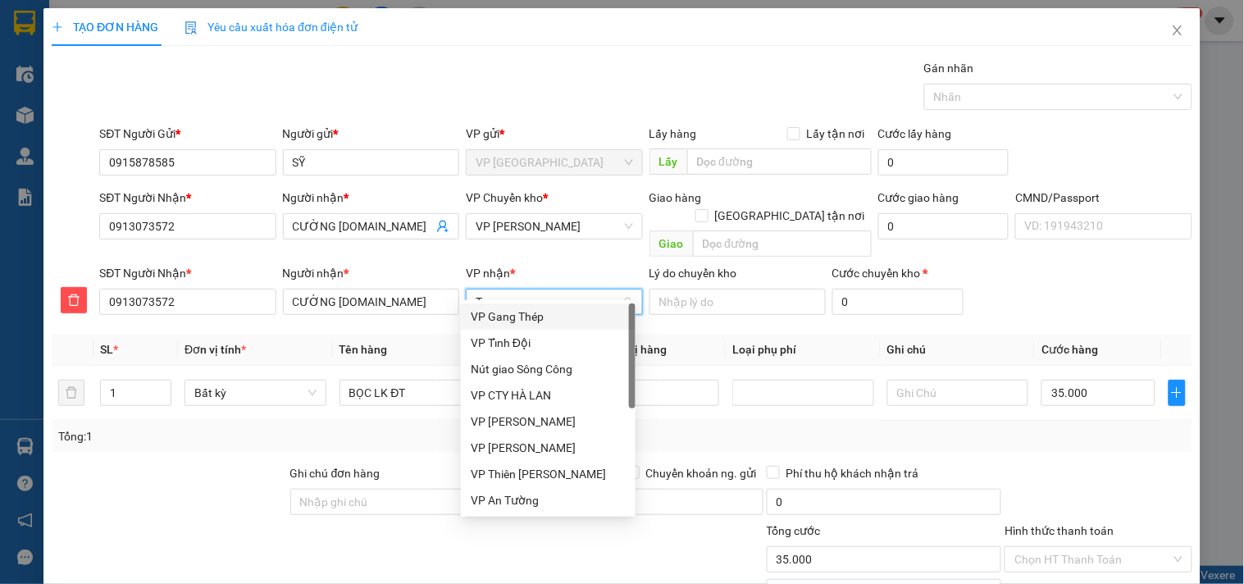
type input "TC"
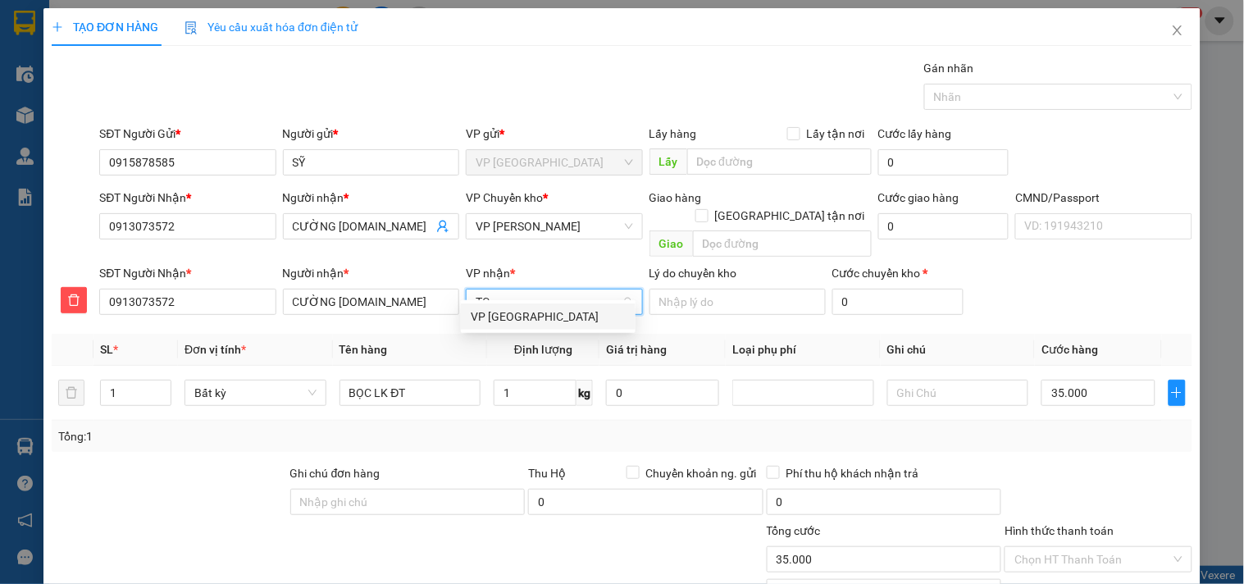
click at [536, 328] on div "VP [GEOGRAPHIC_DATA]" at bounding box center [548, 316] width 175 height 26
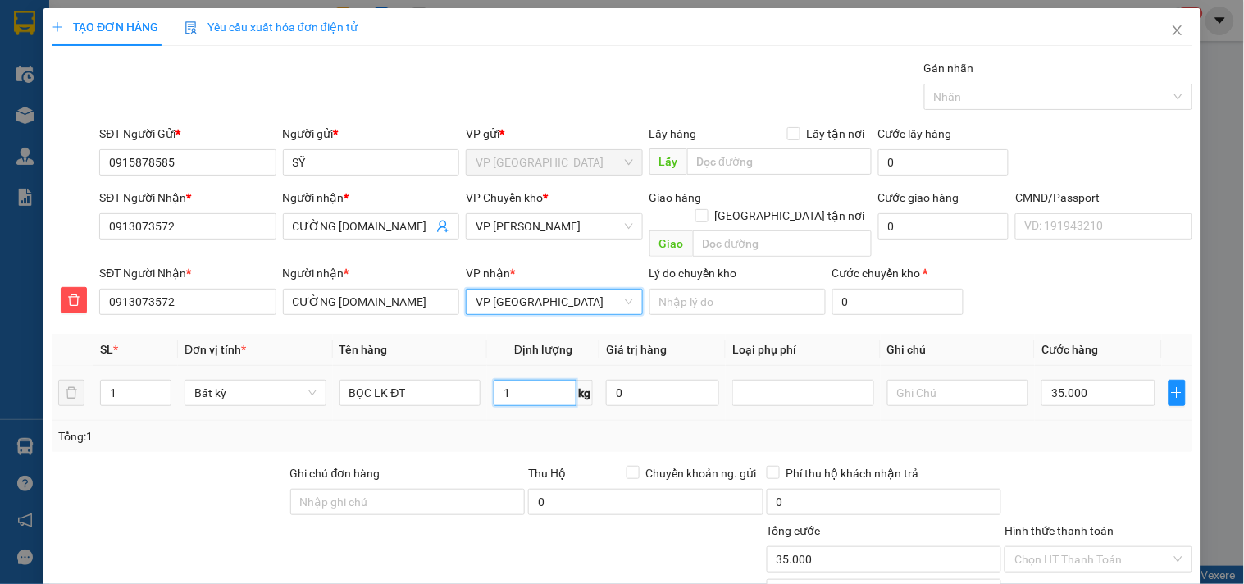
drag, startPoint x: 547, startPoint y: 369, endPoint x: 540, endPoint y: 380, distance: 13.6
click at [546, 380] on input "1" at bounding box center [535, 393] width 83 height 26
click at [521, 427] on div "Tổng: 1" at bounding box center [621, 436] width 1127 height 18
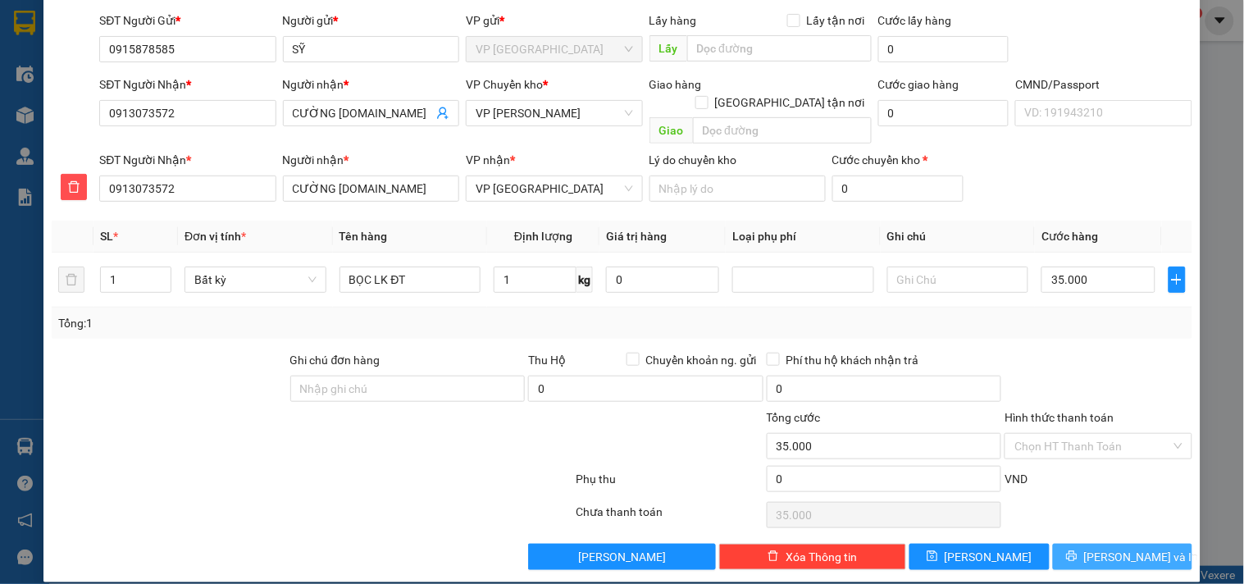
click at [1123, 548] on span "[PERSON_NAME] và In" at bounding box center [1141, 557] width 115 height 18
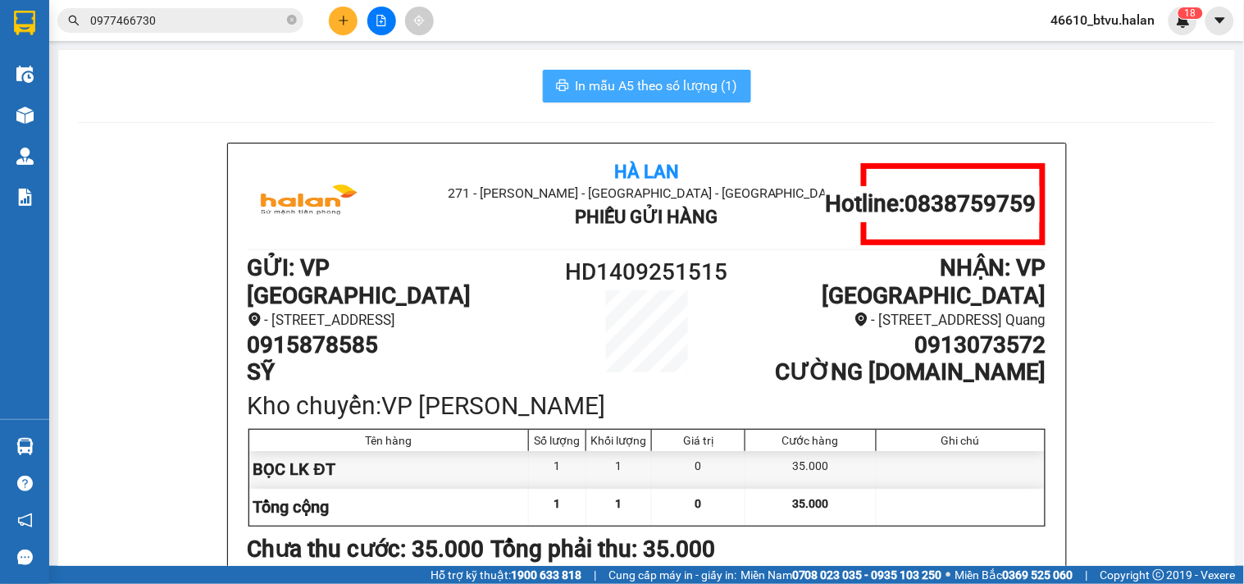
click at [667, 98] on button "In mẫu A5 theo số lượng (1)" at bounding box center [647, 86] width 208 height 33
click at [667, 97] on button "In mẫu A5 theo số lượng (1)" at bounding box center [647, 86] width 208 height 33
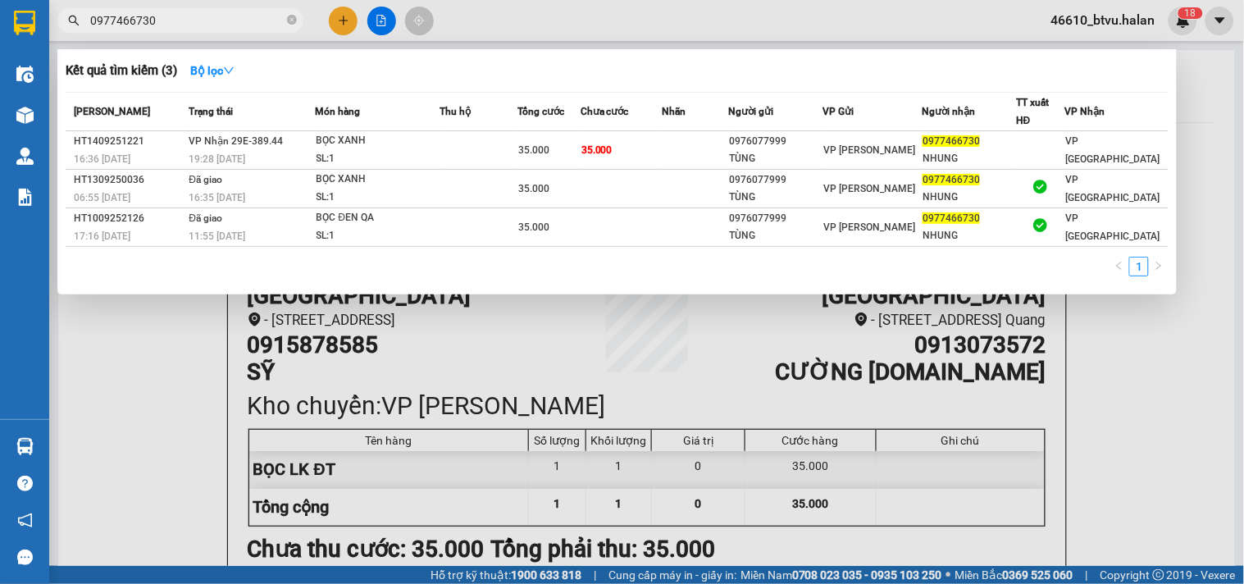
click at [232, 28] on input "0977466730" at bounding box center [187, 20] width 194 height 18
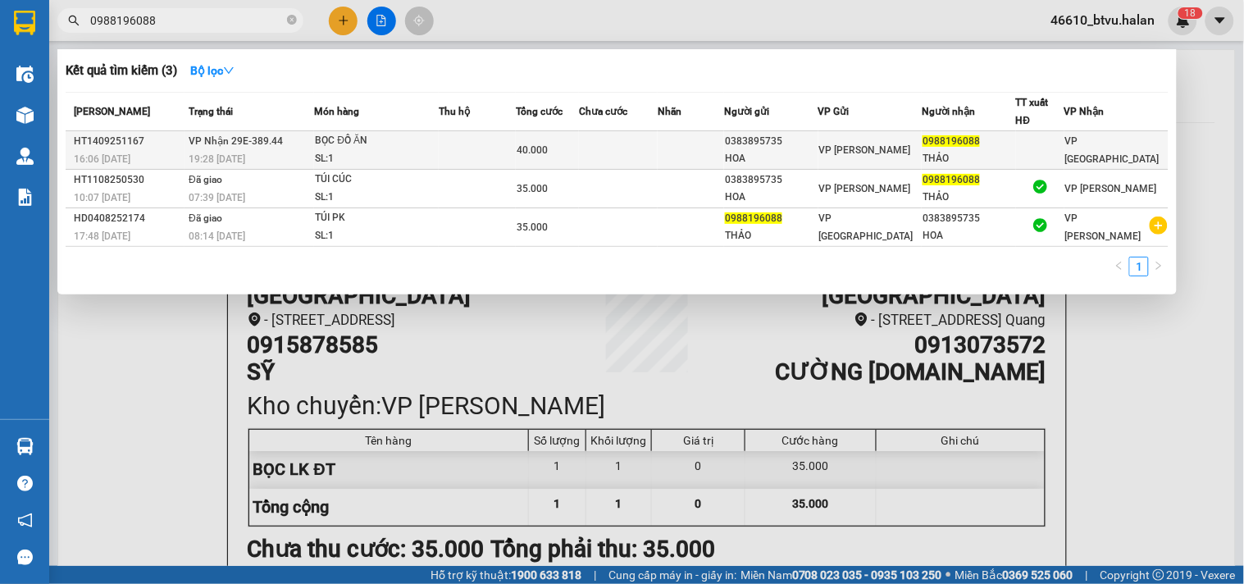
type input "0988196088"
click at [396, 145] on div "BỌC ĐỒ ĂN" at bounding box center [376, 141] width 123 height 18
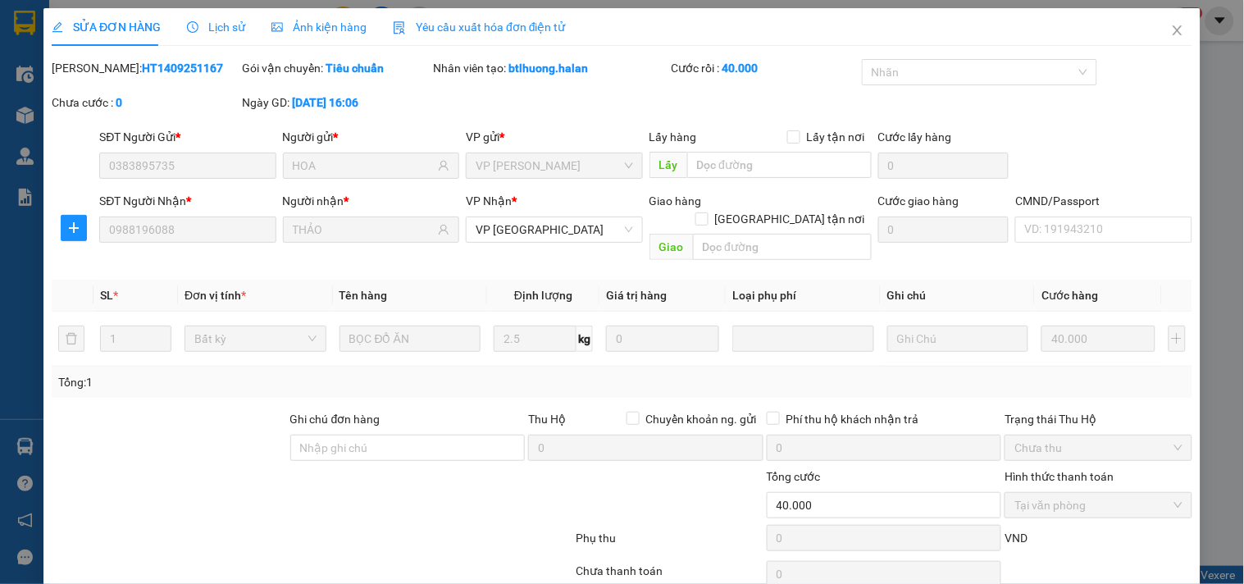
type input "0383895735"
type input "HOA"
type input "0988196088"
type input "THẢO"
type input "40.000"
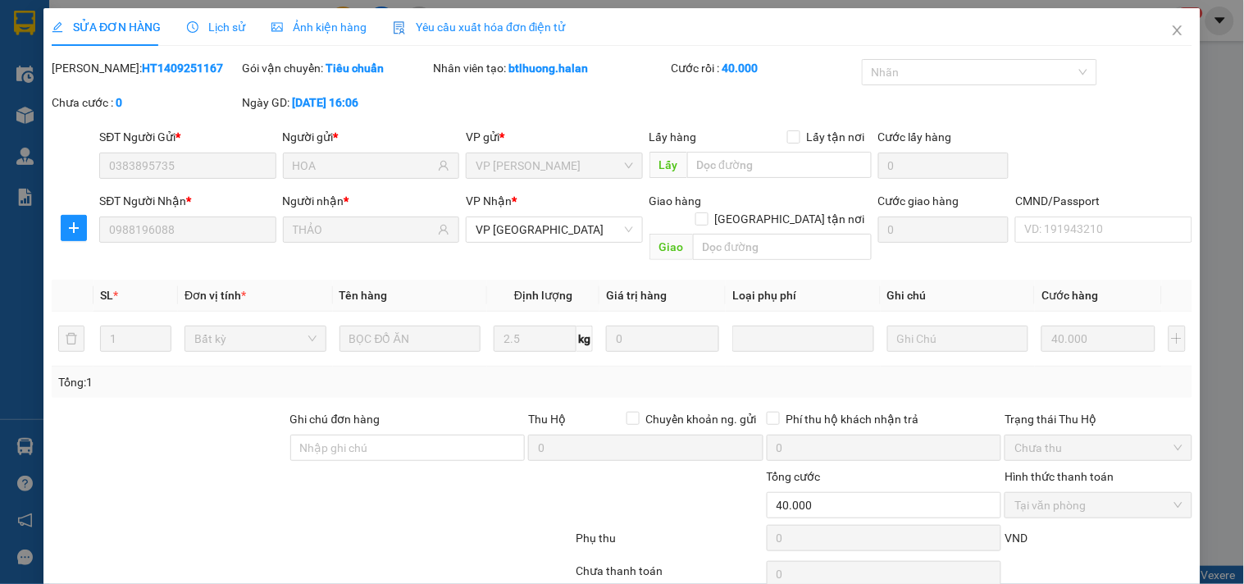
scroll to position [59, 0]
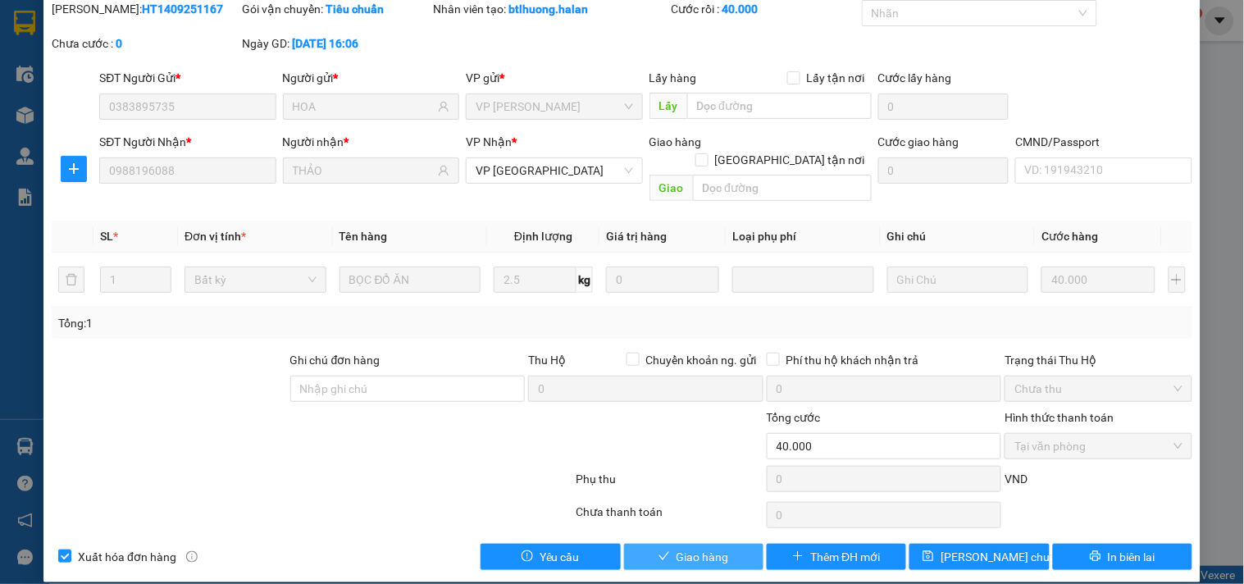
click at [724, 548] on button "Giao hàng" at bounding box center [693, 557] width 139 height 26
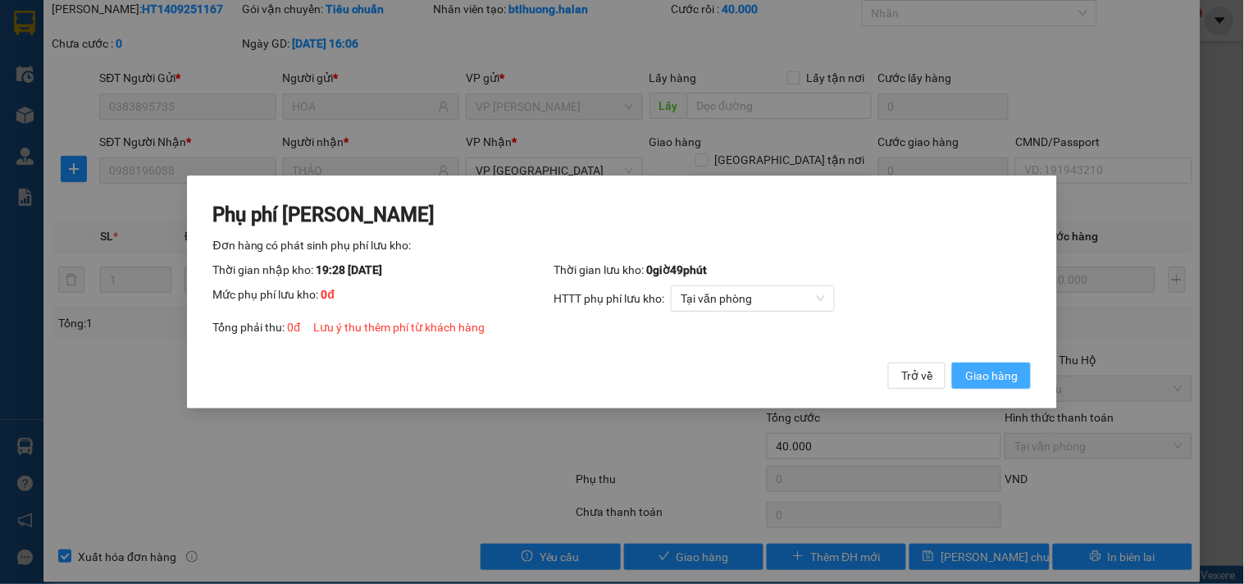
click at [977, 375] on span "Giao hàng" at bounding box center [991, 376] width 52 height 18
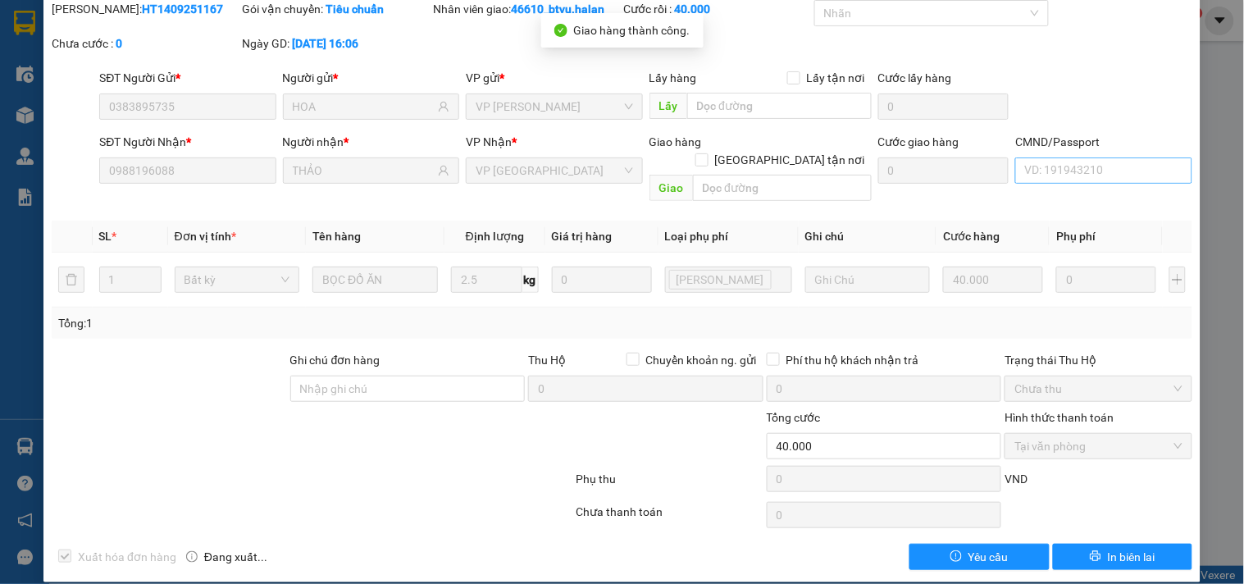
scroll to position [0, 0]
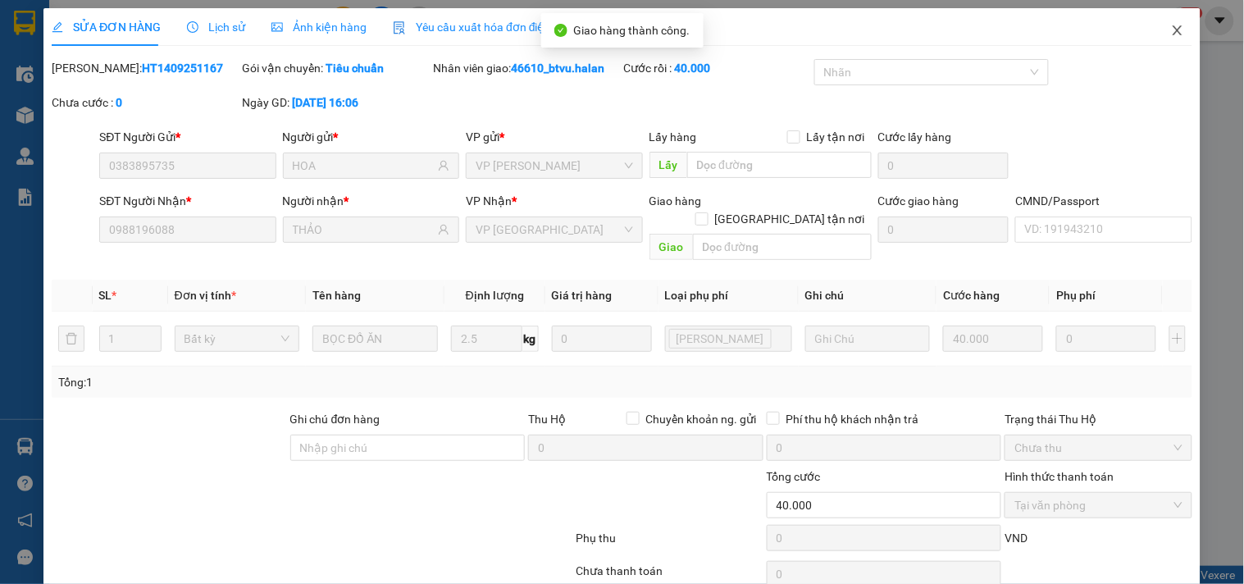
click at [1155, 34] on span "Close" at bounding box center [1178, 31] width 46 height 46
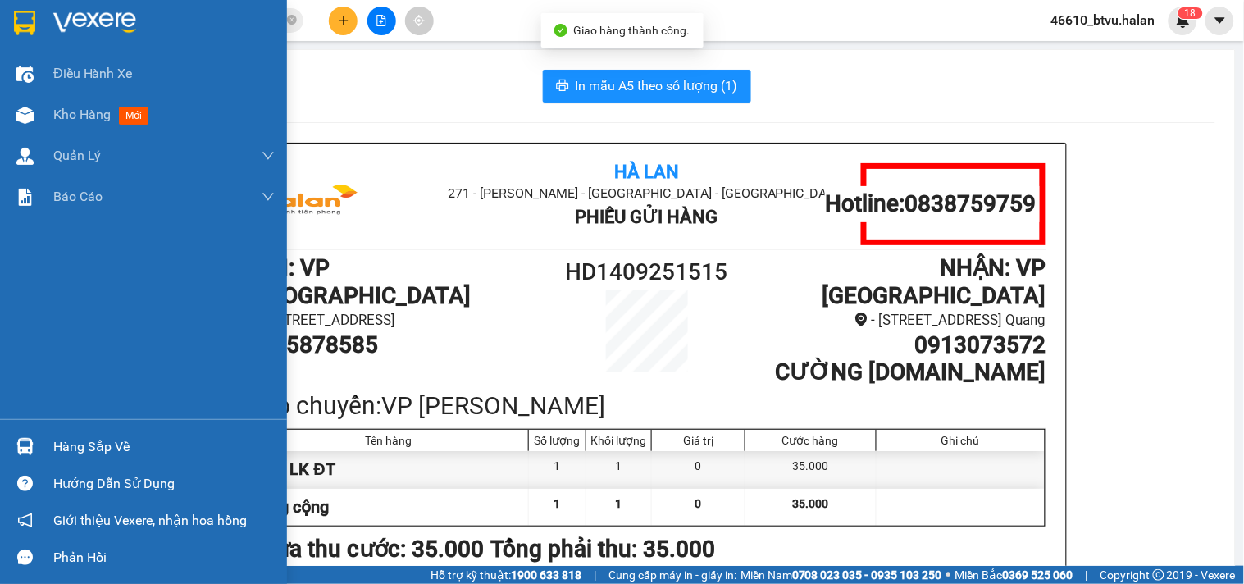
click at [25, 439] on img at bounding box center [24, 446] width 17 height 17
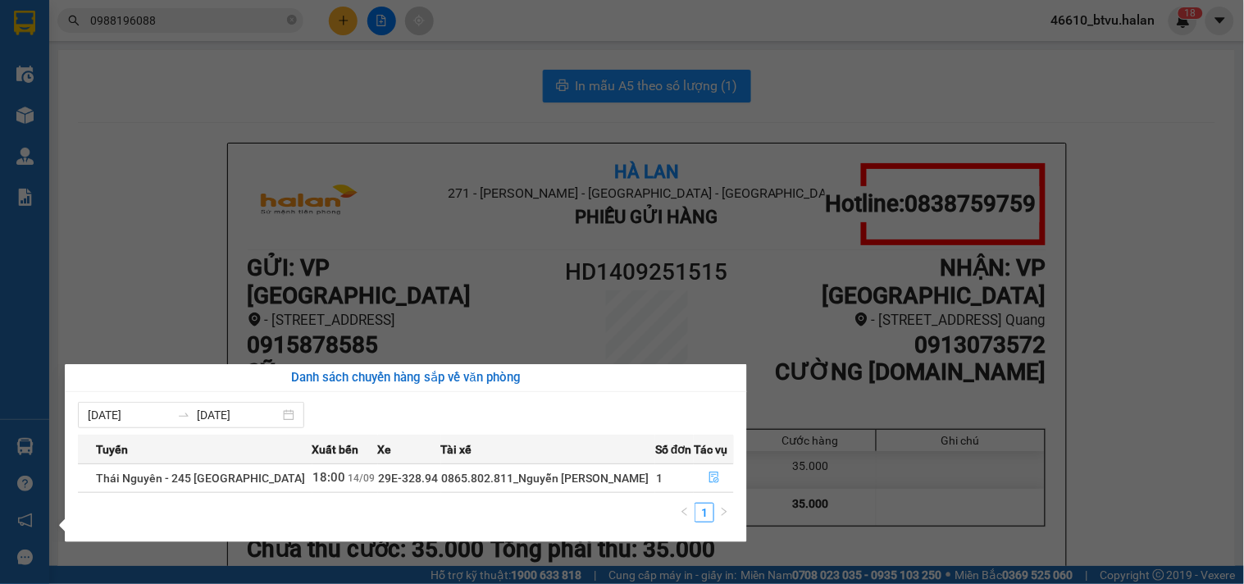
click at [701, 472] on button "button" at bounding box center [714, 478] width 39 height 26
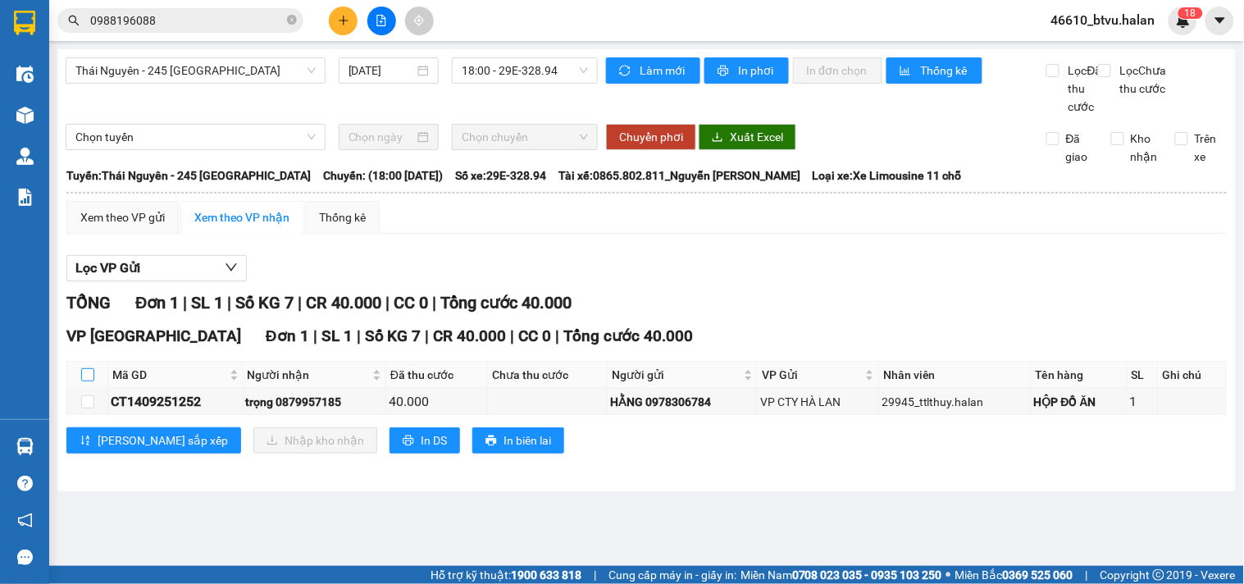
click at [89, 381] on input "checkbox" at bounding box center [87, 374] width 13 height 13
checkbox input "true"
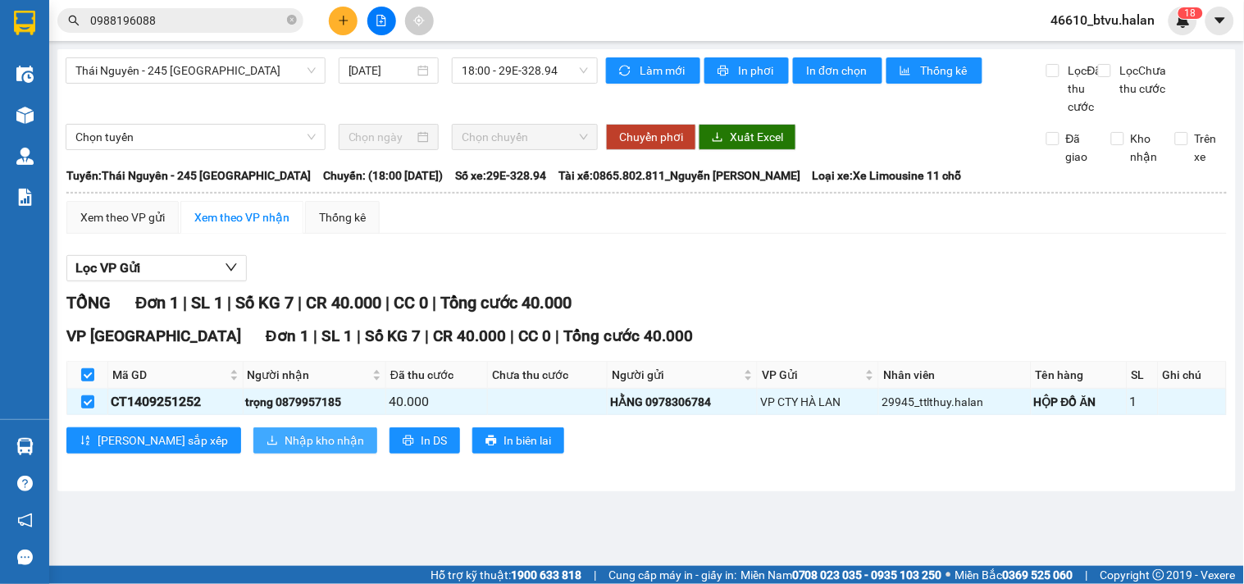
click at [285, 449] on span "Nhập kho nhận" at bounding box center [325, 440] width 80 height 18
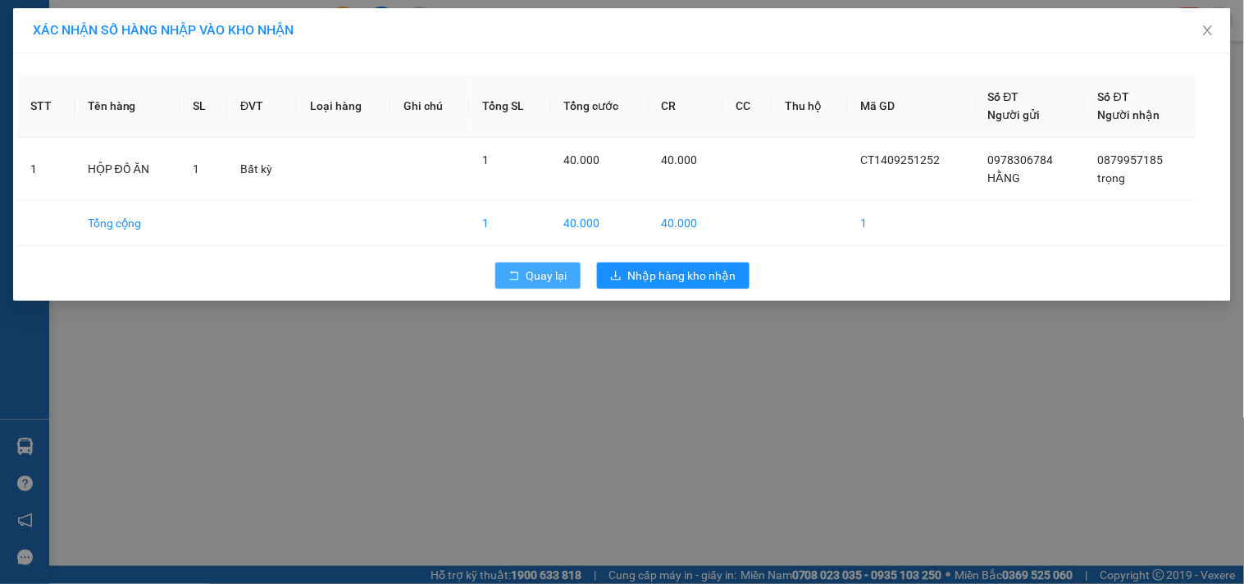
click at [543, 271] on span "Quay lại" at bounding box center [546, 275] width 41 height 18
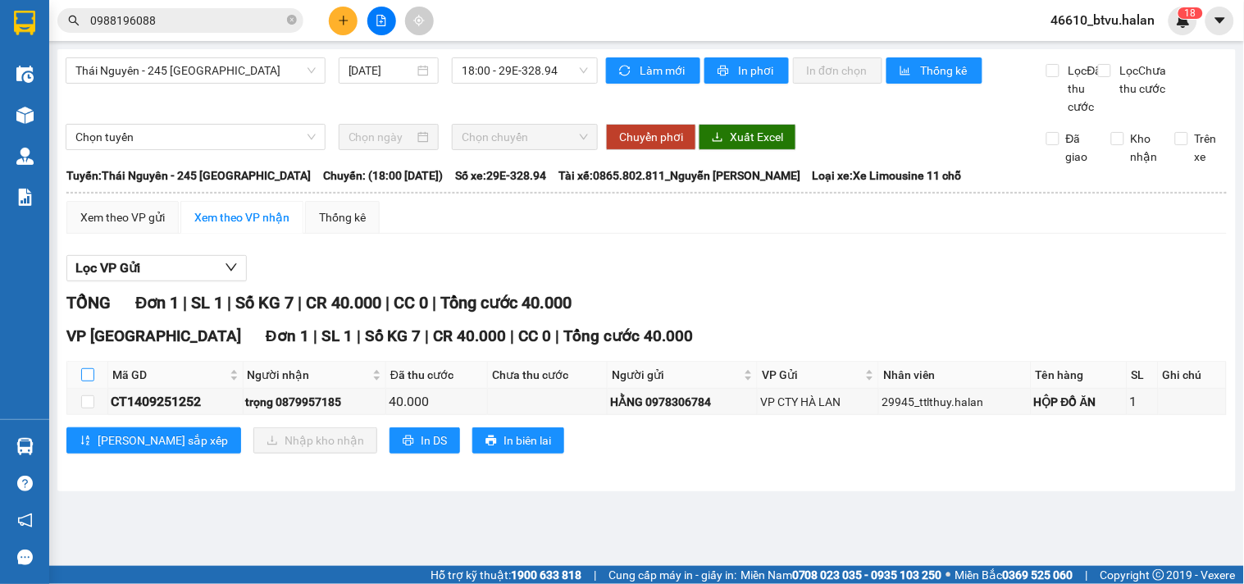
click at [85, 381] on input "checkbox" at bounding box center [87, 374] width 13 height 13
checkbox input "true"
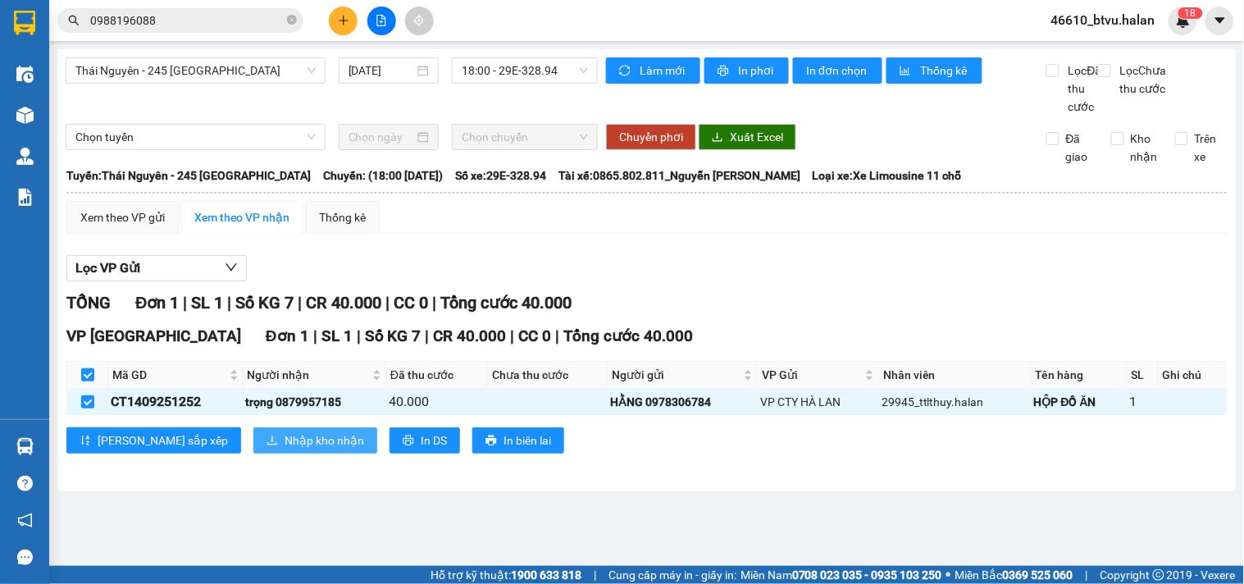
click at [285, 449] on span "Nhập kho nhận" at bounding box center [325, 440] width 80 height 18
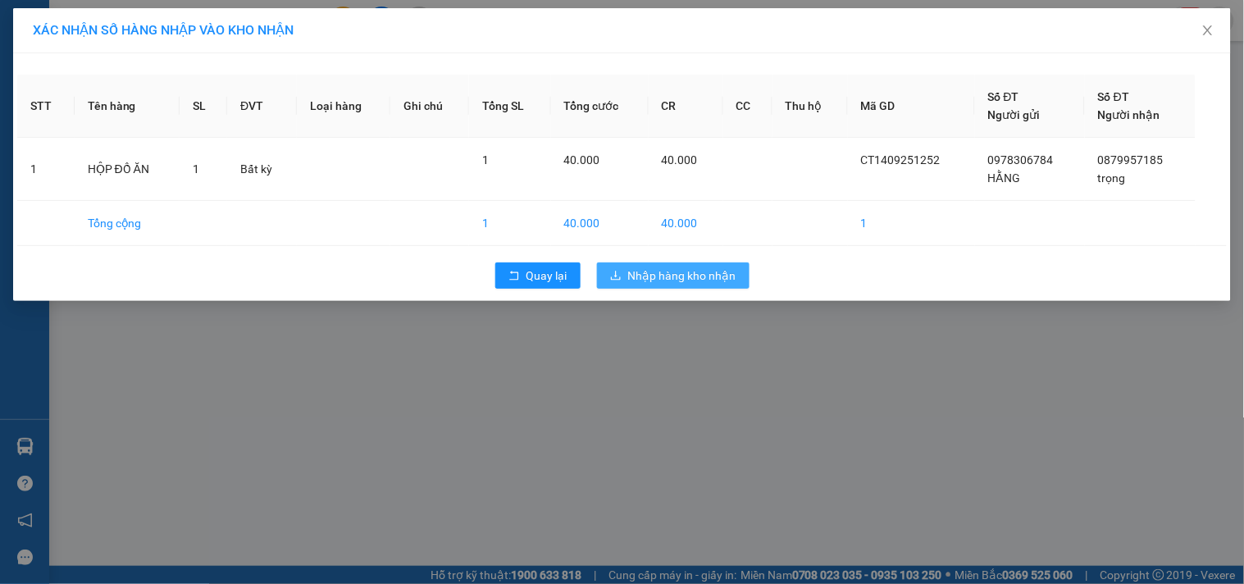
click at [695, 271] on span "Nhập hàng kho nhận" at bounding box center [682, 275] width 108 height 18
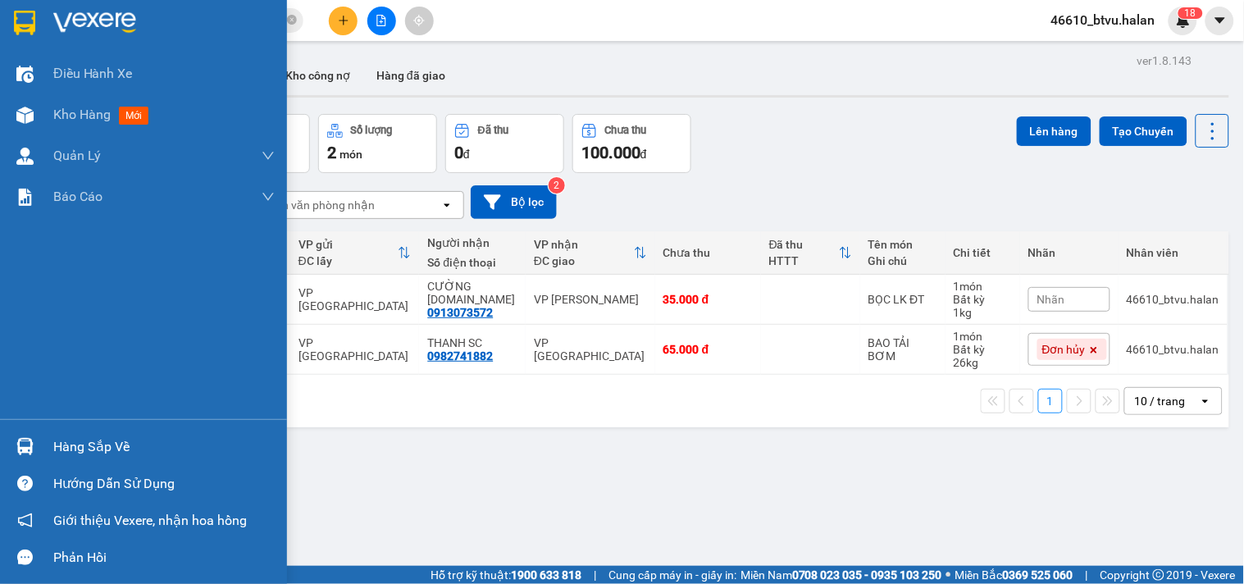
click at [27, 444] on img at bounding box center [24, 446] width 17 height 17
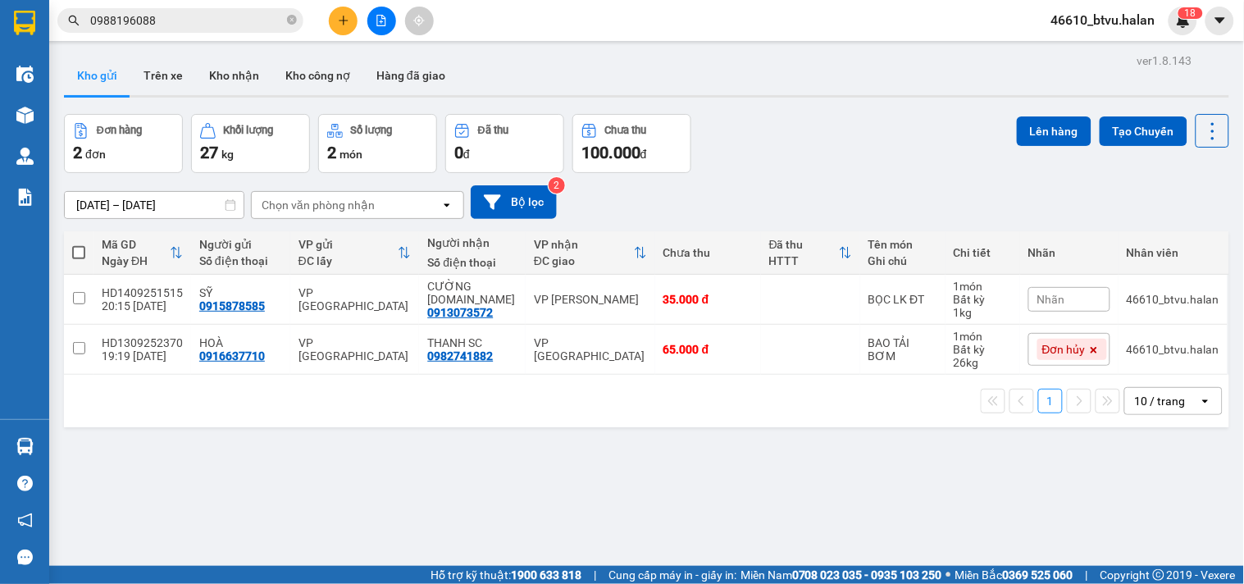
click at [896, 472] on section "Kết quả tìm kiếm ( 3 ) Bộ lọc Mã ĐH Trạng thái Món hàng Thu hộ Tổng cước Chưa c…" at bounding box center [622, 292] width 1244 height 584
click at [201, 66] on button "Kho nhận" at bounding box center [234, 75] width 76 height 39
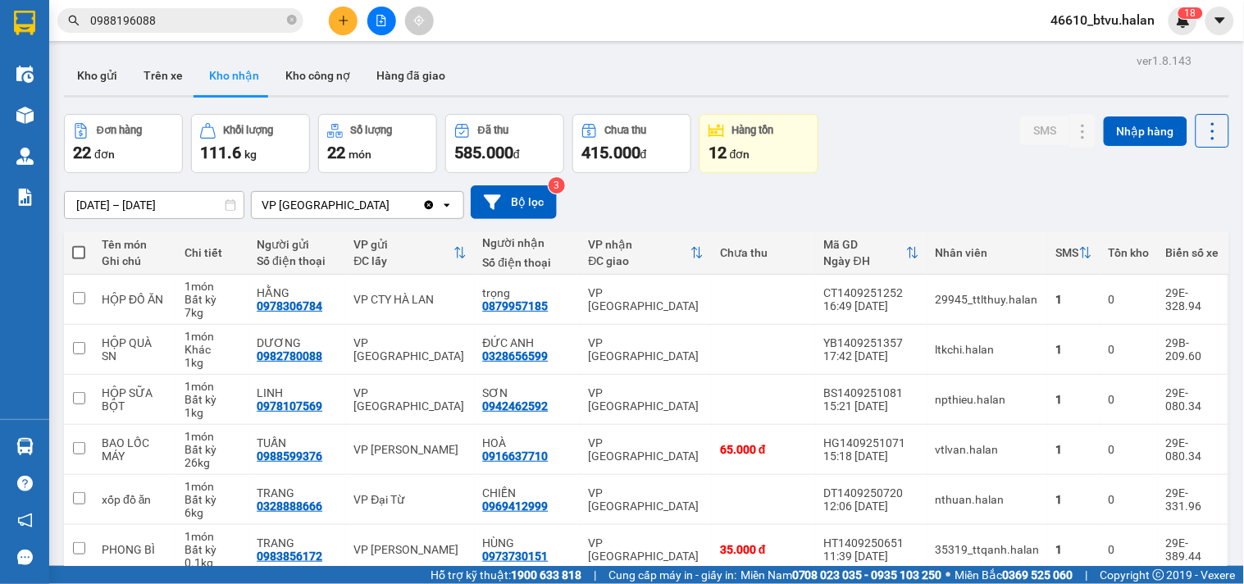
click at [216, 25] on input "0988196088" at bounding box center [187, 20] width 194 height 18
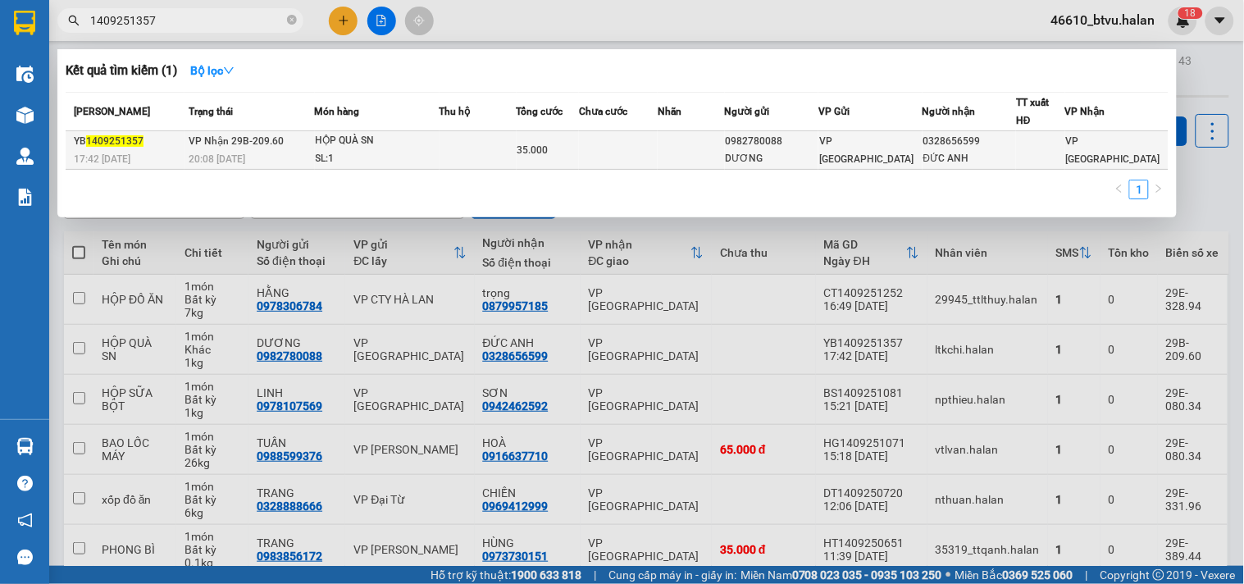
type input "1409251357"
click at [517, 158] on td at bounding box center [477, 150] width 77 height 39
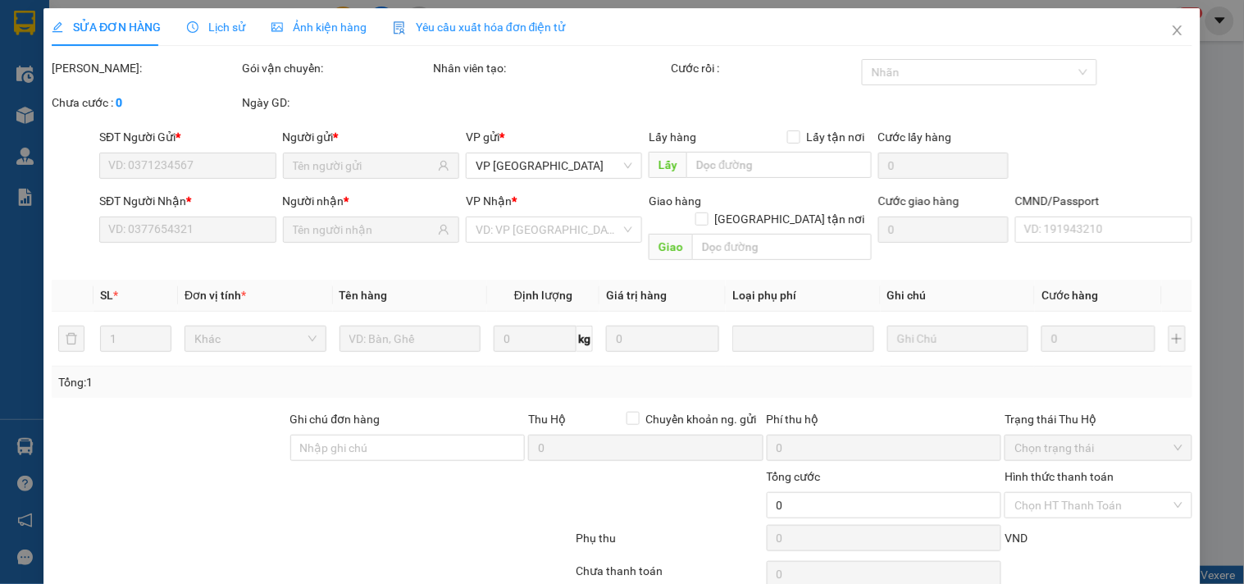
type input "0982780088"
type input "DƯƠNG"
type input "0328656599"
type input "ĐỨC ANH"
type input "35.000"
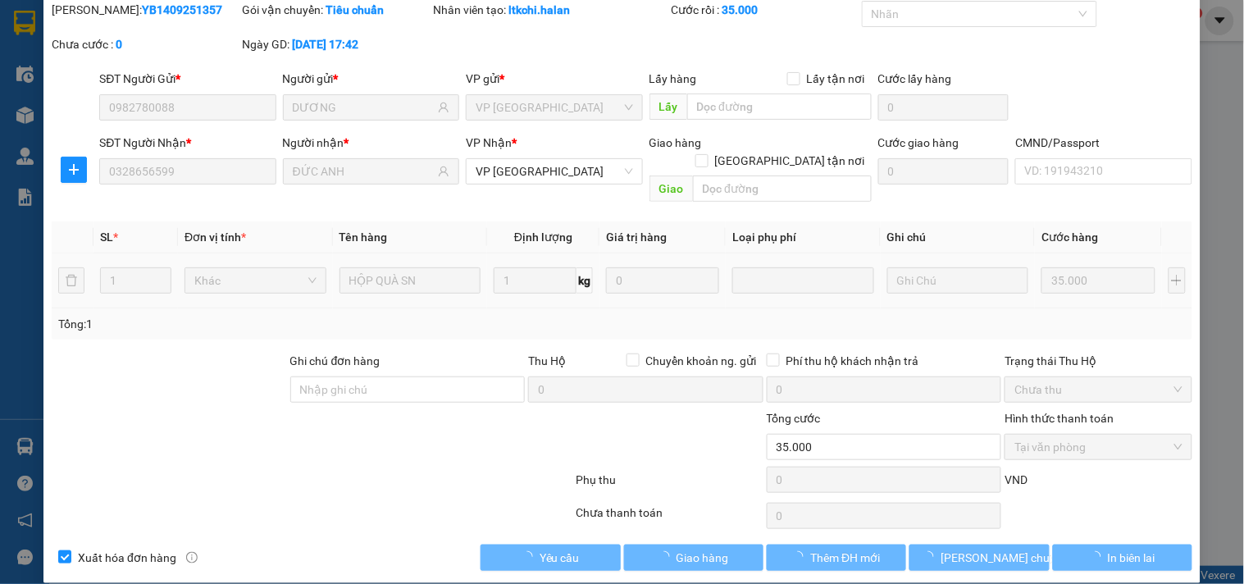
scroll to position [59, 0]
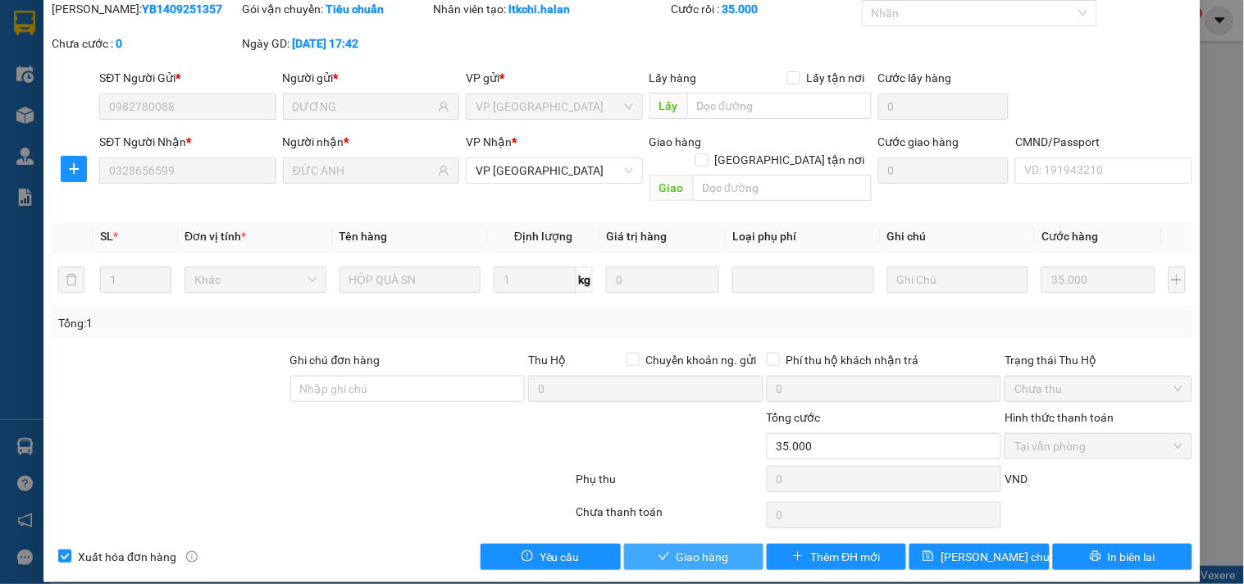
click at [710, 548] on span "Giao hàng" at bounding box center [702, 557] width 52 height 18
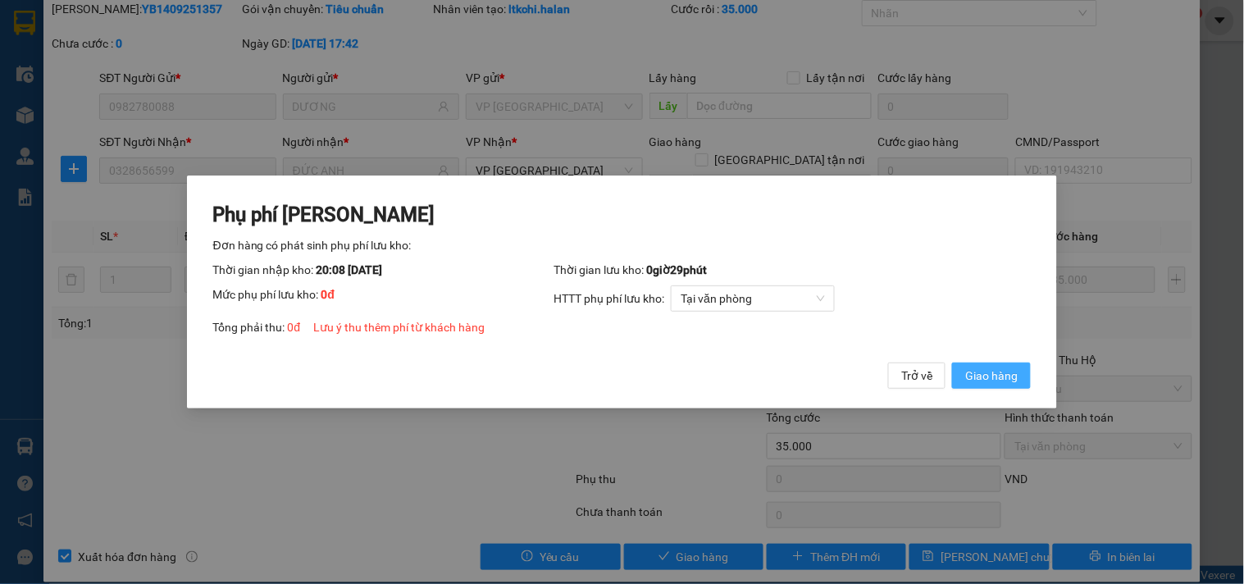
click at [1000, 367] on span "Giao hàng" at bounding box center [991, 376] width 52 height 18
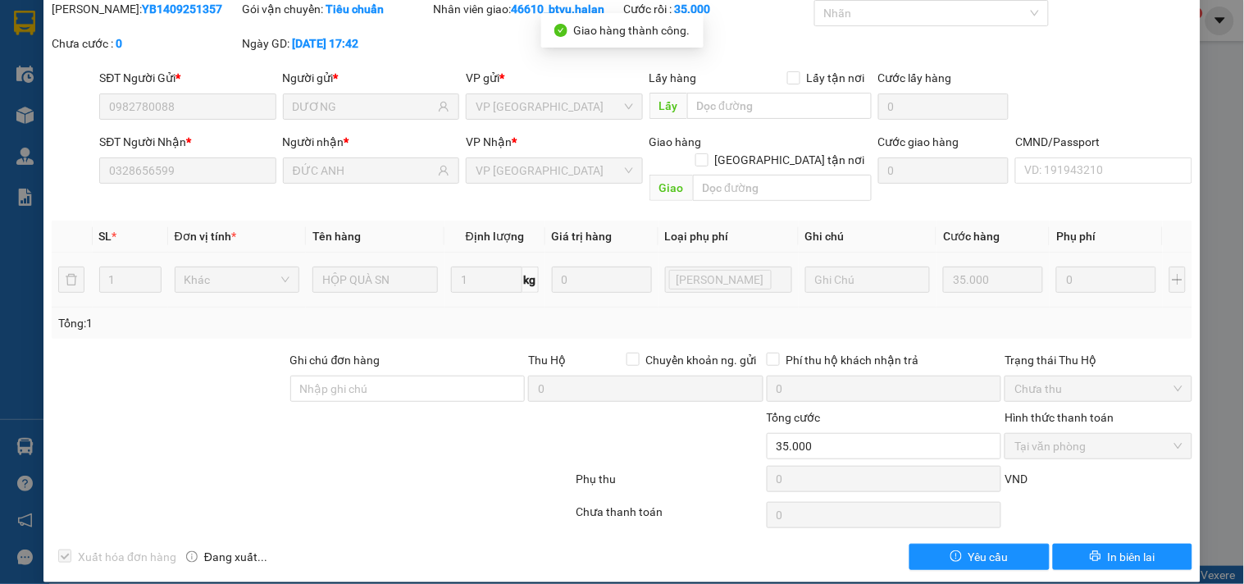
scroll to position [0, 0]
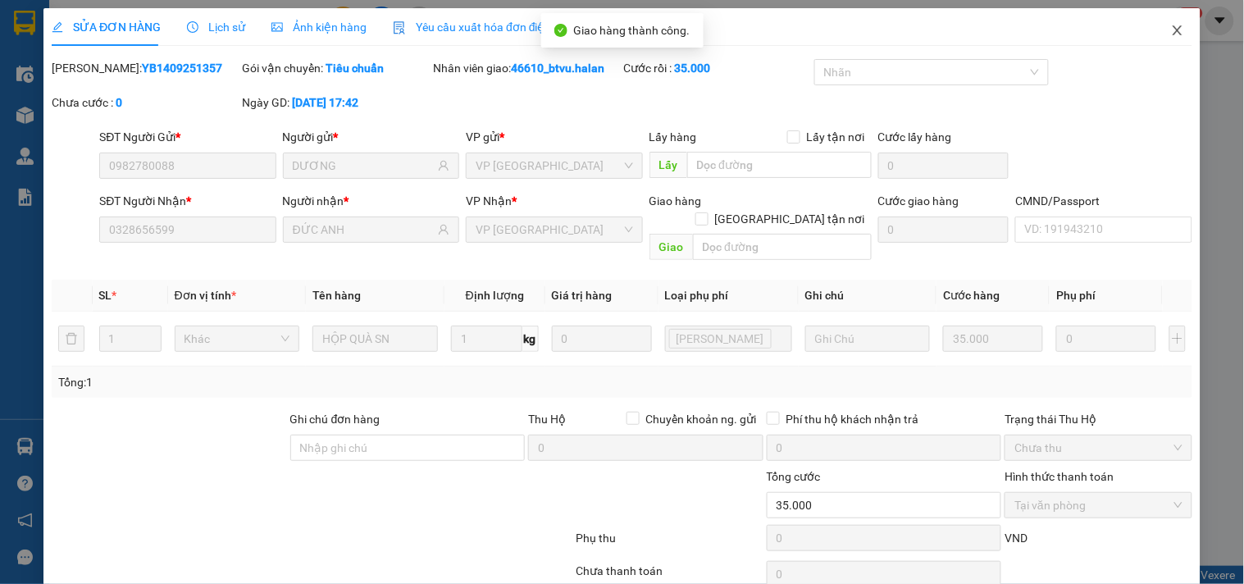
click at [1182, 26] on span "Close" at bounding box center [1178, 31] width 46 height 46
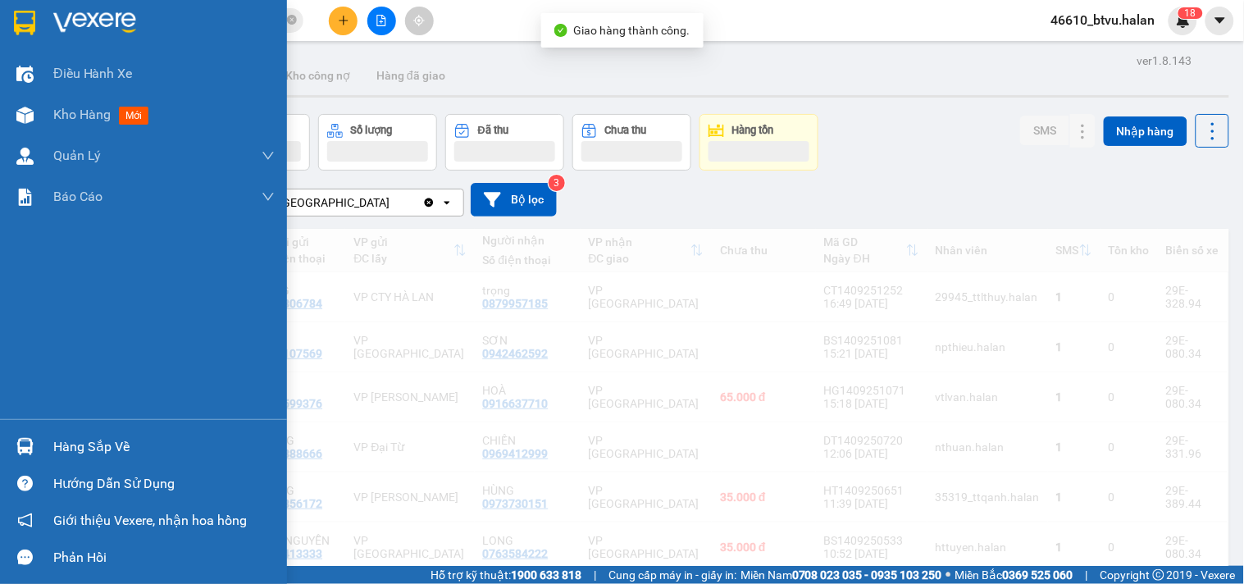
click at [19, 440] on img at bounding box center [24, 446] width 17 height 17
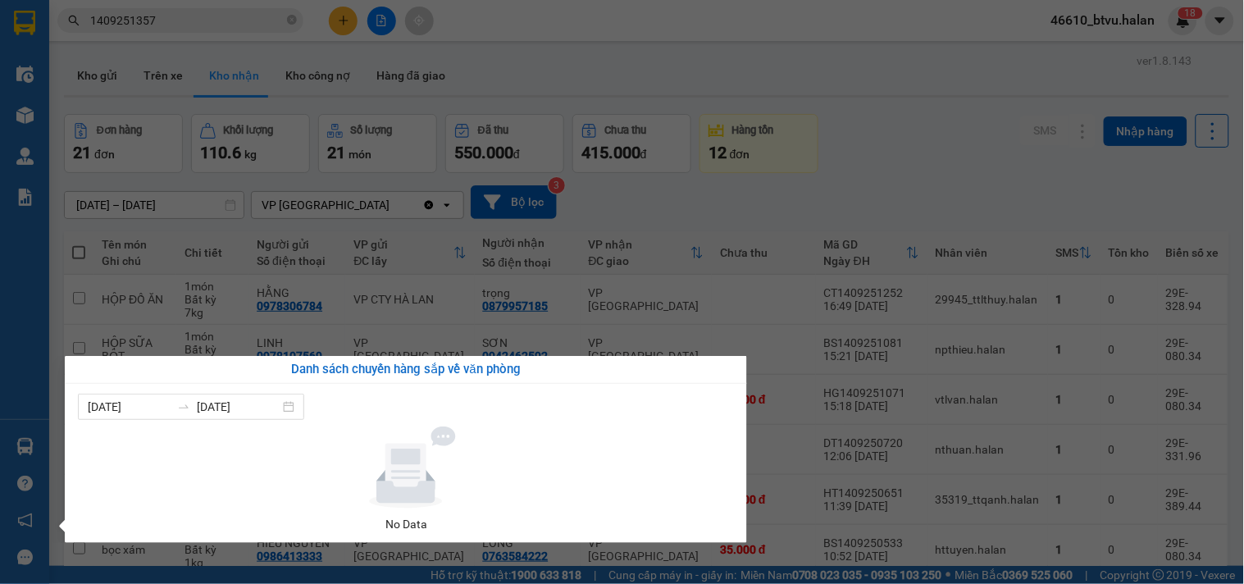
drag, startPoint x: 691, startPoint y: 227, endPoint x: 353, endPoint y: 160, distance: 344.4
click at [690, 225] on section "Kết quả tìm kiếm ( 1 ) Bộ lọc Mã ĐH Trạng thái Món hàng Thu hộ Tổng cước Chưa c…" at bounding box center [622, 292] width 1244 height 584
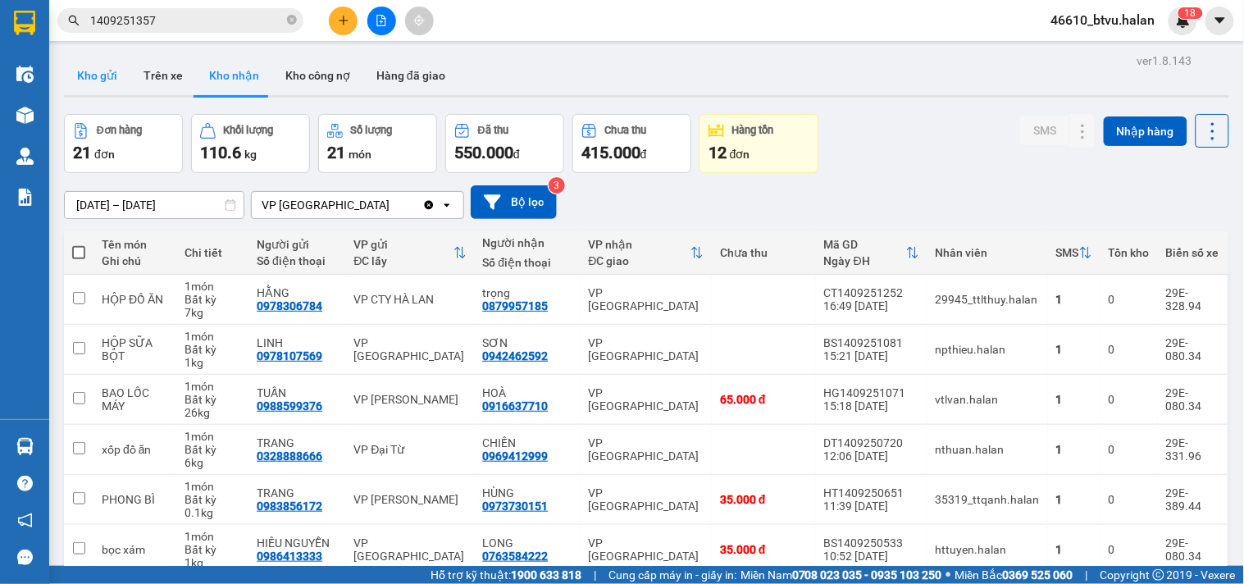
click at [93, 84] on button "Kho gửi" at bounding box center [97, 75] width 66 height 39
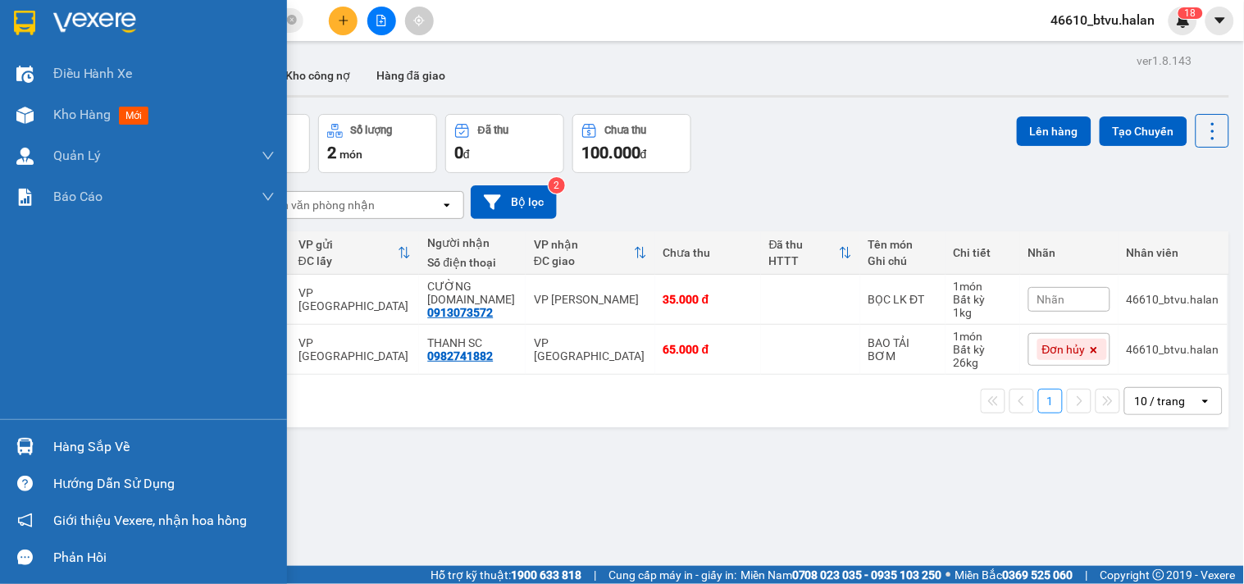
click at [0, 462] on div "Hàng sắp về" at bounding box center [143, 446] width 287 height 37
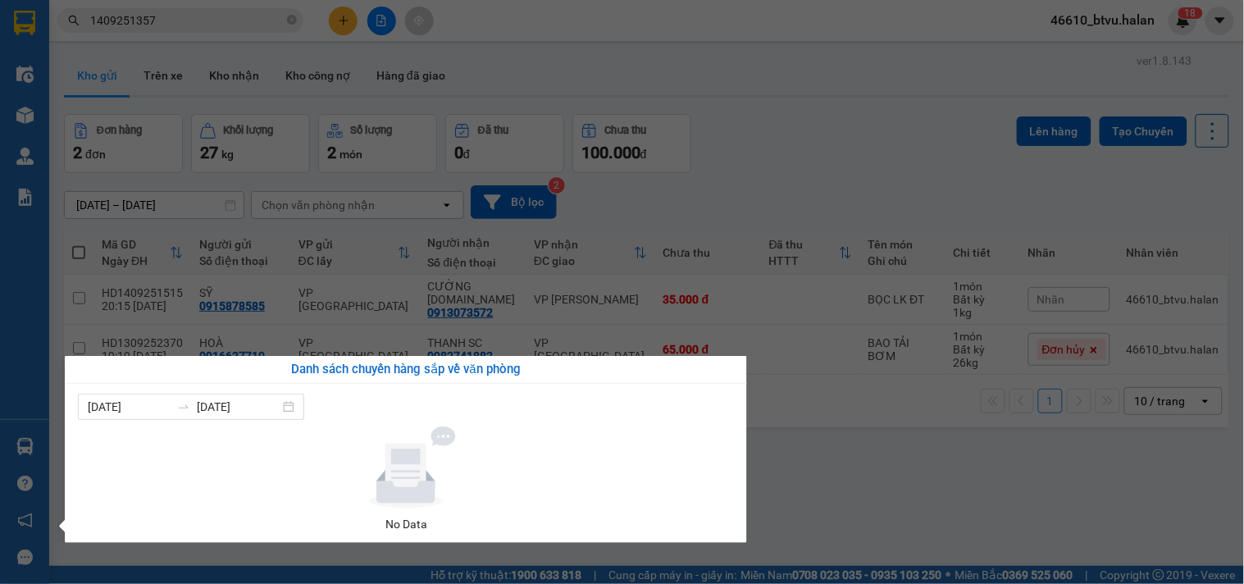
click at [888, 476] on section "Kết quả tìm kiếm ( 1 ) Bộ lọc Mã ĐH Trạng thái Món hàng Thu hộ Tổng cước Chưa c…" at bounding box center [622, 292] width 1244 height 584
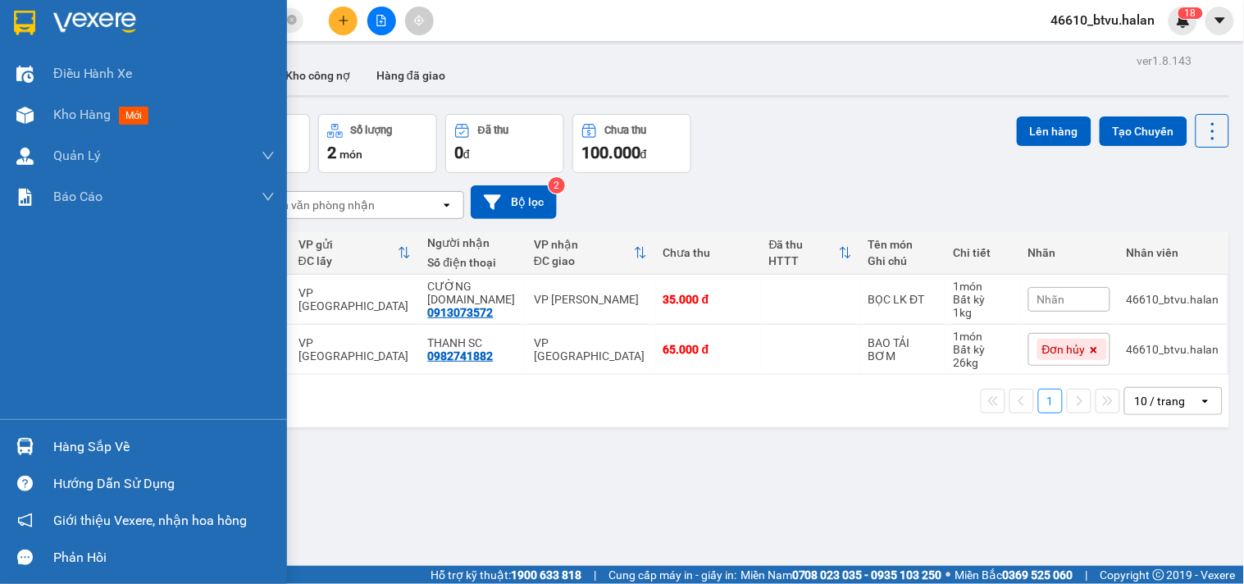
click at [25, 454] on img at bounding box center [24, 446] width 17 height 17
drag, startPoint x: 50, startPoint y: 437, endPoint x: 0, endPoint y: 440, distance: 50.1
click at [26, 437] on div "Điều hành xe Kho hàng mới Quản Lý Quản lý chuyến Quản lý kiểm kho Báo cáo 12. T…" at bounding box center [143, 292] width 287 height 584
click at [0, 440] on div "Hàng sắp về" at bounding box center [143, 446] width 287 height 37
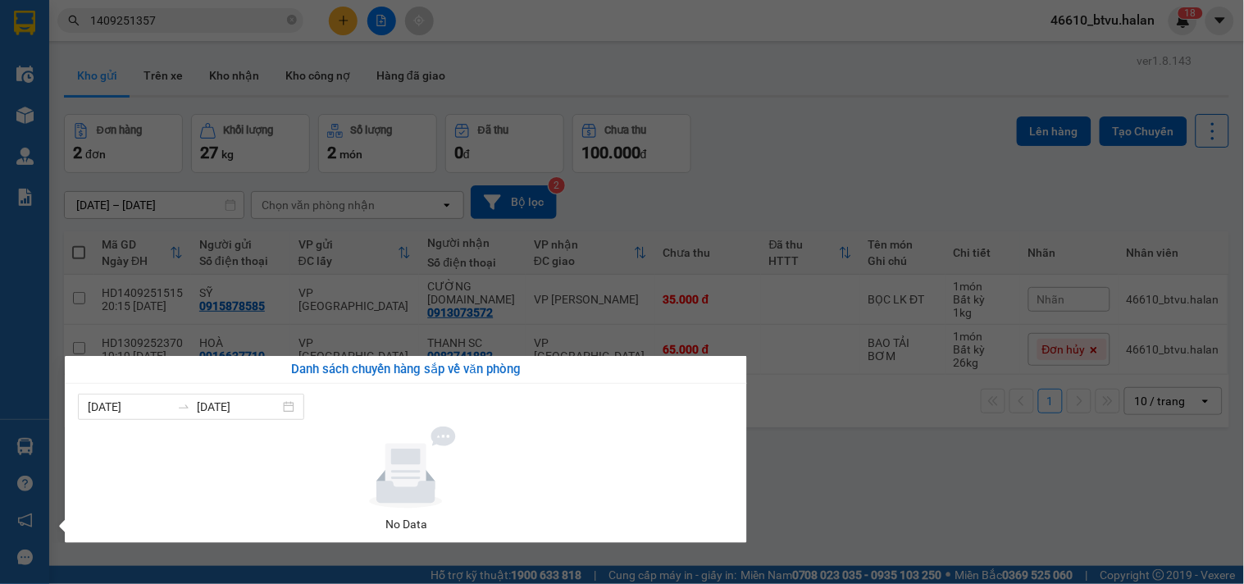
click at [1050, 478] on section "Kết quả tìm kiếm ( 1 ) Bộ lọc Mã ĐH Trạng thái Món hàng Thu hộ Tổng cước Chưa c…" at bounding box center [622, 292] width 1244 height 584
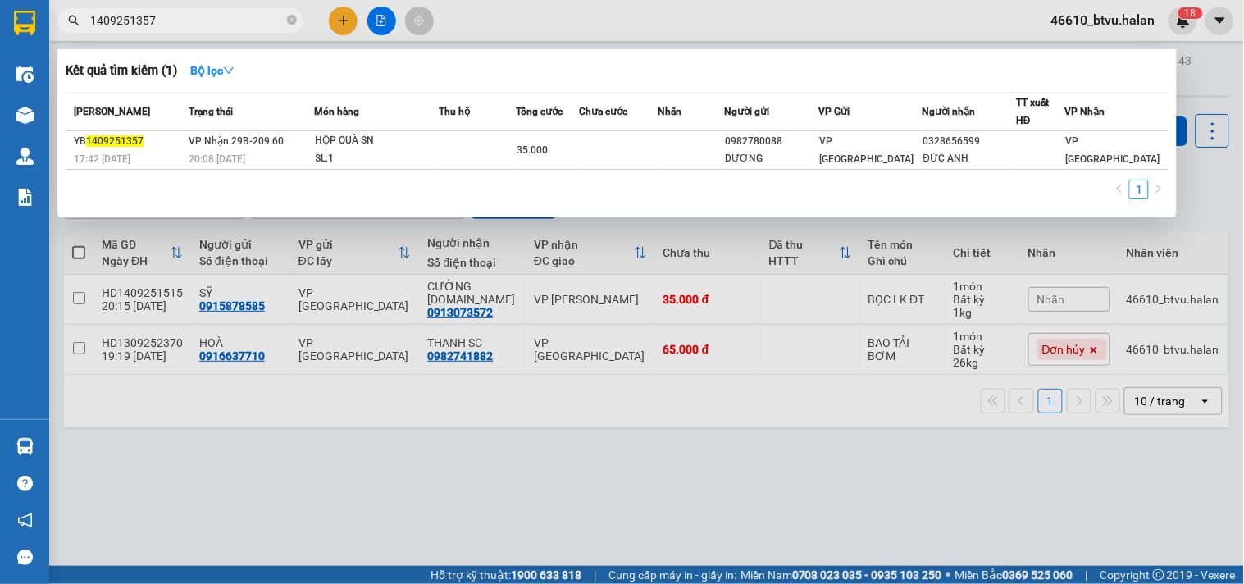
click at [227, 18] on input "1409251357" at bounding box center [187, 20] width 194 height 18
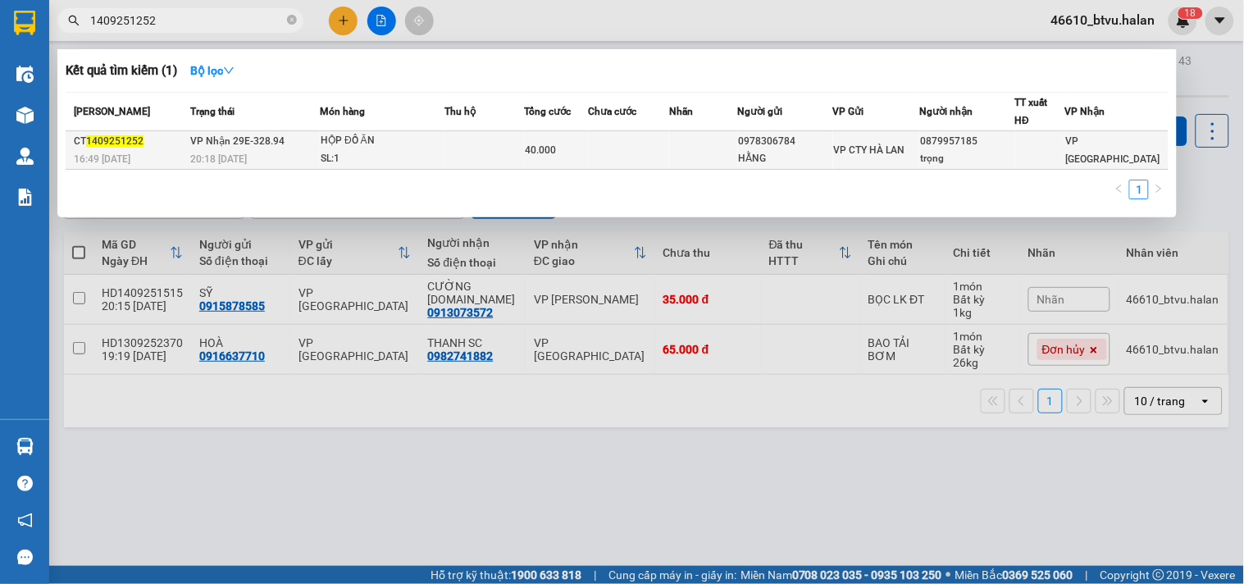
type input "1409251252"
click at [371, 137] on div "HỘP ĐỒ ĂN" at bounding box center [382, 141] width 123 height 18
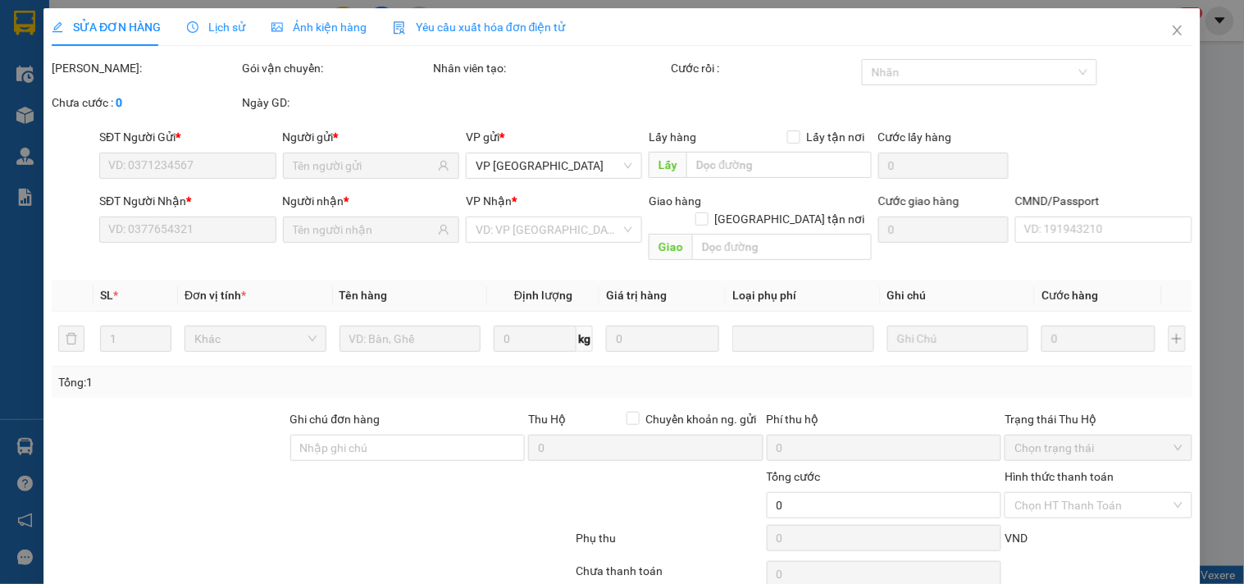
type input "0978306784"
type input "HẰNG"
type input "0879957185"
type input "trọng"
type input "40.000"
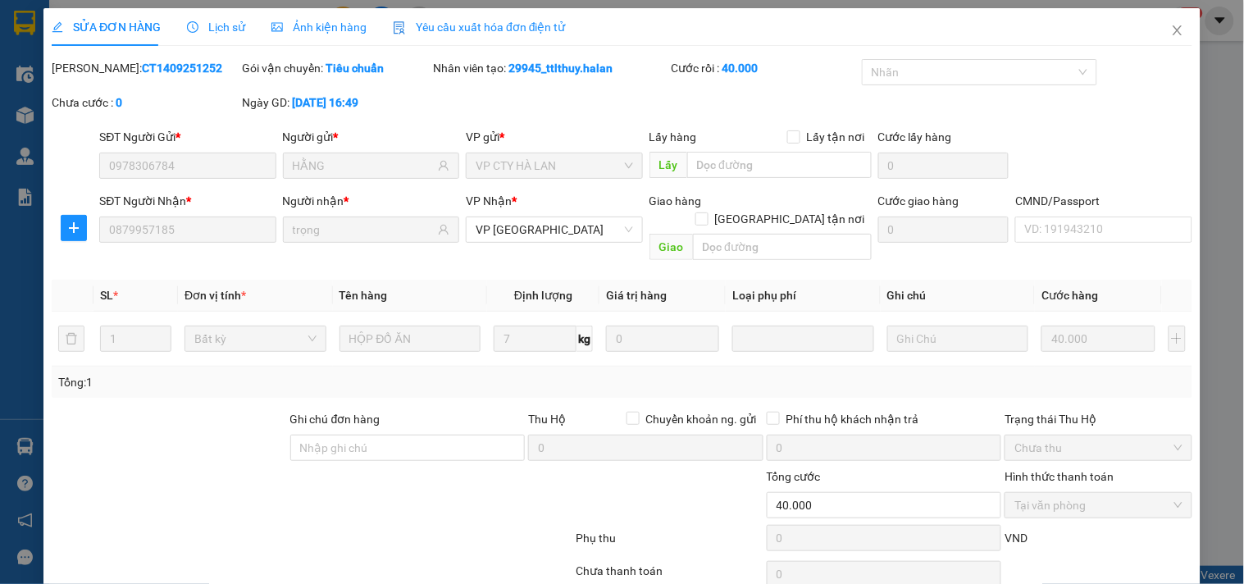
scroll to position [59, 0]
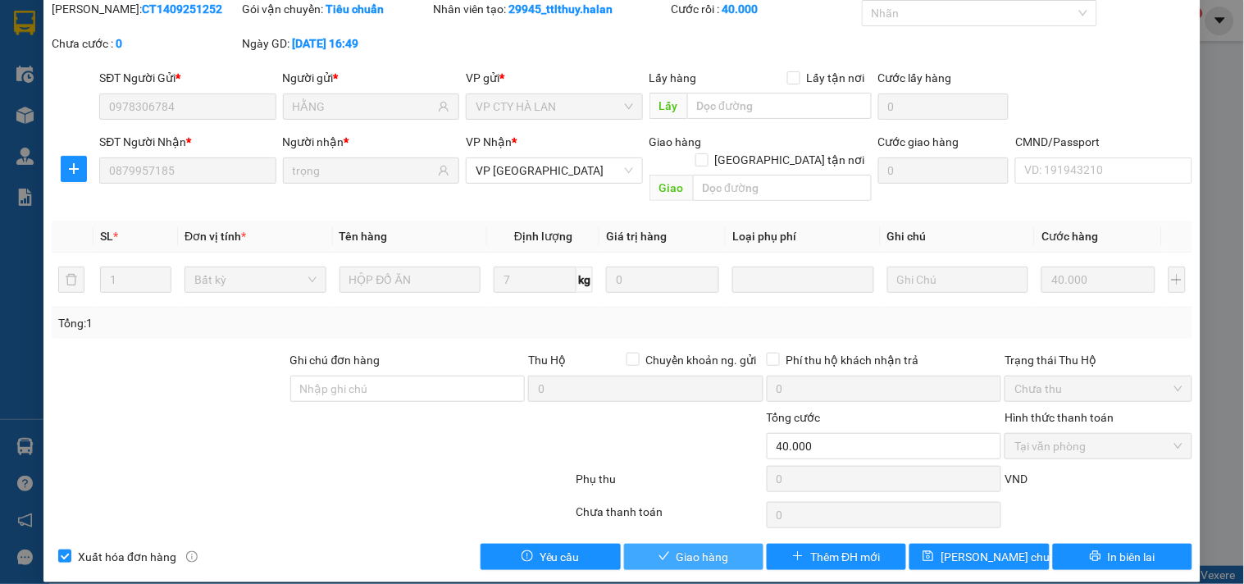
click at [739, 544] on button "Giao hàng" at bounding box center [693, 557] width 139 height 26
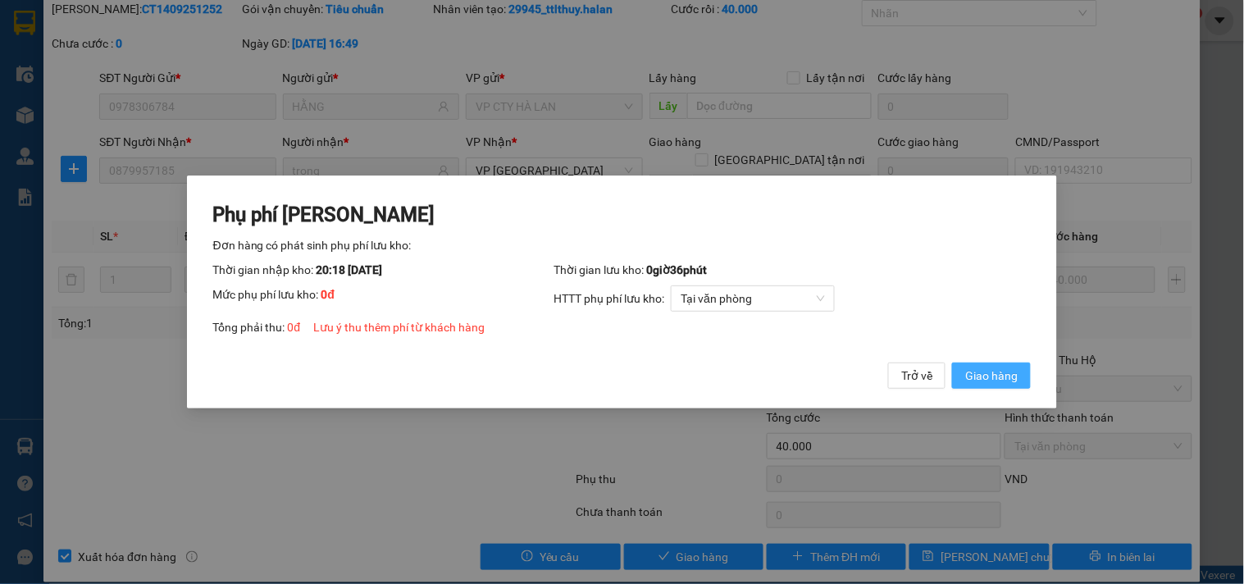
click at [991, 371] on span "Giao hàng" at bounding box center [991, 376] width 52 height 18
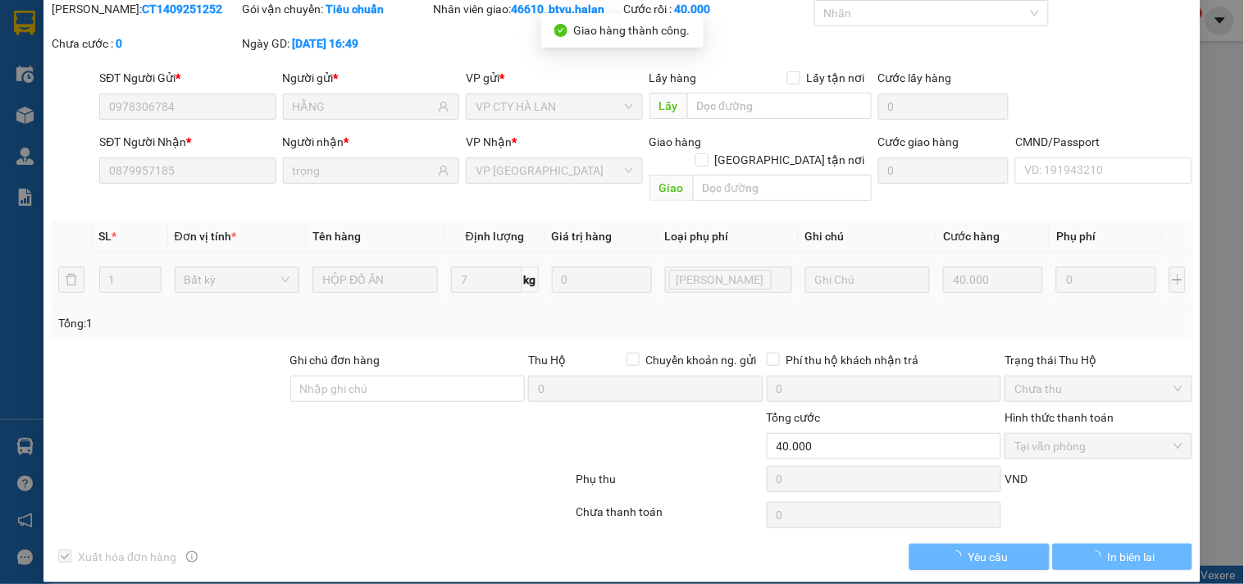
scroll to position [0, 0]
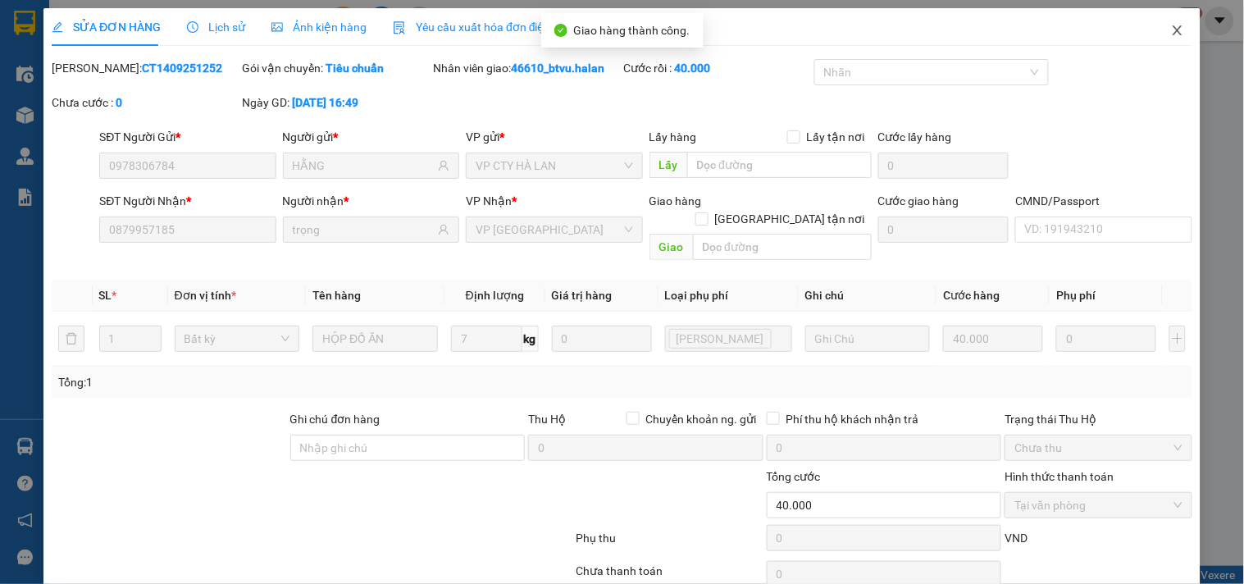
click at [1171, 31] on icon "close" at bounding box center [1177, 30] width 13 height 13
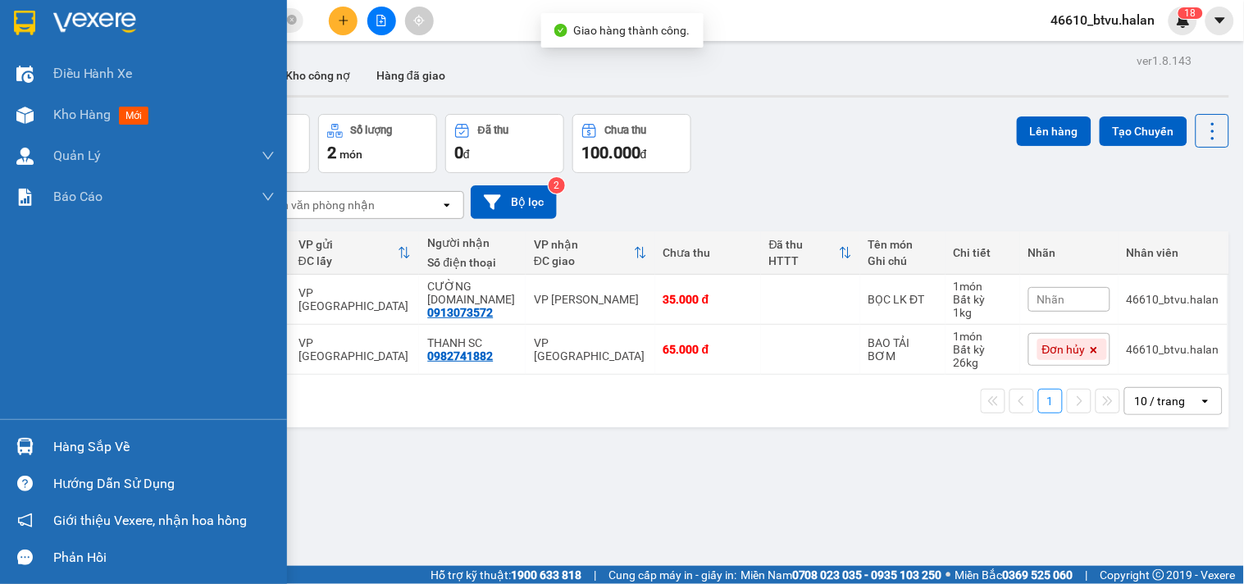
click at [52, 454] on div "Hàng sắp về" at bounding box center [143, 446] width 287 height 37
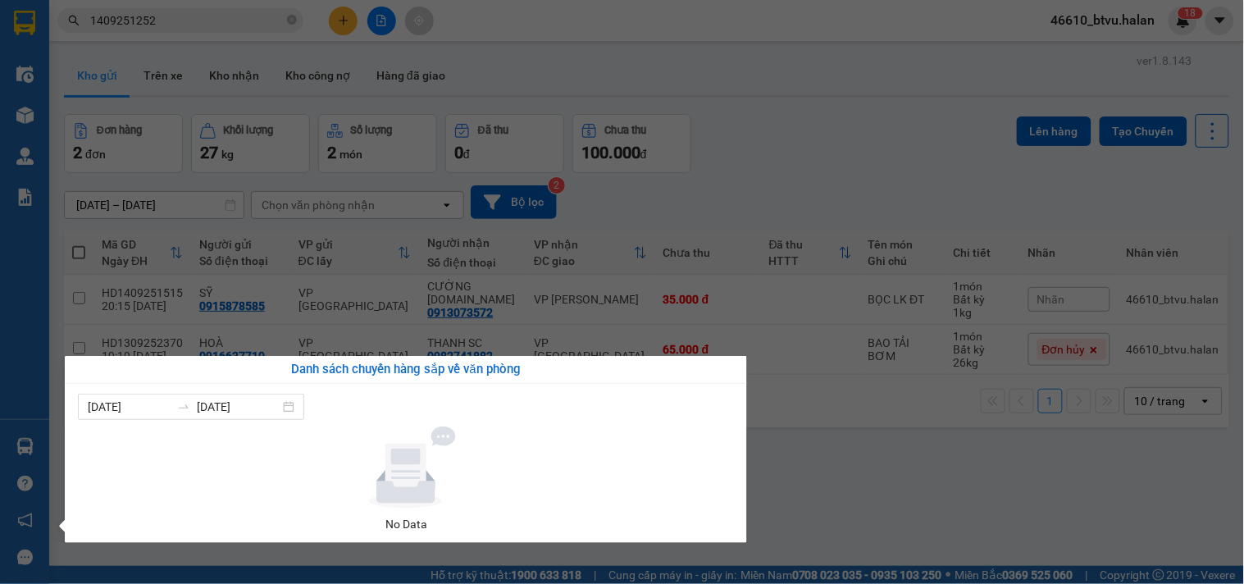
drag, startPoint x: 866, startPoint y: 422, endPoint x: 668, endPoint y: 581, distance: 253.2
click at [866, 423] on section "Kết quả tìm kiếm ( 1 ) Bộ lọc Mã ĐH Trạng thái Món hàng Thu hộ Tổng cước Chưa c…" at bounding box center [622, 292] width 1244 height 584
